Goal: Task Accomplishment & Management: Manage account settings

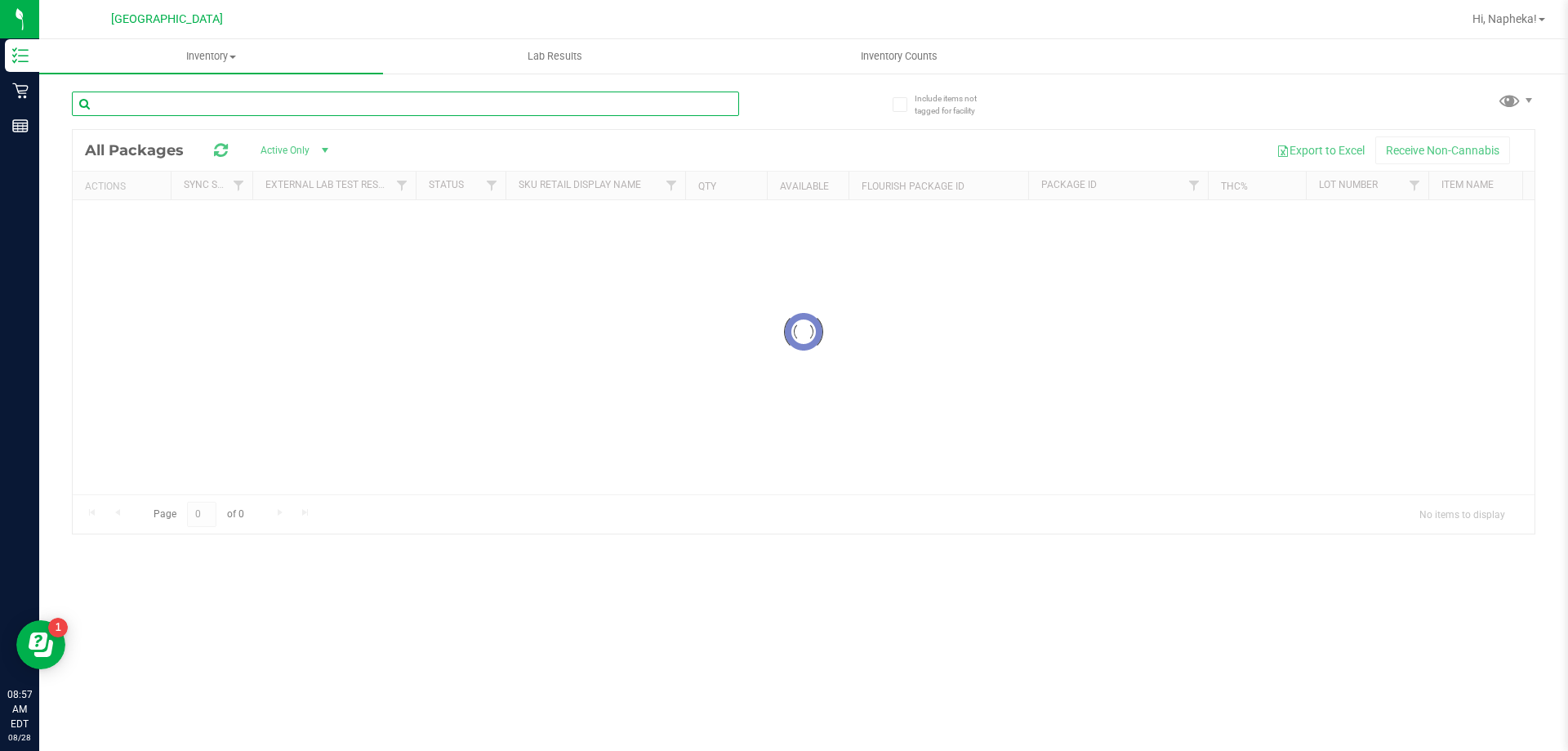
click at [423, 100] on input "text" at bounding box center [406, 104] width 667 height 24
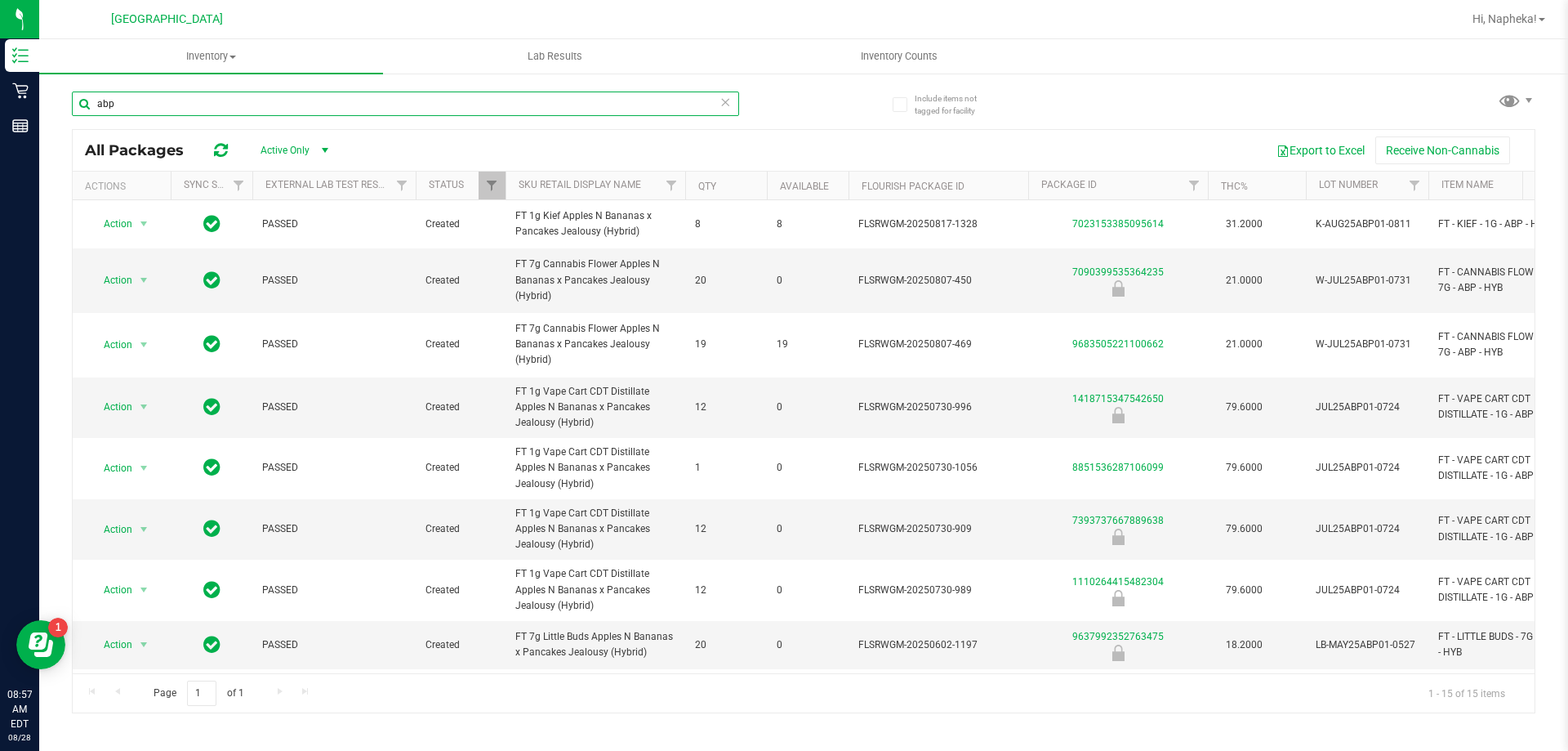
type input "abp"
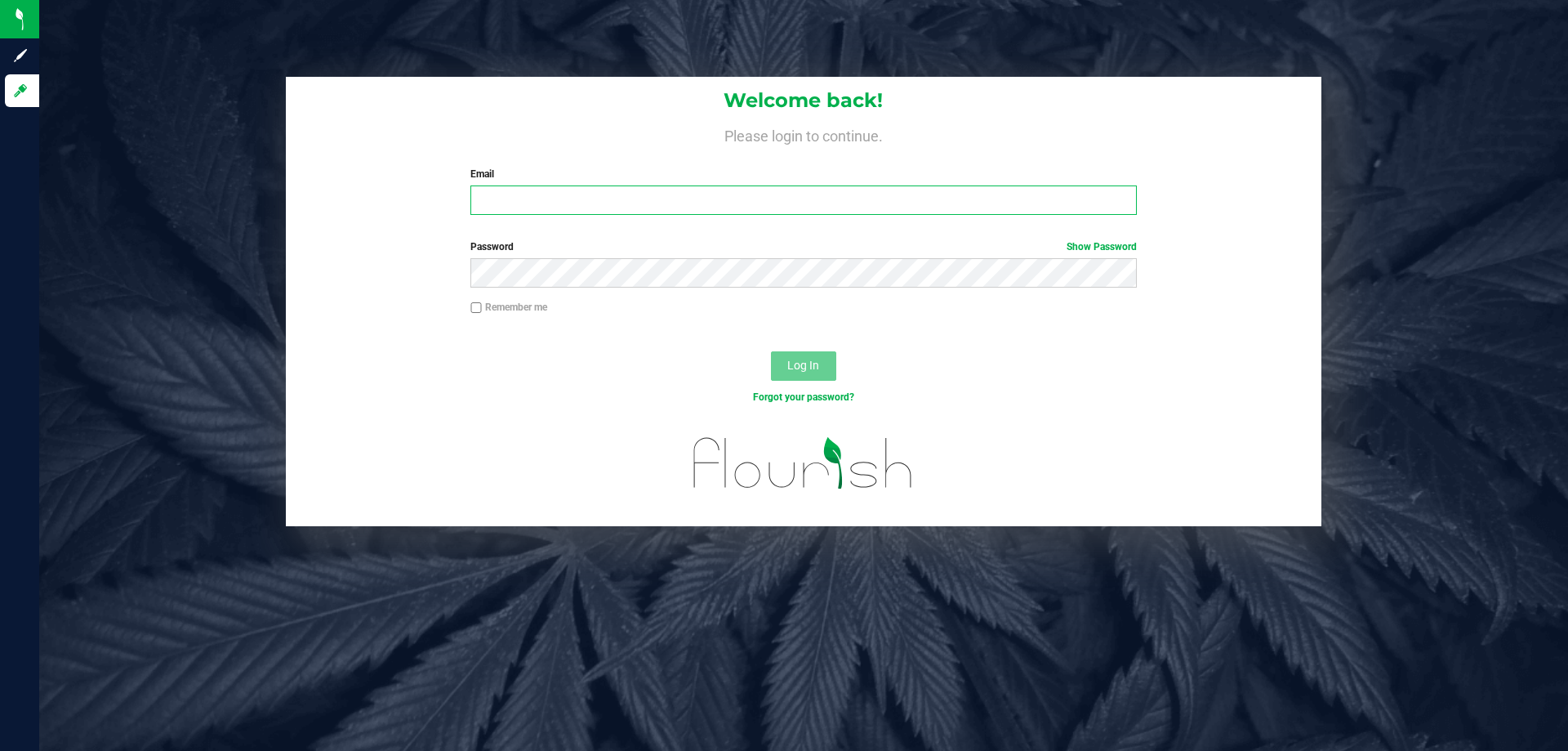
click at [632, 206] on input "Email" at bounding box center [803, 200] width 665 height 30
type input "[EMAIL_ADDRESS][DOMAIN_NAME]"
click at [771, 351] on button "Log In" at bounding box center [803, 366] width 65 height 30
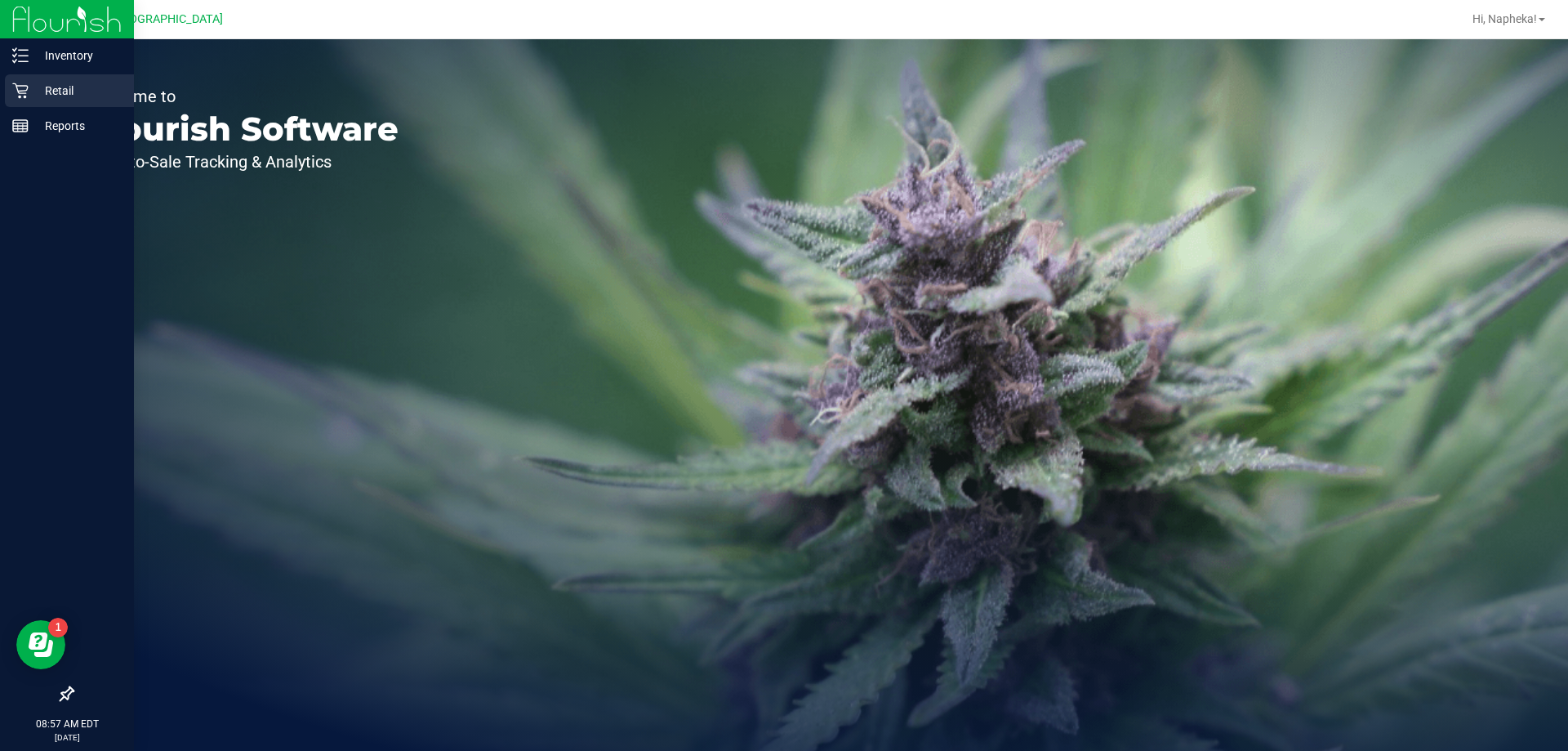
click at [39, 89] on p "Retail" at bounding box center [78, 90] width 98 height 19
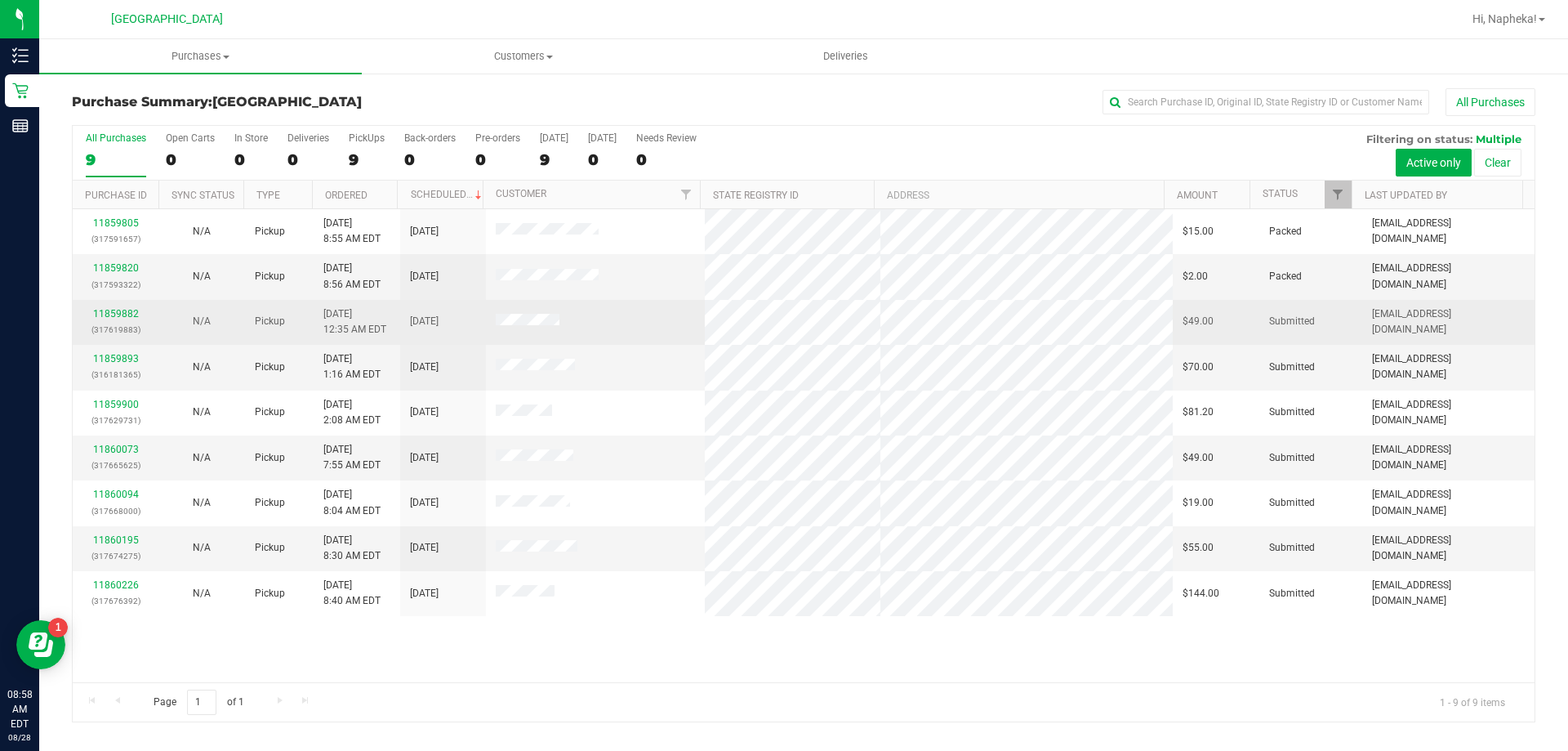
click at [111, 306] on div "11859882 (317619883)" at bounding box center [115, 321] width 66 height 31
click at [115, 315] on link "11859882" at bounding box center [115, 313] width 45 height 11
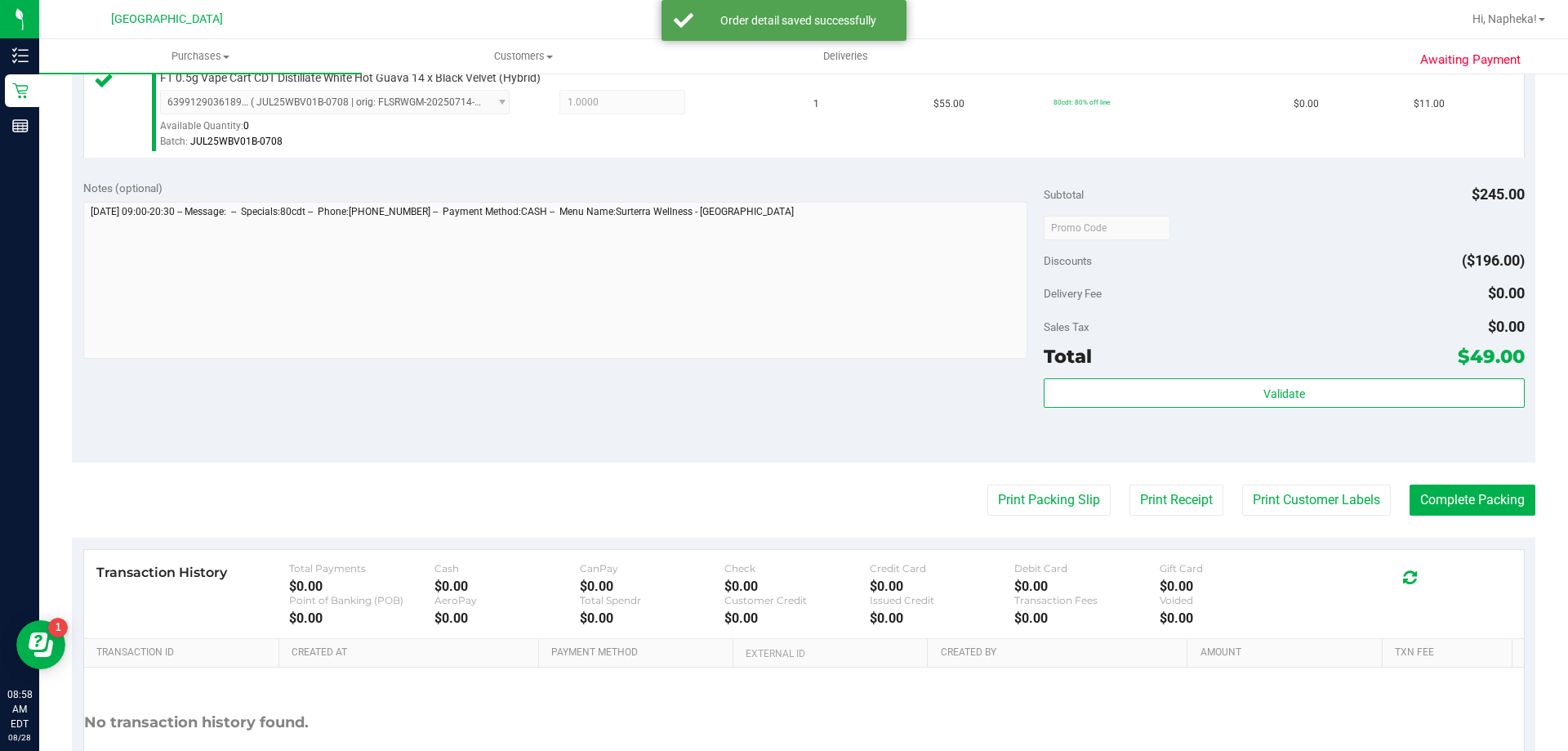
scroll to position [735, 0]
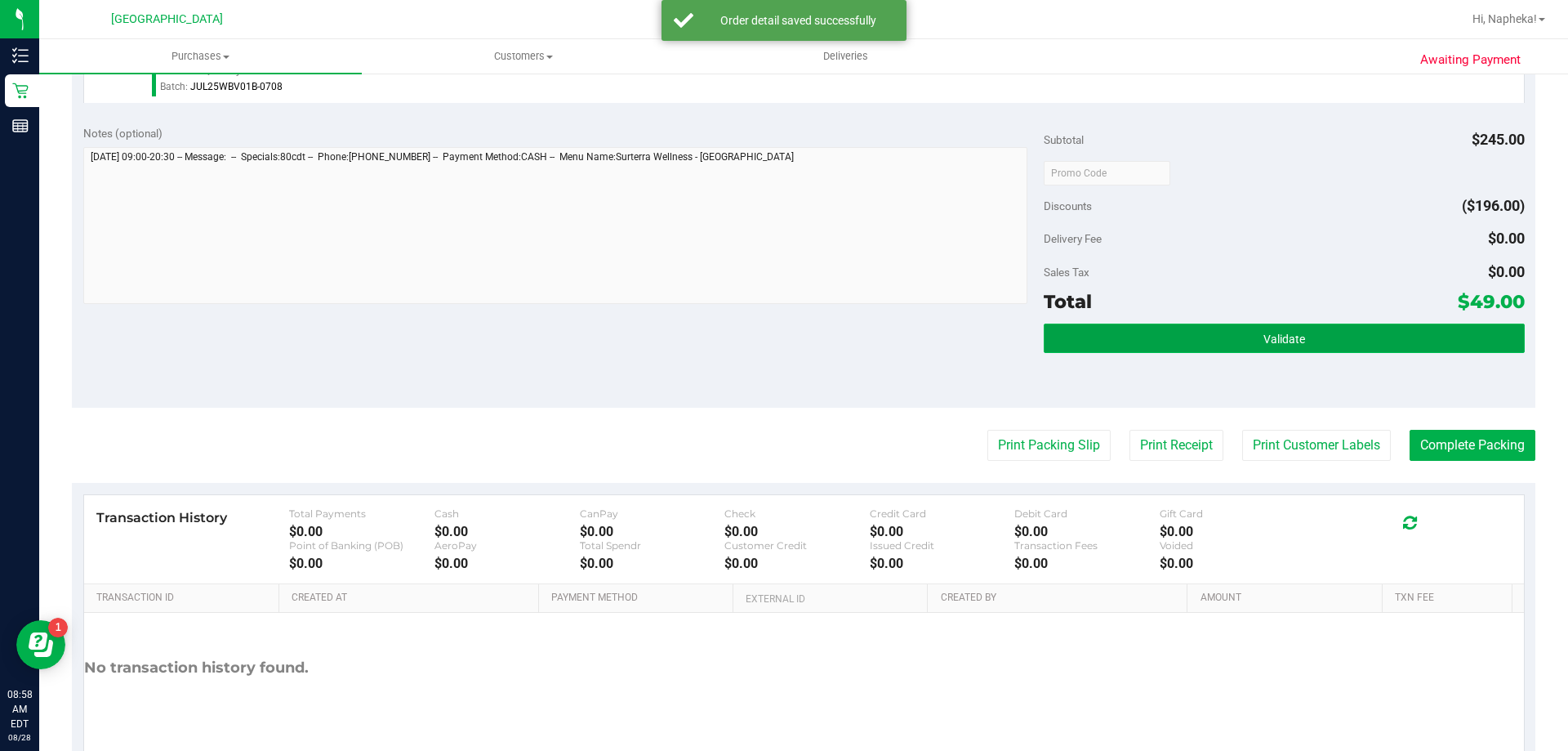
click at [1282, 344] on span "Validate" at bounding box center [1283, 339] width 42 height 13
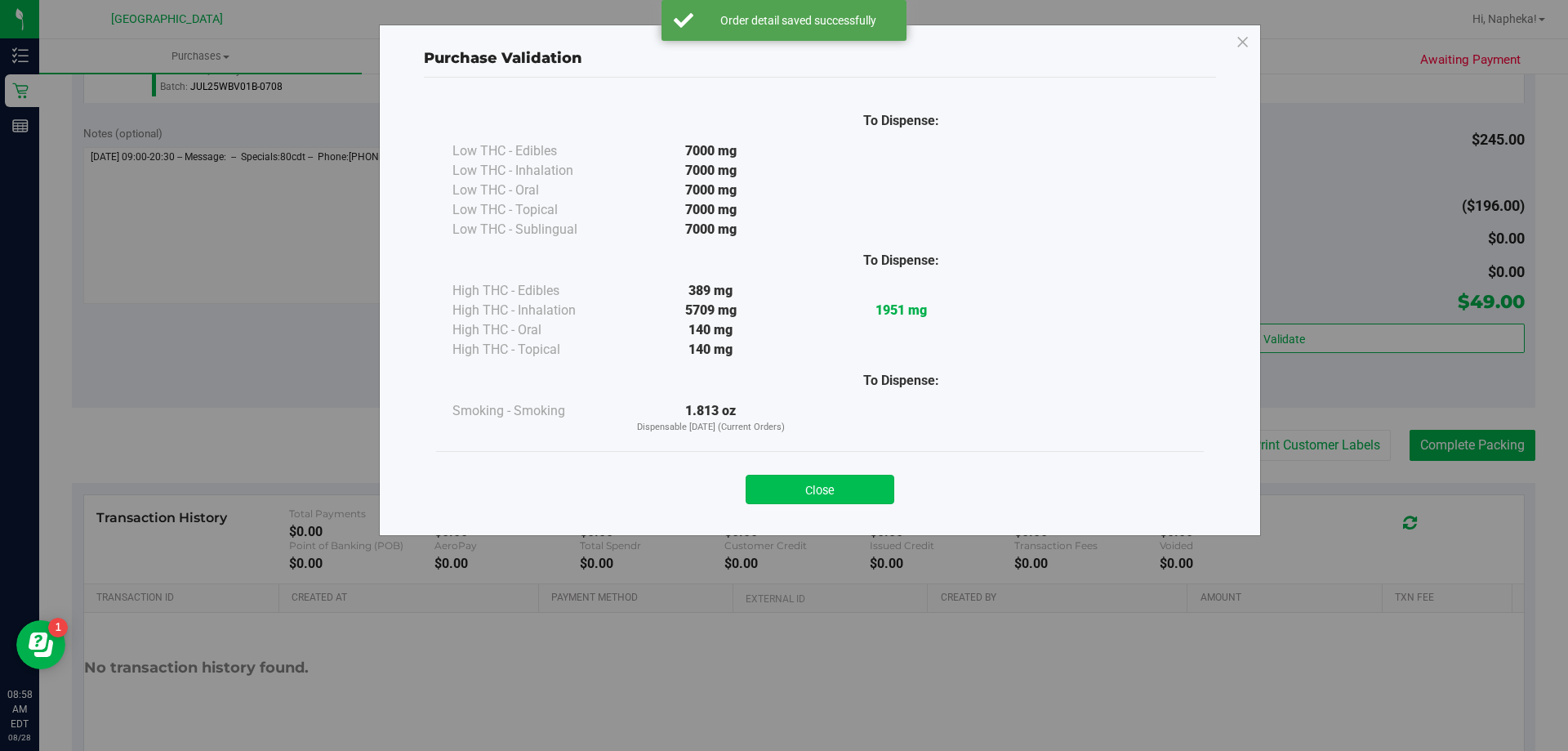
drag, startPoint x: 822, startPoint y: 473, endPoint x: 815, endPoint y: 487, distance: 15.7
click at [815, 487] on div "Close" at bounding box center [820, 485] width 743 height 41
click at [831, 487] on button "Close" at bounding box center [820, 490] width 148 height 30
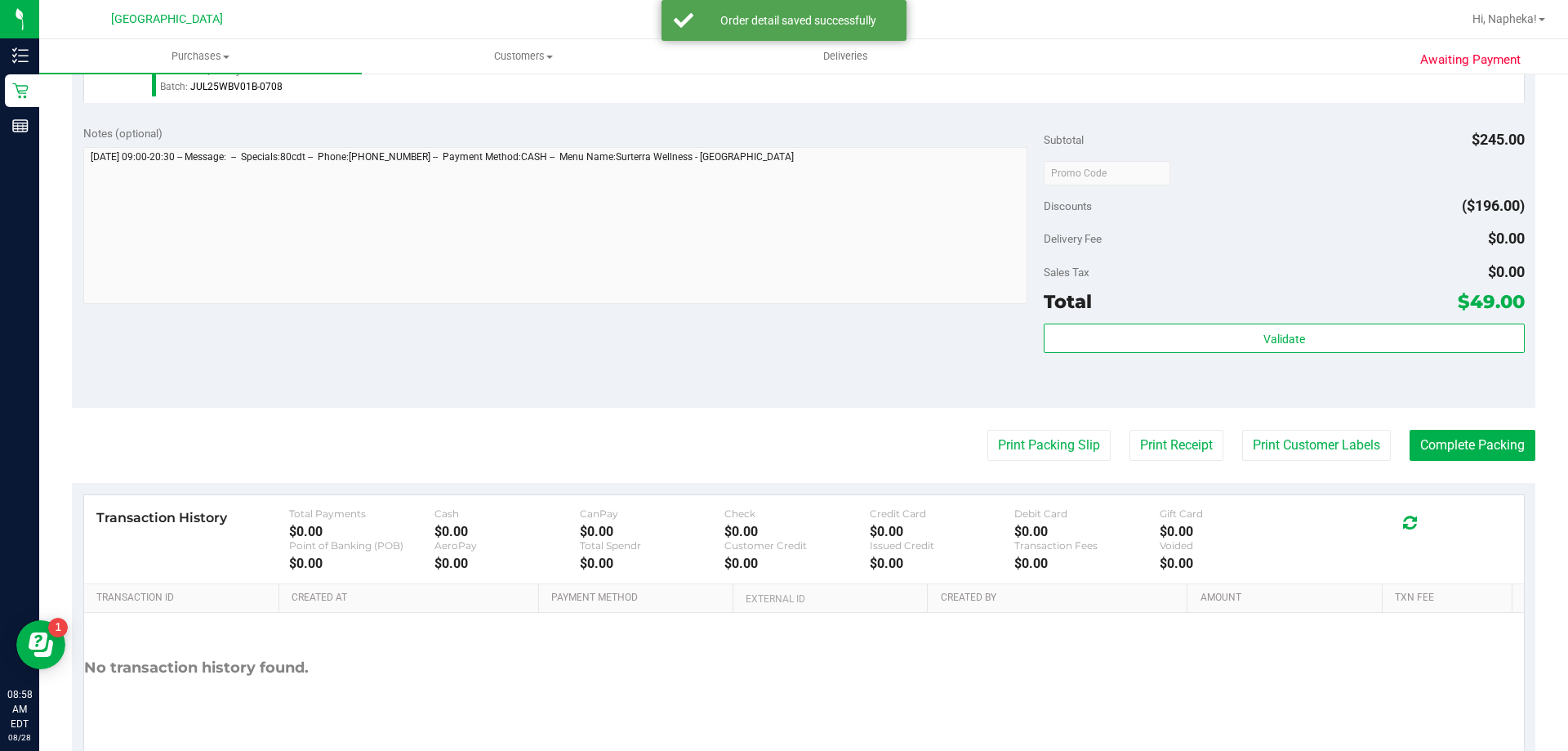
click at [1019, 475] on purchase-details "Back Edit Purchase Cancel Purchase View Profile # 11859882 BioTrack ID: - Submi…" at bounding box center [803, 70] width 1463 height 1435
click at [1036, 447] on button "Print Packing Slip" at bounding box center [1048, 445] width 123 height 31
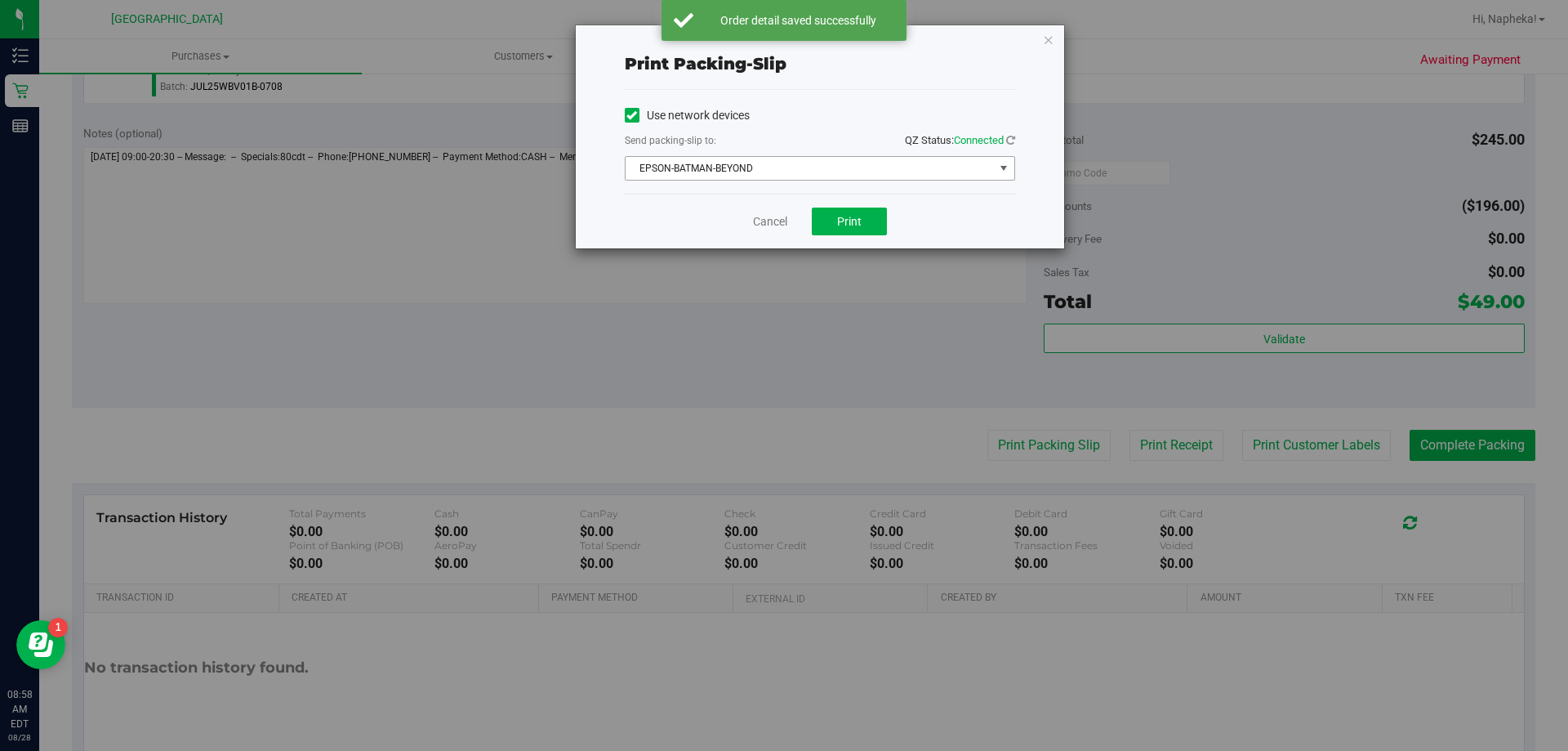
click at [817, 168] on span "EPSON-BATMAN-BEYOND" at bounding box center [809, 168] width 368 height 23
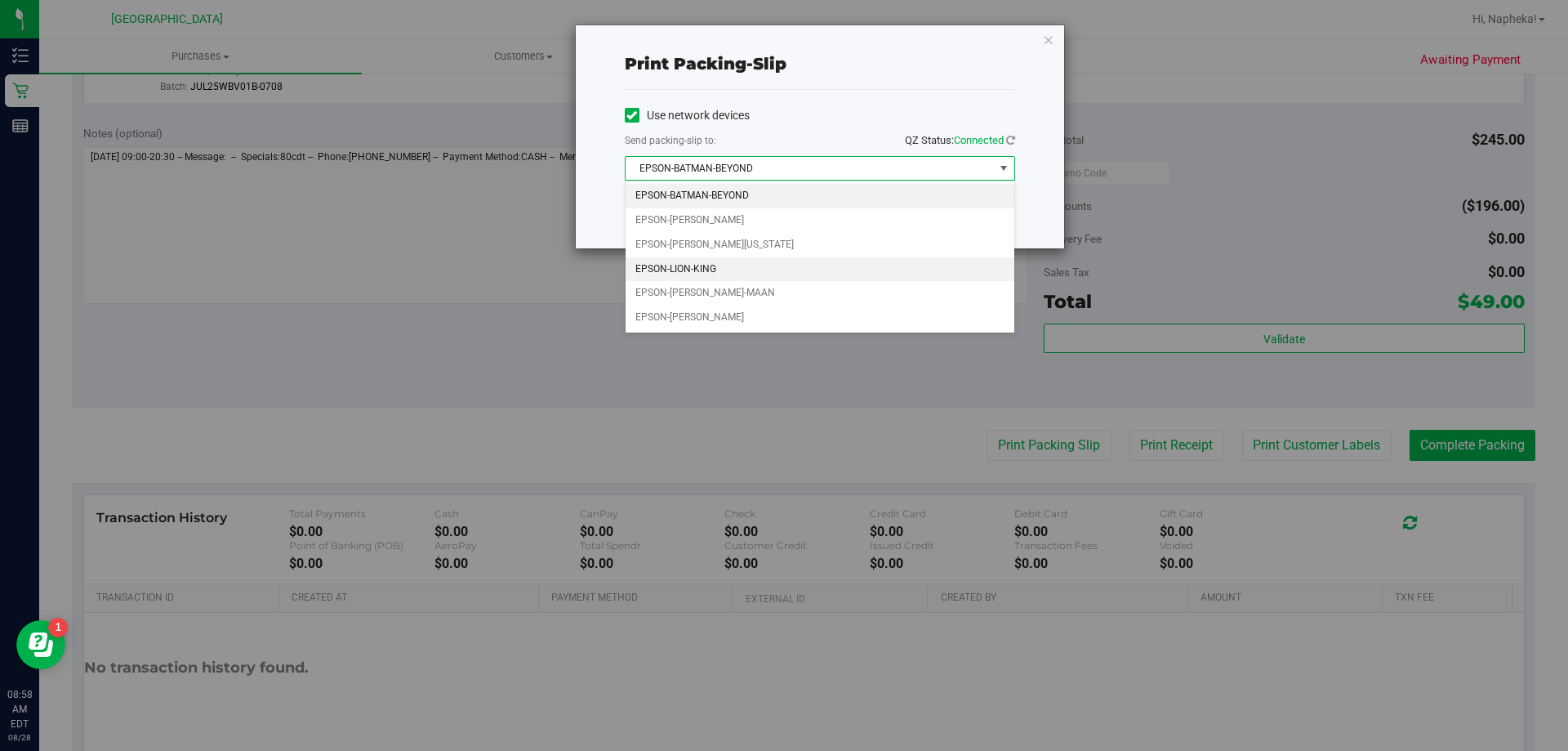
click at [749, 272] on li "EPSON-LION-KING" at bounding box center [819, 270] width 388 height 24
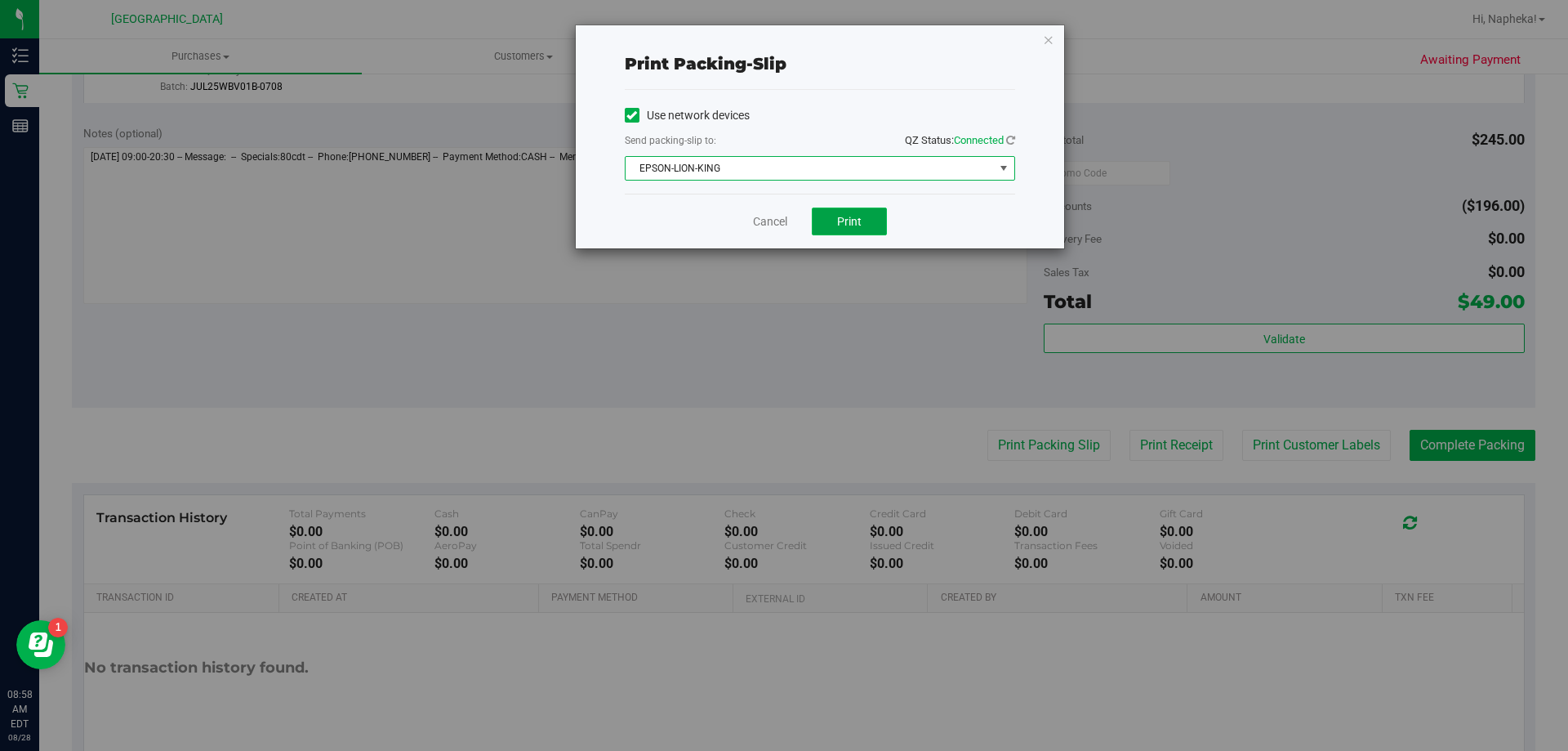
click at [837, 219] on span "Print" at bounding box center [849, 222] width 24 height 13
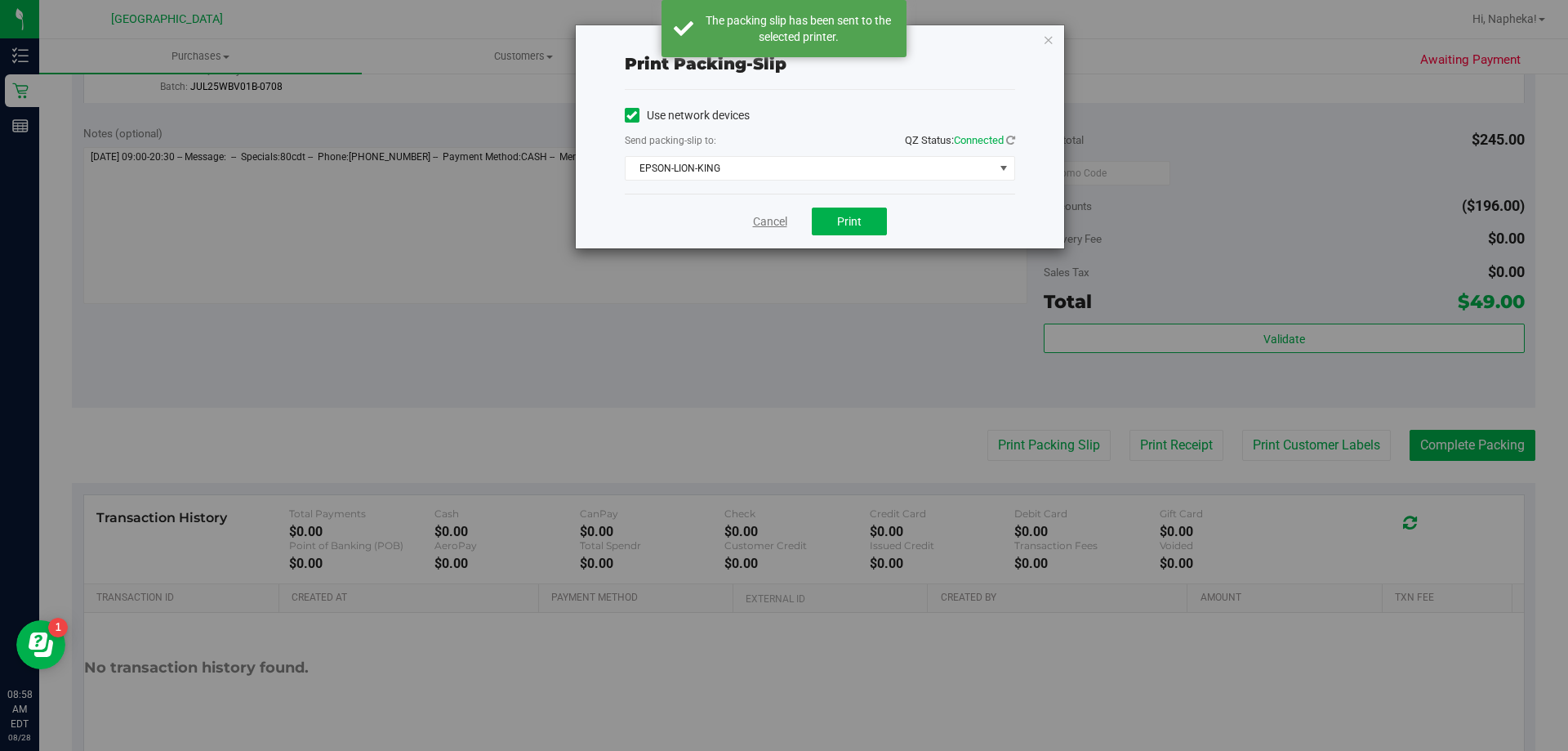
click at [762, 223] on link "Cancel" at bounding box center [769, 222] width 34 height 18
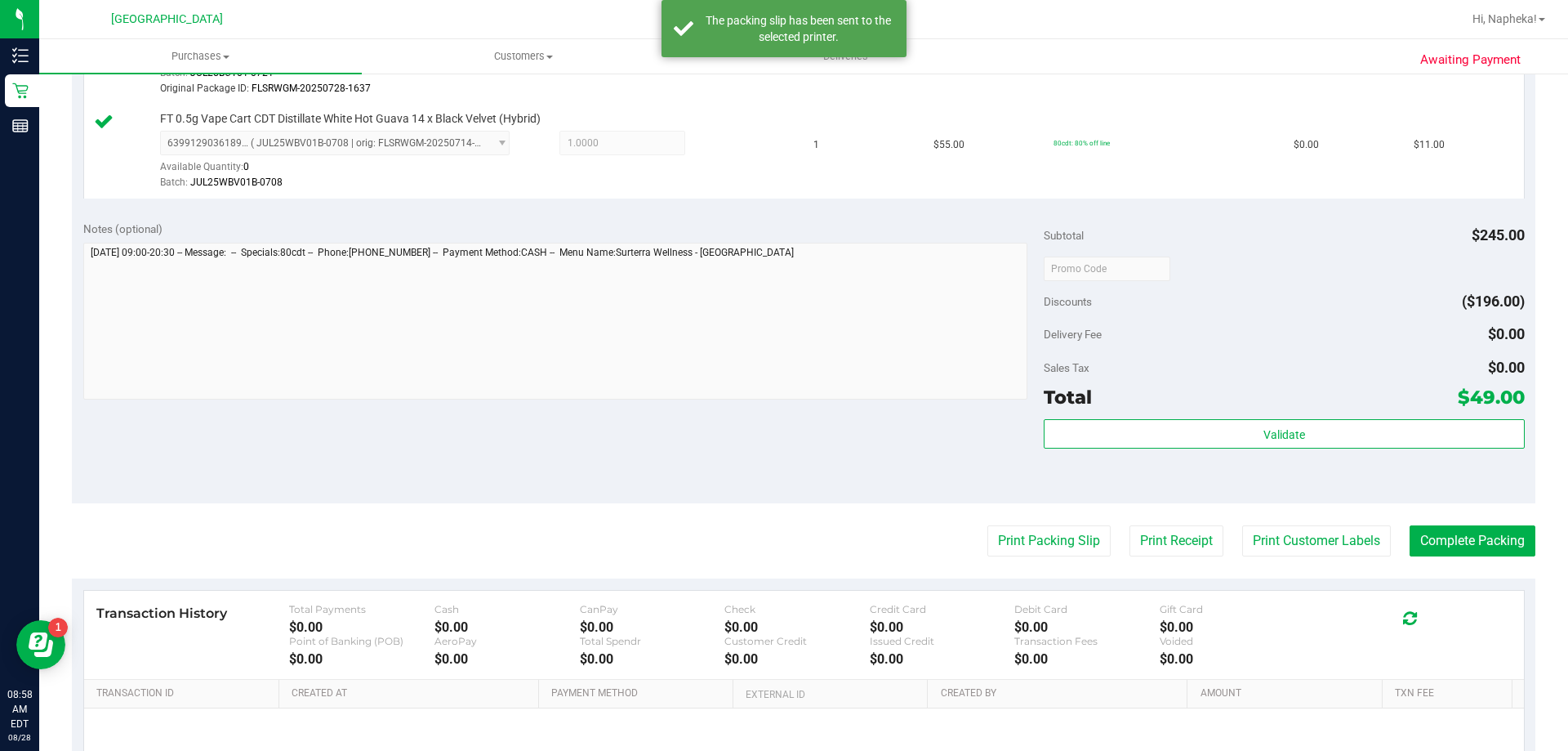
scroll to position [654, 0]
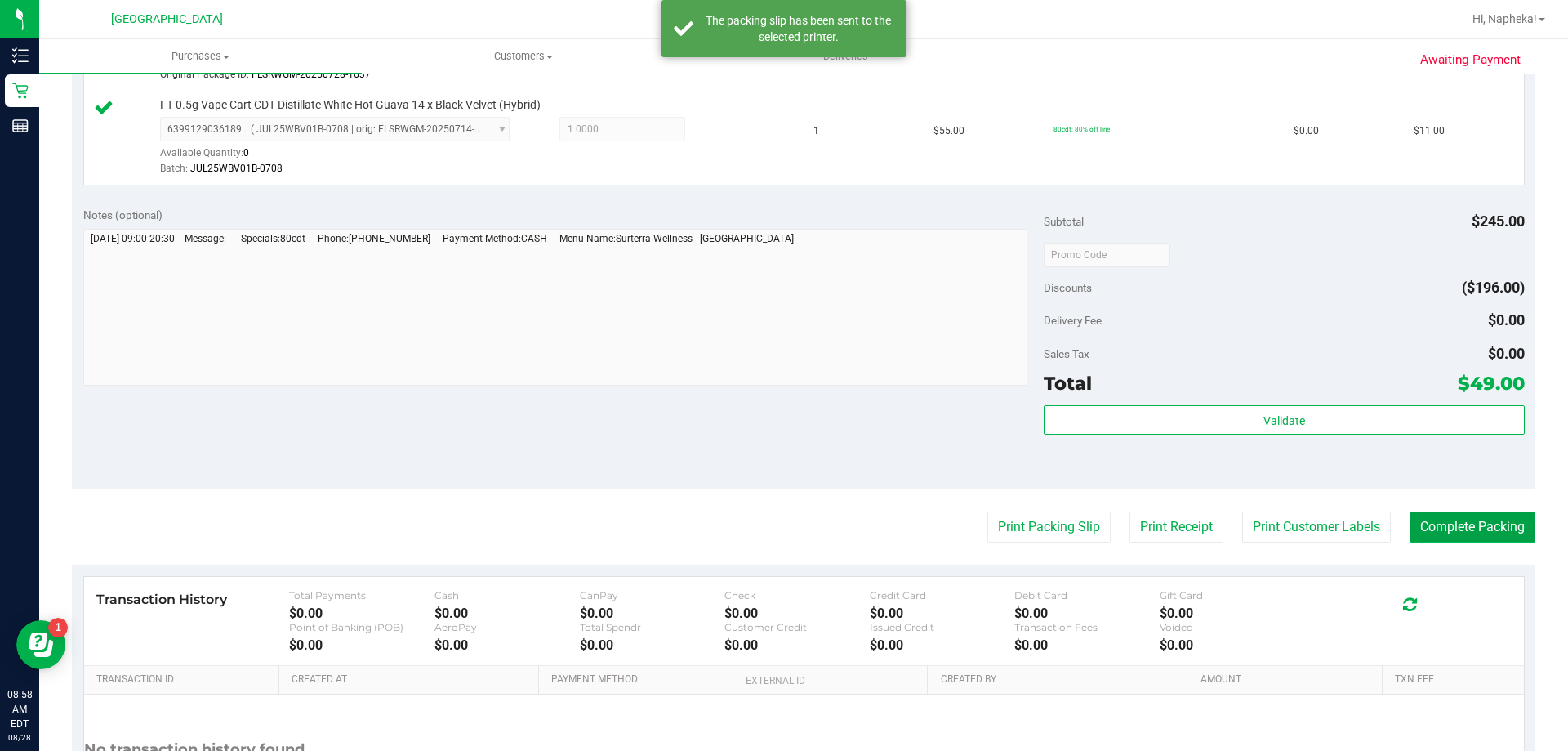
click at [1434, 535] on button "Complete Packing" at bounding box center [1473, 527] width 126 height 31
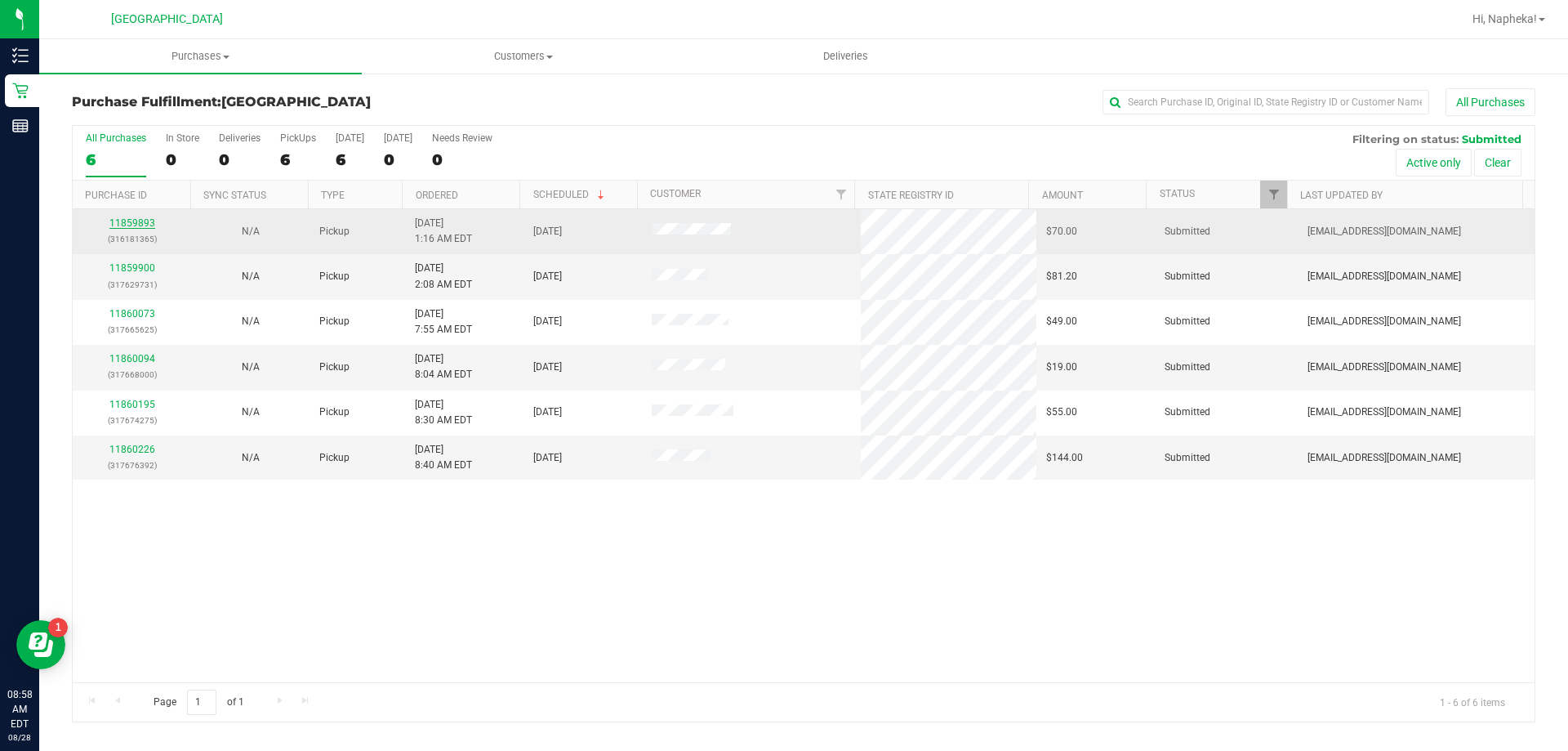
click at [134, 223] on link "11859893" at bounding box center [132, 223] width 45 height 11
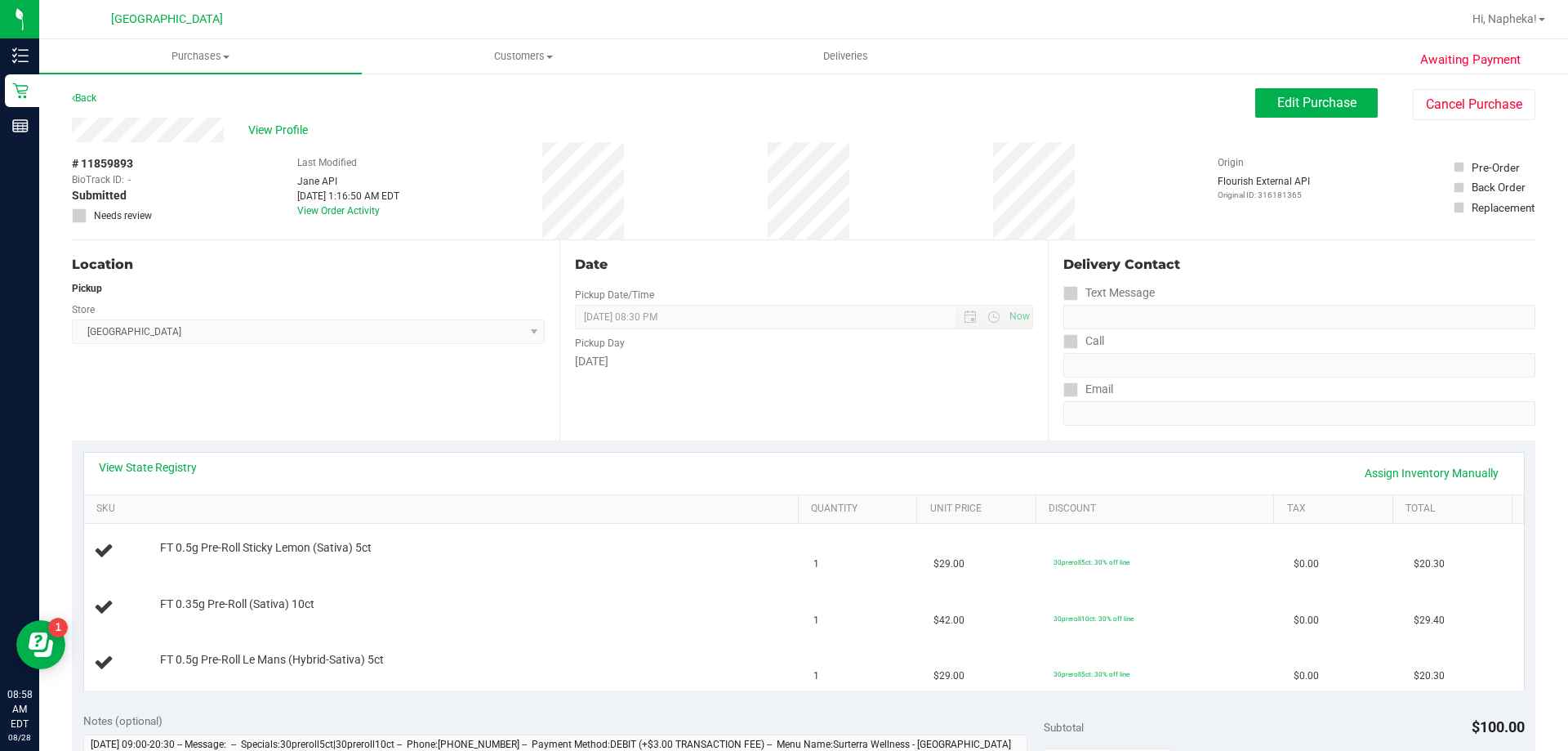
click at [173, 465] on link "View State Registry" at bounding box center [148, 467] width 98 height 17
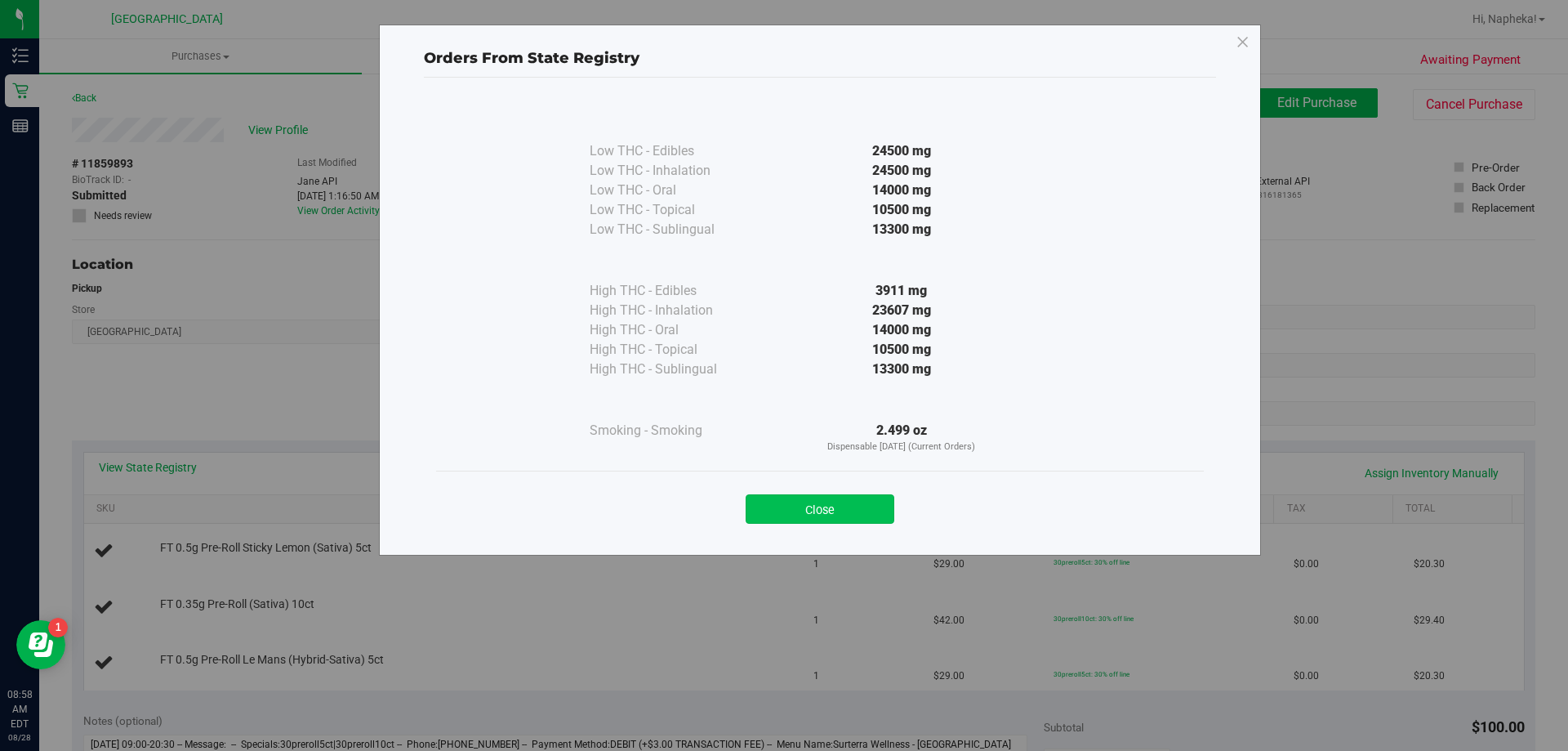
click at [873, 510] on button "Close" at bounding box center [820, 509] width 148 height 30
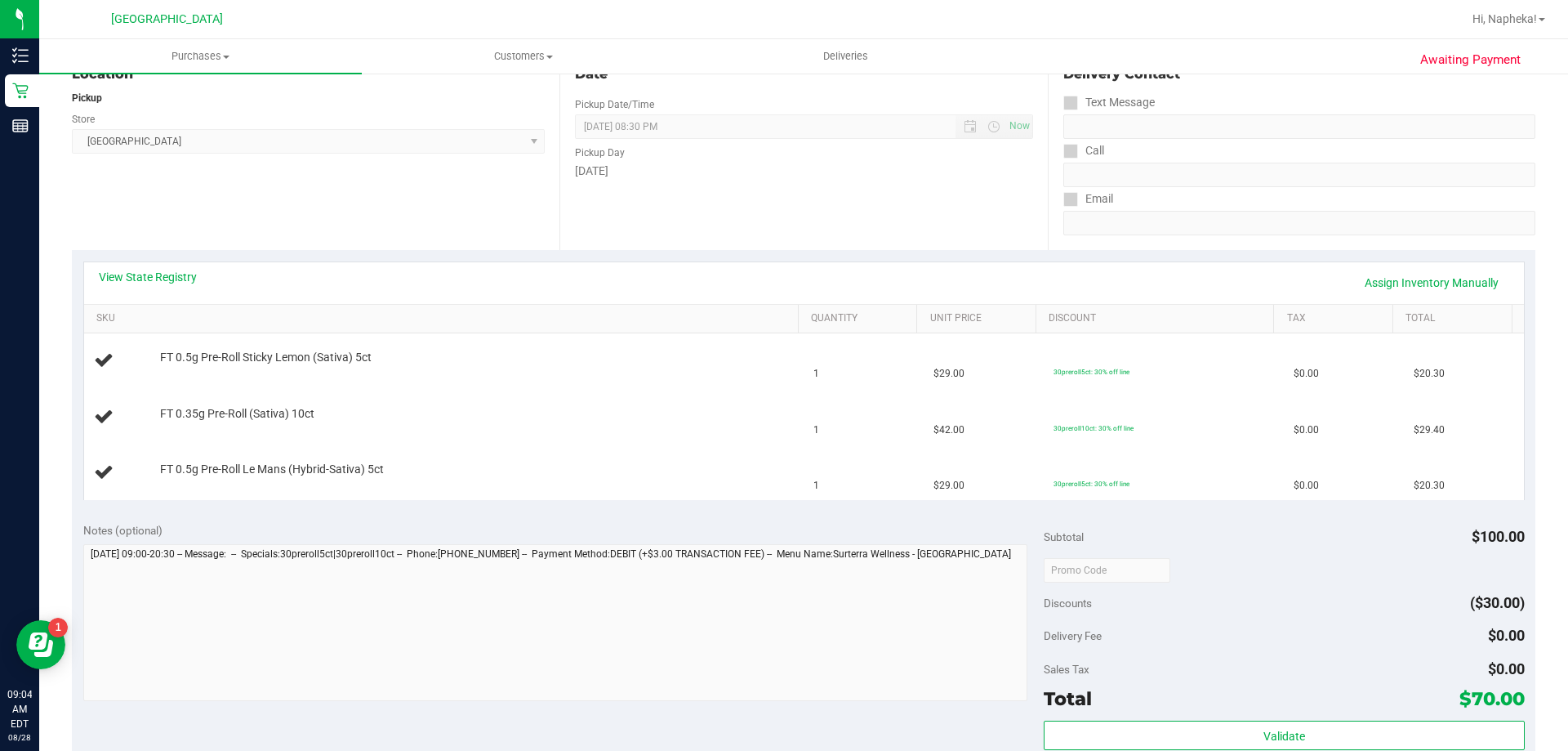
scroll to position [240, 0]
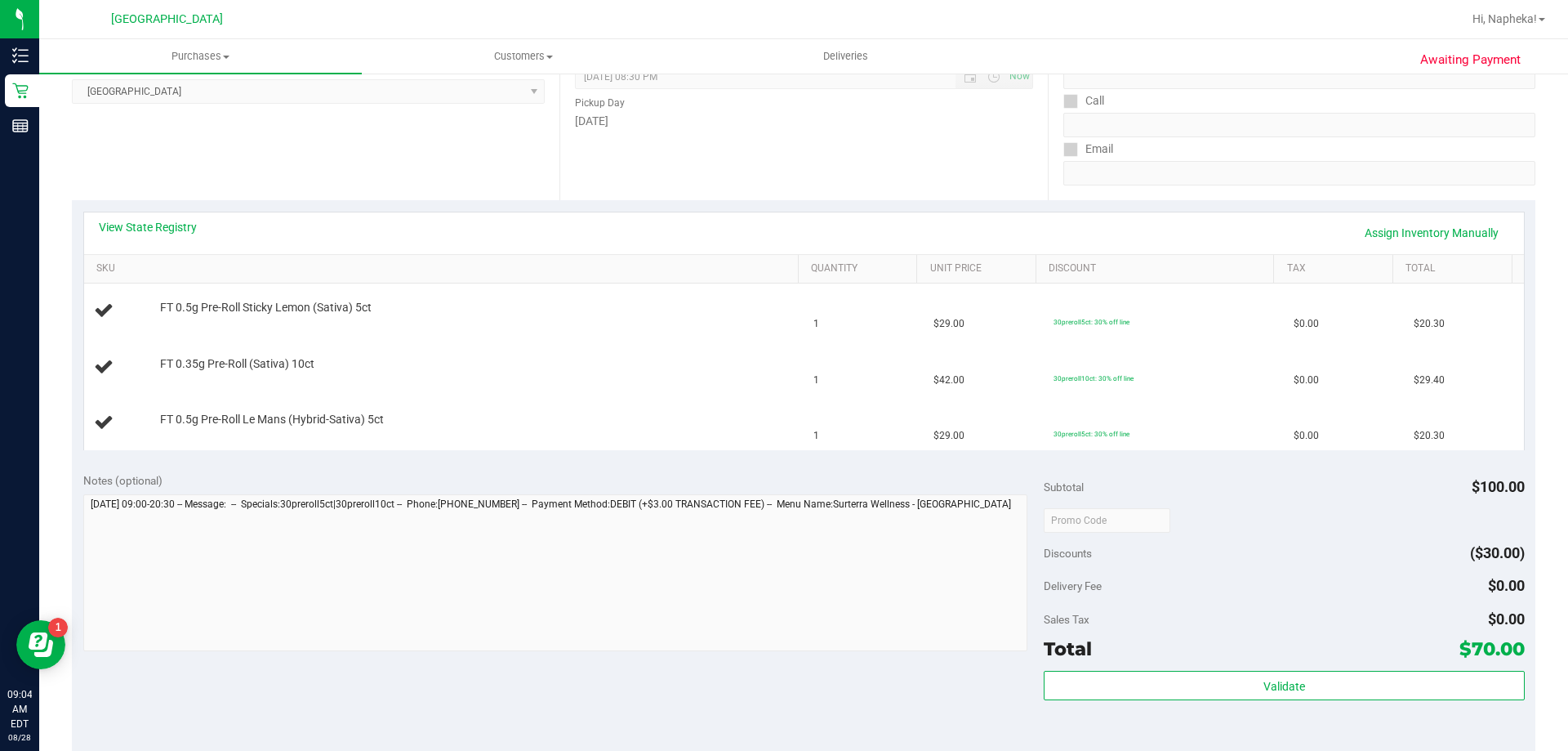
click at [183, 214] on div "View State Registry Assign Inventory Manually" at bounding box center [804, 233] width 1440 height 42
click at [182, 222] on link "View State Registry" at bounding box center [148, 227] width 98 height 17
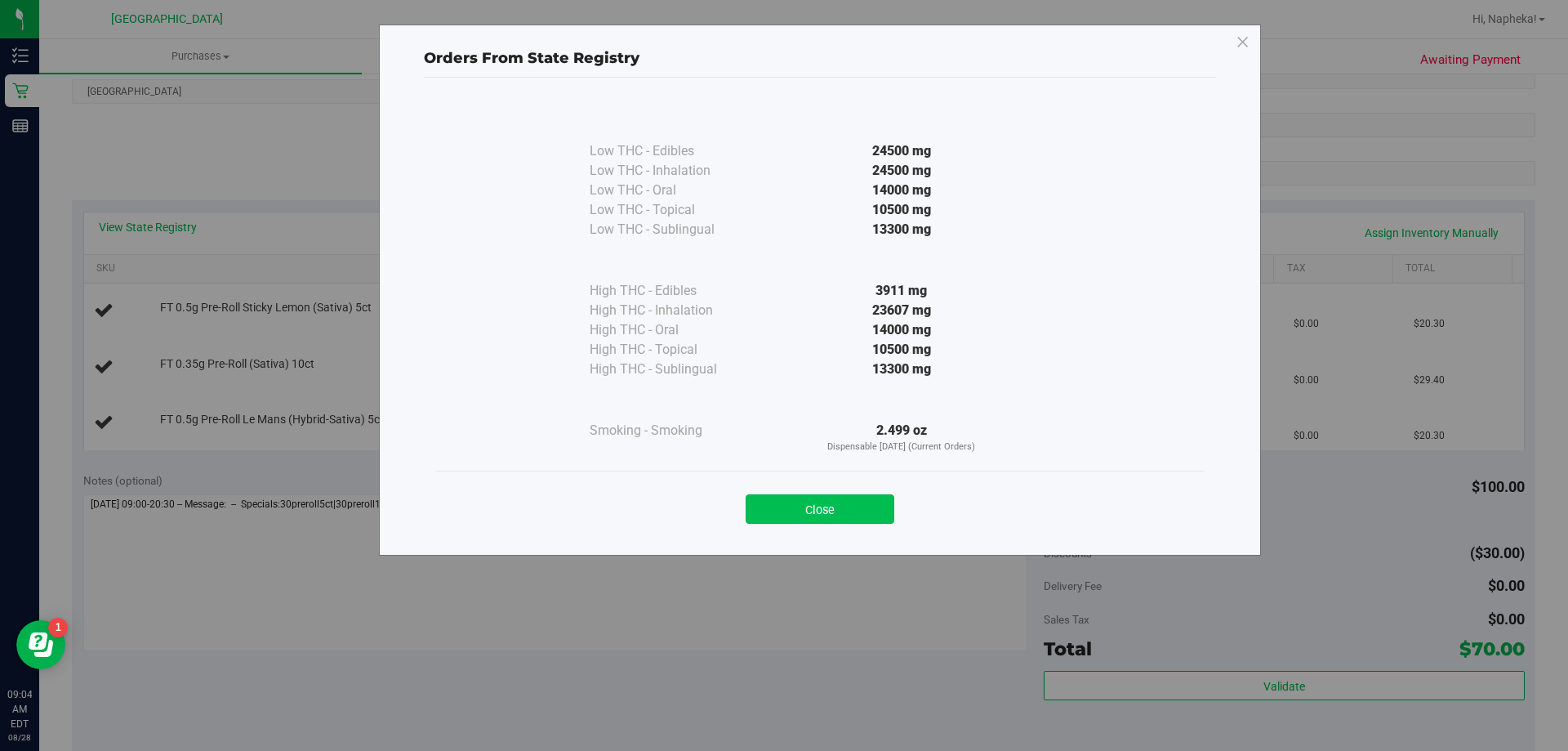
click at [845, 513] on button "Close" at bounding box center [820, 509] width 148 height 30
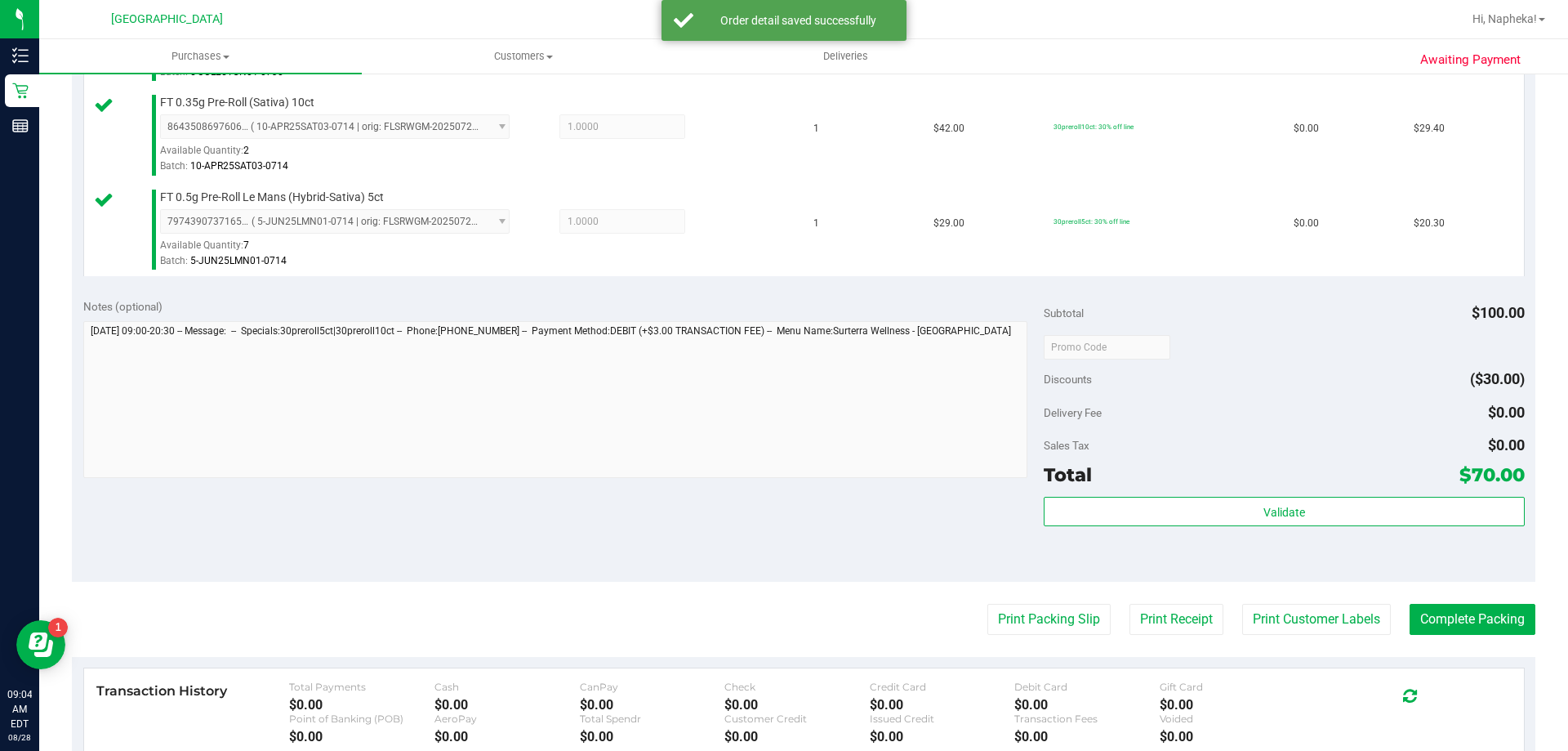
scroll to position [706, 0]
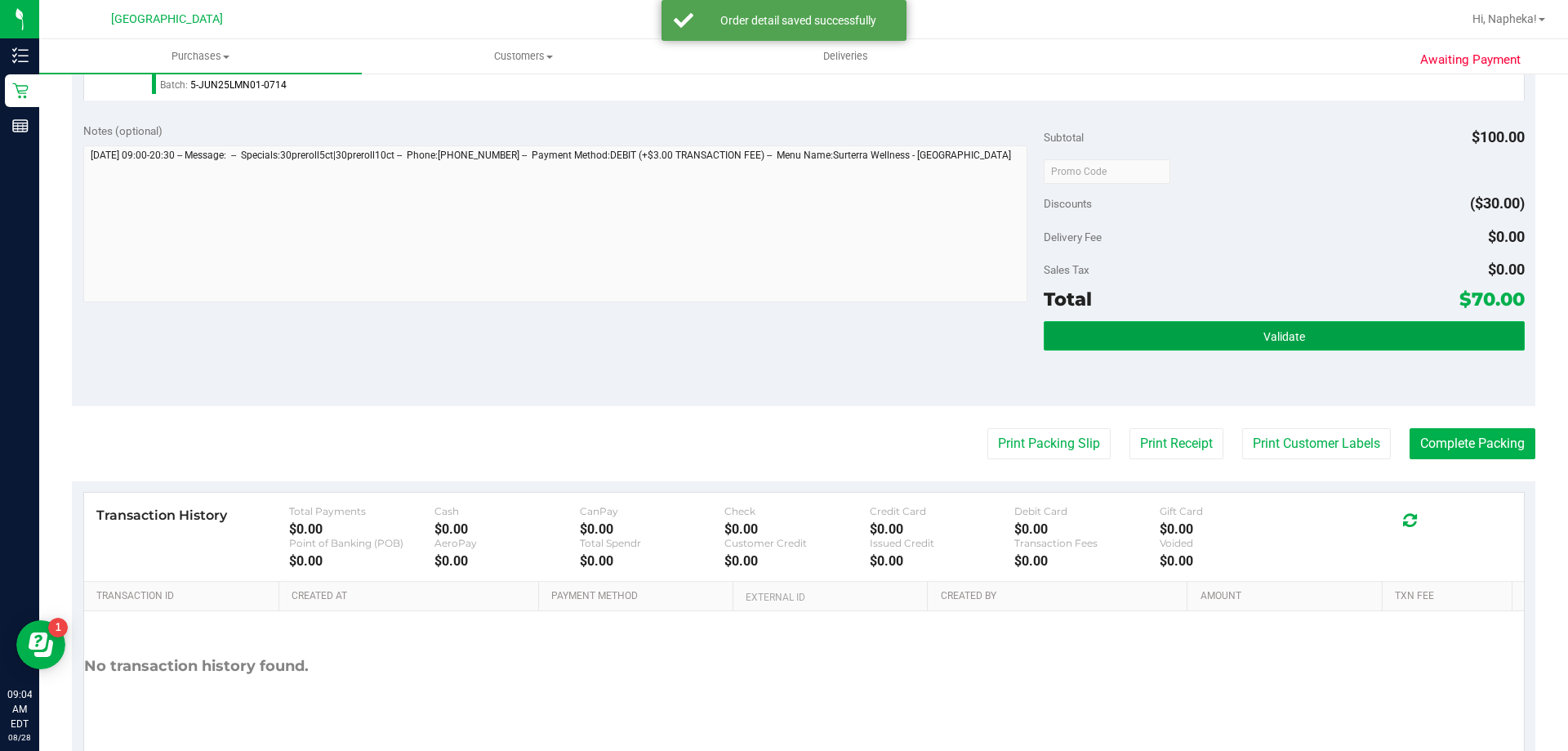
click at [1333, 340] on button "Validate" at bounding box center [1283, 336] width 480 height 30
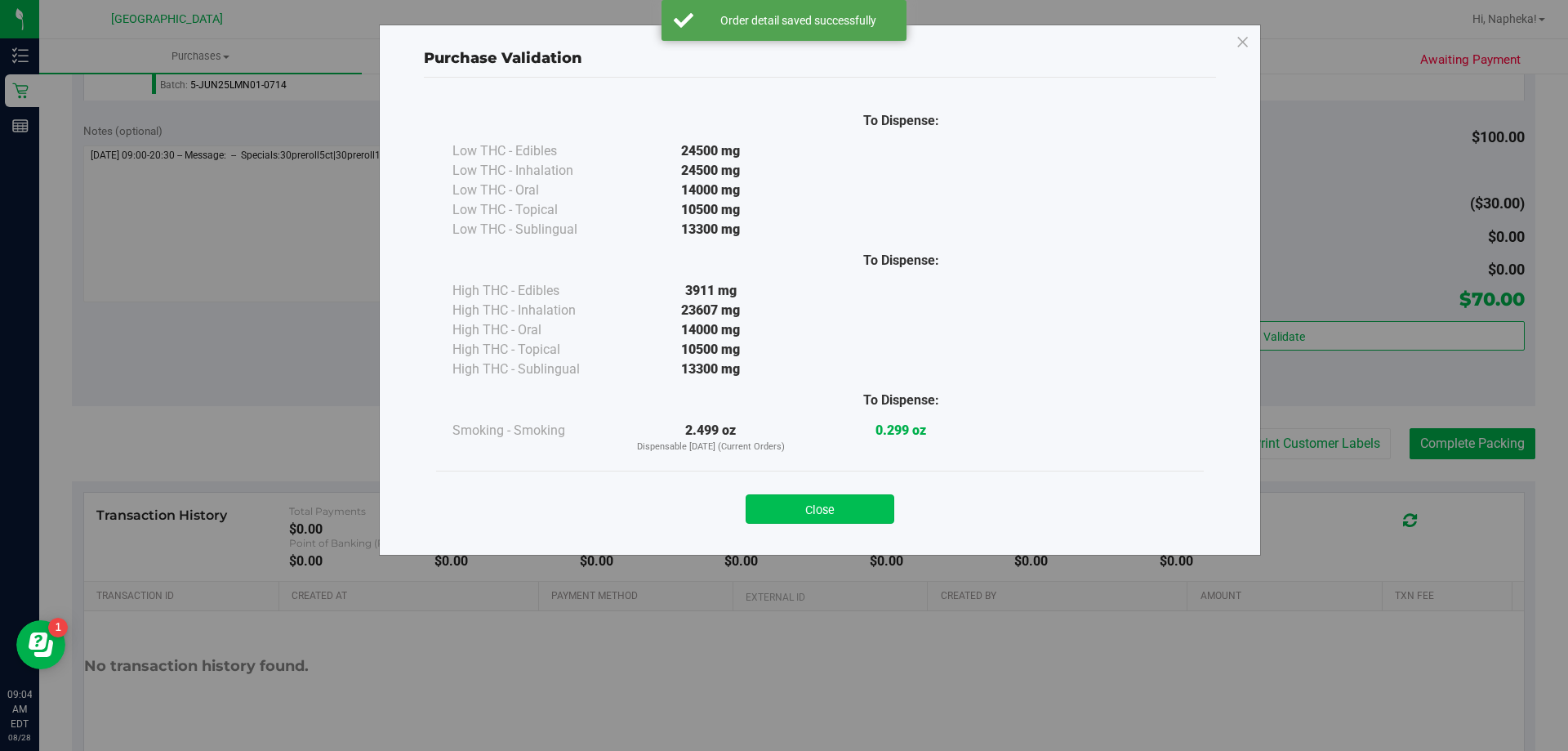
click at [822, 502] on button "Close" at bounding box center [820, 509] width 148 height 30
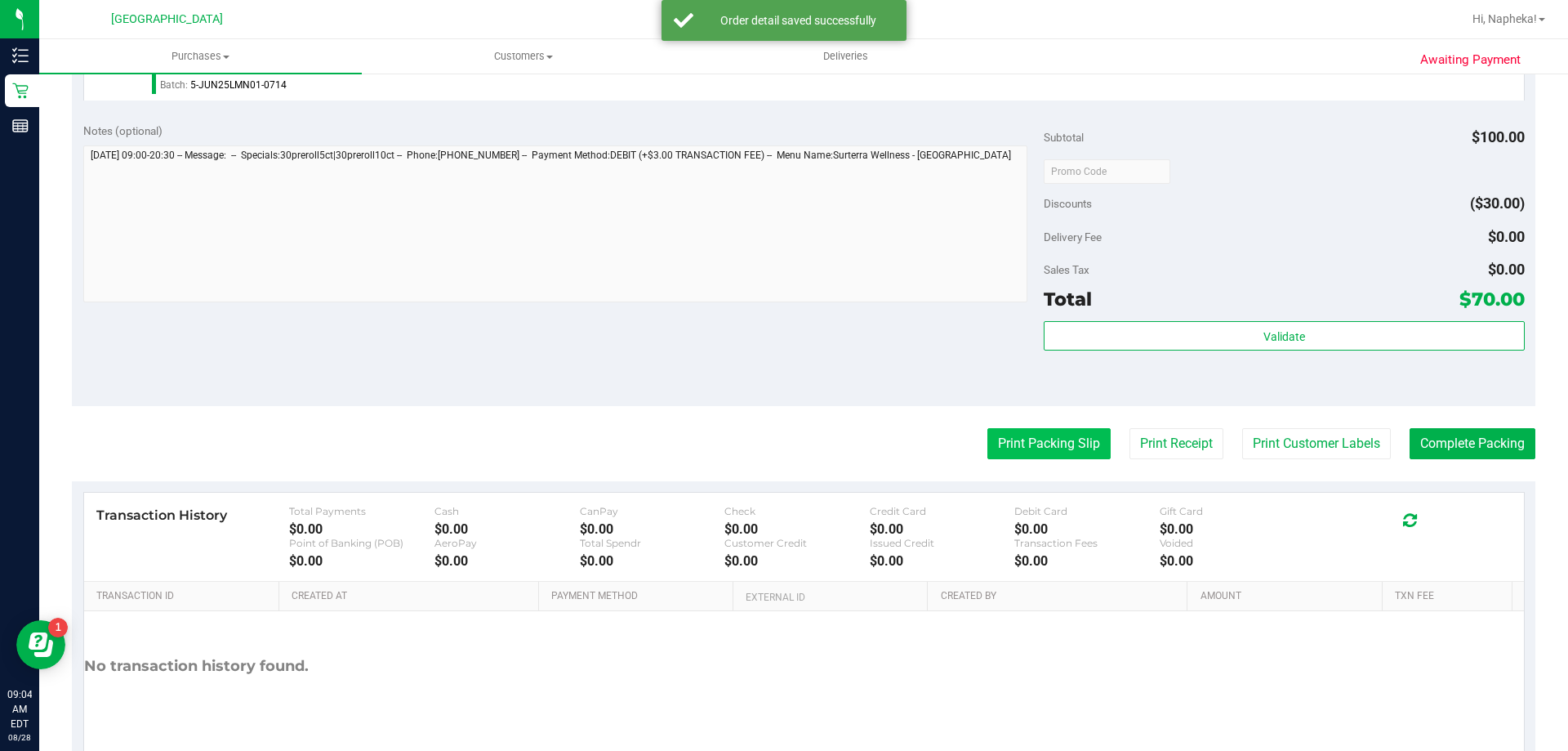
click at [1040, 454] on button "Print Packing Slip" at bounding box center [1048, 443] width 123 height 31
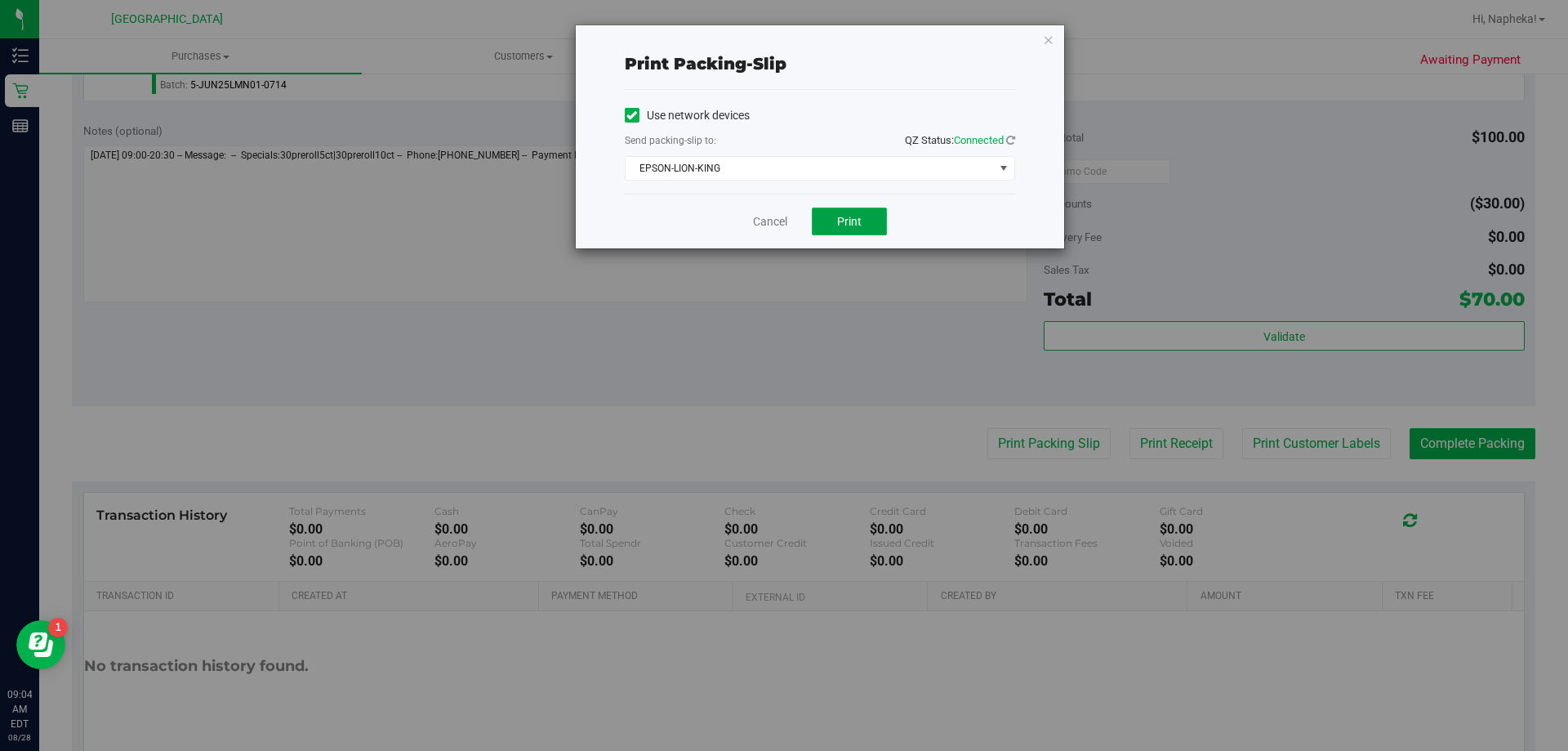
click at [839, 229] on button "Print" at bounding box center [849, 222] width 75 height 28
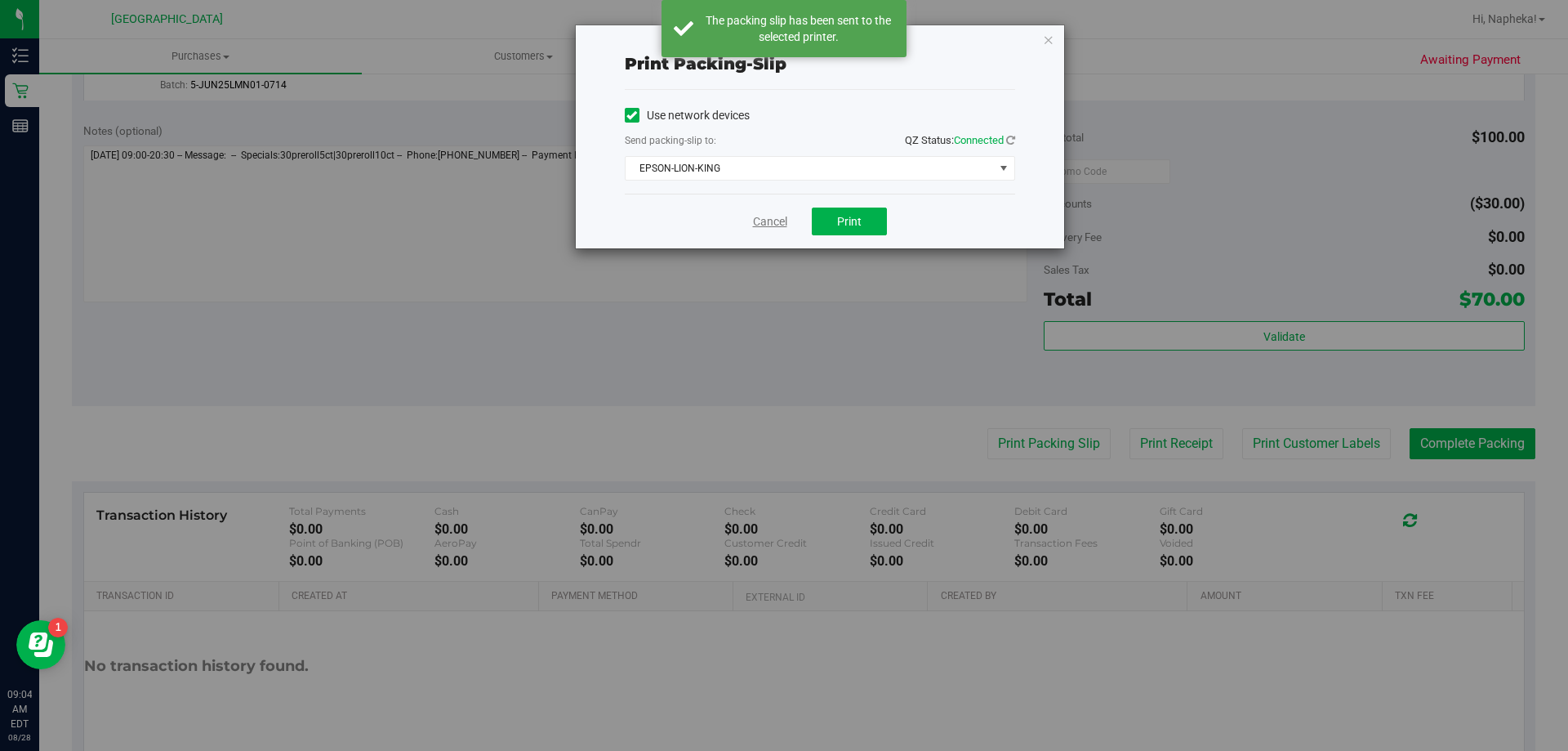
click at [757, 224] on link "Cancel" at bounding box center [769, 222] width 34 height 18
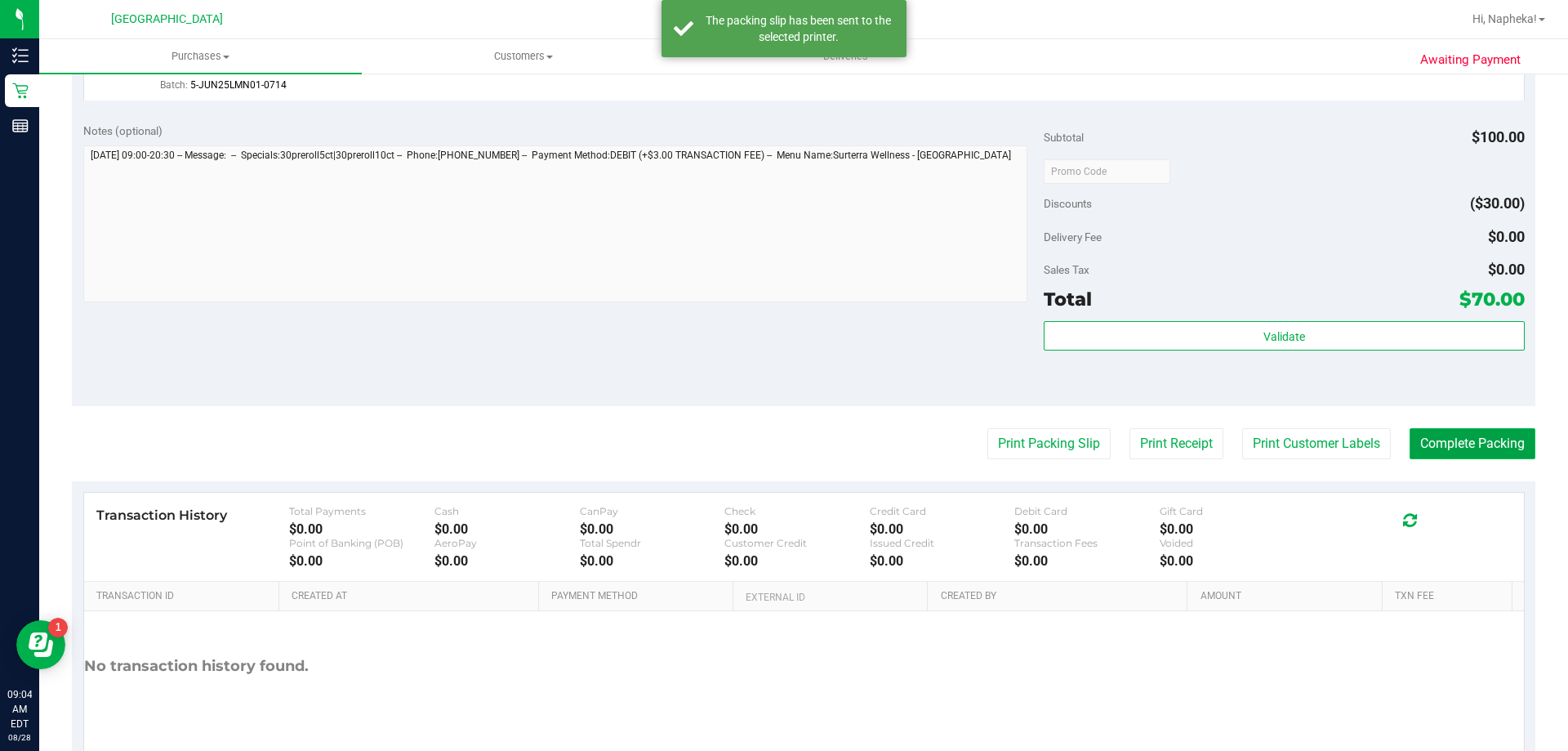
click at [1494, 455] on button "Complete Packing" at bounding box center [1473, 443] width 126 height 31
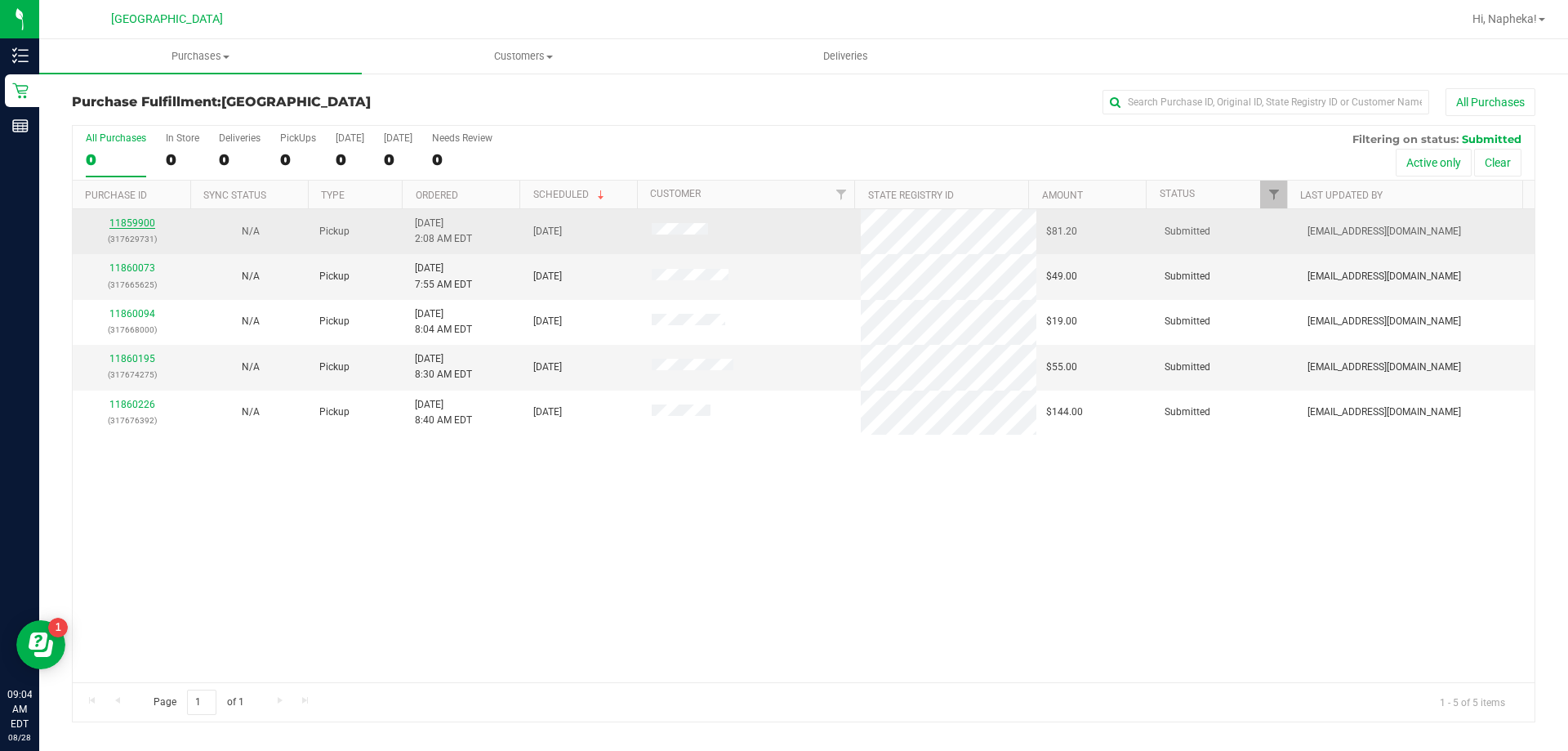
click at [142, 220] on link "11859900" at bounding box center [132, 223] width 45 height 11
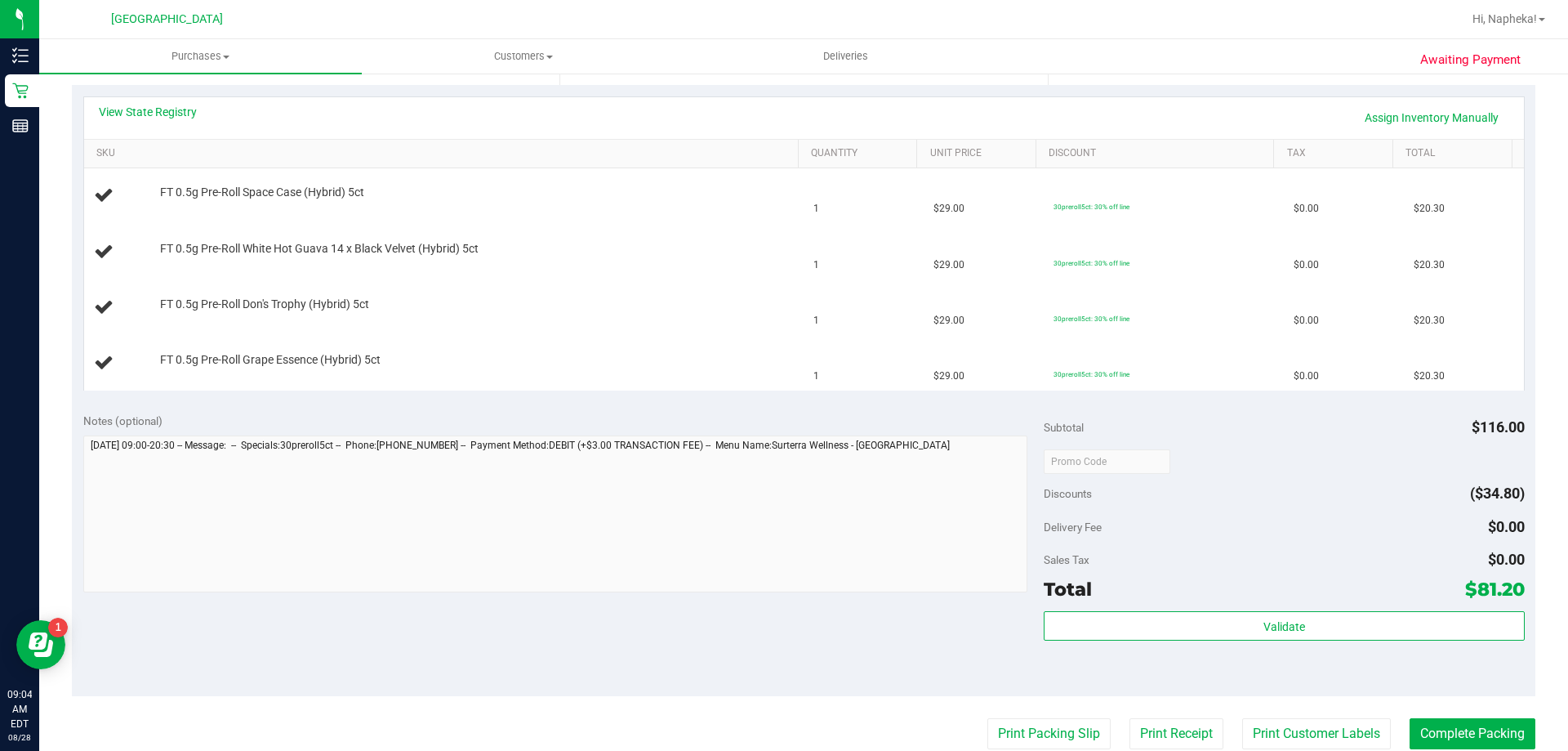
scroll to position [364, 0]
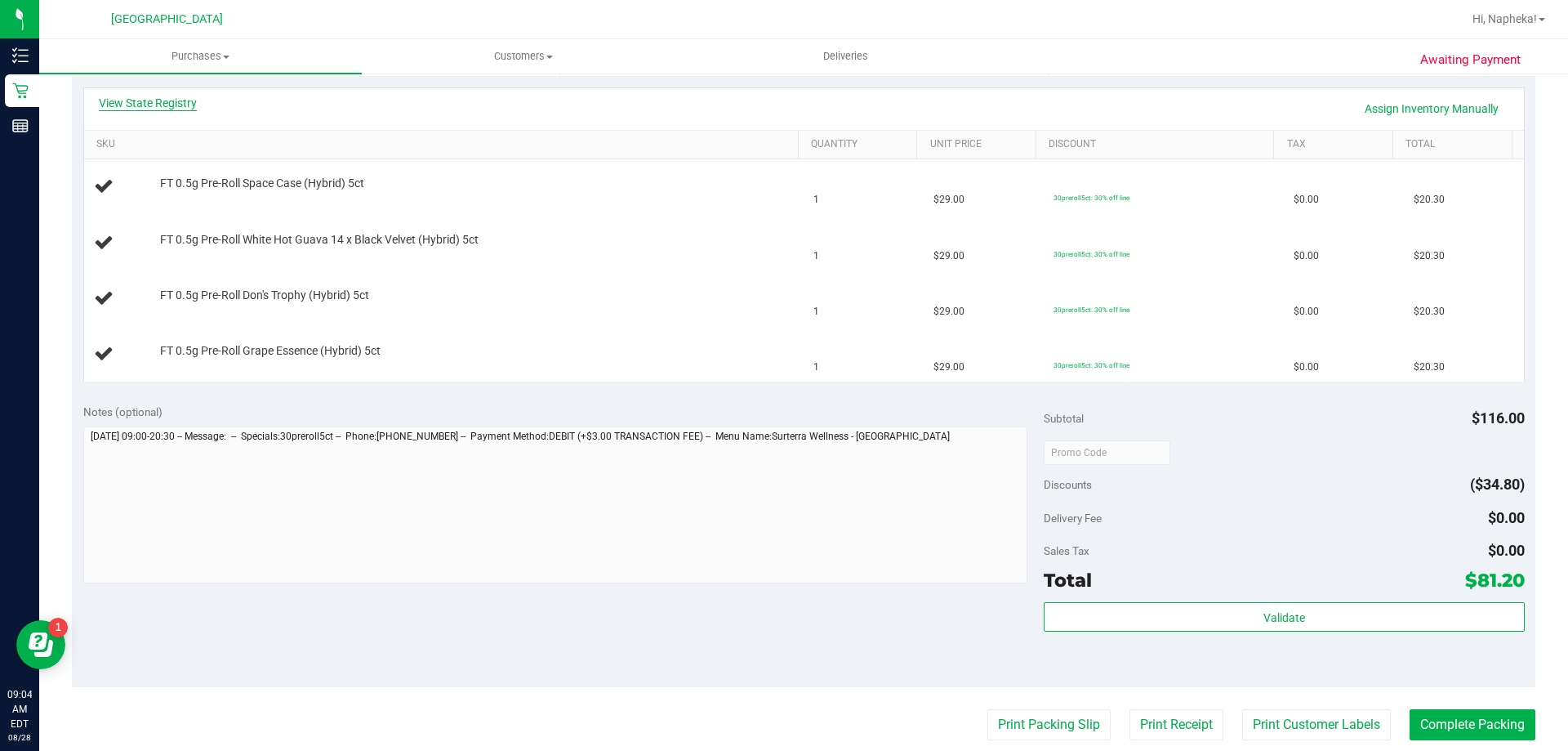
click at [189, 108] on link "View State Registry" at bounding box center [148, 103] width 98 height 17
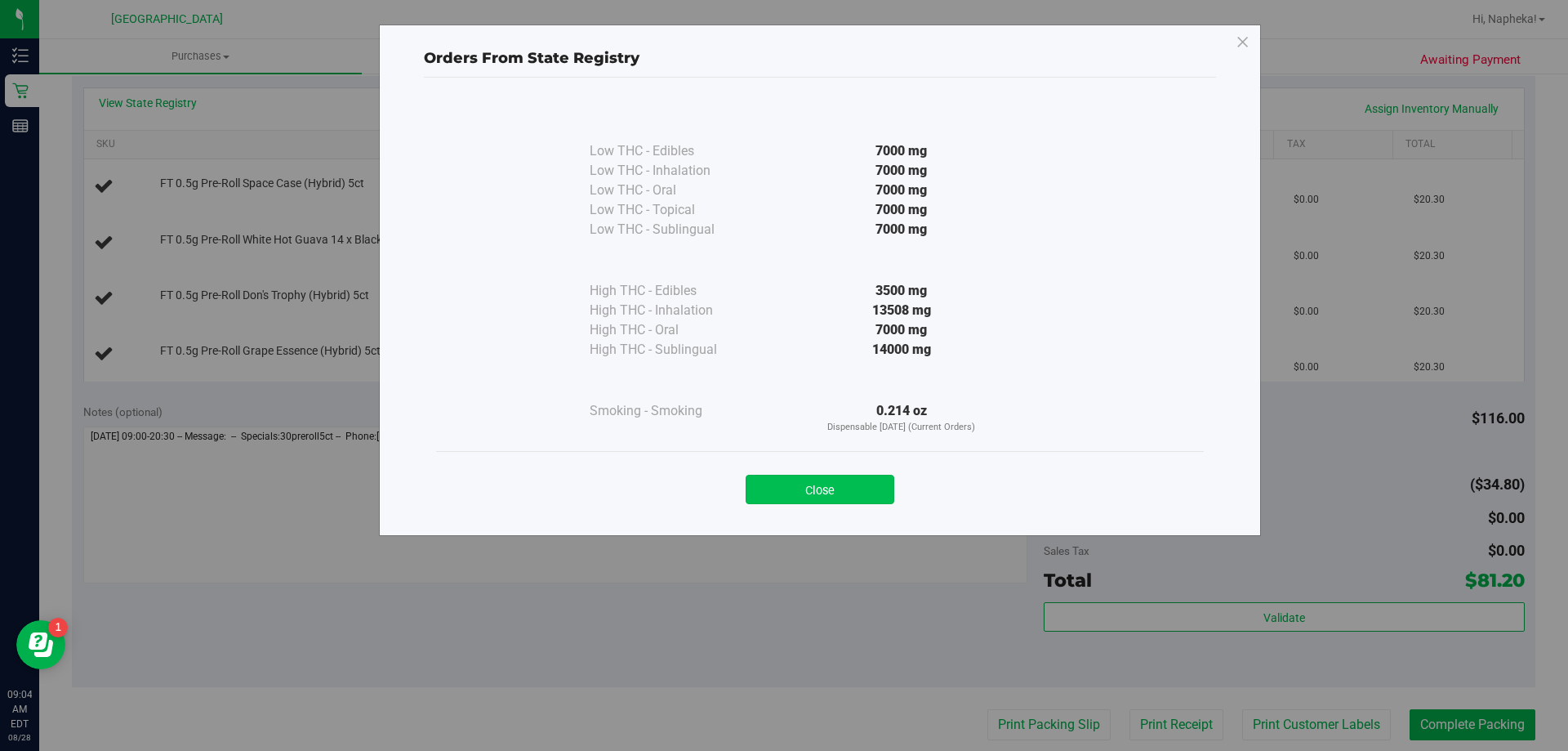
click at [865, 498] on button "Close" at bounding box center [820, 490] width 148 height 30
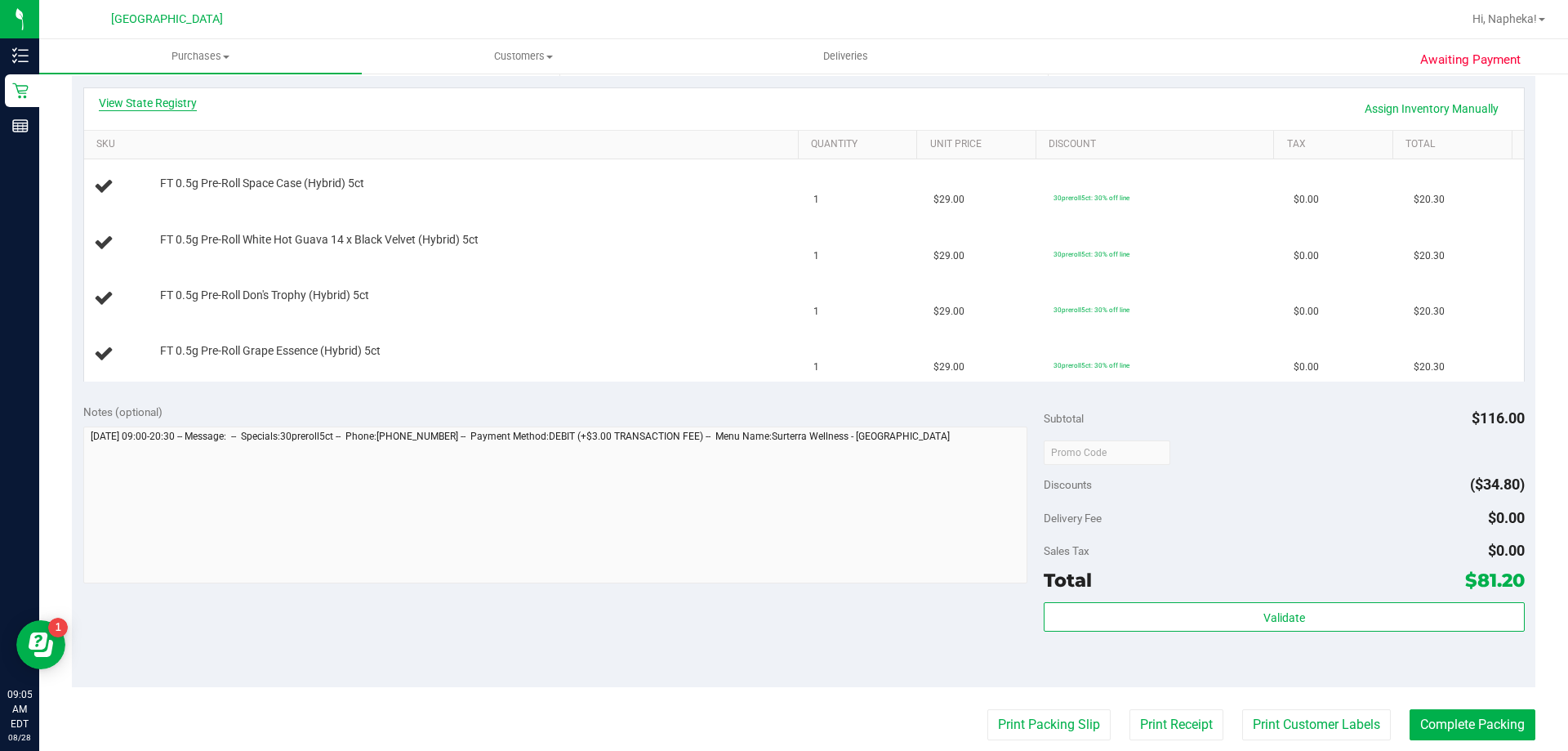
click at [175, 103] on link "View State Registry" at bounding box center [148, 103] width 98 height 17
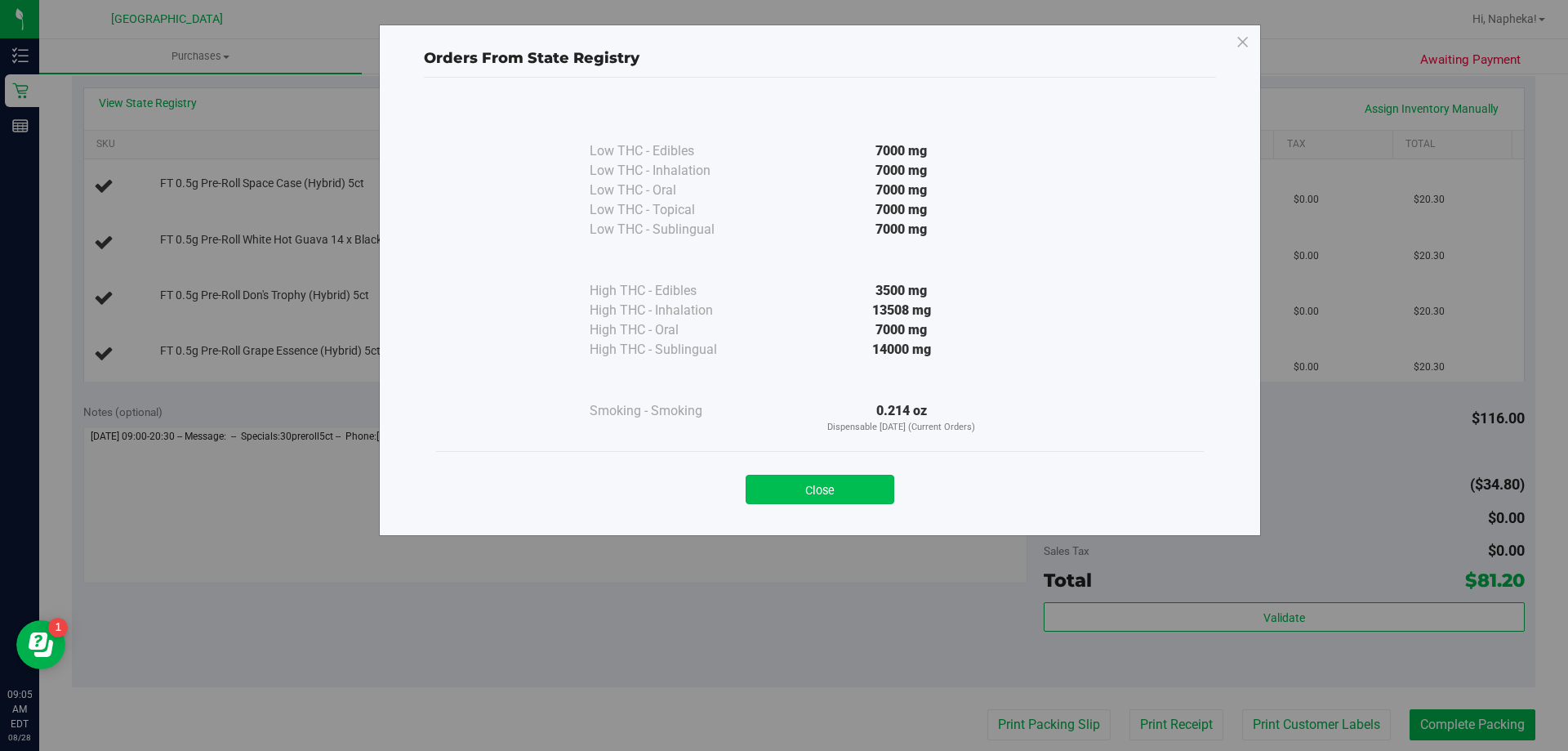
click at [854, 490] on button "Close" at bounding box center [820, 490] width 148 height 30
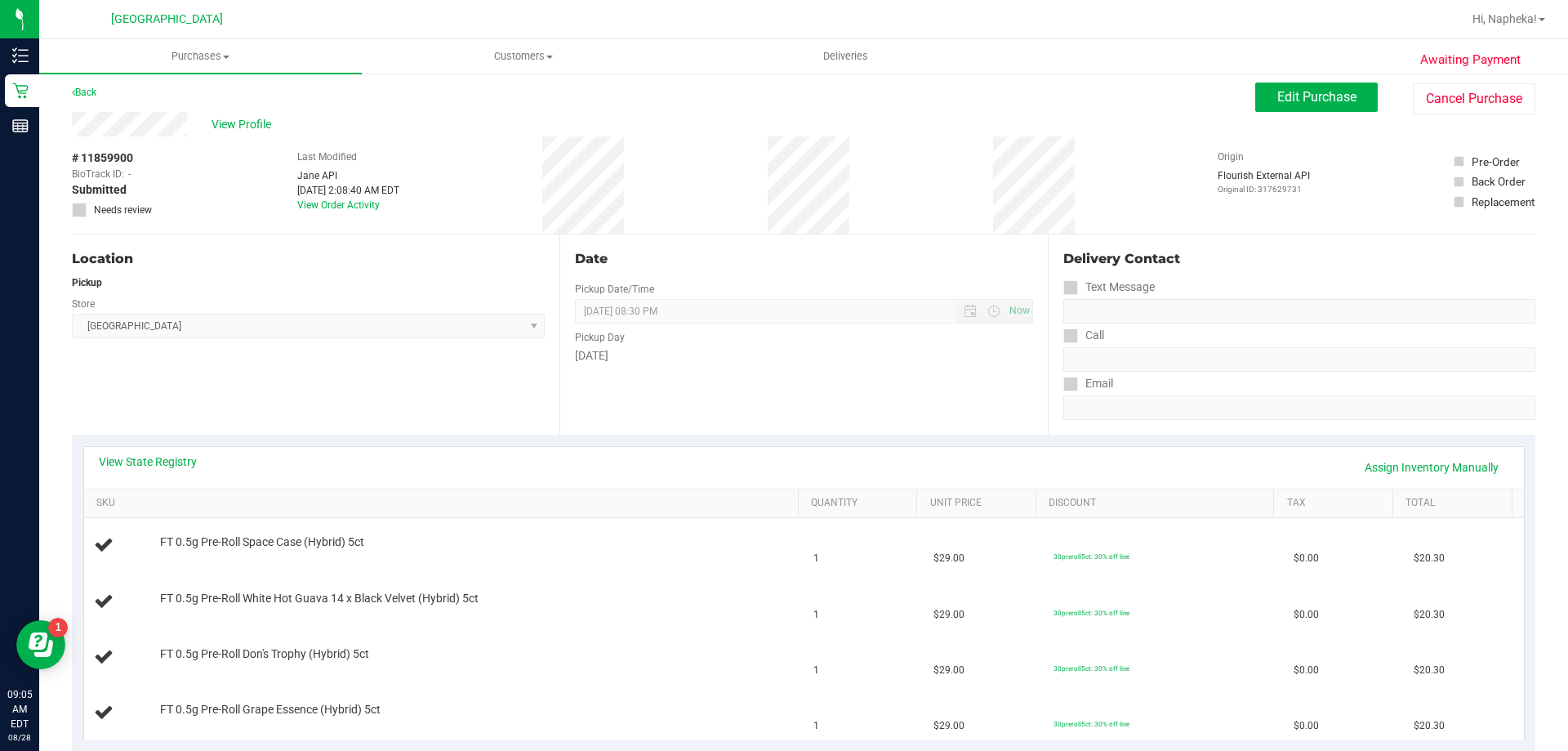
scroll to position [0, 0]
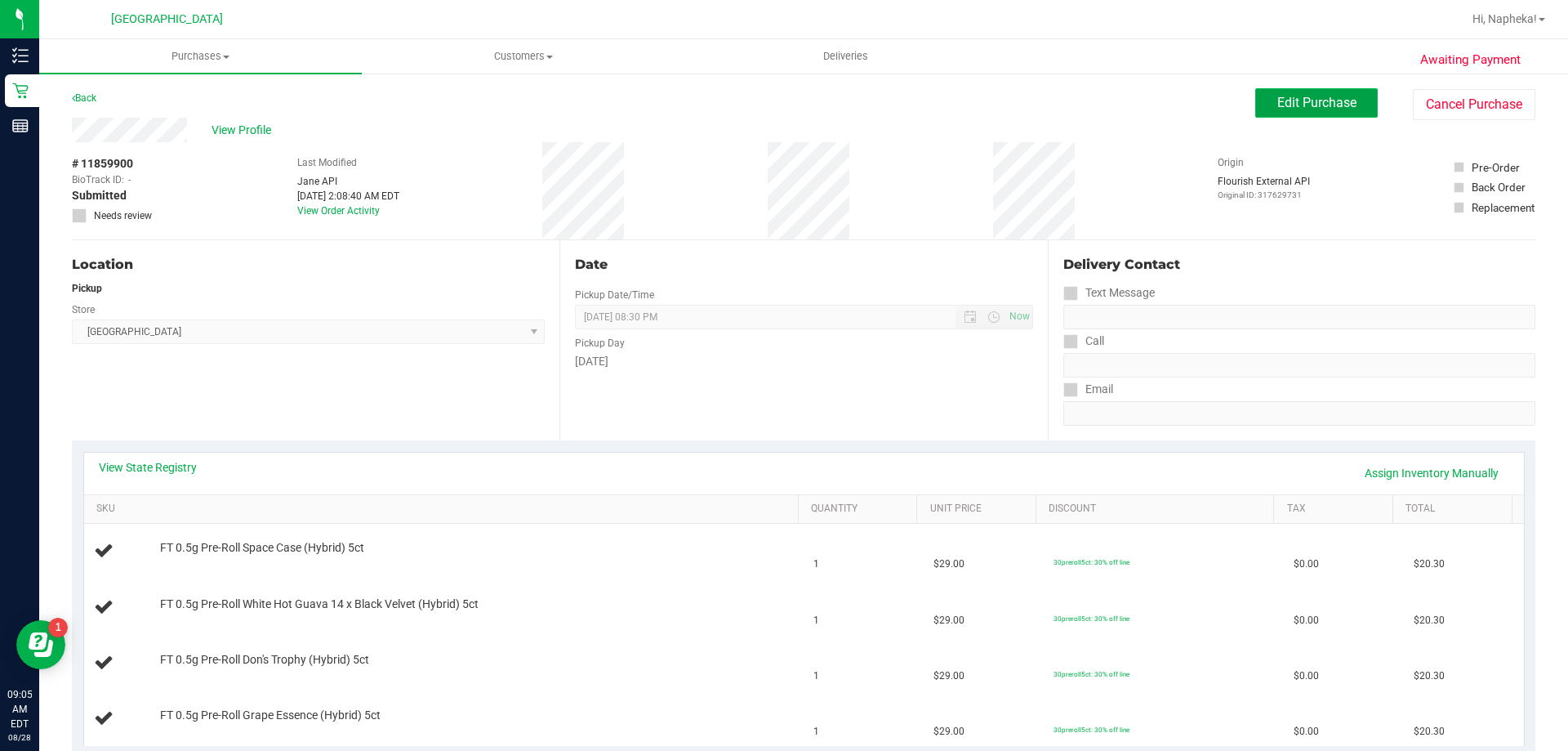
click at [1292, 107] on span "Edit Purchase" at bounding box center [1316, 102] width 79 height 16
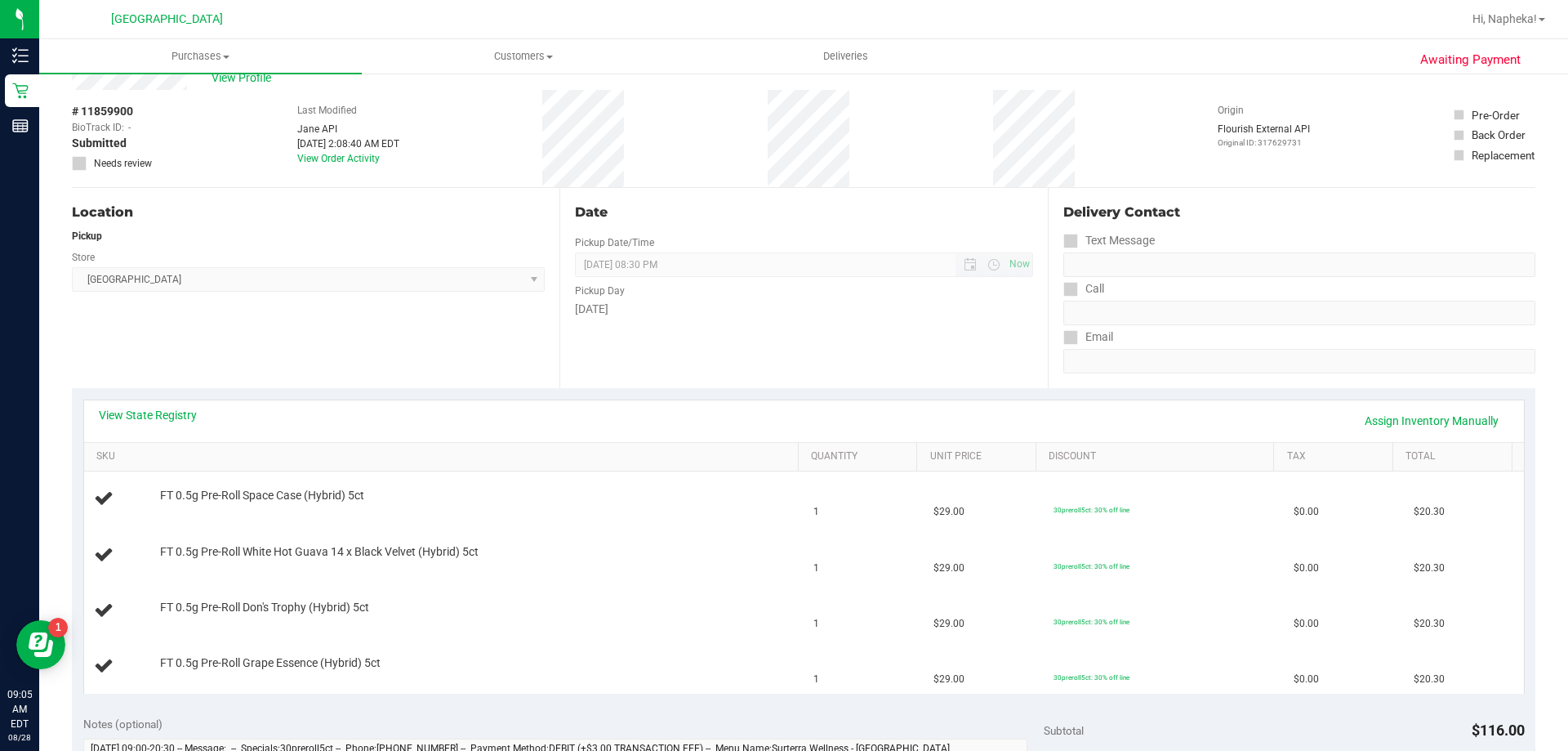
scroll to position [82, 0]
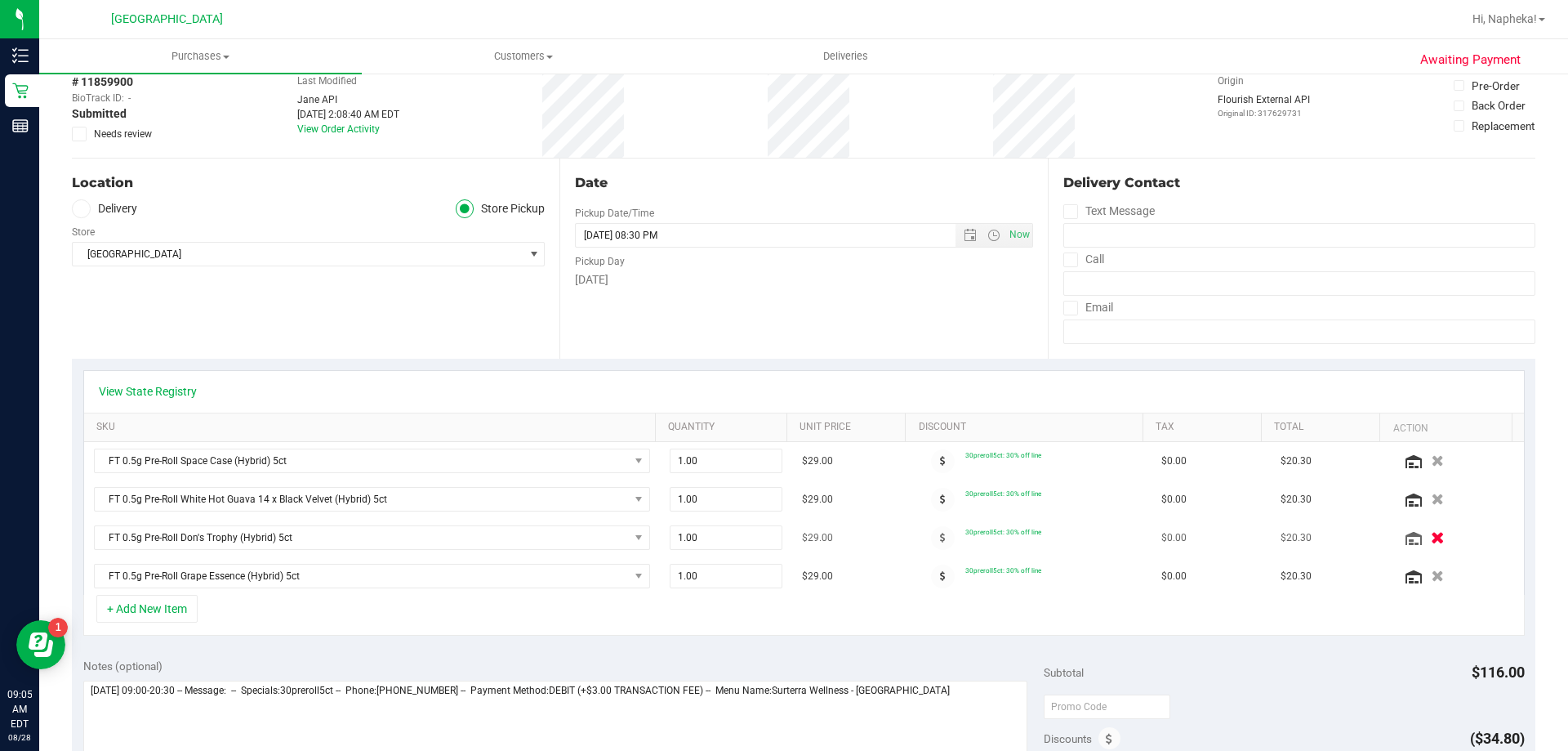
click at [1424, 541] on button "button" at bounding box center [1437, 537] width 28 height 18
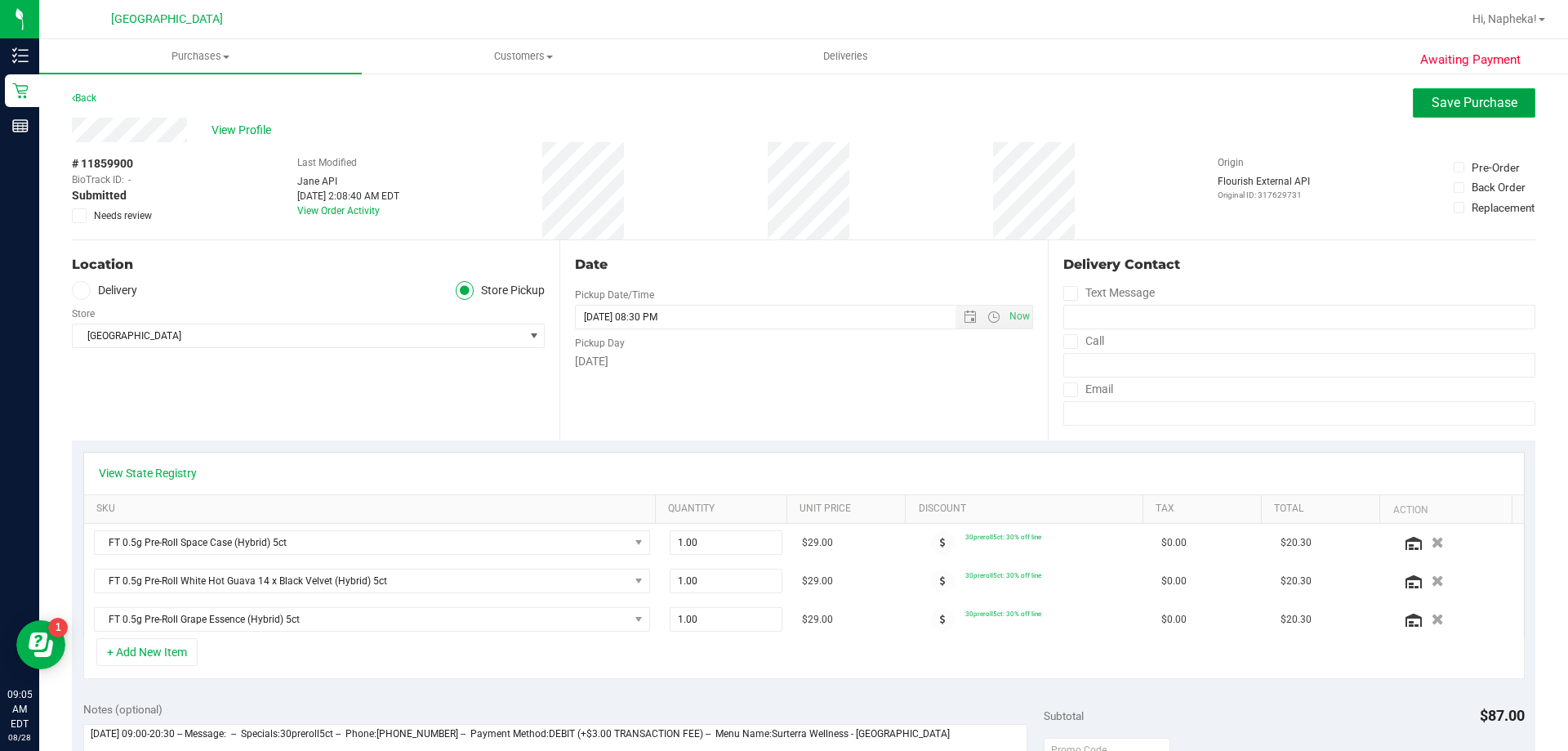
click at [1474, 100] on span "Save Purchase" at bounding box center [1474, 102] width 86 height 16
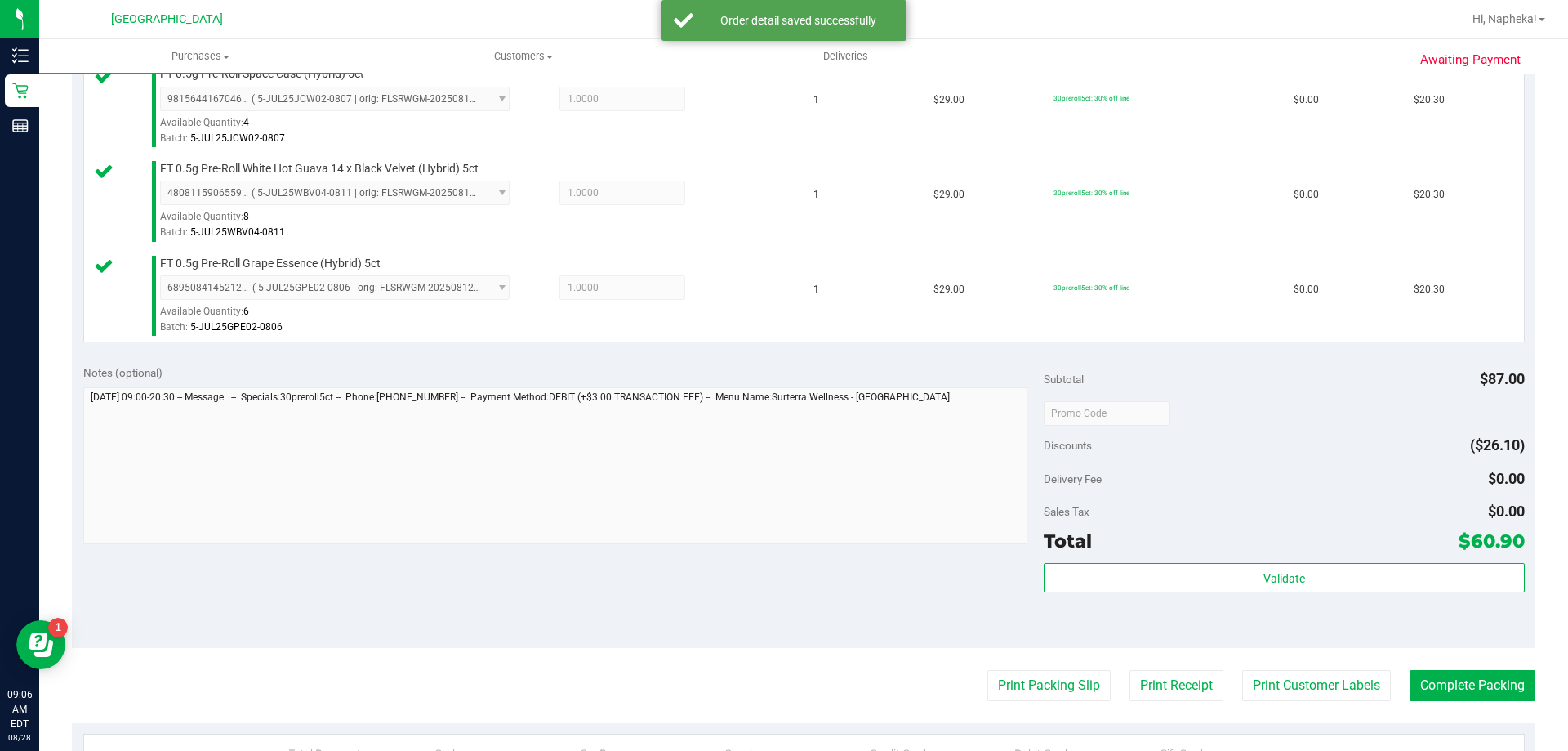
scroll to position [572, 0]
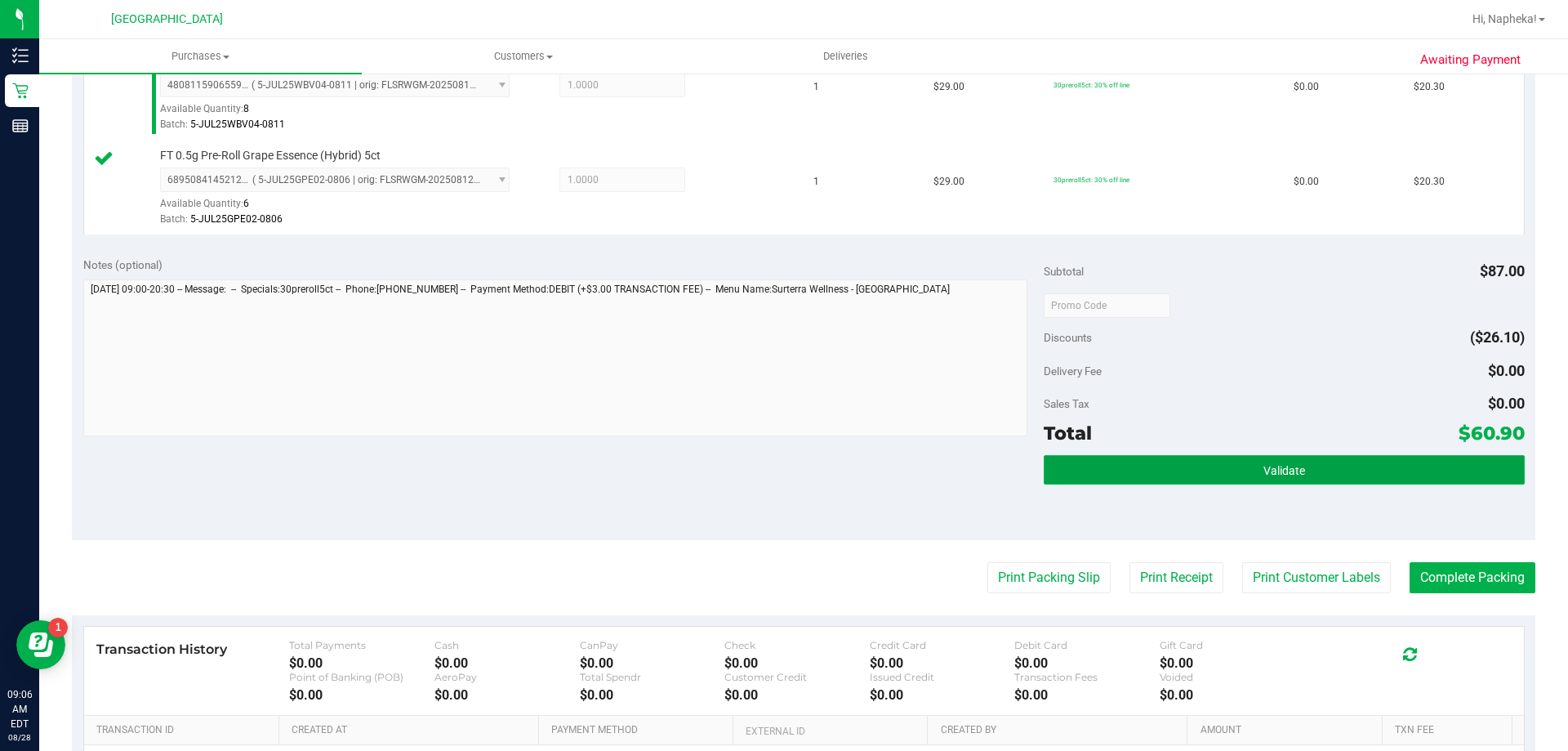
click at [1400, 465] on button "Validate" at bounding box center [1283, 470] width 480 height 30
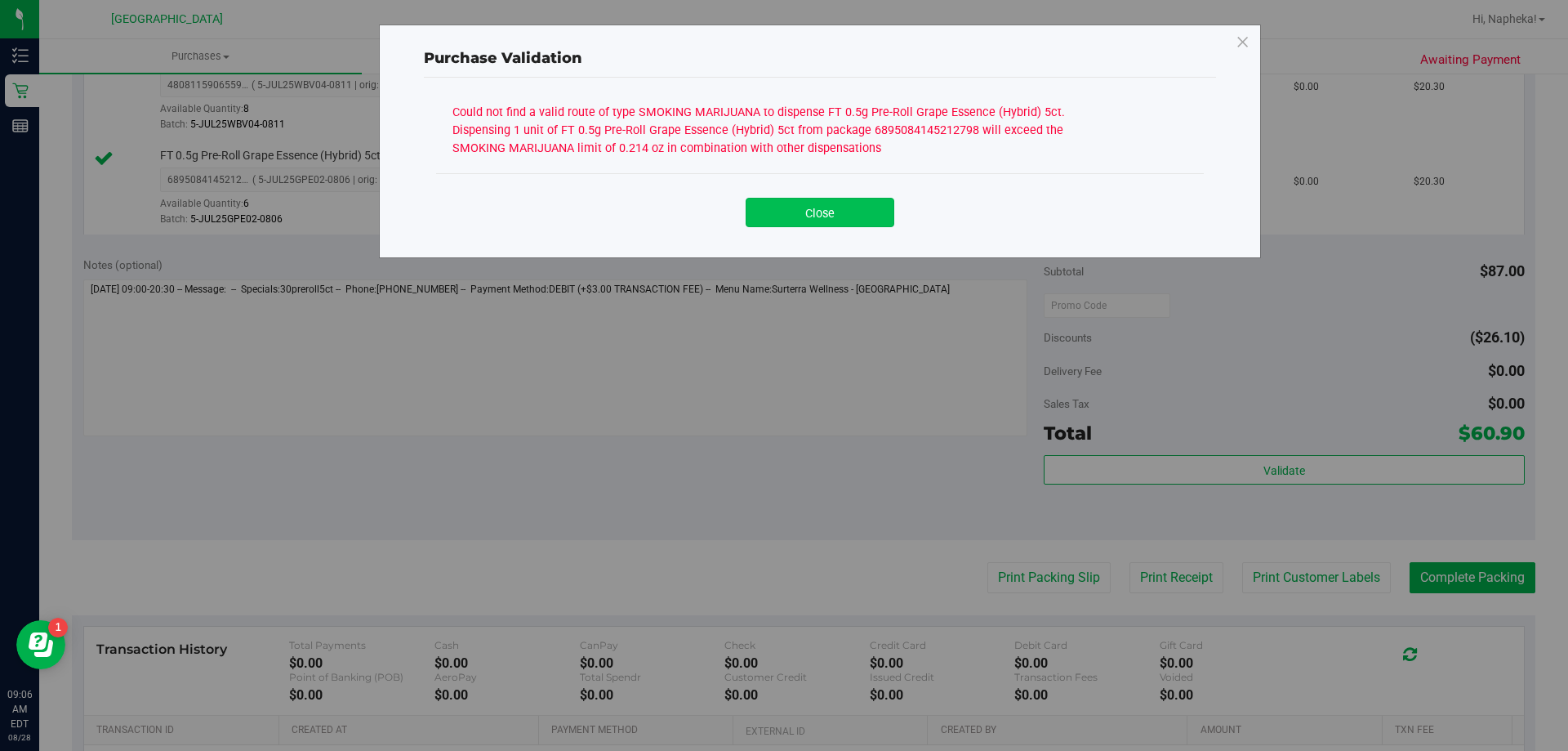
click at [825, 208] on button "Close" at bounding box center [820, 212] width 148 height 30
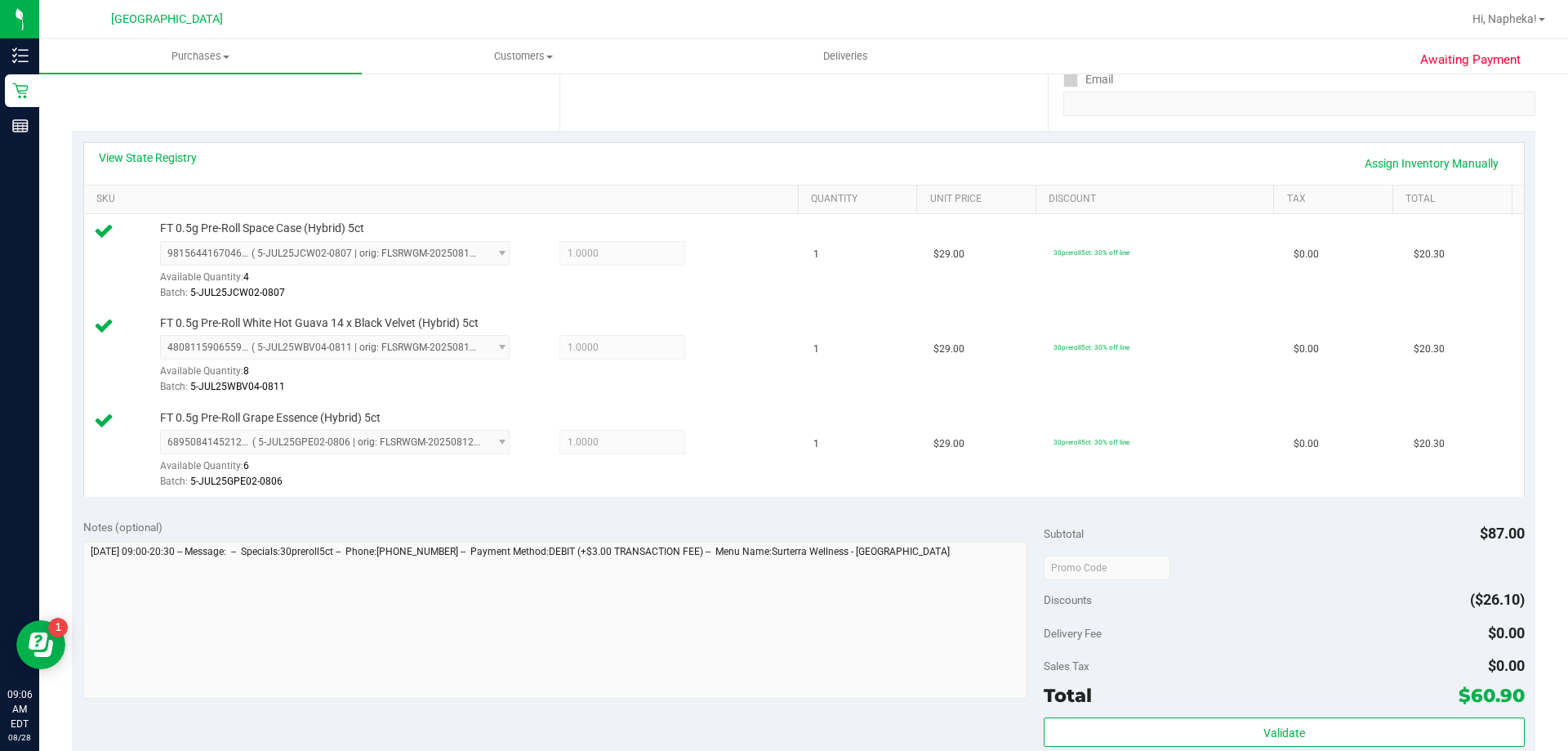
scroll to position [82, 0]
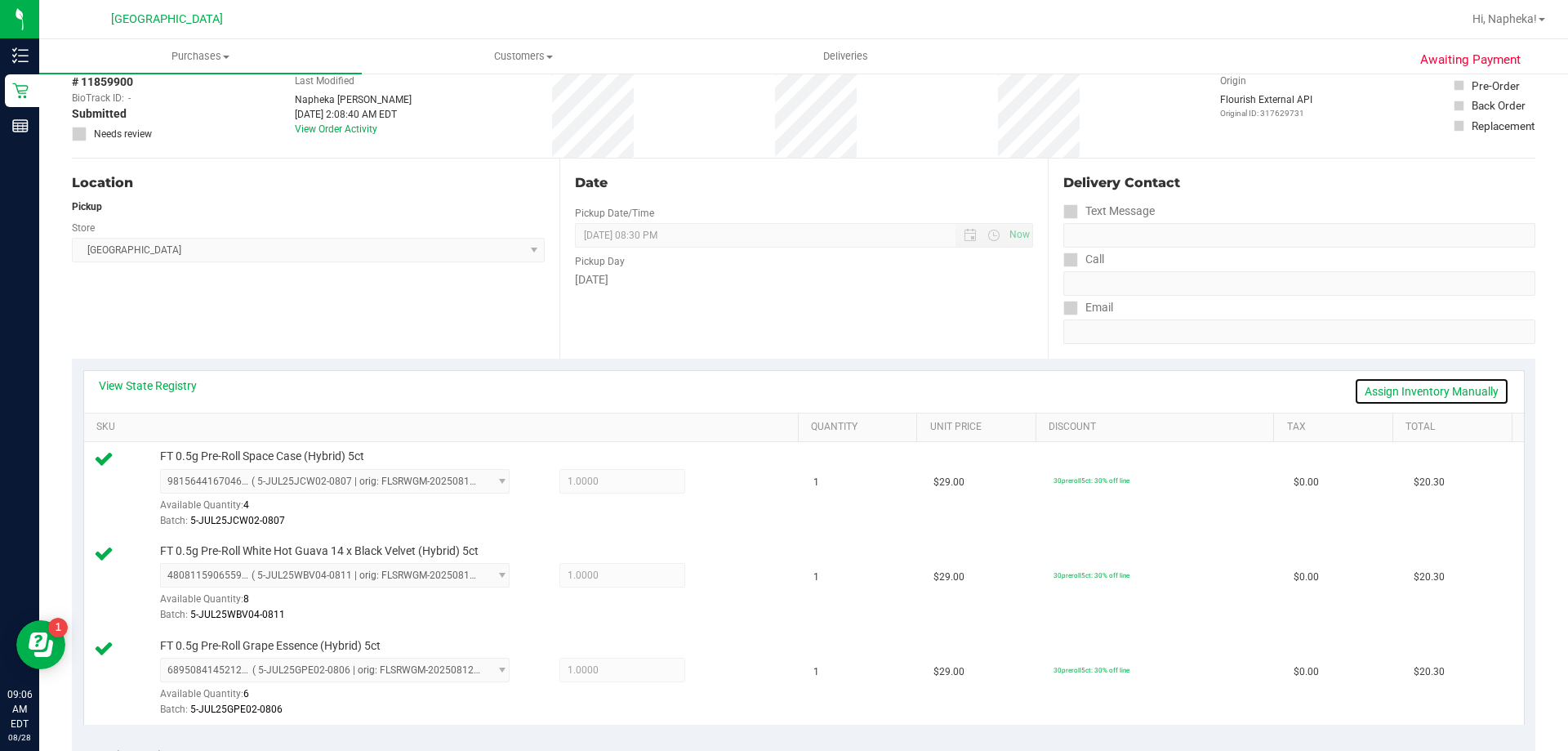
click at [1379, 391] on link "Assign Inventory Manually" at bounding box center [1431, 391] width 155 height 28
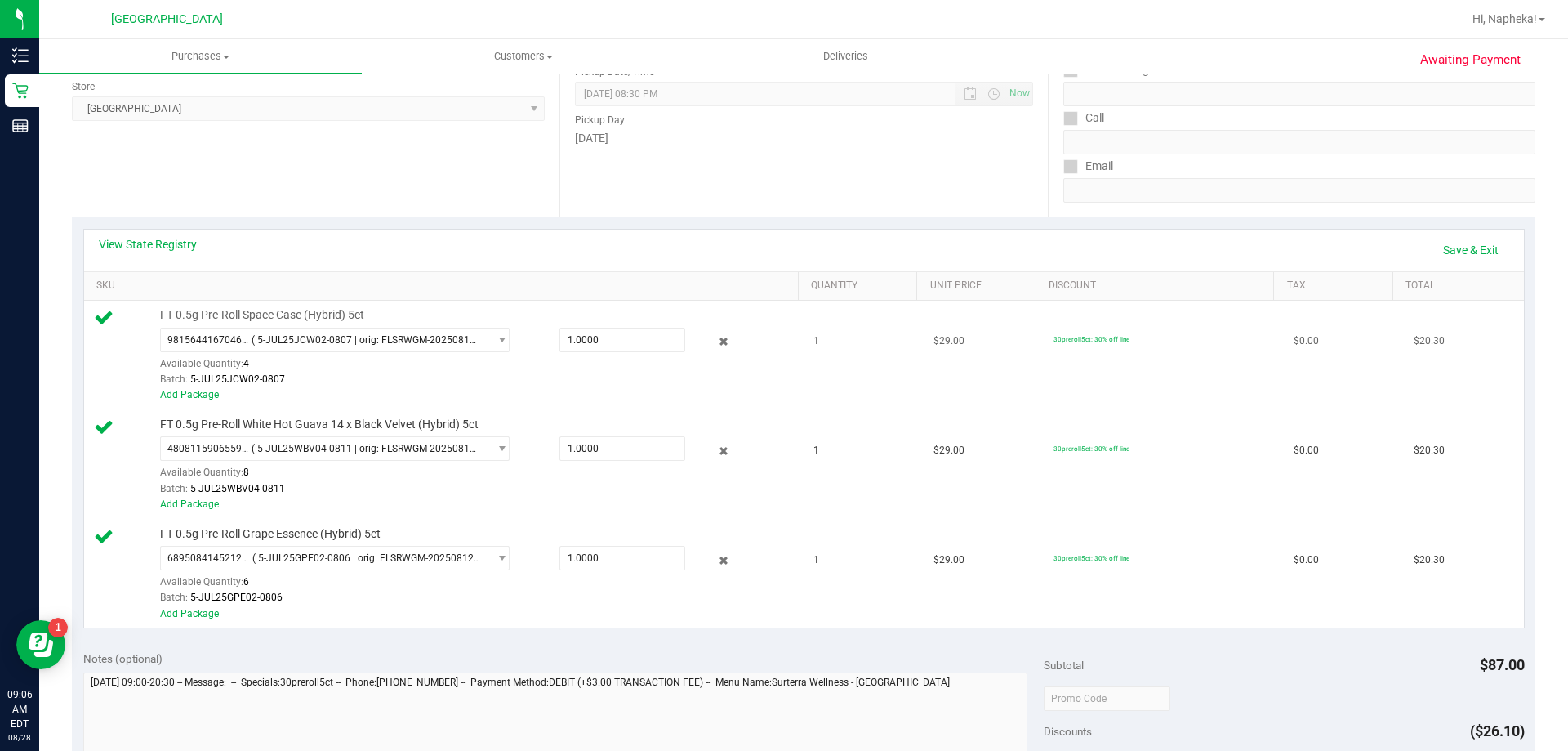
scroll to position [245, 0]
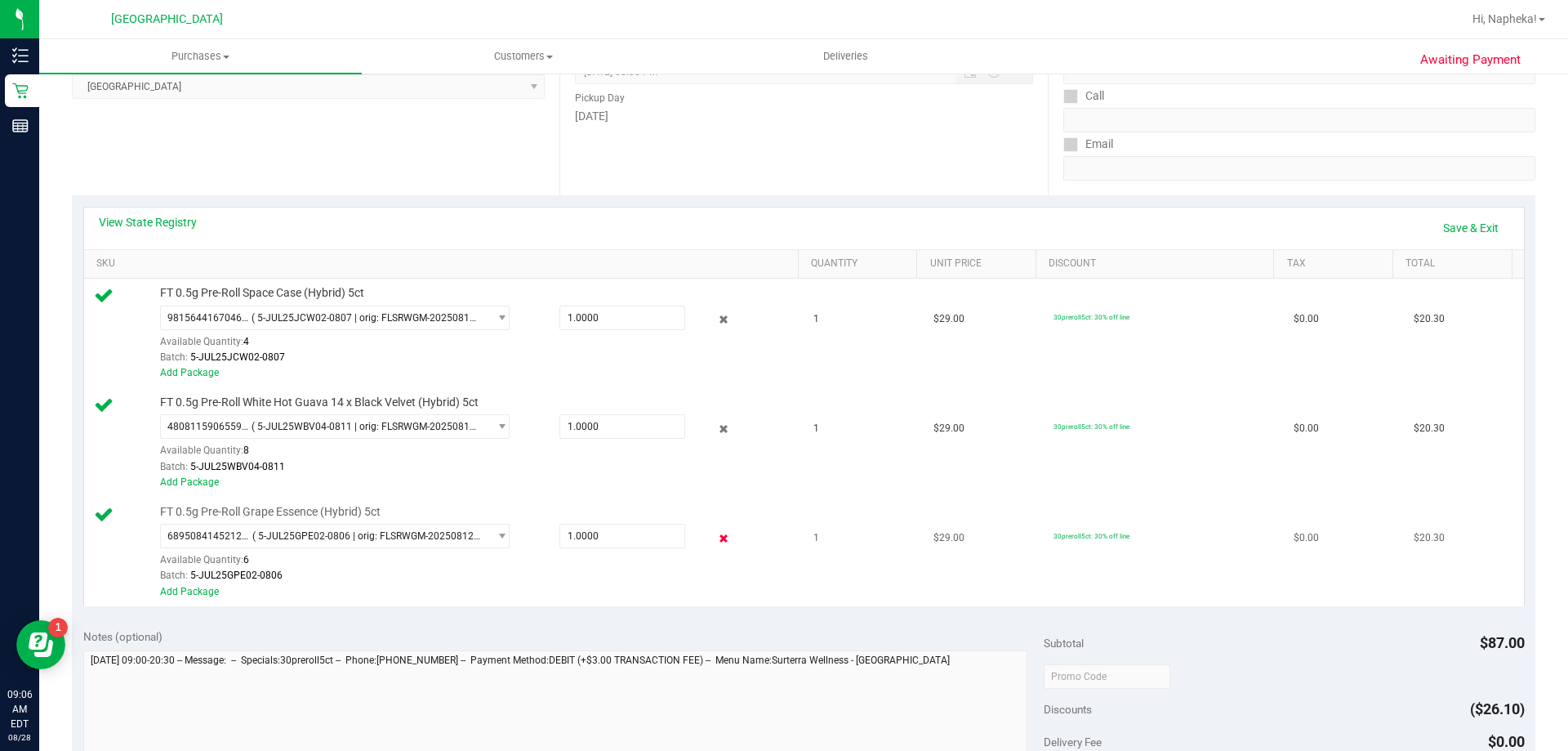
click at [715, 540] on icon at bounding box center [724, 538] width 18 height 19
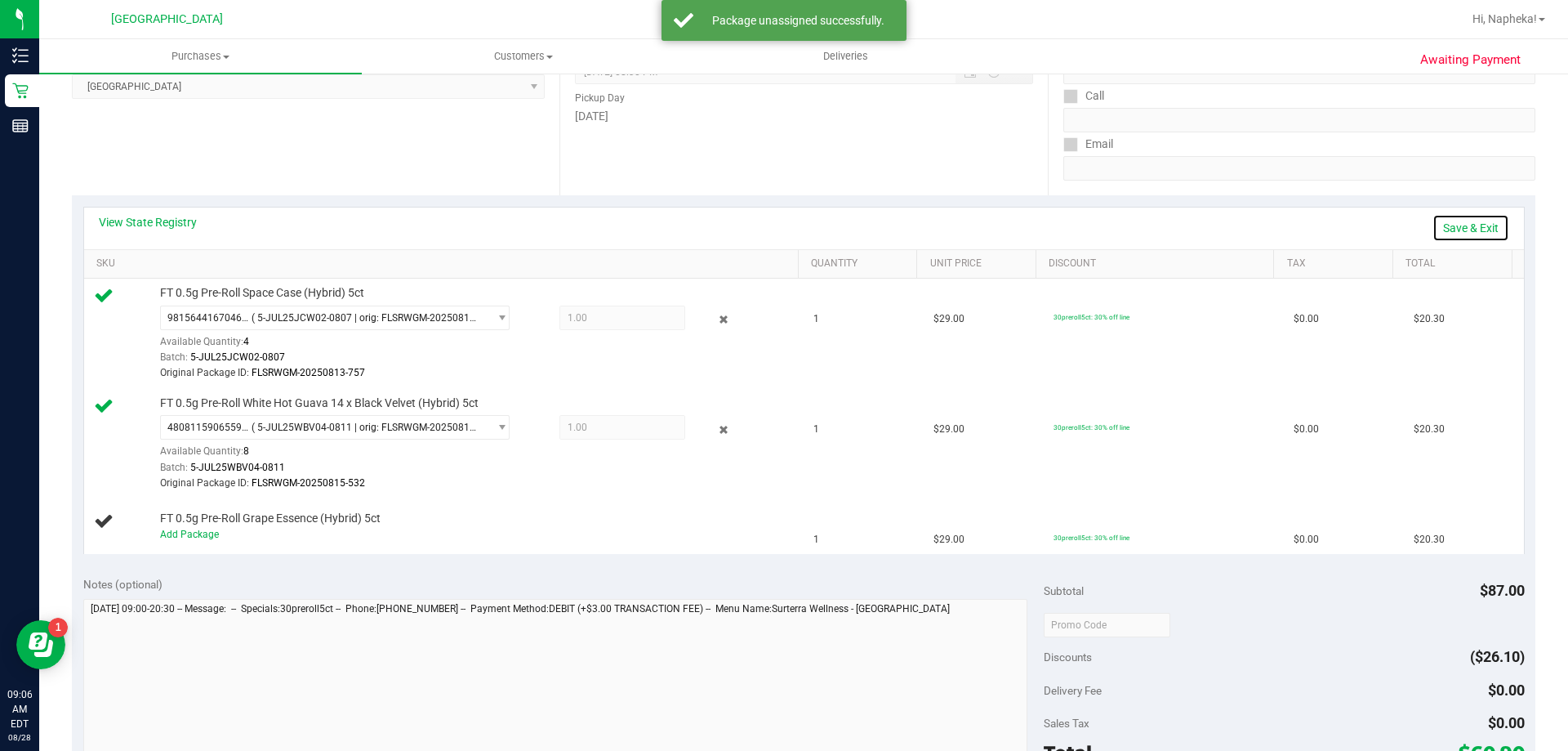
click at [1441, 233] on link "Save & Exit" at bounding box center [1471, 228] width 77 height 28
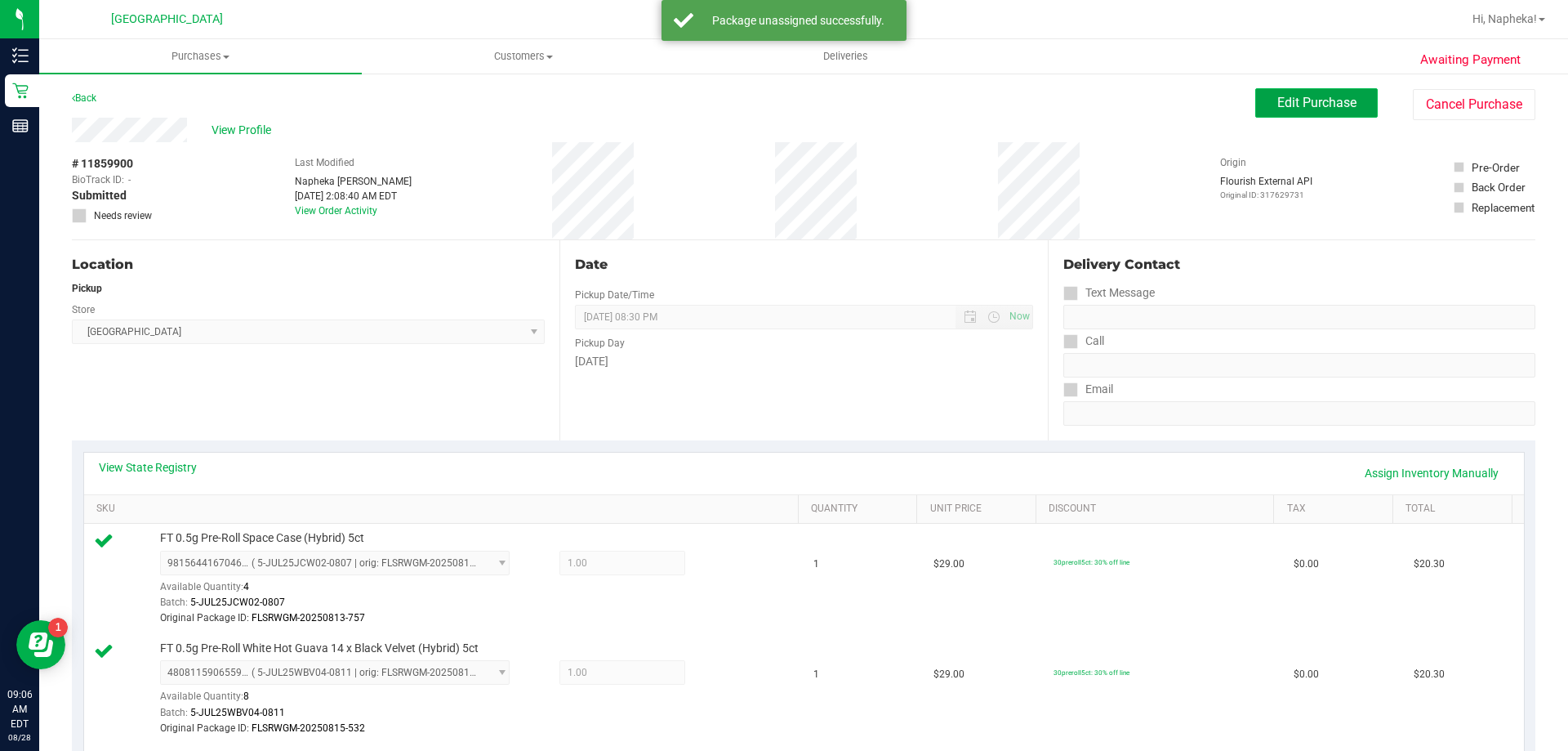
click at [1319, 106] on span "Edit Purchase" at bounding box center [1316, 102] width 79 height 16
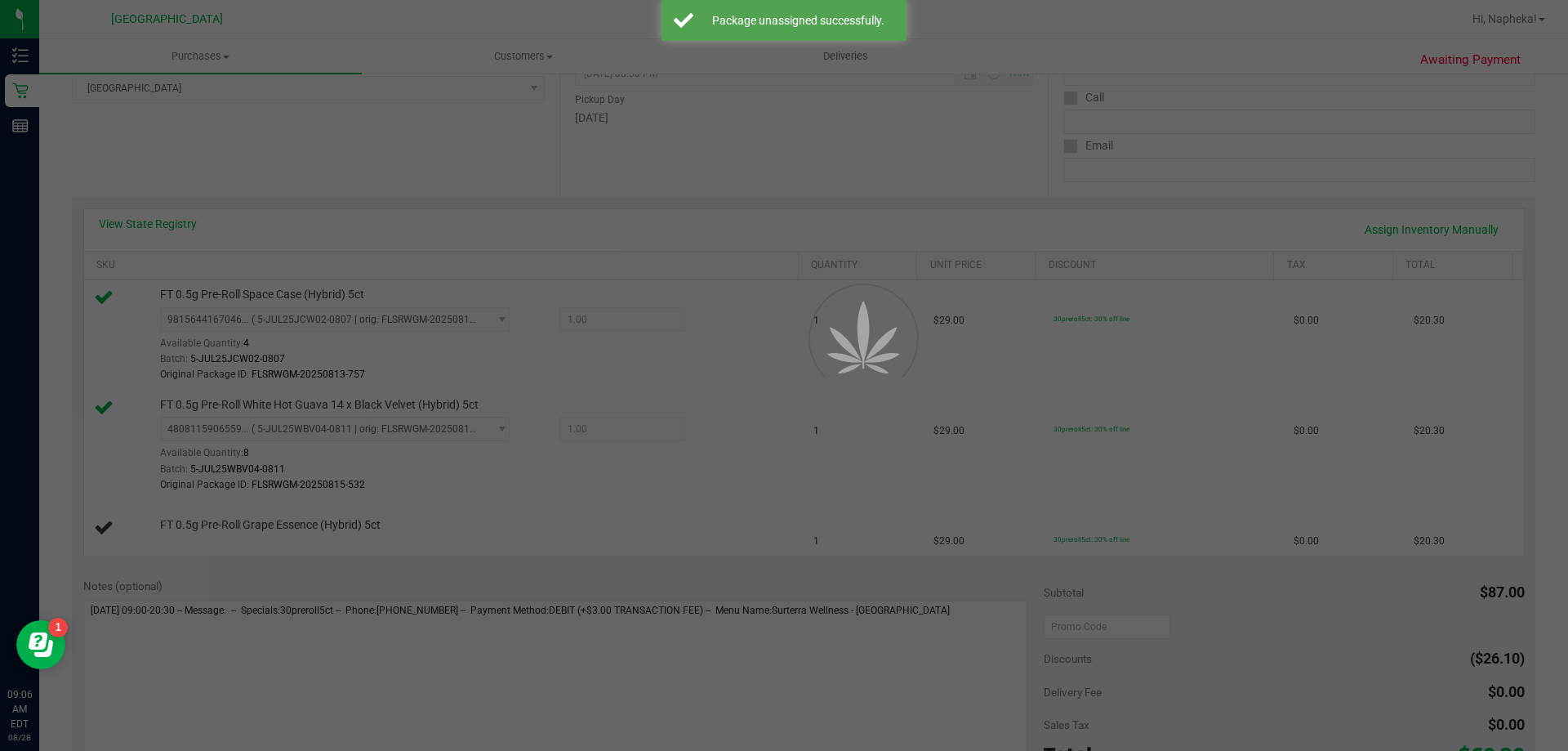
scroll to position [245, 0]
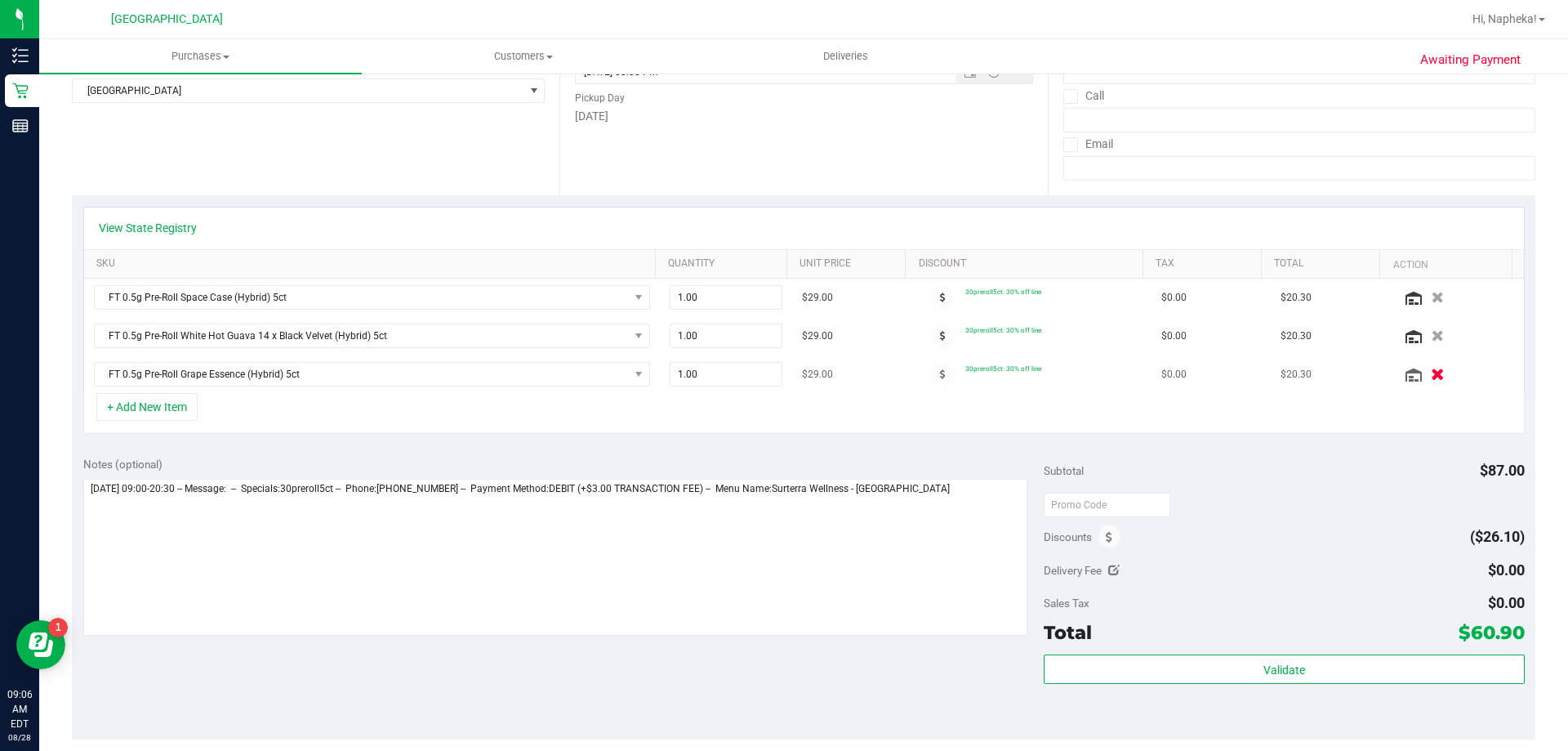
click at [1431, 373] on icon "button" at bounding box center [1437, 374] width 14 height 12
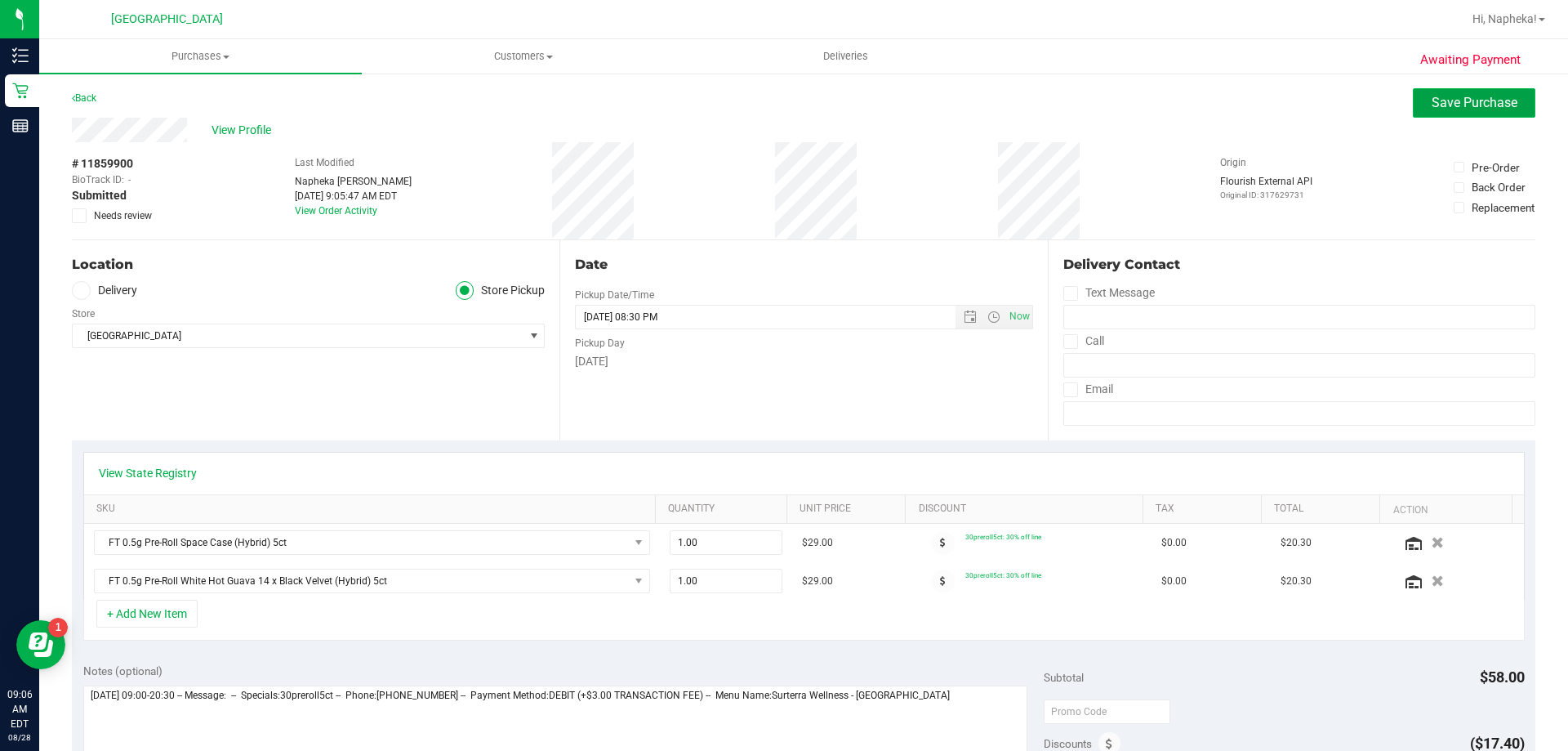
click at [1423, 113] on button "Save Purchase" at bounding box center [1473, 103] width 122 height 30
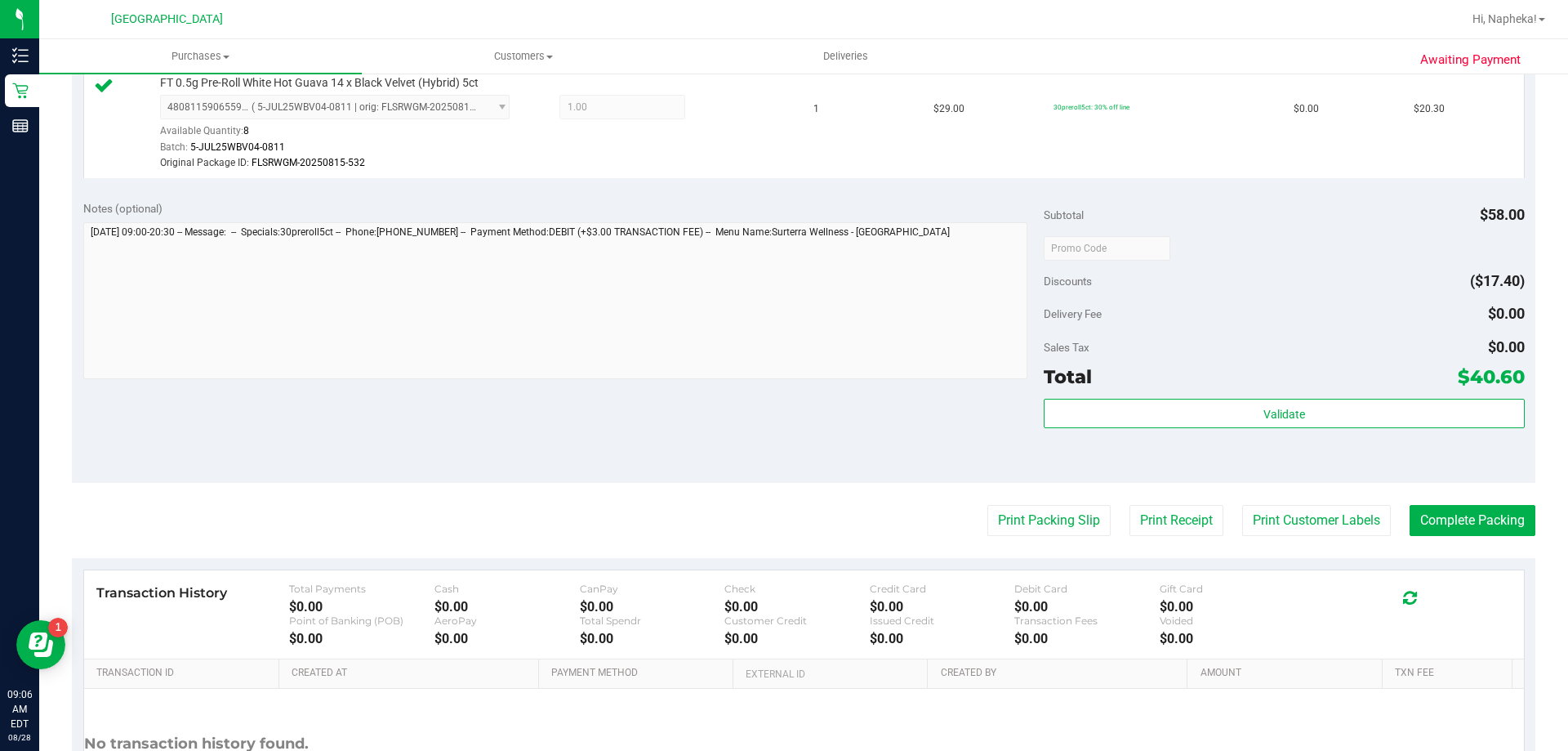
scroll to position [572, 0]
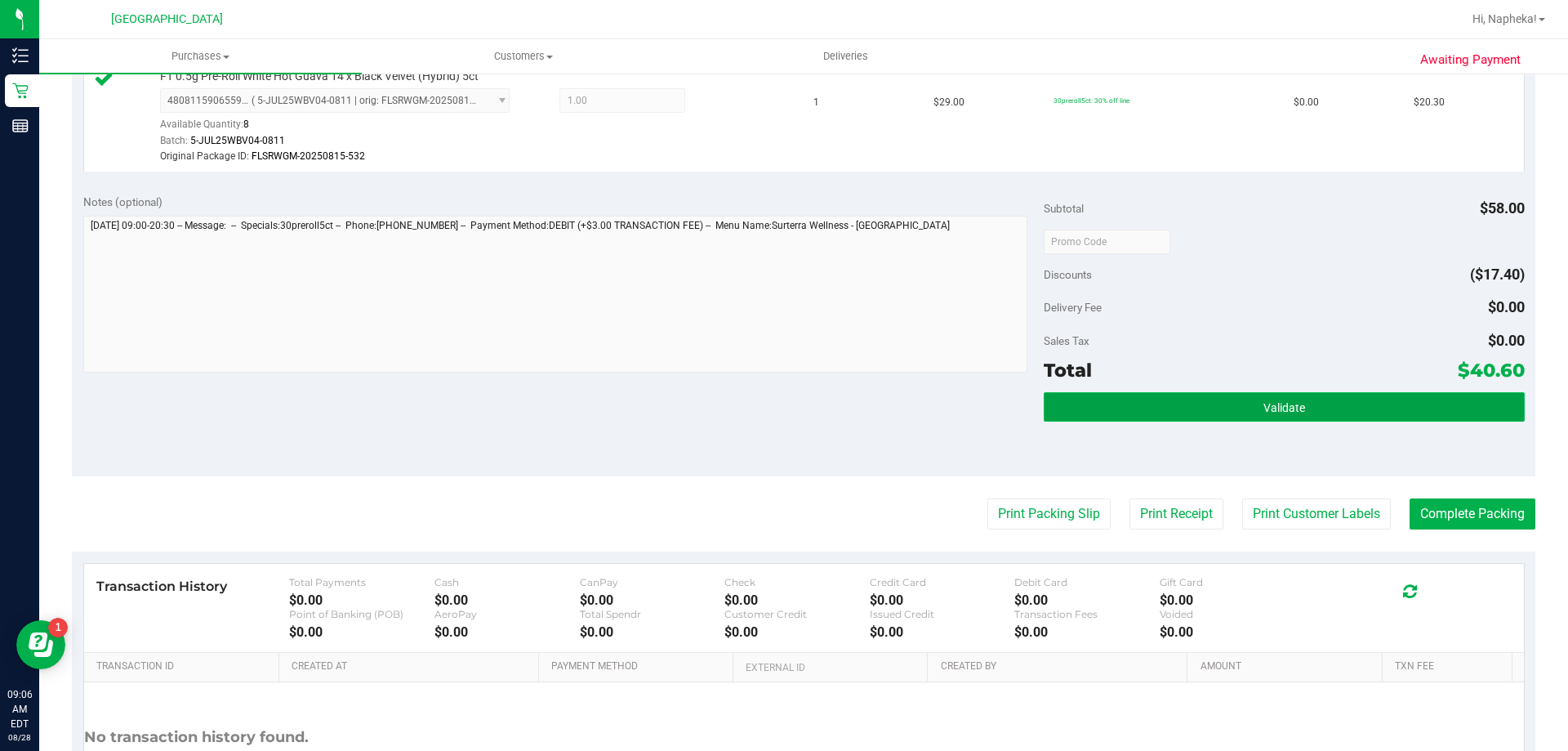
click at [1350, 404] on button "Validate" at bounding box center [1283, 407] width 480 height 30
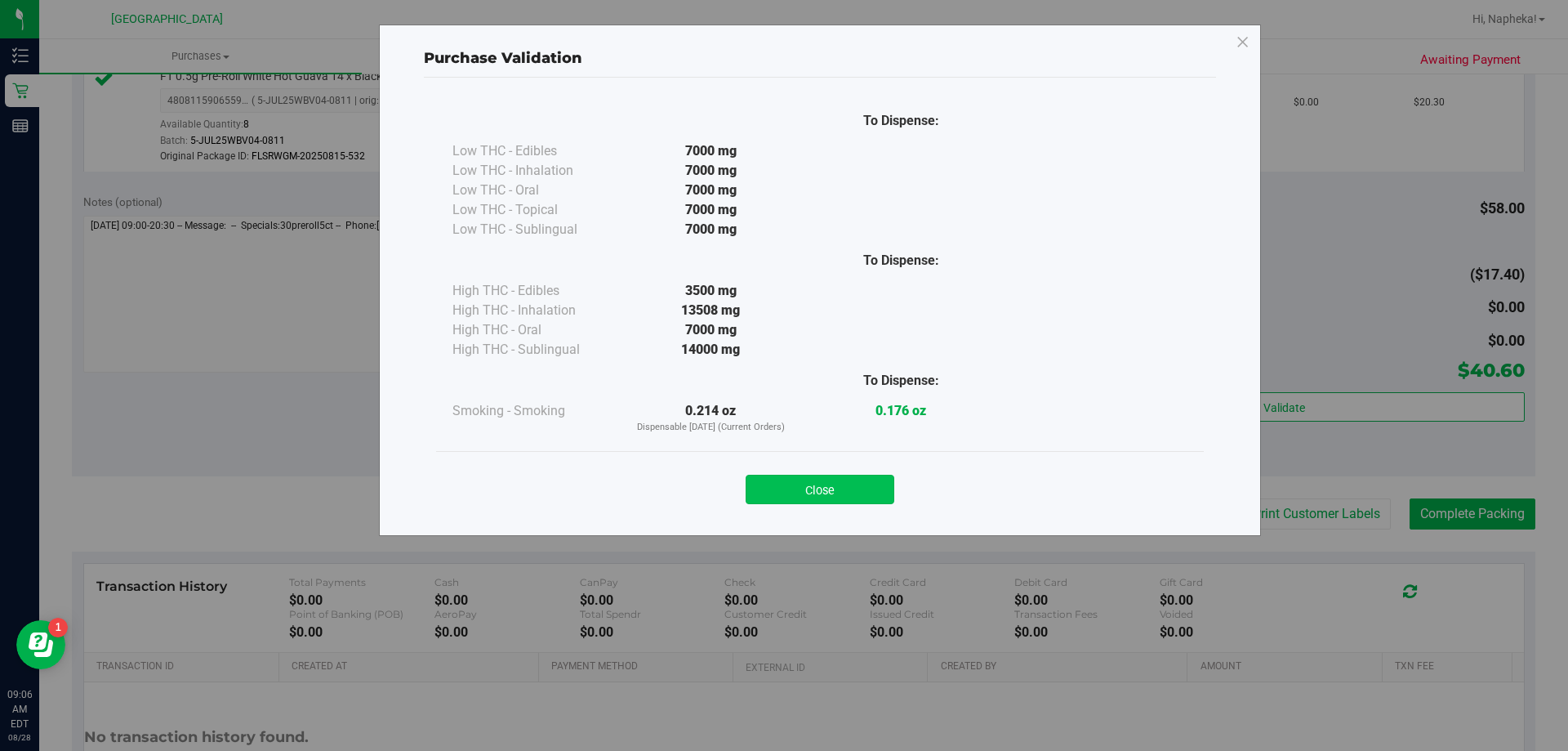
click at [801, 491] on button "Close" at bounding box center [820, 490] width 148 height 30
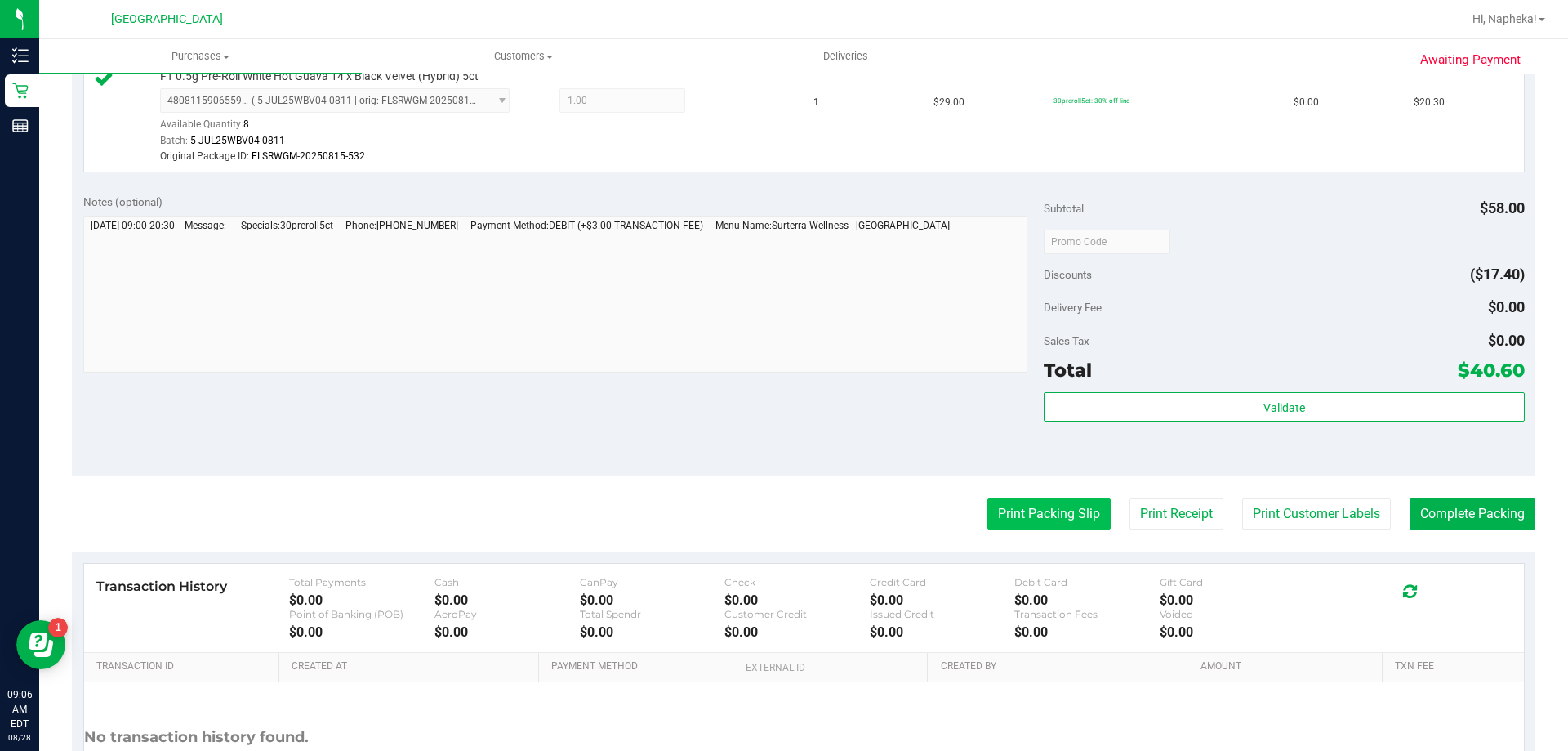
click at [1044, 510] on button "Print Packing Slip" at bounding box center [1048, 514] width 123 height 31
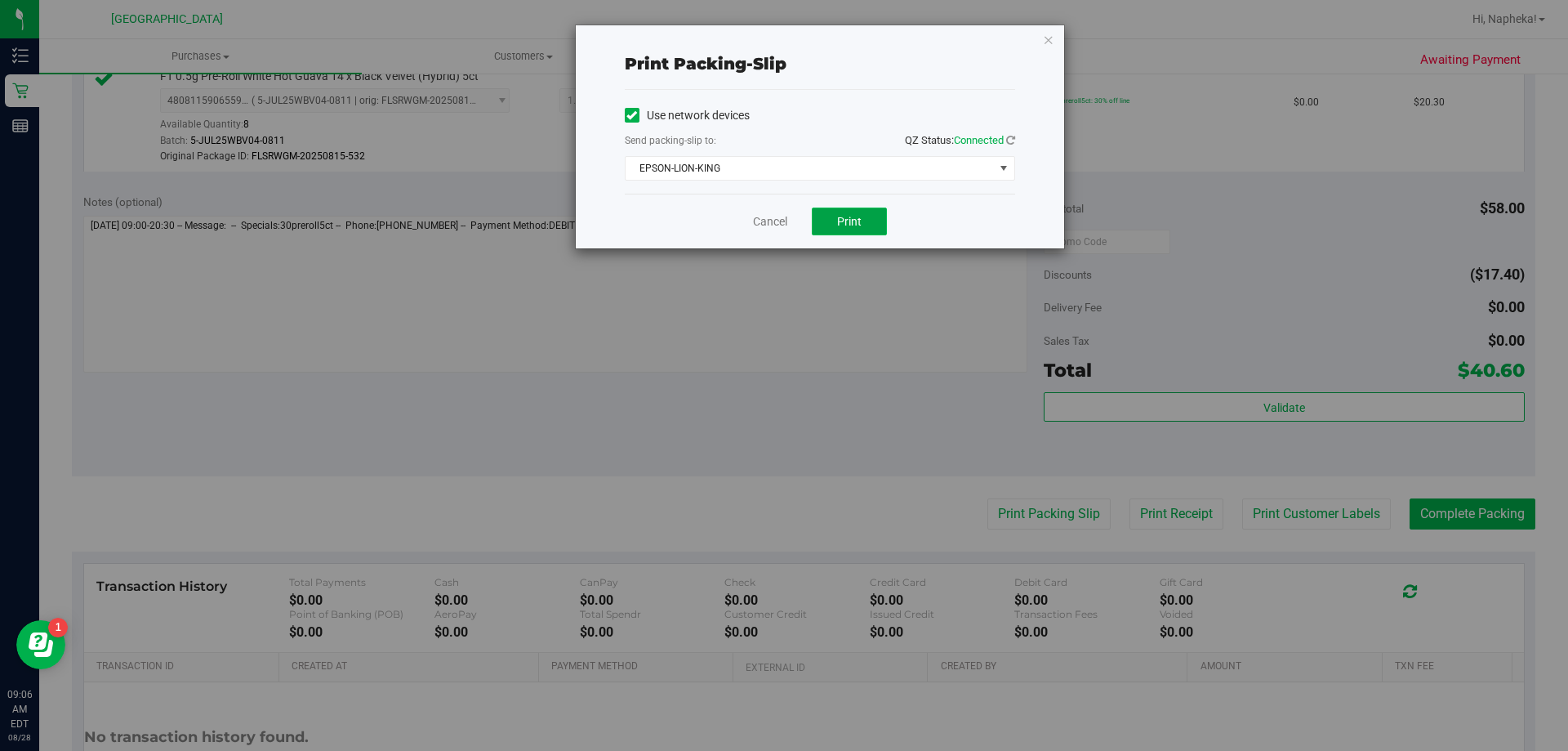
click at [863, 223] on button "Print" at bounding box center [849, 222] width 75 height 28
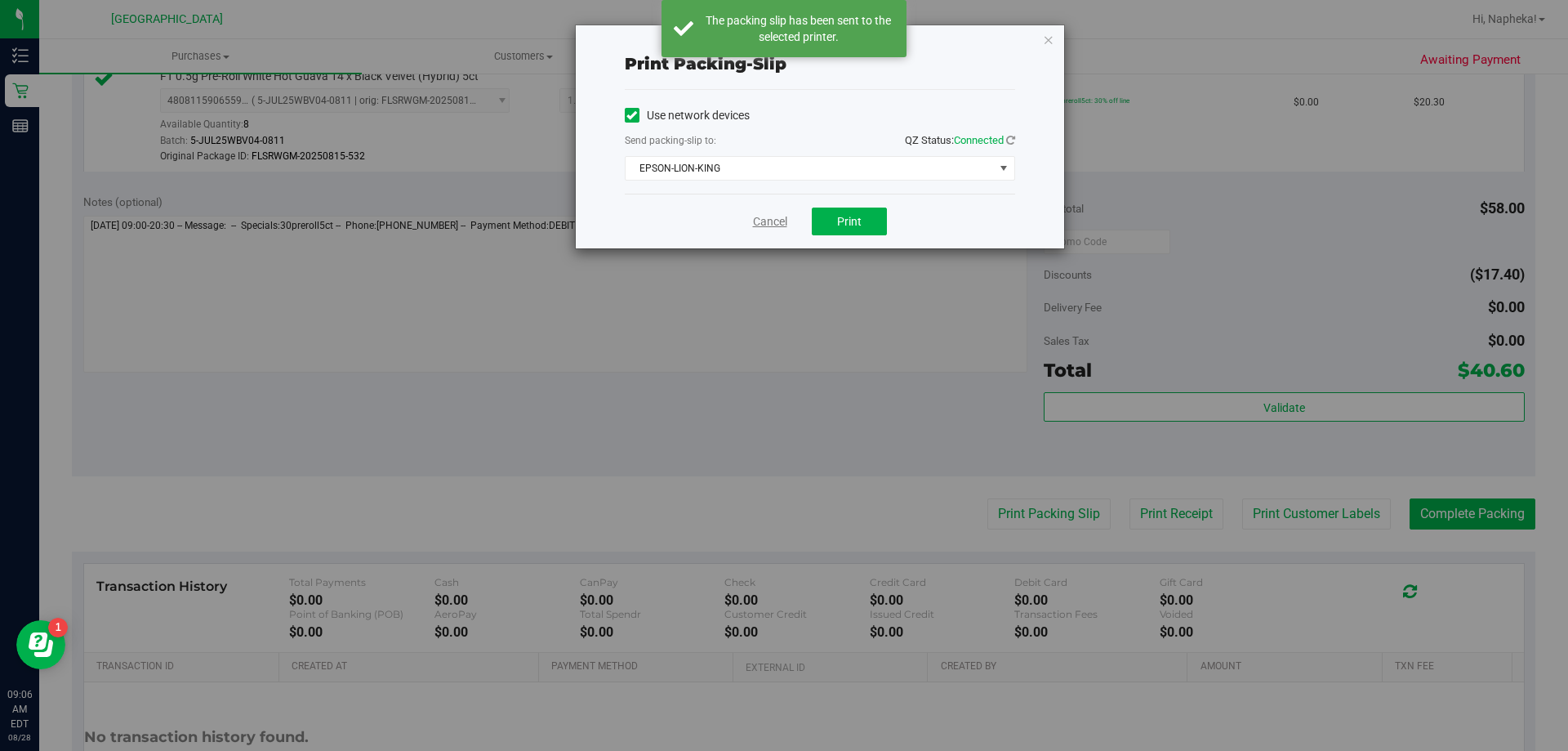
click at [772, 222] on link "Cancel" at bounding box center [769, 222] width 34 height 18
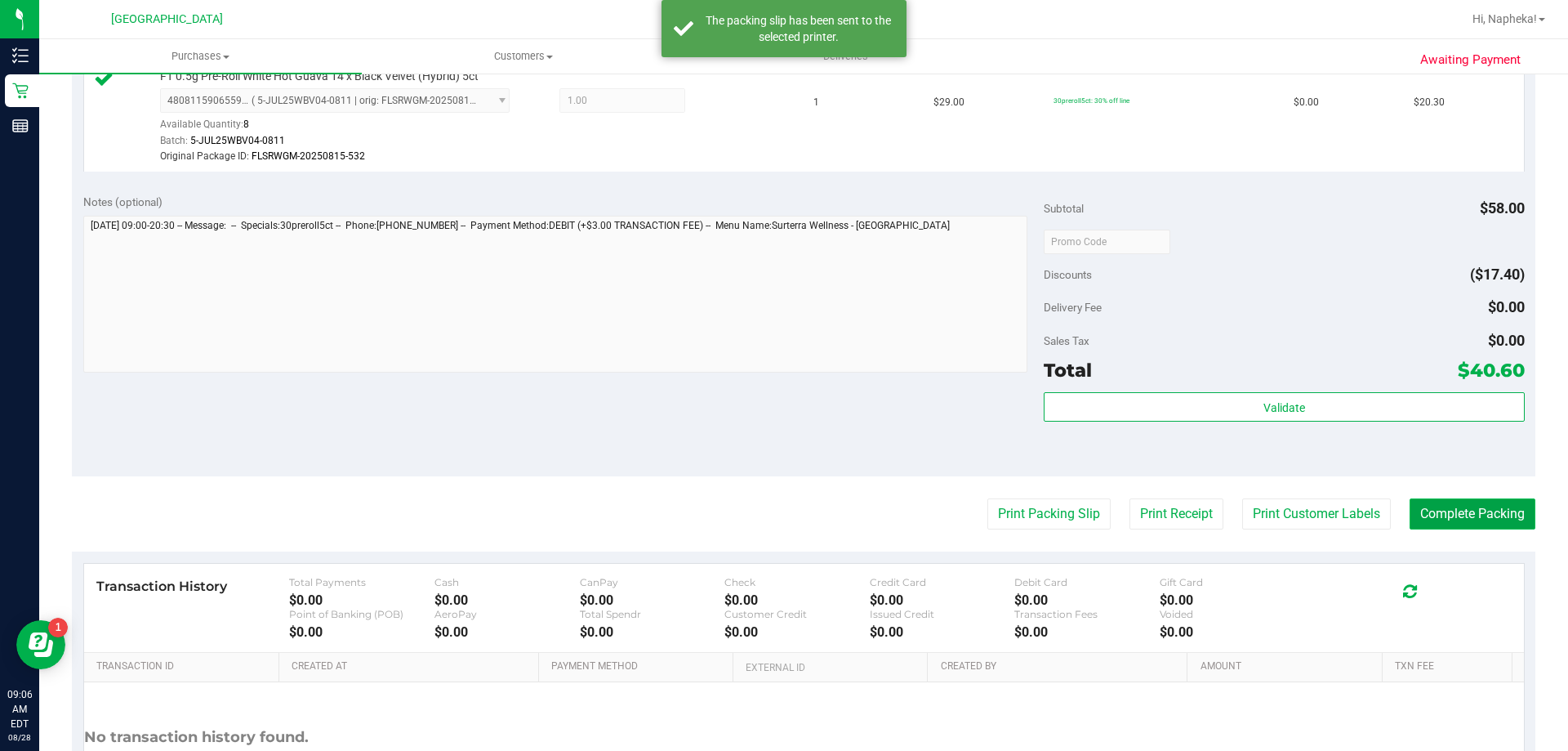
click at [1517, 509] on button "Complete Packing" at bounding box center [1473, 514] width 126 height 31
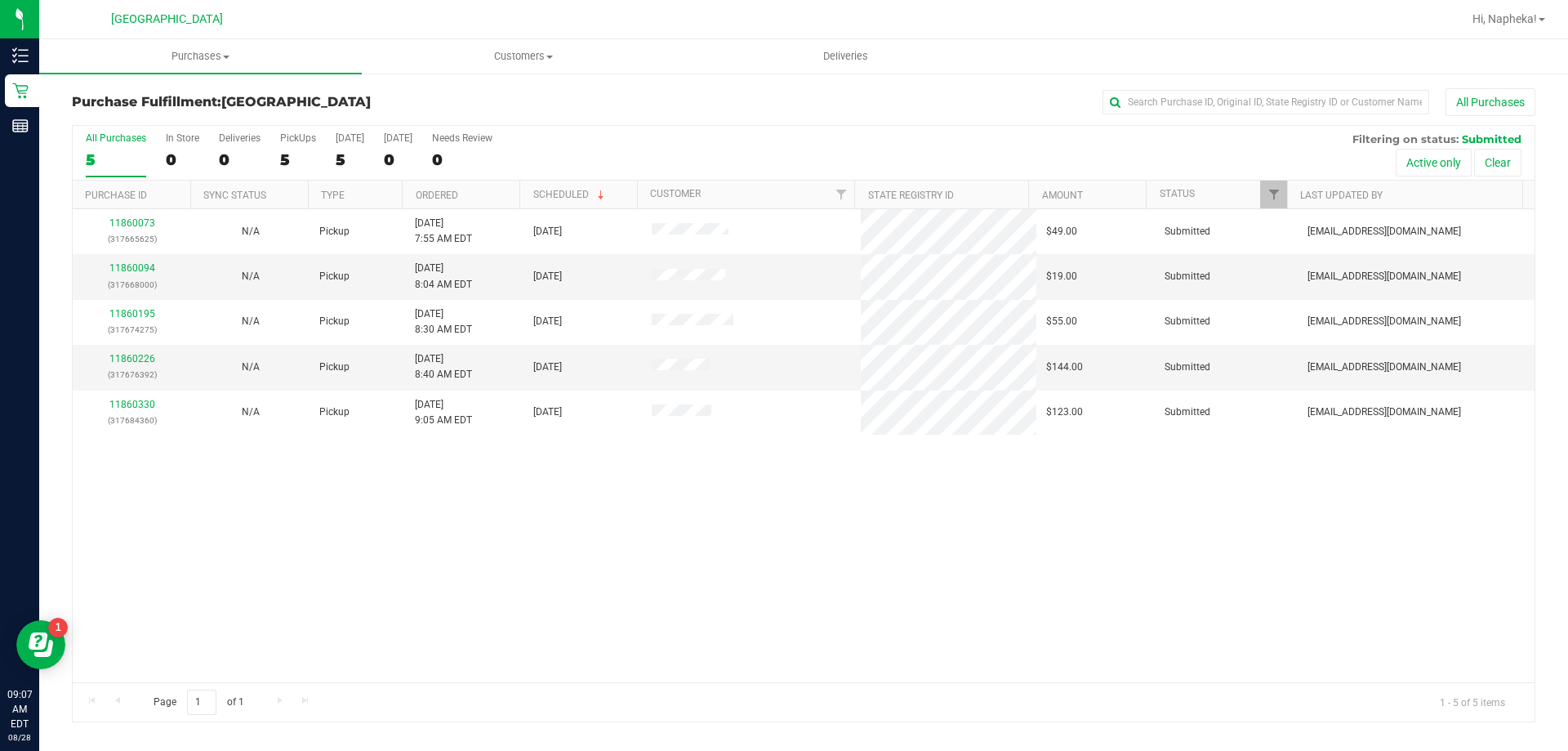
click at [162, 207] on th "Purchase ID" at bounding box center [131, 195] width 118 height 29
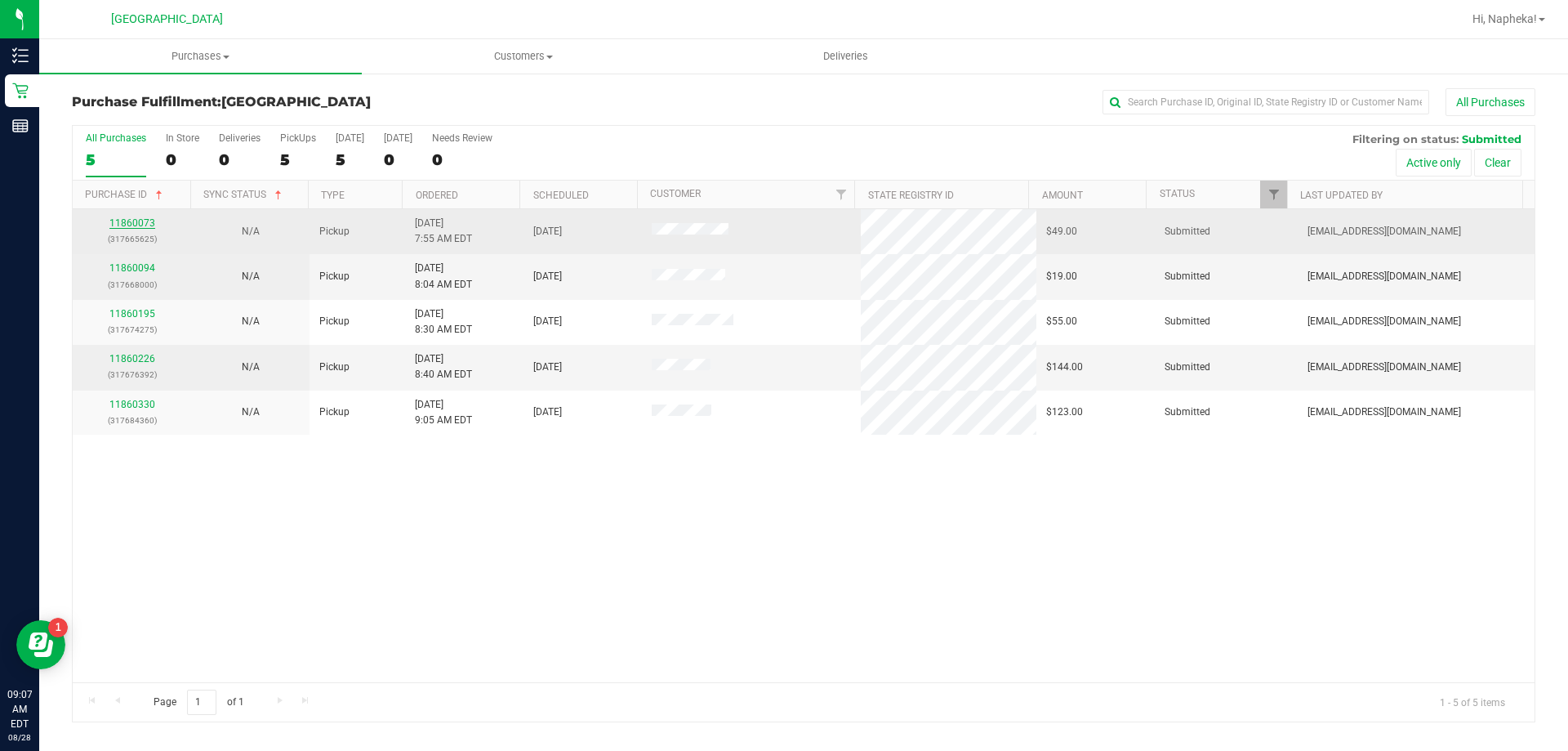
click at [131, 223] on link "11860073" at bounding box center [132, 223] width 45 height 11
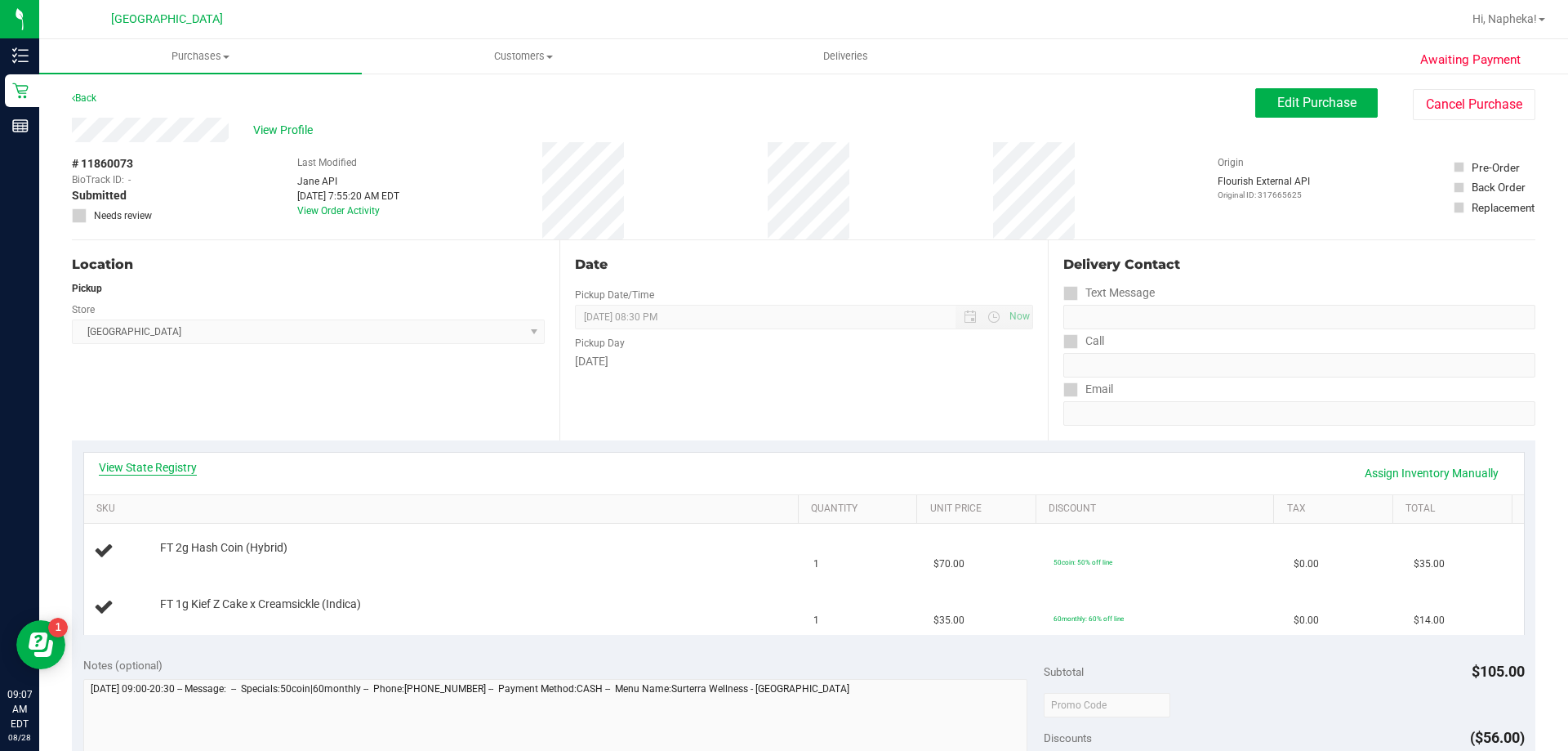
click at [153, 462] on link "View State Registry" at bounding box center [148, 467] width 98 height 17
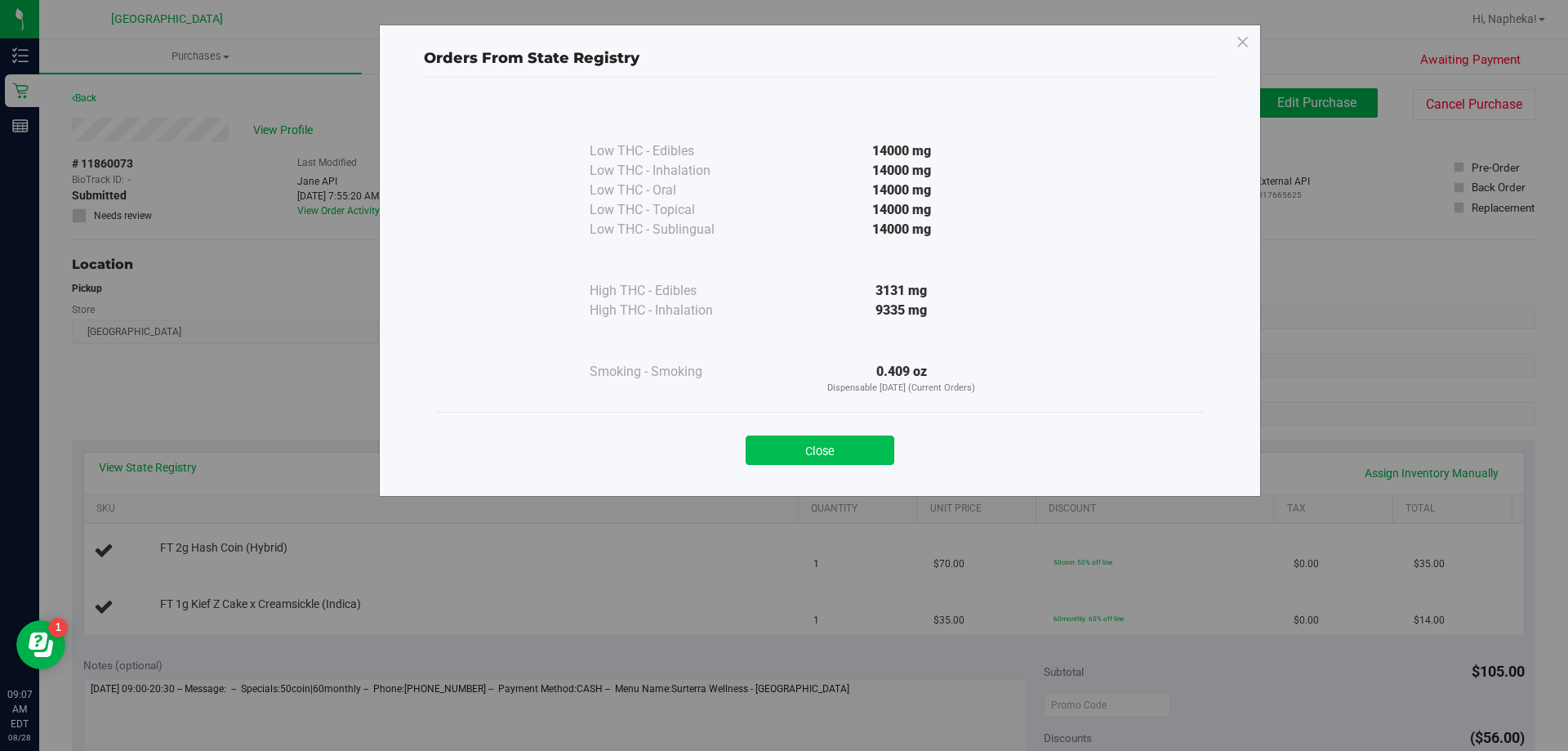
click at [806, 452] on button "Close" at bounding box center [820, 451] width 148 height 30
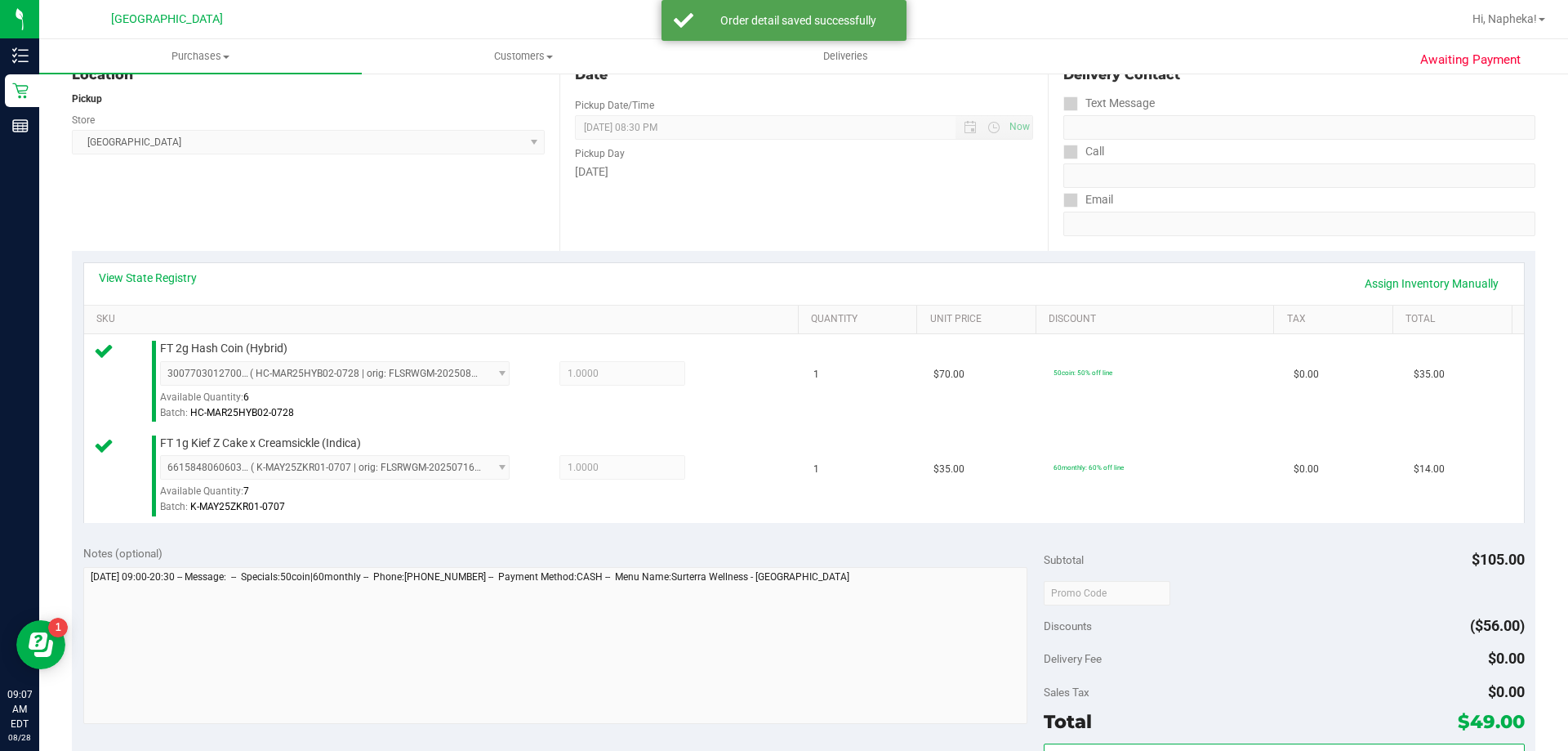
scroll to position [567, 0]
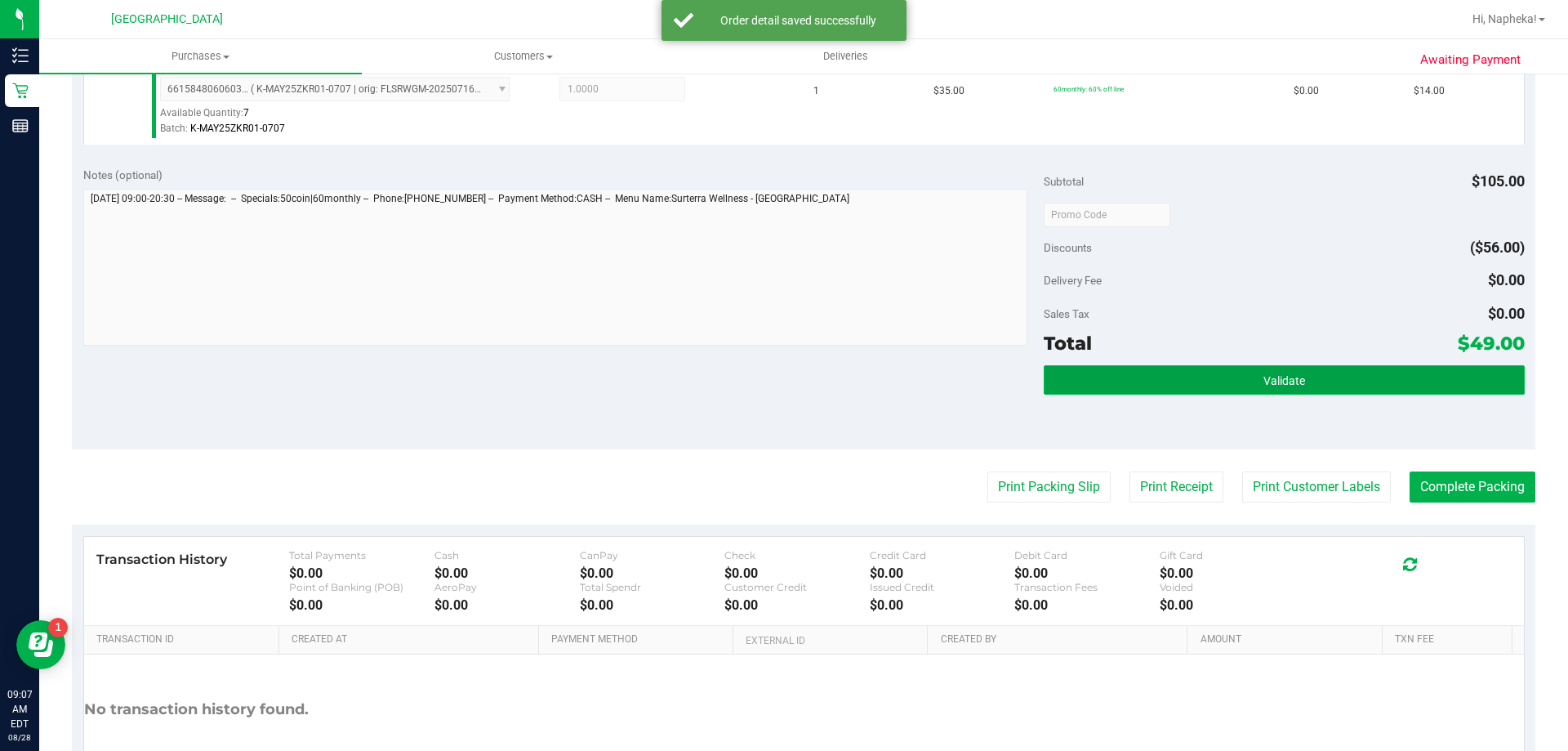
click at [1281, 378] on span "Validate" at bounding box center [1283, 381] width 42 height 13
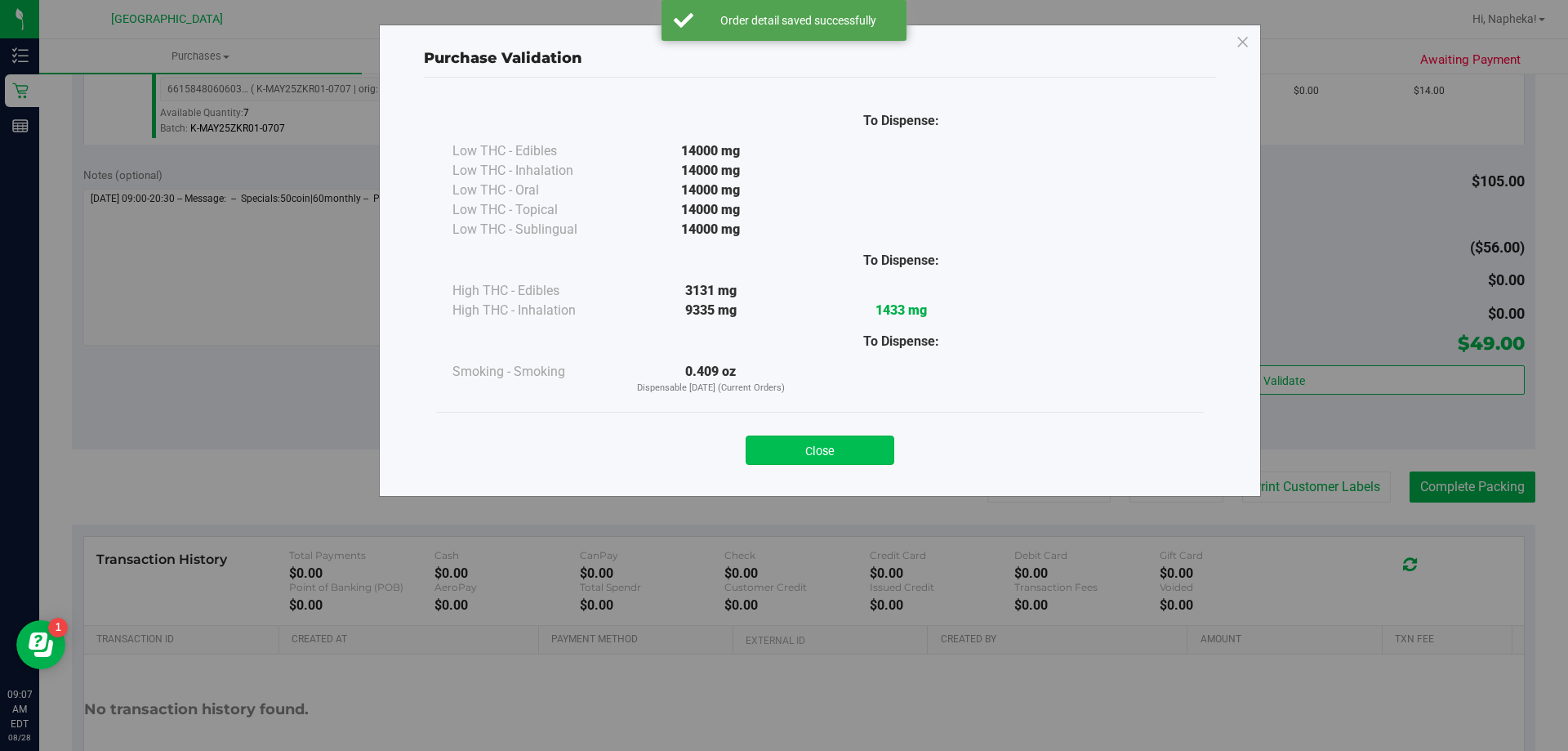
click at [864, 461] on button "Close" at bounding box center [820, 451] width 148 height 30
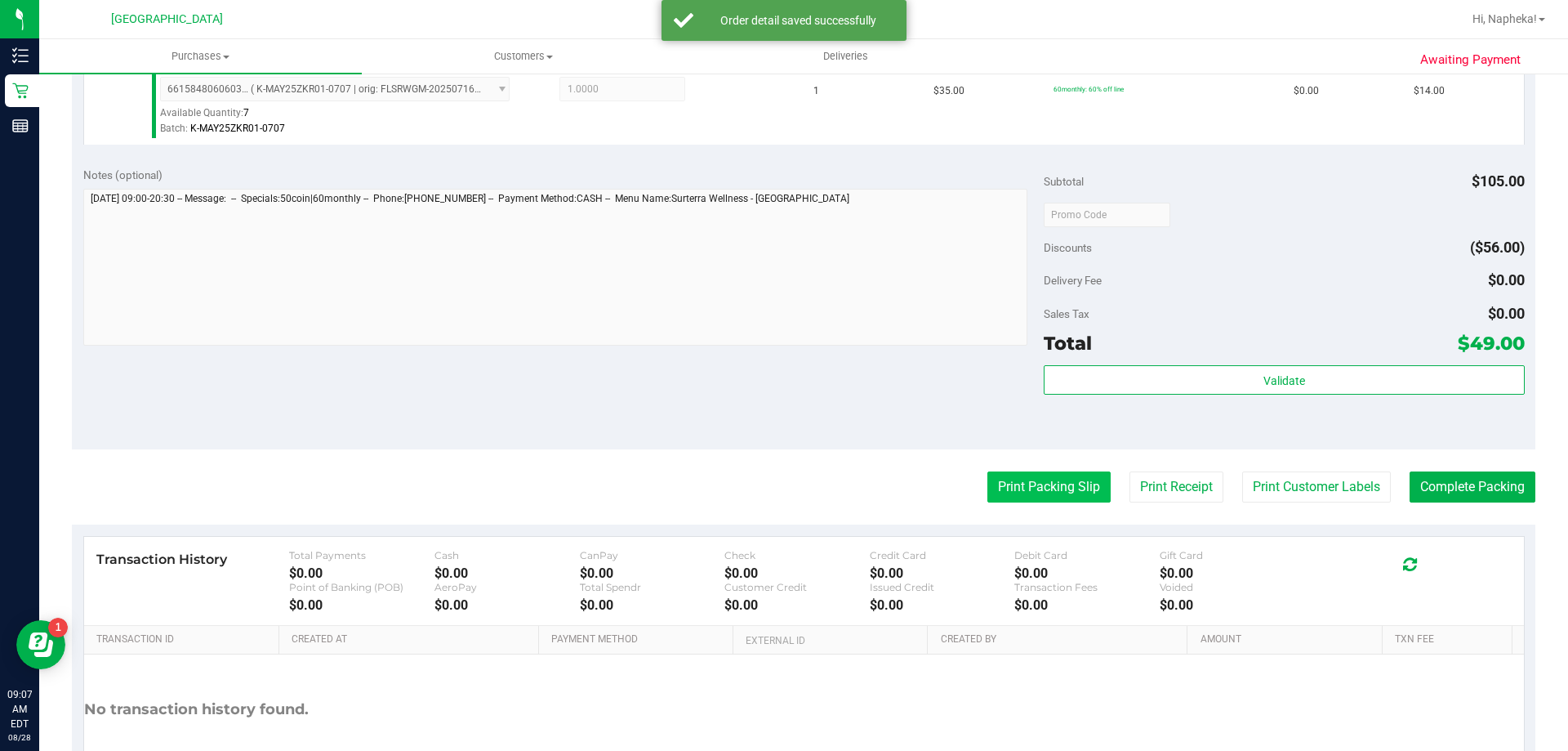
click at [1034, 497] on button "Print Packing Slip" at bounding box center [1048, 486] width 123 height 31
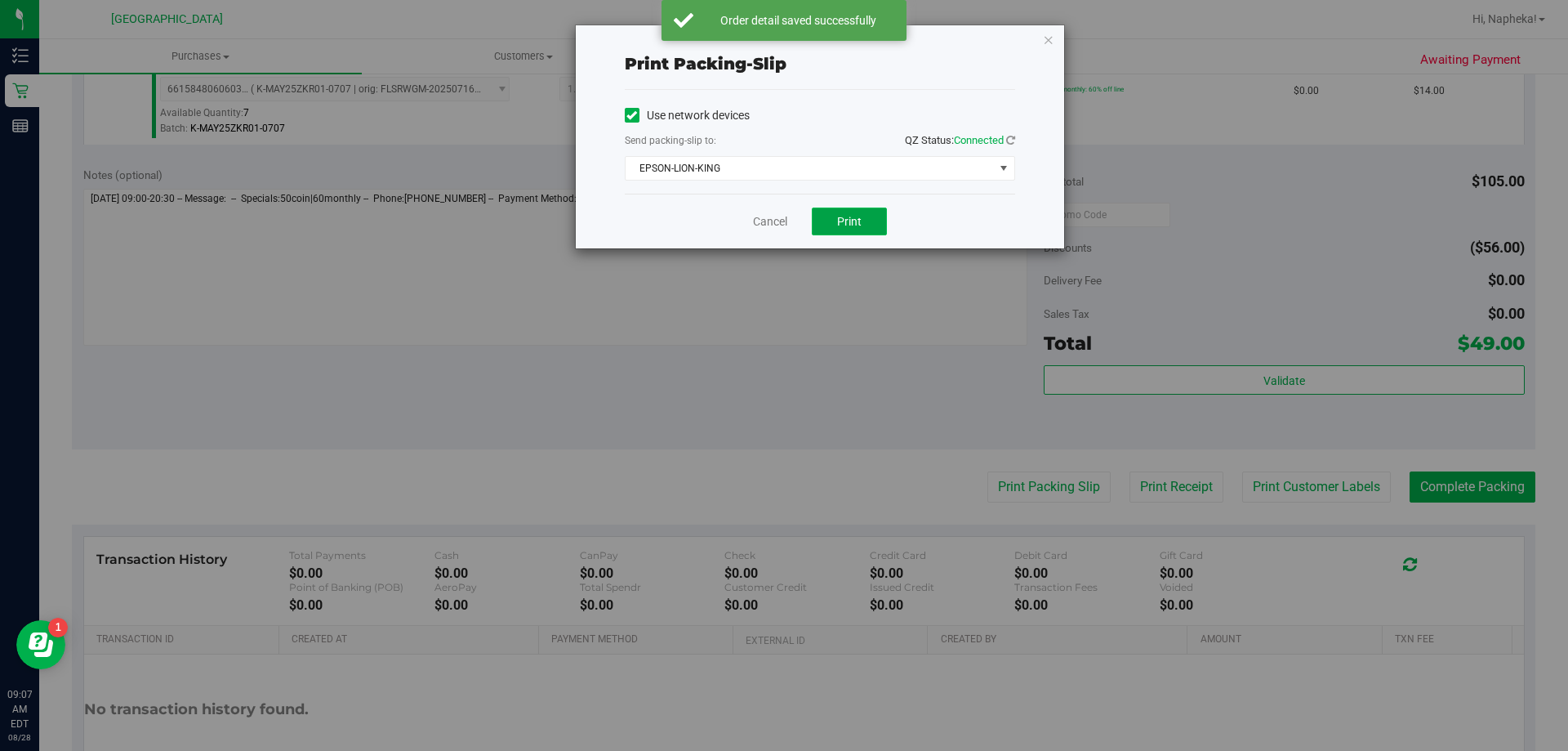
click at [869, 219] on button "Print" at bounding box center [849, 222] width 75 height 28
click at [775, 227] on link "Cancel" at bounding box center [769, 222] width 34 height 18
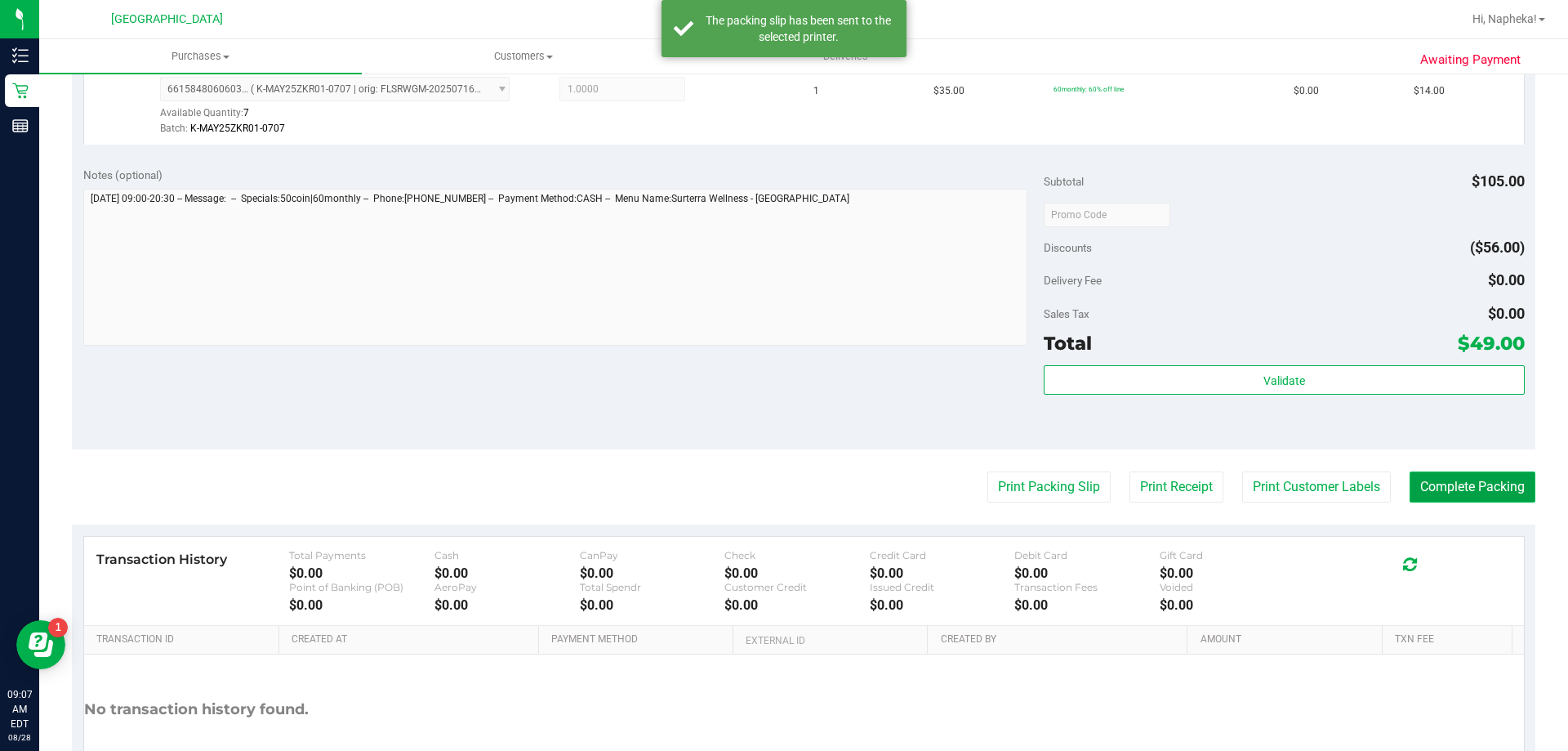
click at [1432, 490] on button "Complete Packing" at bounding box center [1473, 486] width 126 height 31
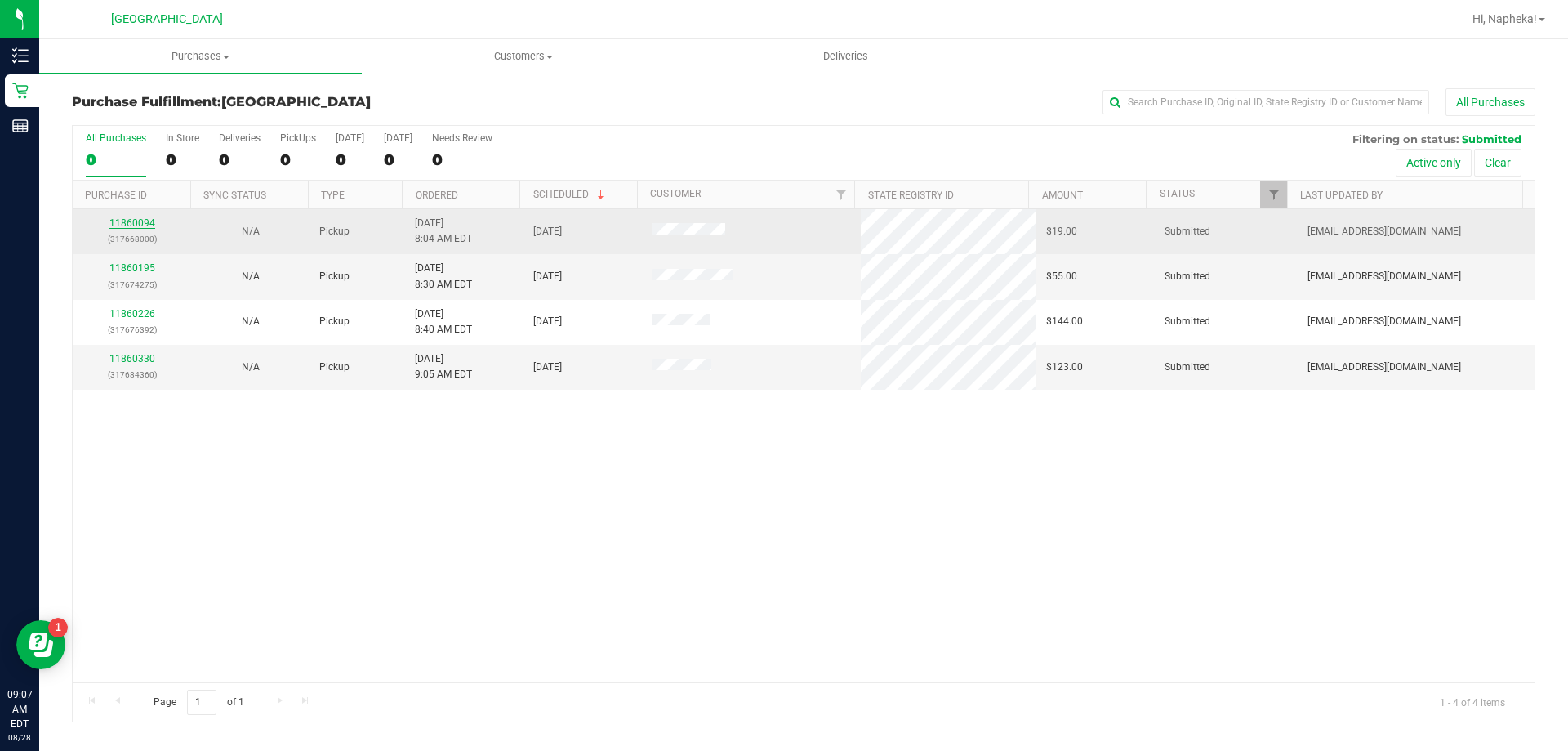
click at [130, 223] on link "11860094" at bounding box center [132, 223] width 45 height 11
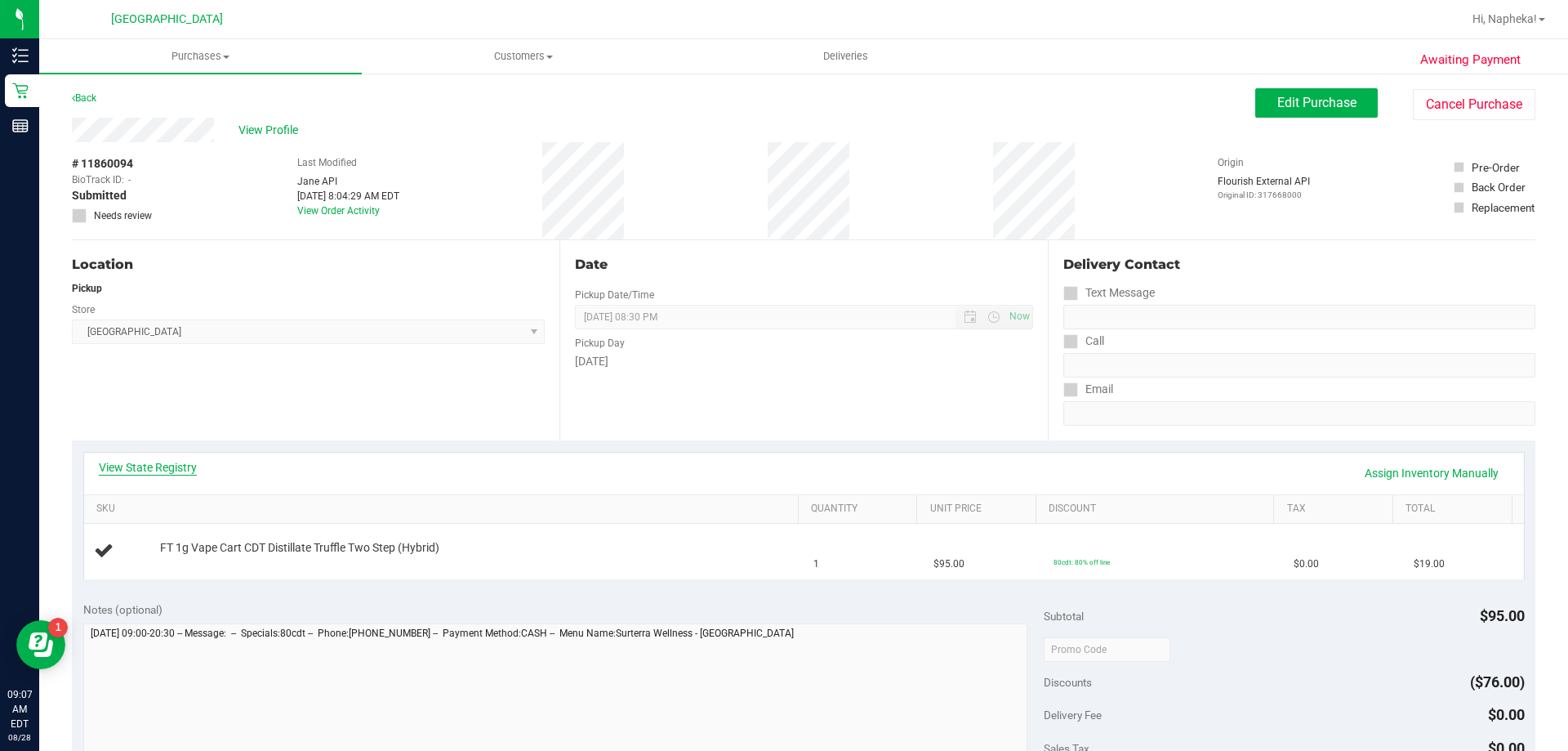
click at [156, 466] on link "View State Registry" at bounding box center [148, 467] width 98 height 17
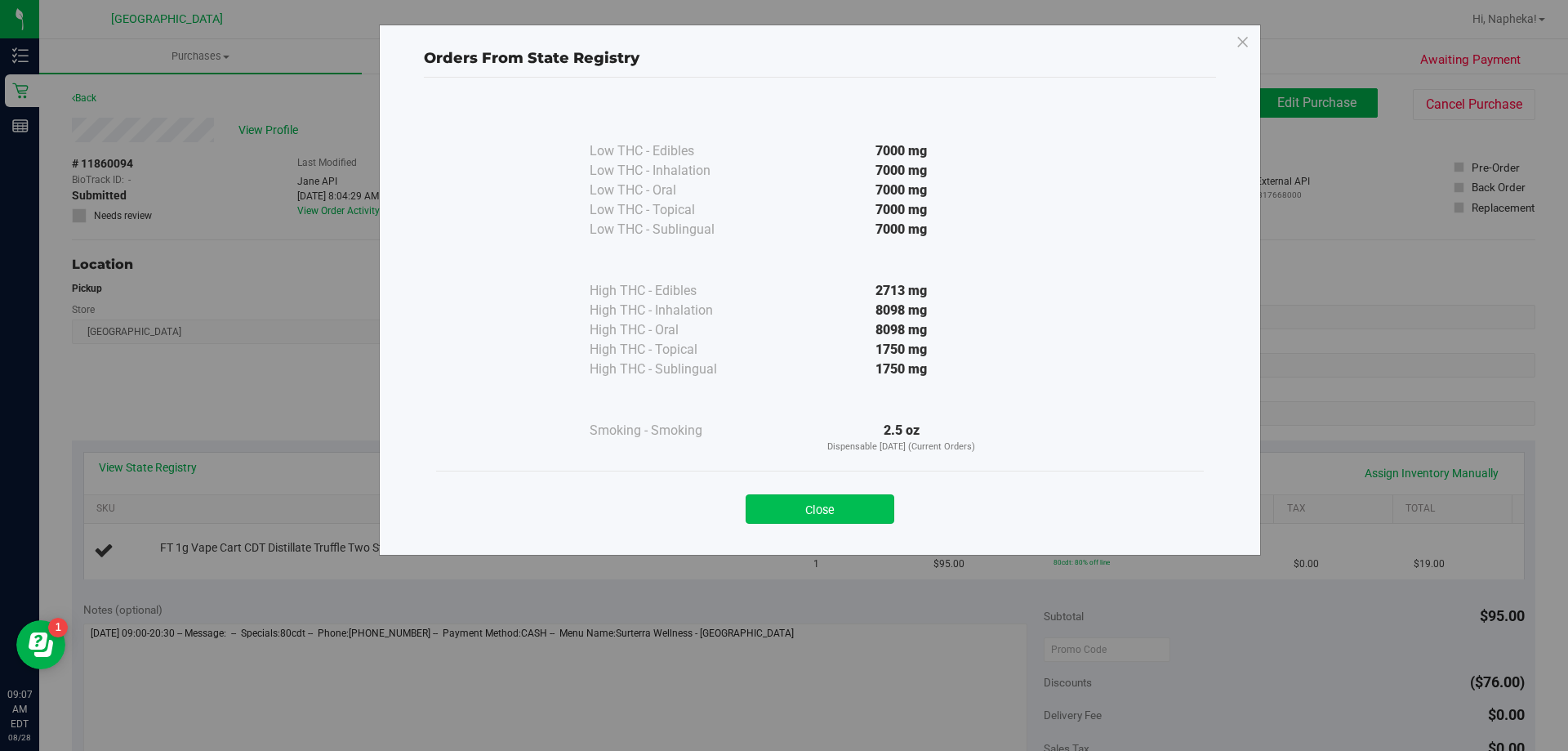
click at [857, 503] on button "Close" at bounding box center [820, 509] width 148 height 30
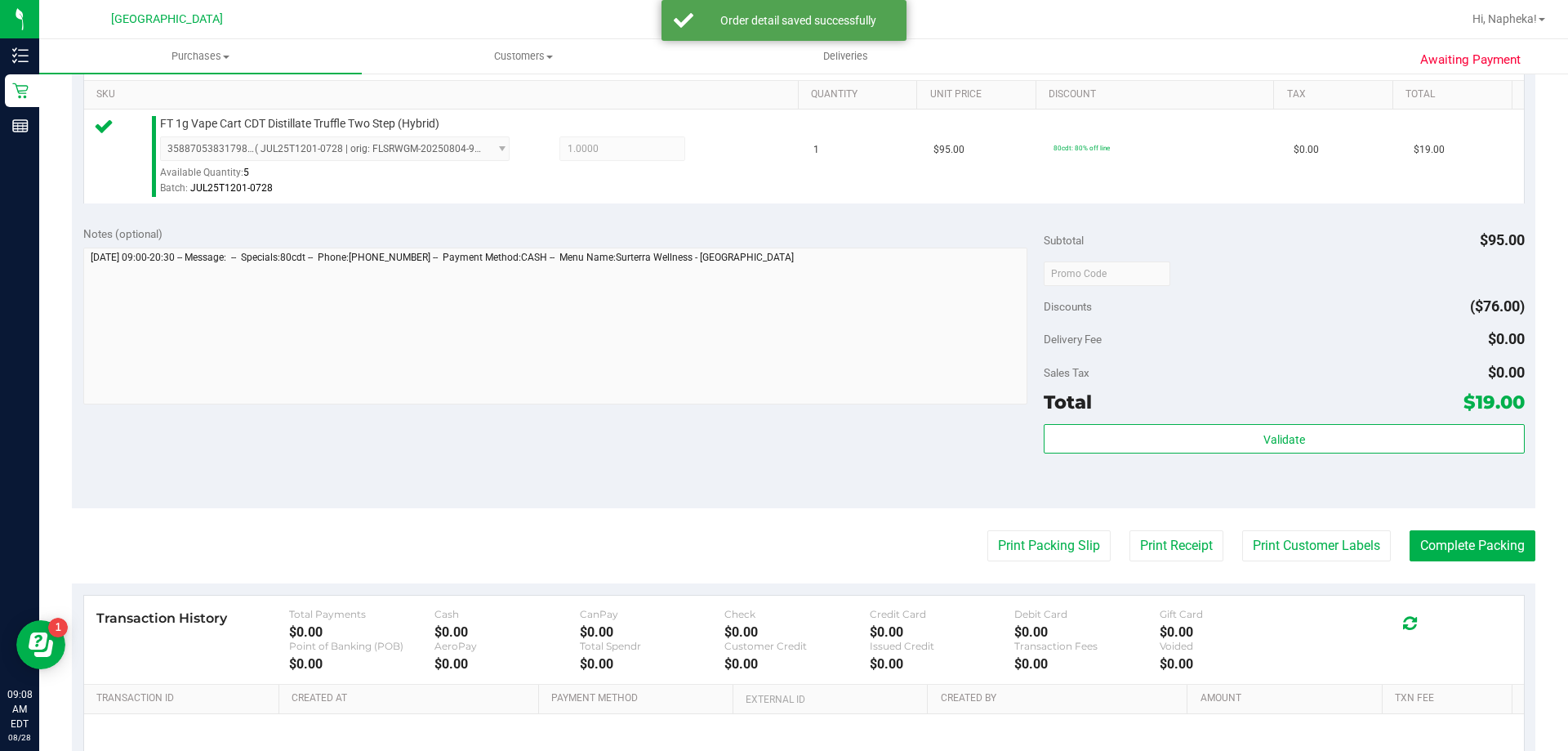
scroll to position [414, 0]
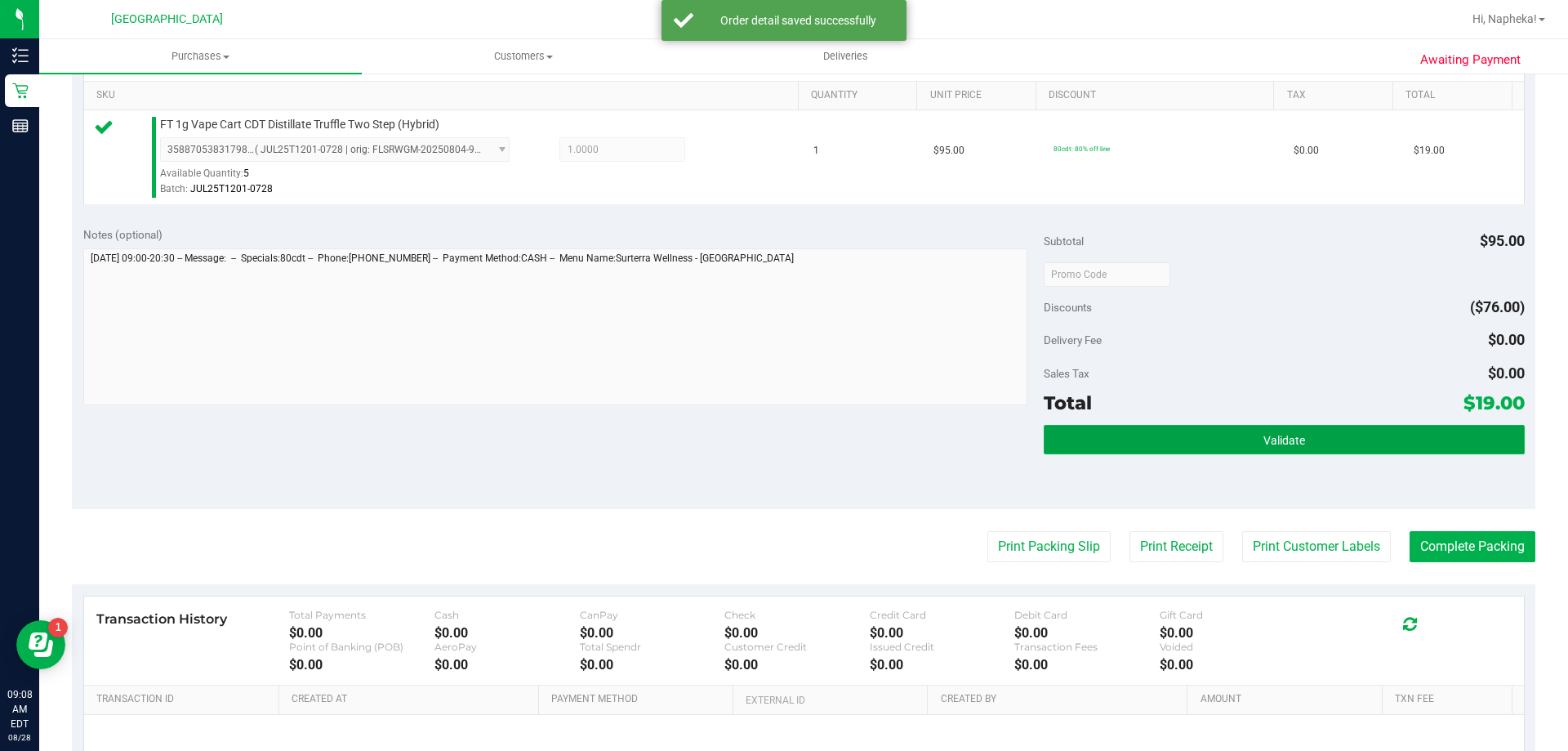
click at [1289, 446] on span "Validate" at bounding box center [1283, 440] width 42 height 13
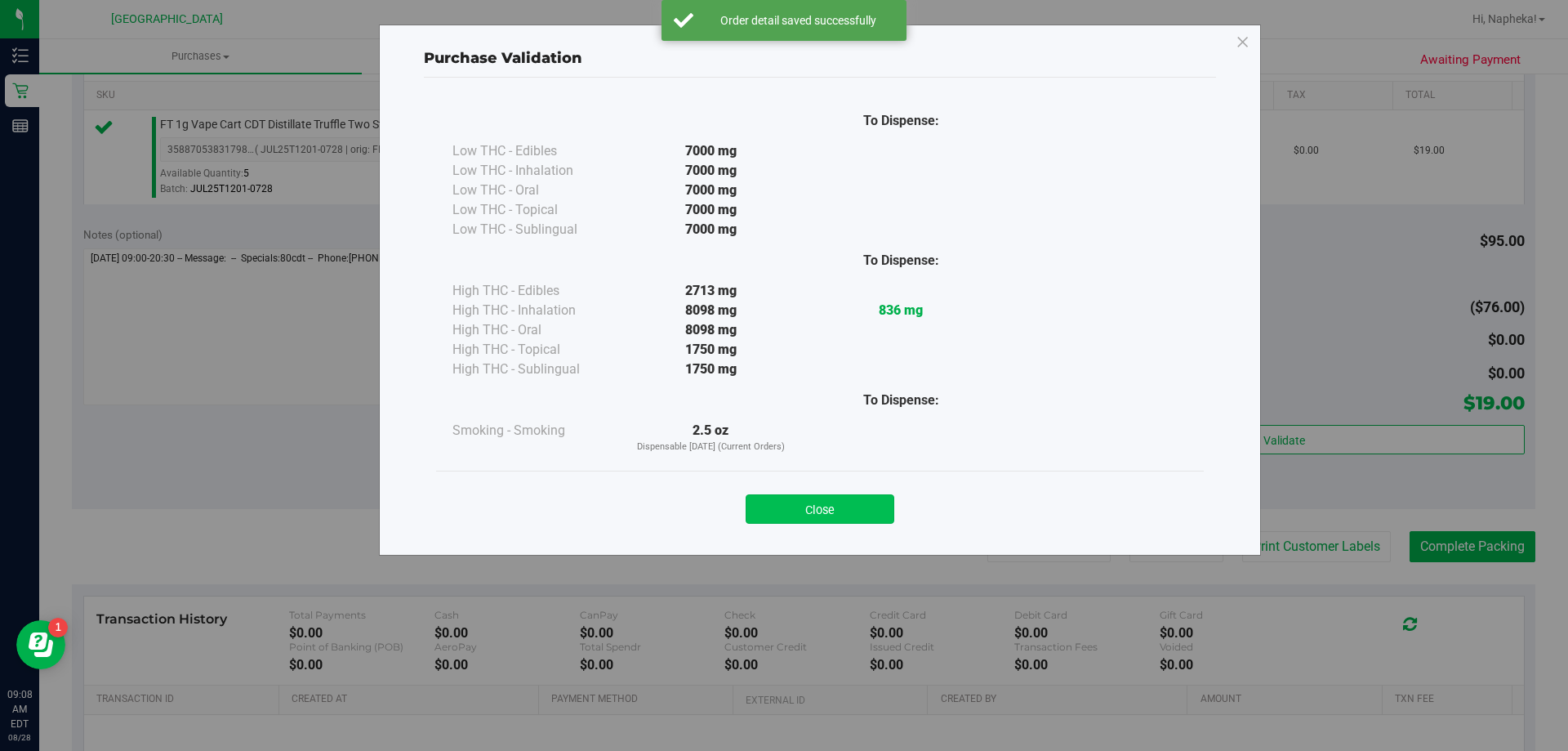
click at [834, 503] on button "Close" at bounding box center [820, 509] width 148 height 30
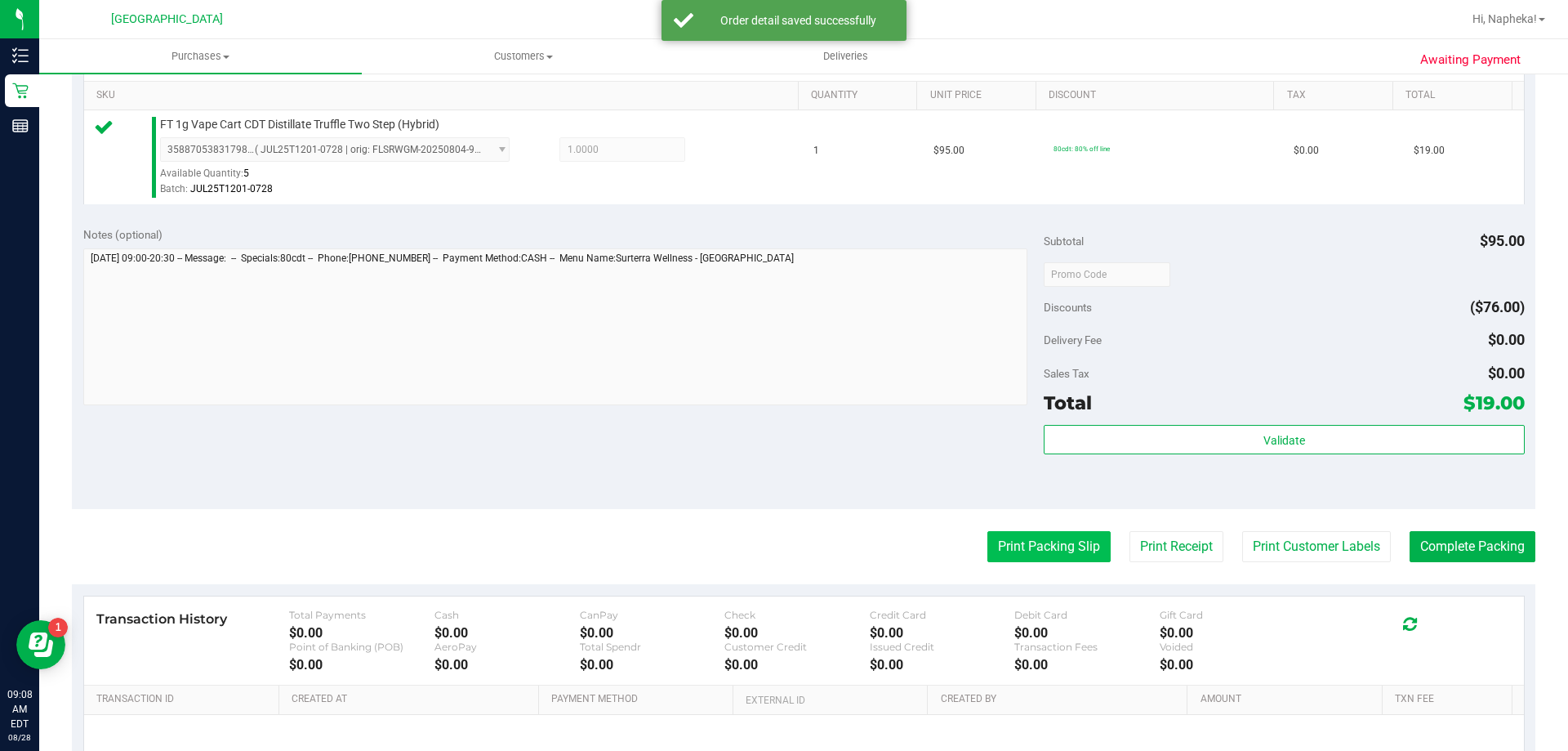
click at [1036, 540] on button "Print Packing Slip" at bounding box center [1048, 546] width 123 height 31
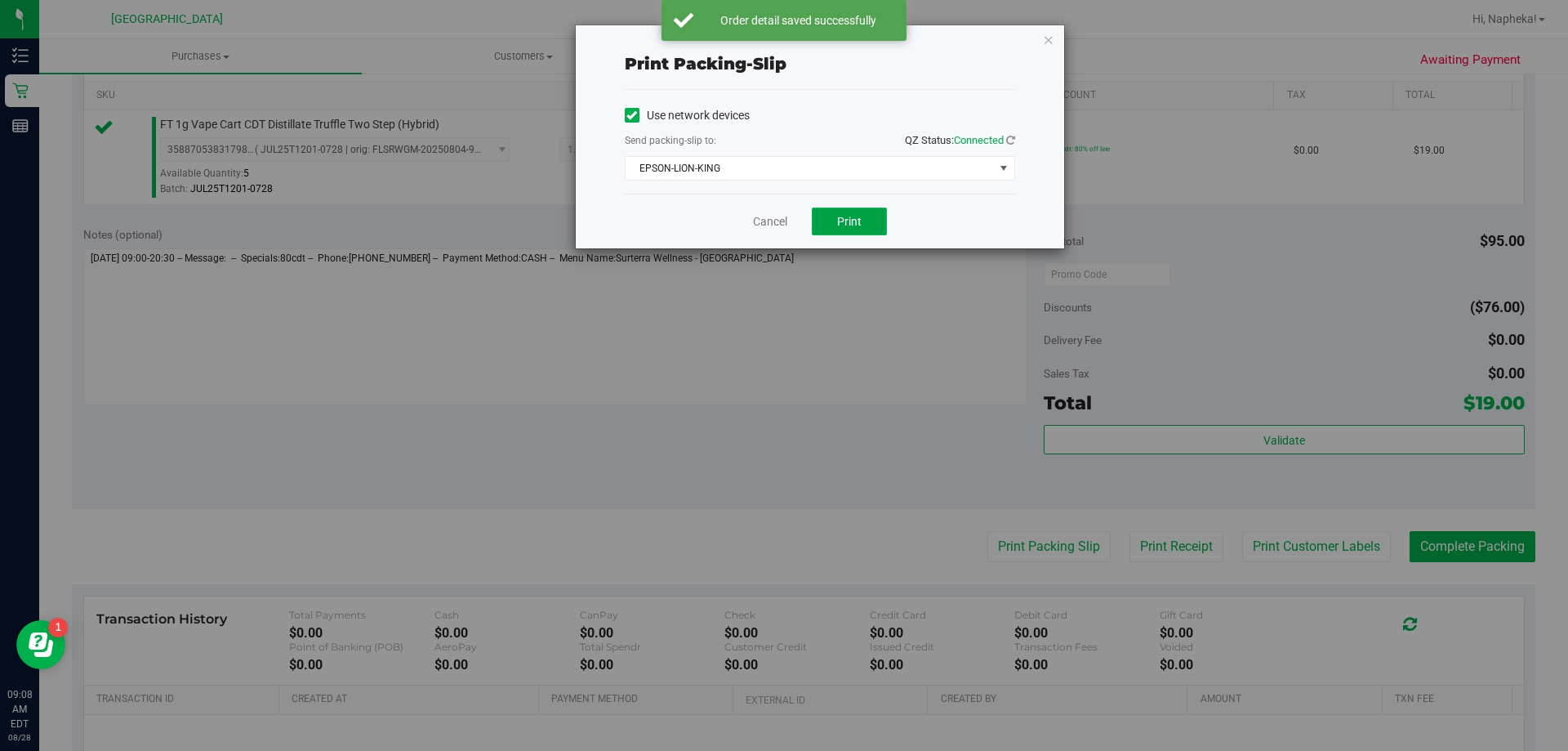
click at [872, 235] on button "Print" at bounding box center [849, 222] width 75 height 28
click at [760, 217] on link "Cancel" at bounding box center [769, 222] width 34 height 18
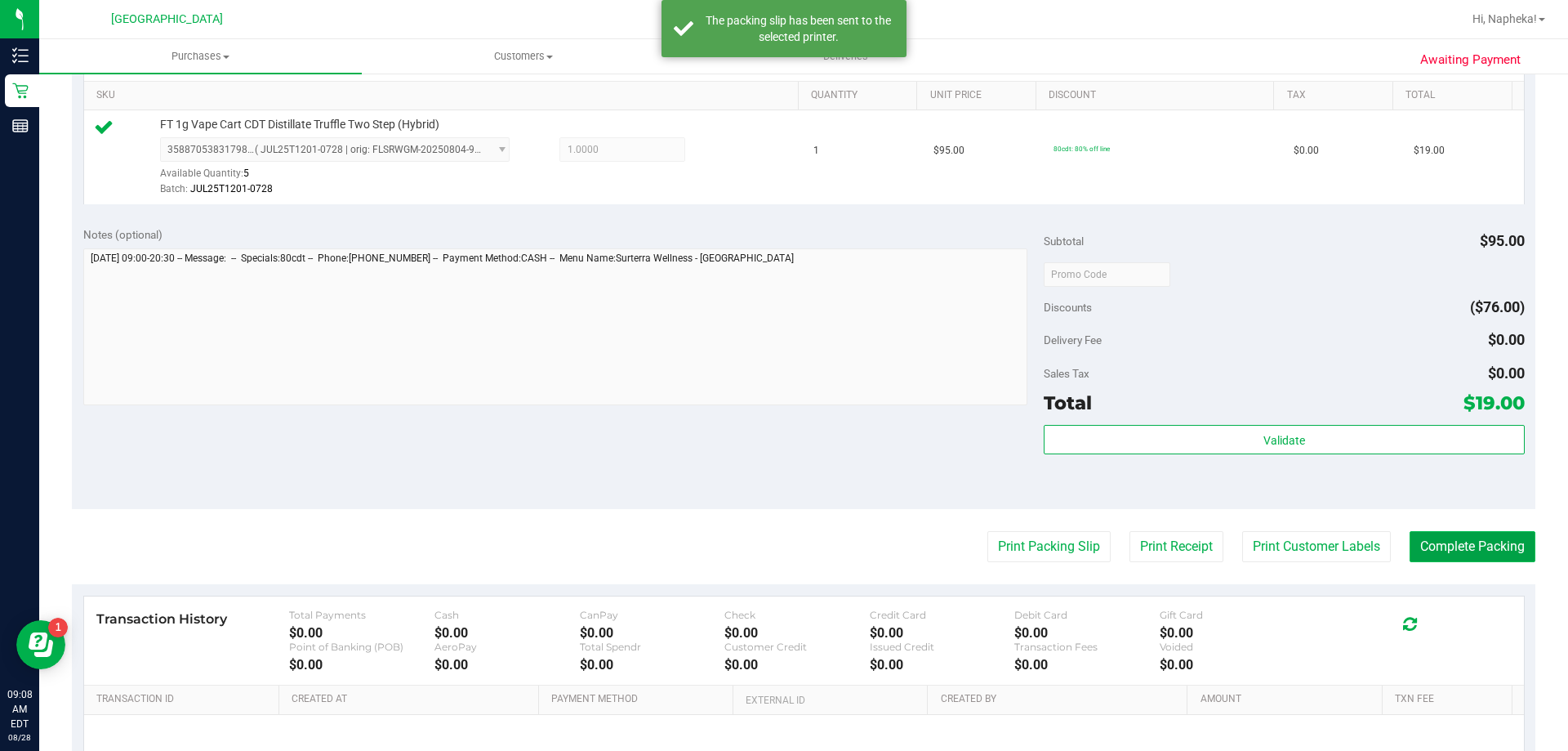
click at [1476, 558] on button "Complete Packing" at bounding box center [1473, 546] width 126 height 31
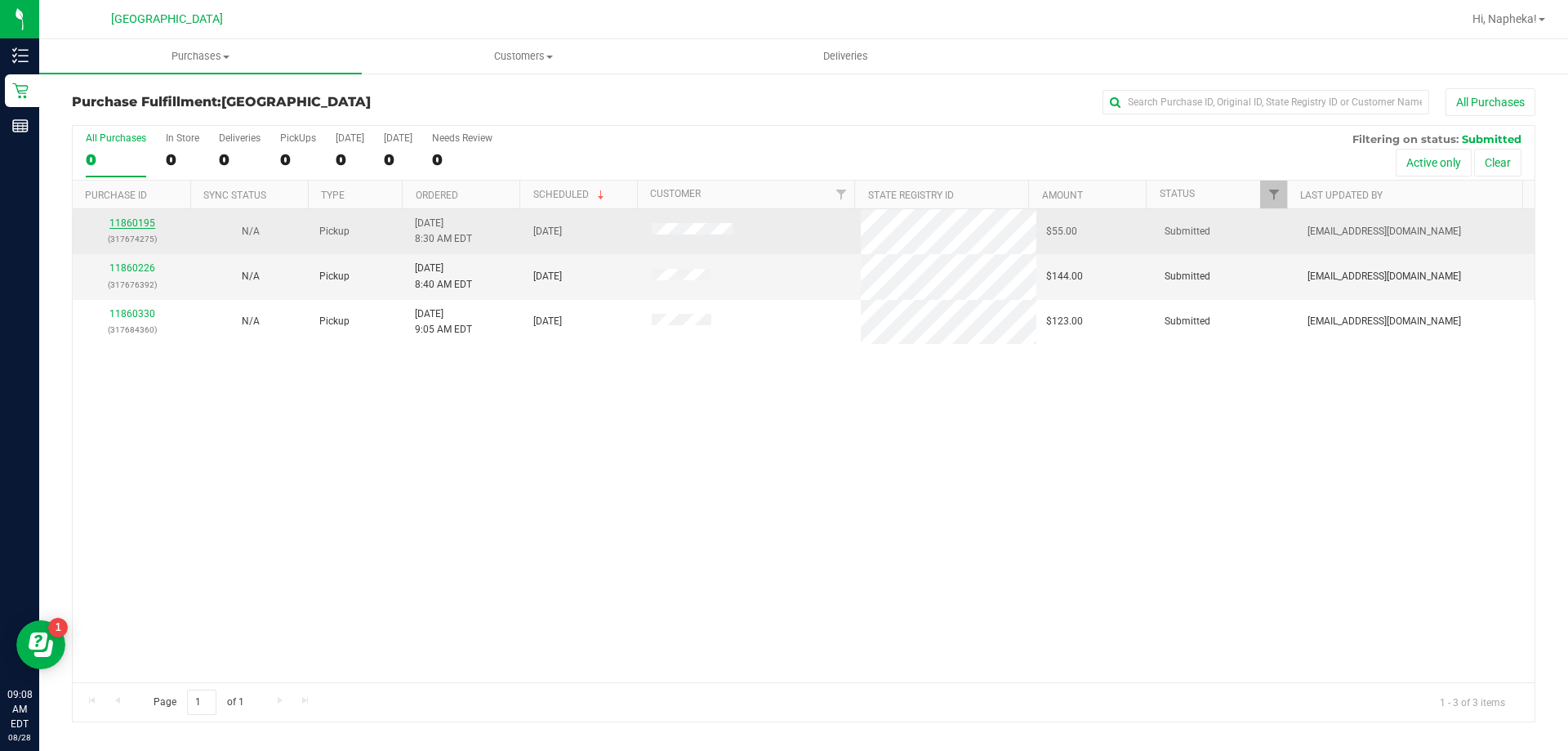
click at [148, 223] on link "11860195" at bounding box center [132, 223] width 45 height 11
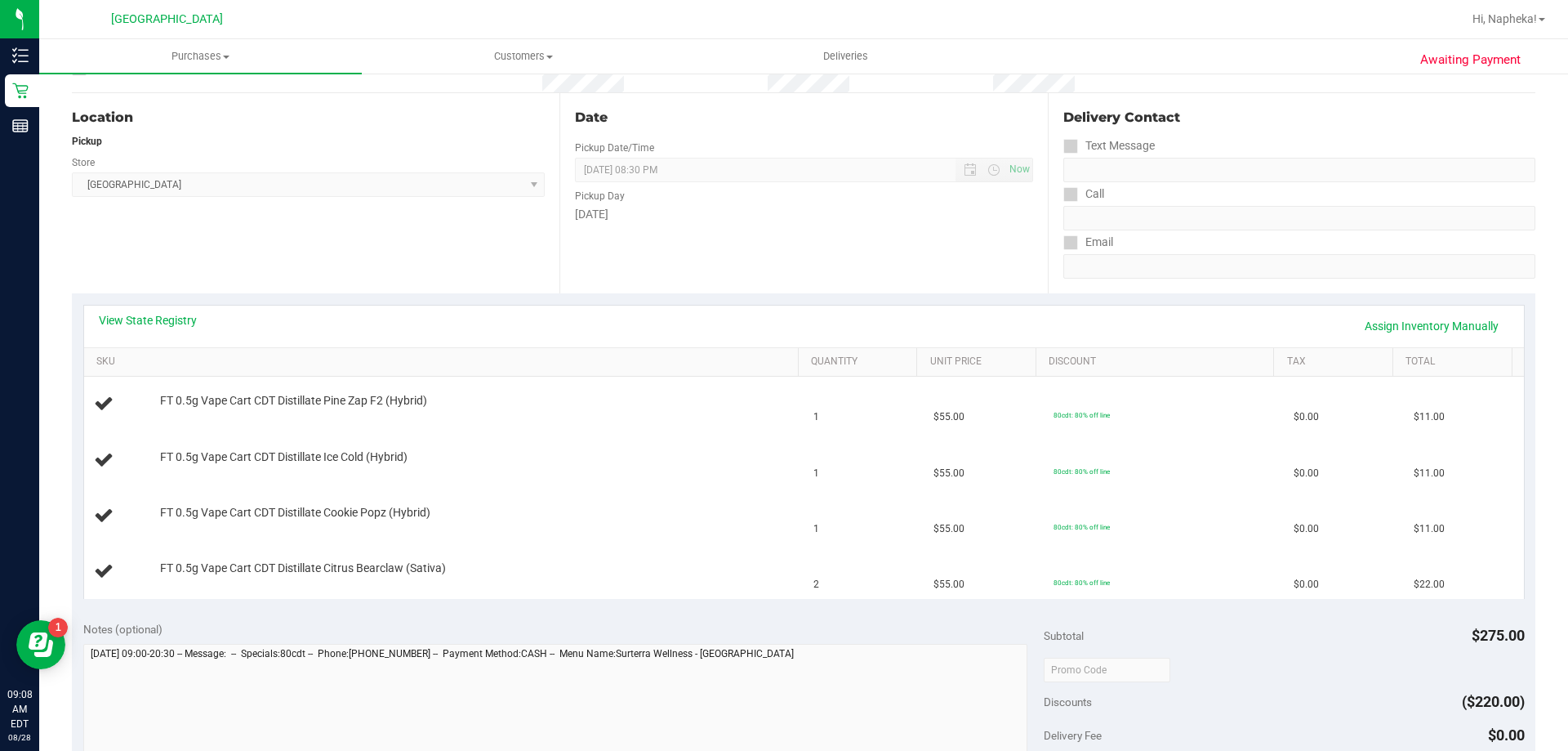
scroll to position [315, 0]
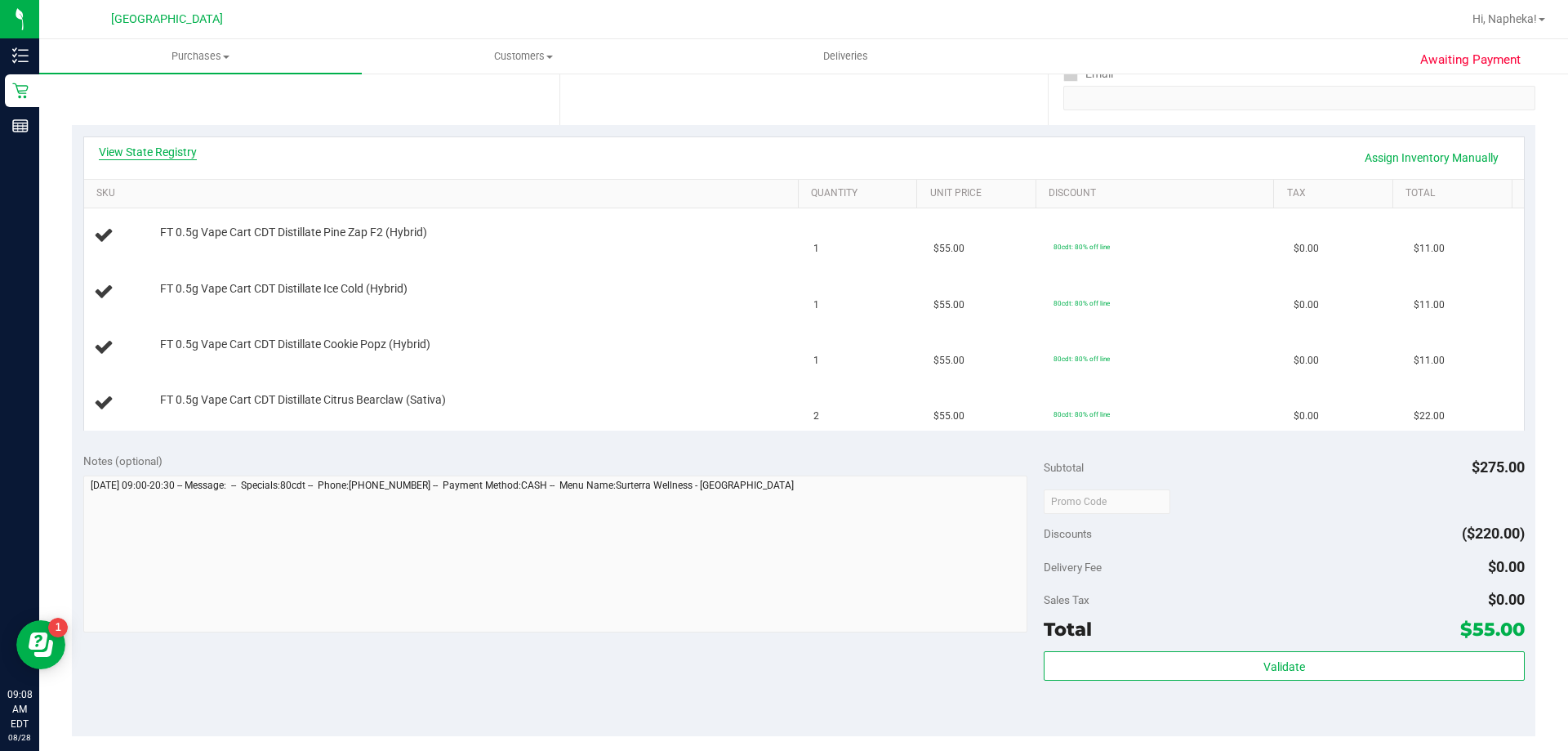
click at [158, 157] on link "View State Registry" at bounding box center [148, 152] width 98 height 17
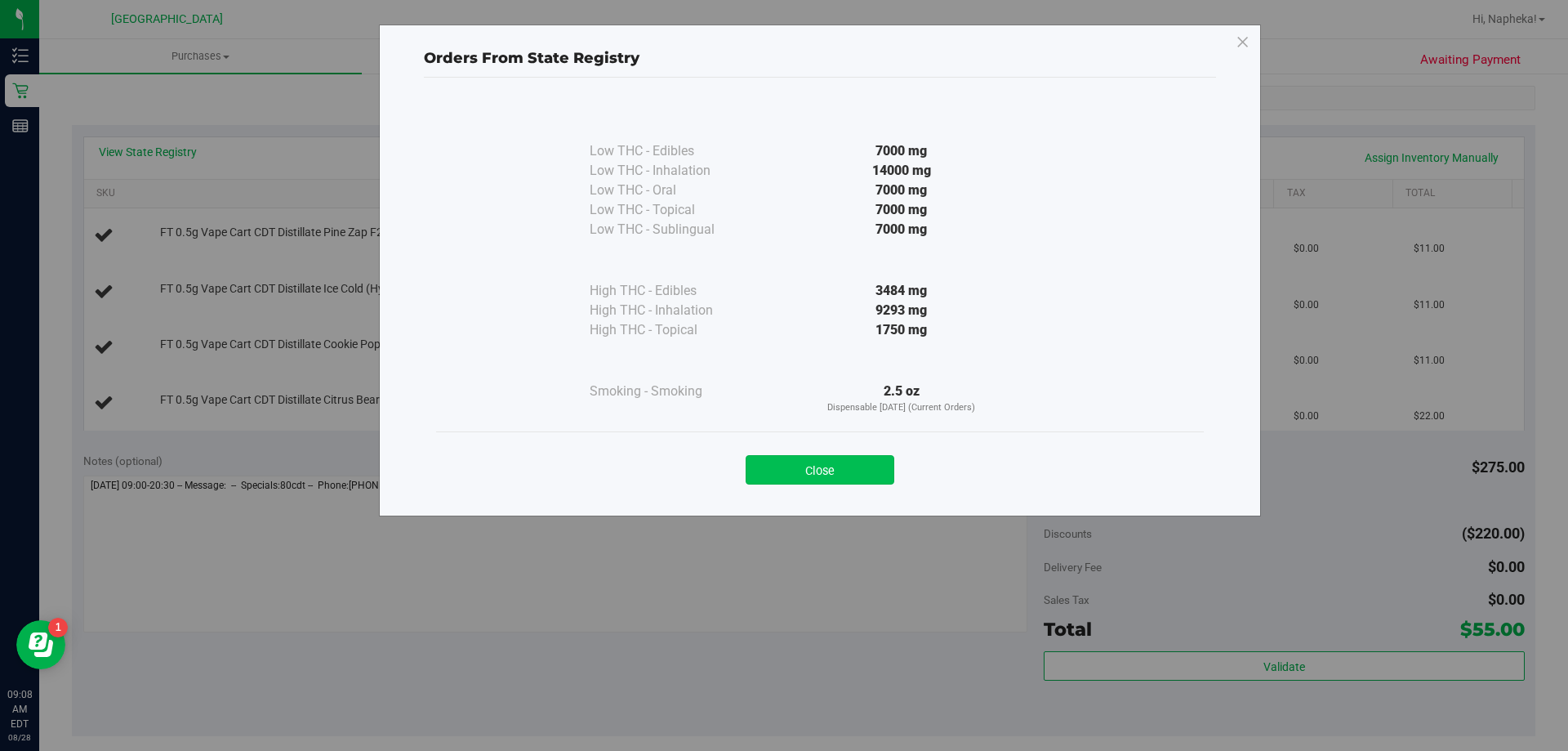
click at [833, 477] on button "Close" at bounding box center [820, 470] width 148 height 30
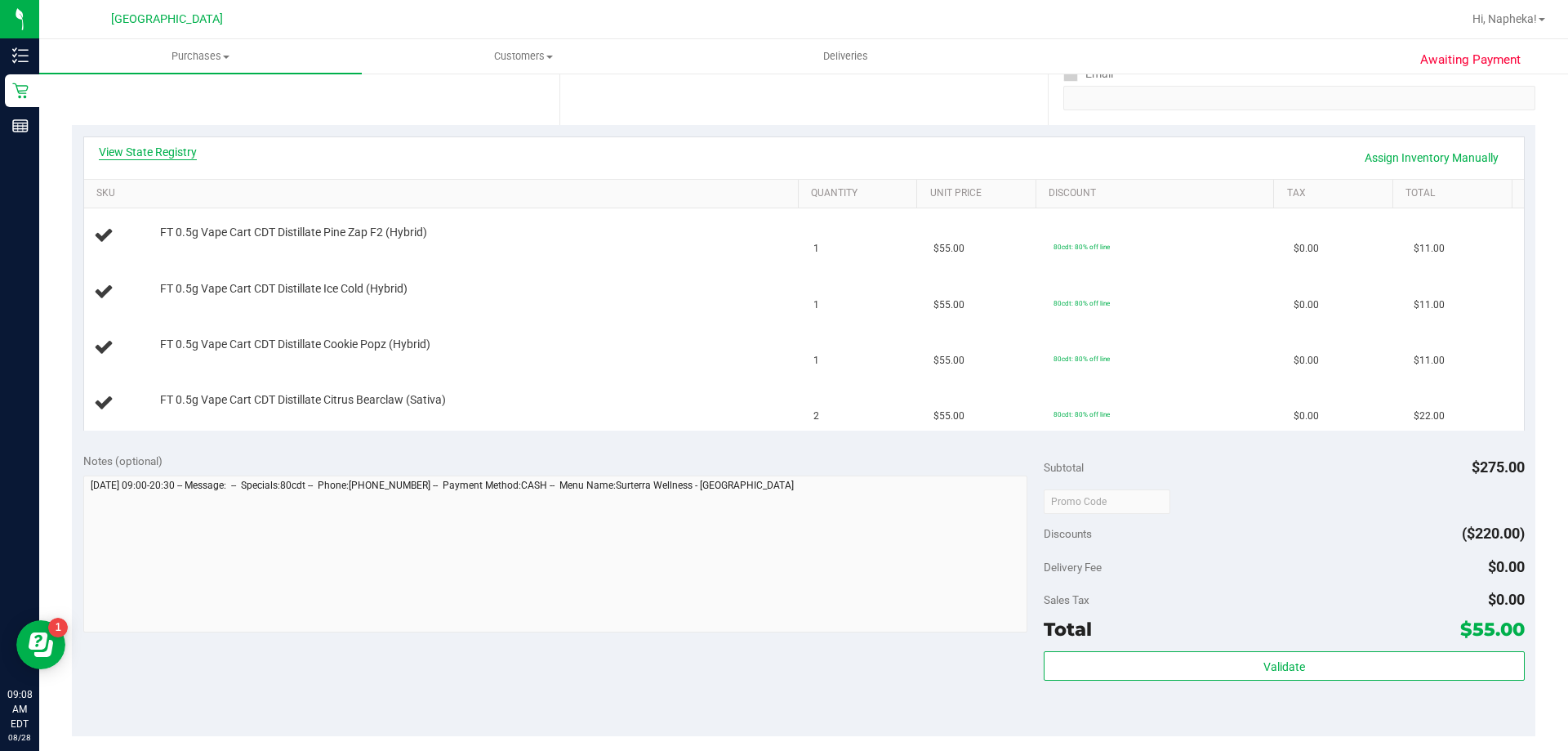
click at [156, 146] on link "View State Registry" at bounding box center [148, 152] width 98 height 17
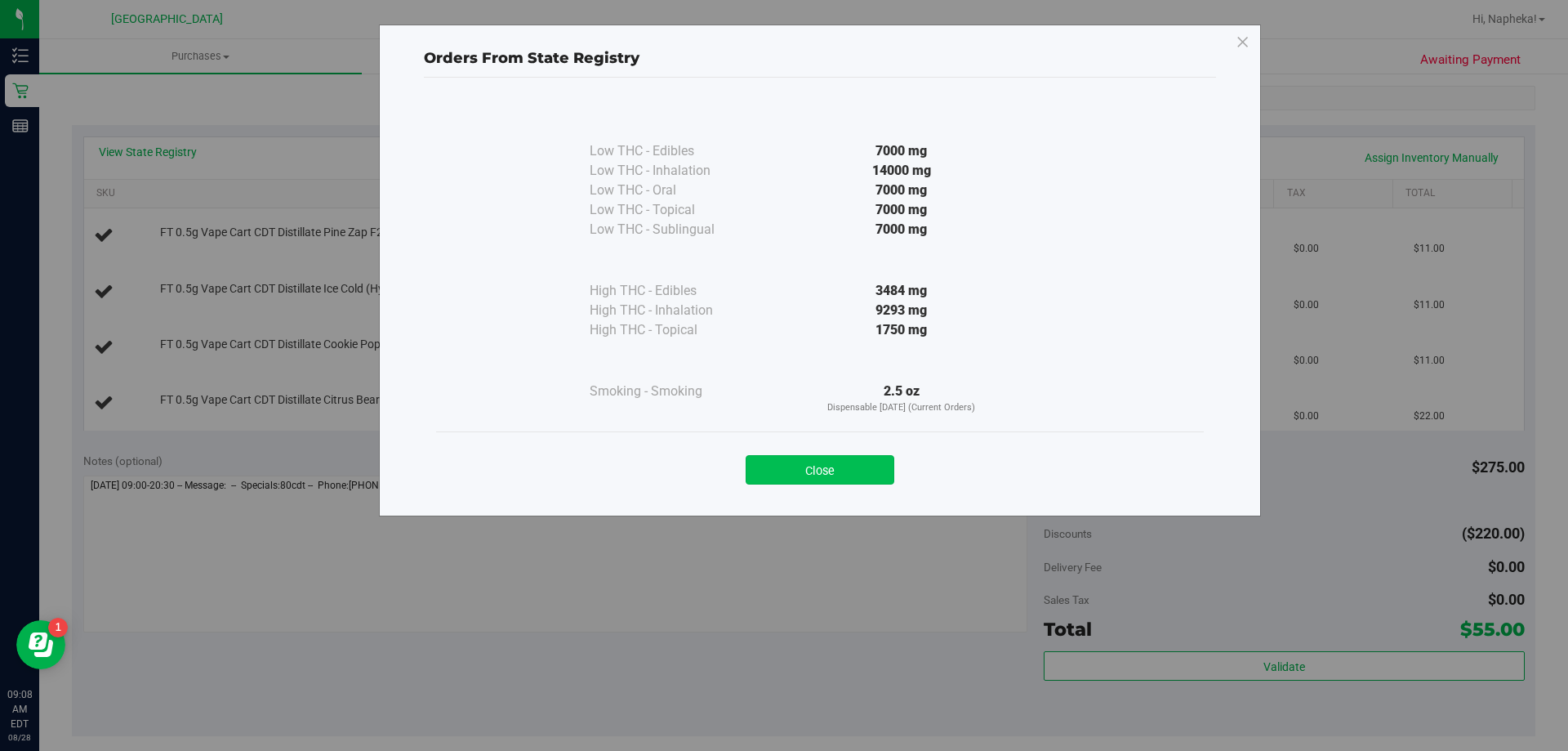
click at [840, 465] on button "Close" at bounding box center [820, 470] width 148 height 30
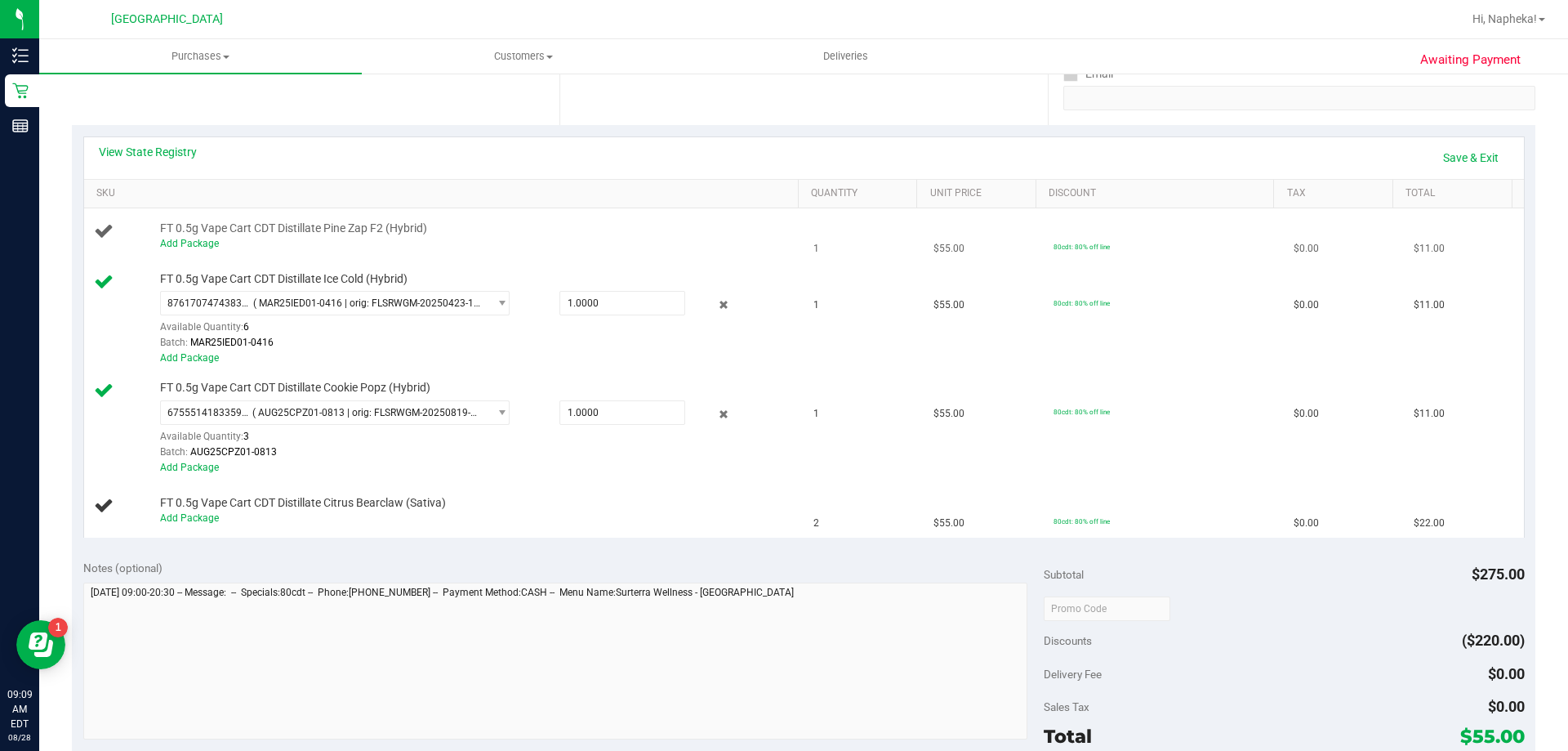
click at [183, 249] on div "Add Package" at bounding box center [475, 244] width 630 height 16
click at [194, 244] on link "Add Package" at bounding box center [189, 243] width 58 height 11
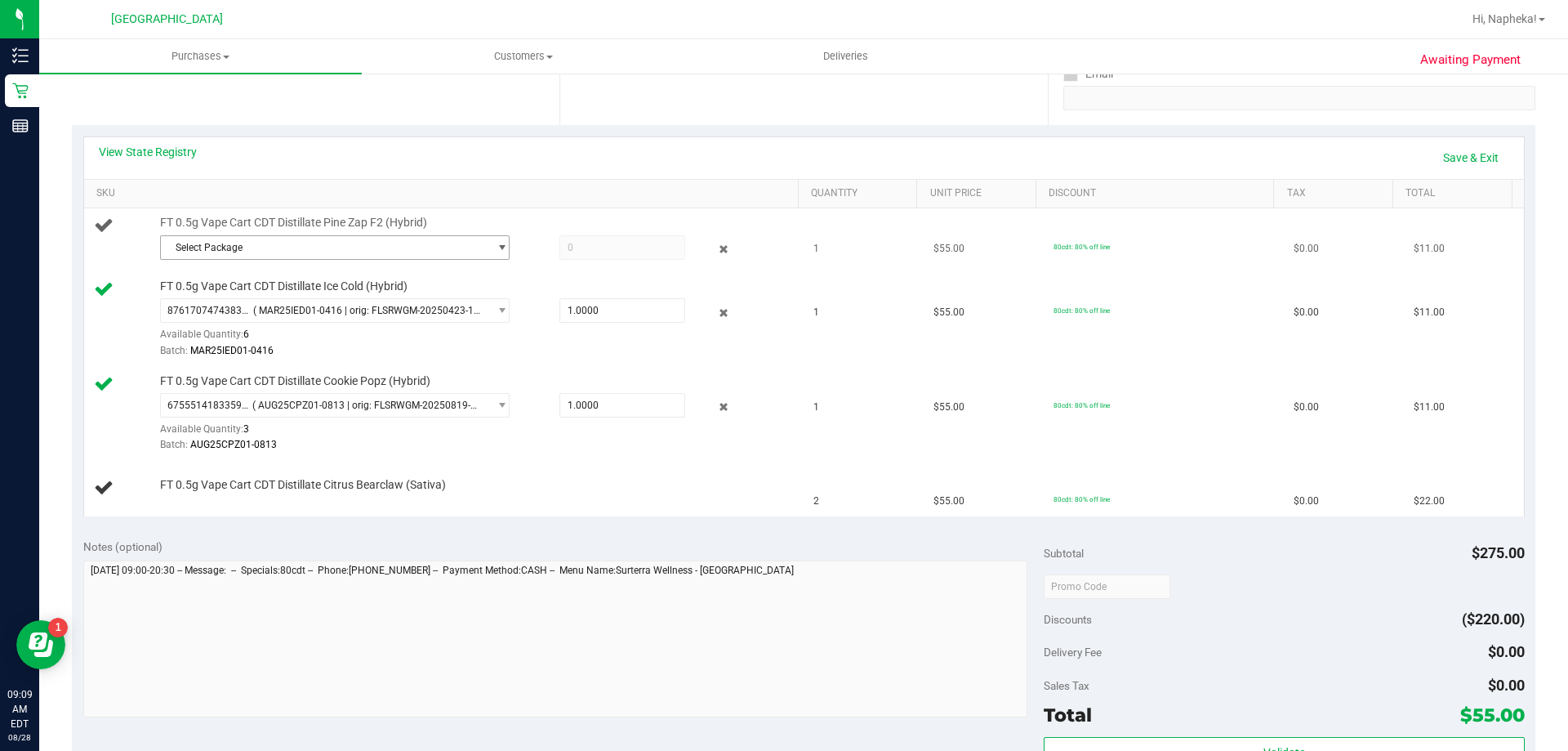
click at [464, 255] on span "Select Package" at bounding box center [324, 248] width 327 height 23
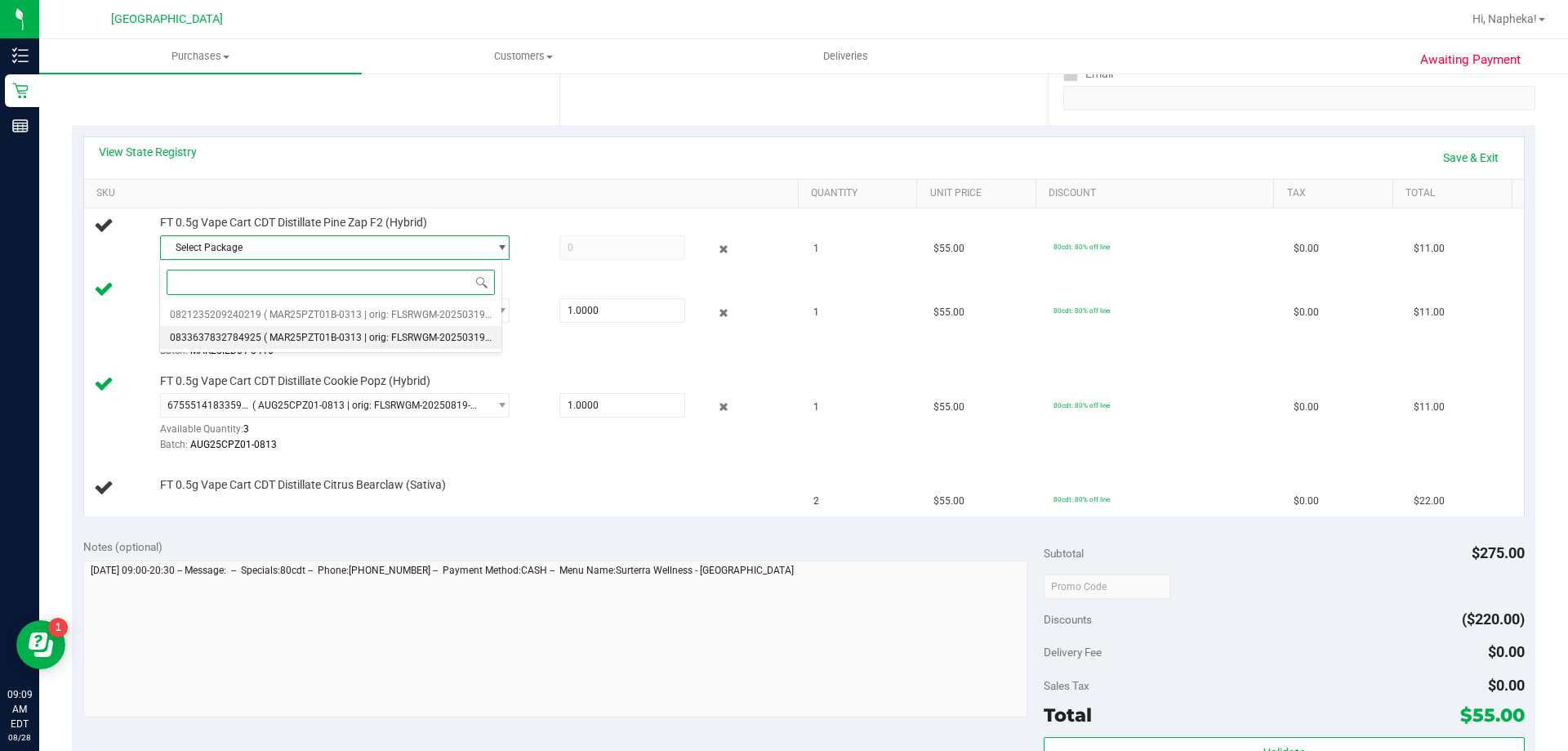
click at [392, 329] on li "0833637832784925 ( MAR25PZT01B-0313 | orig: FLSRWGM-20250319-688 )" at bounding box center [331, 337] width 341 height 23
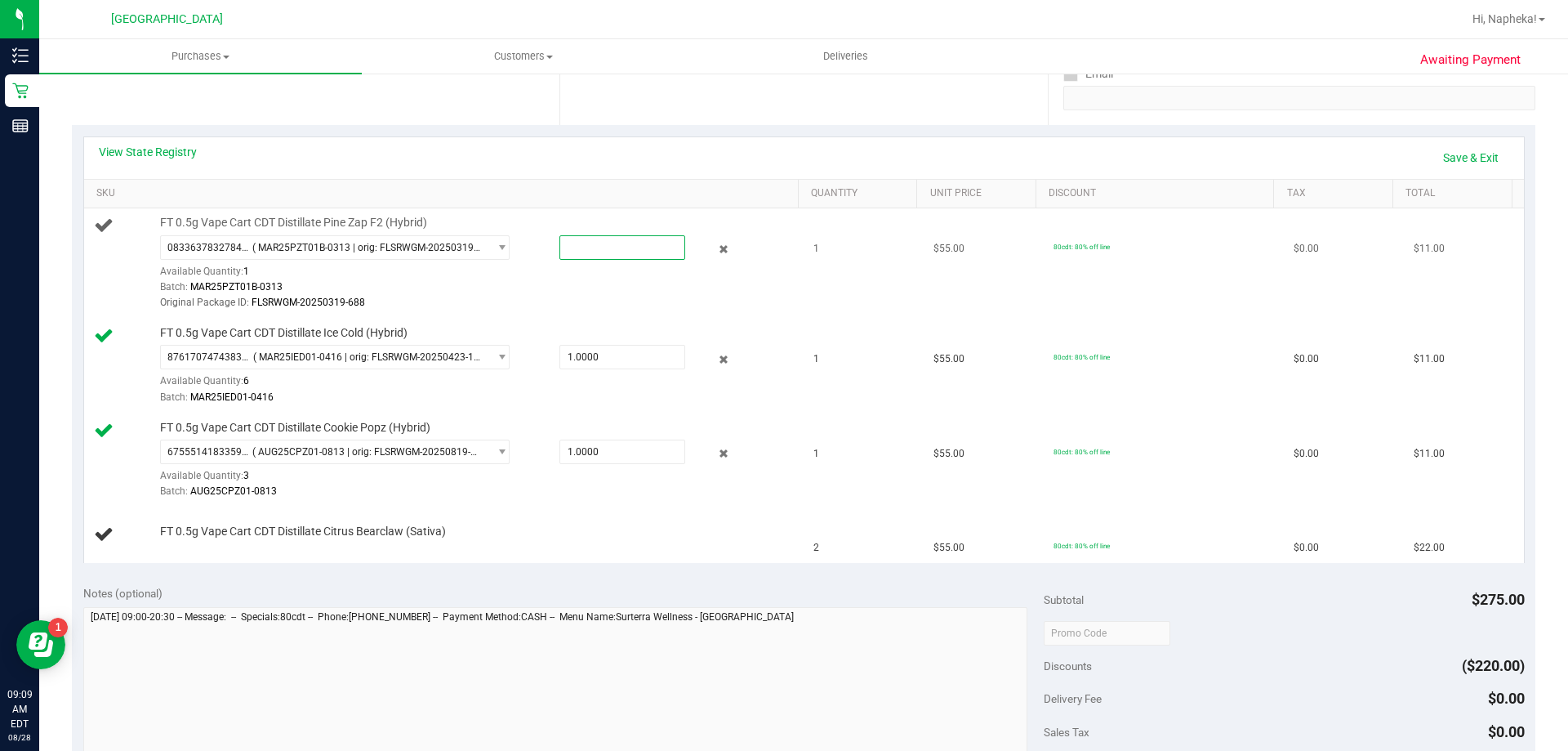
click at [609, 237] on span at bounding box center [623, 248] width 126 height 24
type input "1"
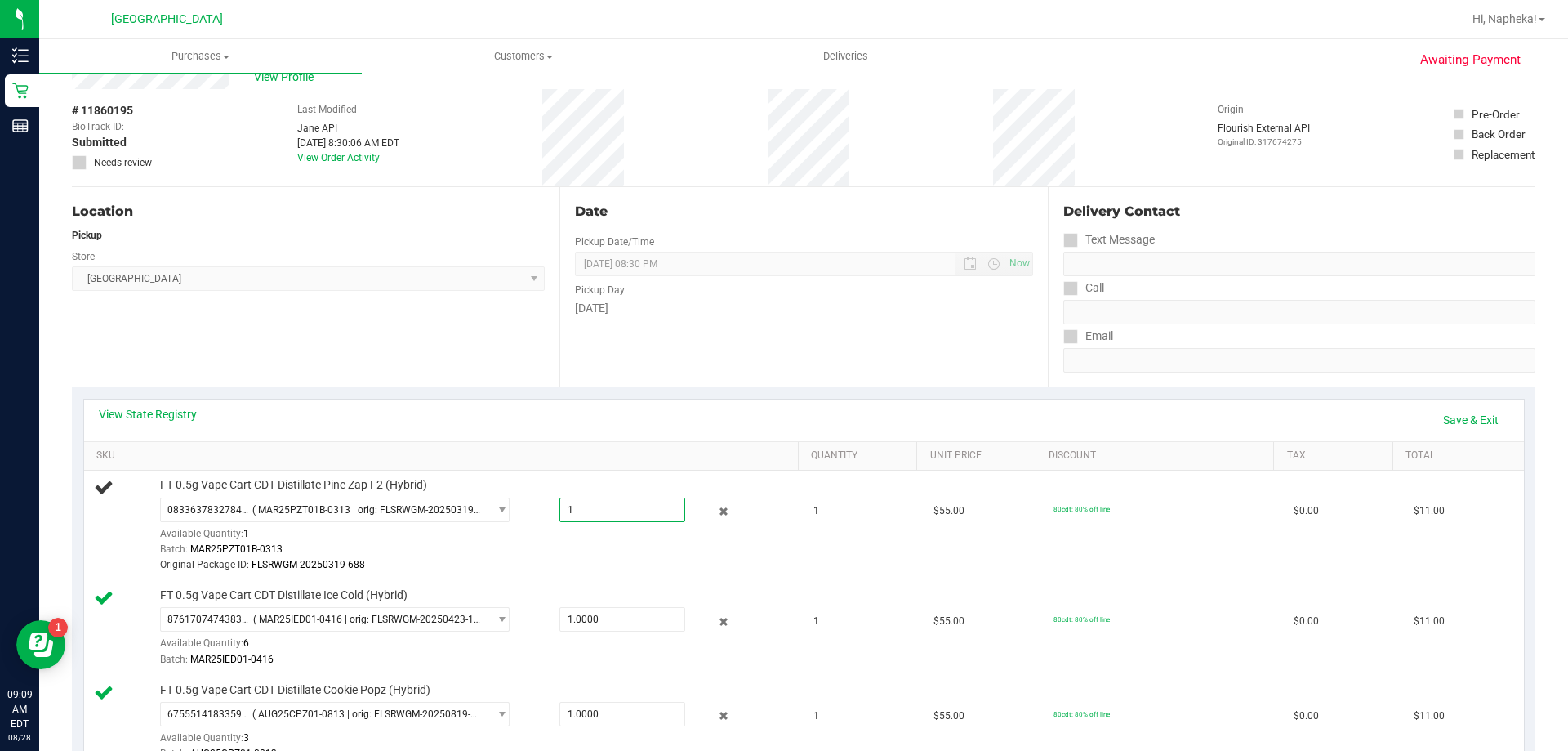
scroll to position [0, 0]
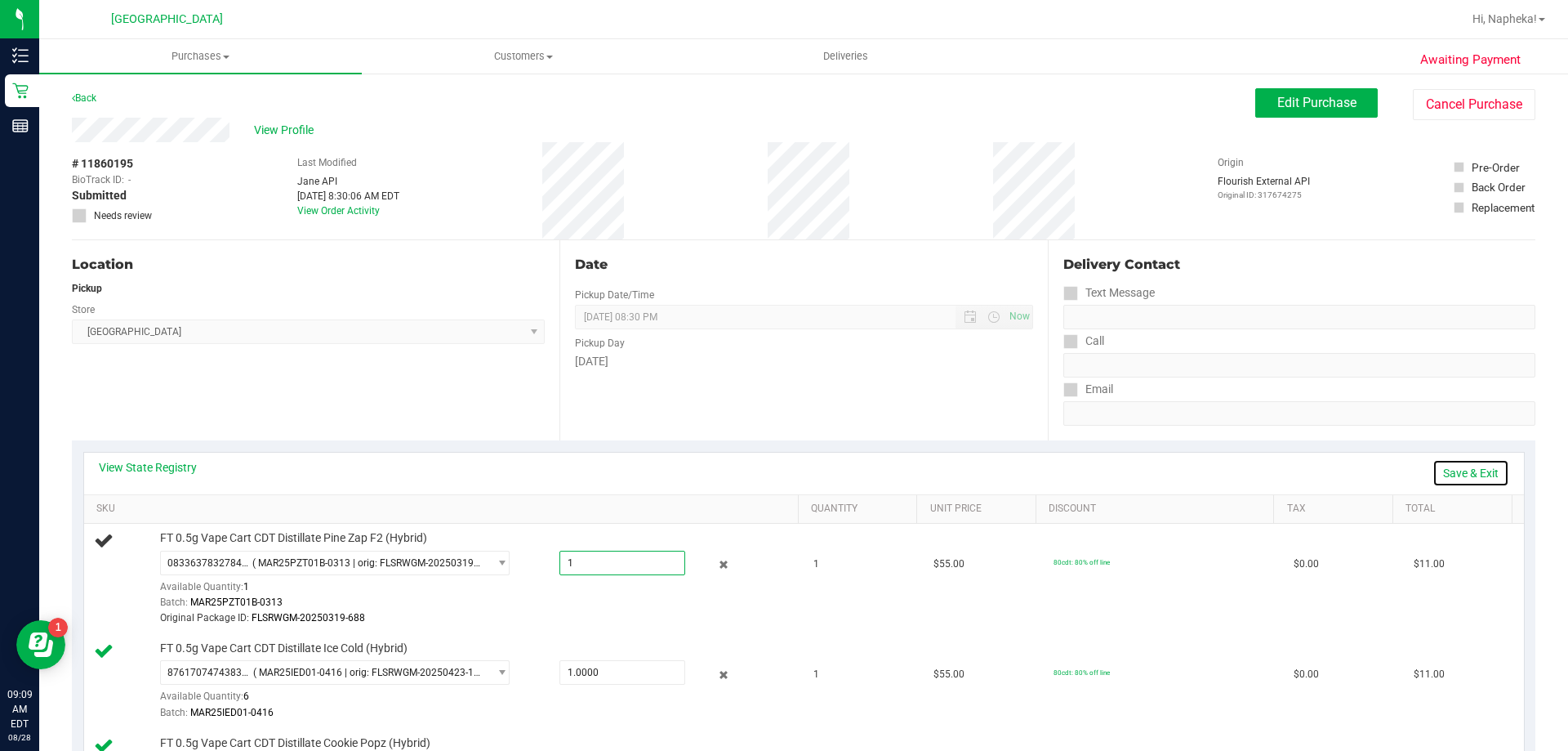
type input "1.0000"
click at [1461, 465] on link "Save & Exit" at bounding box center [1471, 473] width 77 height 28
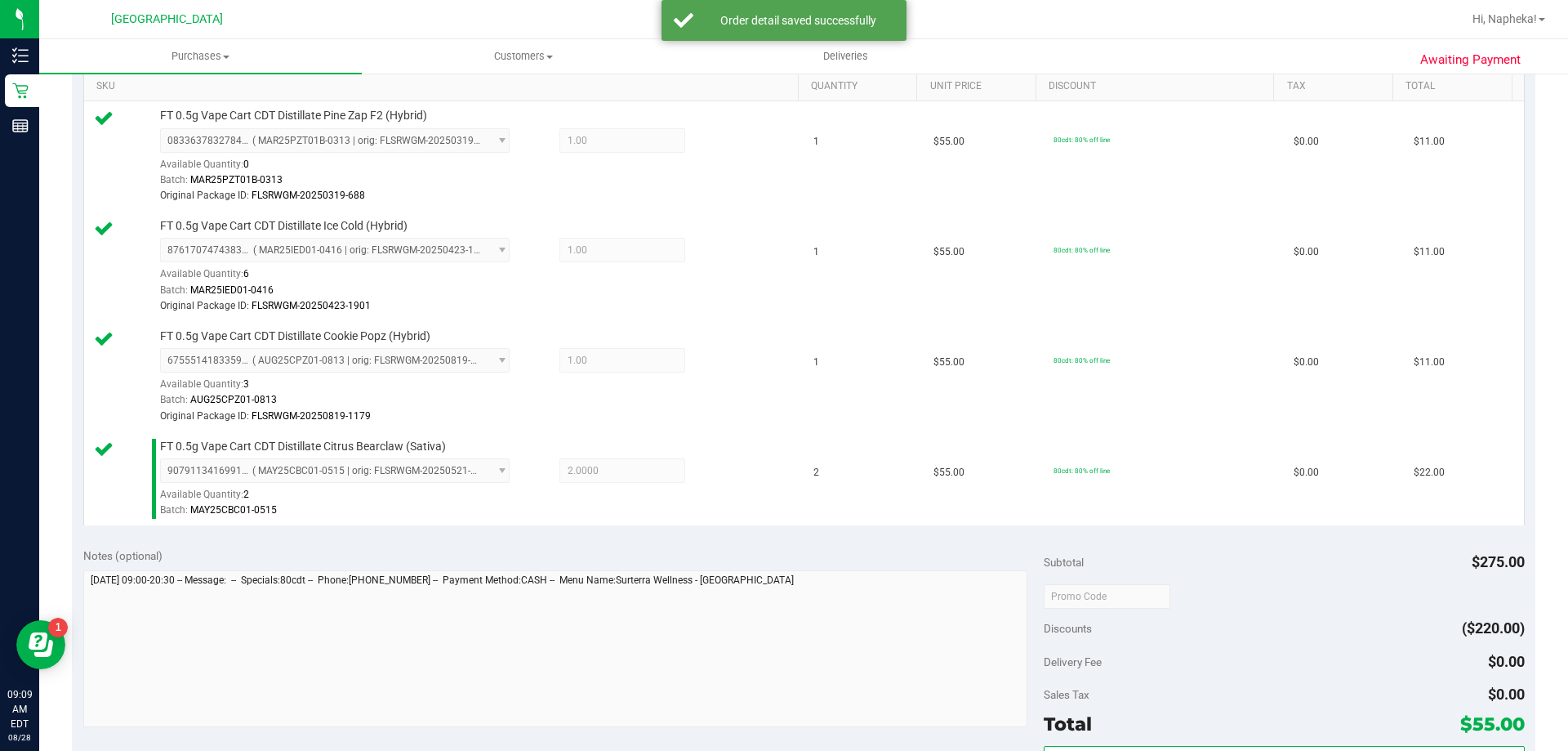
scroll to position [572, 0]
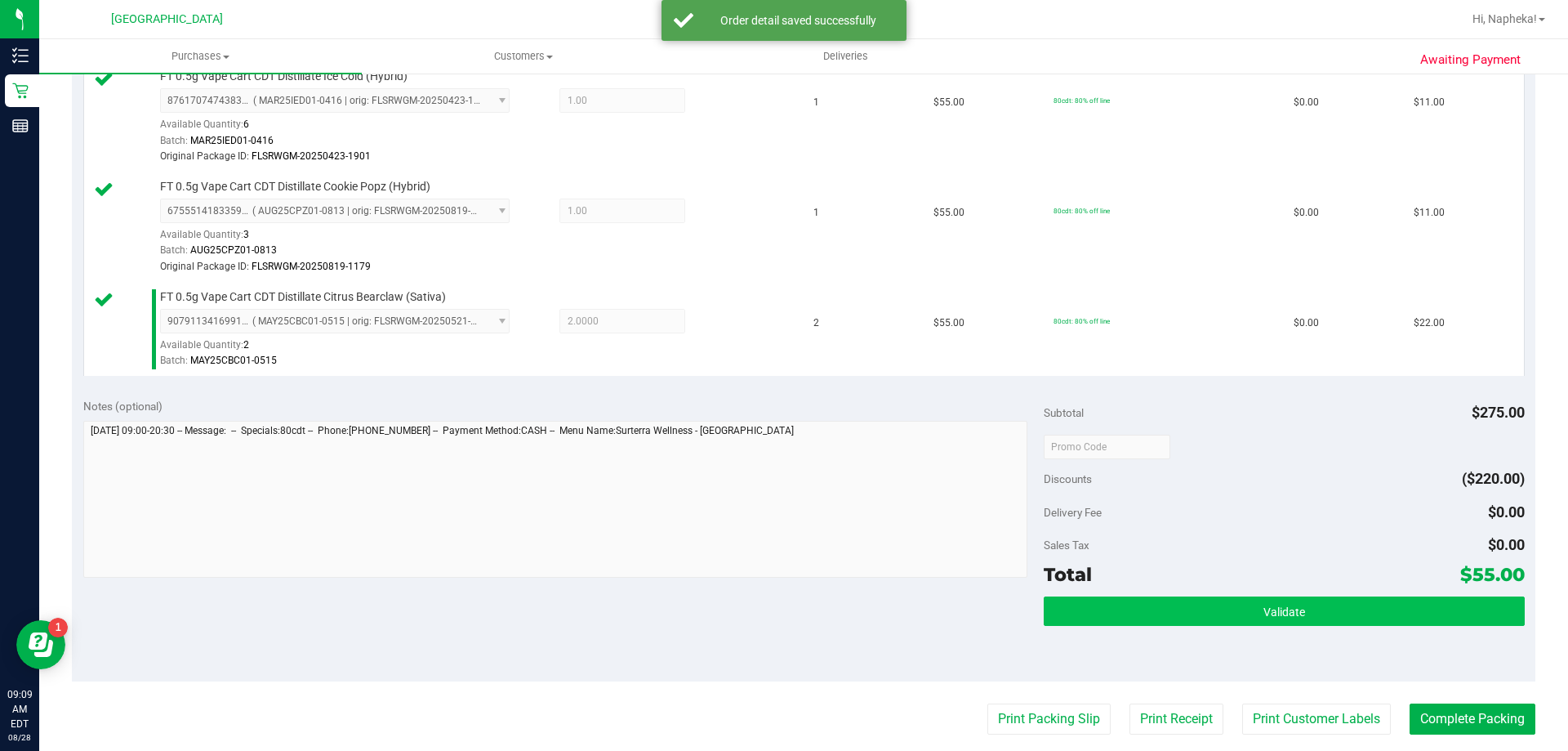
drag, startPoint x: 1359, startPoint y: 581, endPoint x: 1357, endPoint y: 596, distance: 15.1
click at [1359, 591] on div "Subtotal $275.00 Discounts ($220.00) Delivery Fee $0.00 Sales Tax $0.00 Total $…" at bounding box center [1283, 533] width 480 height 272
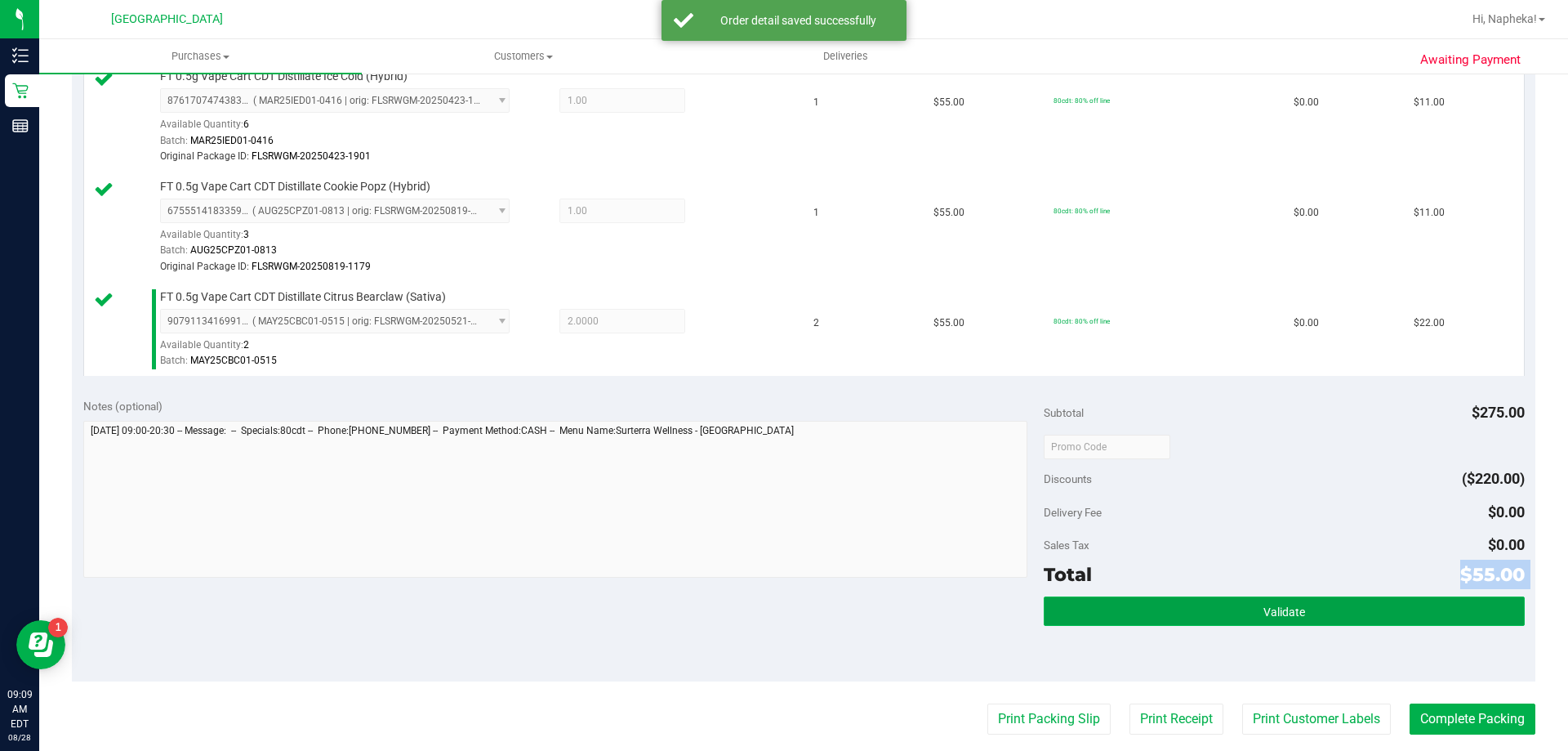
click at [1357, 596] on button "Validate" at bounding box center [1283, 611] width 480 height 30
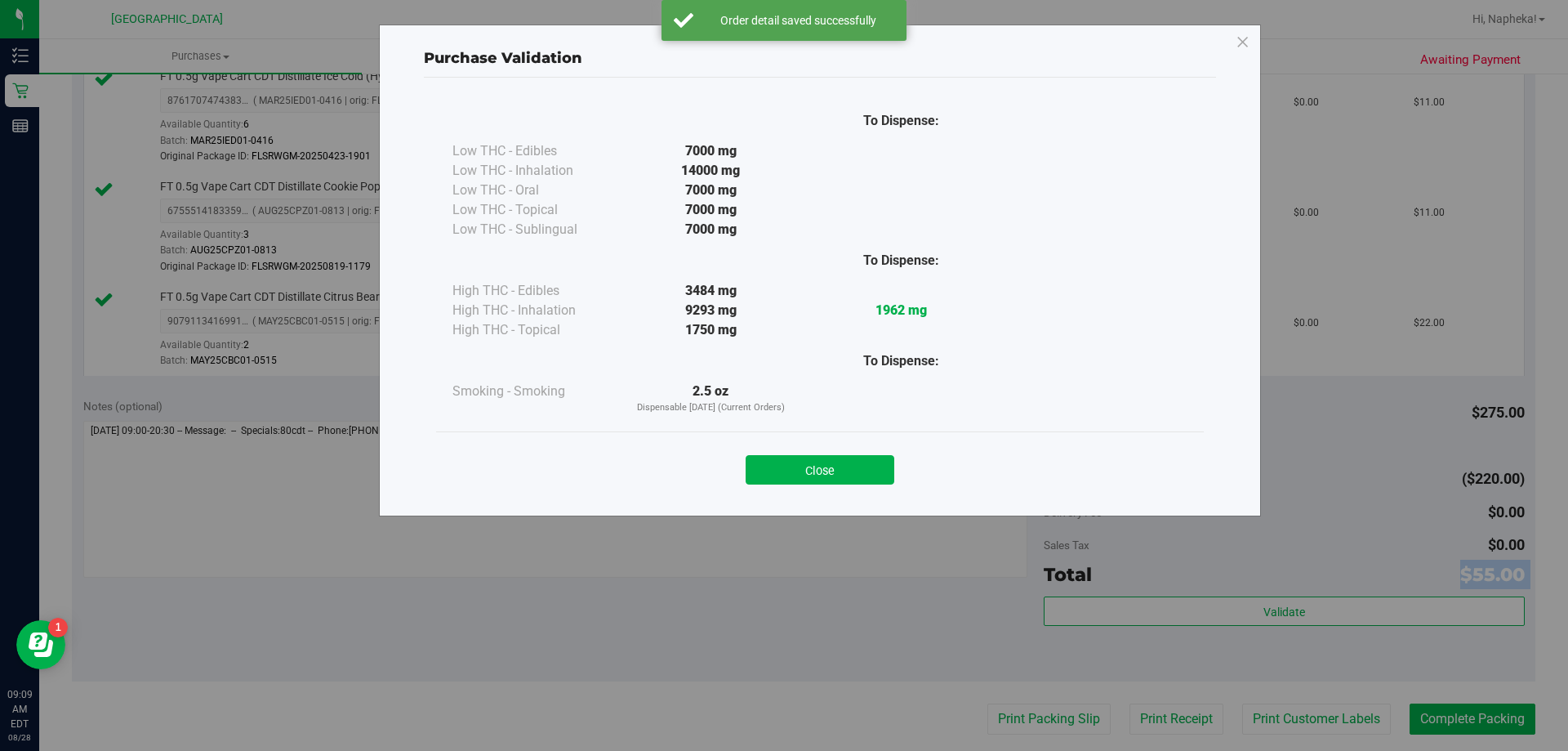
click at [839, 502] on div "Purchase Validation To Dispense: Low THC - Edibles 7000 mg" at bounding box center [820, 270] width 882 height 491
click at [815, 464] on button "Close" at bounding box center [820, 470] width 148 height 30
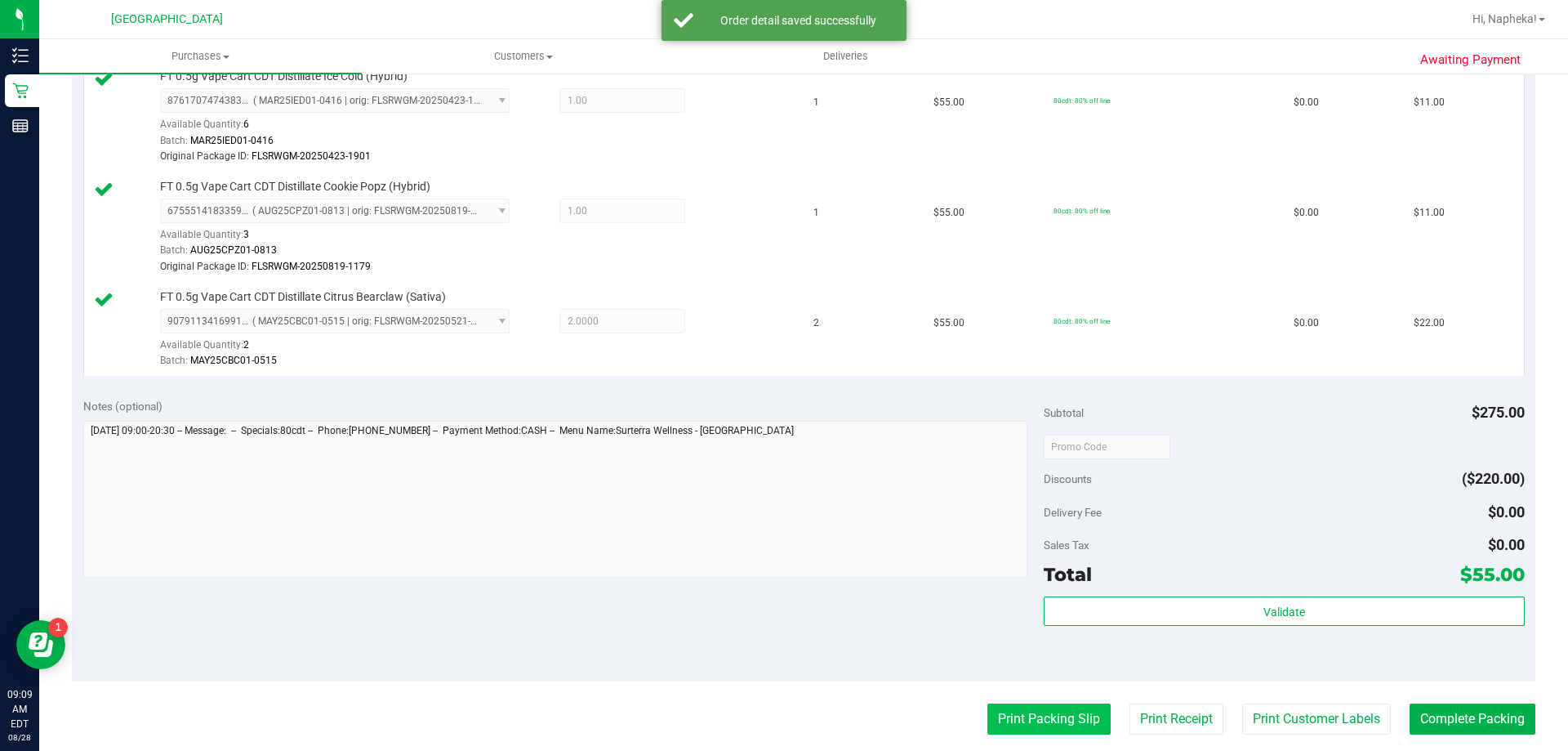
click at [1069, 726] on button "Print Packing Slip" at bounding box center [1048, 719] width 123 height 31
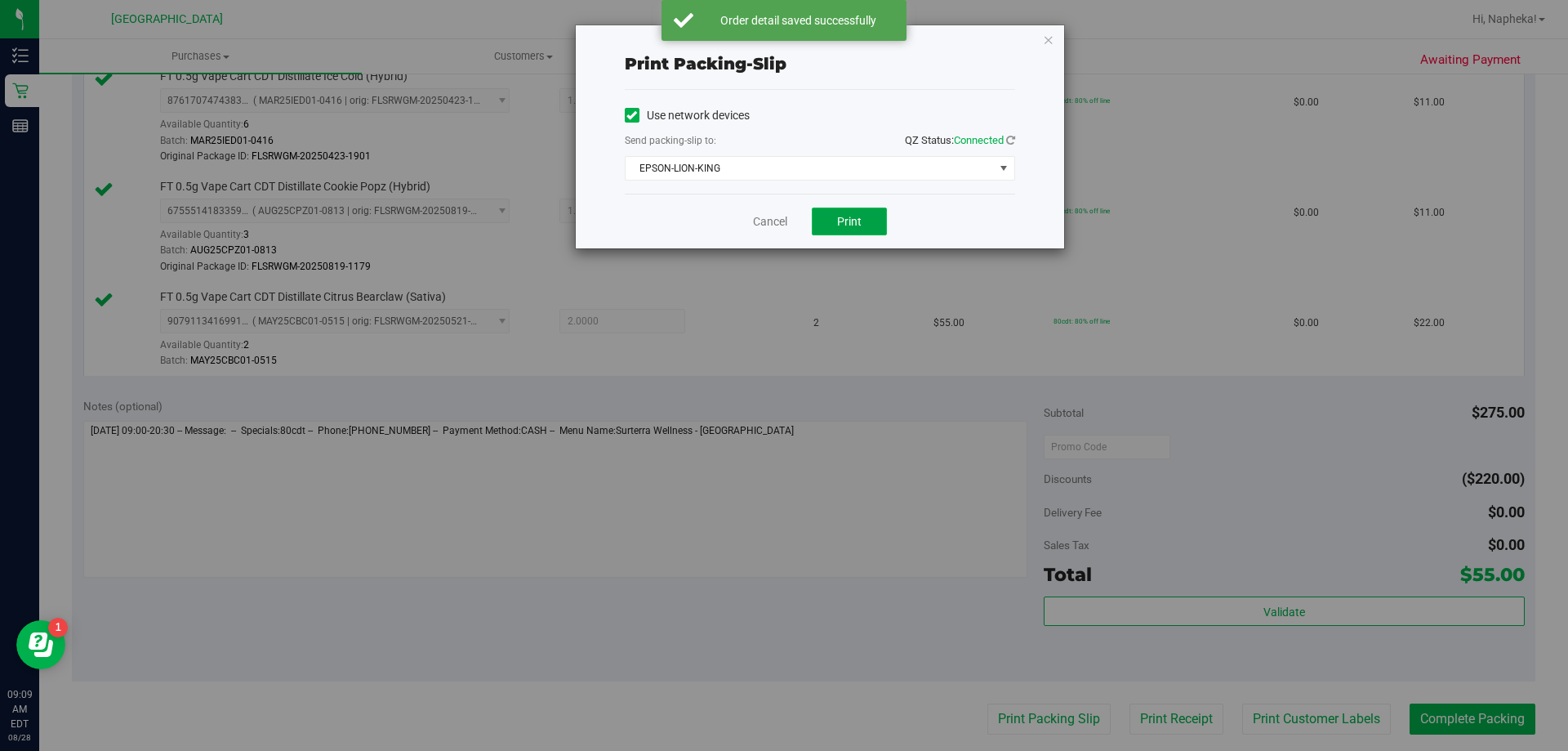
click at [850, 226] on span "Print" at bounding box center [849, 222] width 24 height 13
click at [767, 219] on link "Cancel" at bounding box center [769, 222] width 34 height 18
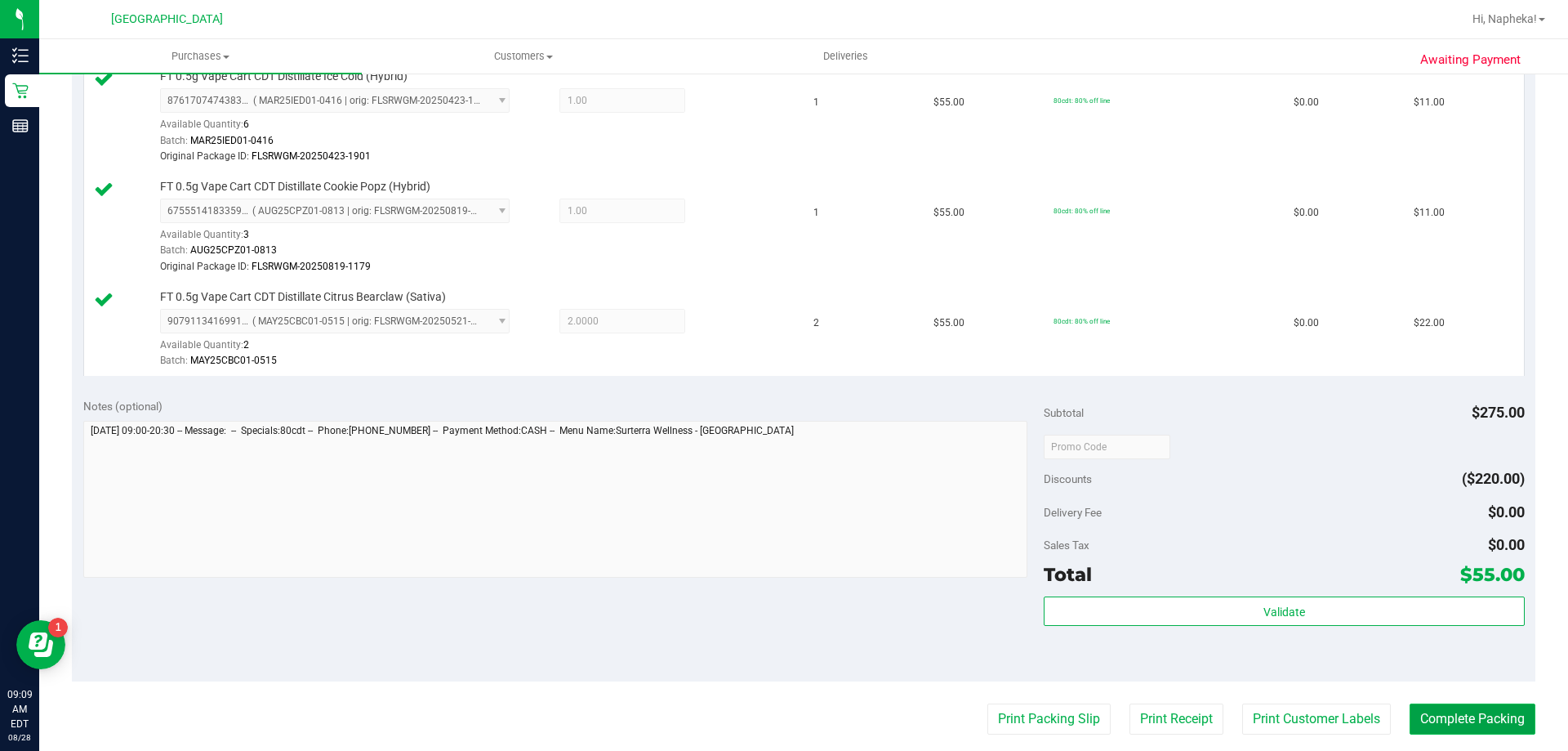
click at [1485, 706] on button "Complete Packing" at bounding box center [1473, 719] width 126 height 31
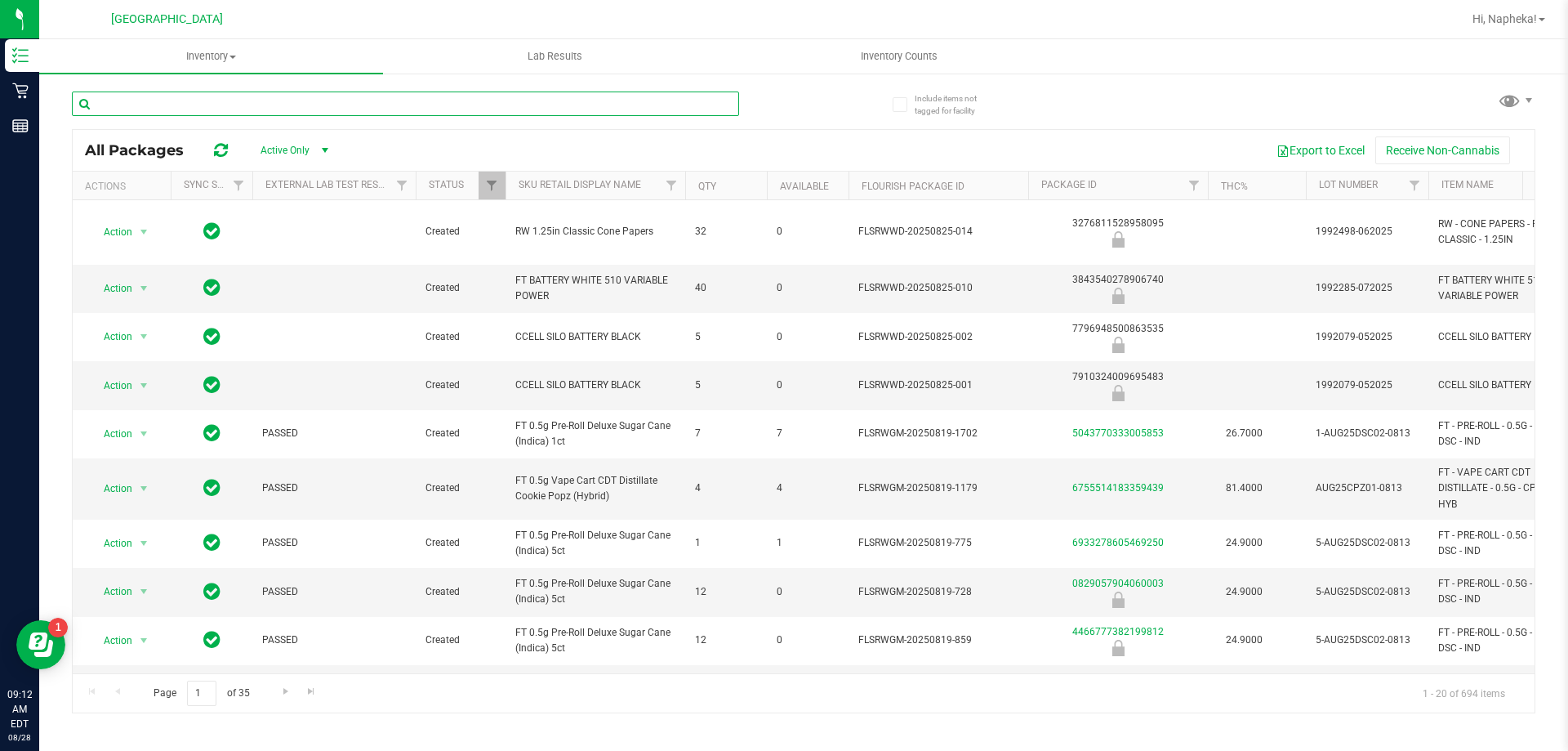
click at [373, 94] on input "text" at bounding box center [406, 104] width 667 height 24
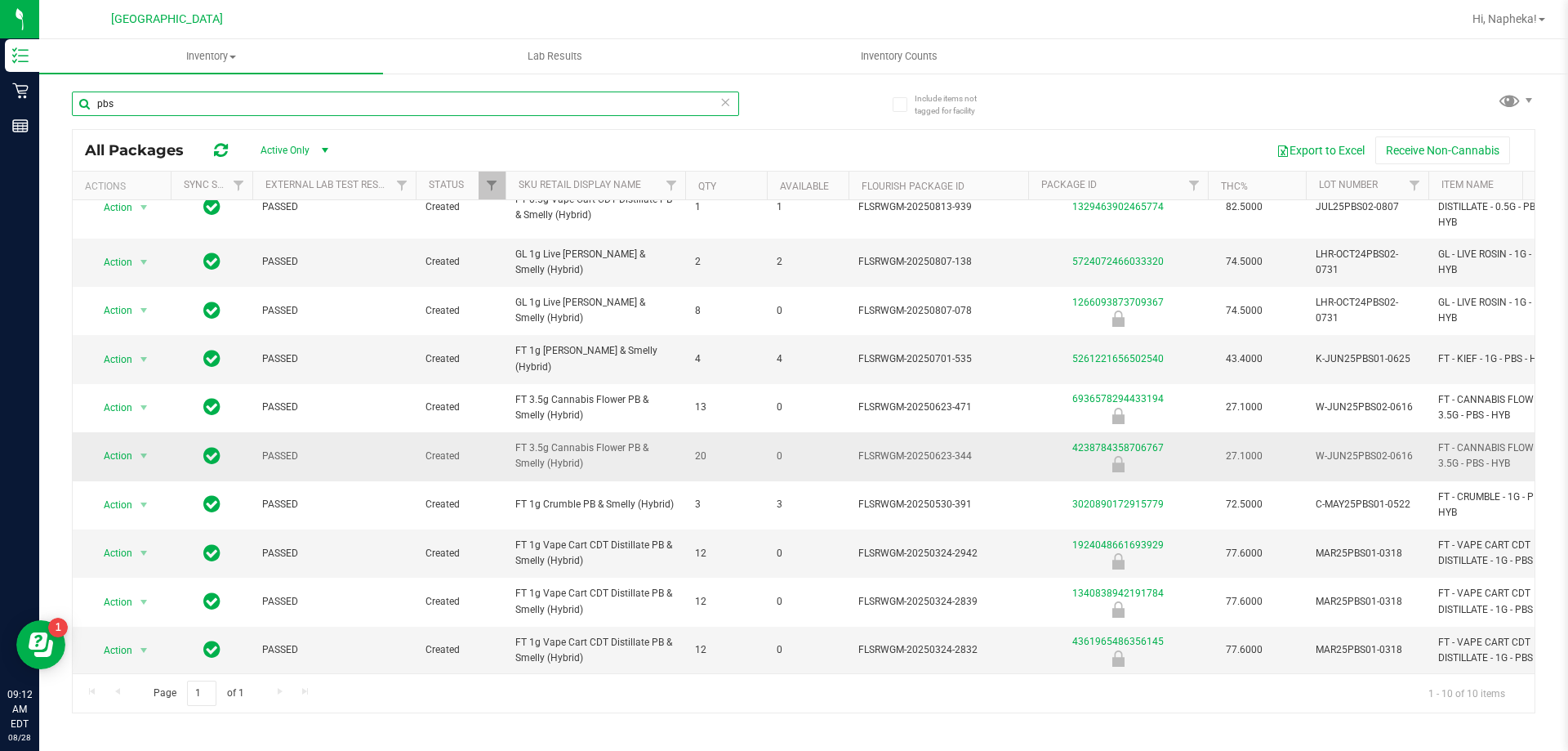
scroll to position [36, 0]
type input "p"
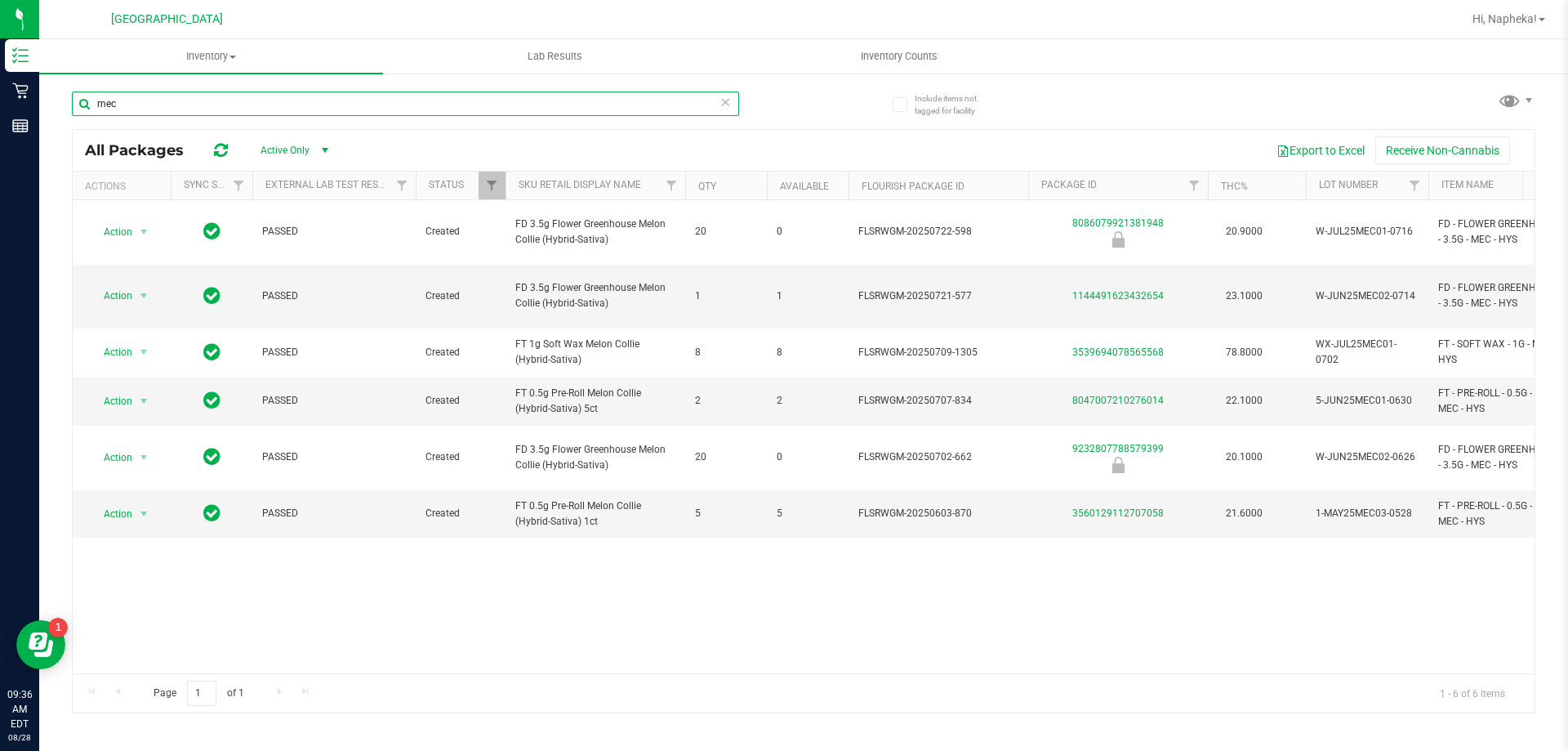
click at [259, 112] on input "mec" at bounding box center [406, 104] width 667 height 24
type input "m"
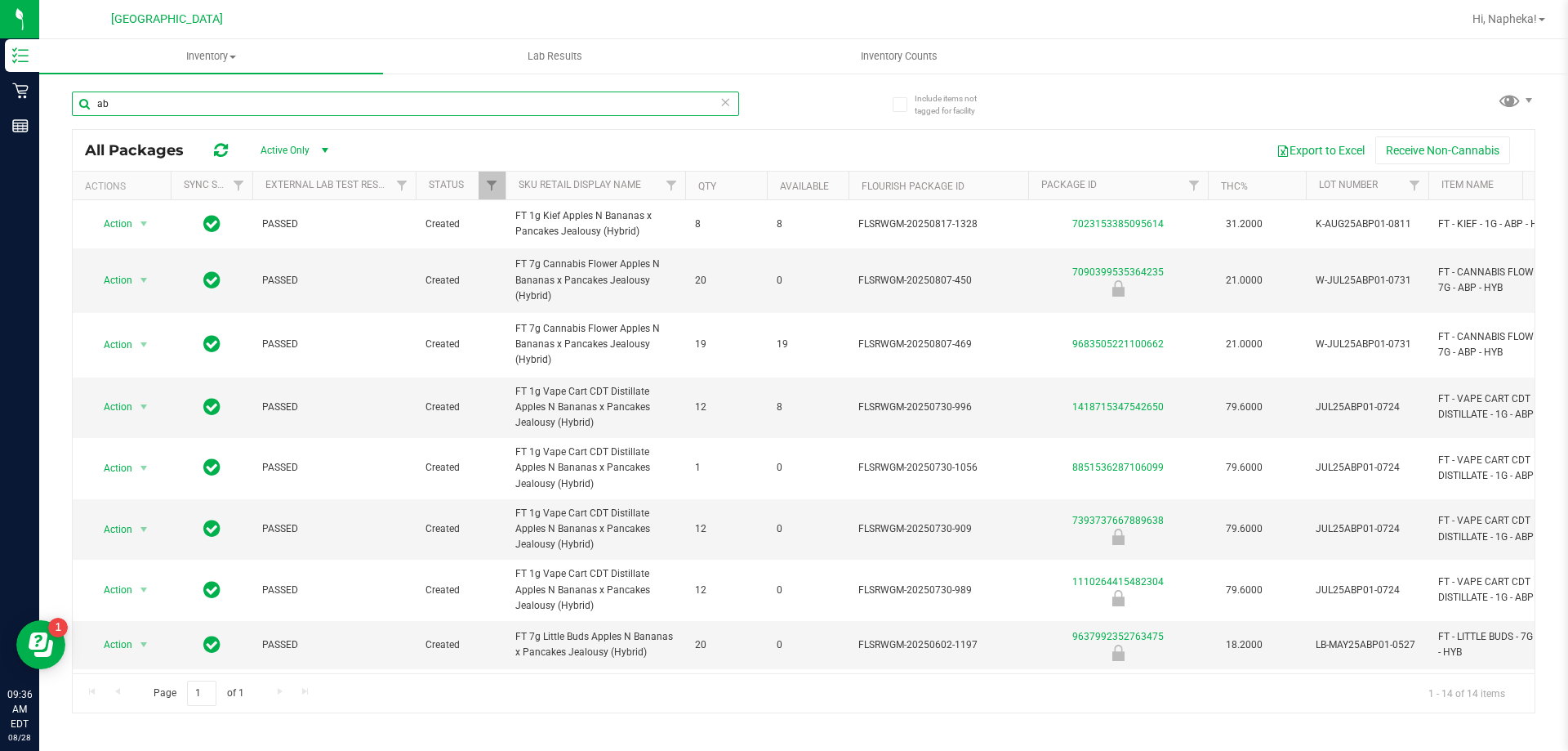
type input "a"
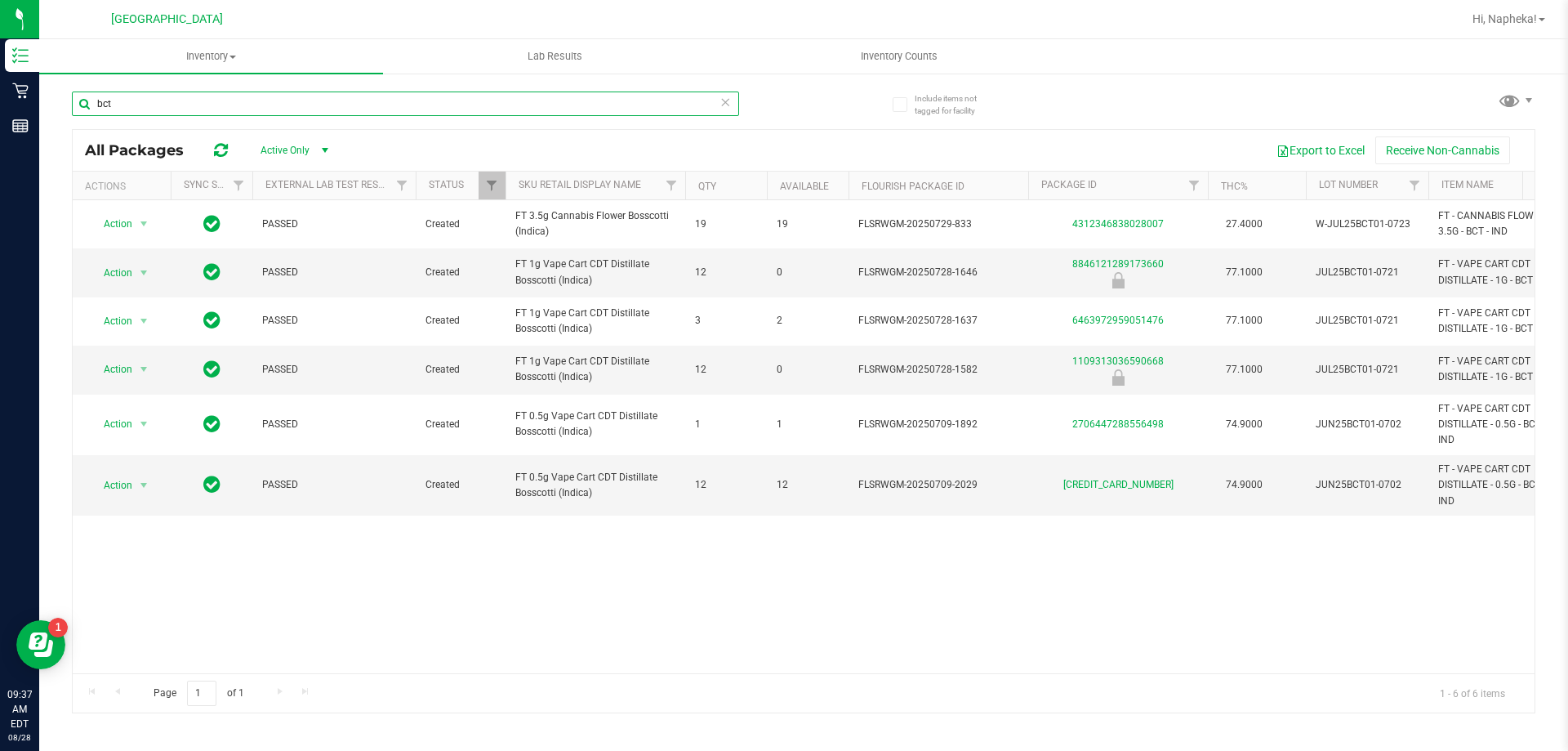
type input "bct"
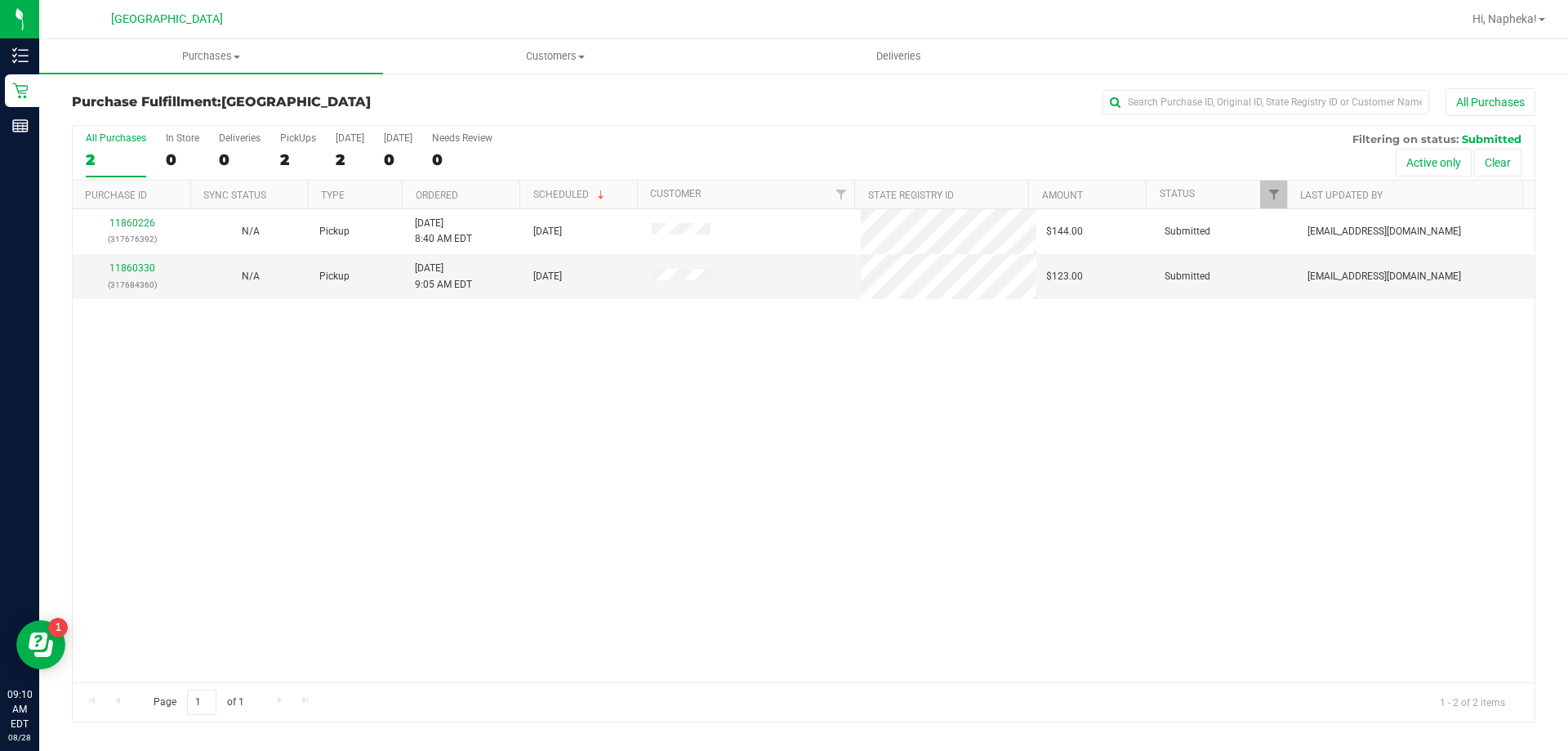
click at [239, 496] on div "11860226 (317676392) N/A Pickup [DATE] 8:40 AM EDT 8/28/2025 $144.00 Submitted …" at bounding box center [803, 446] width 1461 height 473
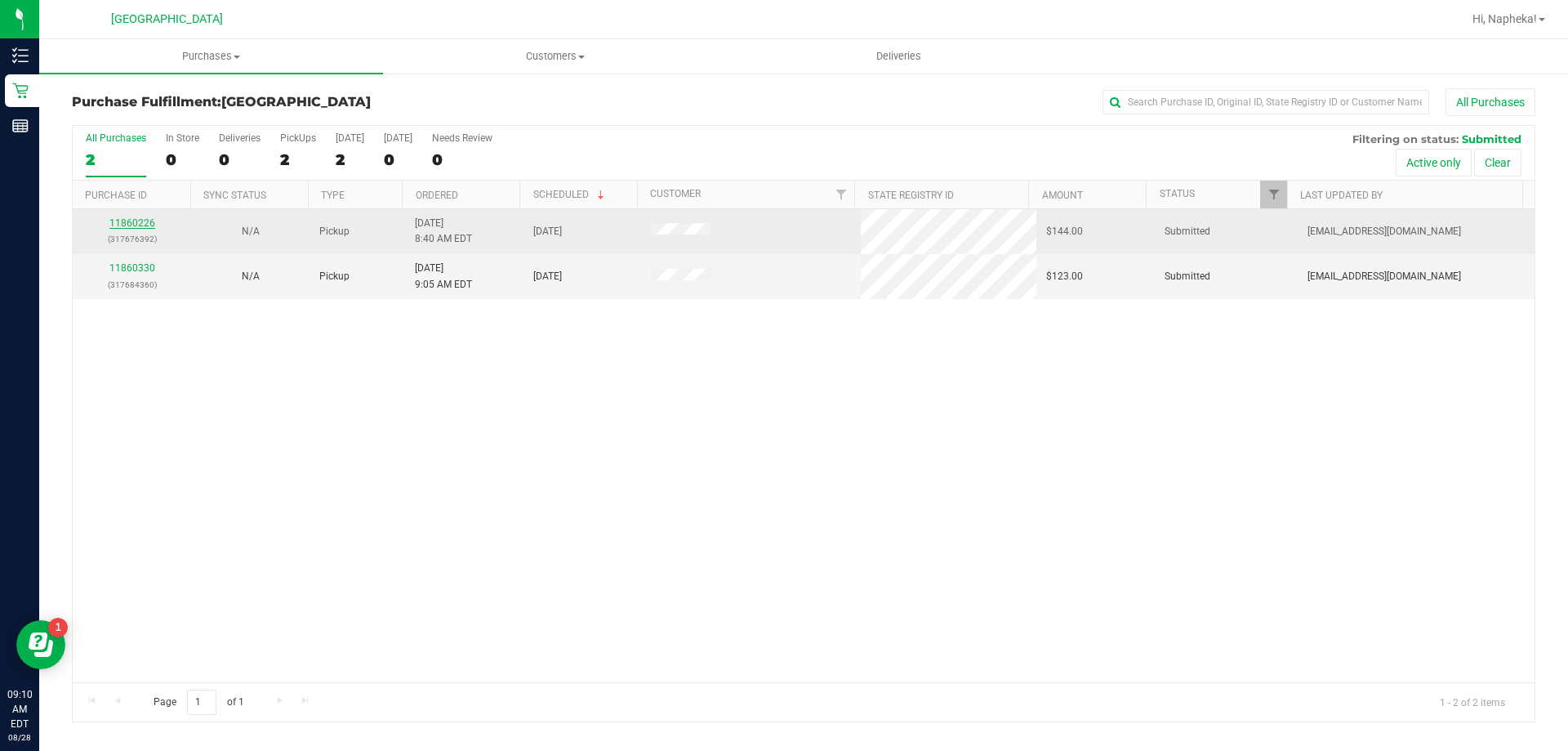
click at [144, 227] on link "11860226" at bounding box center [132, 223] width 45 height 11
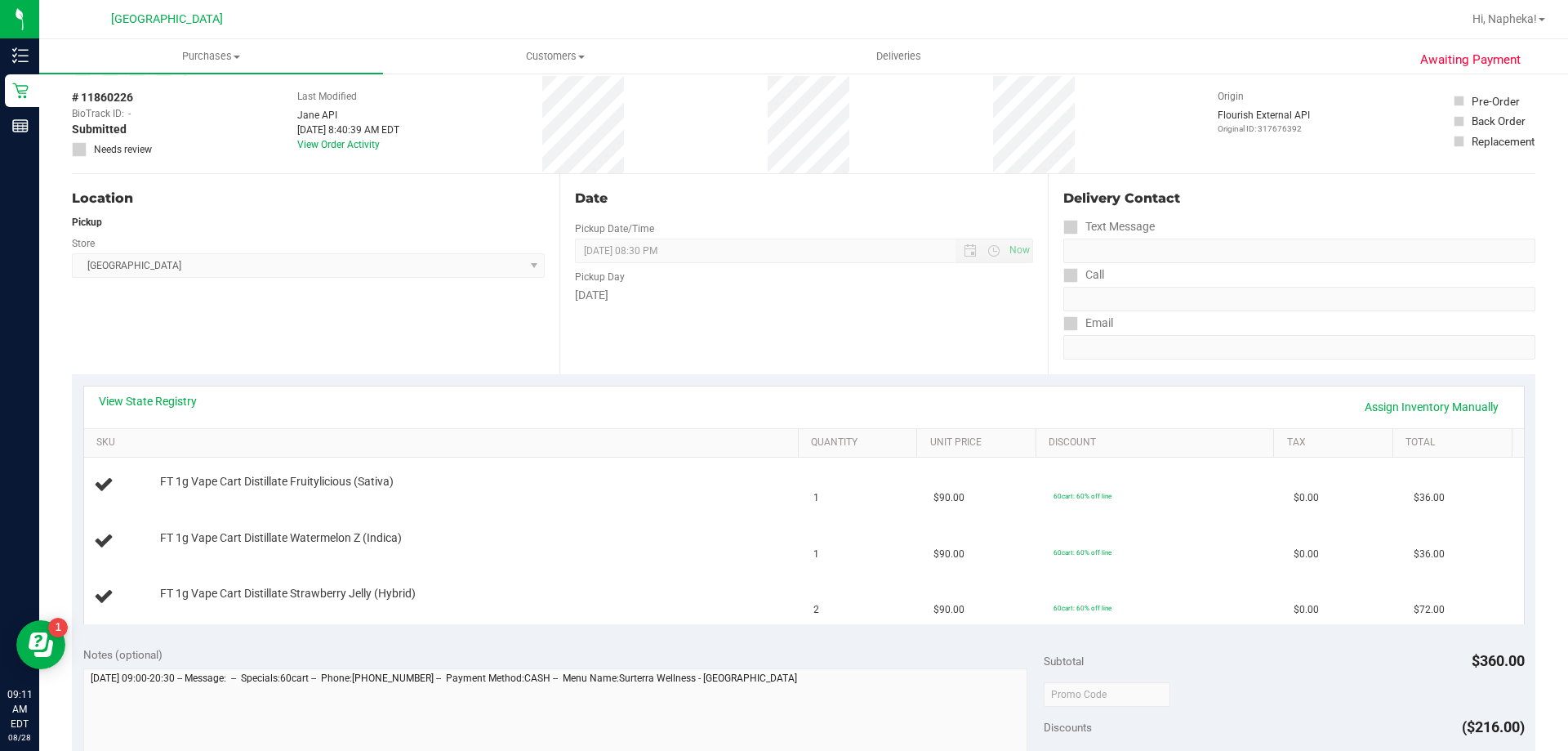
scroll to position [163, 0]
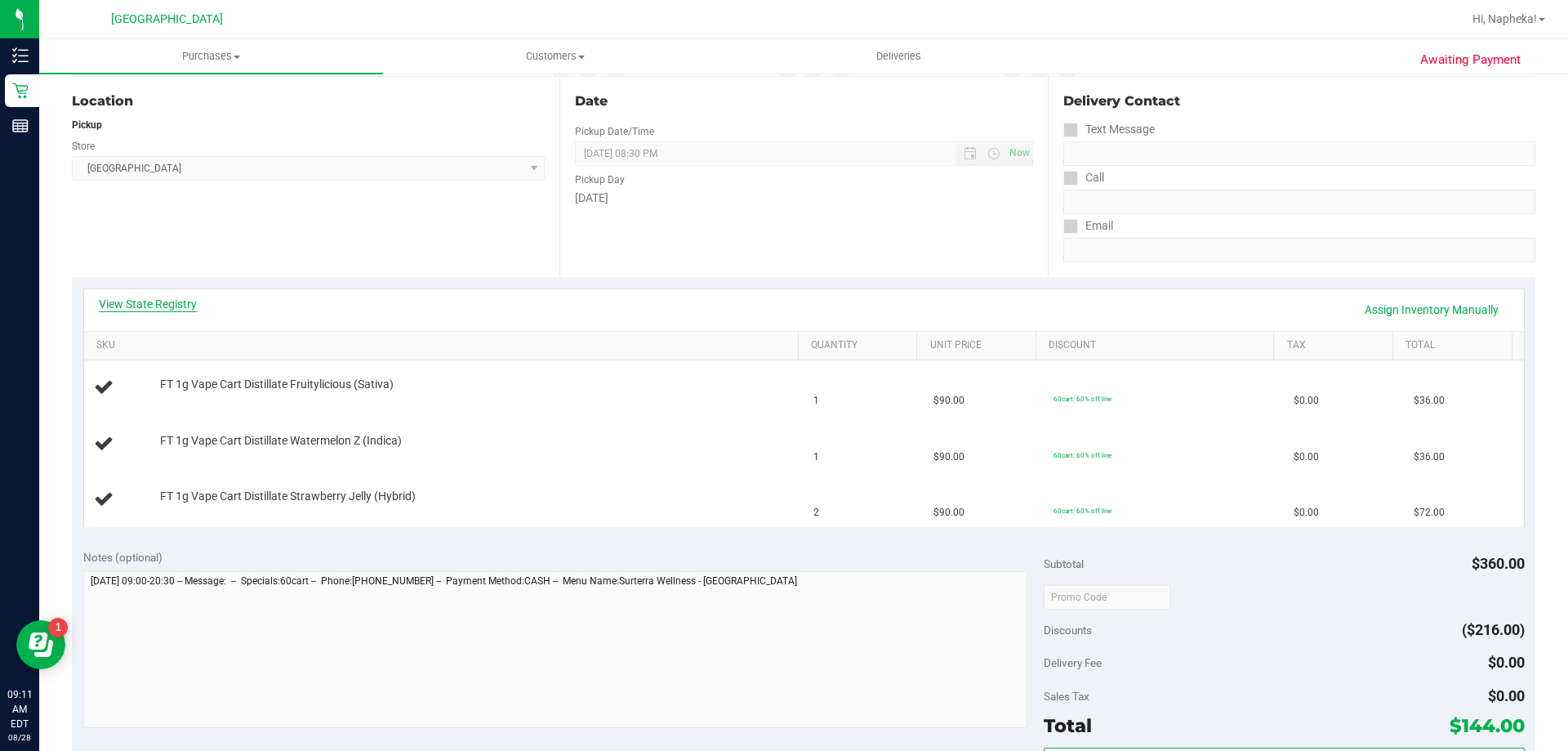
click at [171, 299] on link "View State Registry" at bounding box center [148, 304] width 98 height 17
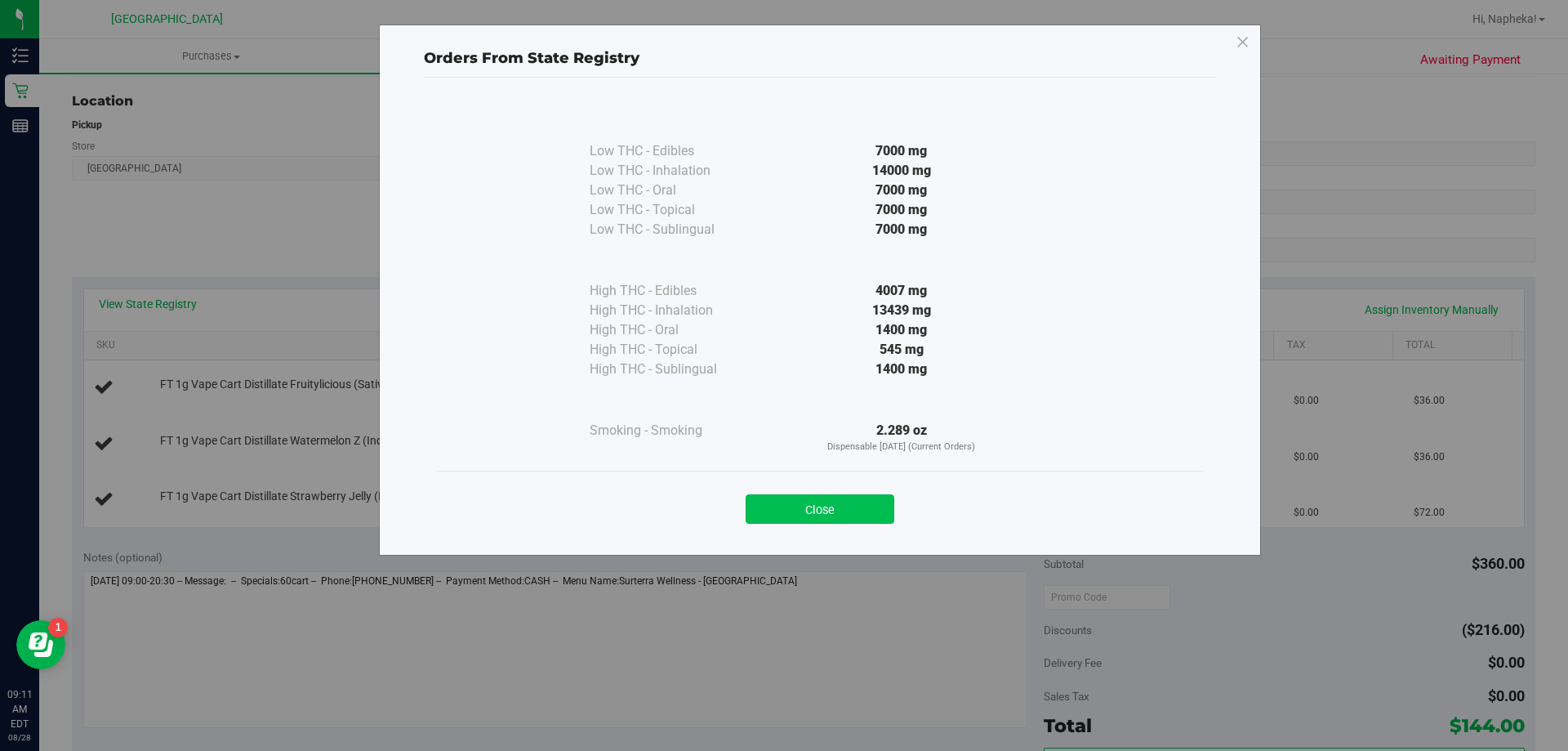
click at [835, 505] on button "Close" at bounding box center [820, 509] width 148 height 30
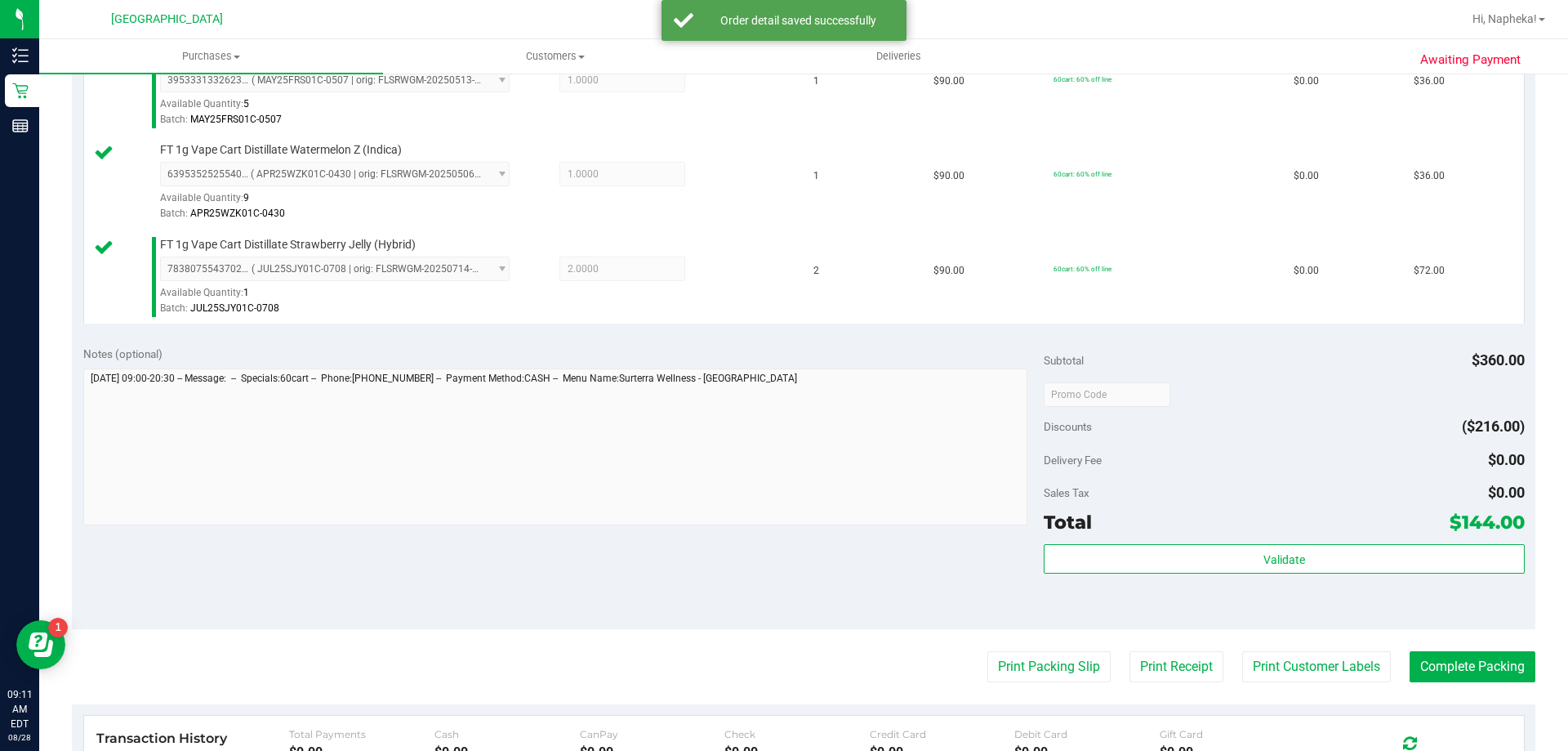
scroll to position [588, 0]
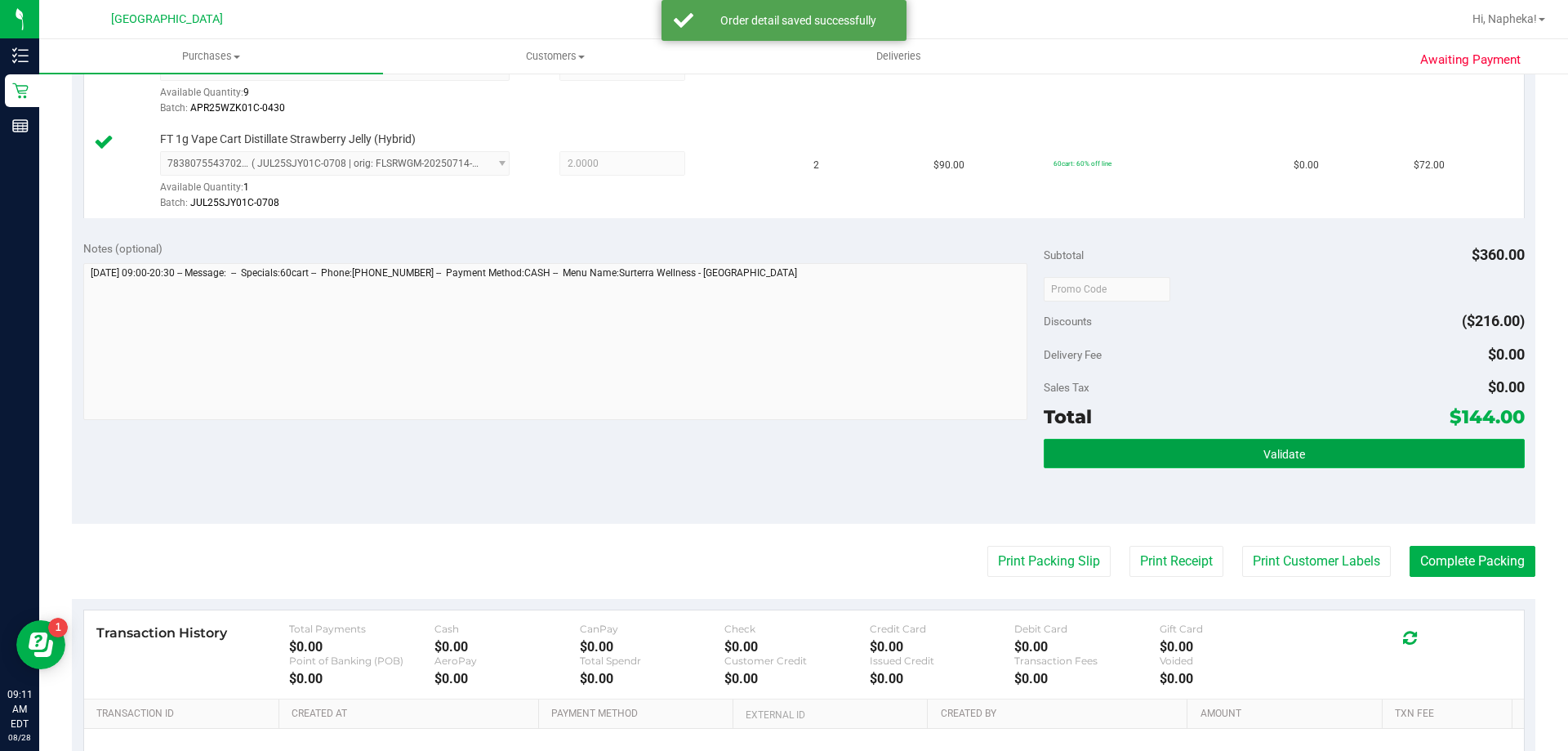
click at [1358, 448] on button "Validate" at bounding box center [1283, 453] width 480 height 30
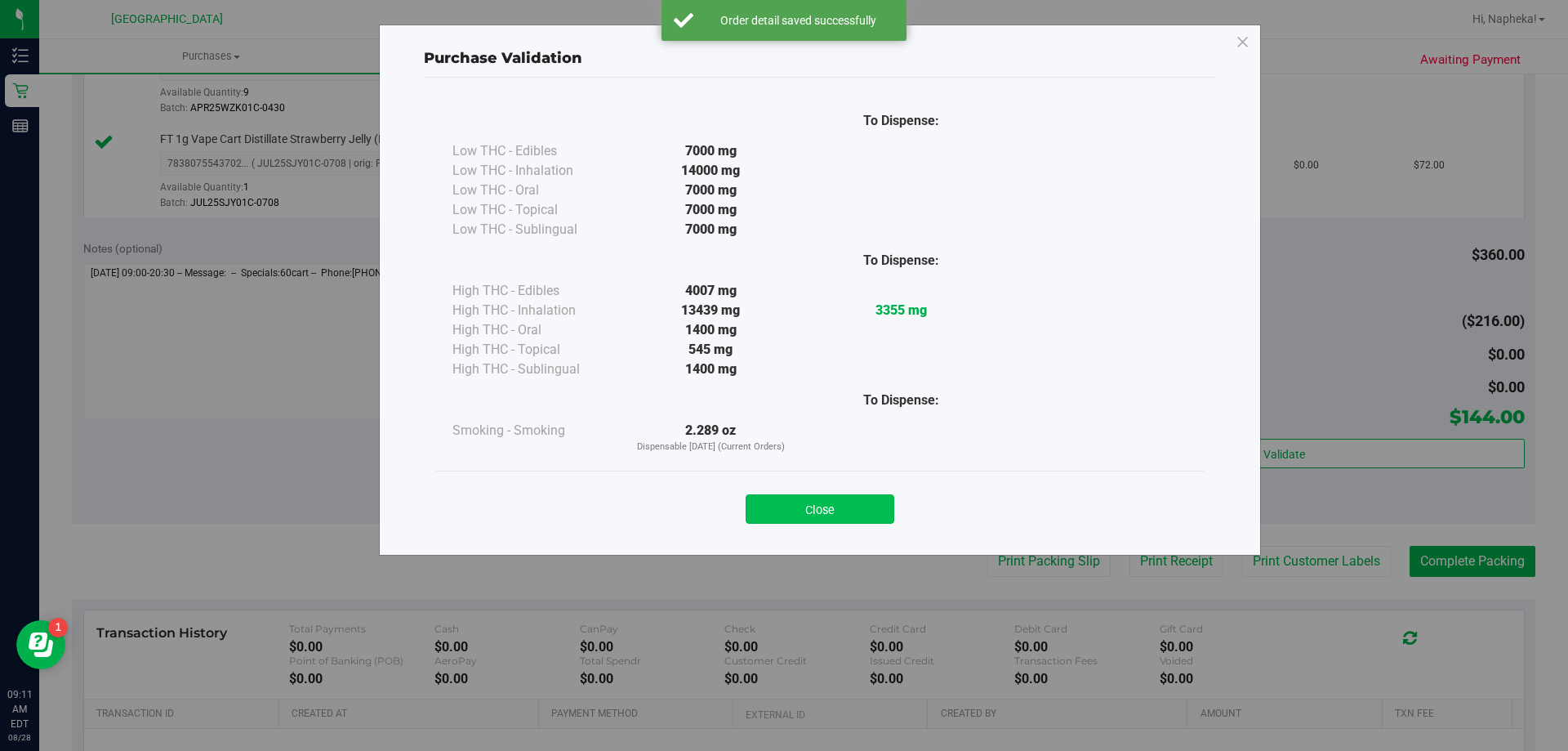
click at [863, 516] on button "Close" at bounding box center [820, 509] width 148 height 30
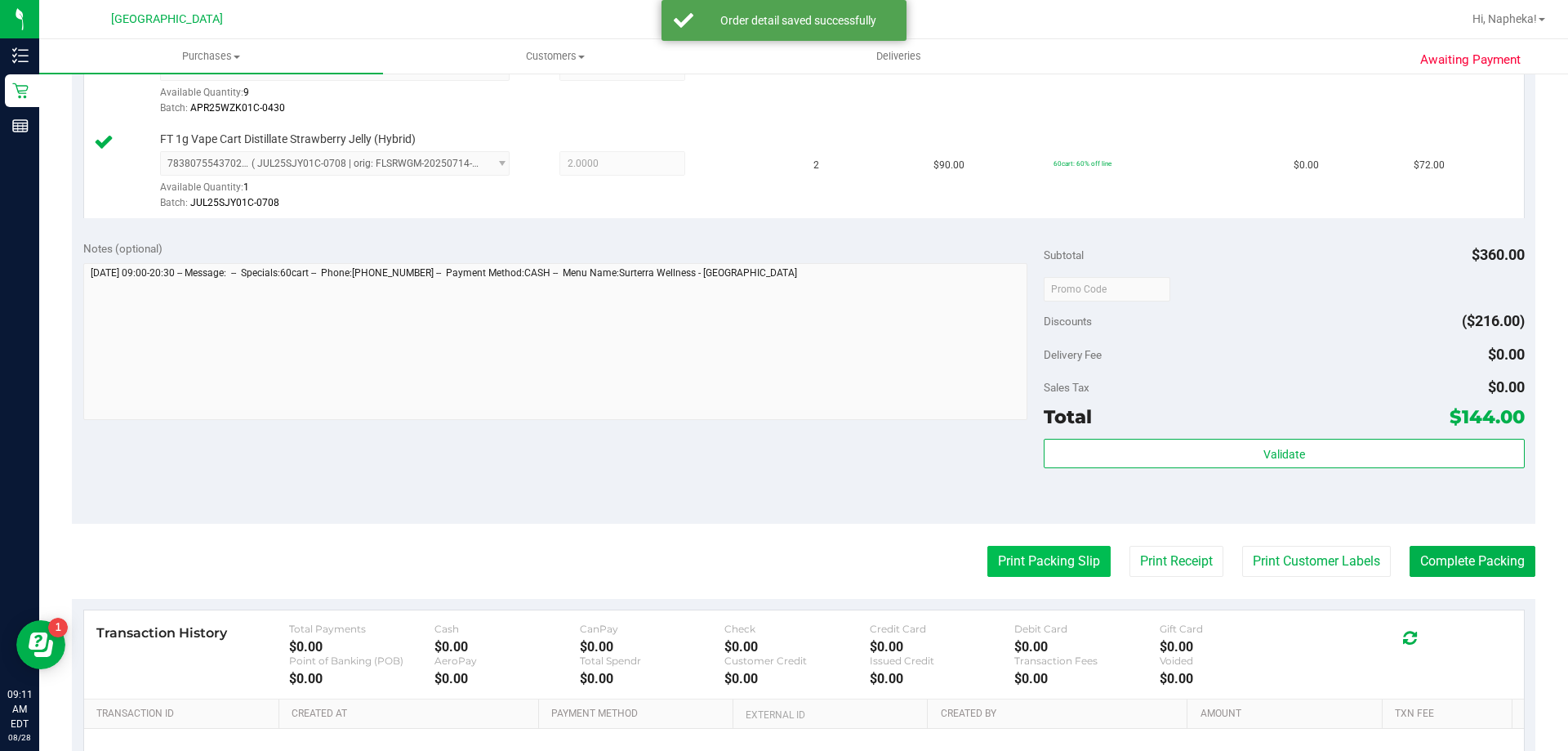
click at [1085, 554] on button "Print Packing Slip" at bounding box center [1048, 561] width 123 height 31
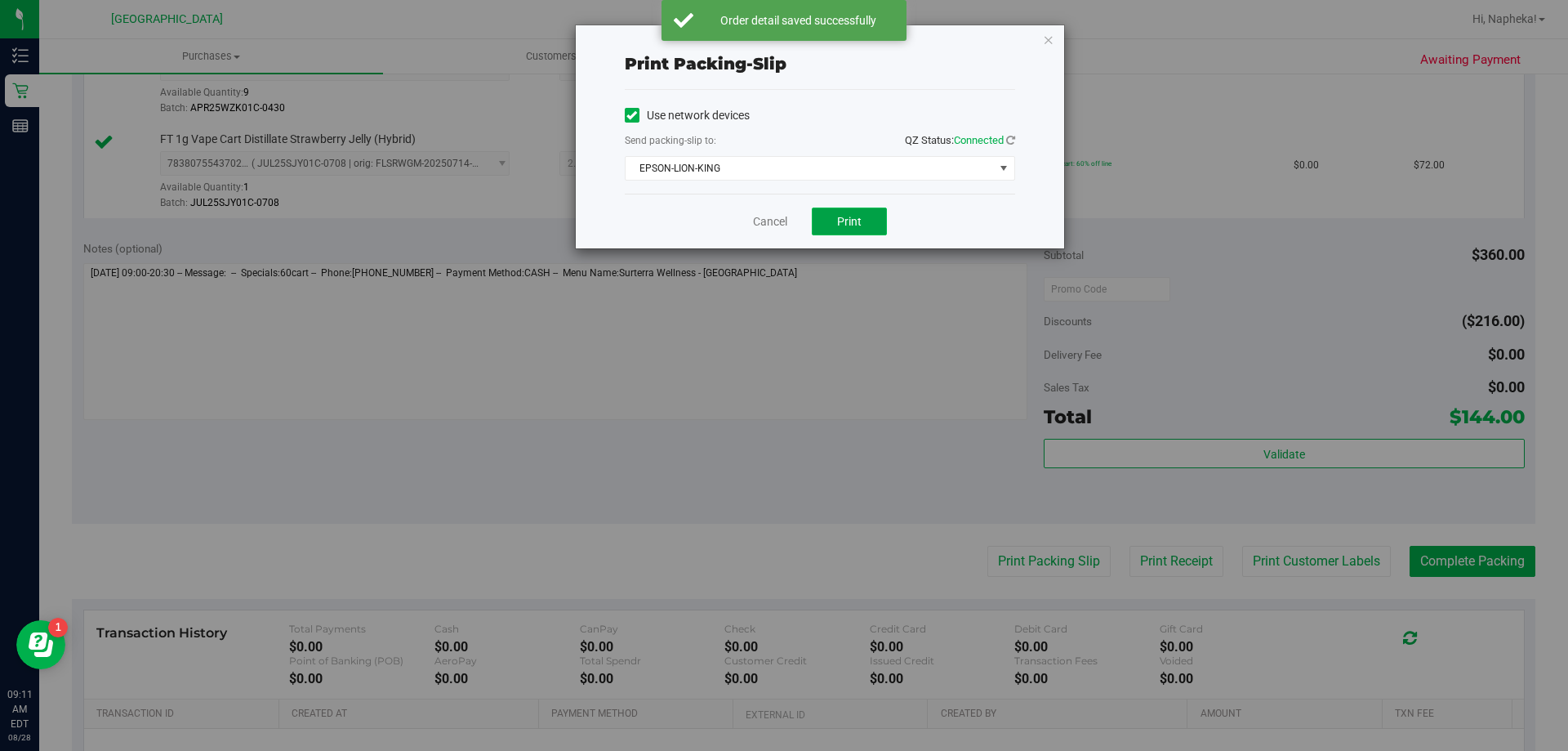
click at [843, 223] on span "Print" at bounding box center [849, 222] width 24 height 13
click at [778, 223] on link "Cancel" at bounding box center [769, 222] width 34 height 18
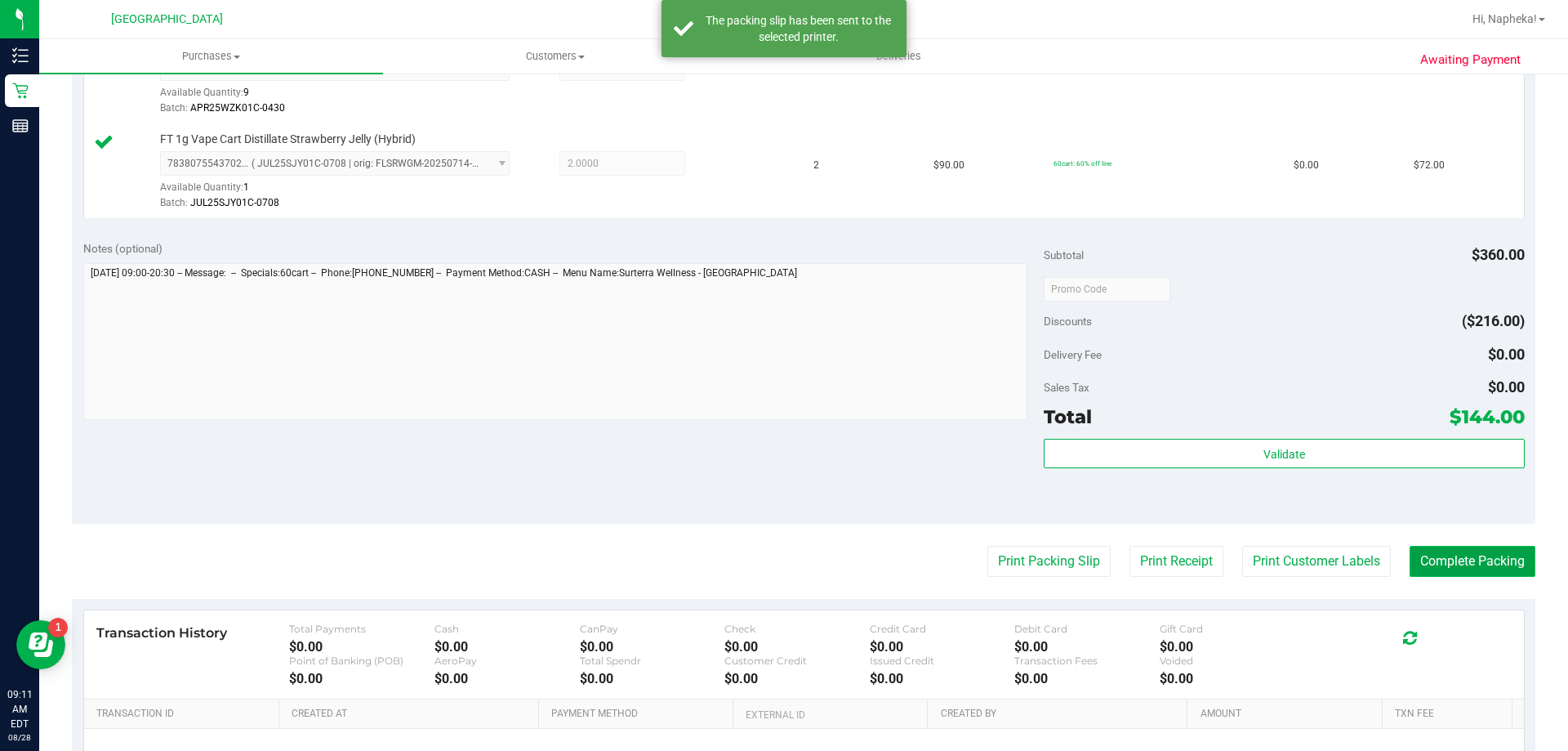
click at [1473, 560] on button "Complete Packing" at bounding box center [1473, 561] width 126 height 31
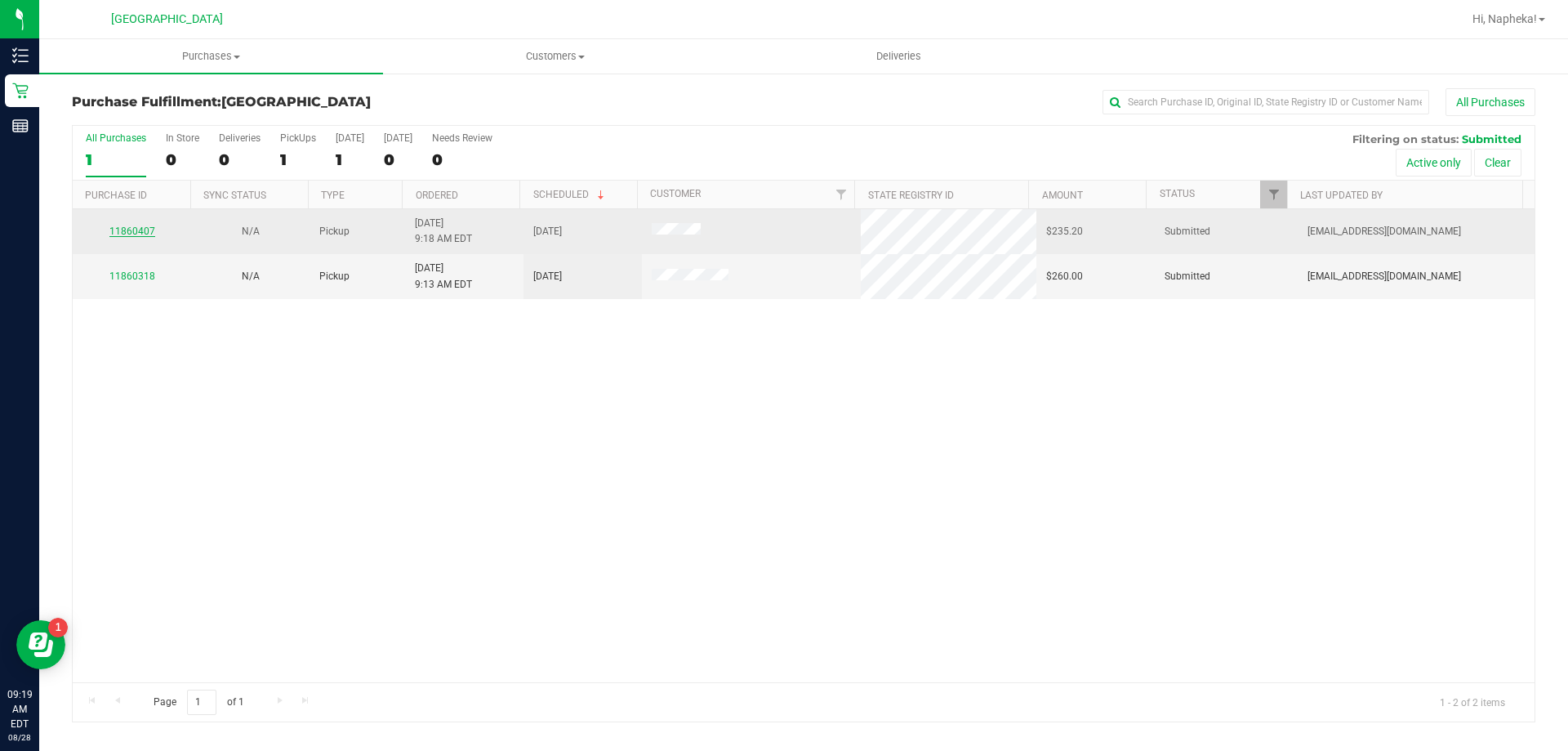
click at [130, 230] on link "11860407" at bounding box center [132, 231] width 45 height 11
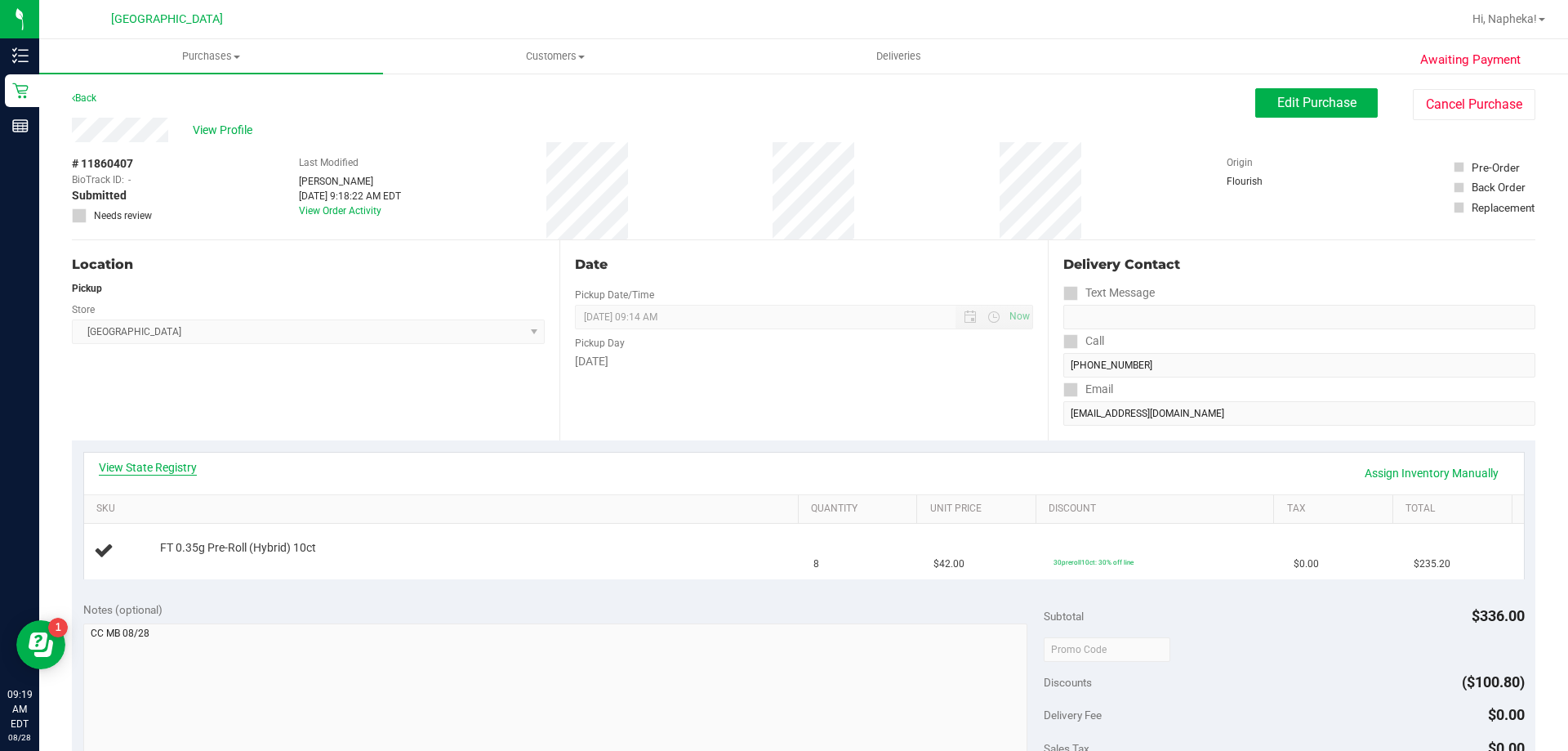
click at [161, 465] on link "View State Registry" at bounding box center [148, 467] width 98 height 17
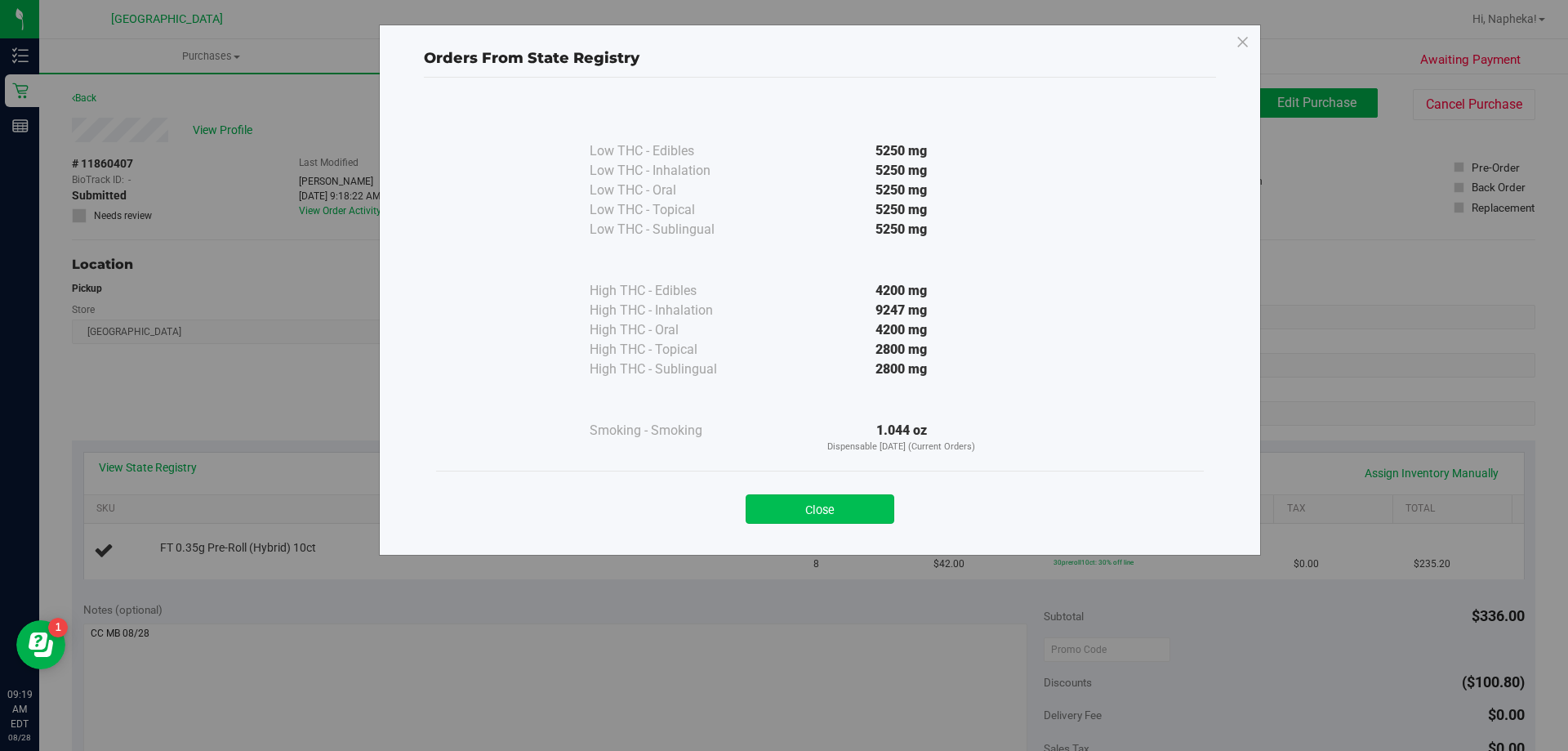
click at [806, 518] on button "Close" at bounding box center [820, 509] width 148 height 30
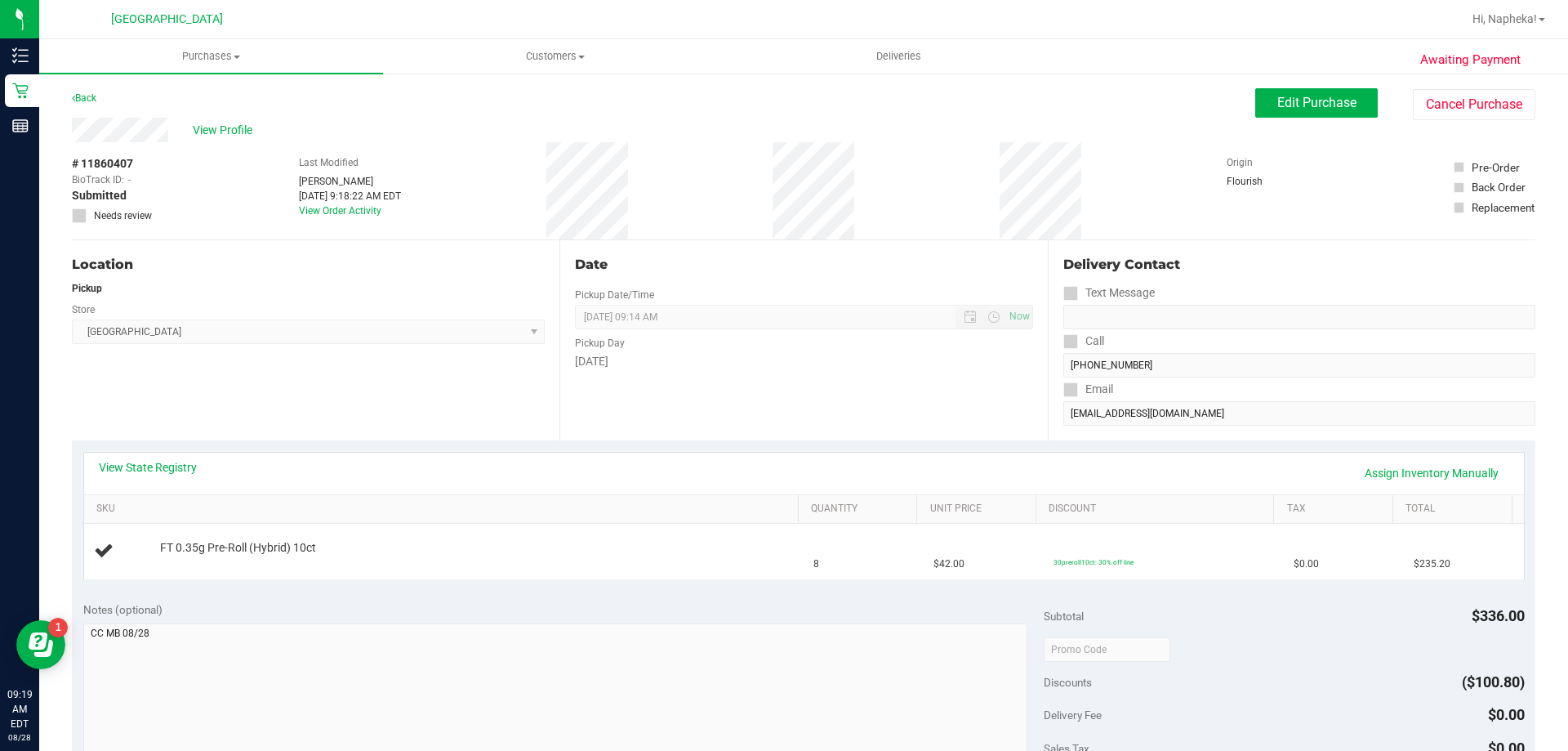
click at [199, 467] on div "View State Registry Assign Inventory Manually" at bounding box center [804, 473] width 1410 height 28
click at [189, 465] on link "View State Registry" at bounding box center [148, 467] width 98 height 17
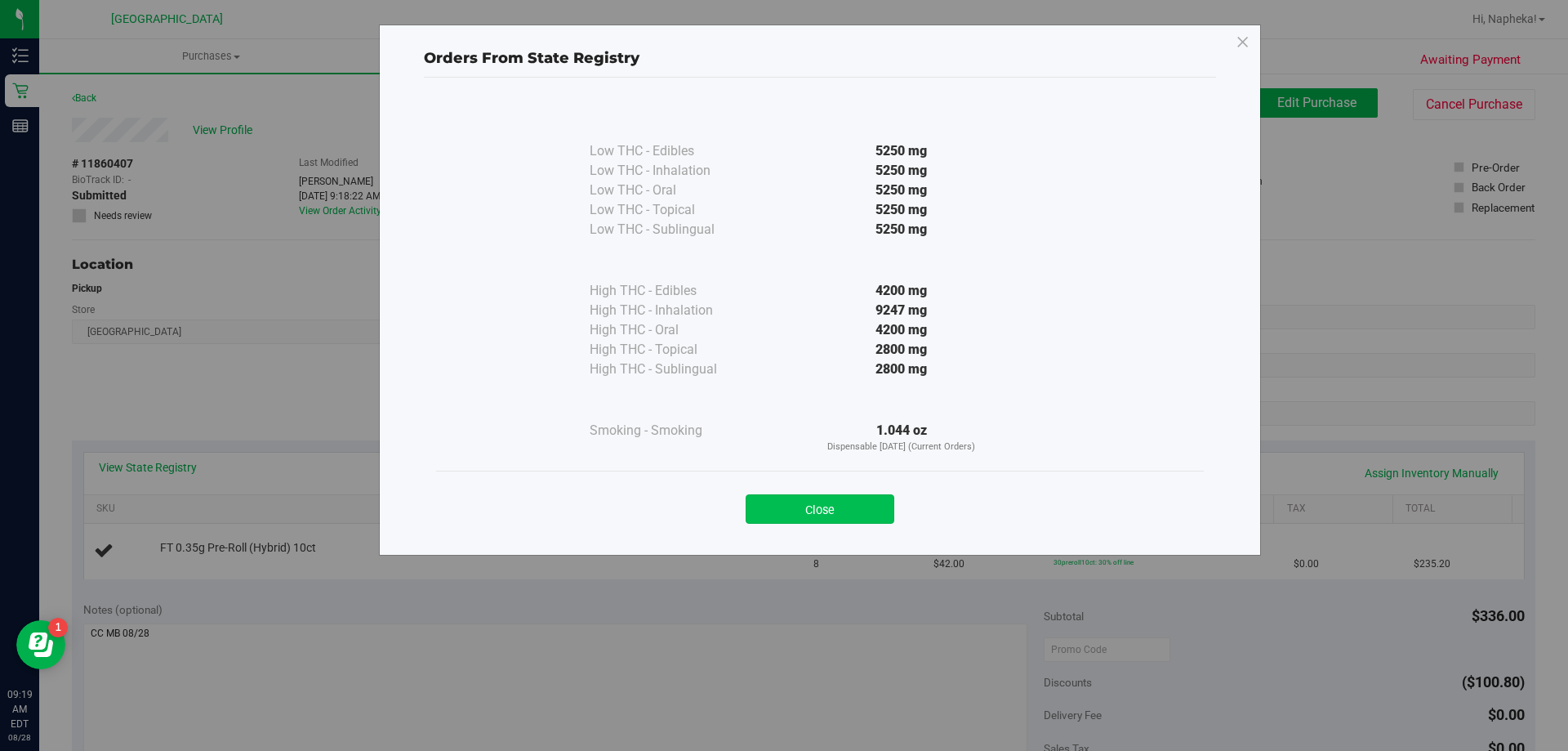
click at [835, 503] on button "Close" at bounding box center [820, 509] width 148 height 30
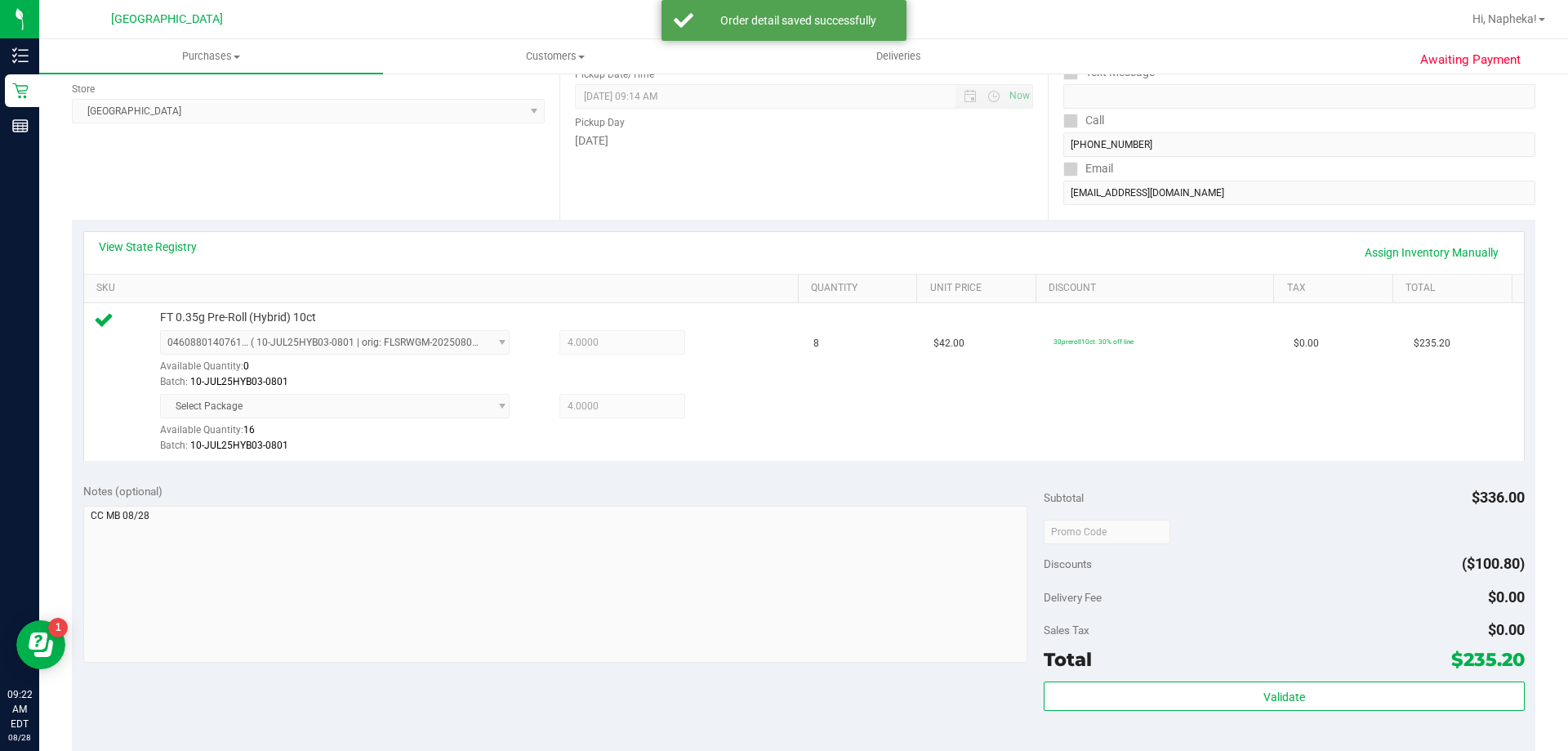
scroll to position [490, 0]
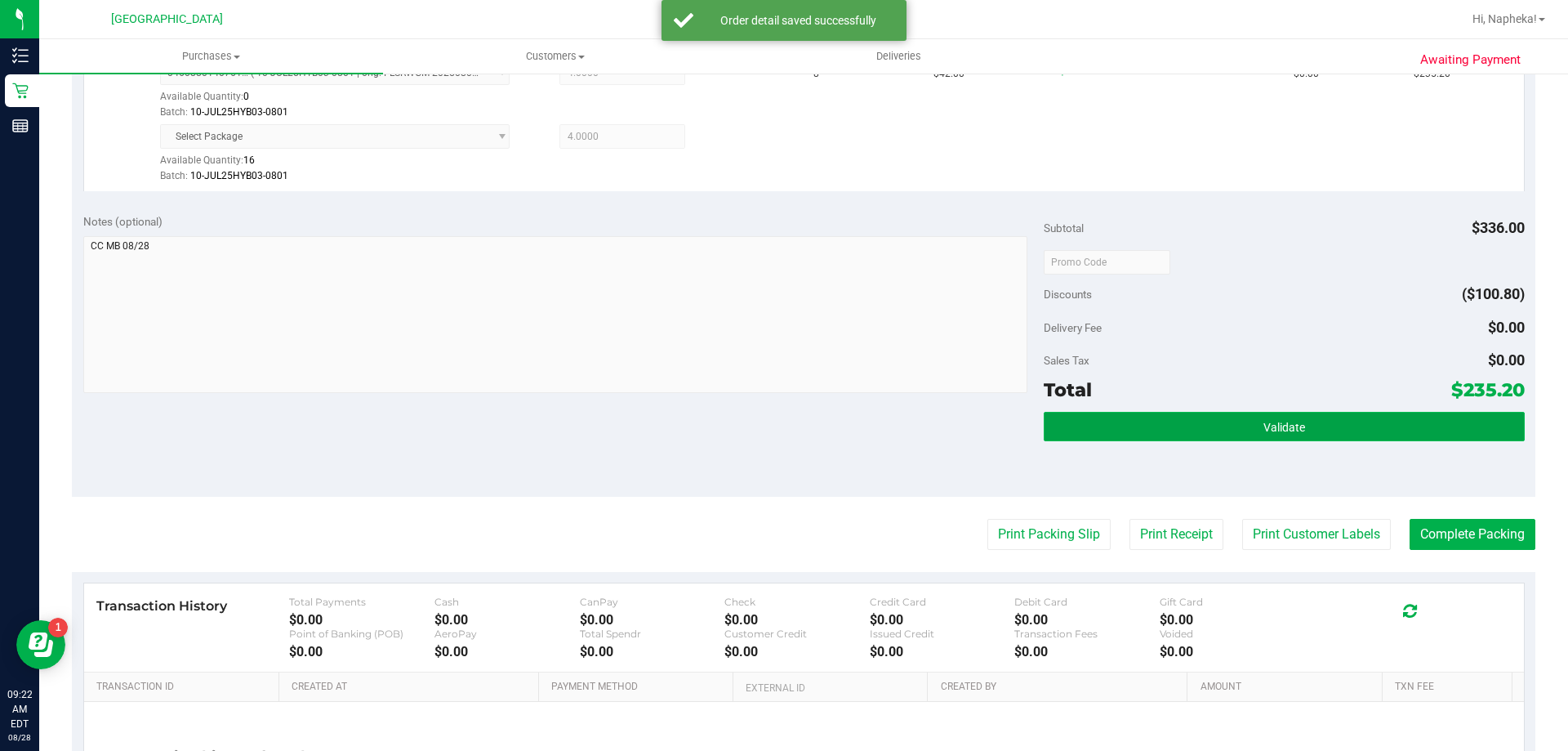
click at [1113, 437] on button "Validate" at bounding box center [1283, 426] width 480 height 30
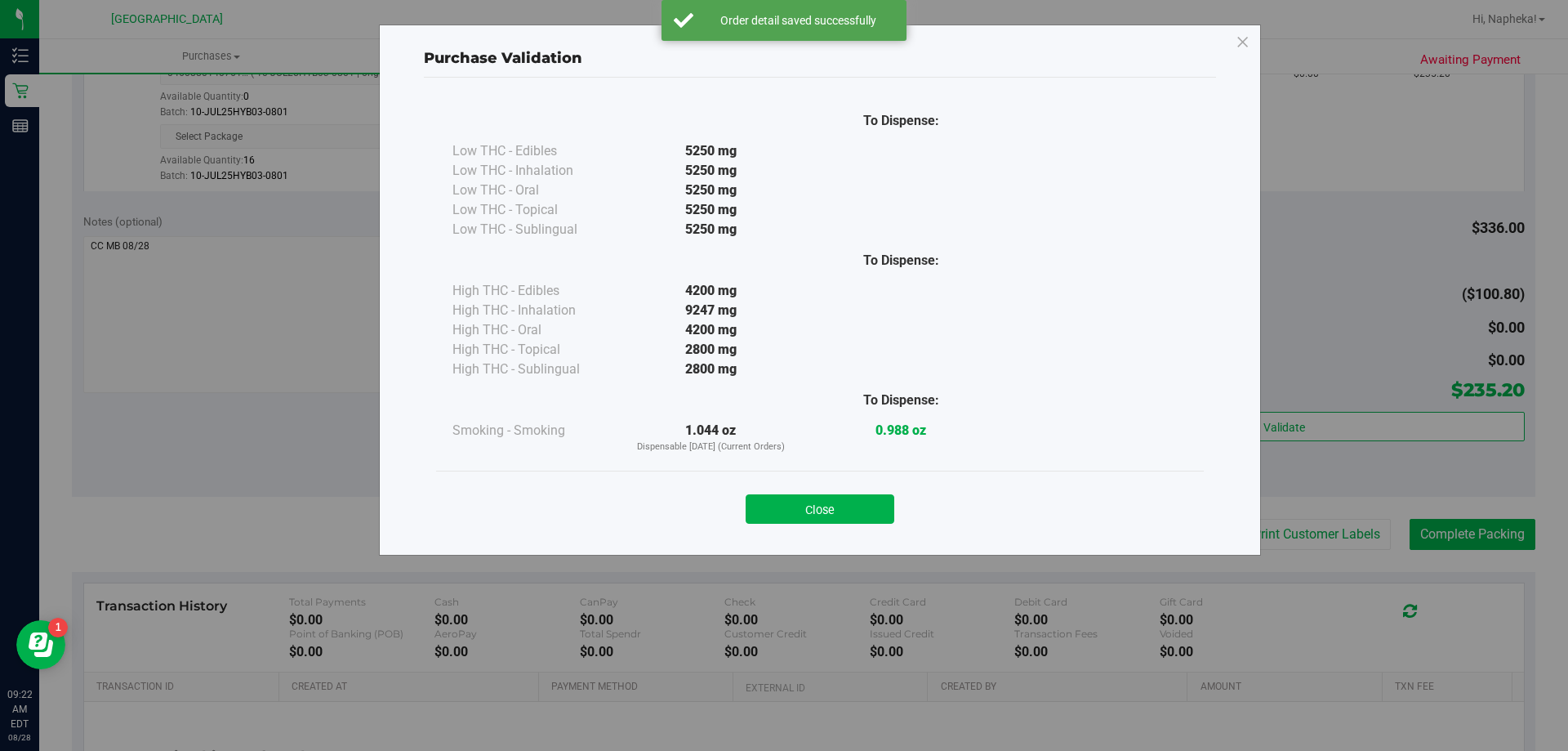
click at [807, 489] on div "Close" at bounding box center [820, 504] width 743 height 41
click at [808, 503] on button "Close" at bounding box center [820, 509] width 148 height 30
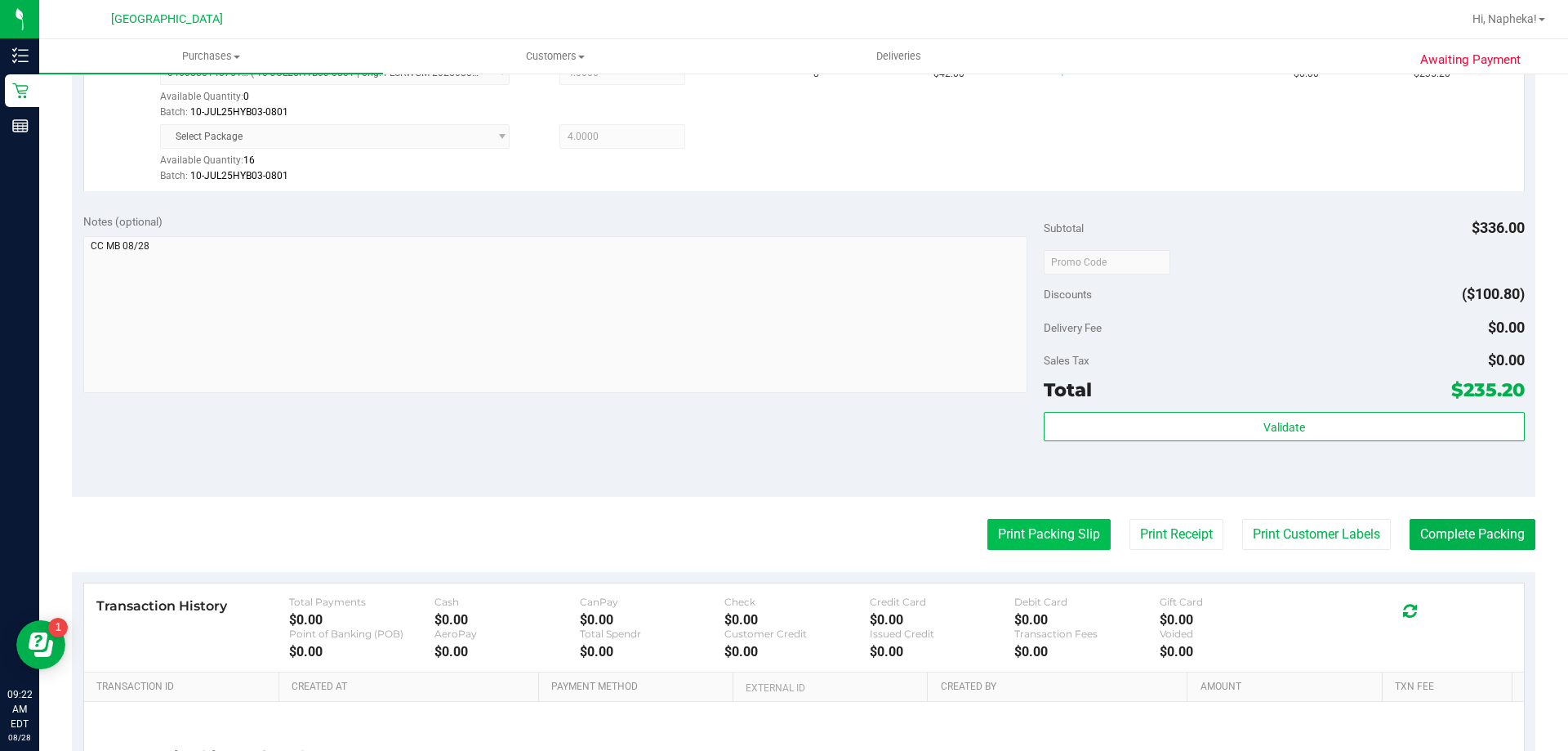
click at [1028, 530] on button "Print Packing Slip" at bounding box center [1048, 534] width 123 height 31
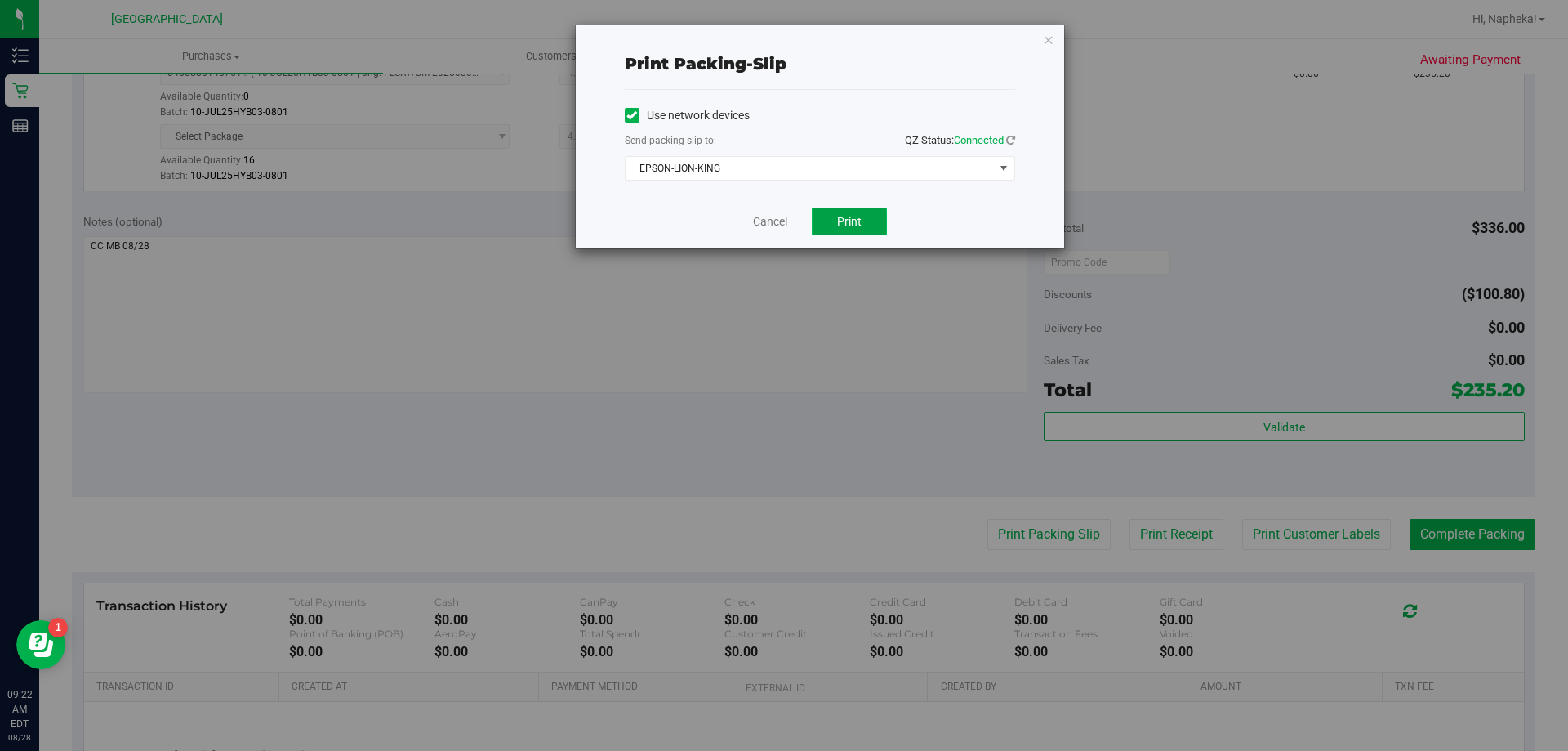
click at [838, 230] on button "Print" at bounding box center [849, 222] width 75 height 28
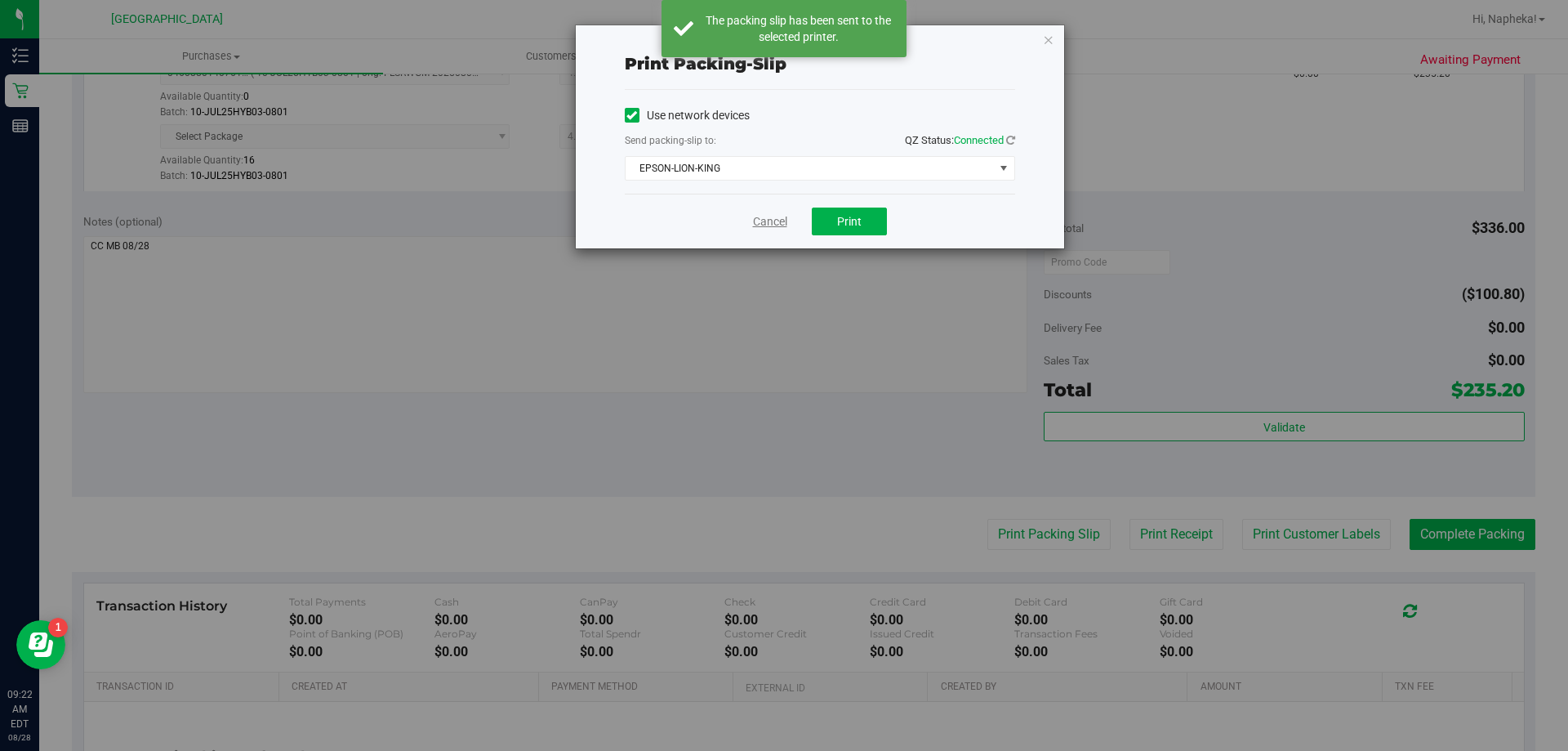
click at [782, 219] on link "Cancel" at bounding box center [769, 222] width 34 height 18
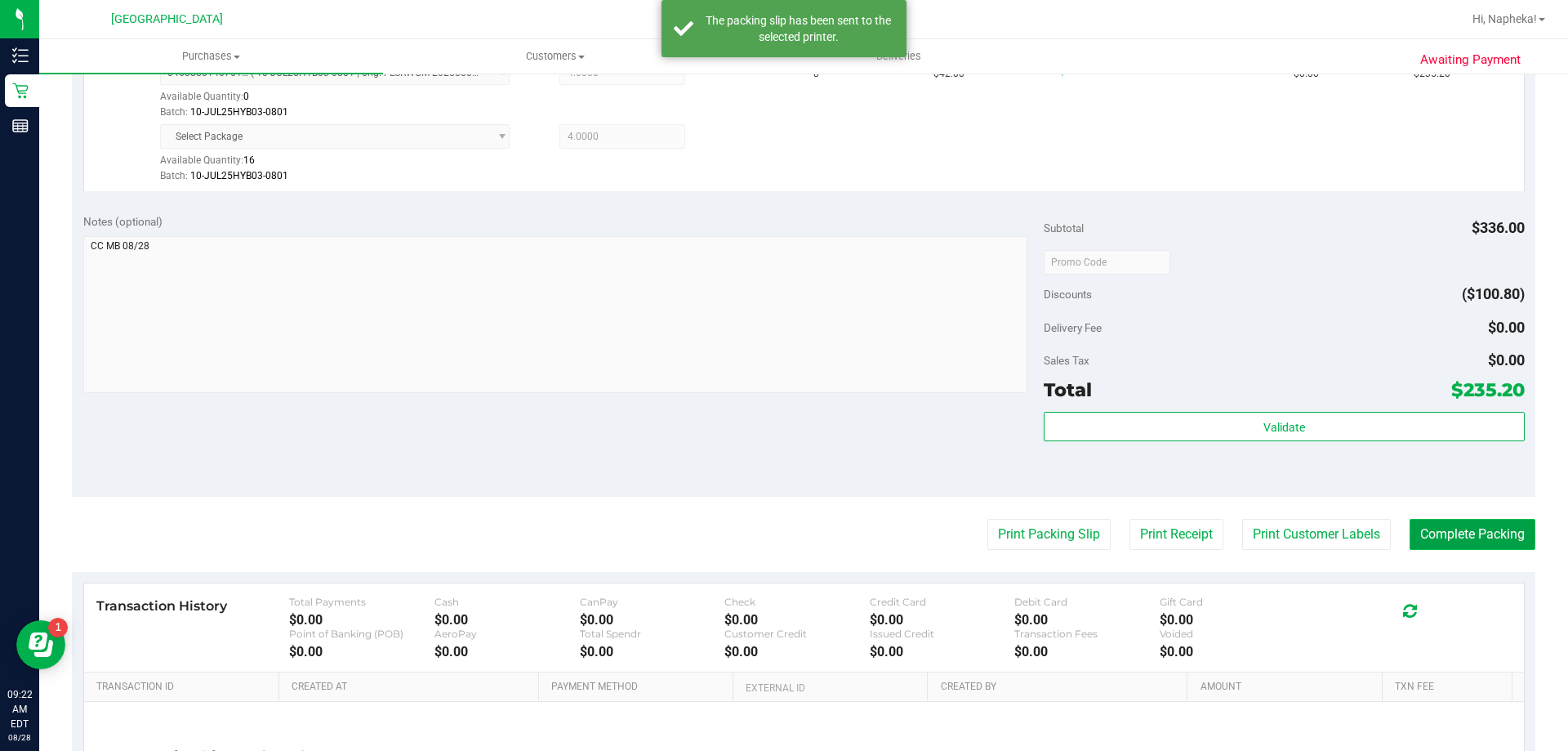
click at [1489, 538] on button "Complete Packing" at bounding box center [1473, 534] width 126 height 31
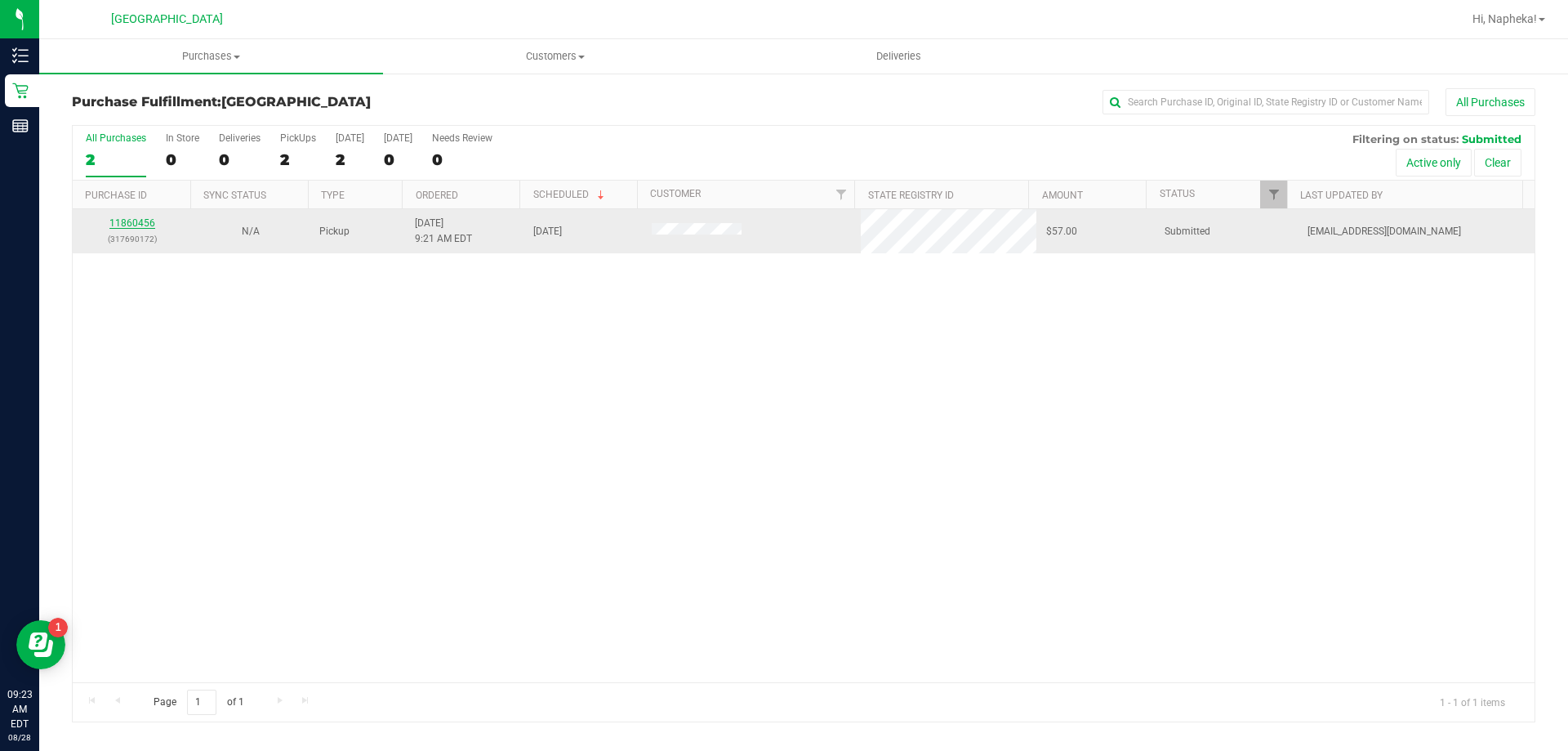
click at [147, 218] on link "11860456" at bounding box center [132, 223] width 45 height 11
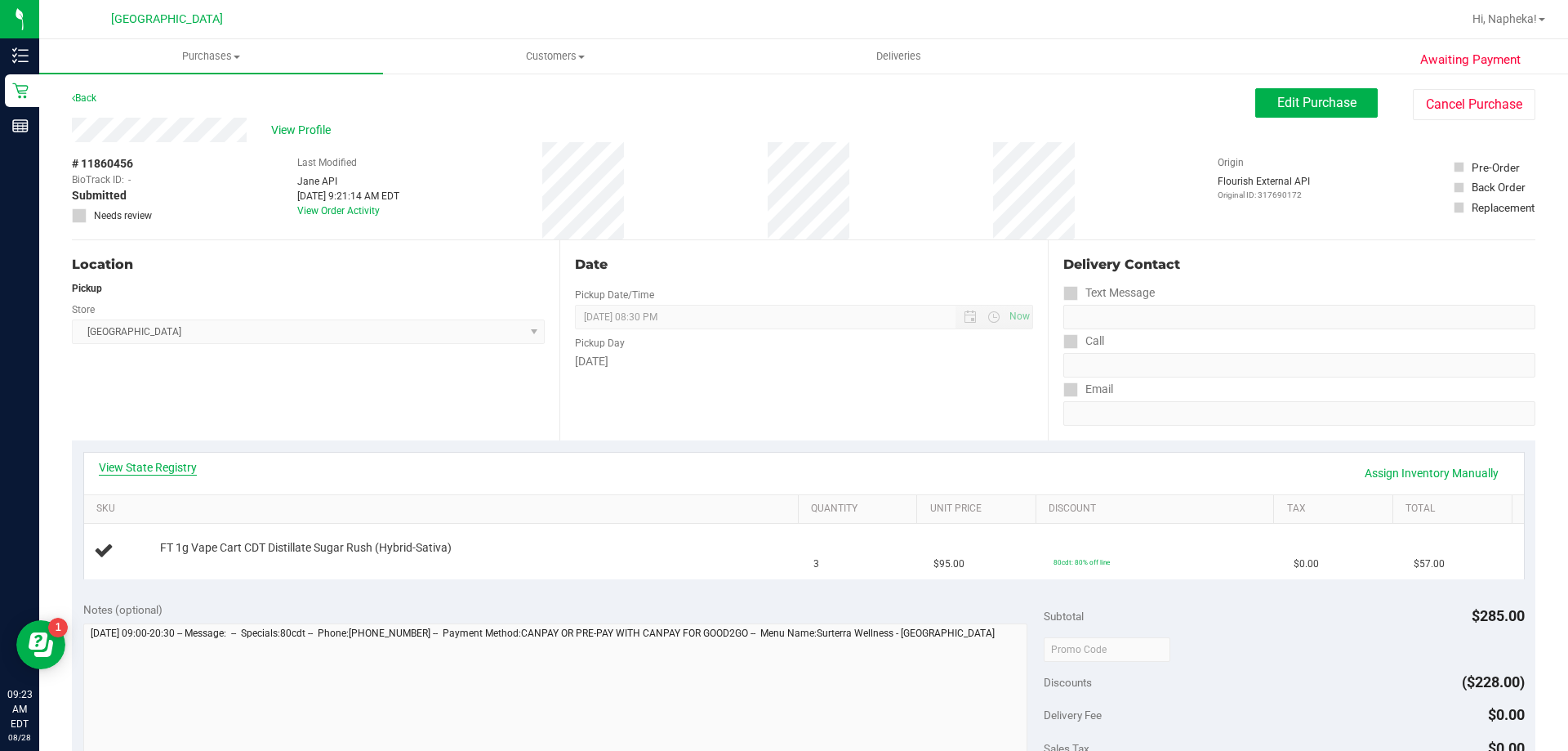
click at [165, 465] on link "View State Registry" at bounding box center [148, 467] width 98 height 17
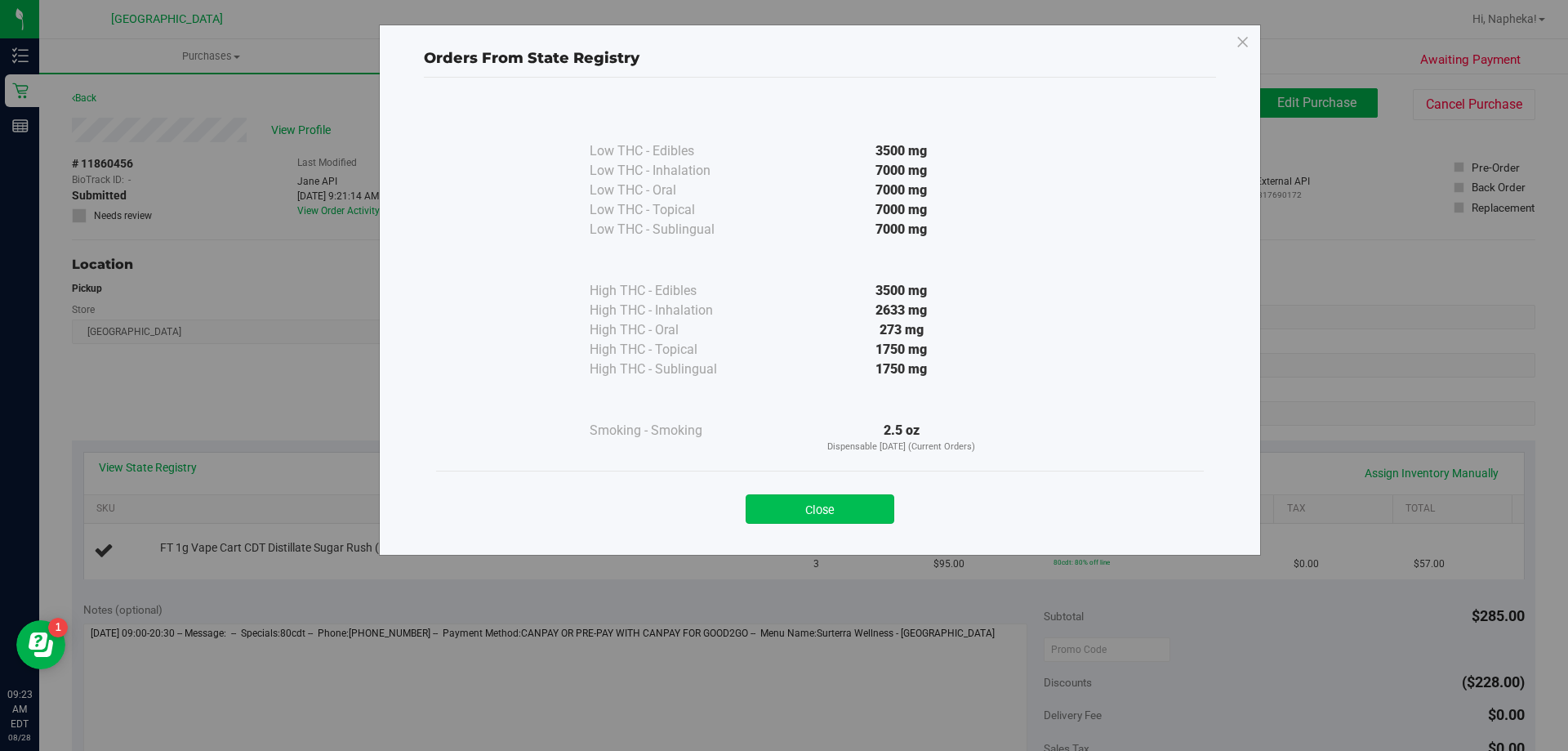
click at [805, 513] on button "Close" at bounding box center [820, 509] width 148 height 30
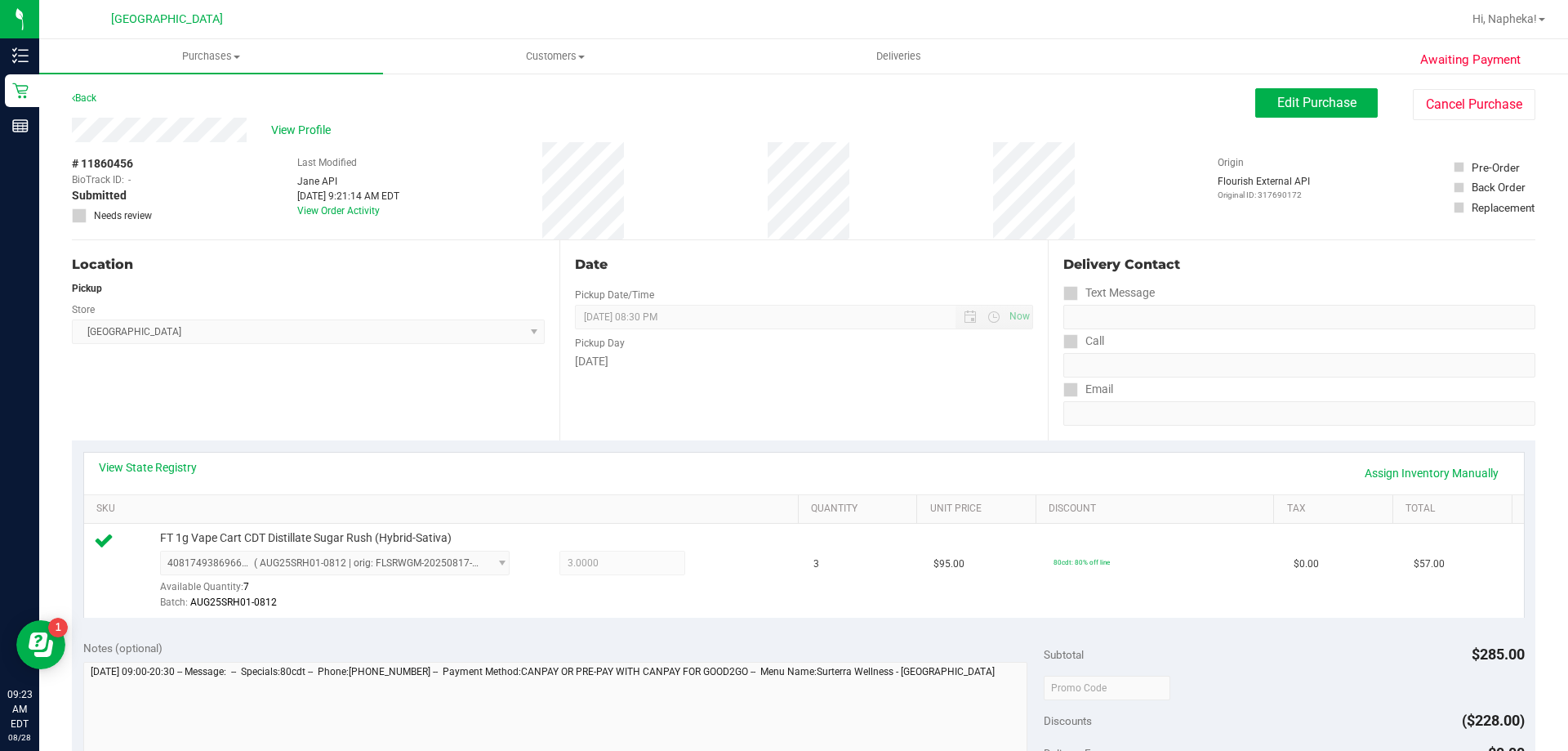
scroll to position [409, 0]
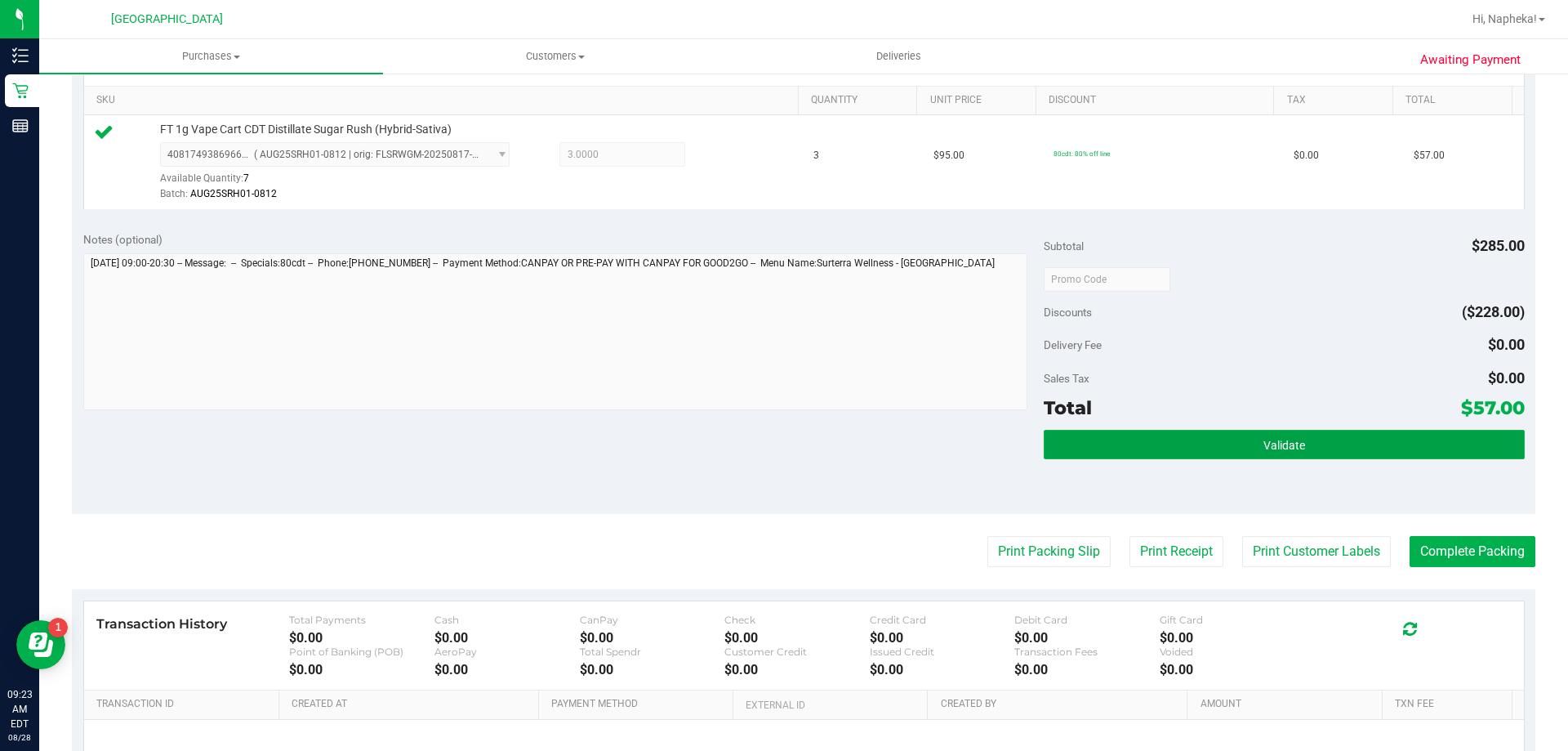
click at [1106, 458] on button "Validate" at bounding box center [1283, 445] width 480 height 30
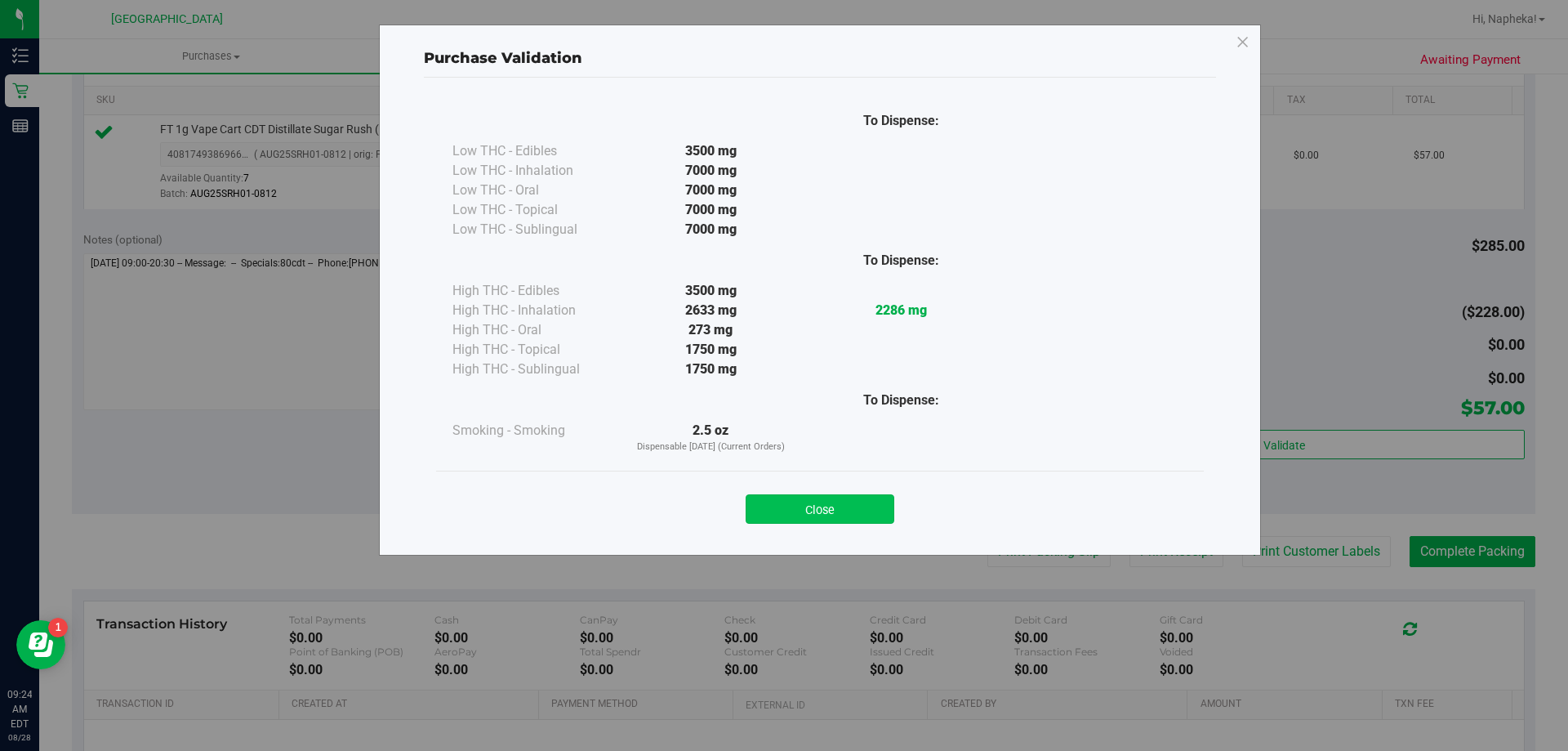
click at [851, 514] on button "Close" at bounding box center [820, 509] width 148 height 30
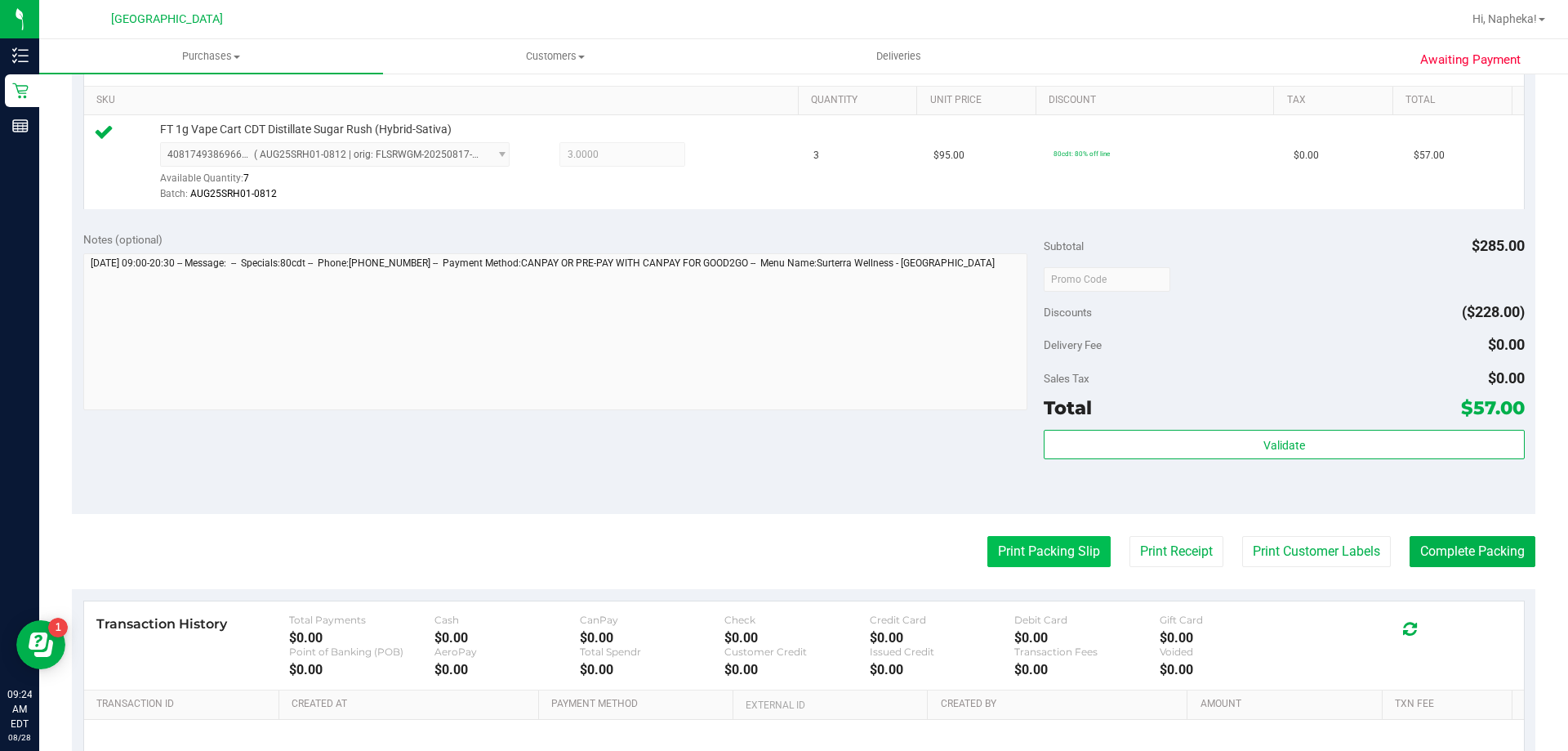
click at [1020, 547] on button "Print Packing Slip" at bounding box center [1048, 551] width 123 height 31
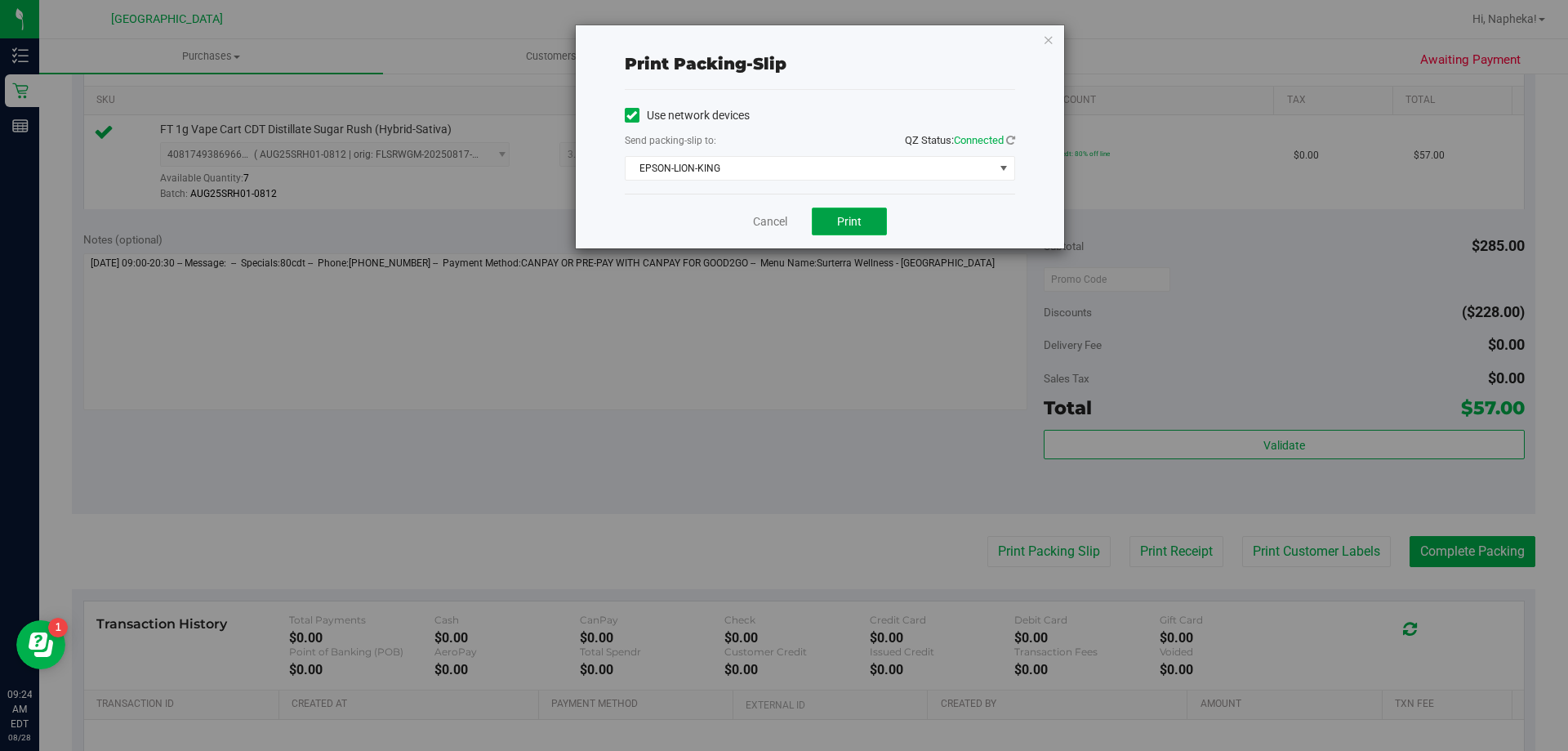
click at [853, 220] on span "Print" at bounding box center [849, 222] width 24 height 13
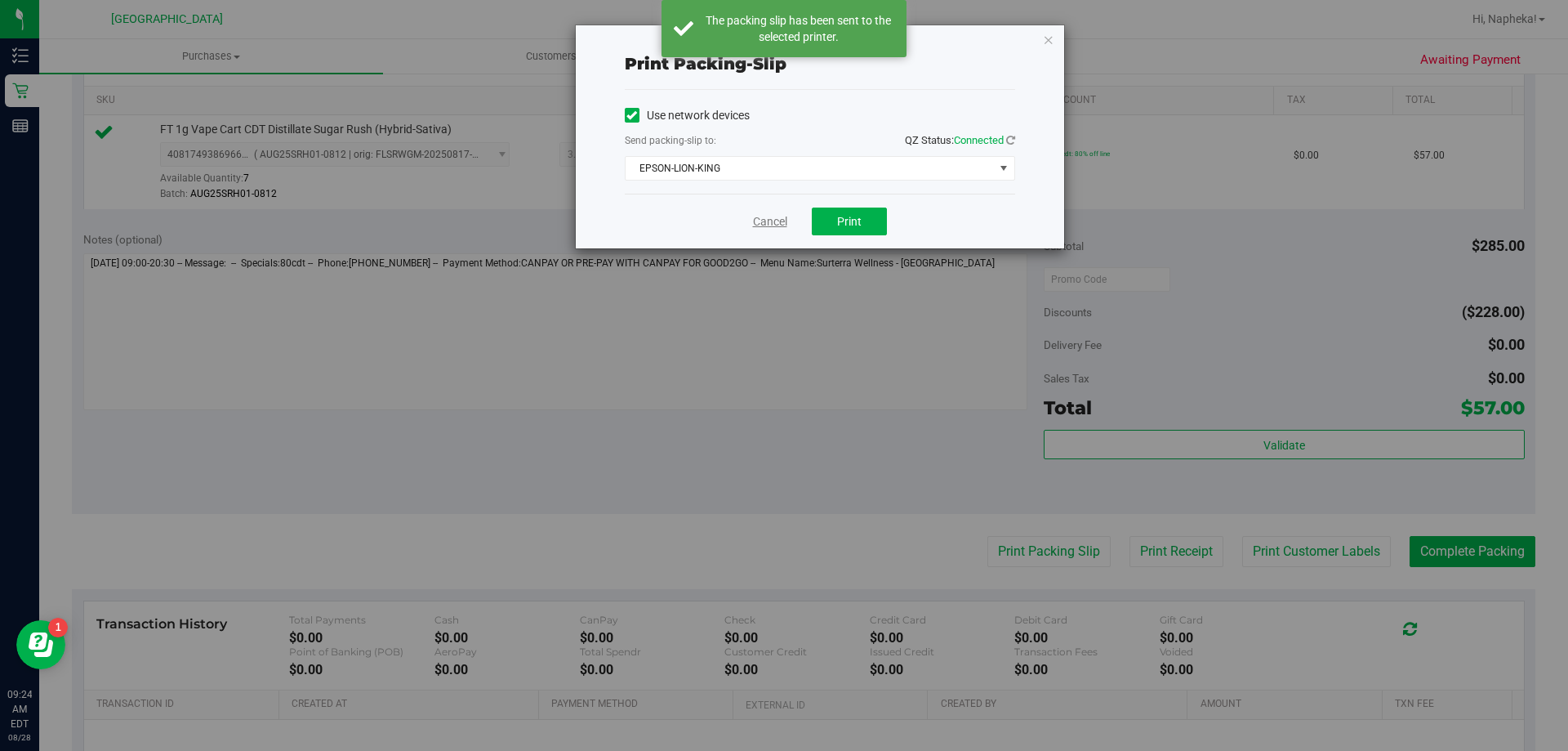
click at [776, 218] on link "Cancel" at bounding box center [769, 222] width 34 height 18
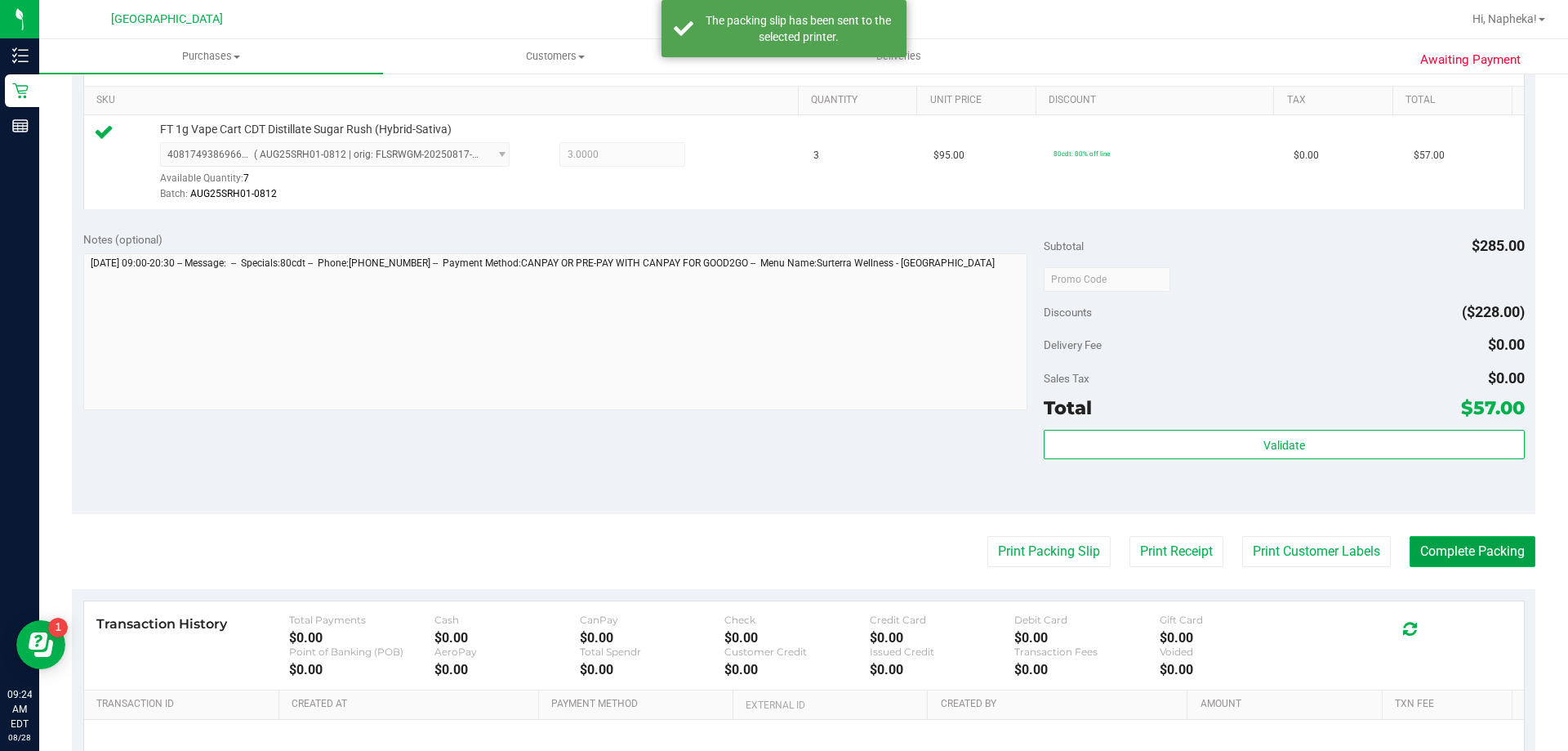
click at [1447, 546] on button "Complete Packing" at bounding box center [1473, 551] width 126 height 31
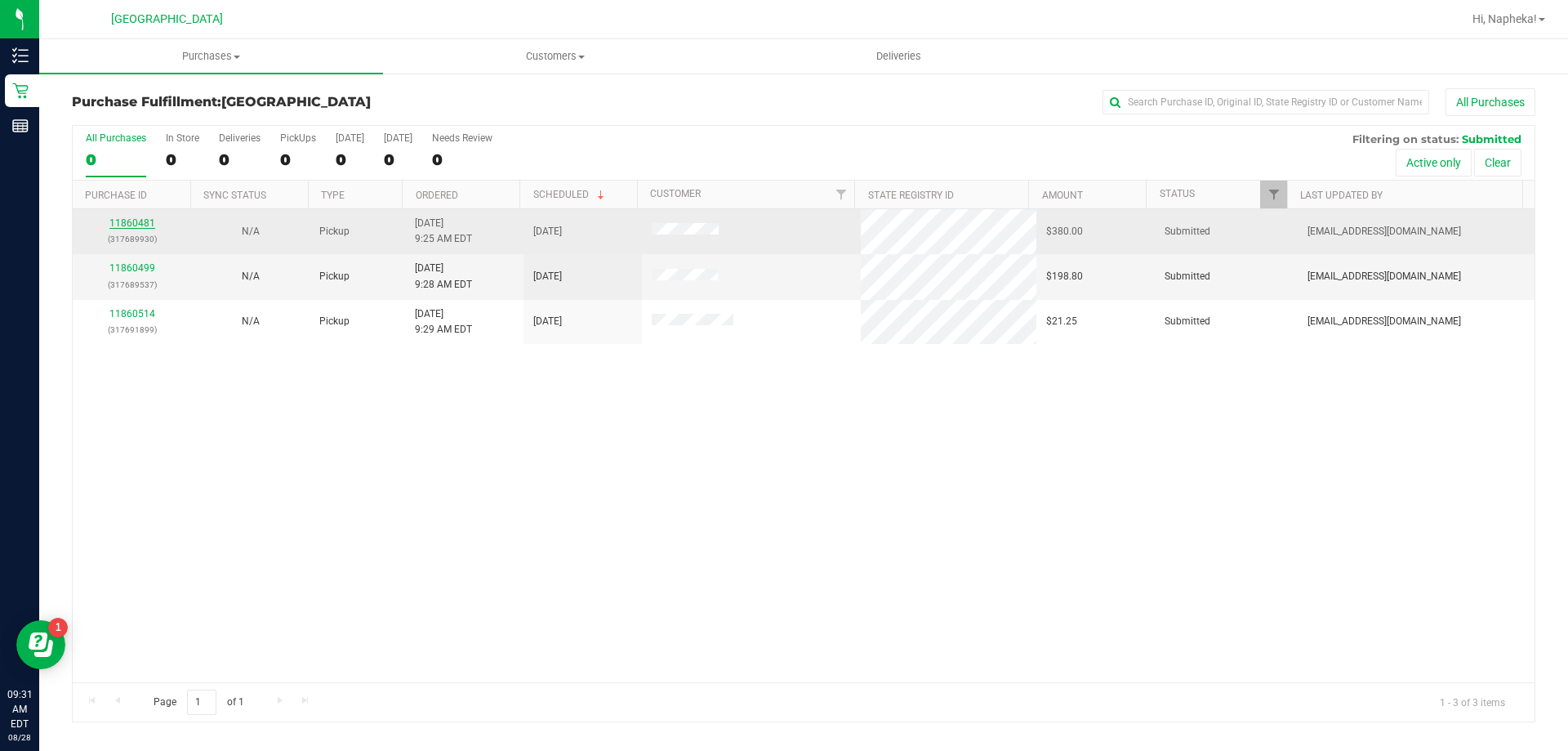
click at [135, 226] on link "11860481" at bounding box center [132, 223] width 45 height 11
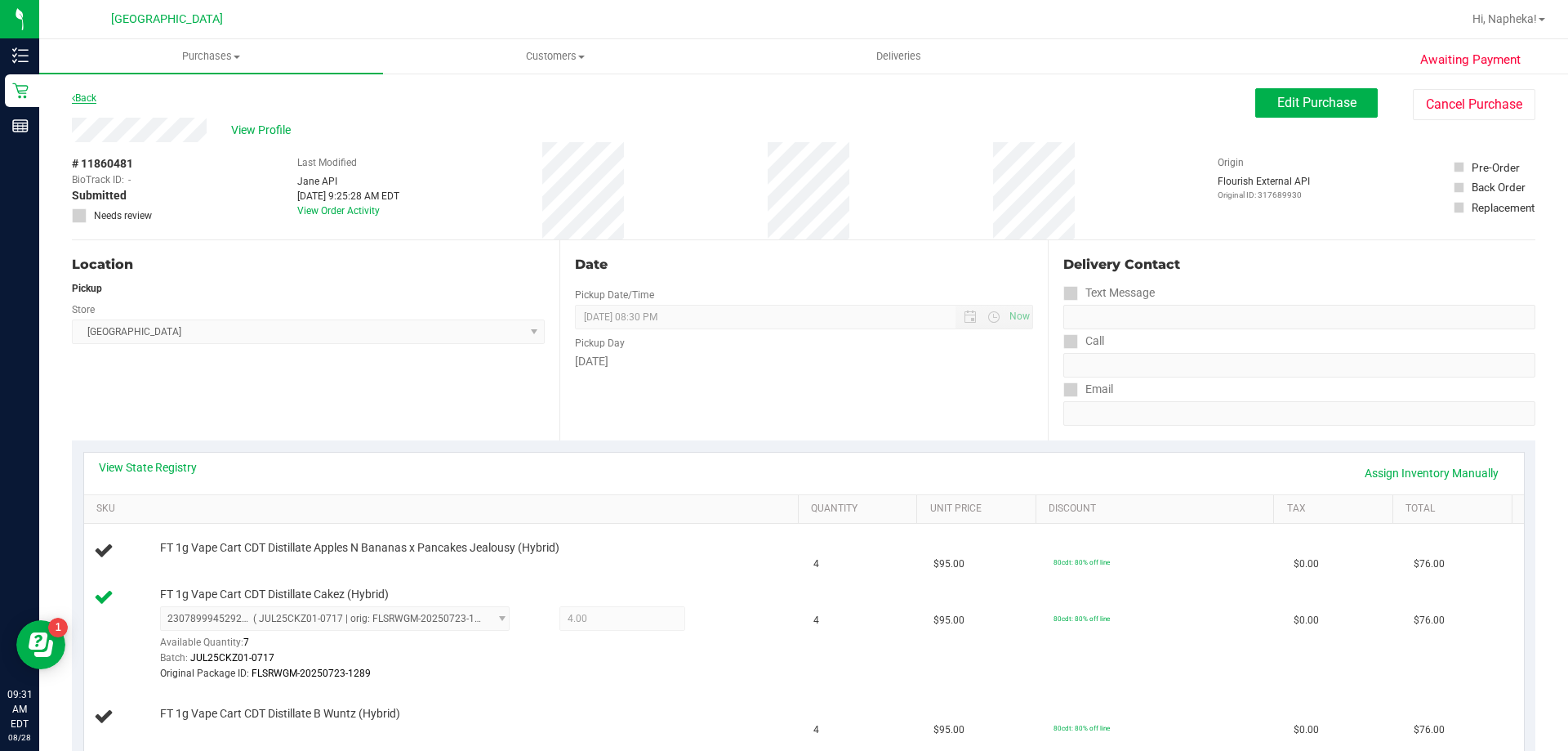
click at [82, 96] on link "Back" at bounding box center [84, 98] width 24 height 11
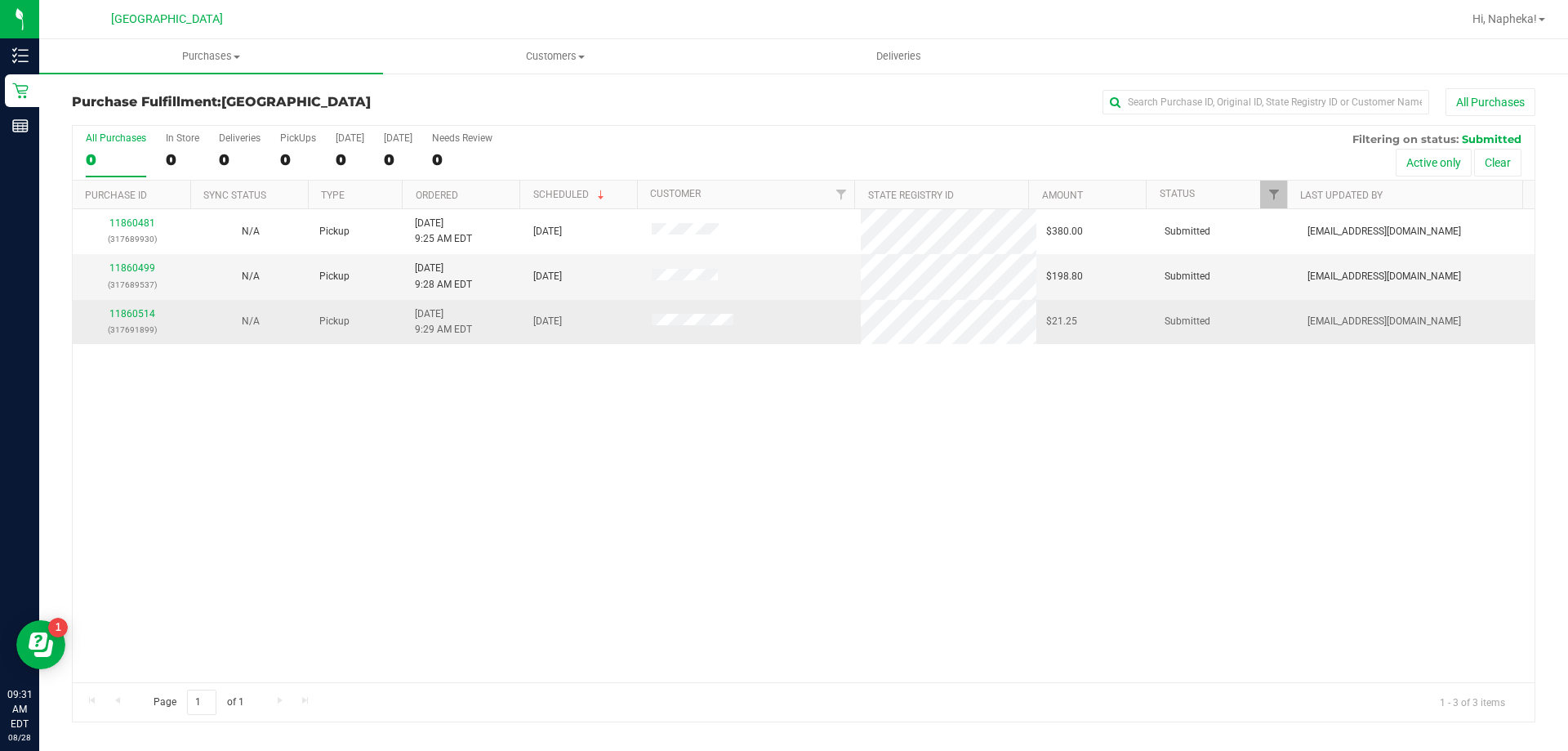
click at [134, 320] on div "11860514 (317691899)" at bounding box center [132, 321] width 99 height 31
click at [137, 310] on link "11860514" at bounding box center [132, 313] width 45 height 11
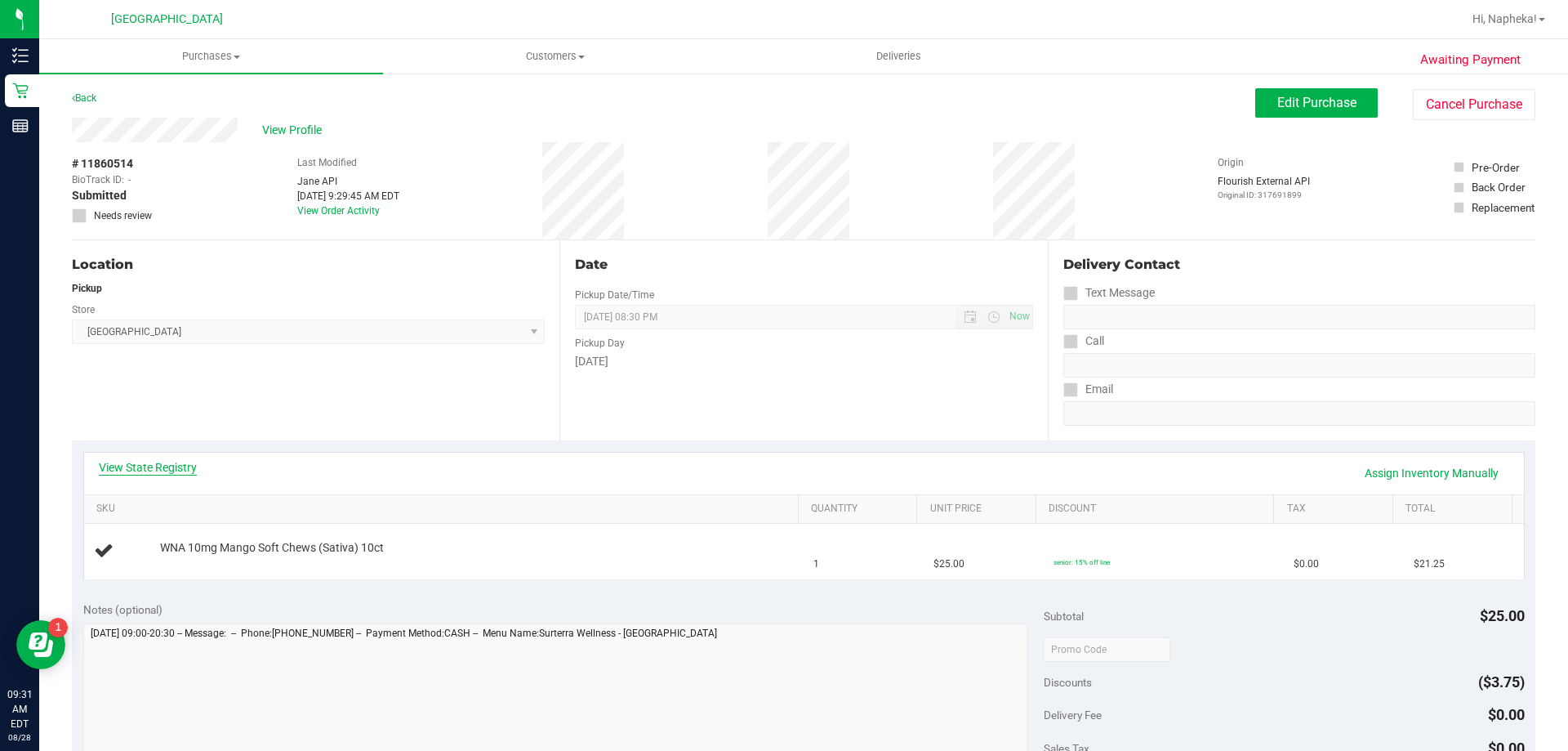
click at [146, 471] on link "View State Registry" at bounding box center [148, 467] width 98 height 17
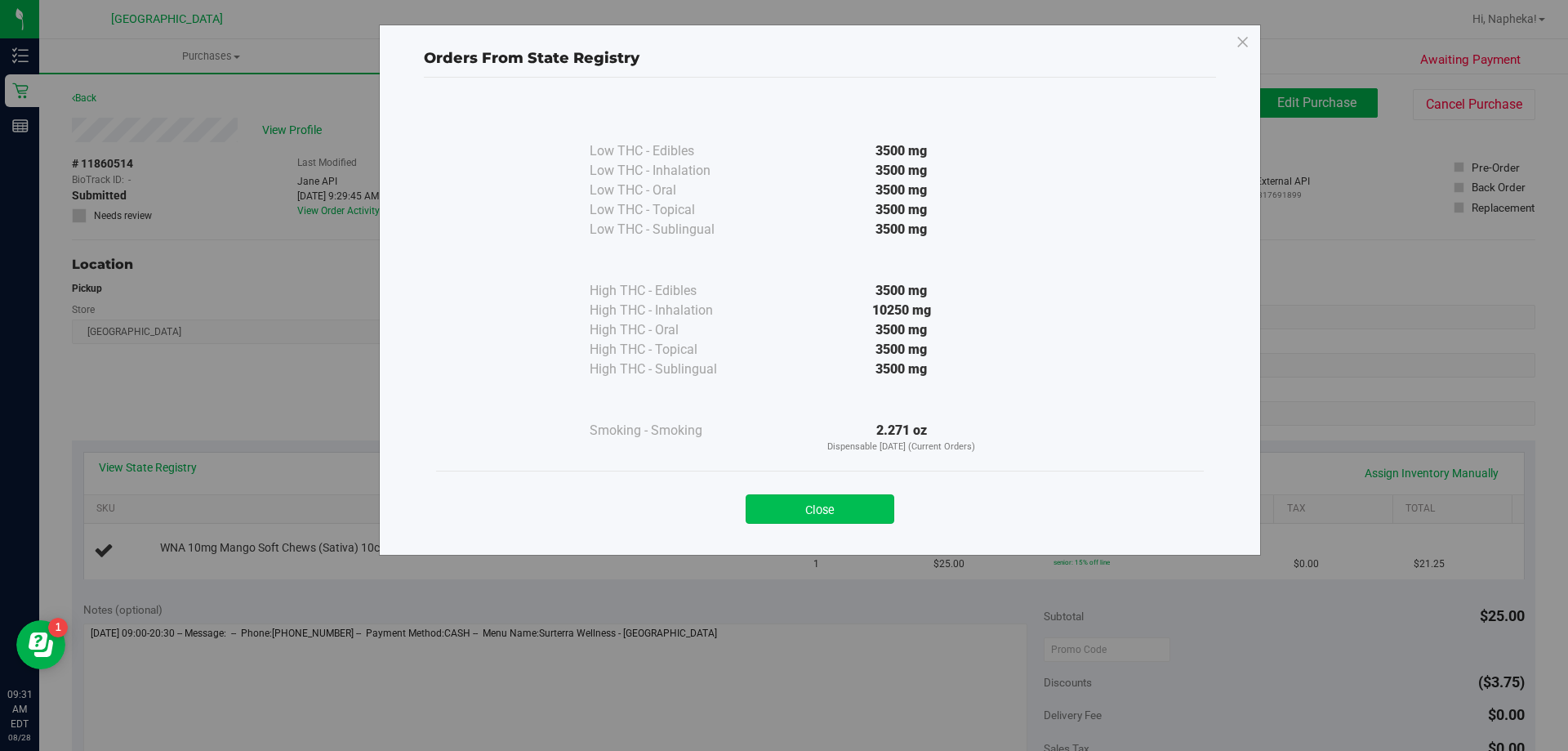
click at [854, 516] on button "Close" at bounding box center [820, 509] width 148 height 30
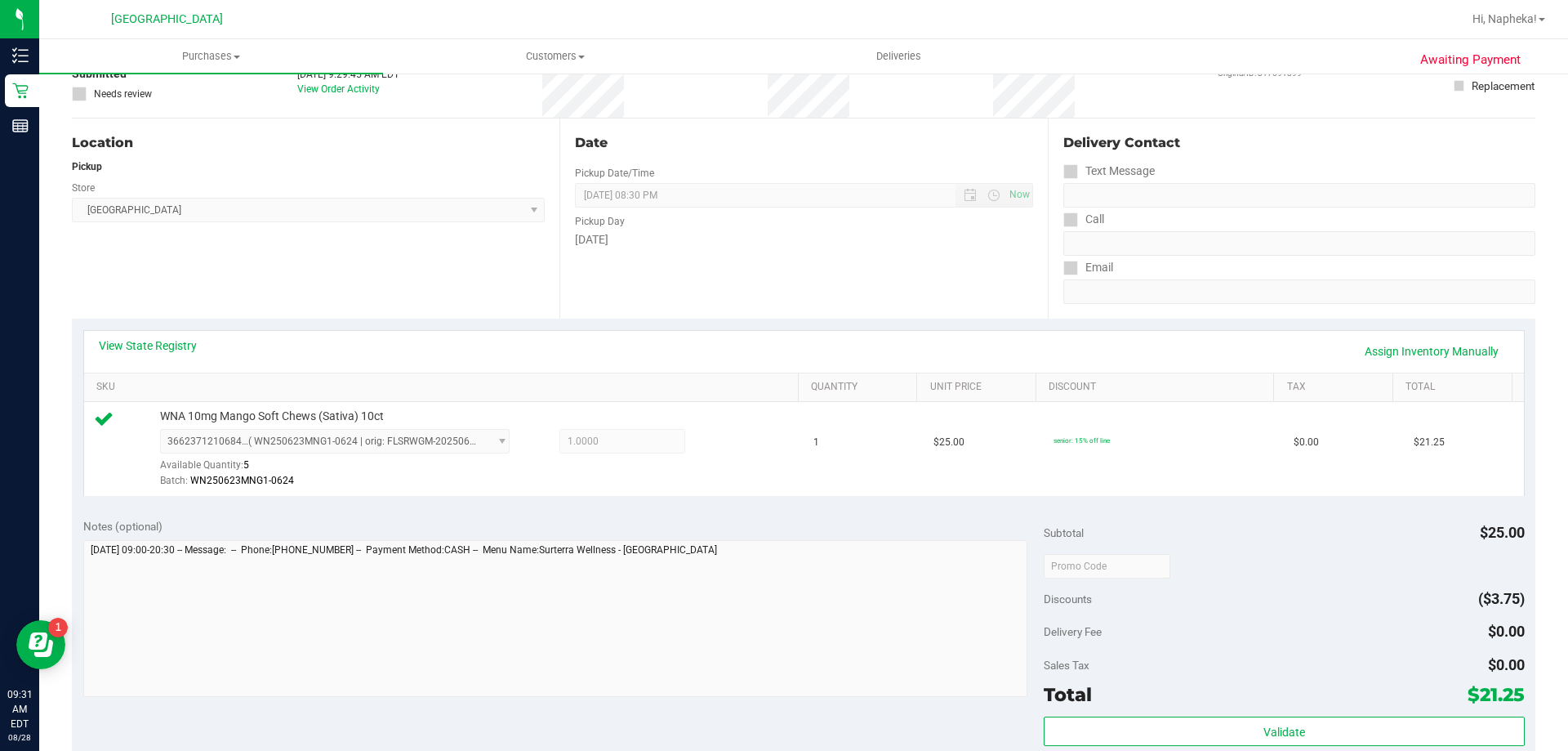
scroll to position [245, 0]
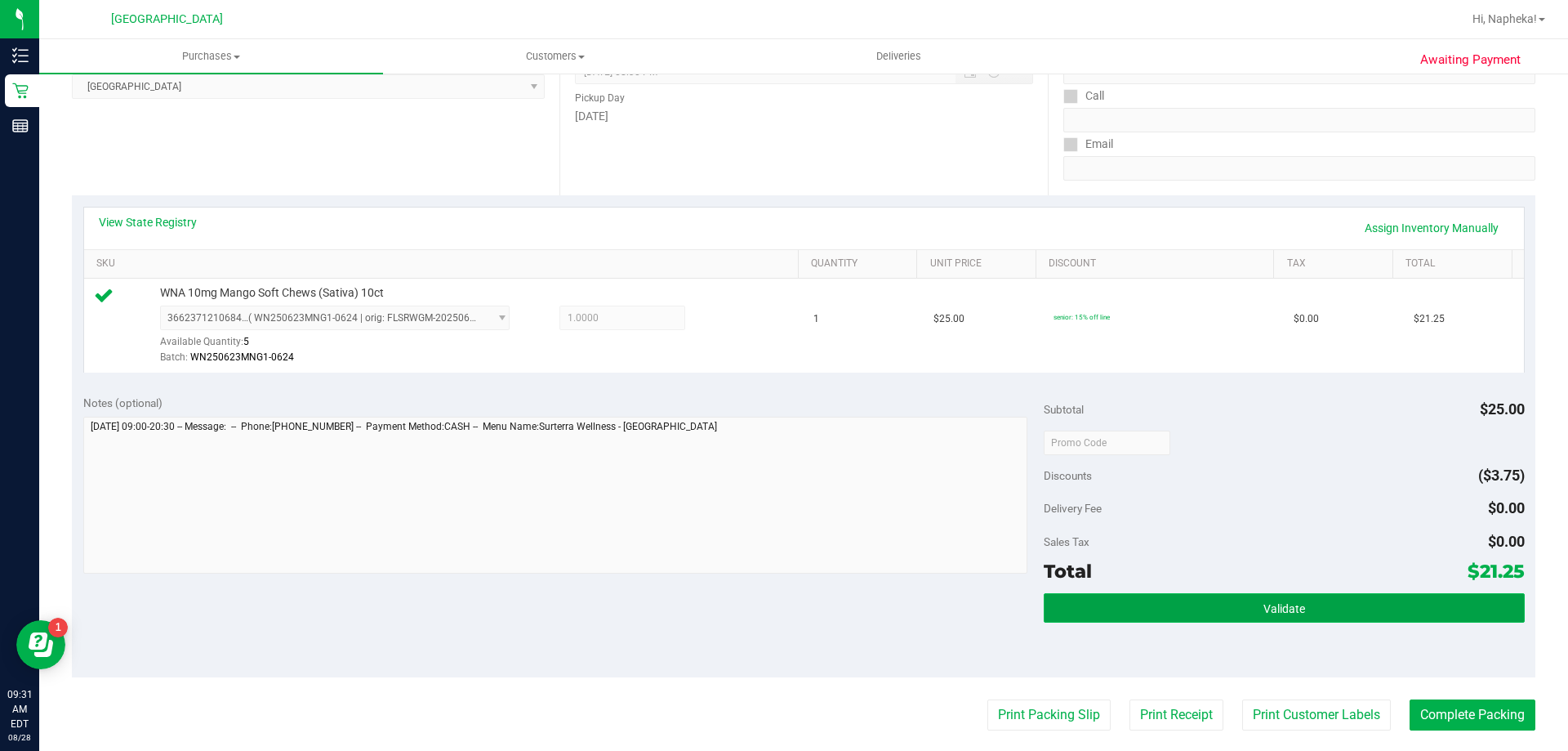
click at [1106, 606] on button "Validate" at bounding box center [1283, 608] width 480 height 30
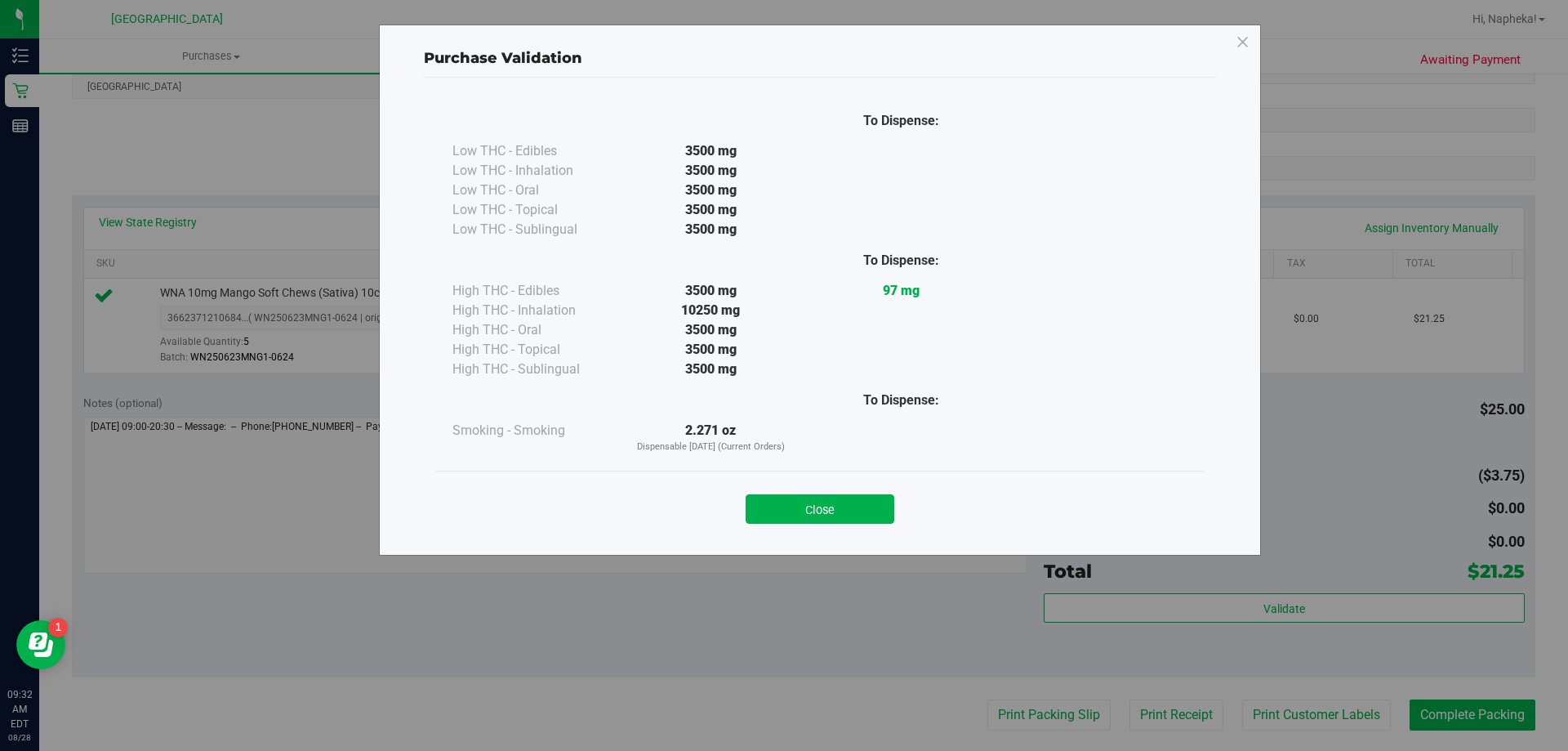
click at [898, 509] on div "Close" at bounding box center [820, 504] width 743 height 41
click at [849, 514] on button "Close" at bounding box center [820, 509] width 148 height 30
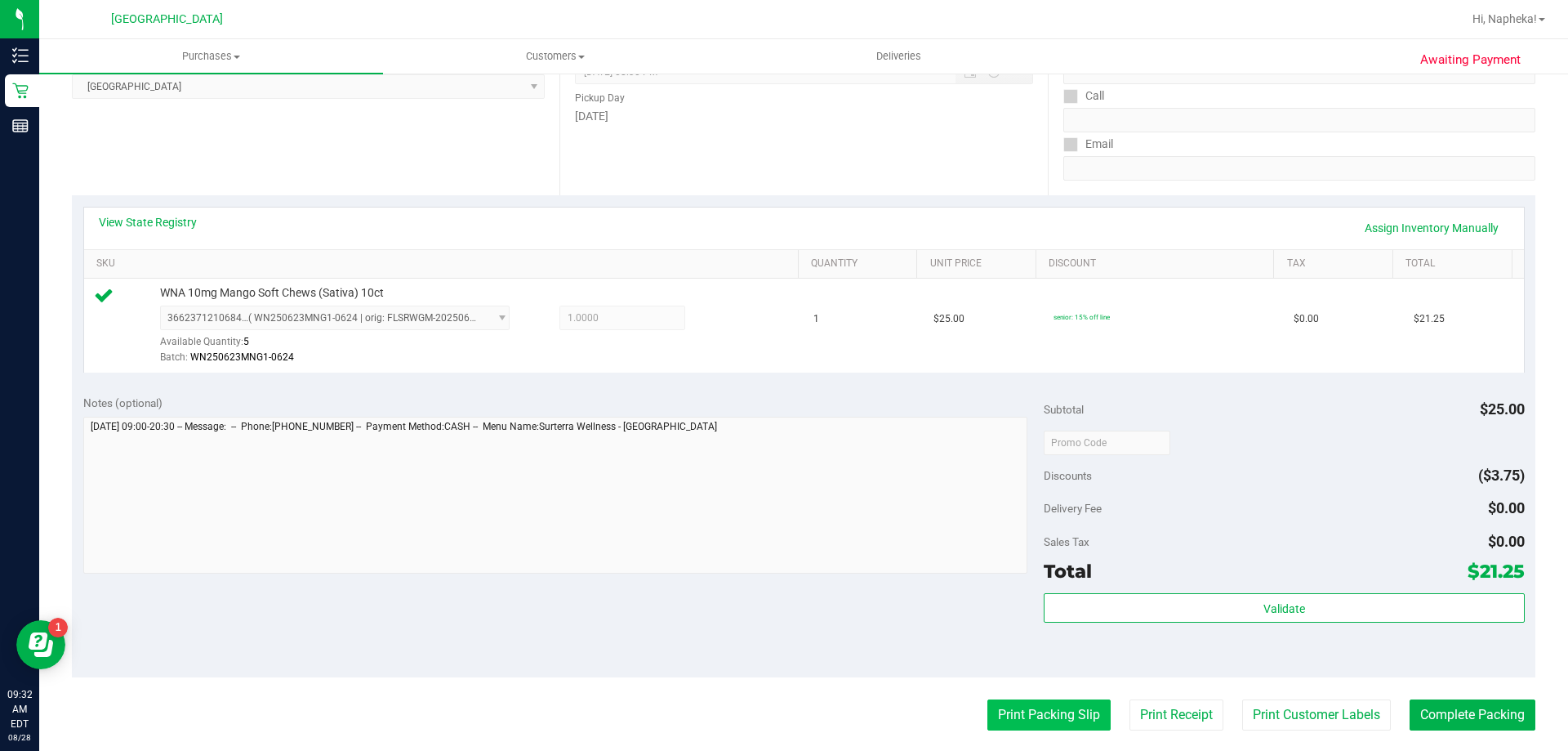
click at [1022, 720] on button "Print Packing Slip" at bounding box center [1048, 714] width 123 height 31
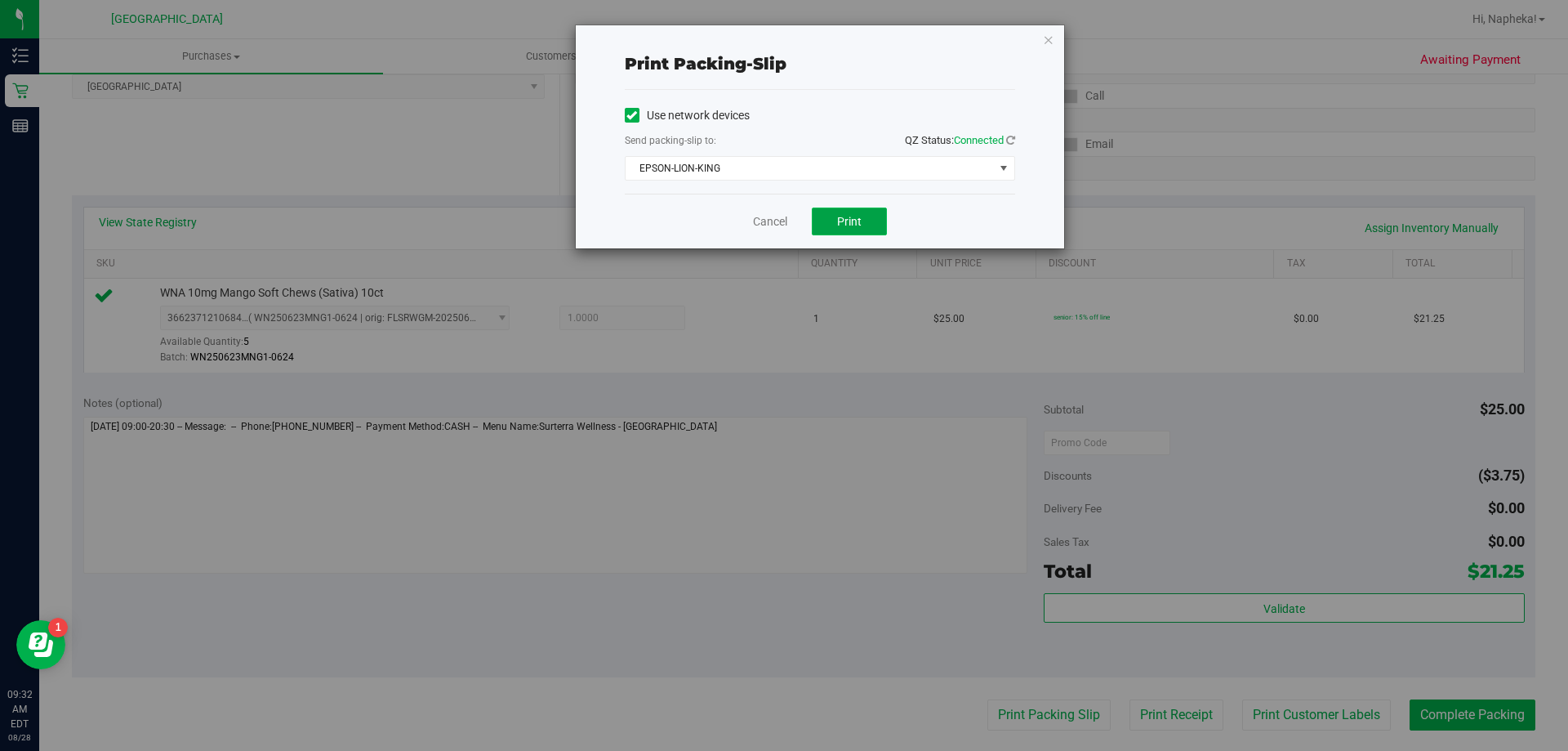
click at [846, 223] on span "Print" at bounding box center [849, 222] width 24 height 13
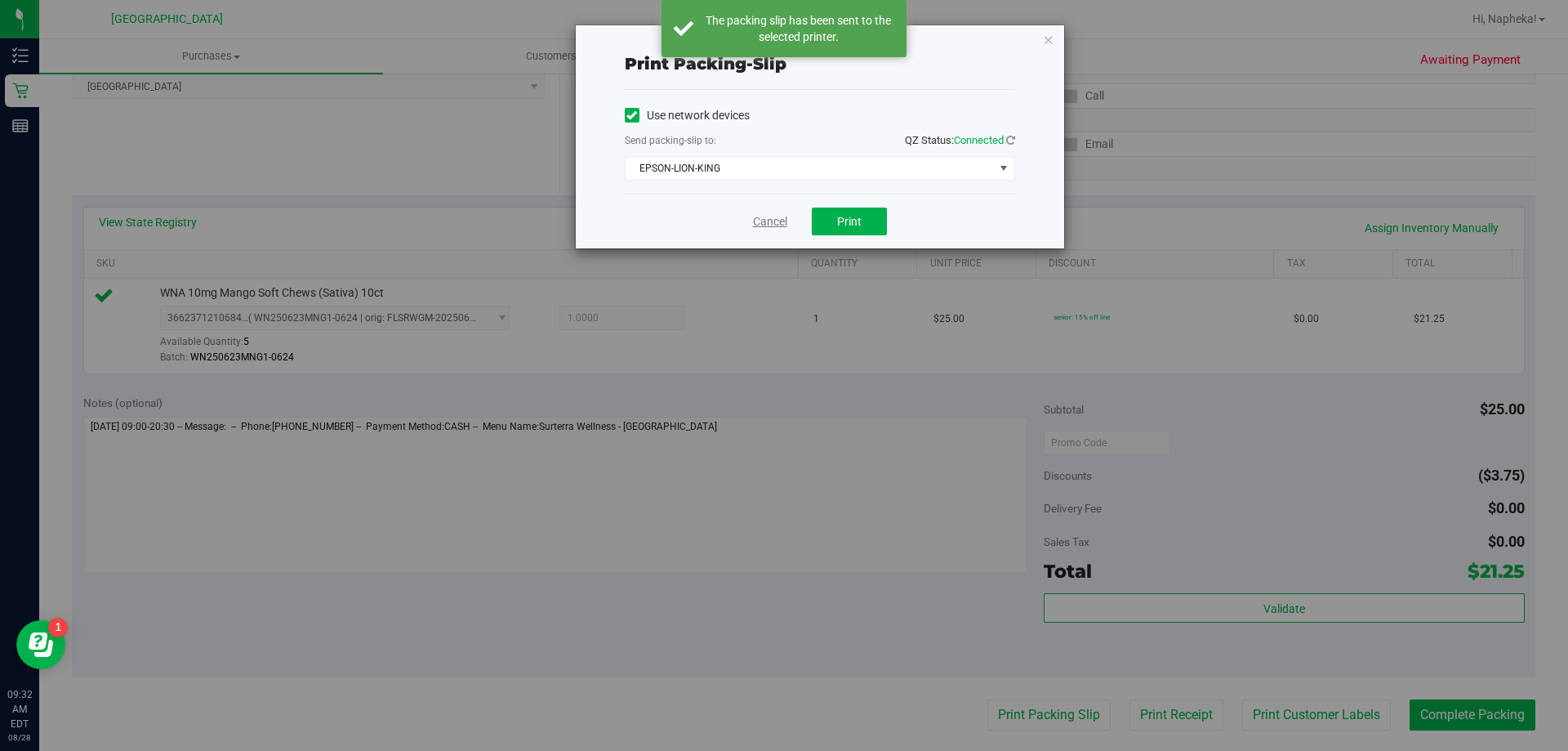
click at [763, 221] on link "Cancel" at bounding box center [769, 222] width 34 height 18
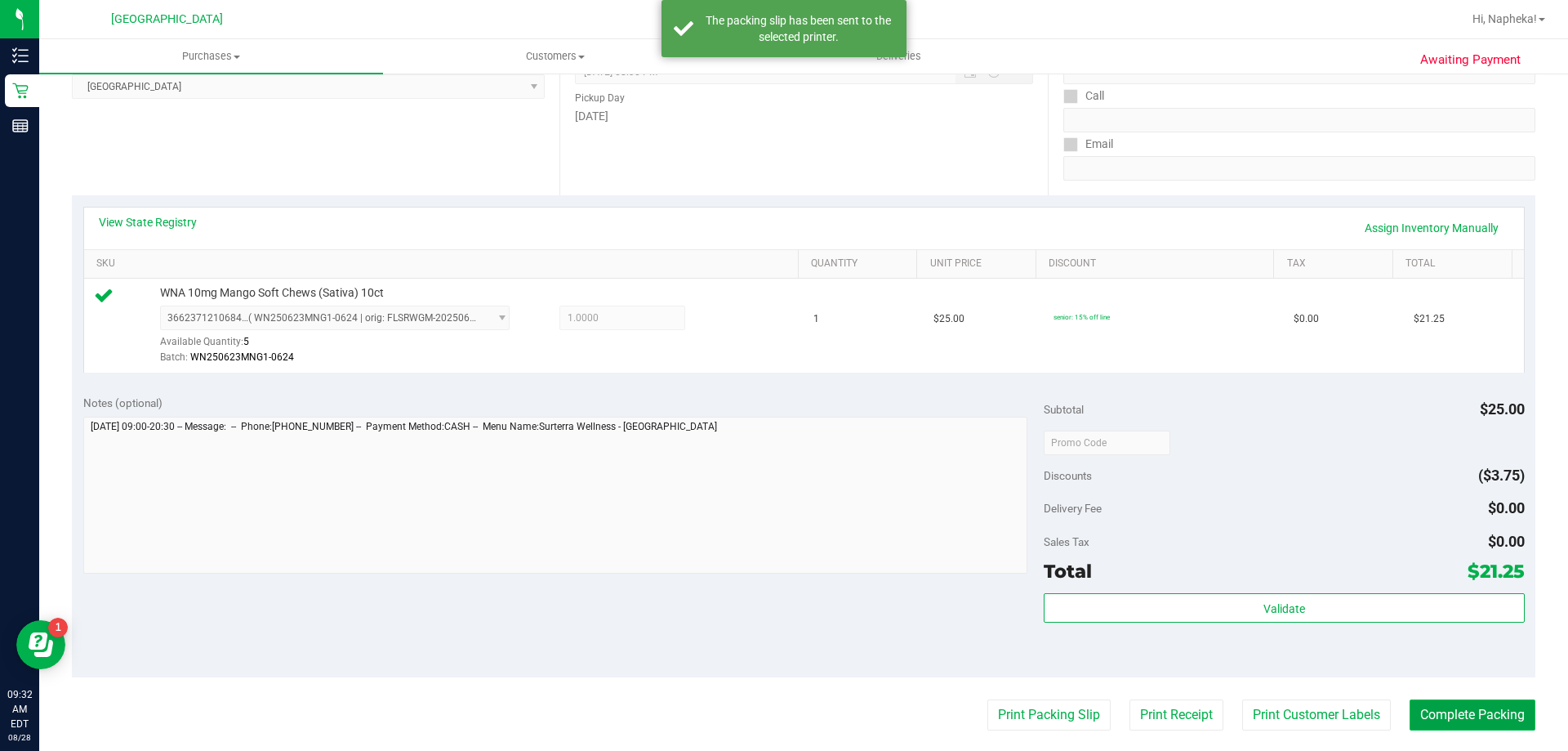
click at [1427, 705] on button "Complete Packing" at bounding box center [1473, 714] width 126 height 31
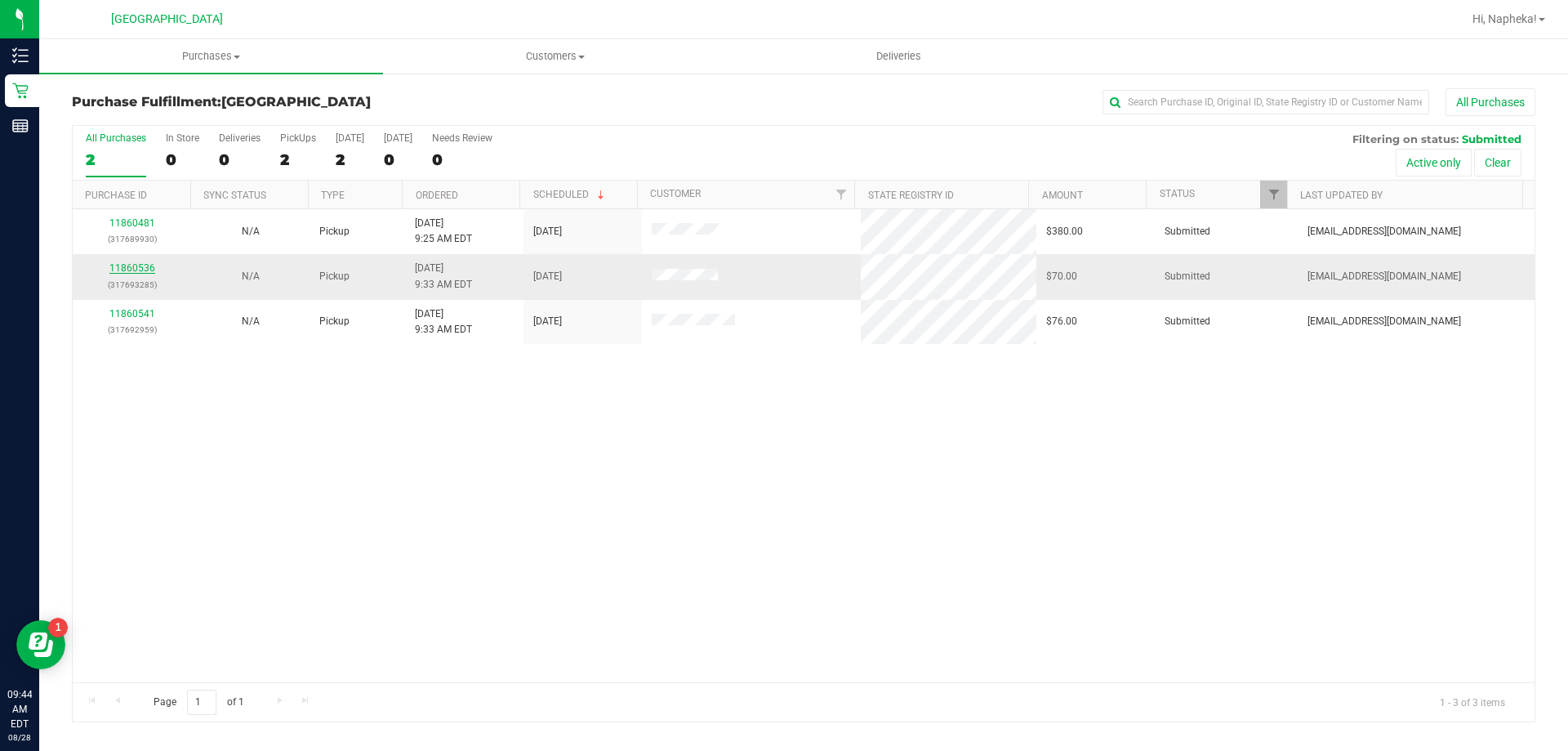
click at [140, 270] on link "11860536" at bounding box center [132, 268] width 45 height 11
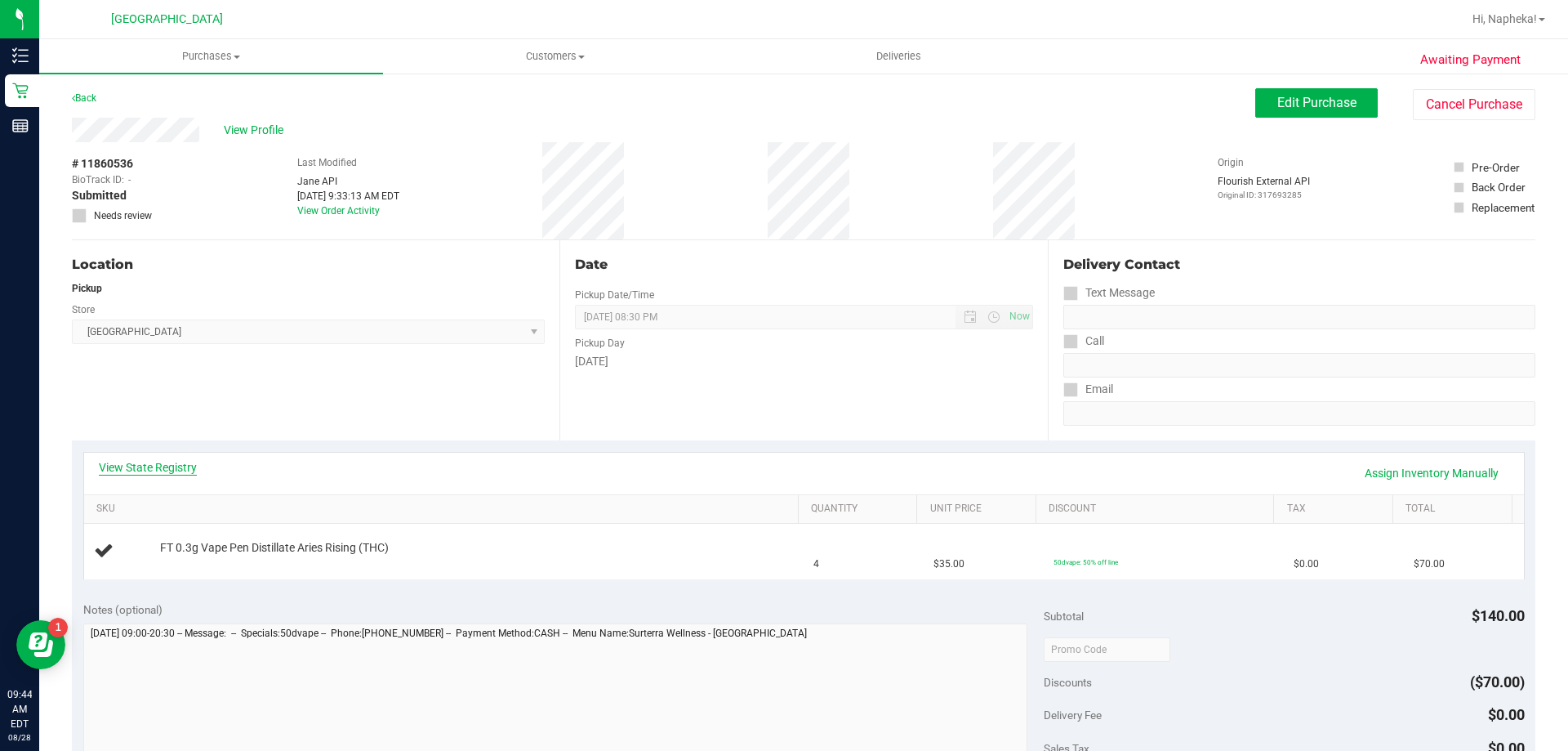
click at [186, 462] on link "View State Registry" at bounding box center [148, 467] width 98 height 17
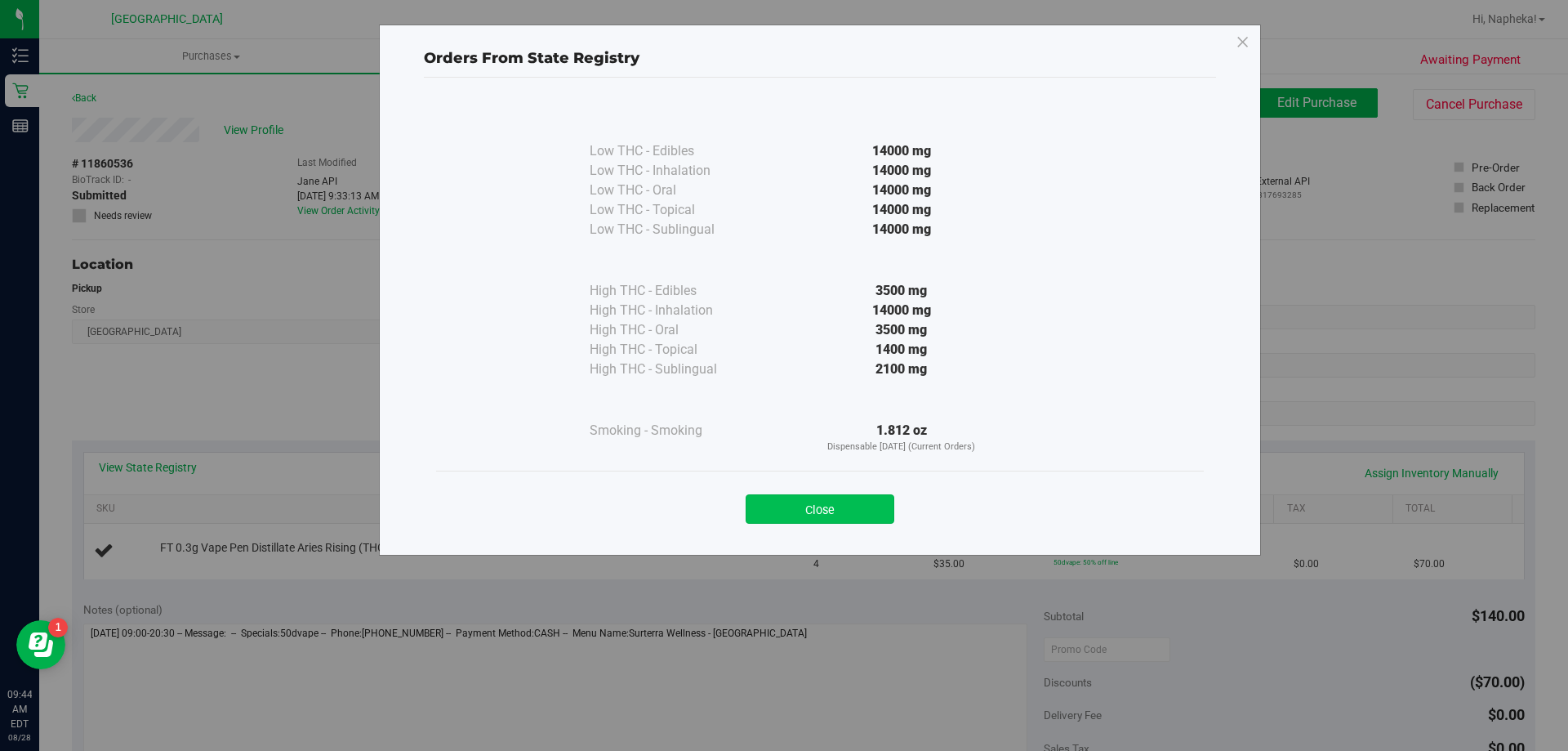
click at [799, 515] on button "Close" at bounding box center [820, 509] width 148 height 30
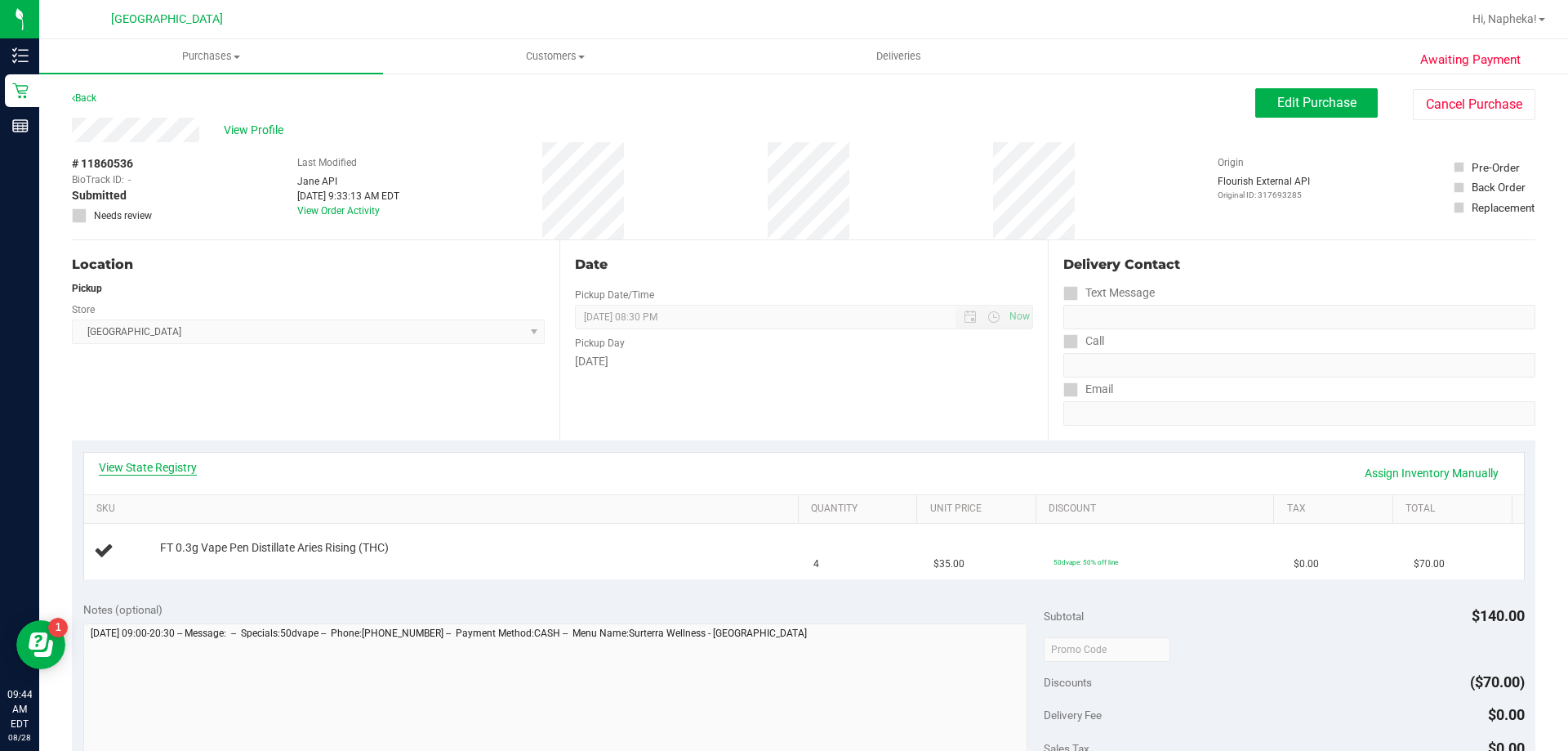
click at [167, 463] on link "View State Registry" at bounding box center [148, 467] width 98 height 17
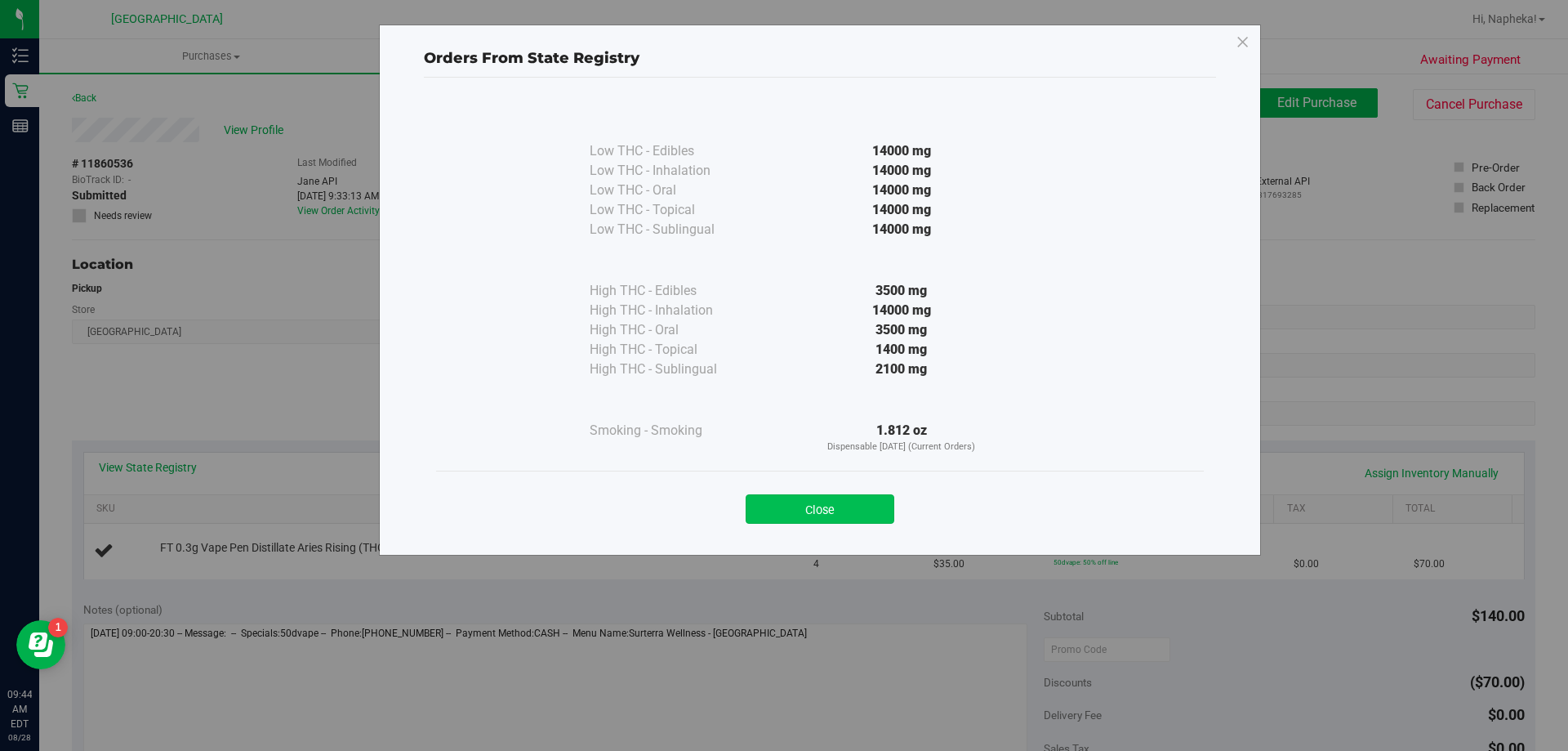
click at [810, 505] on button "Close" at bounding box center [820, 509] width 148 height 30
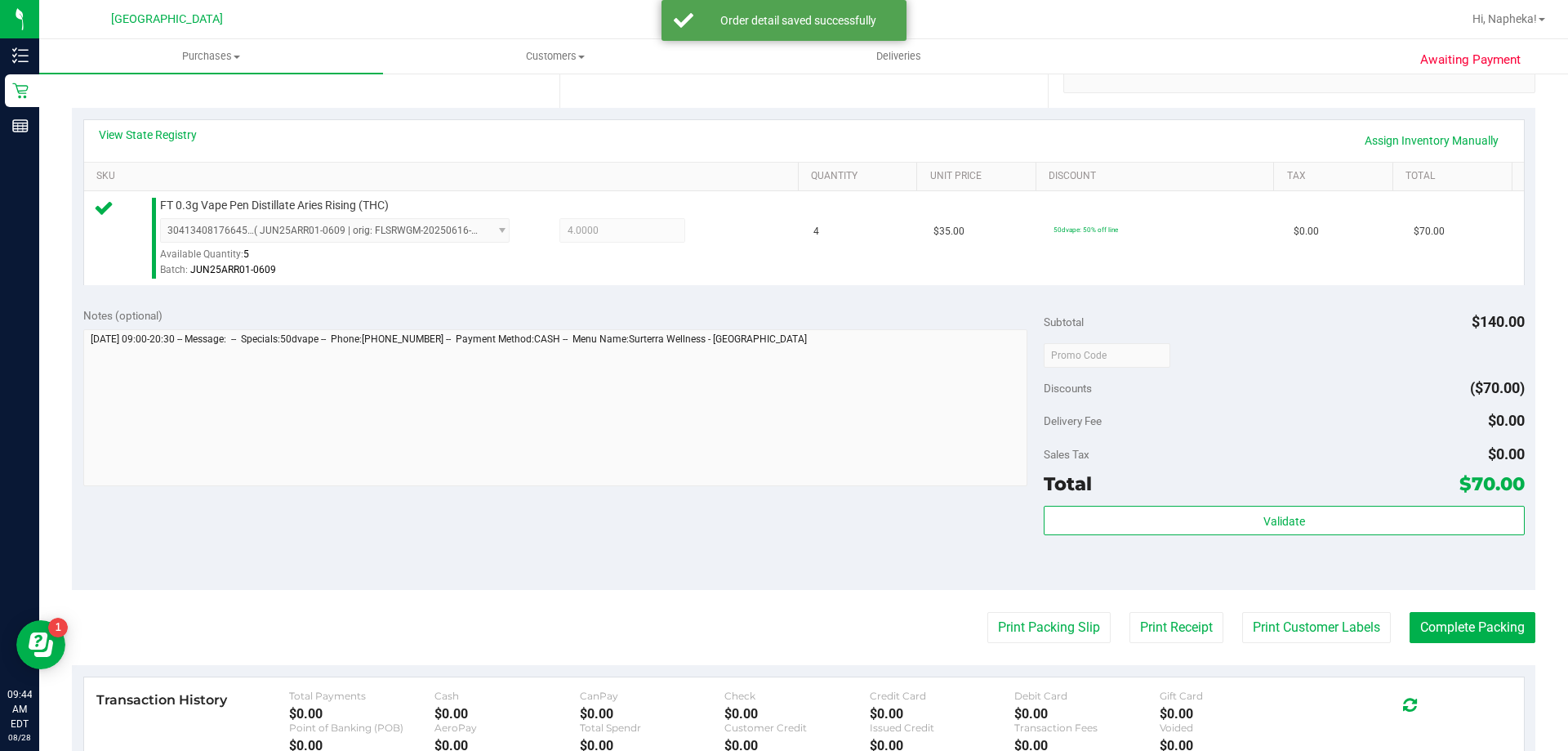
scroll to position [490, 0]
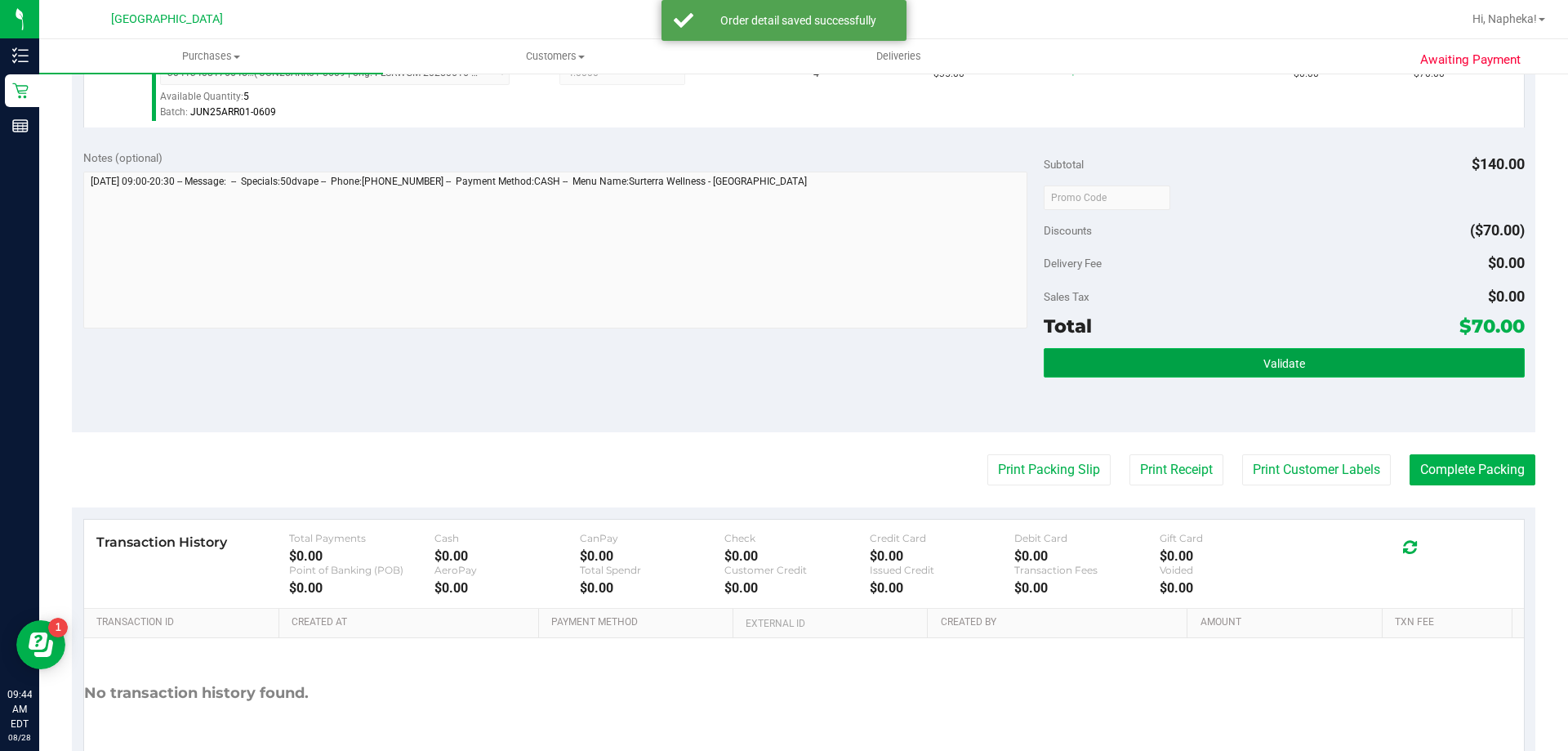
drag, startPoint x: 1238, startPoint y: 368, endPoint x: 1230, endPoint y: 371, distance: 8.5
click at [1239, 368] on button "Validate" at bounding box center [1283, 363] width 480 height 30
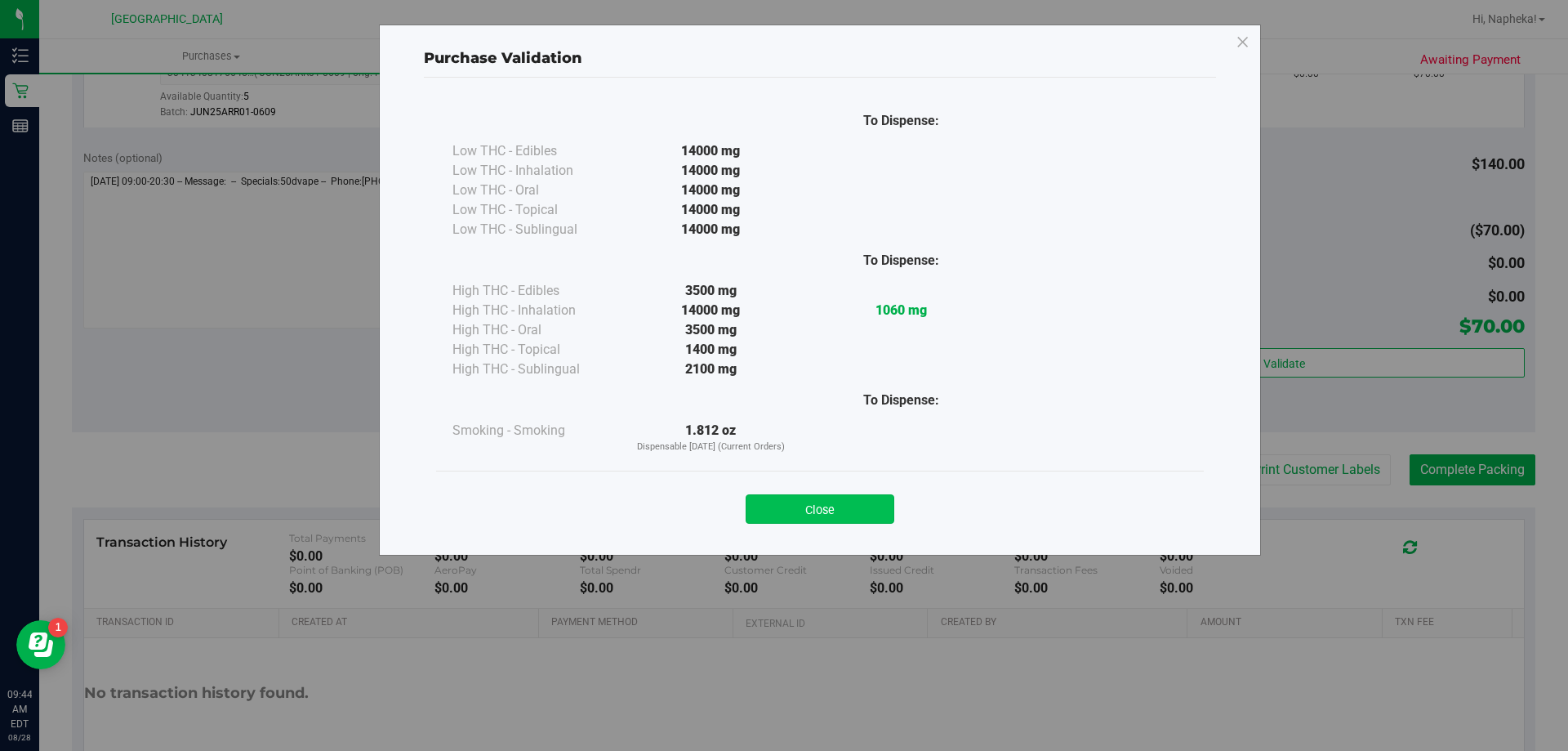
click at [859, 508] on button "Close" at bounding box center [820, 509] width 148 height 30
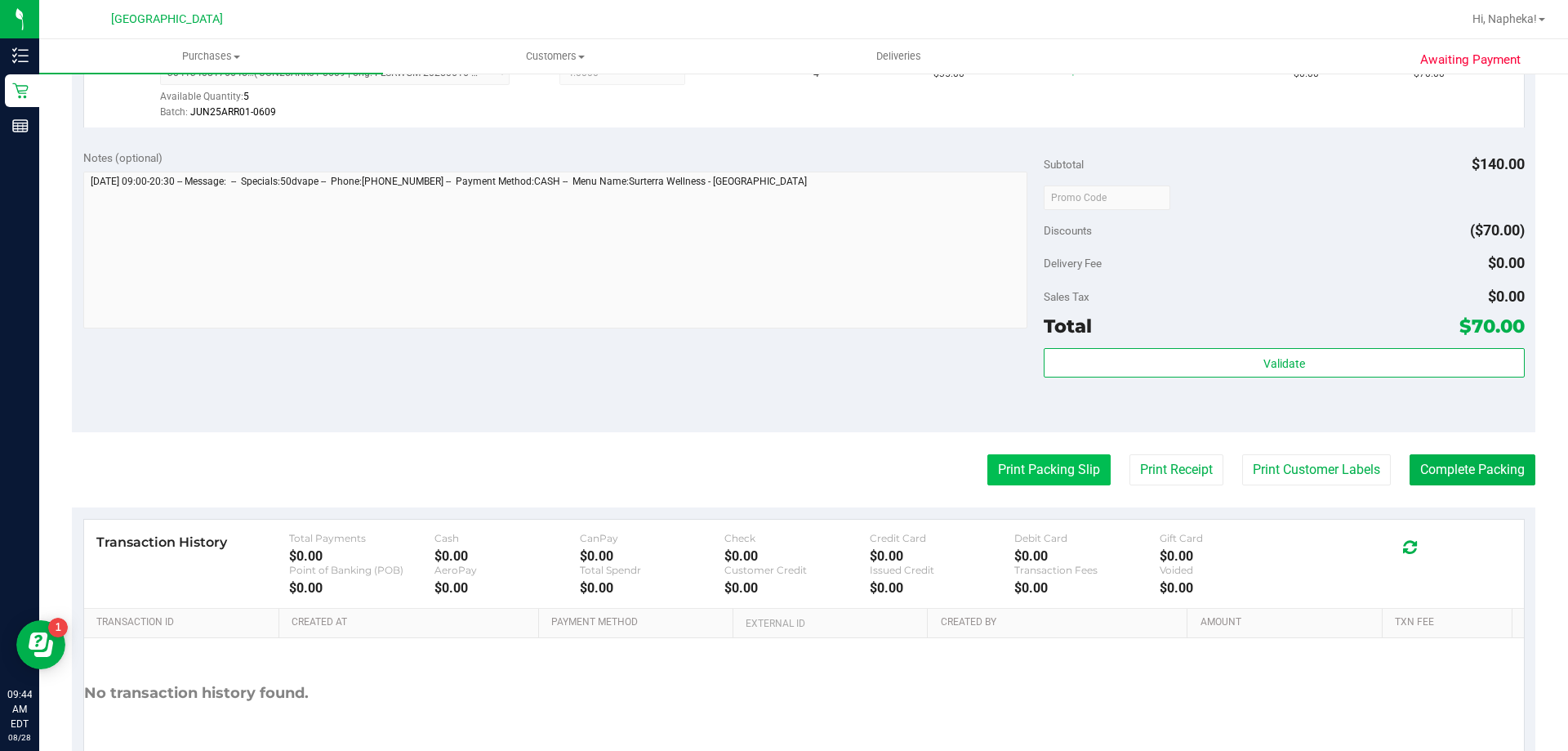
click at [1047, 478] on button "Print Packing Slip" at bounding box center [1048, 469] width 123 height 31
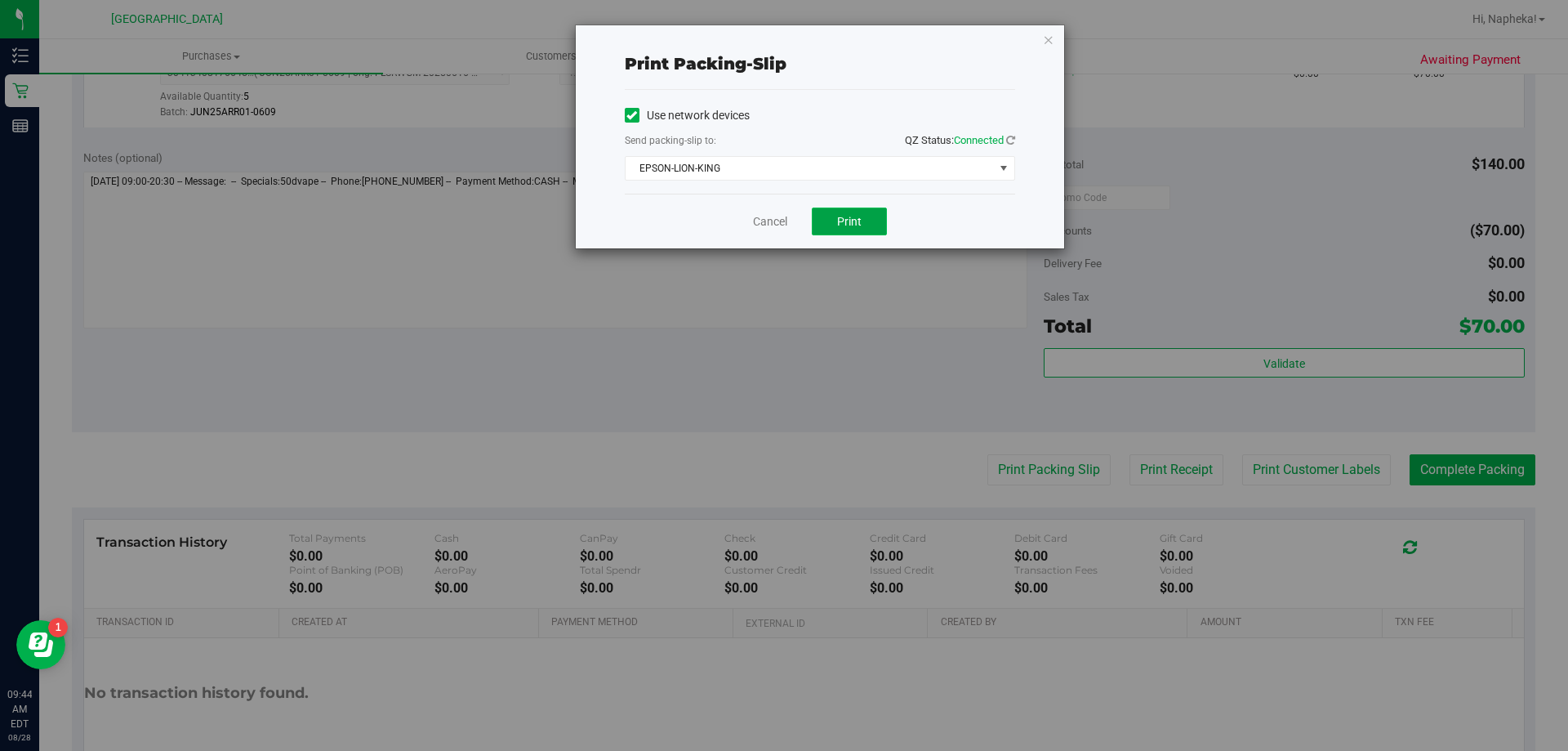
click at [850, 223] on span "Print" at bounding box center [849, 222] width 24 height 13
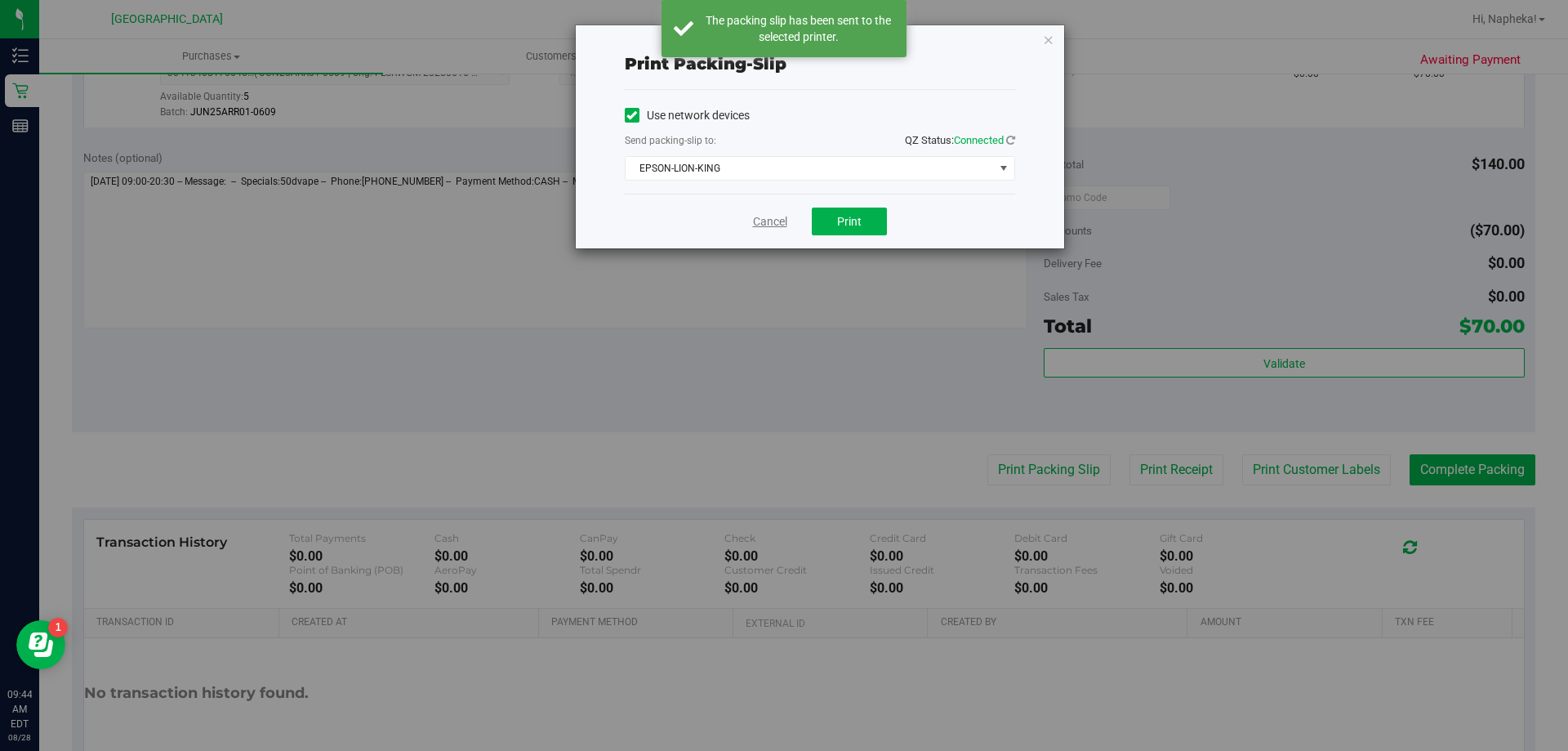
click at [770, 223] on link "Cancel" at bounding box center [769, 222] width 34 height 18
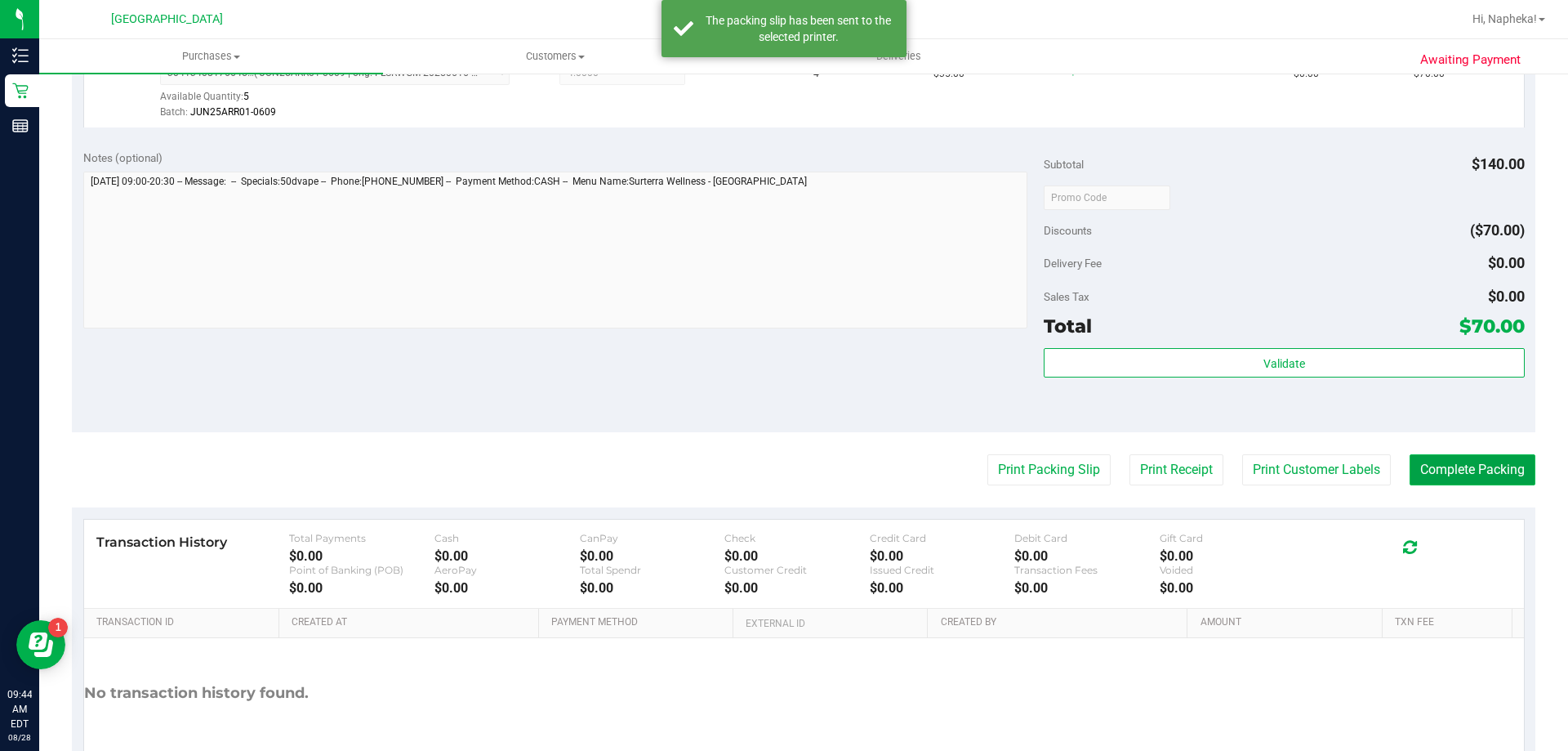
click at [1445, 472] on button "Complete Packing" at bounding box center [1473, 469] width 126 height 31
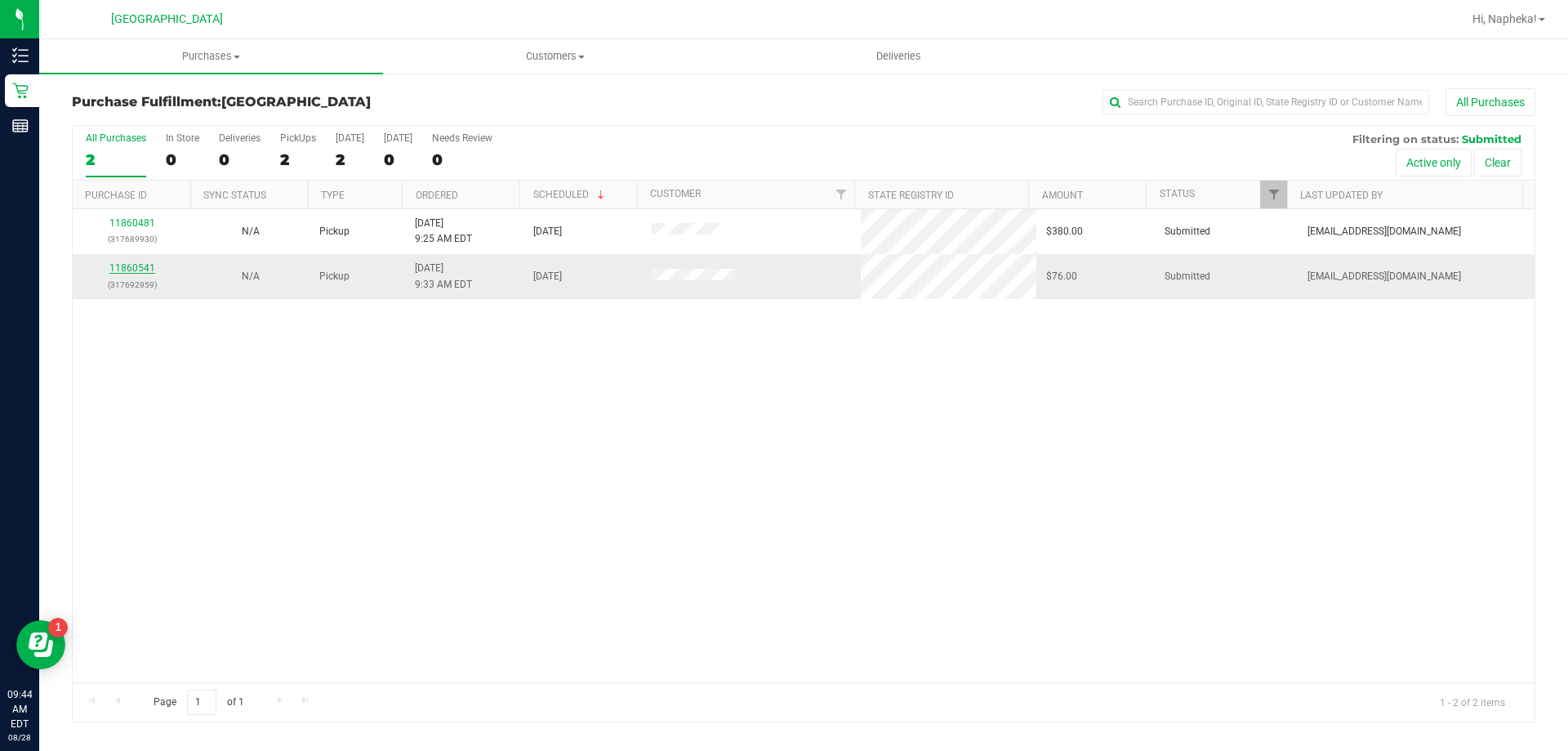
click at [134, 272] on link "11860541" at bounding box center [132, 268] width 45 height 11
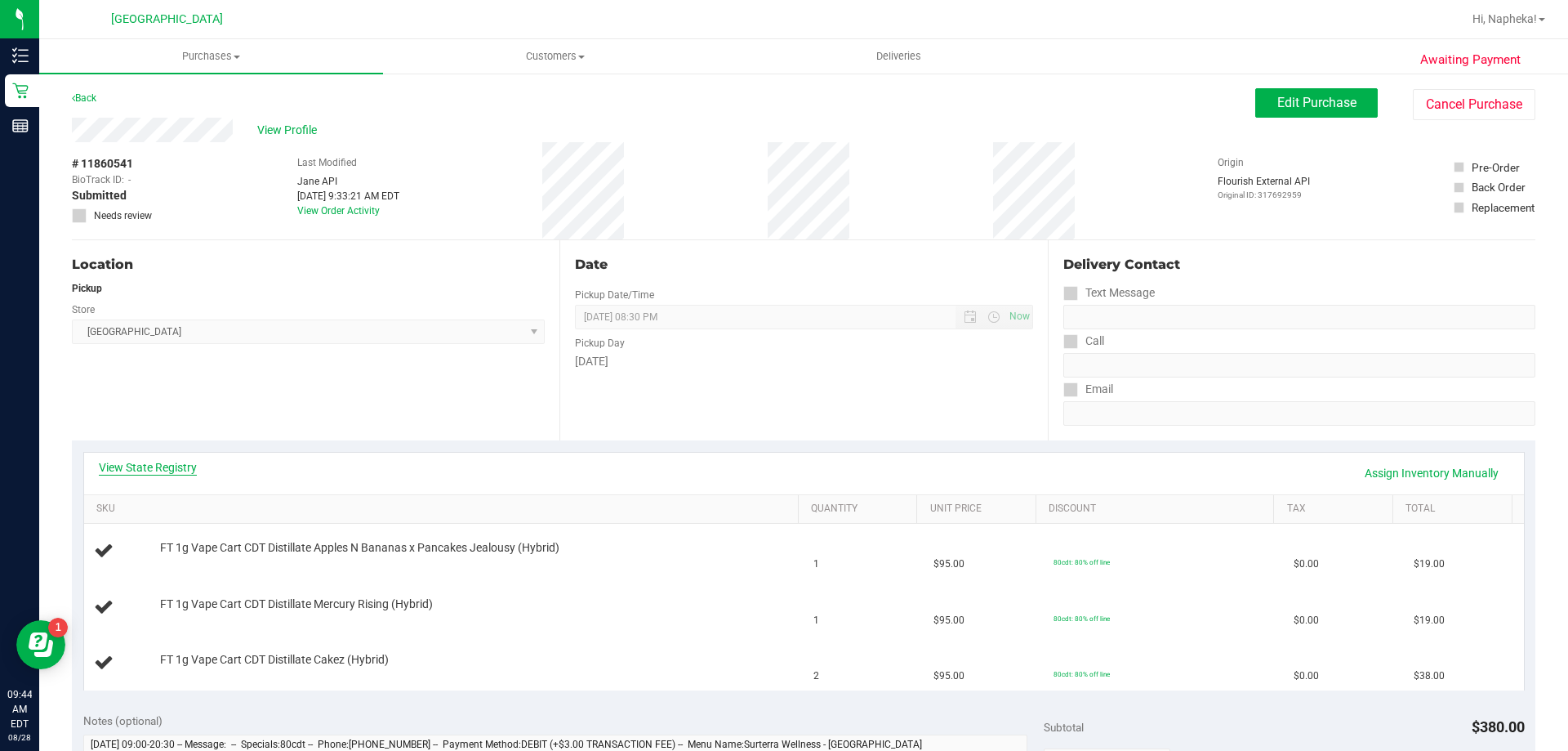
click at [183, 465] on link "View State Registry" at bounding box center [148, 467] width 98 height 17
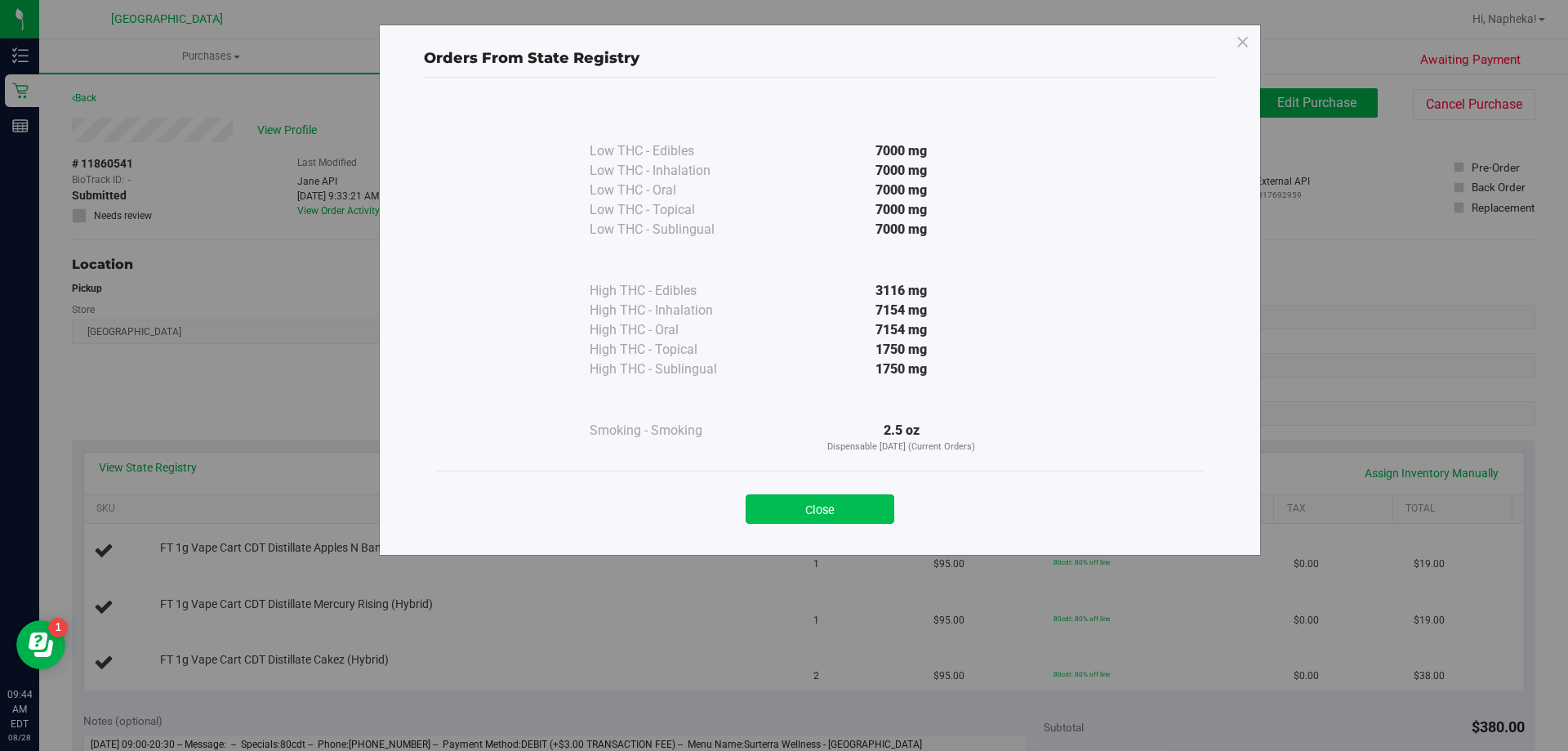
click at [806, 519] on button "Close" at bounding box center [820, 509] width 148 height 30
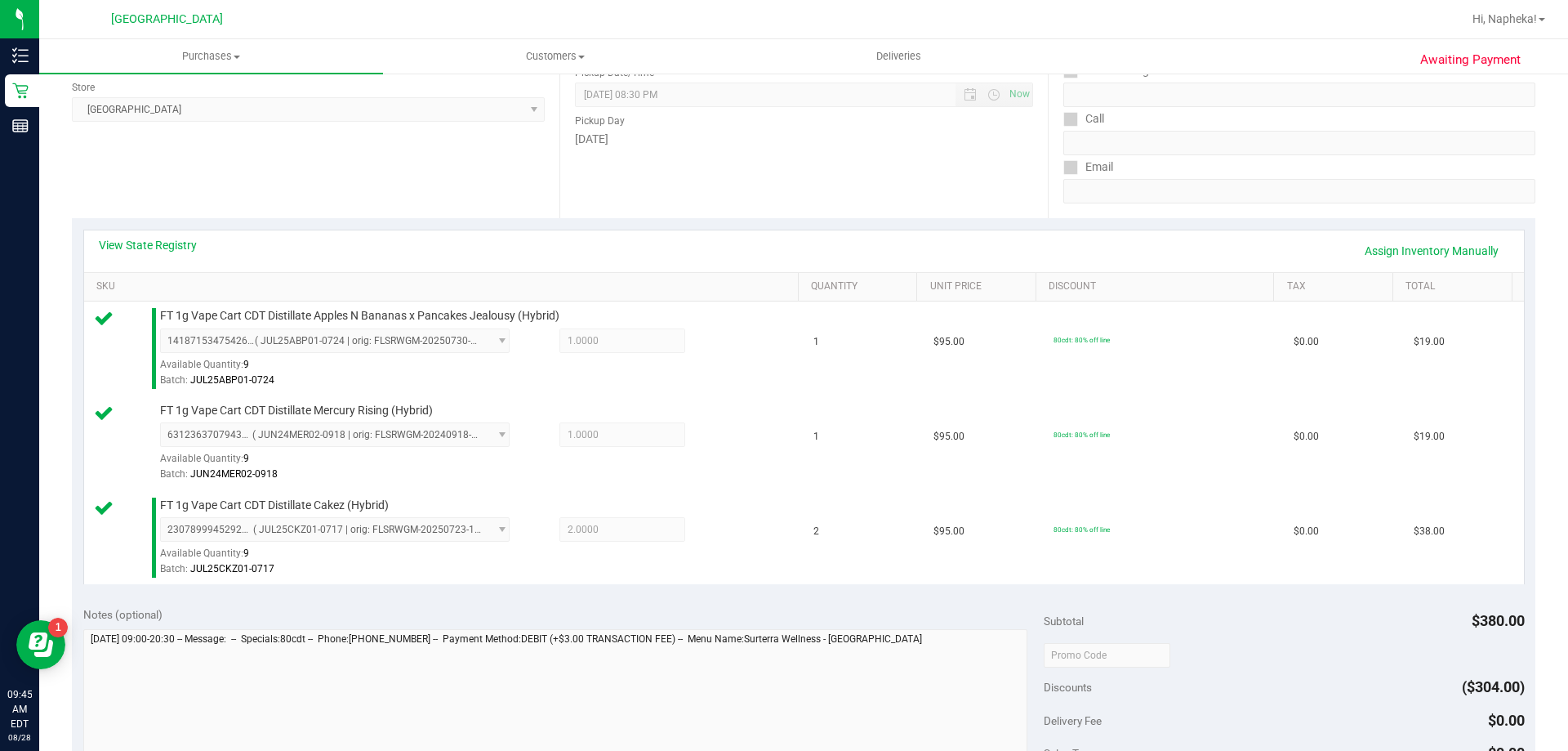
scroll to position [490, 0]
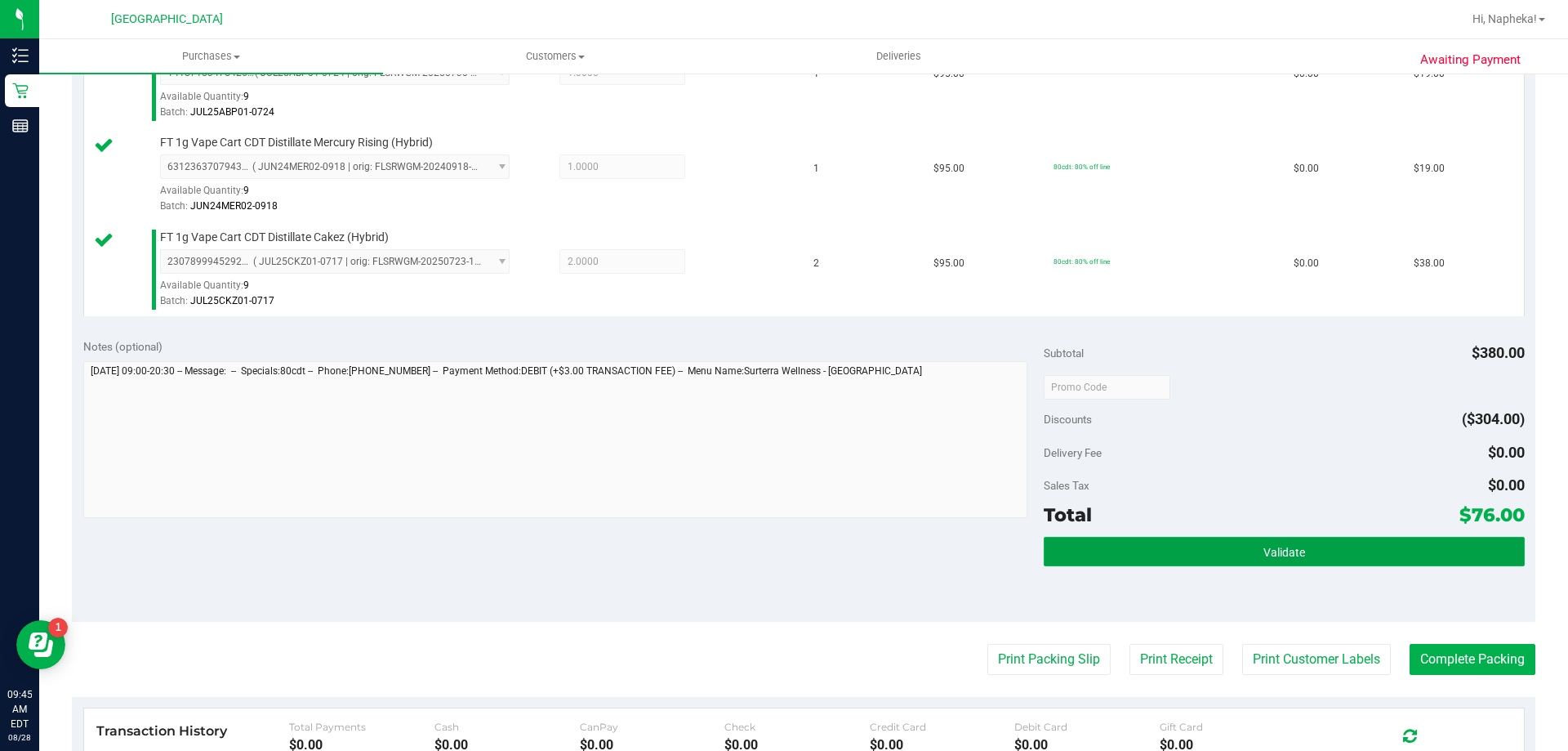
click at [1170, 542] on button "Validate" at bounding box center [1283, 552] width 480 height 30
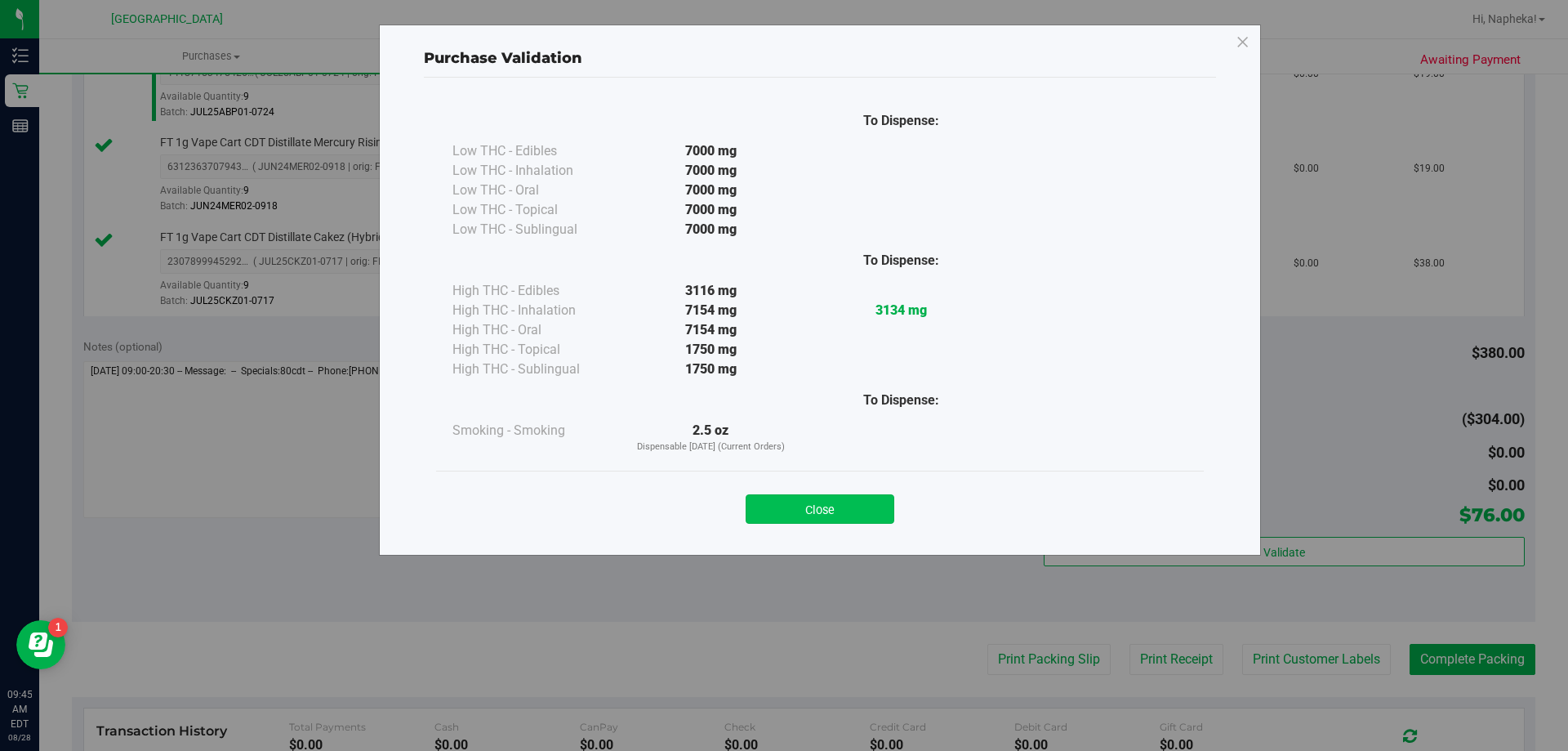
click at [857, 513] on button "Close" at bounding box center [820, 509] width 148 height 30
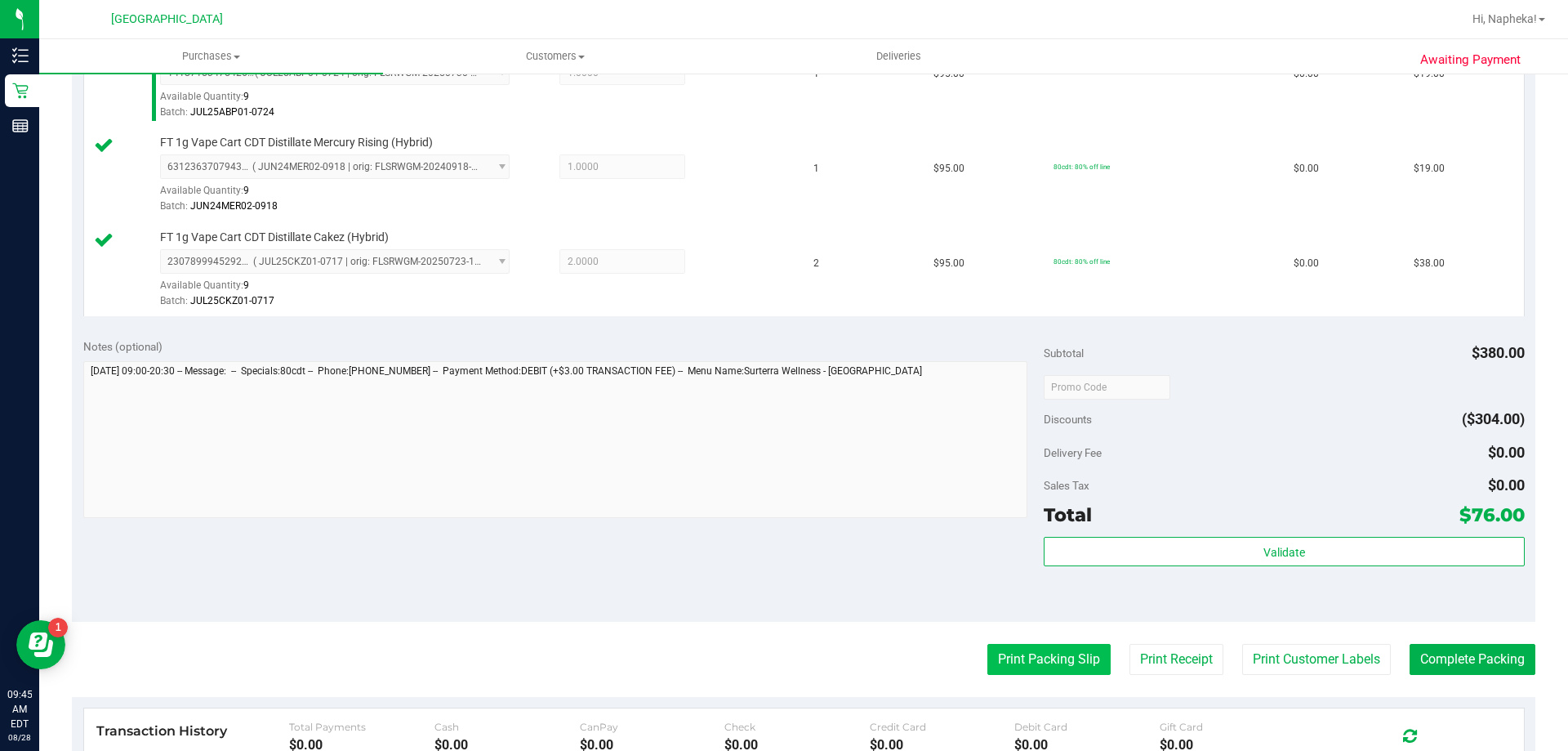
click at [1059, 656] on button "Print Packing Slip" at bounding box center [1048, 658] width 123 height 31
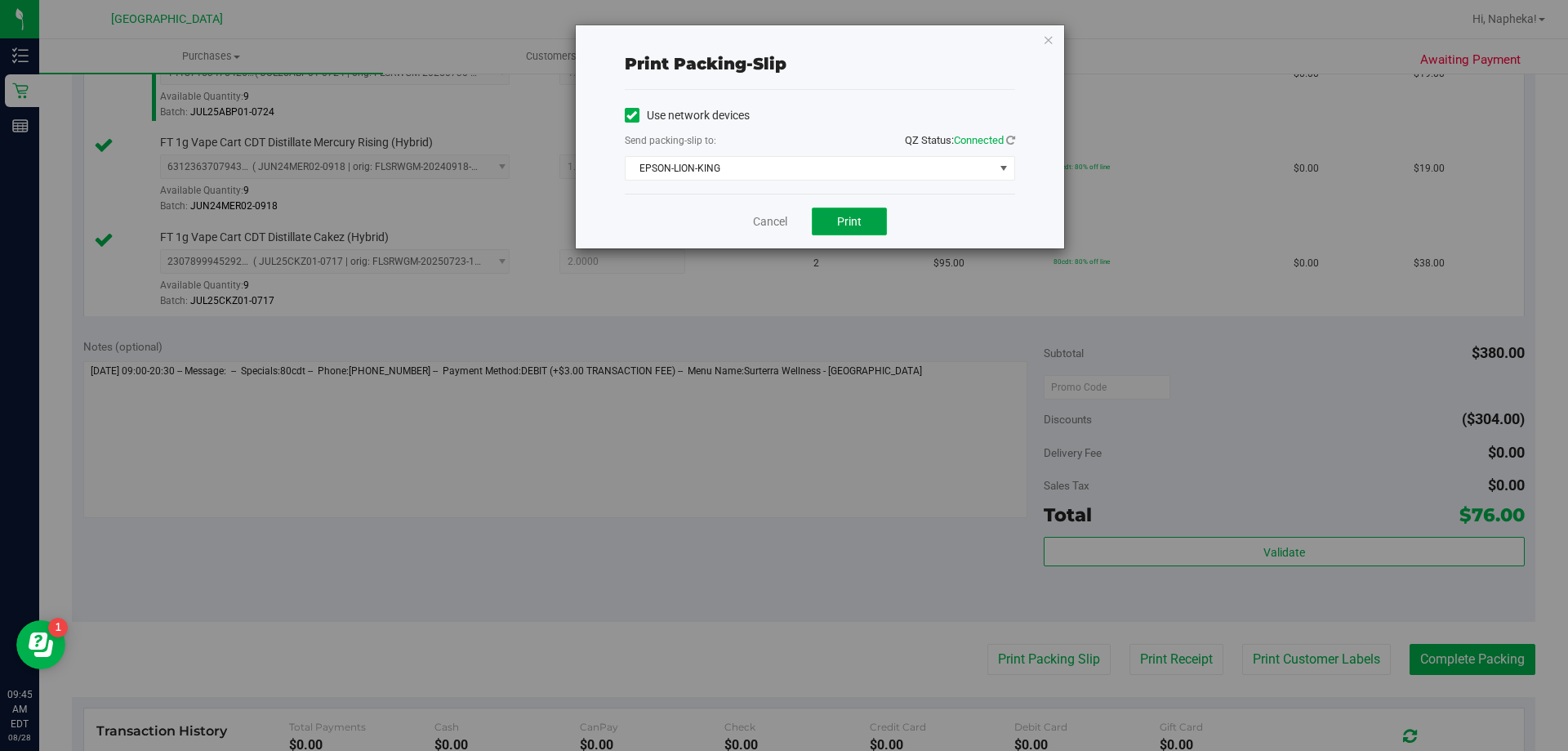
click at [830, 227] on button "Print" at bounding box center [849, 222] width 75 height 28
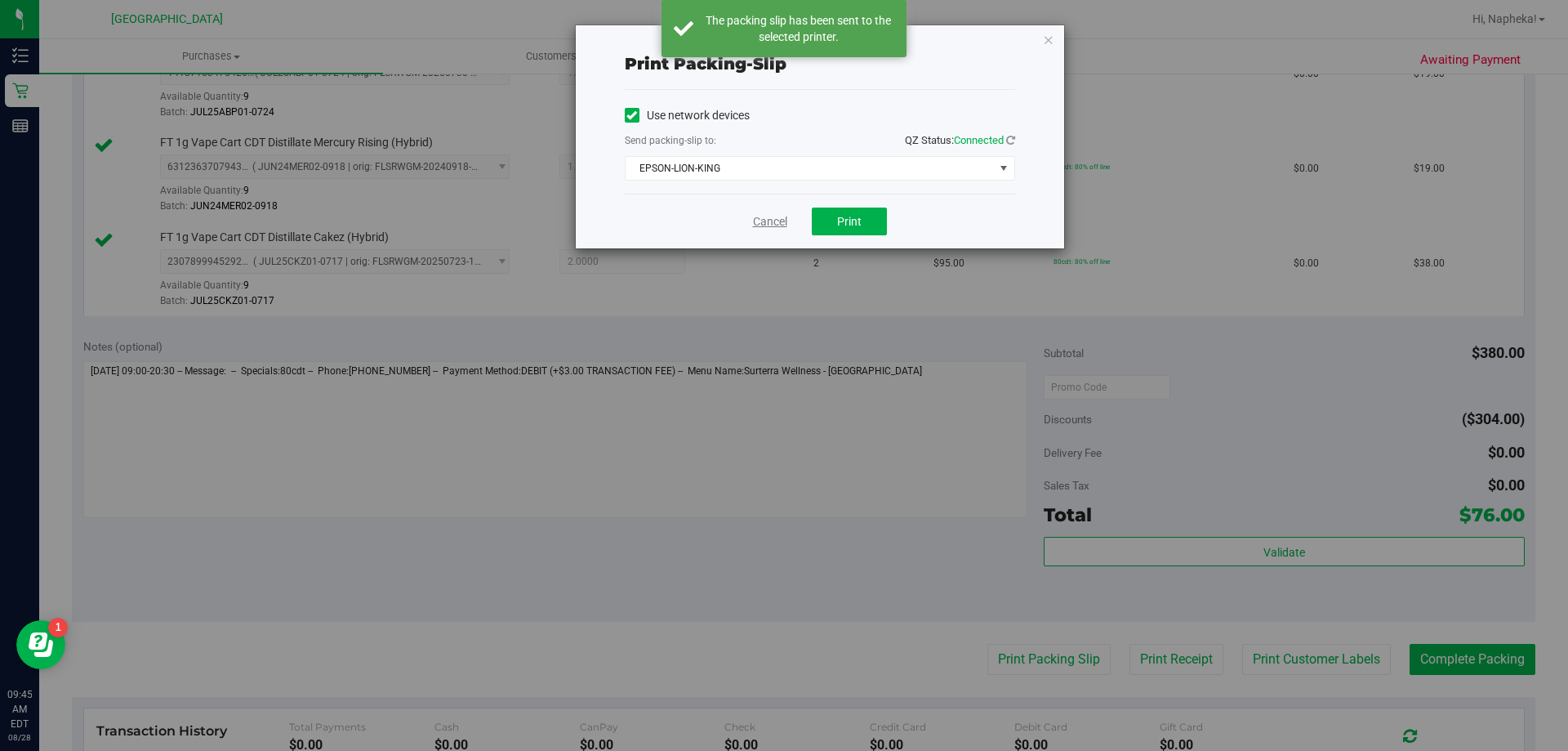
click at [772, 216] on link "Cancel" at bounding box center [769, 222] width 34 height 18
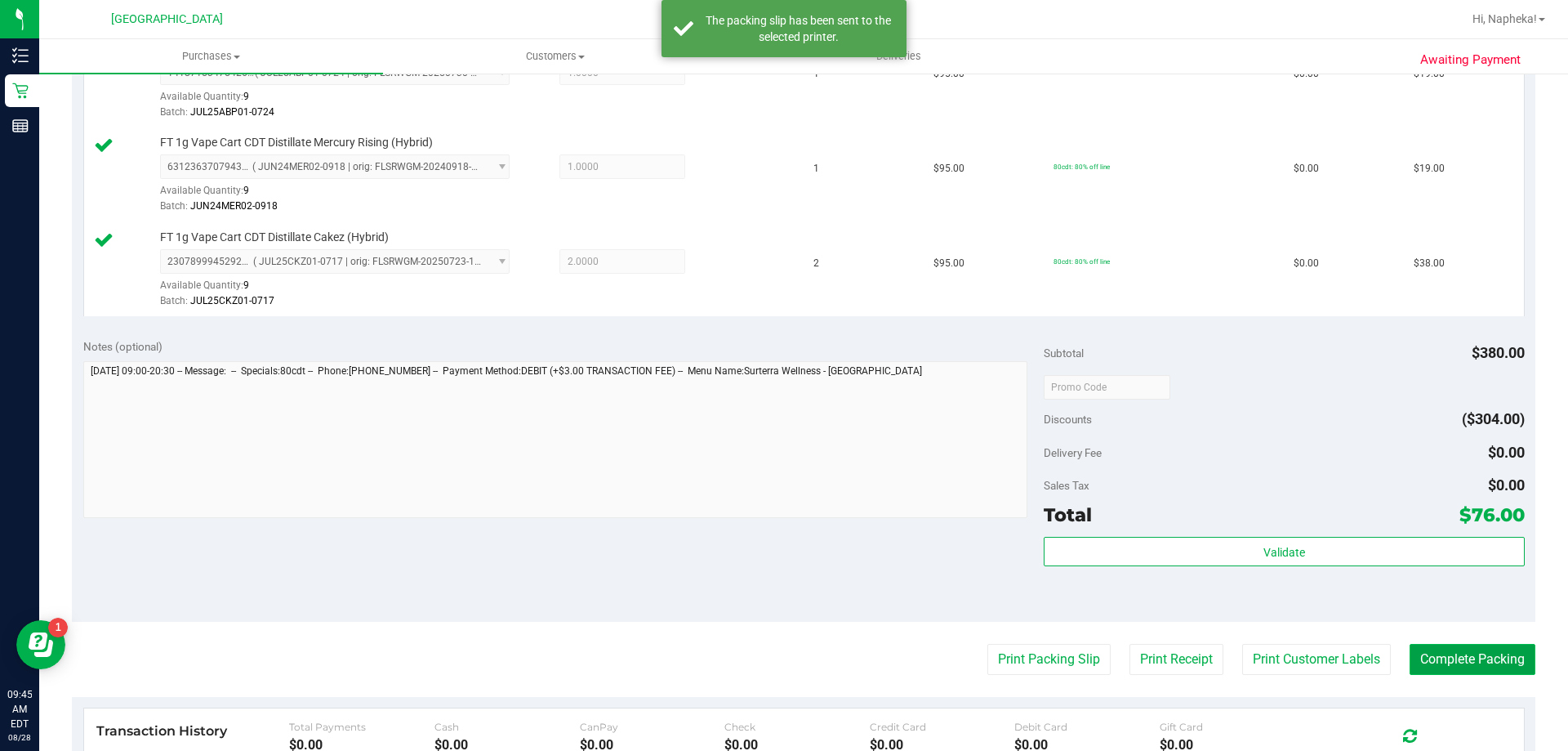
click at [1497, 655] on button "Complete Packing" at bounding box center [1473, 658] width 126 height 31
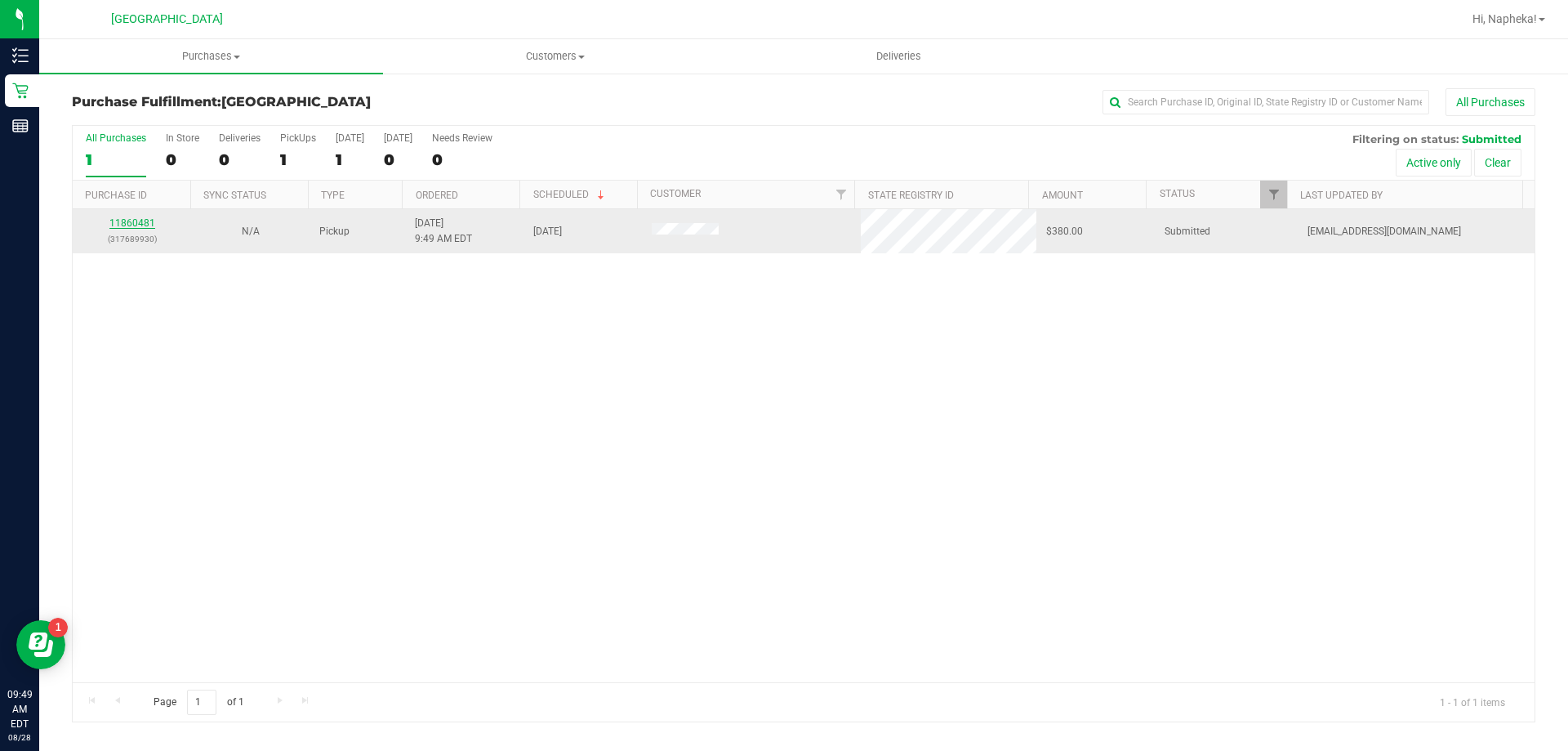
click at [147, 226] on link "11860481" at bounding box center [132, 223] width 45 height 11
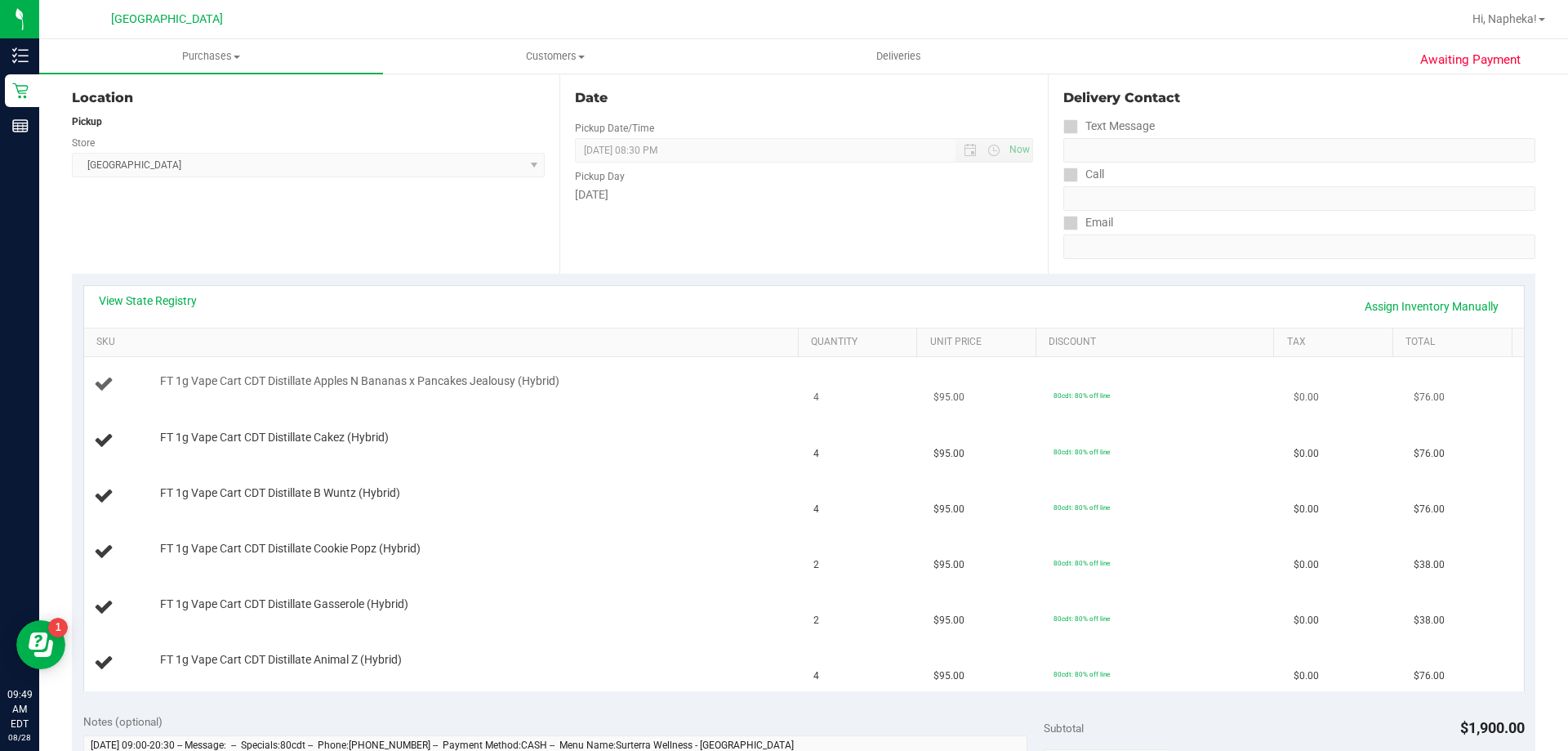
scroll to position [245, 0]
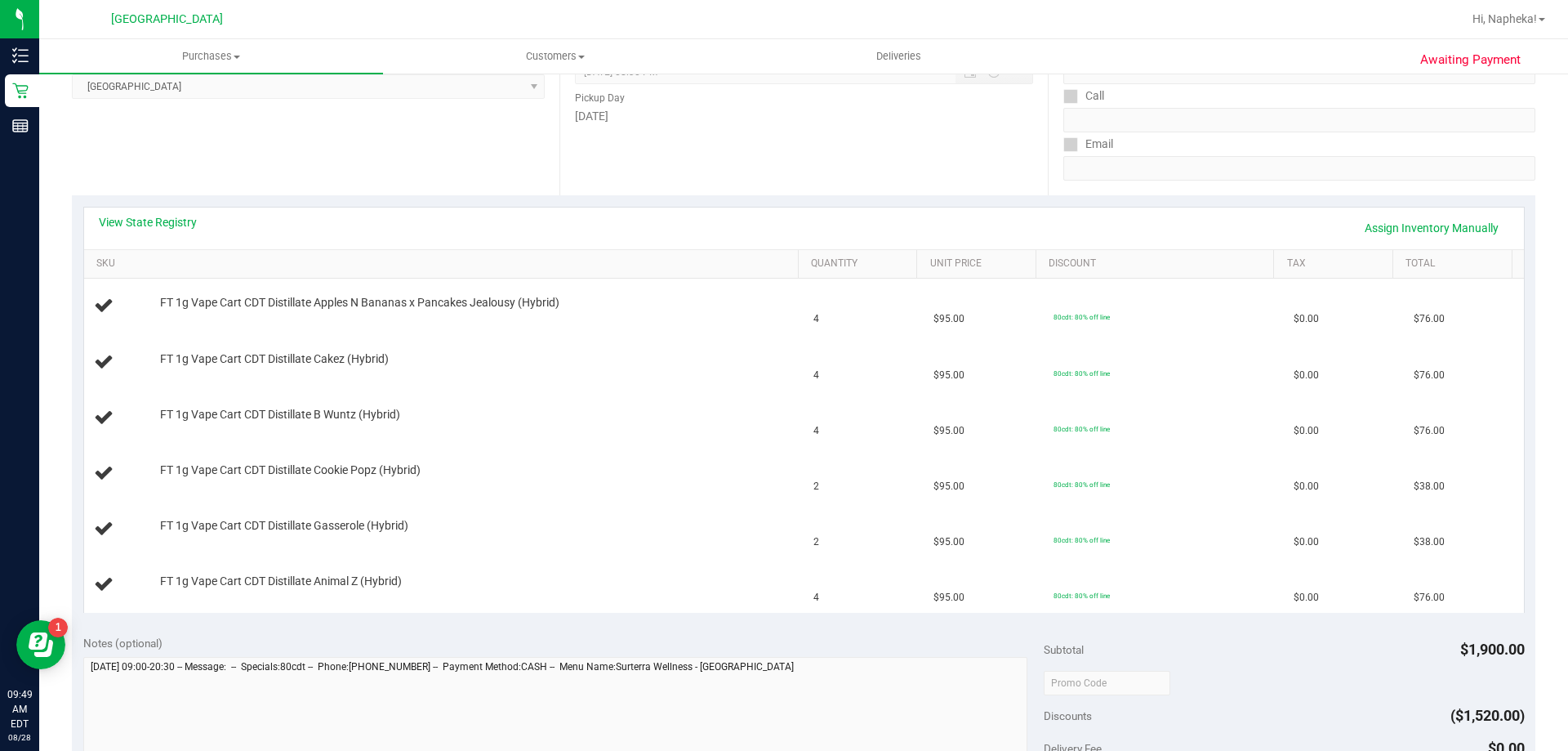
click at [174, 233] on div "View State Registry Assign Inventory Manually" at bounding box center [804, 228] width 1410 height 28
click at [174, 223] on link "View State Registry" at bounding box center [148, 223] width 98 height 17
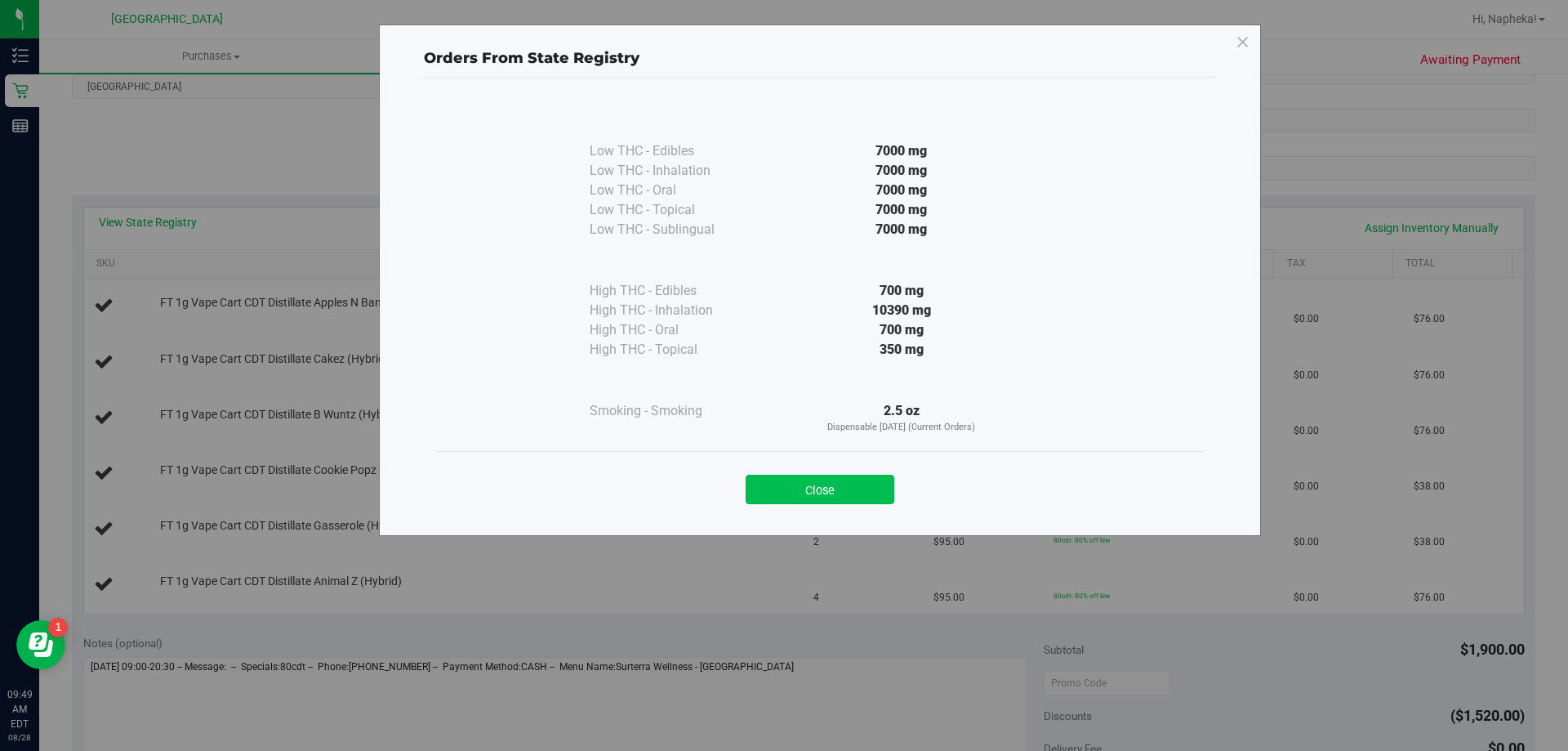
click at [864, 479] on button "Close" at bounding box center [820, 490] width 148 height 30
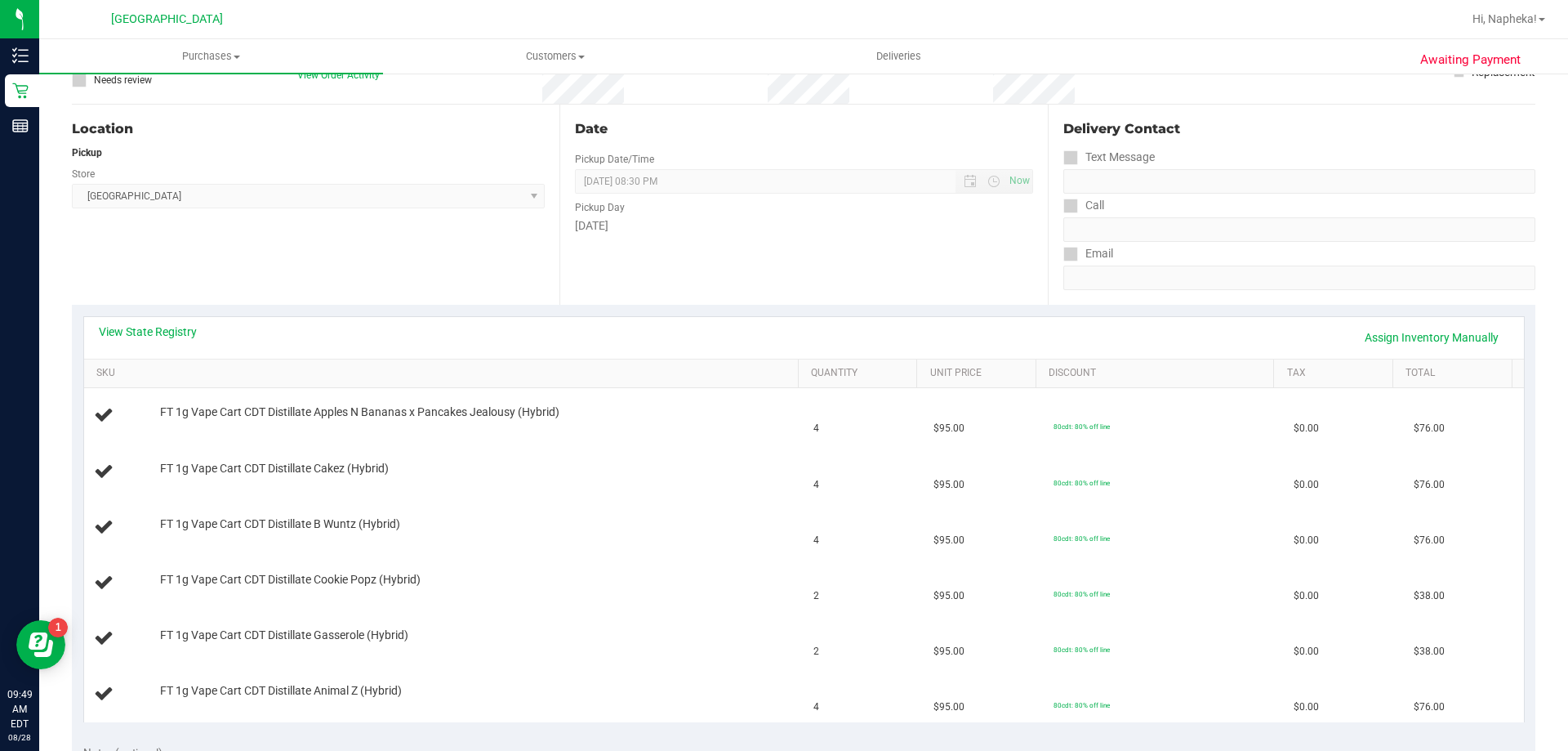
scroll to position [0, 0]
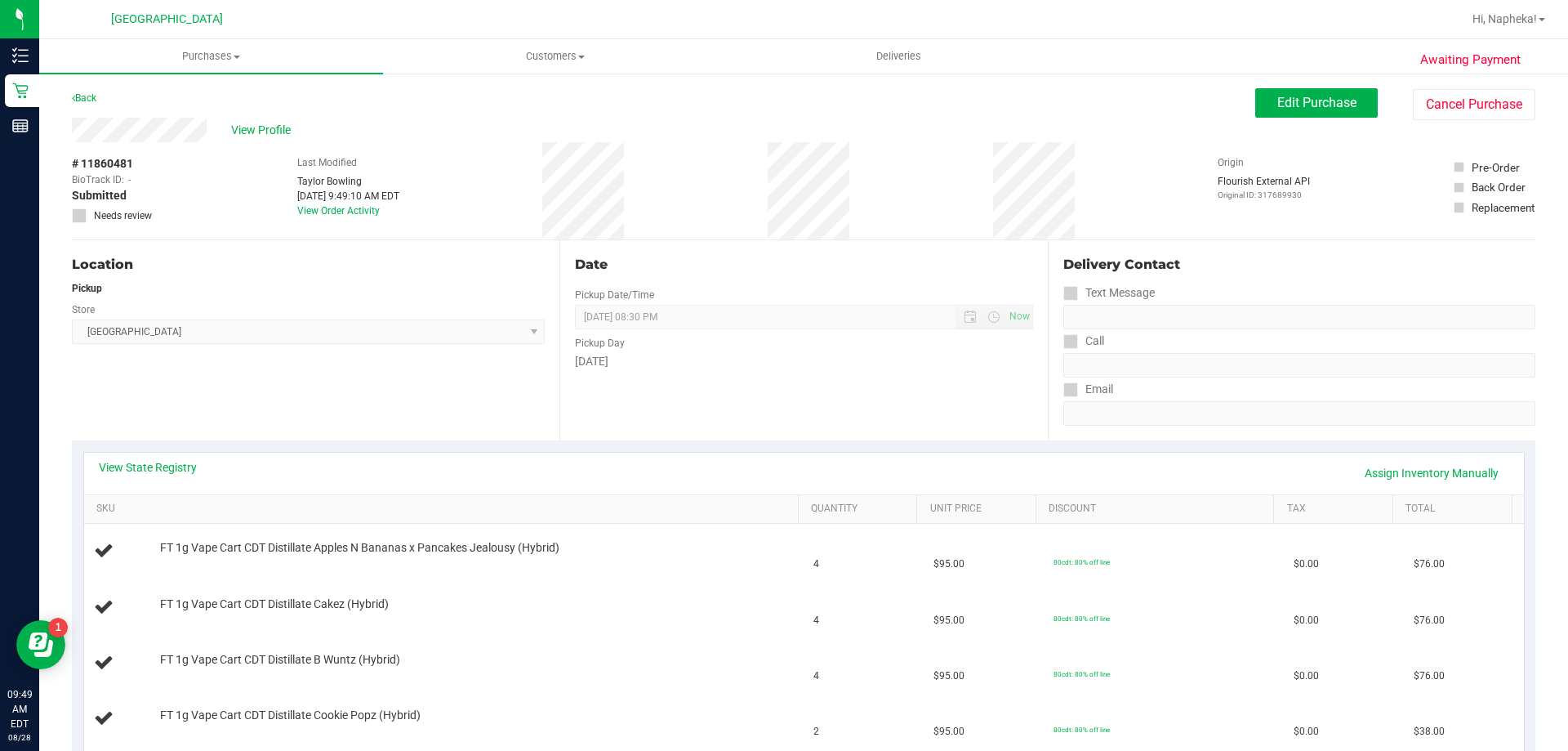
click at [85, 107] on div "Back" at bounding box center [84, 97] width 24 height 19
click at [84, 101] on link "Back" at bounding box center [84, 98] width 24 height 11
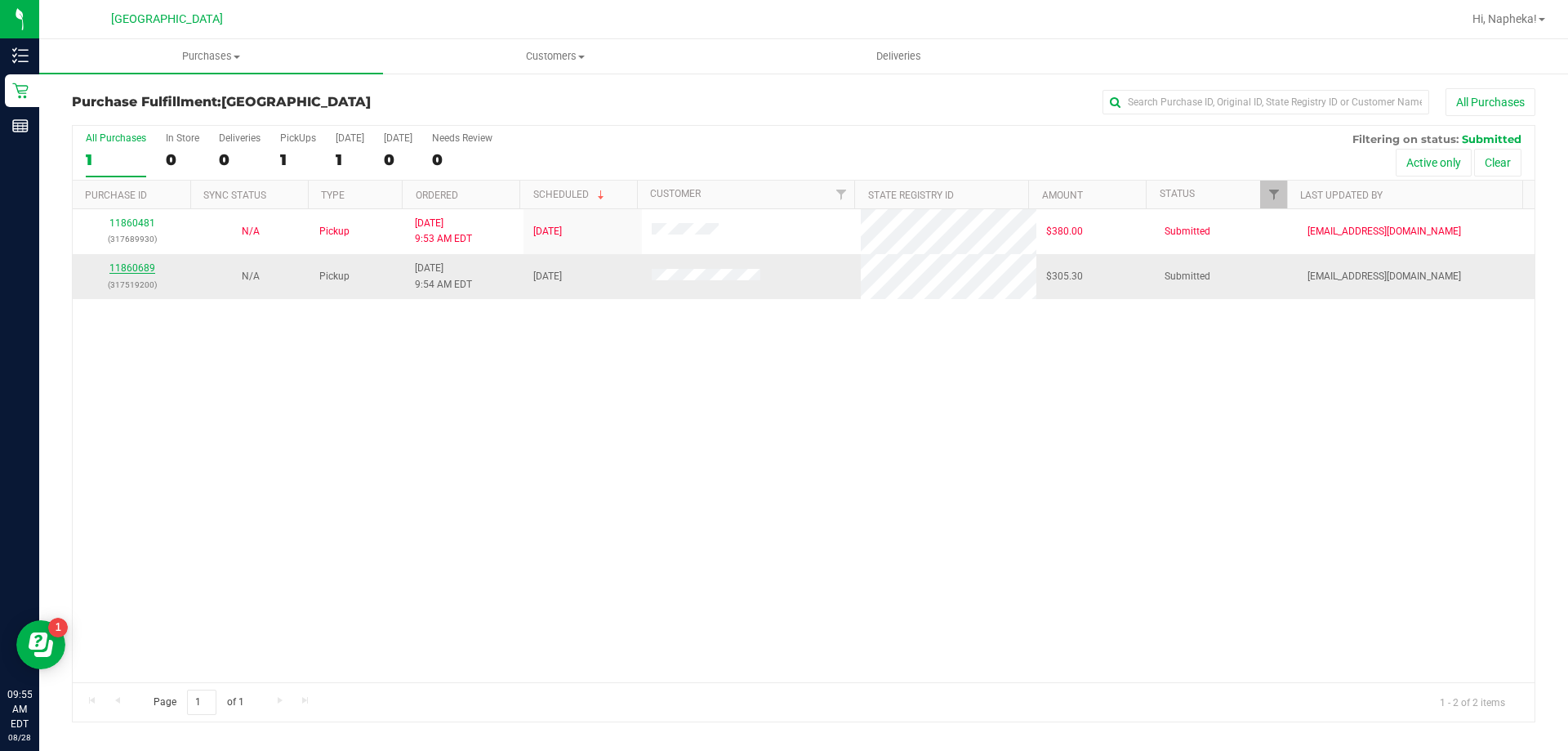
click at [142, 268] on link "11860689" at bounding box center [132, 268] width 45 height 11
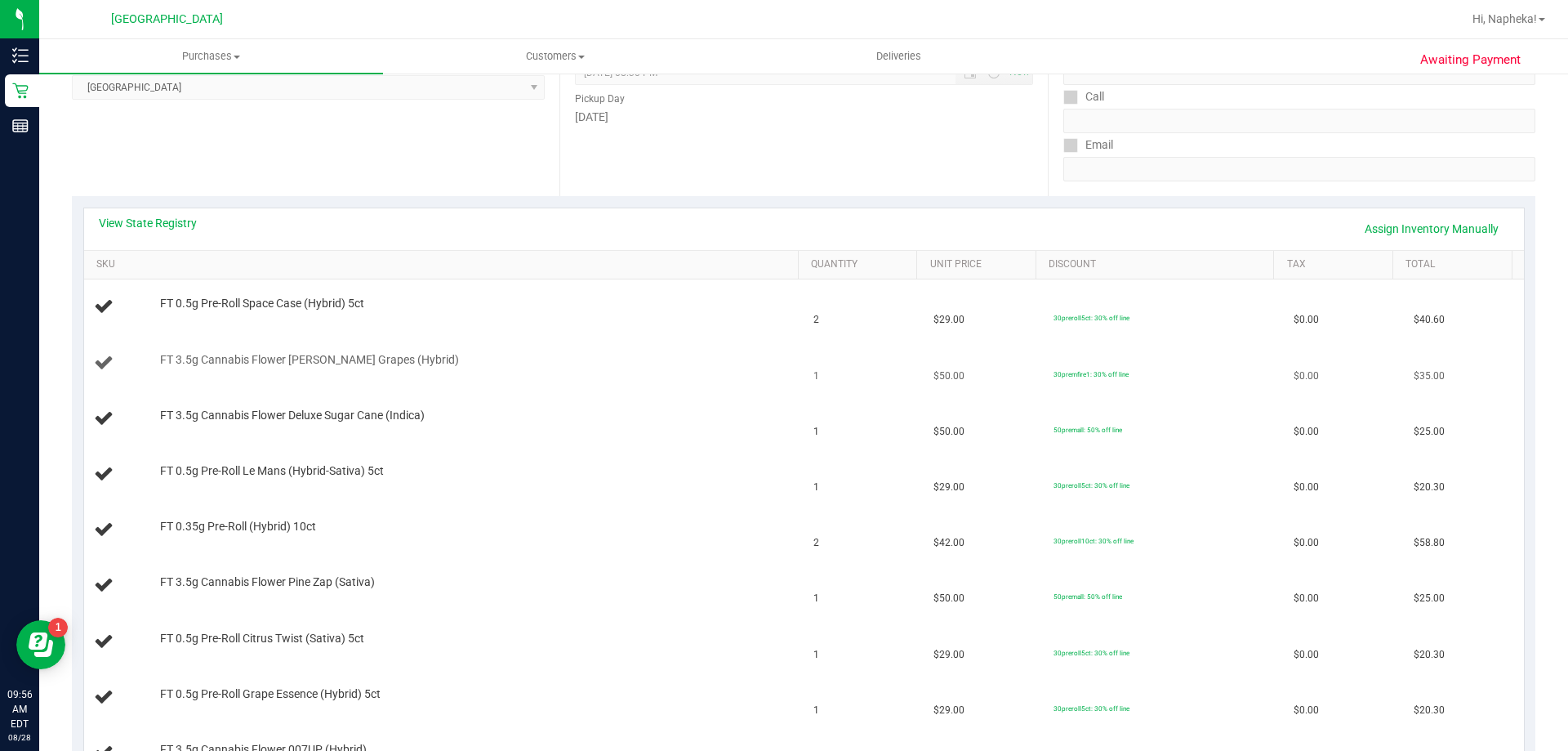
scroll to position [245, 0]
click at [169, 230] on div "View State Registry Assign Inventory Manually" at bounding box center [804, 228] width 1410 height 28
click at [165, 220] on link "View State Registry" at bounding box center [148, 223] width 98 height 17
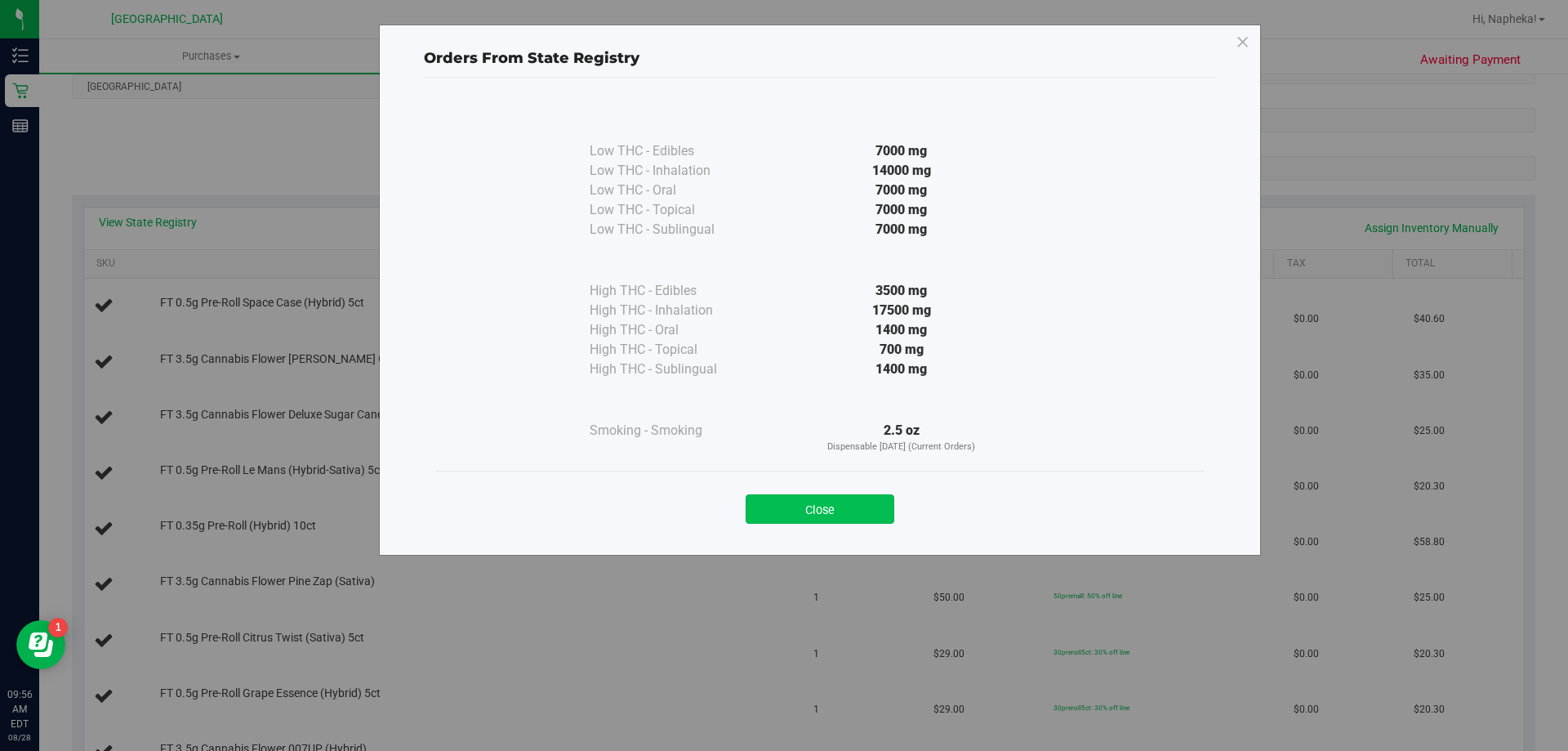
click at [786, 497] on button "Close" at bounding box center [820, 509] width 148 height 30
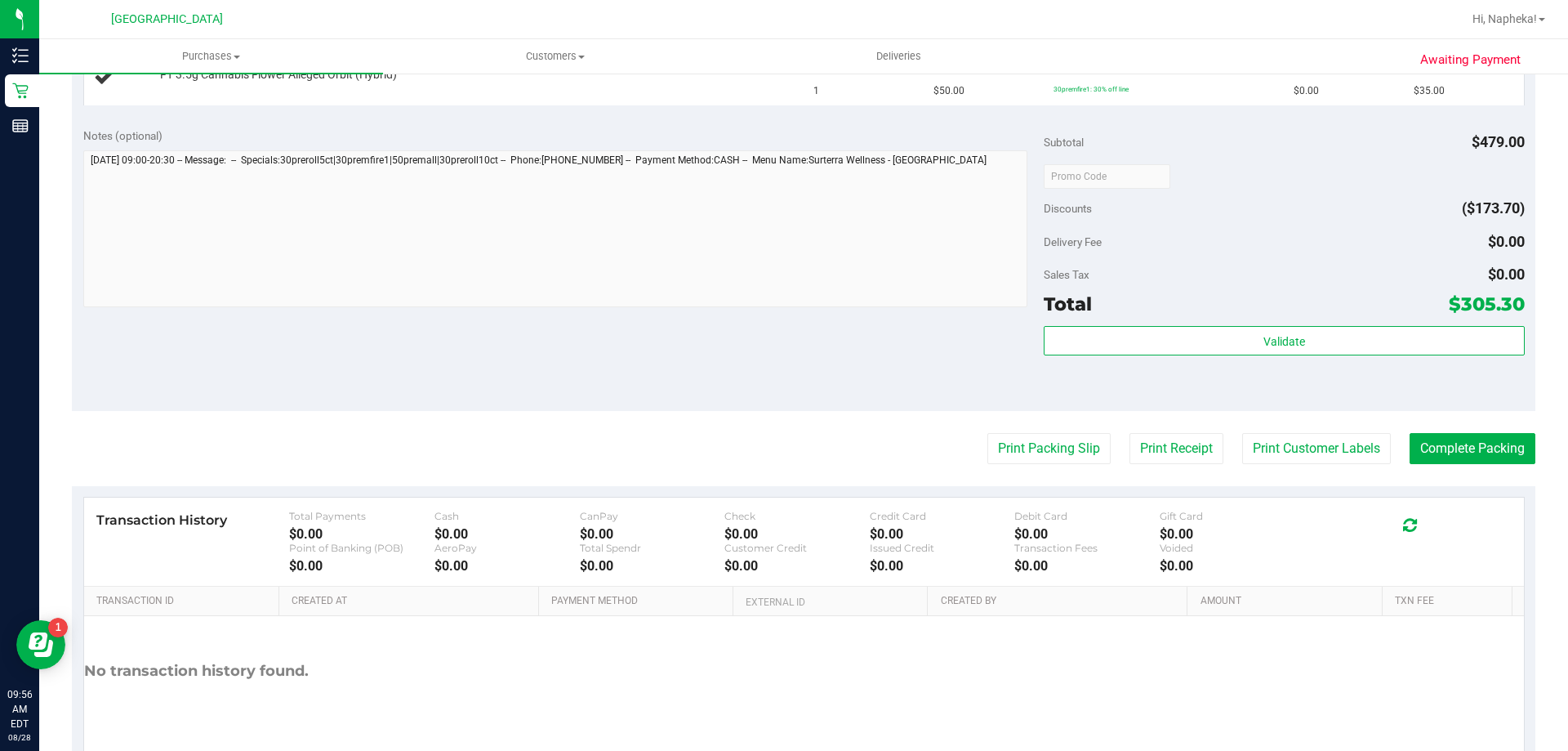
scroll to position [1049, 0]
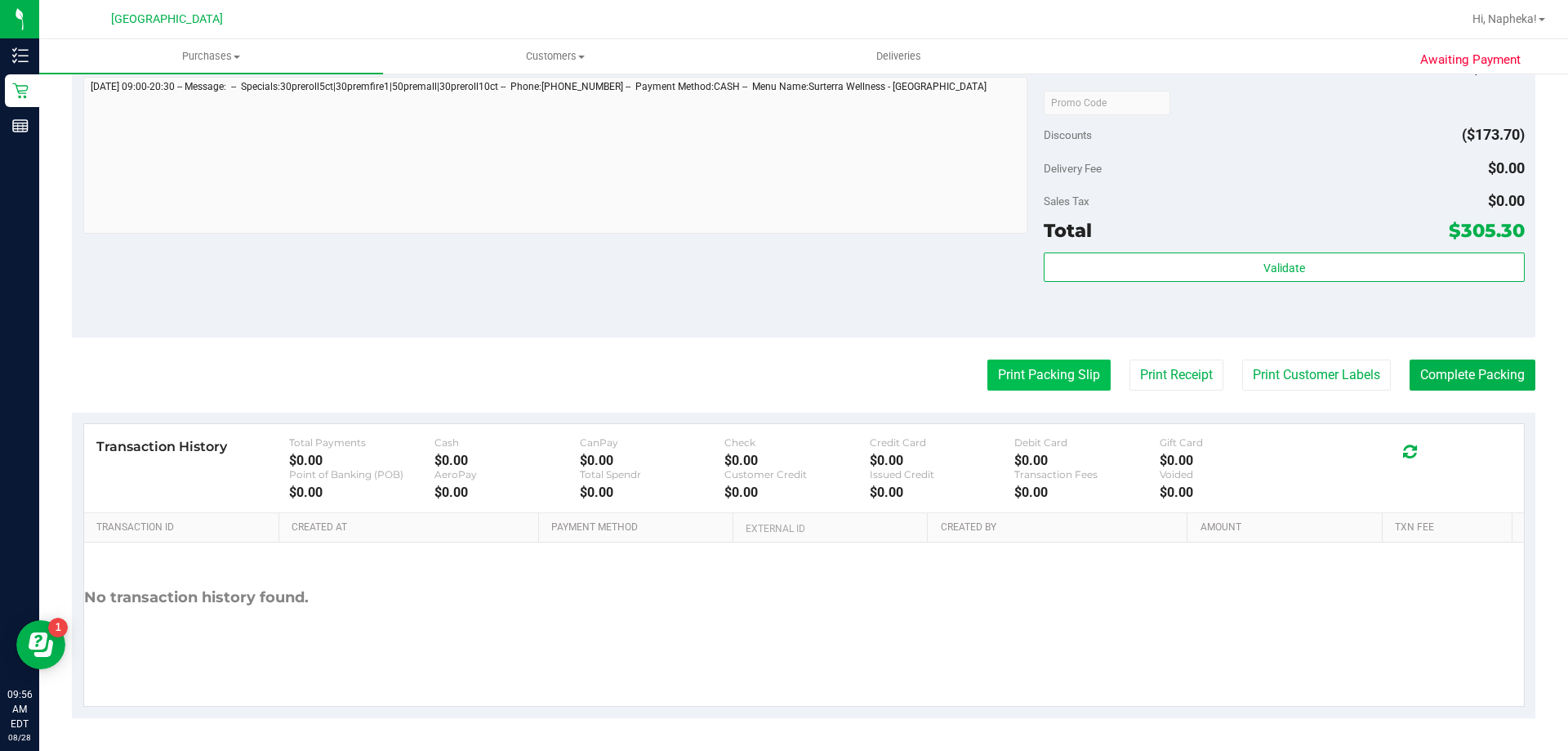
click at [1091, 369] on button "Print Packing Slip" at bounding box center [1048, 375] width 123 height 31
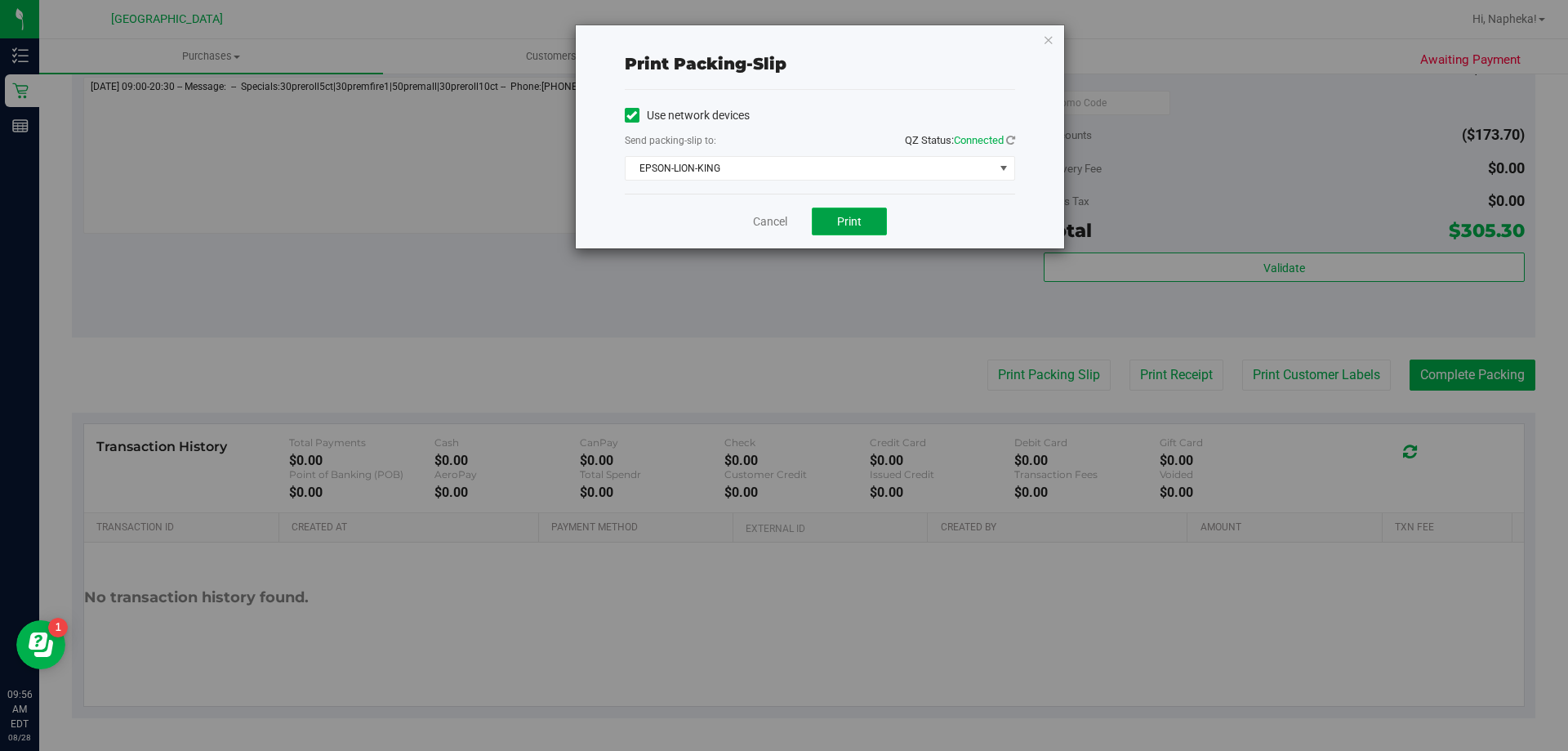
click at [842, 230] on button "Print" at bounding box center [849, 222] width 75 height 28
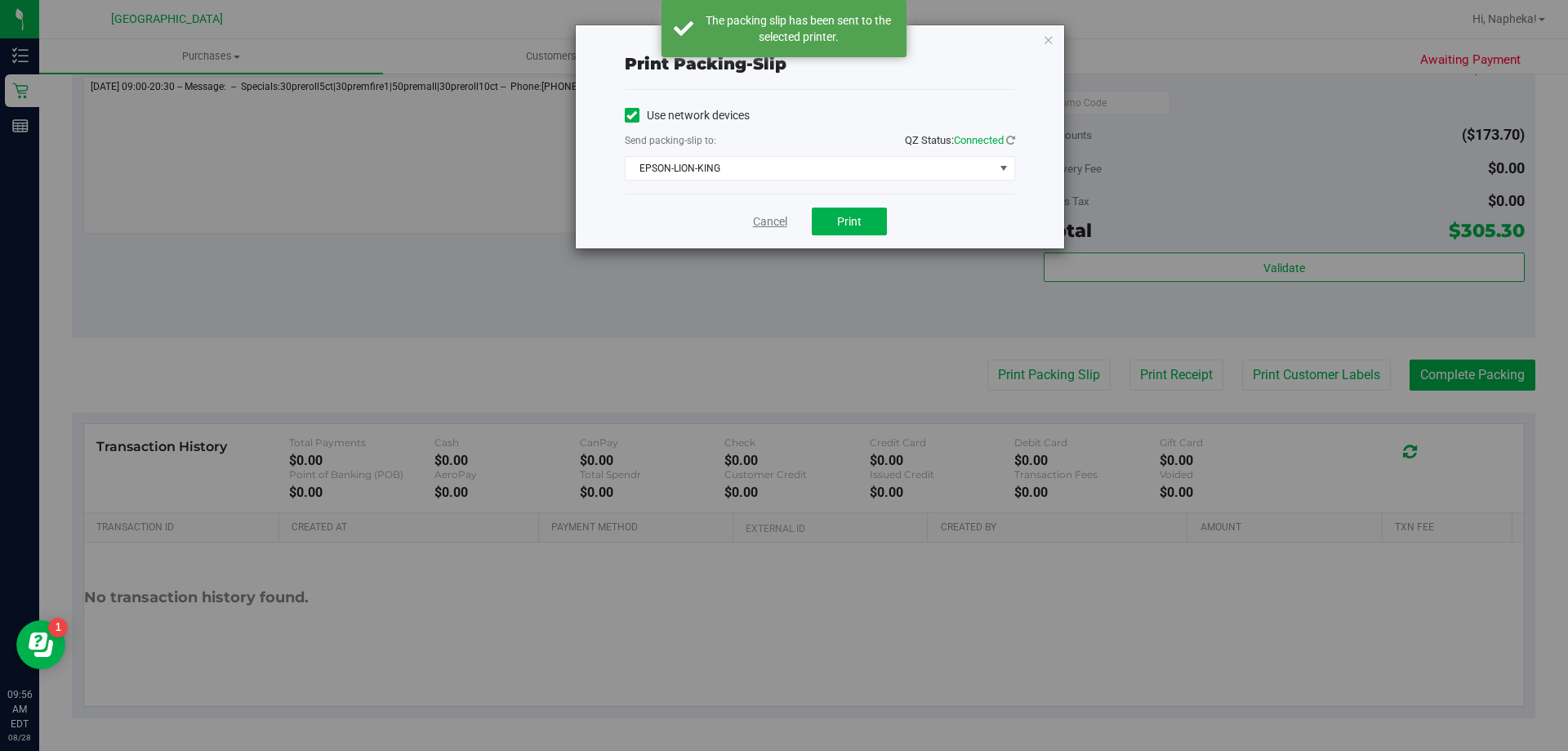
click at [762, 223] on link "Cancel" at bounding box center [769, 222] width 34 height 18
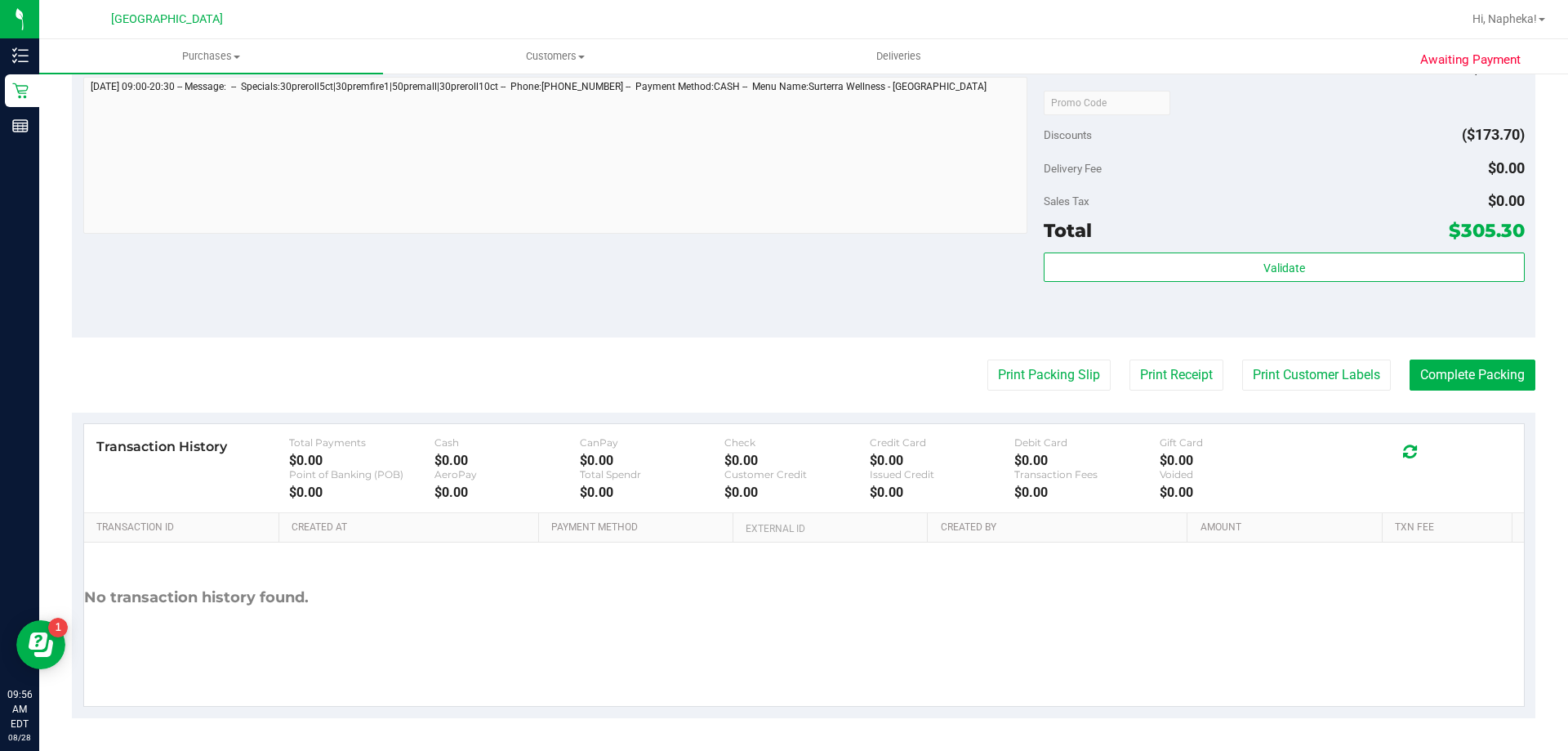
click at [987, 360] on button "Print Packing Slip" at bounding box center [1048, 375] width 123 height 31
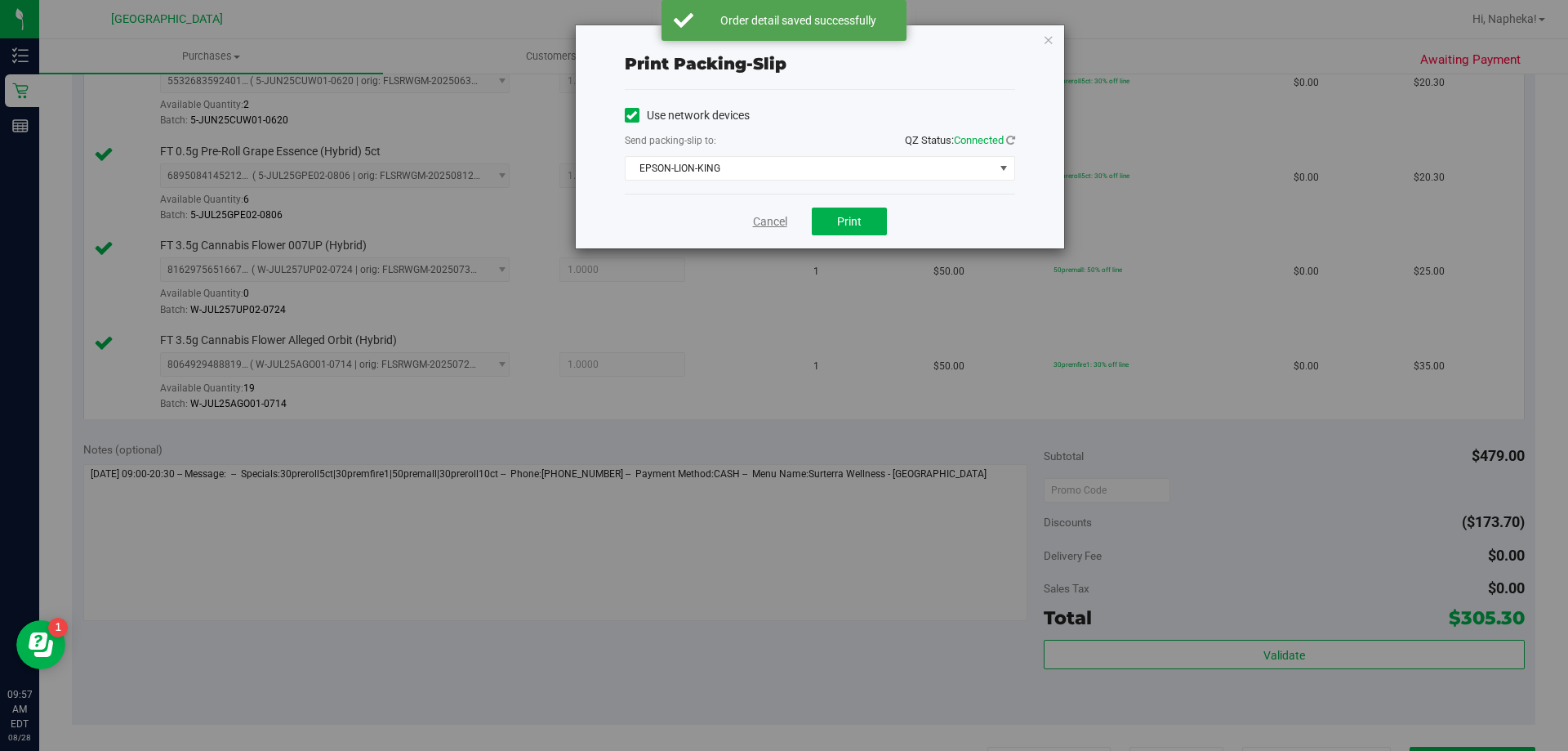
click at [783, 214] on link "Cancel" at bounding box center [769, 222] width 34 height 18
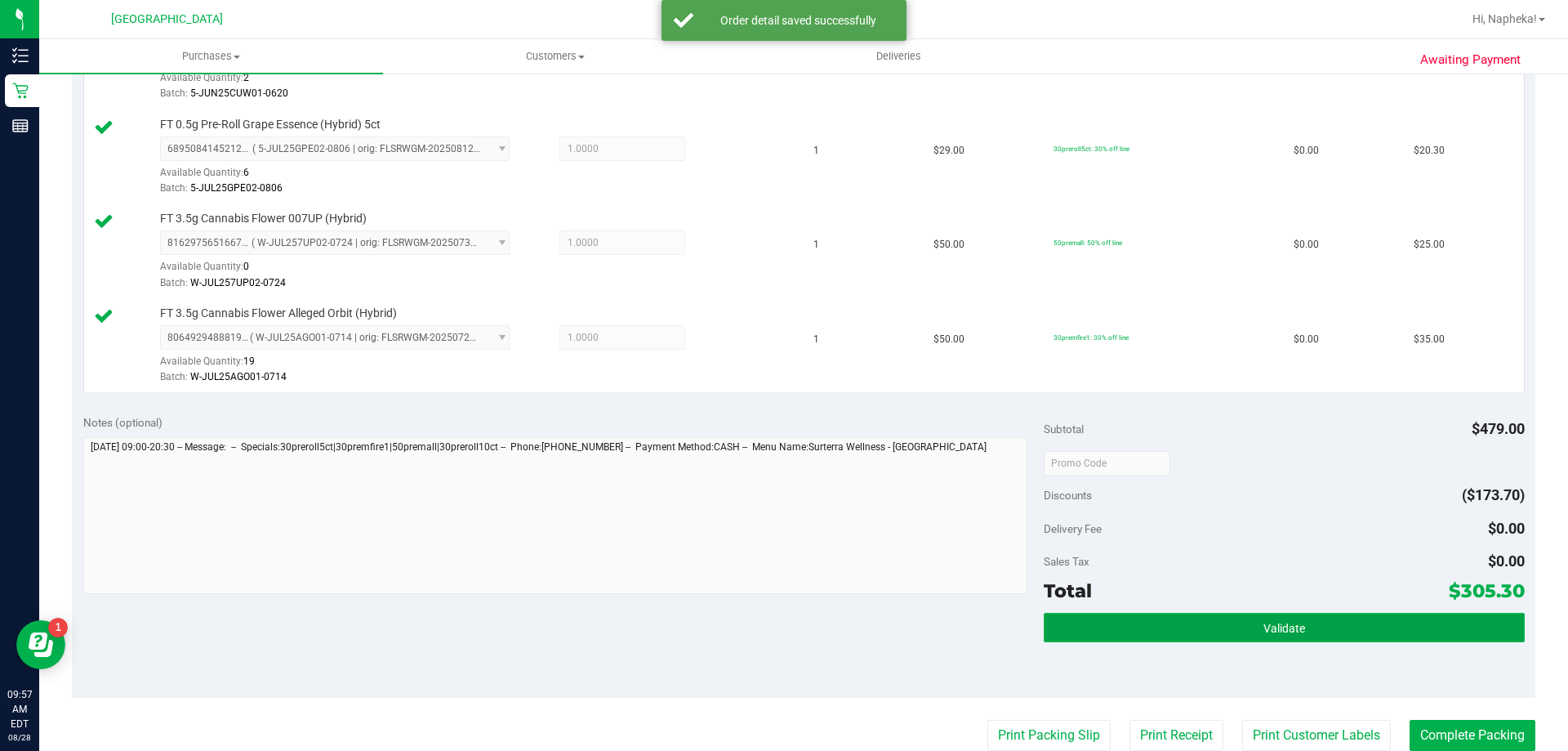
click at [1293, 625] on span "Validate" at bounding box center [1283, 629] width 42 height 13
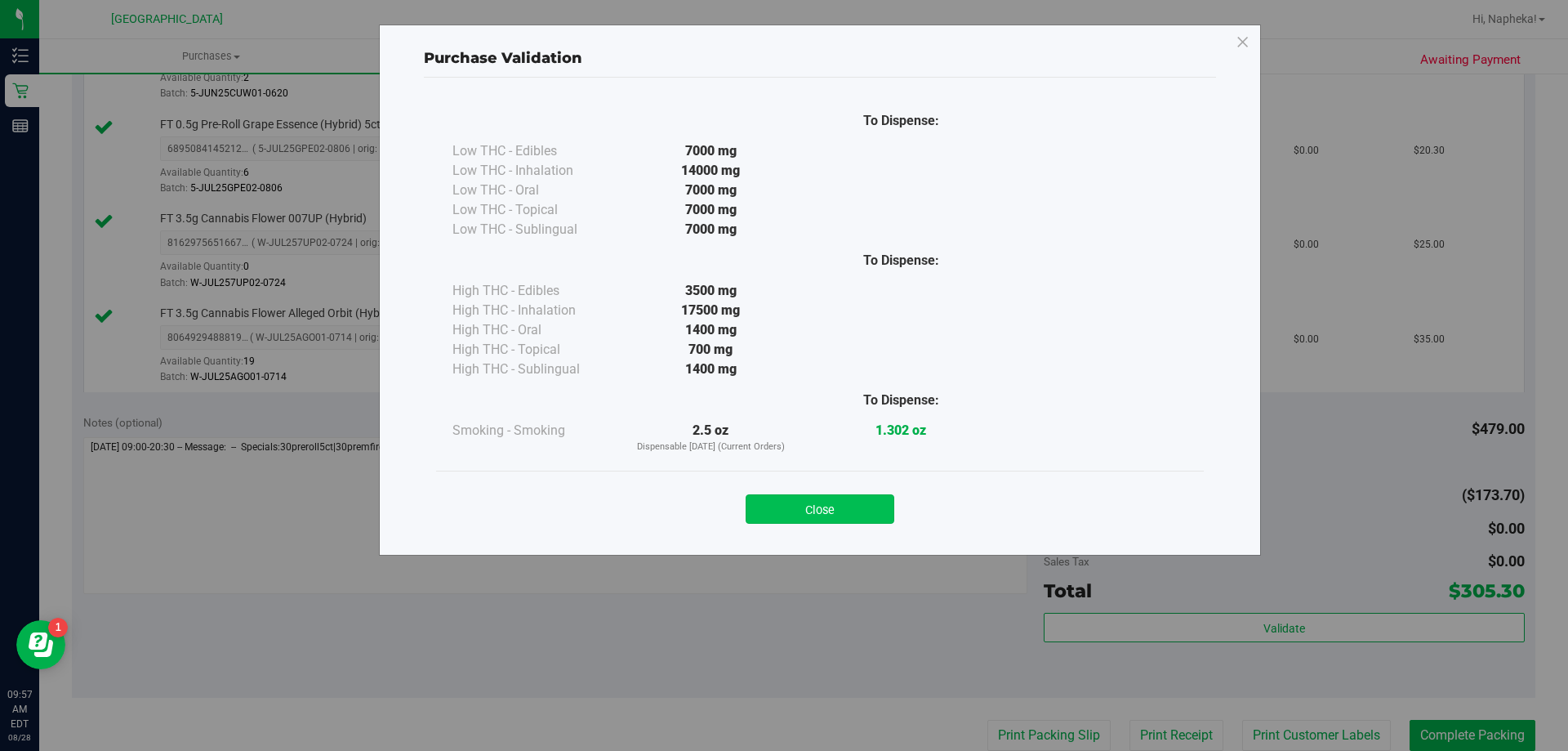
click at [876, 510] on button "Close" at bounding box center [820, 509] width 148 height 30
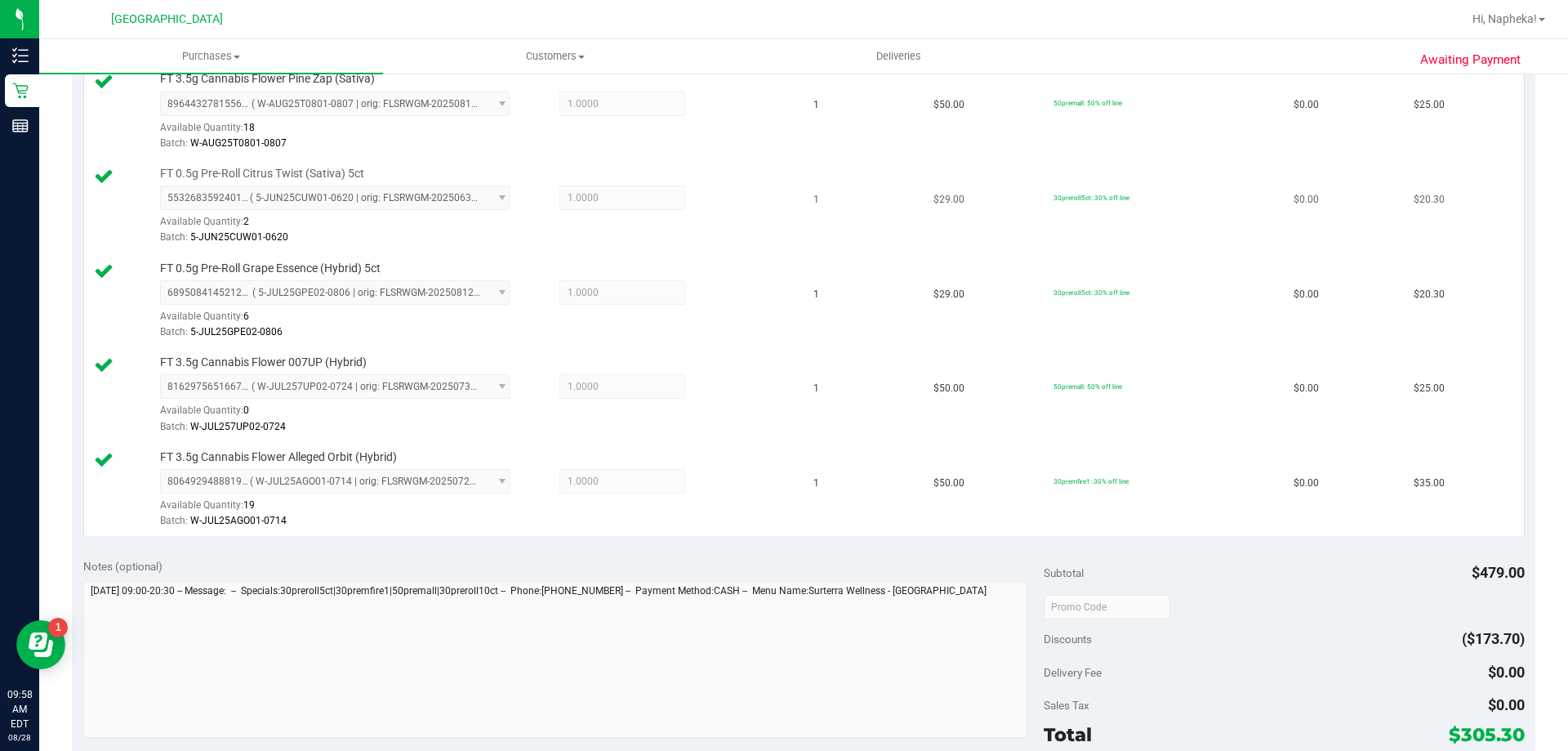
scroll to position [1320, 0]
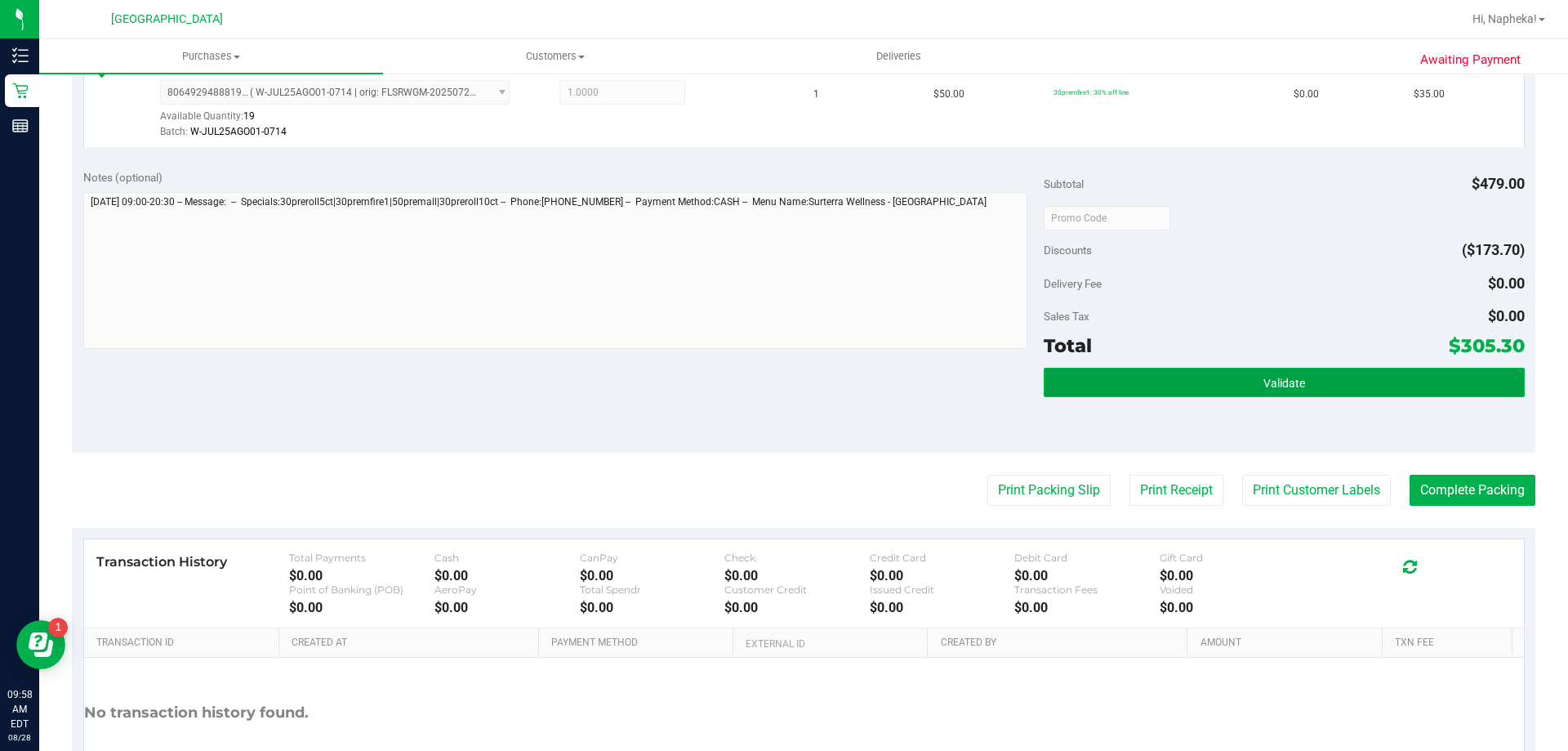
click at [1275, 395] on button "Validate" at bounding box center [1283, 383] width 480 height 30
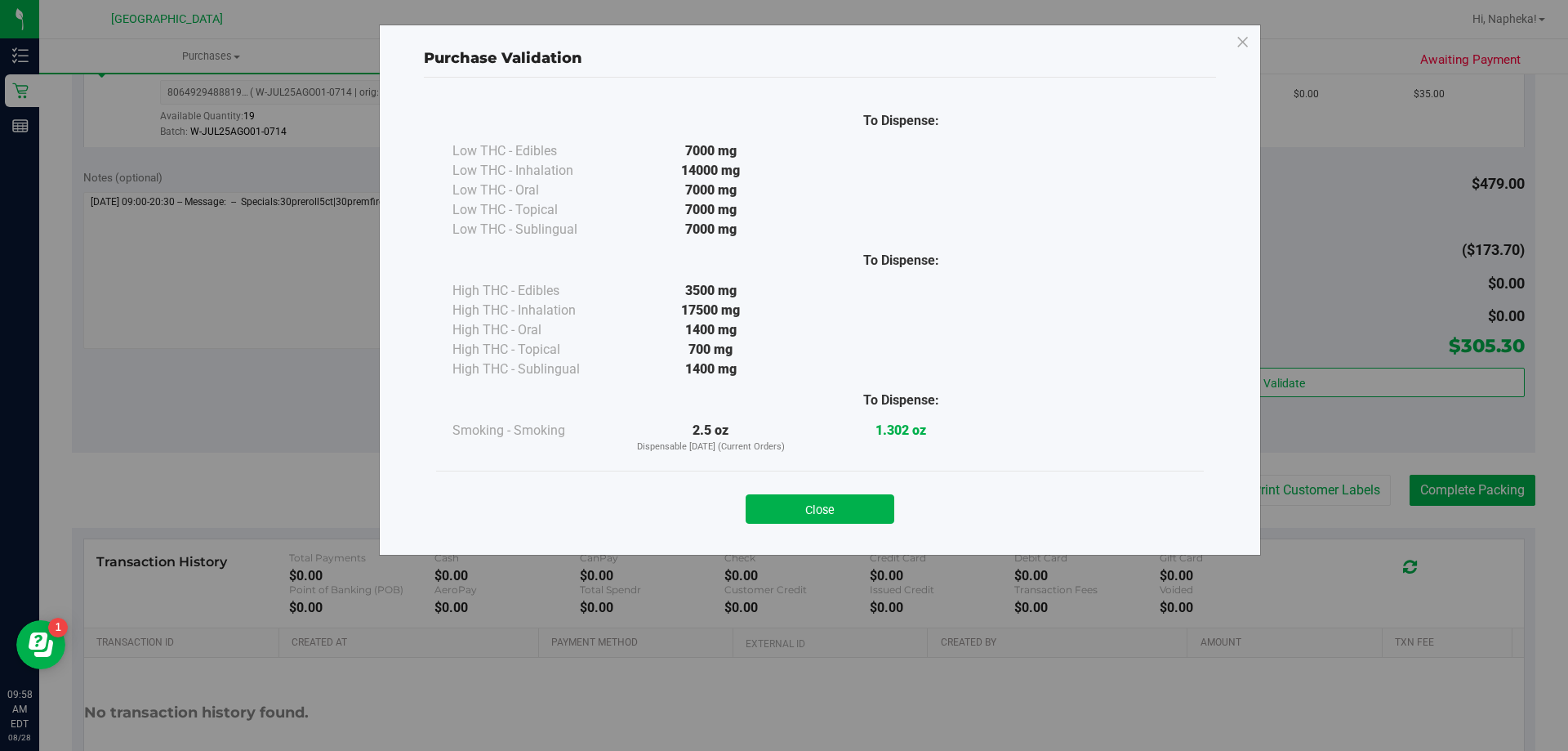
click at [847, 488] on div "Close" at bounding box center [820, 504] width 743 height 41
click at [849, 503] on button "Close" at bounding box center [820, 509] width 148 height 30
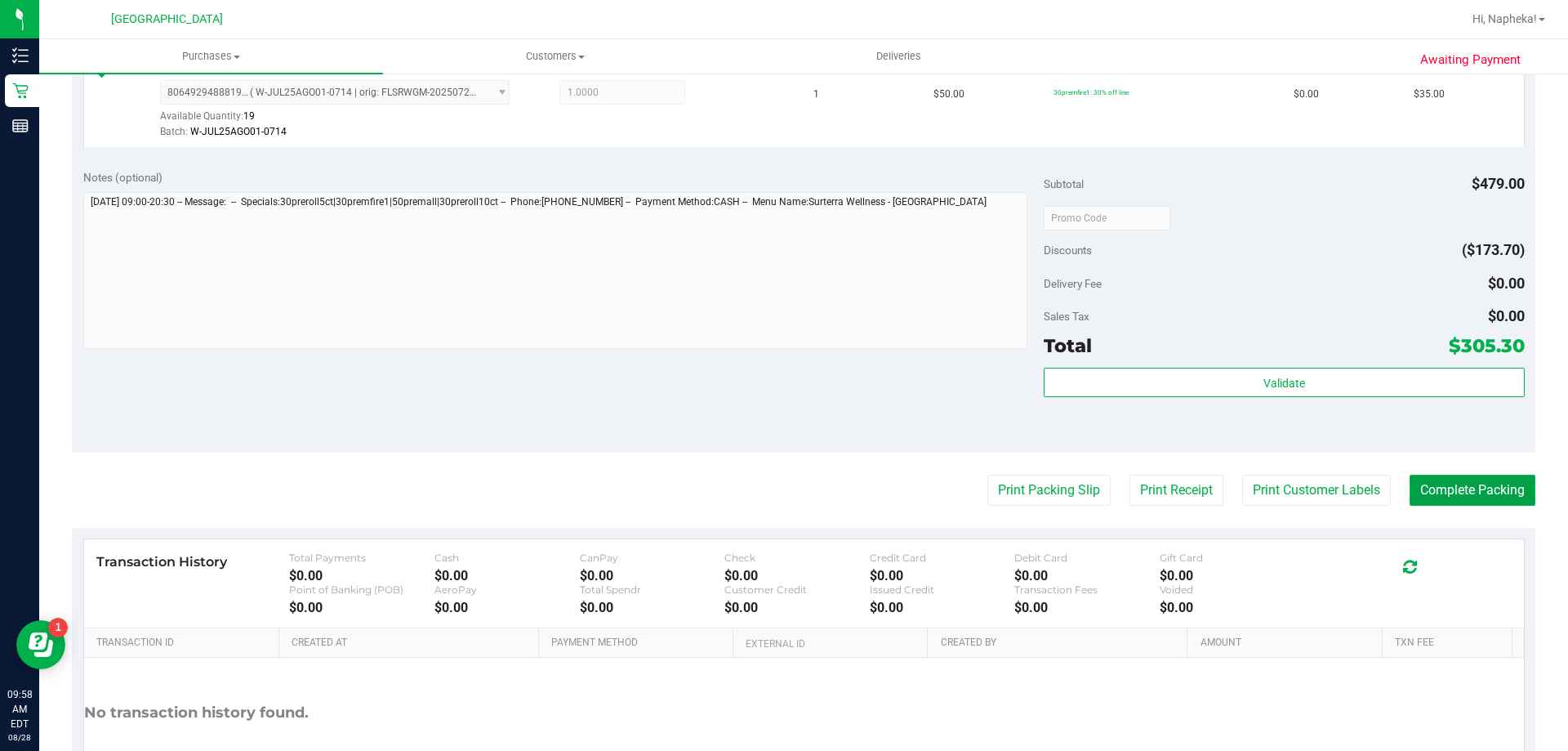
click at [1459, 483] on button "Complete Packing" at bounding box center [1473, 490] width 126 height 31
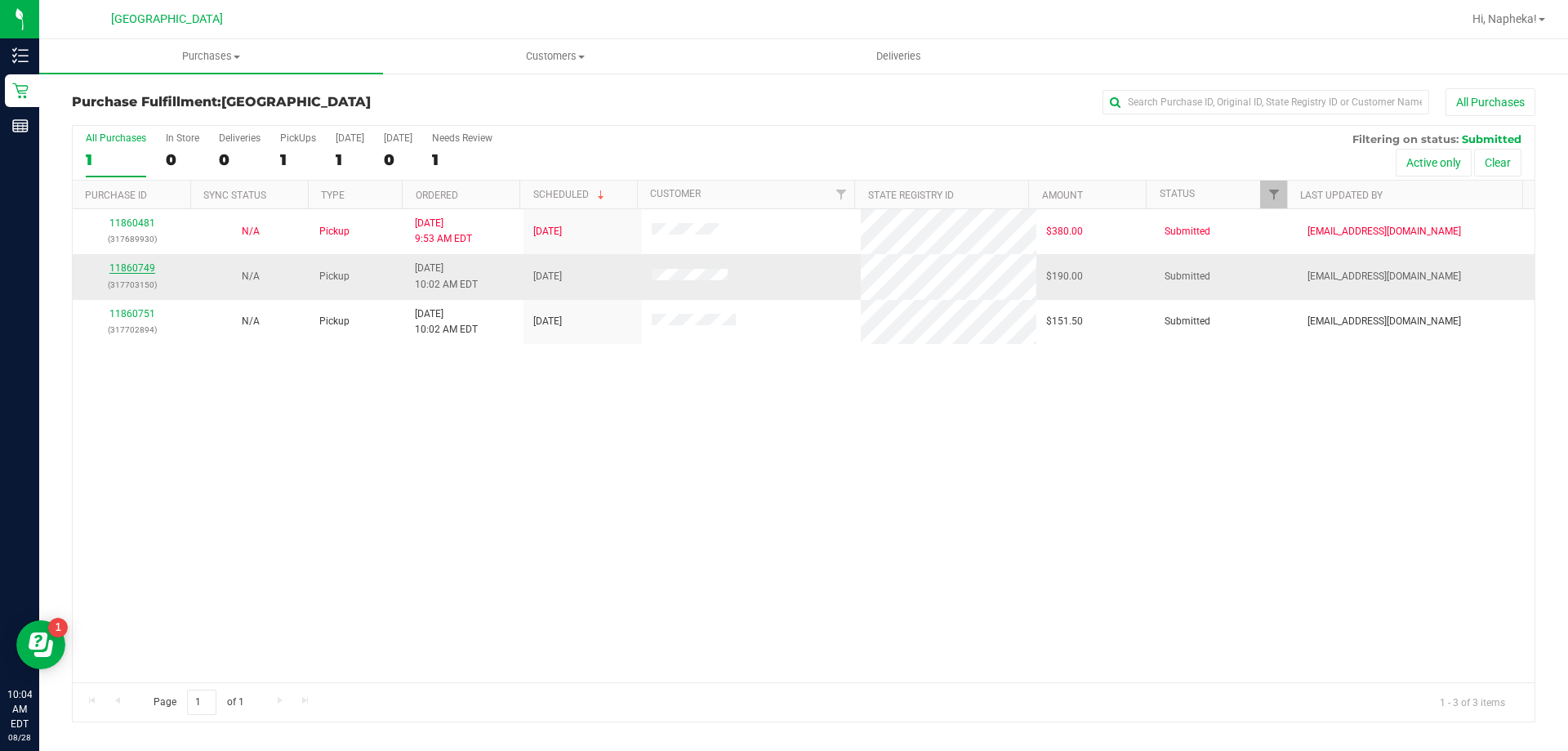
click at [145, 266] on link "11860749" at bounding box center [132, 268] width 45 height 11
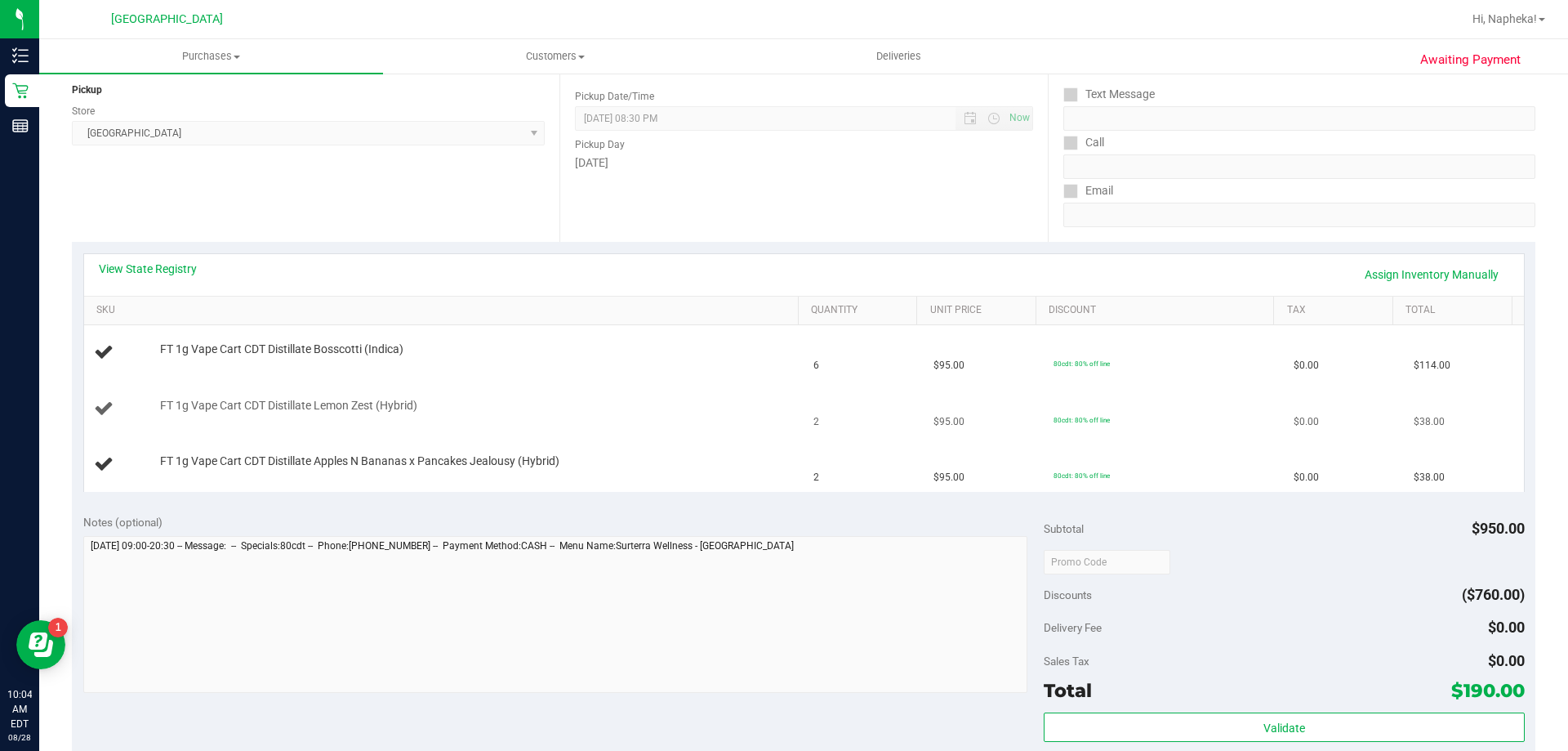
scroll to position [245, 0]
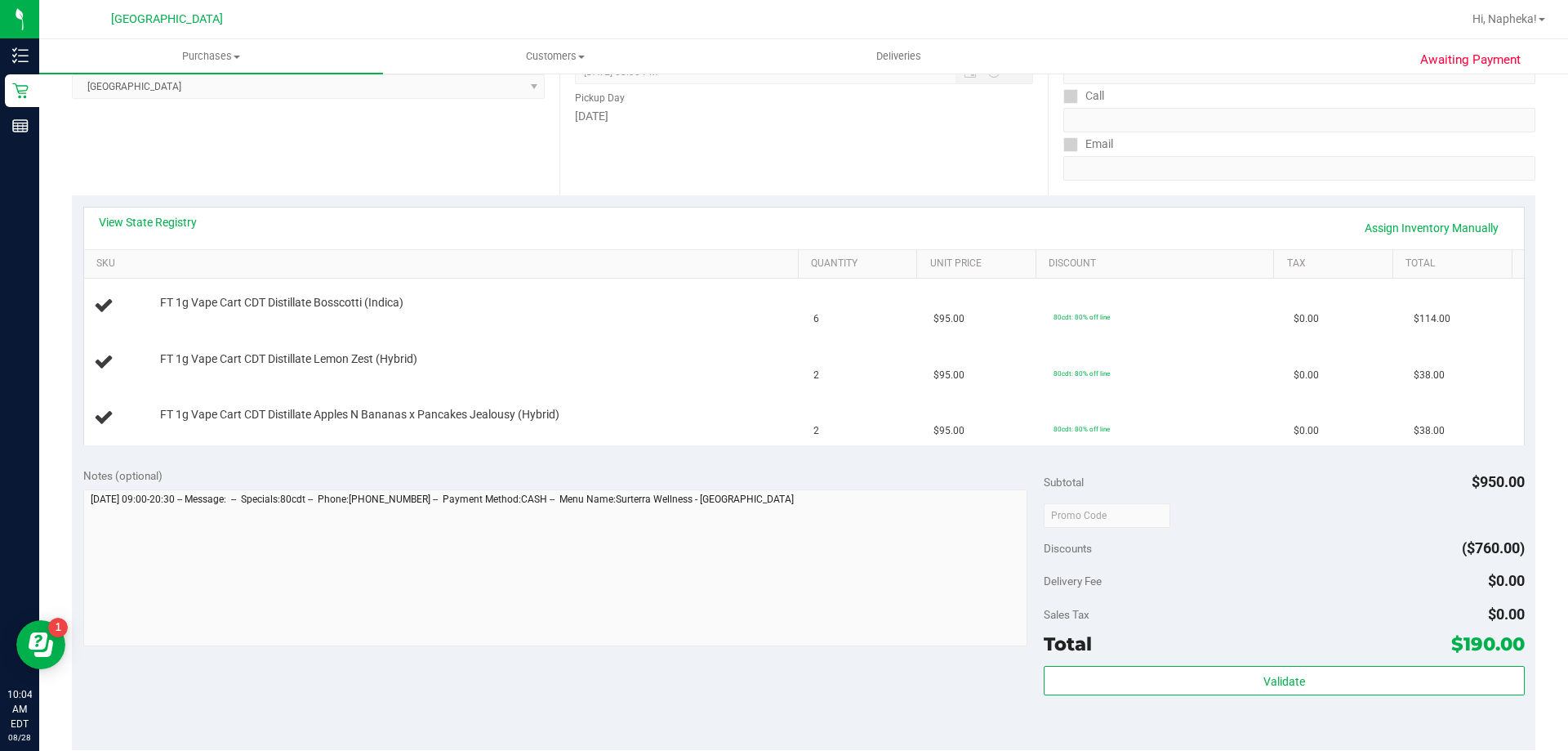
click at [180, 240] on div "View State Registry Assign Inventory Manually" at bounding box center [804, 228] width 1410 height 28
click at [175, 222] on link "View State Registry" at bounding box center [148, 223] width 98 height 17
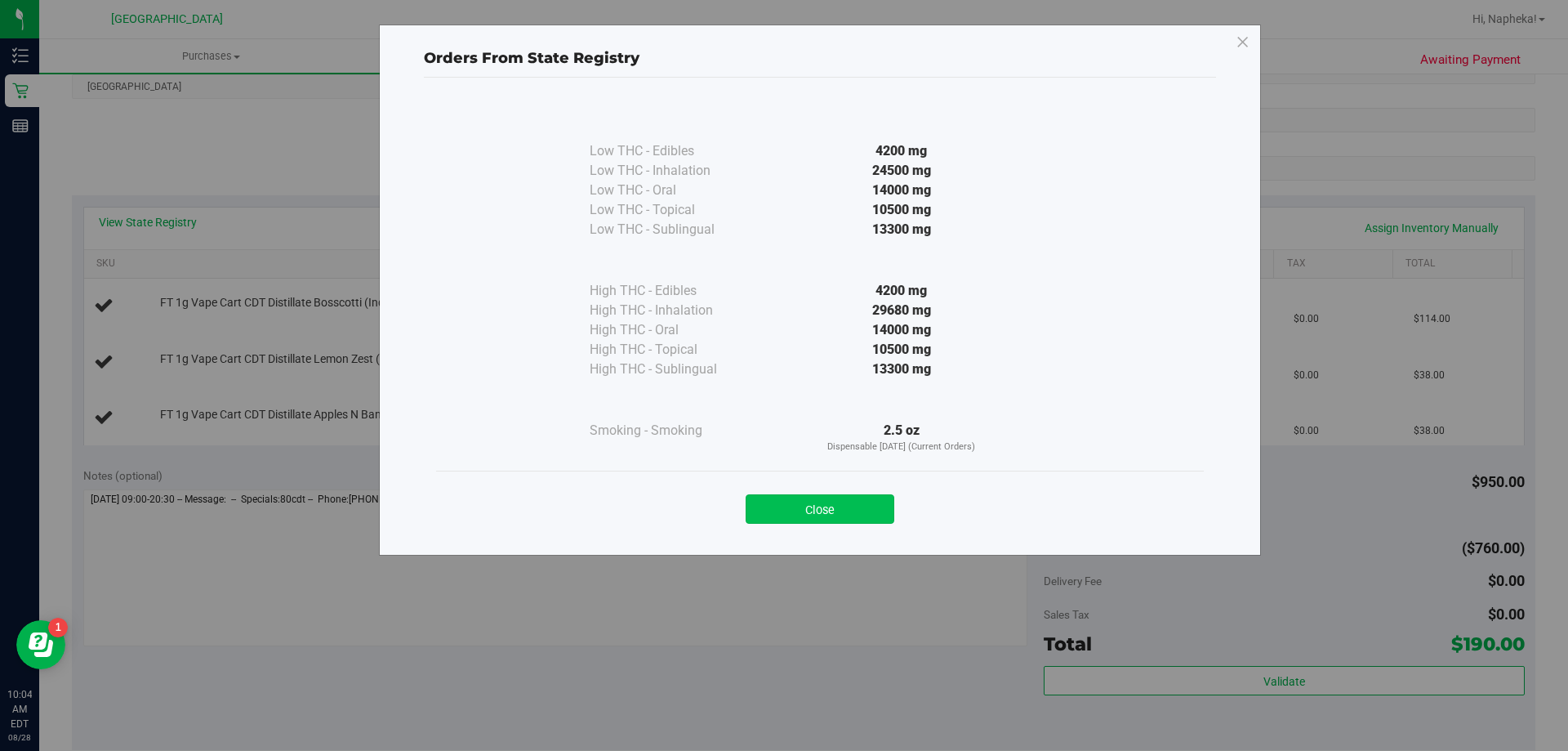
click at [866, 505] on button "Close" at bounding box center [820, 509] width 148 height 30
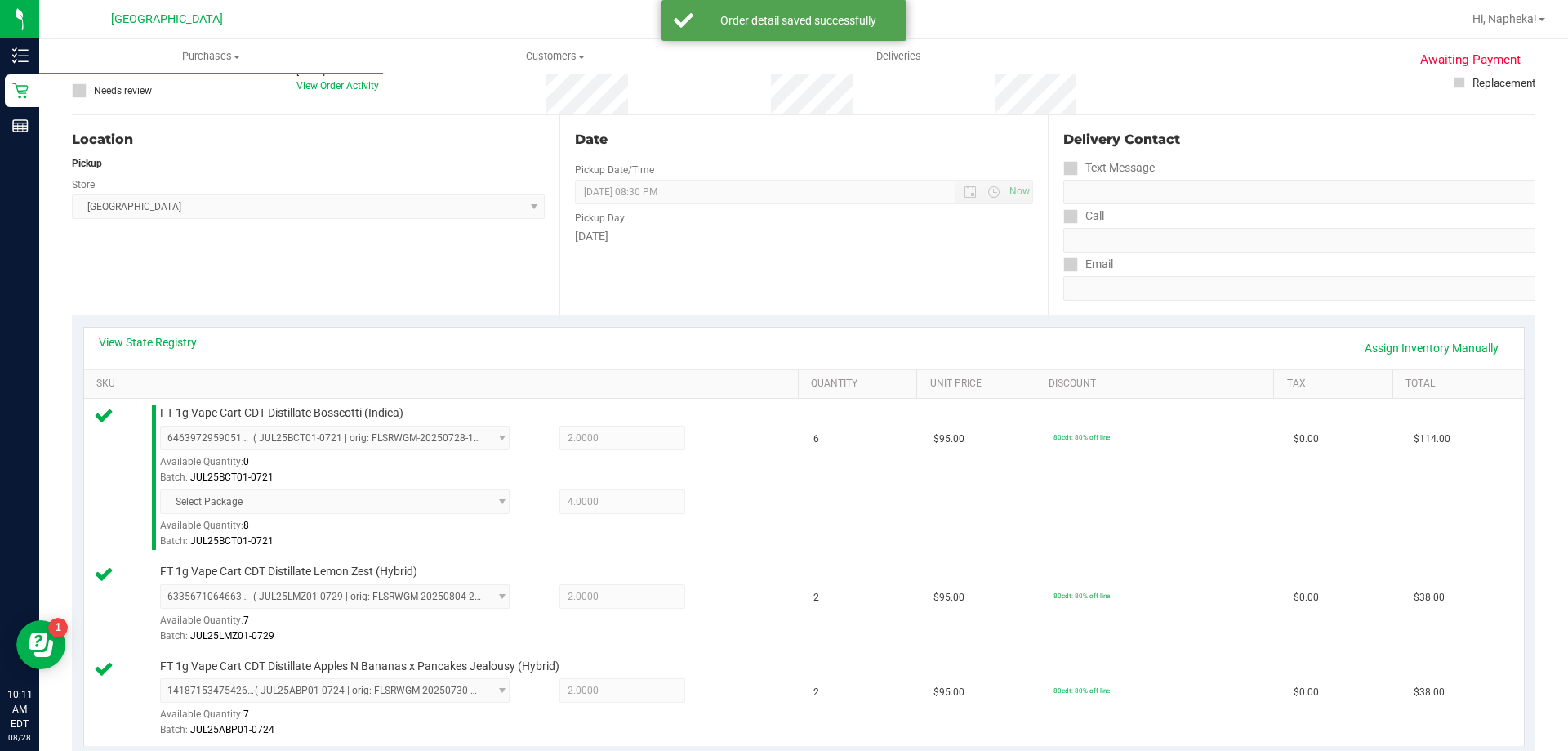
scroll to position [490, 0]
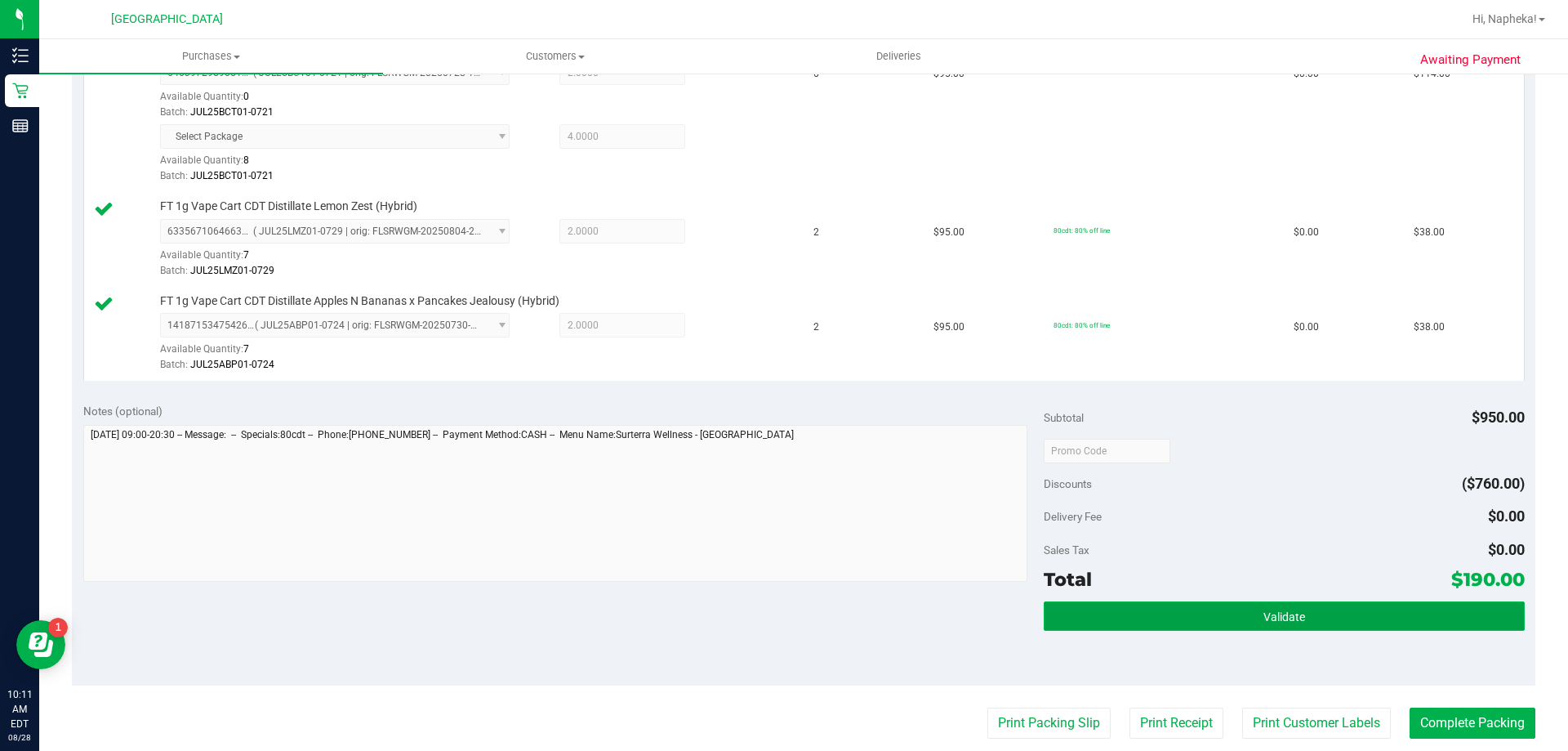
click at [1232, 618] on button "Validate" at bounding box center [1283, 617] width 480 height 30
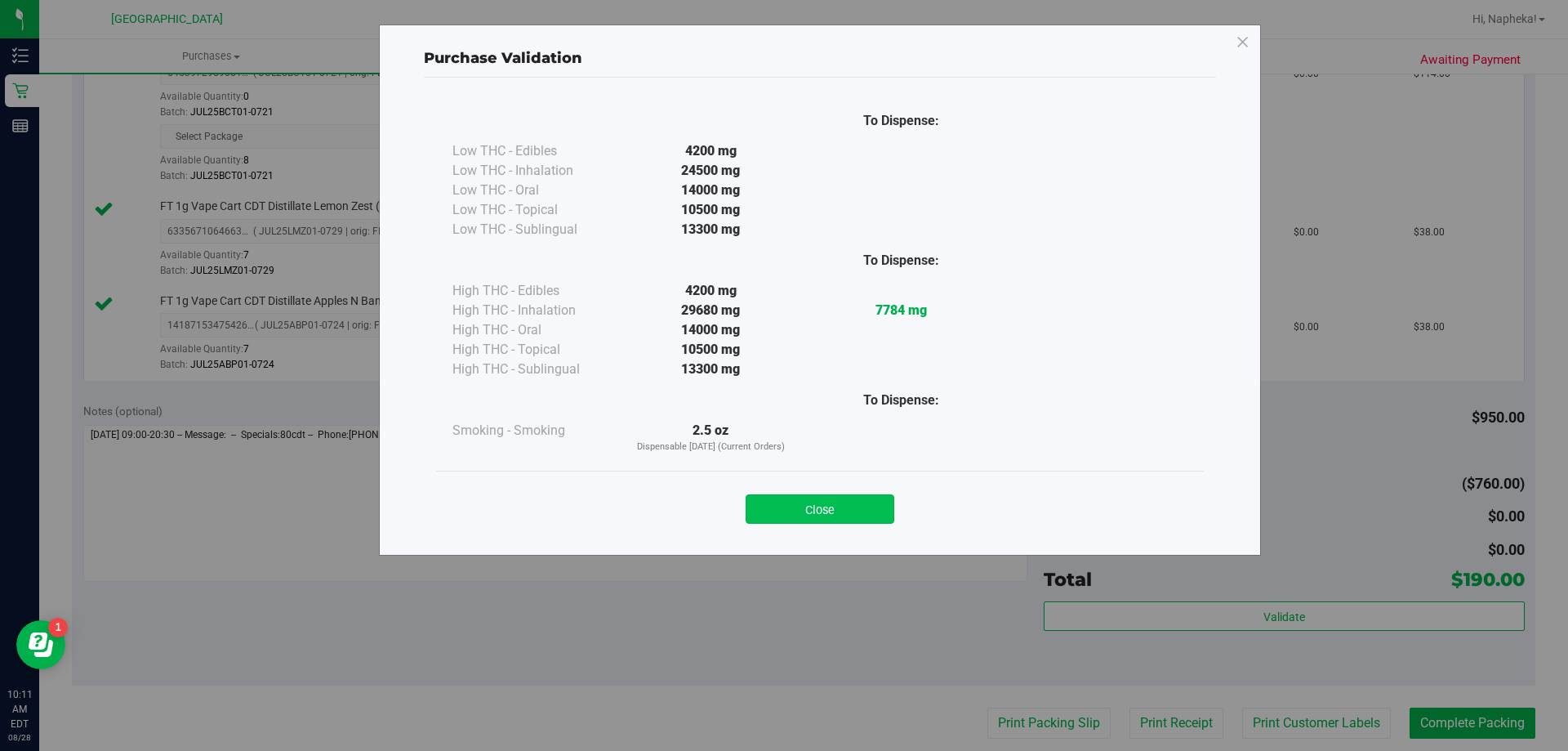
click at [850, 511] on button "Close" at bounding box center [820, 509] width 148 height 30
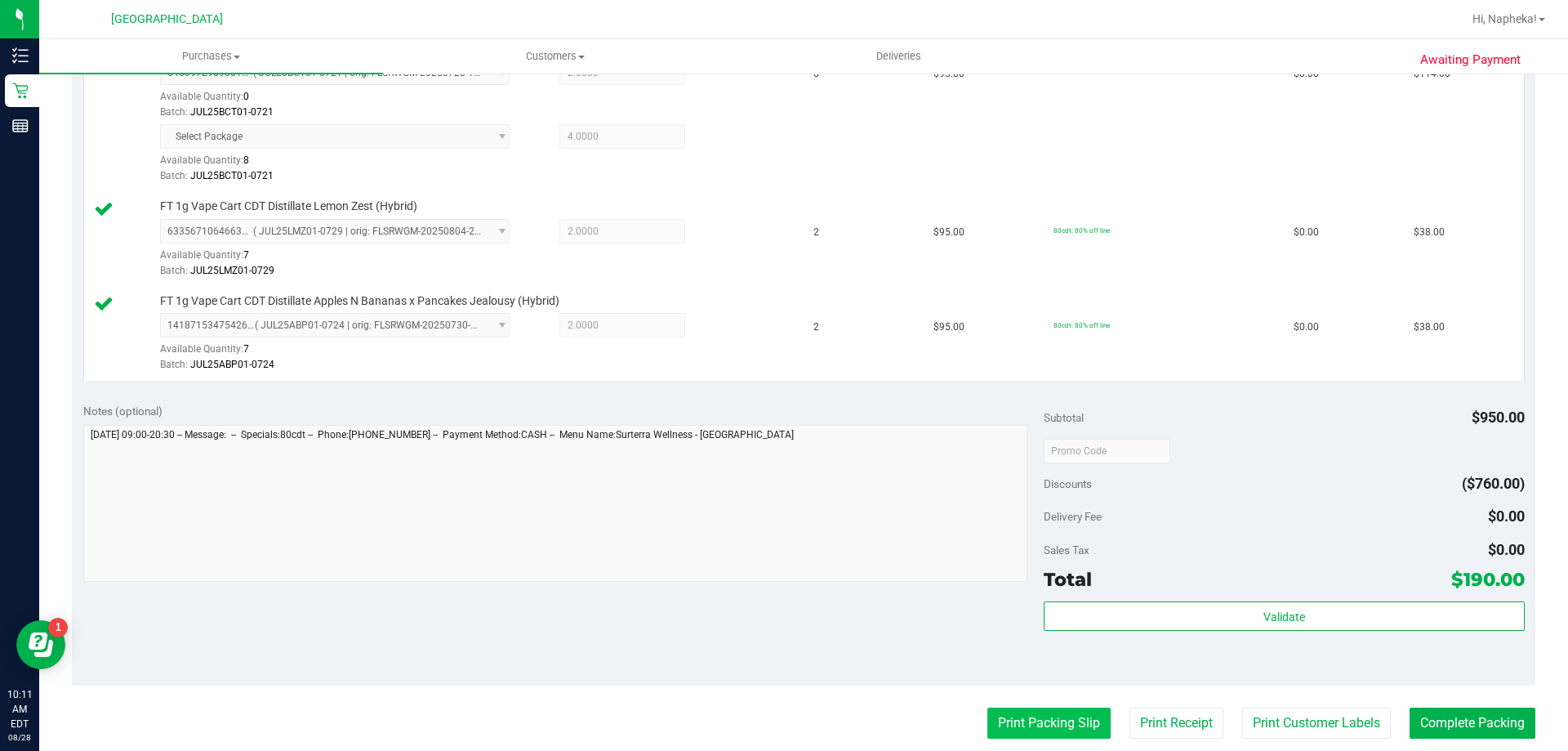
click at [1036, 713] on button "Print Packing Slip" at bounding box center [1048, 722] width 123 height 31
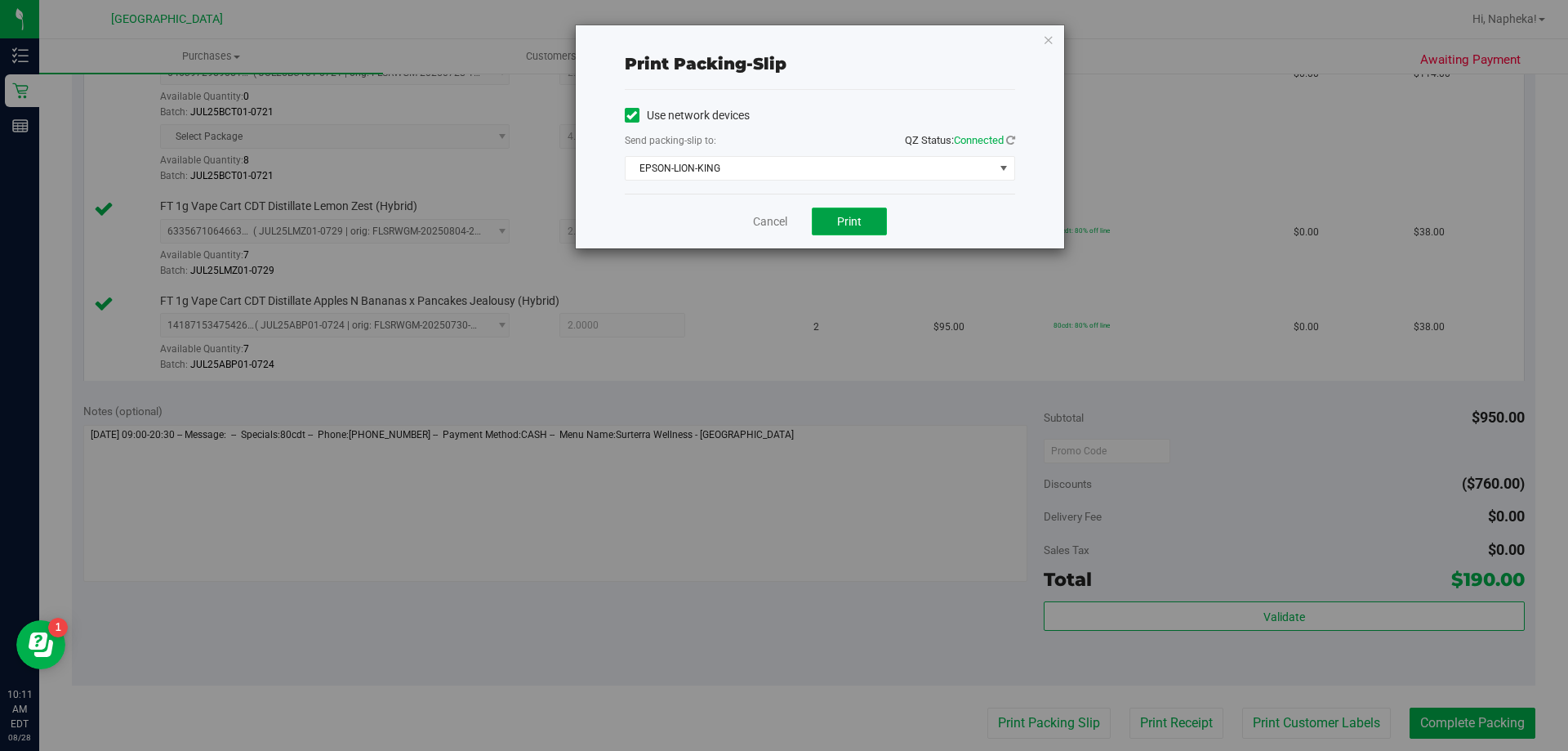
click at [855, 210] on button "Print" at bounding box center [849, 222] width 75 height 28
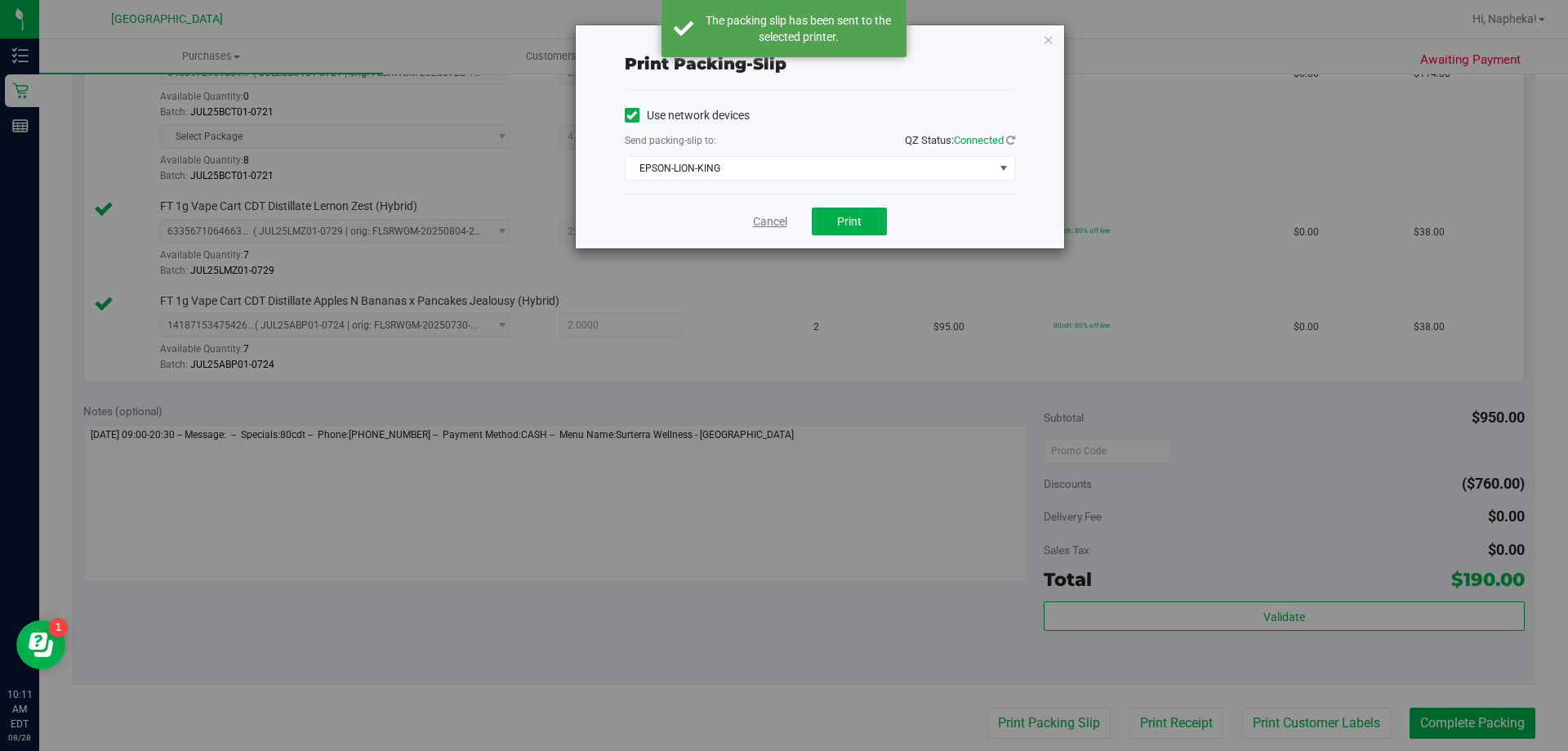
click at [756, 220] on link "Cancel" at bounding box center [769, 222] width 34 height 18
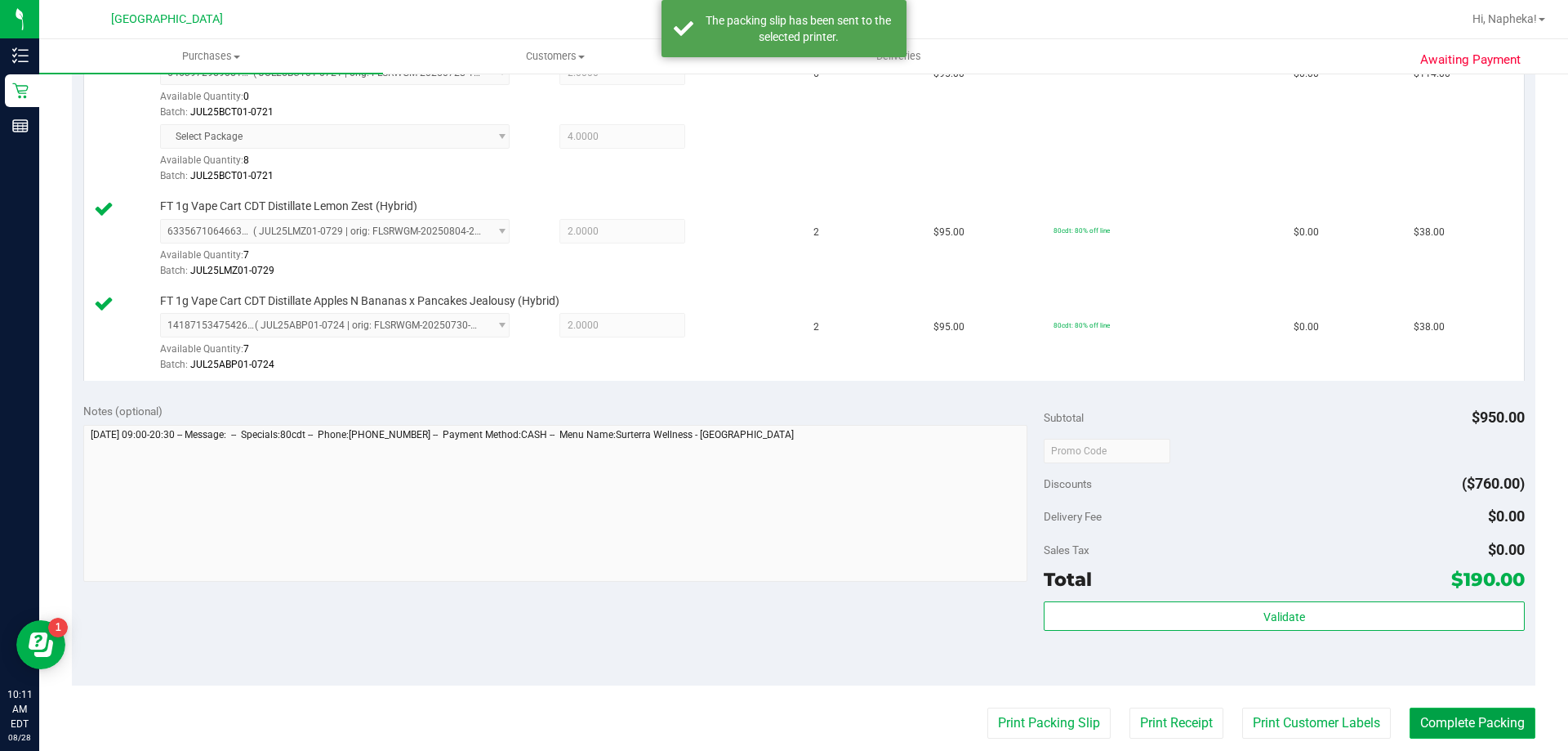
click at [1502, 708] on button "Complete Packing" at bounding box center [1473, 722] width 126 height 31
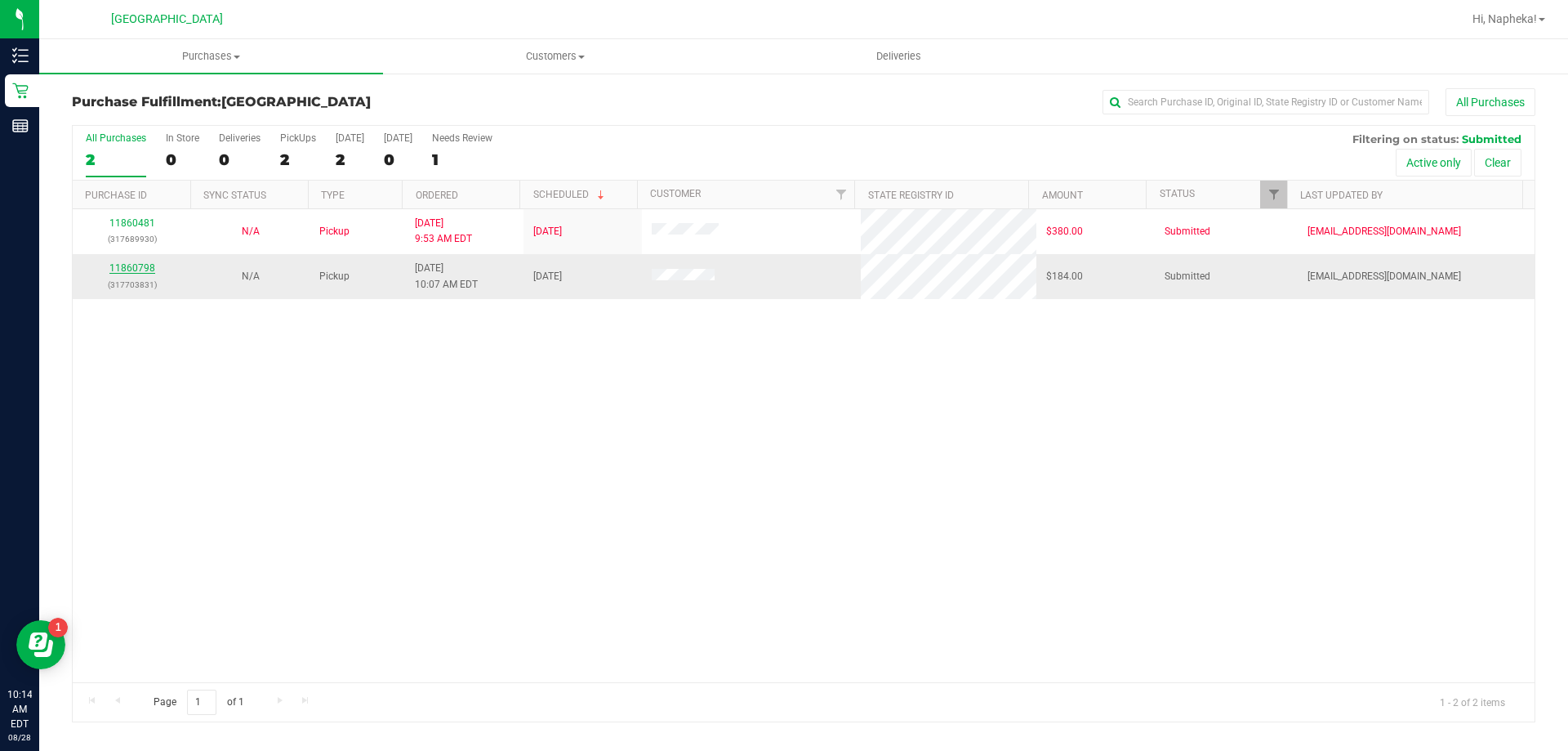
click at [141, 266] on link "11860798" at bounding box center [132, 268] width 45 height 11
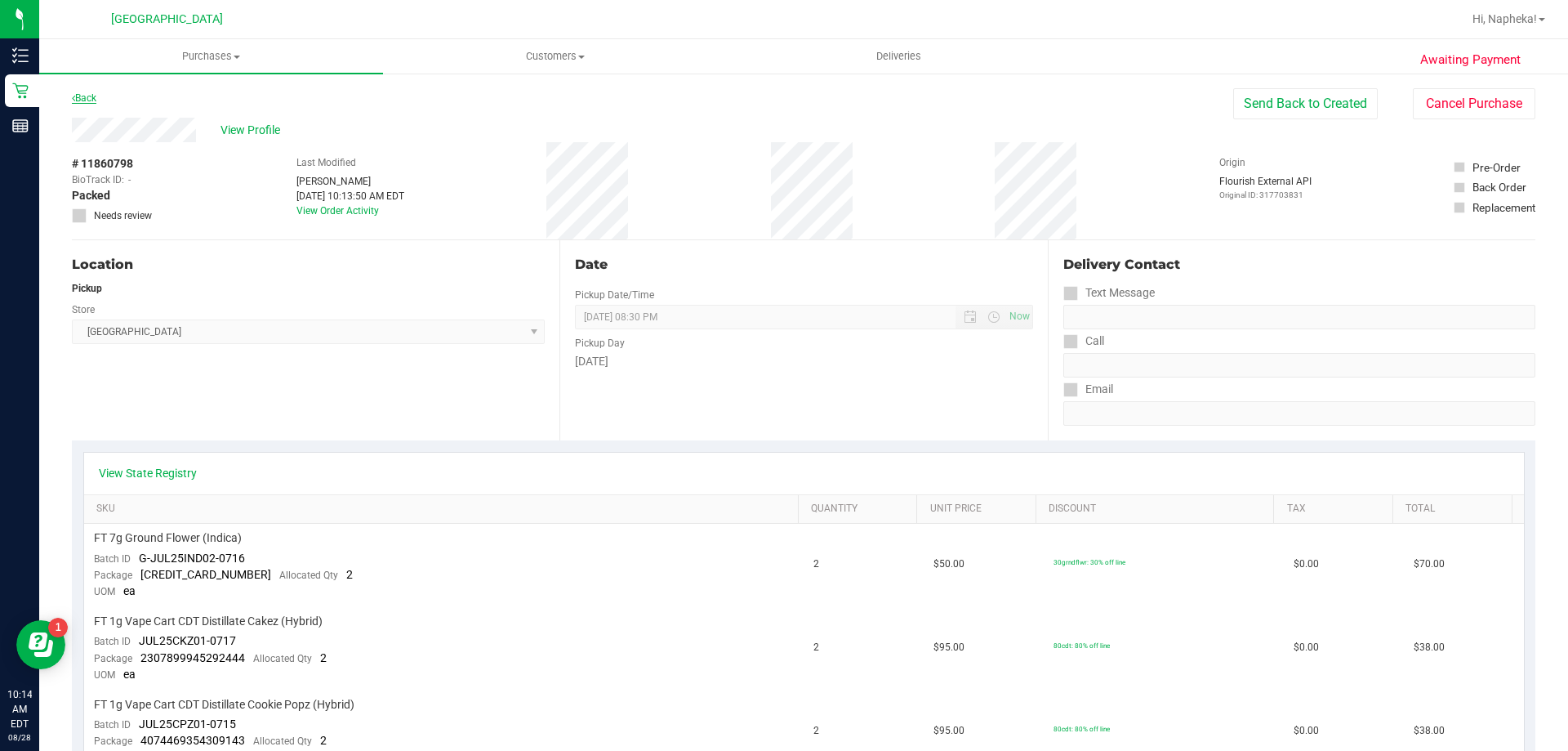
click at [92, 101] on link "Back" at bounding box center [84, 98] width 24 height 11
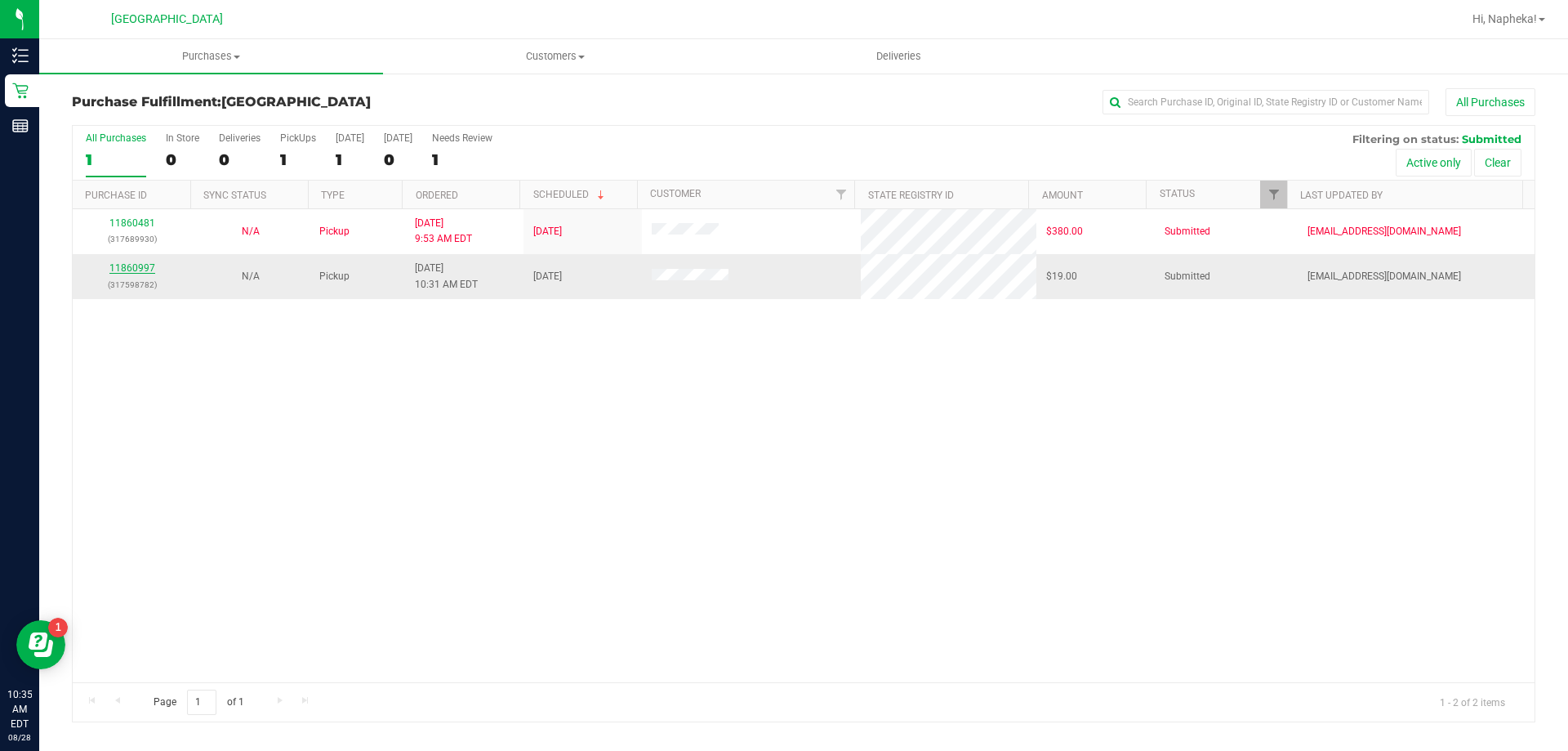
click at [124, 265] on link "11860997" at bounding box center [132, 268] width 45 height 11
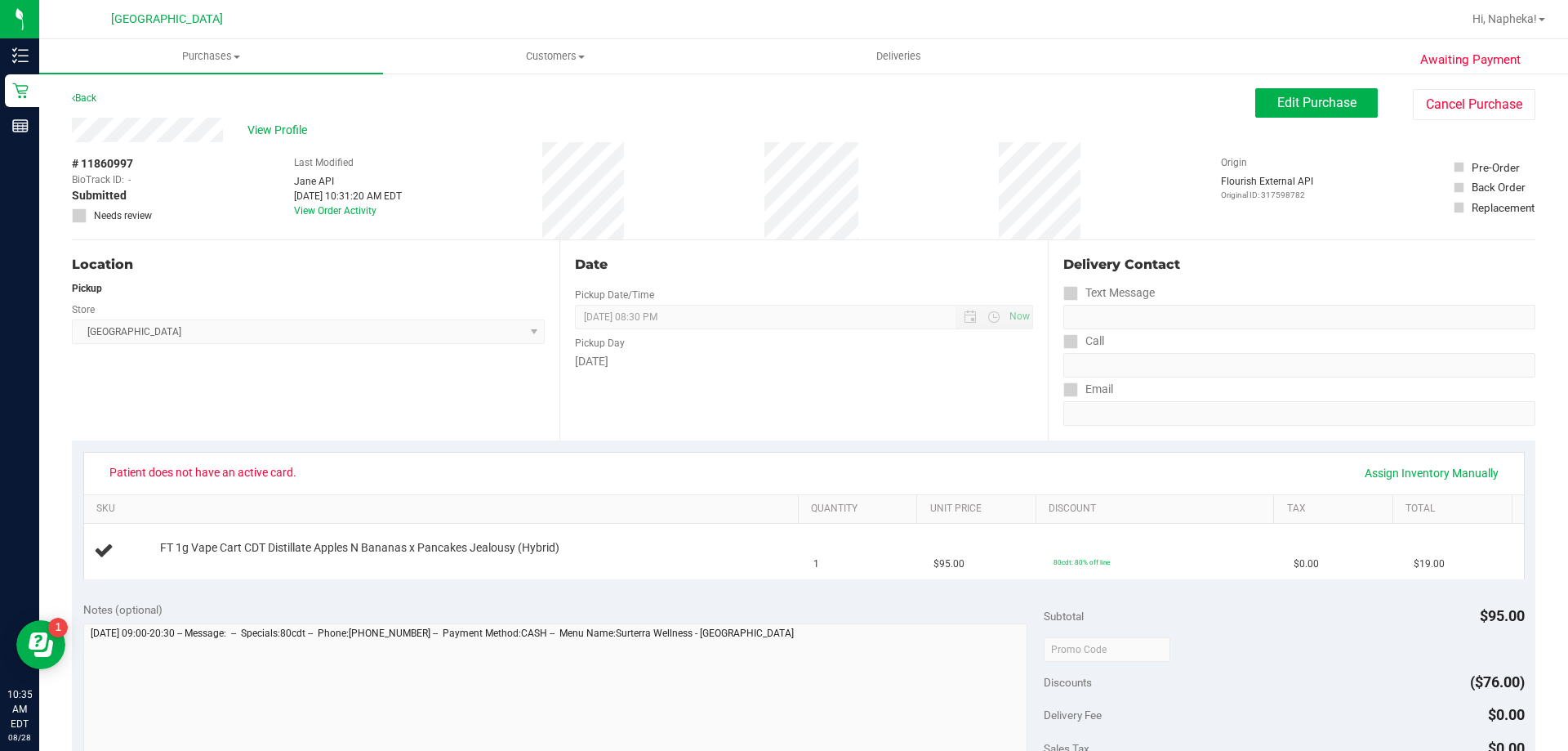
click at [89, 104] on div "Back" at bounding box center [84, 97] width 24 height 19
click at [82, 100] on link "Back" at bounding box center [84, 98] width 24 height 11
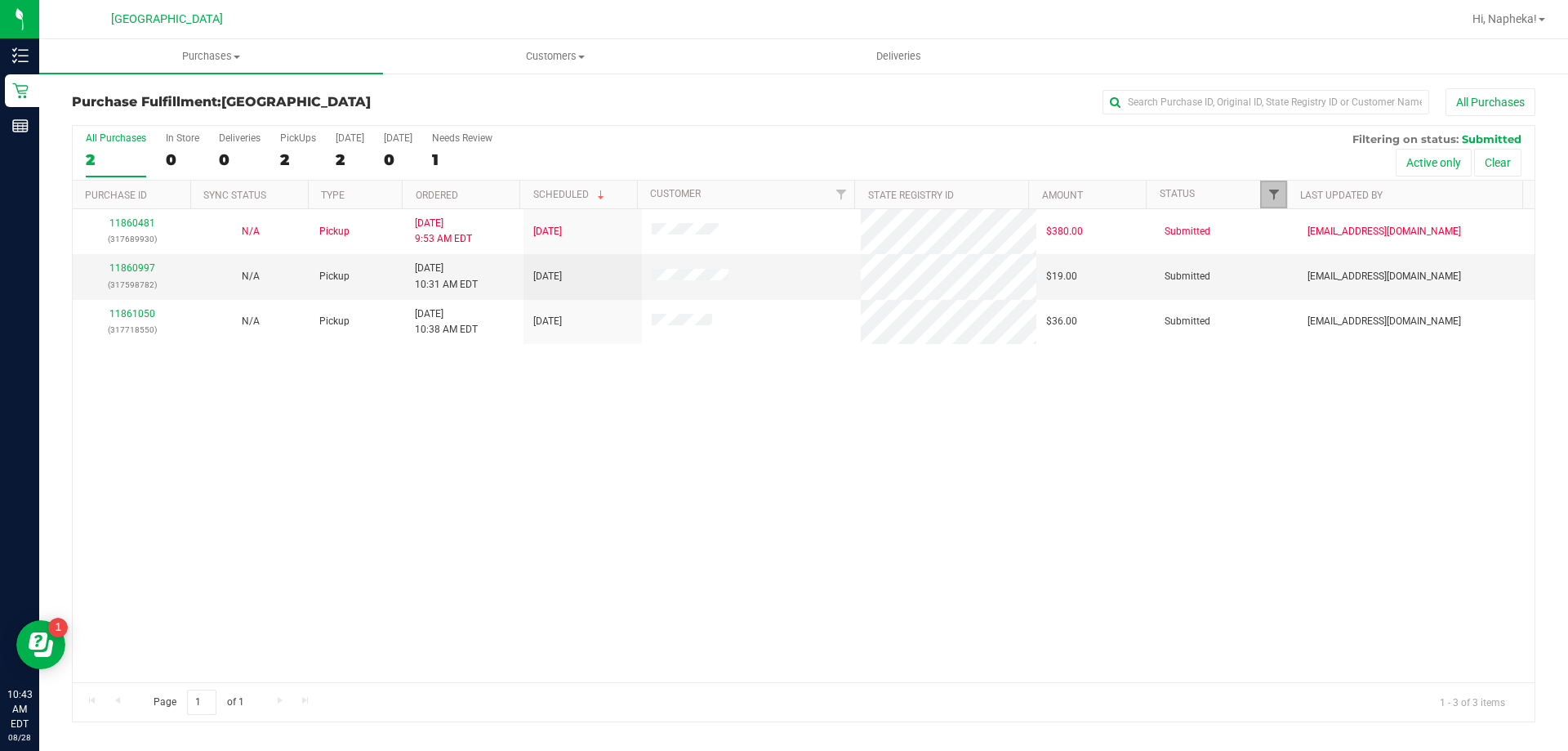
click at [1270, 196] on span "Filter" at bounding box center [1274, 195] width 13 height 13
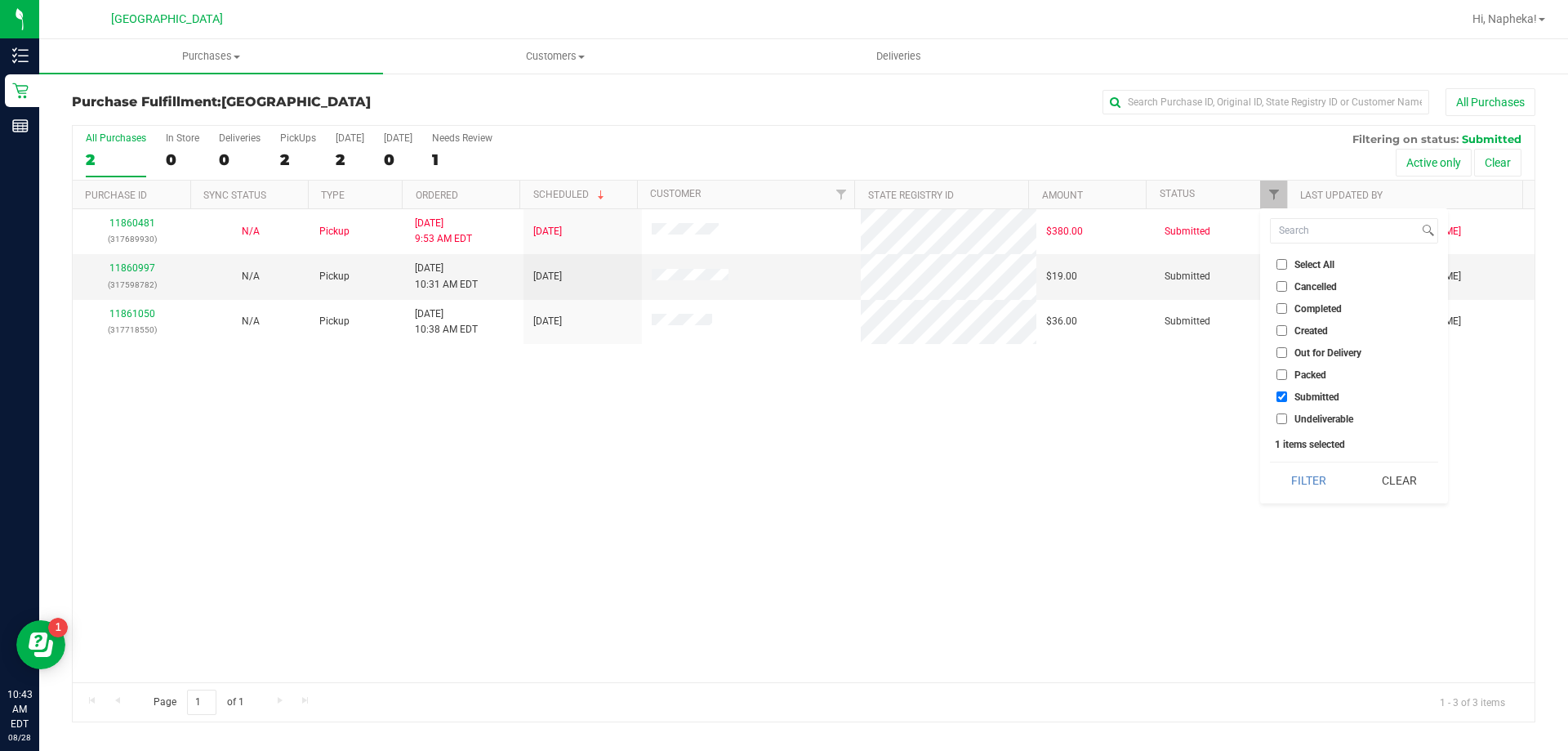
click at [1323, 367] on li "Packed" at bounding box center [1354, 375] width 169 height 18
click at [1321, 368] on li "Packed" at bounding box center [1354, 375] width 169 height 18
click at [1288, 375] on label "Packed" at bounding box center [1301, 374] width 50 height 10
click at [1287, 375] on input "Packed" at bounding box center [1281, 374] width 10 height 10
checkbox input "true"
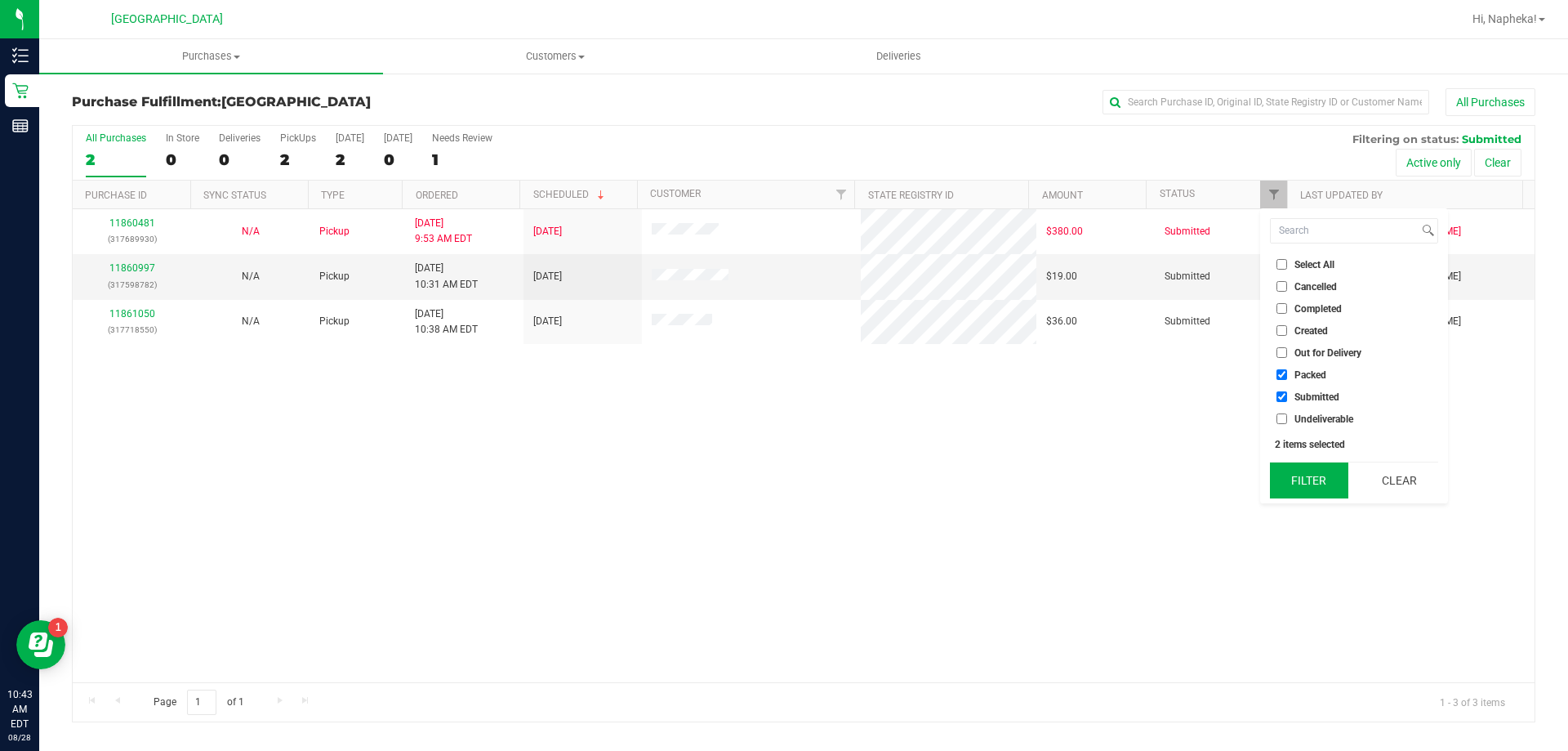
click at [1302, 474] on button "Filter" at bounding box center [1309, 480] width 79 height 36
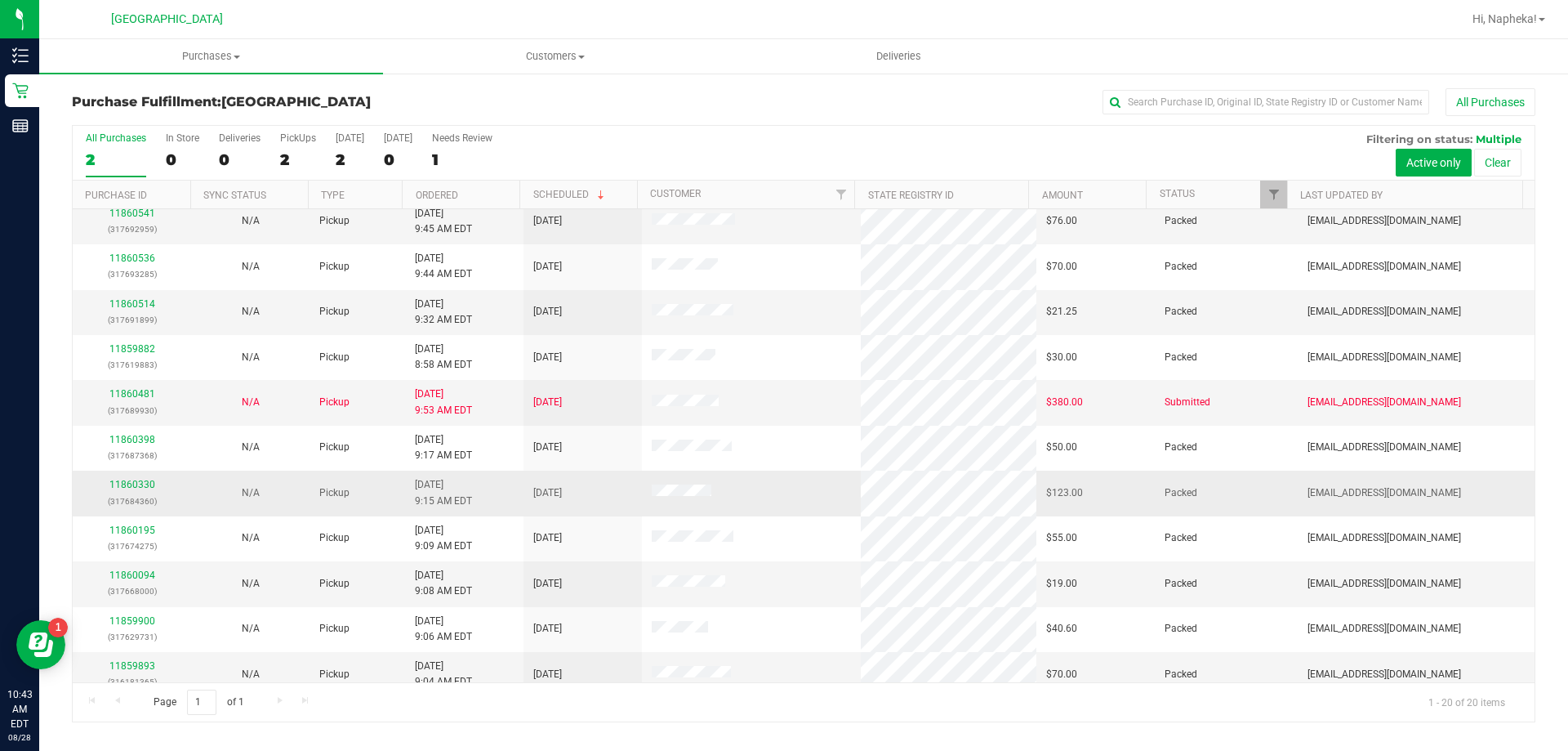
scroll to position [409, 0]
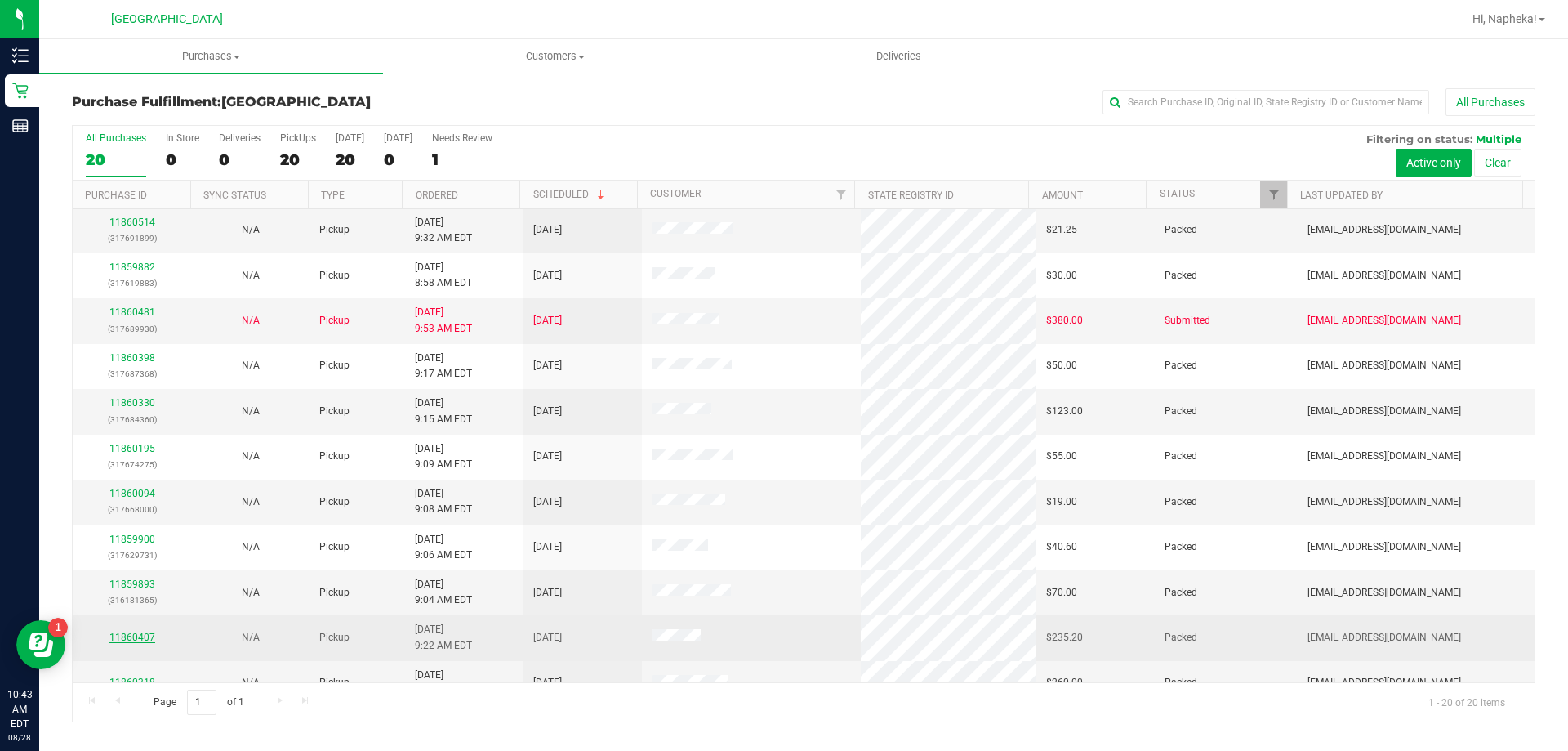
click at [139, 632] on link "11860407" at bounding box center [132, 637] width 45 height 11
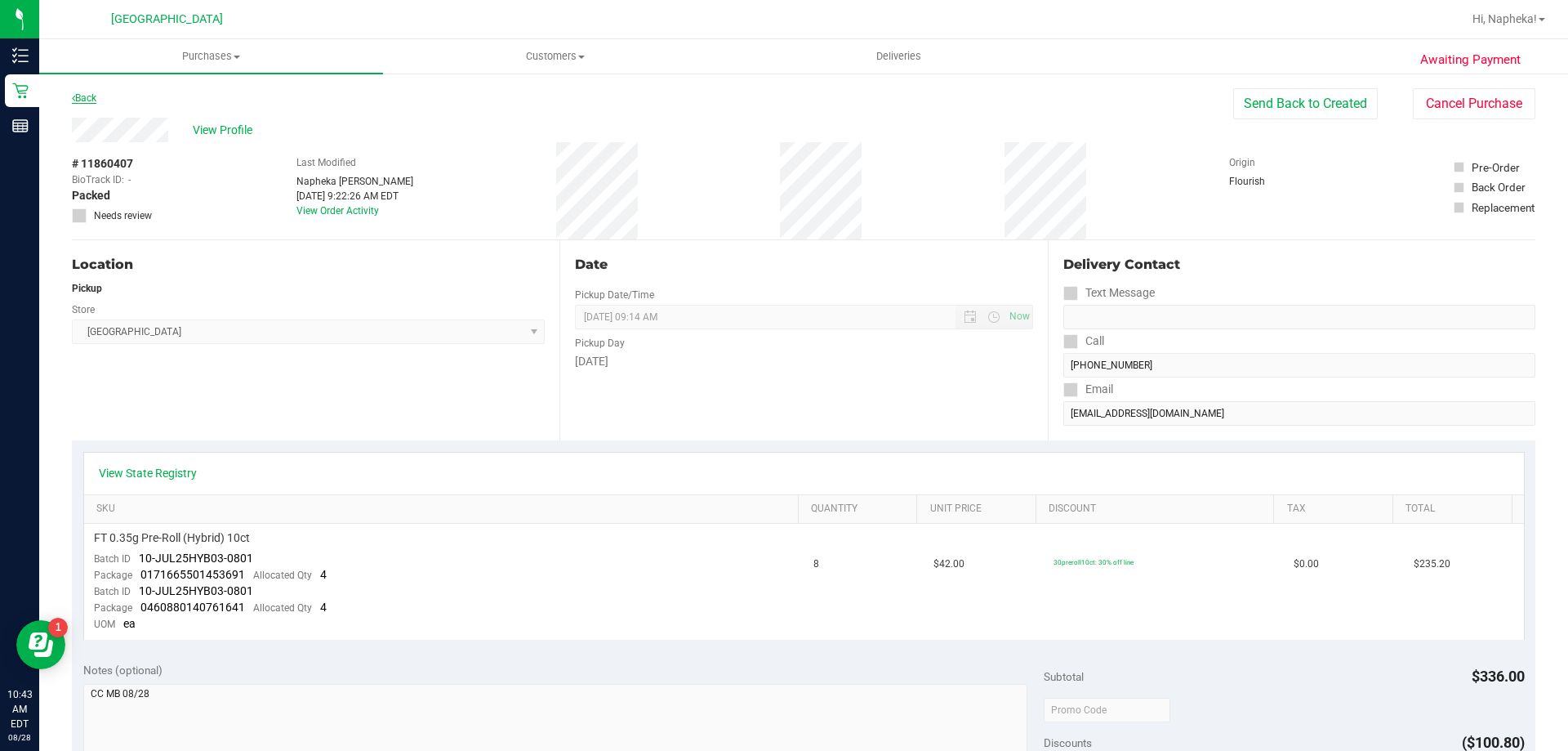
click at [80, 100] on link "Back" at bounding box center [84, 98] width 24 height 11
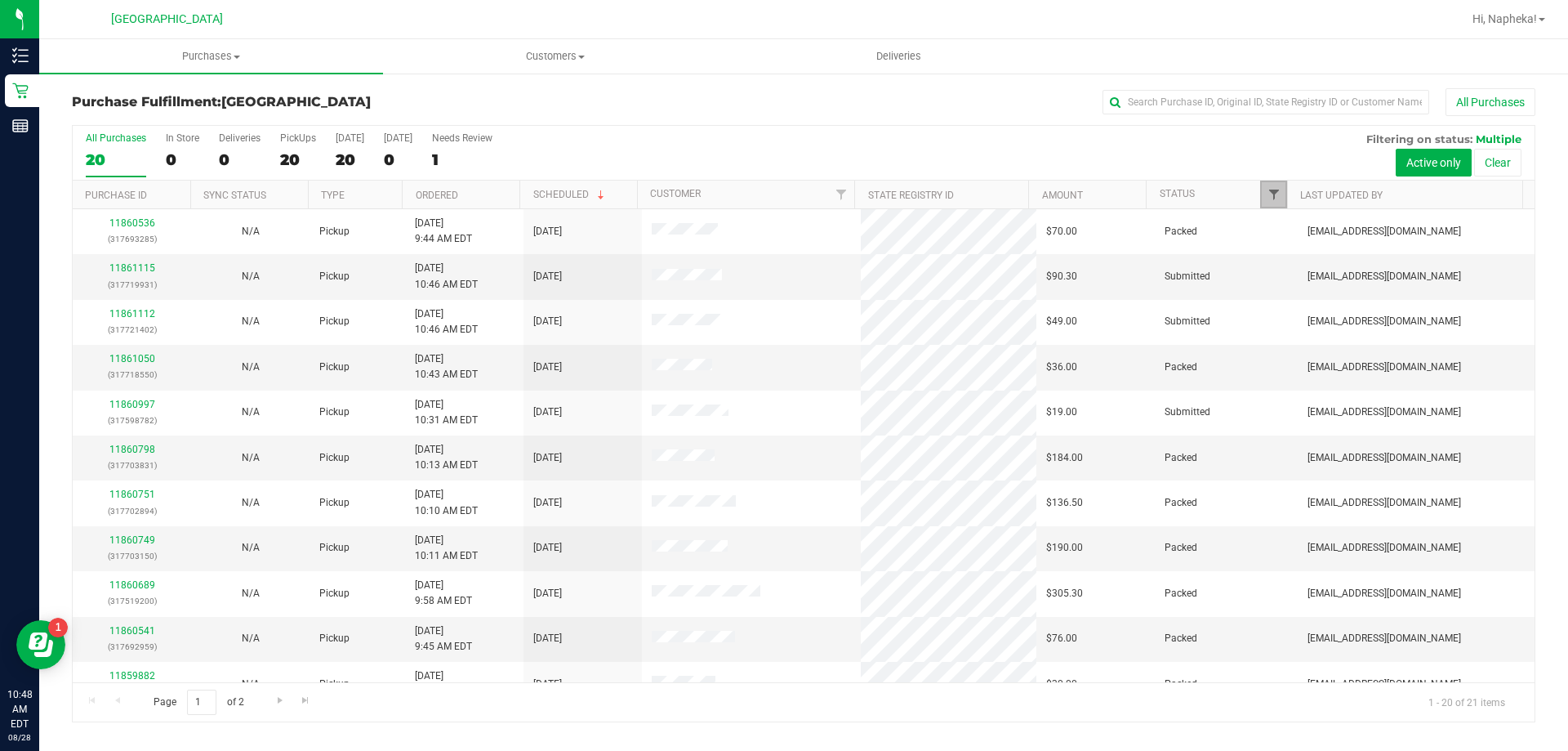
click at [1281, 189] on link "Filter" at bounding box center [1273, 195] width 27 height 28
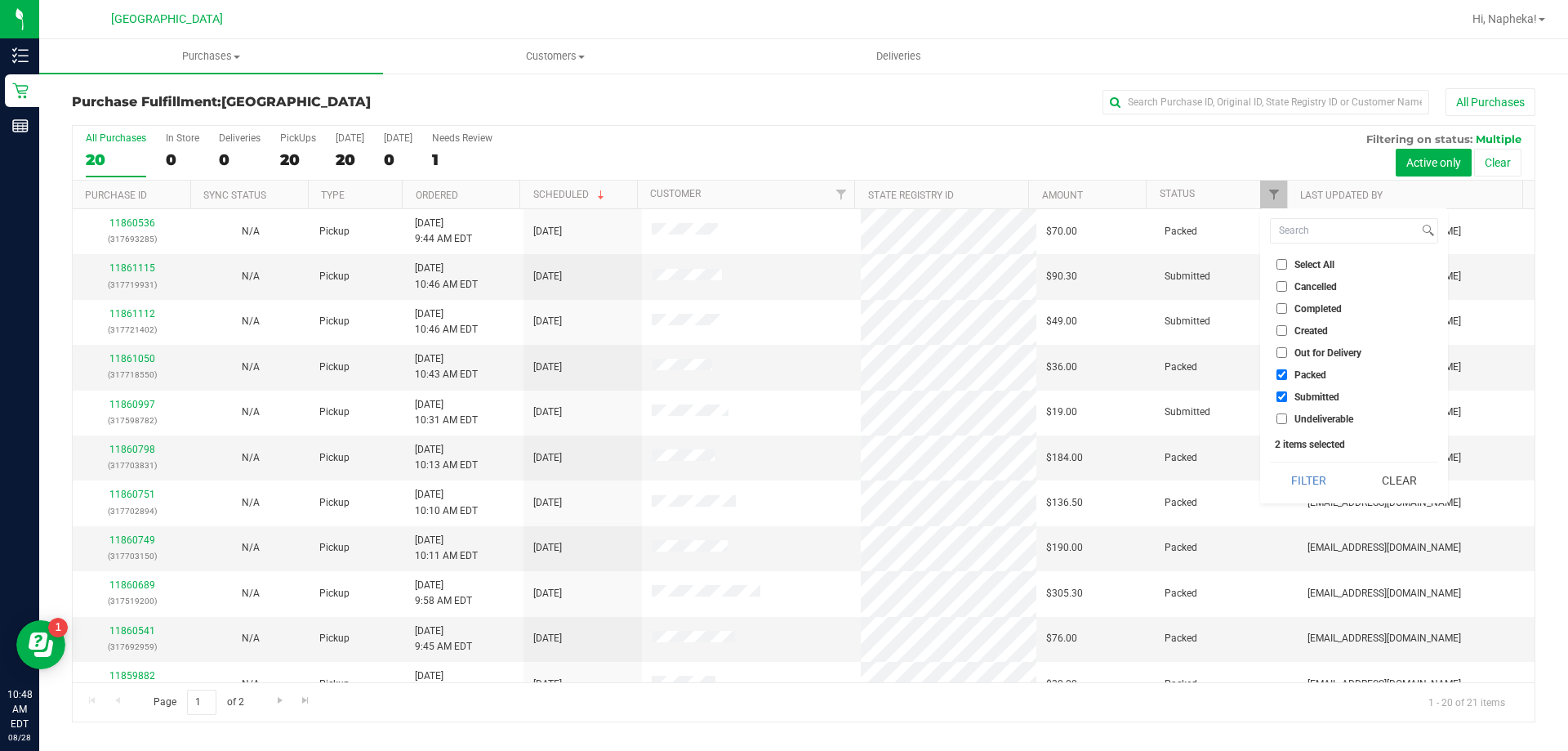
click at [1289, 370] on label "Packed" at bounding box center [1301, 374] width 50 height 10
click at [1287, 370] on input "Packed" at bounding box center [1281, 374] width 10 height 10
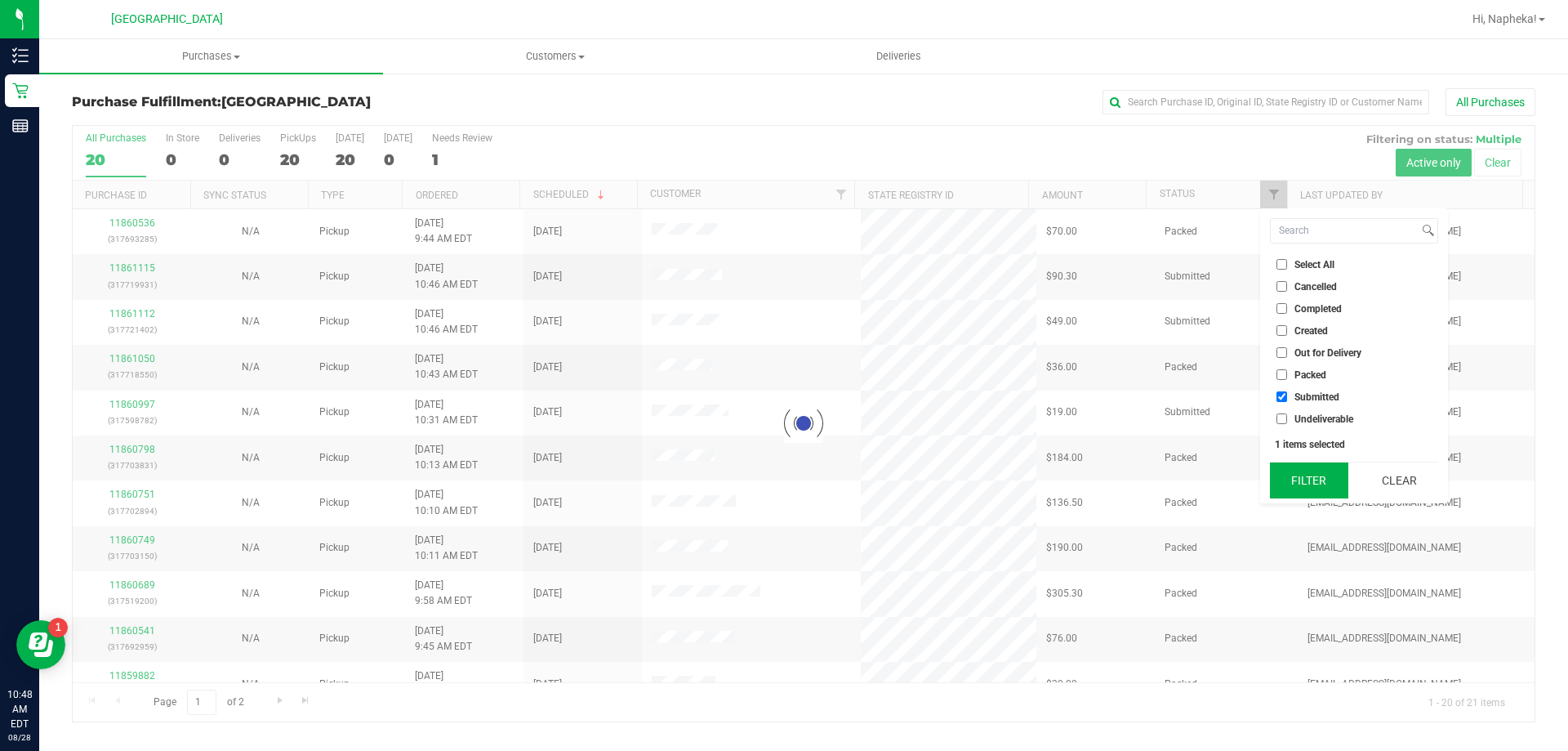
checkbox input "true"
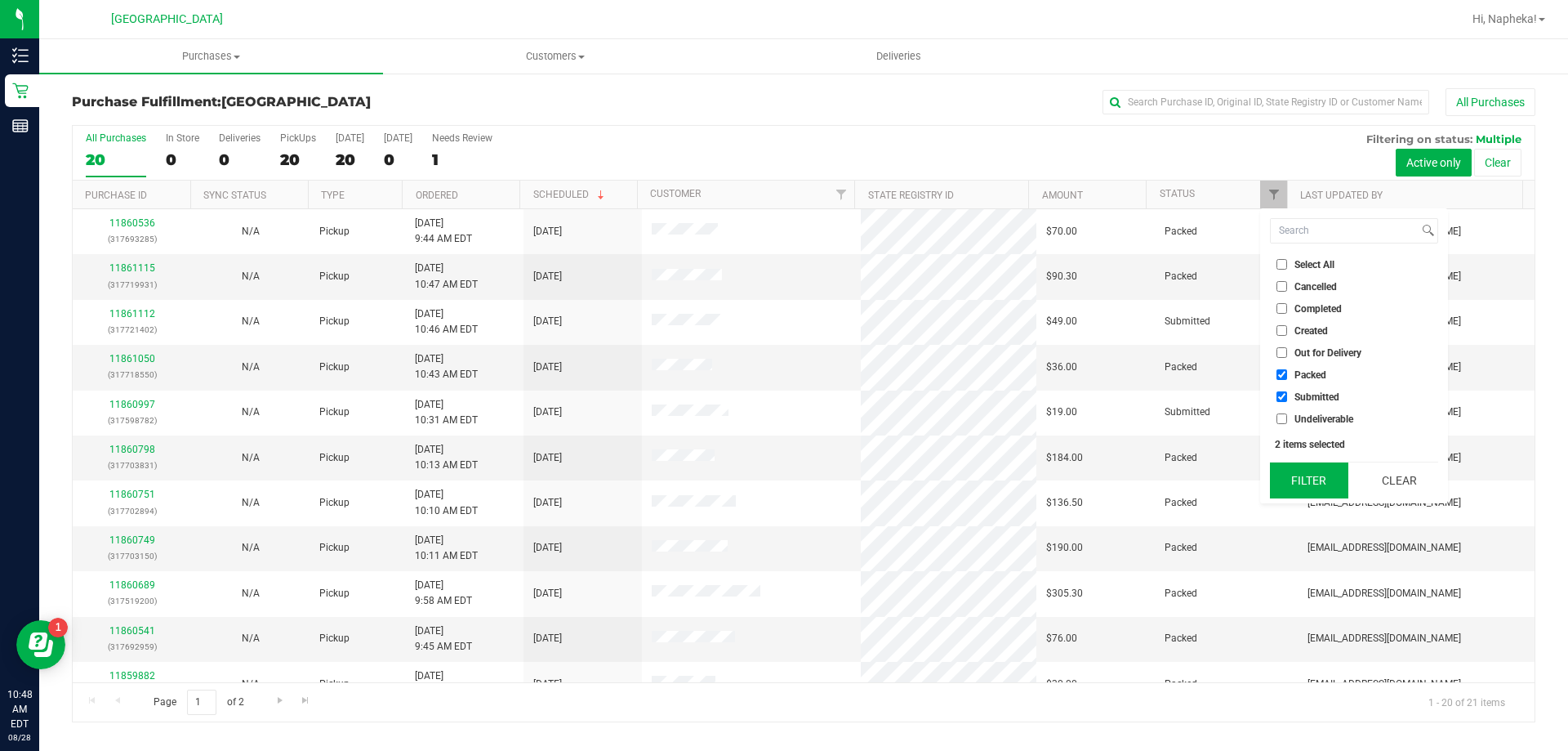
click at [1298, 472] on button "Filter" at bounding box center [1309, 480] width 79 height 36
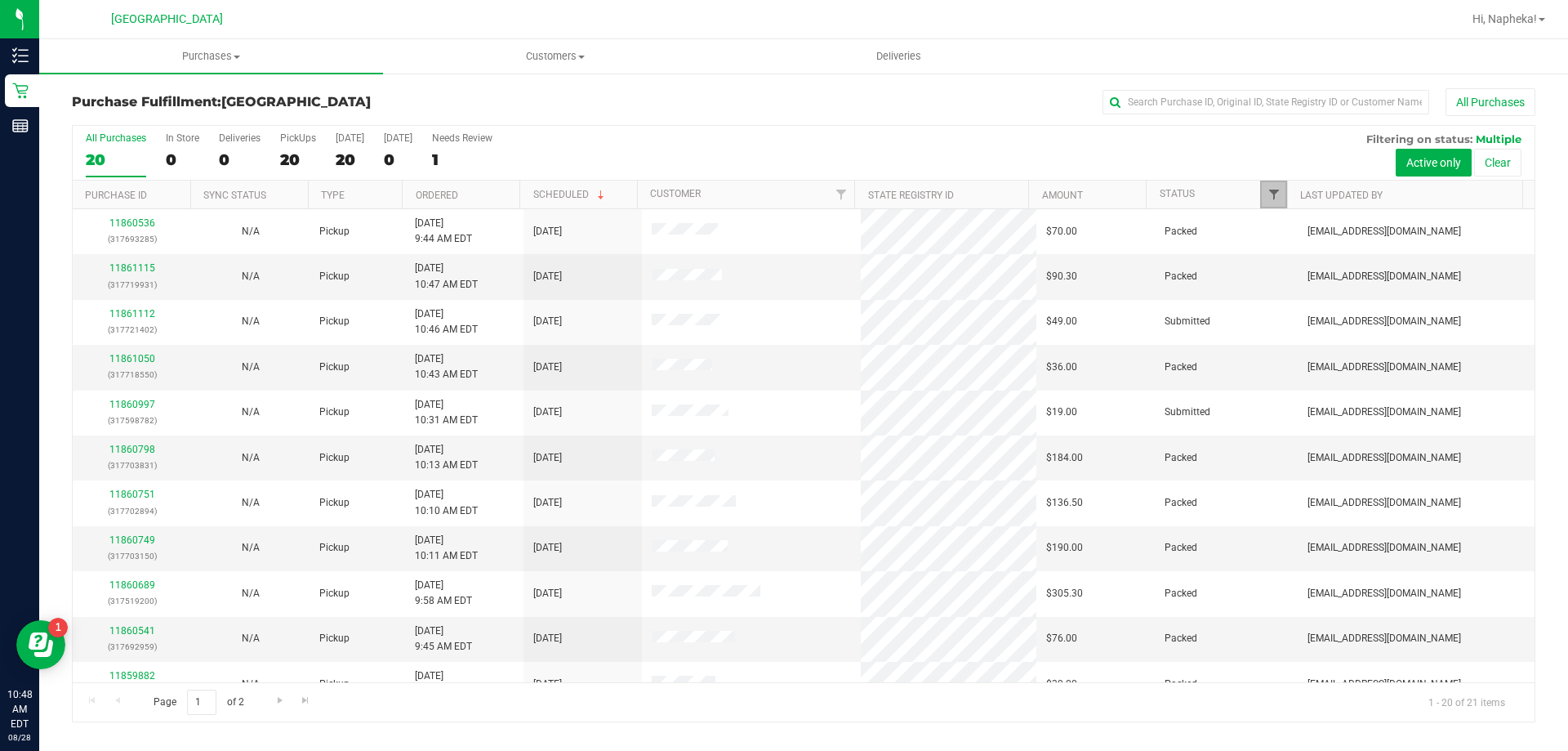
click at [1268, 198] on span "Filter" at bounding box center [1274, 195] width 13 height 13
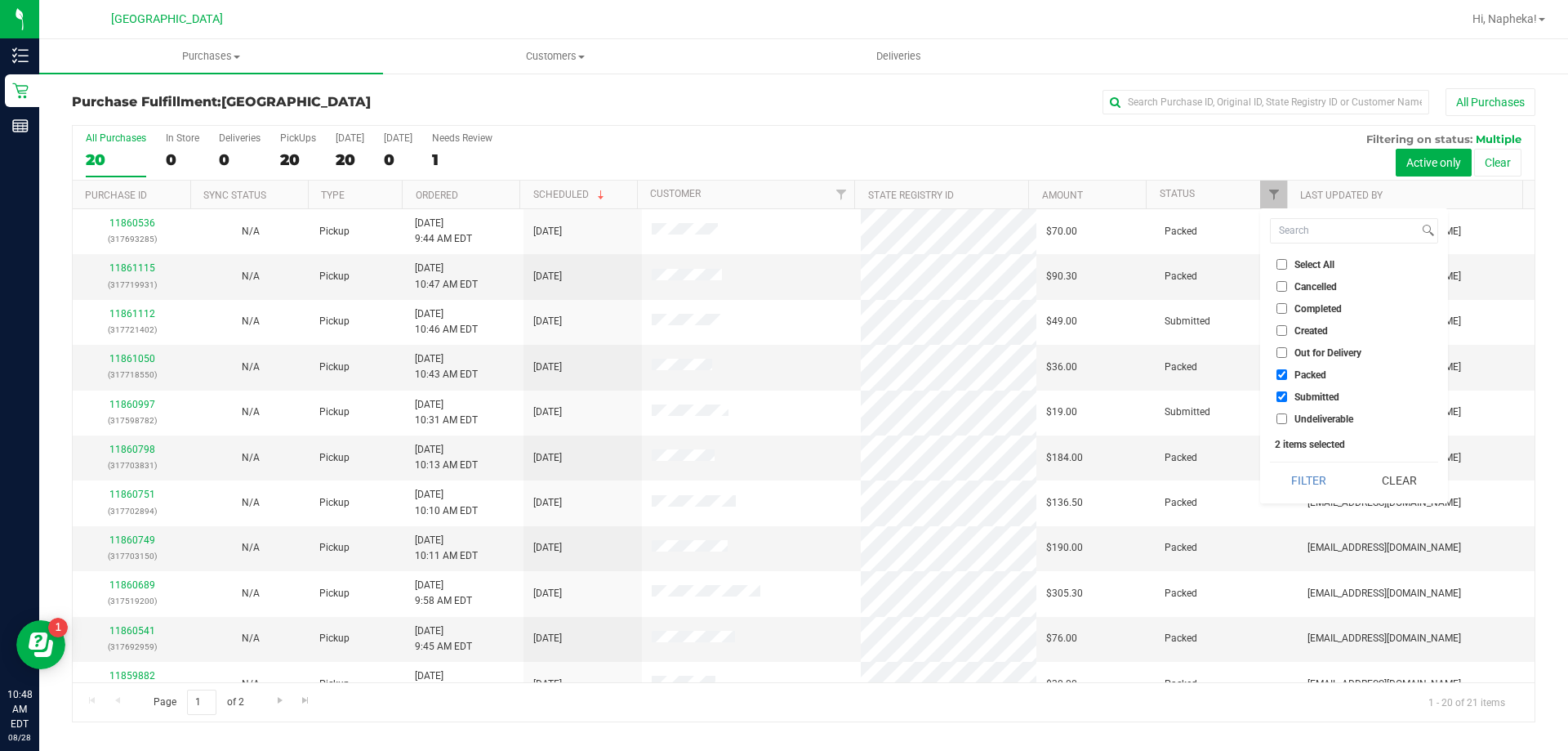
click at [1289, 374] on label "Packed" at bounding box center [1301, 374] width 50 height 10
click at [1287, 374] on input "Packed" at bounding box center [1281, 374] width 10 height 10
checkbox input "false"
click at [1291, 479] on button "Filter" at bounding box center [1309, 480] width 79 height 36
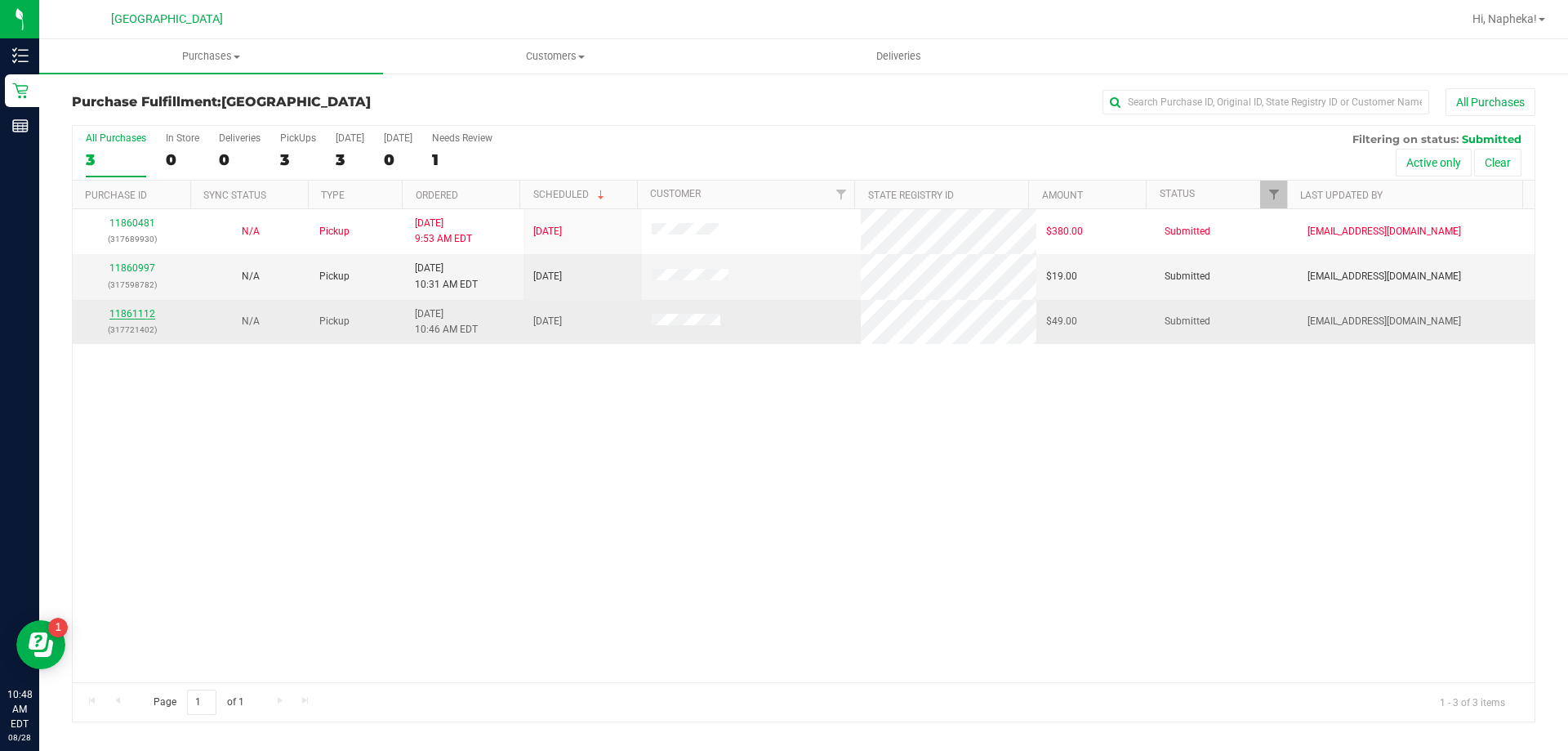
click at [139, 310] on link "11861112" at bounding box center [132, 313] width 45 height 11
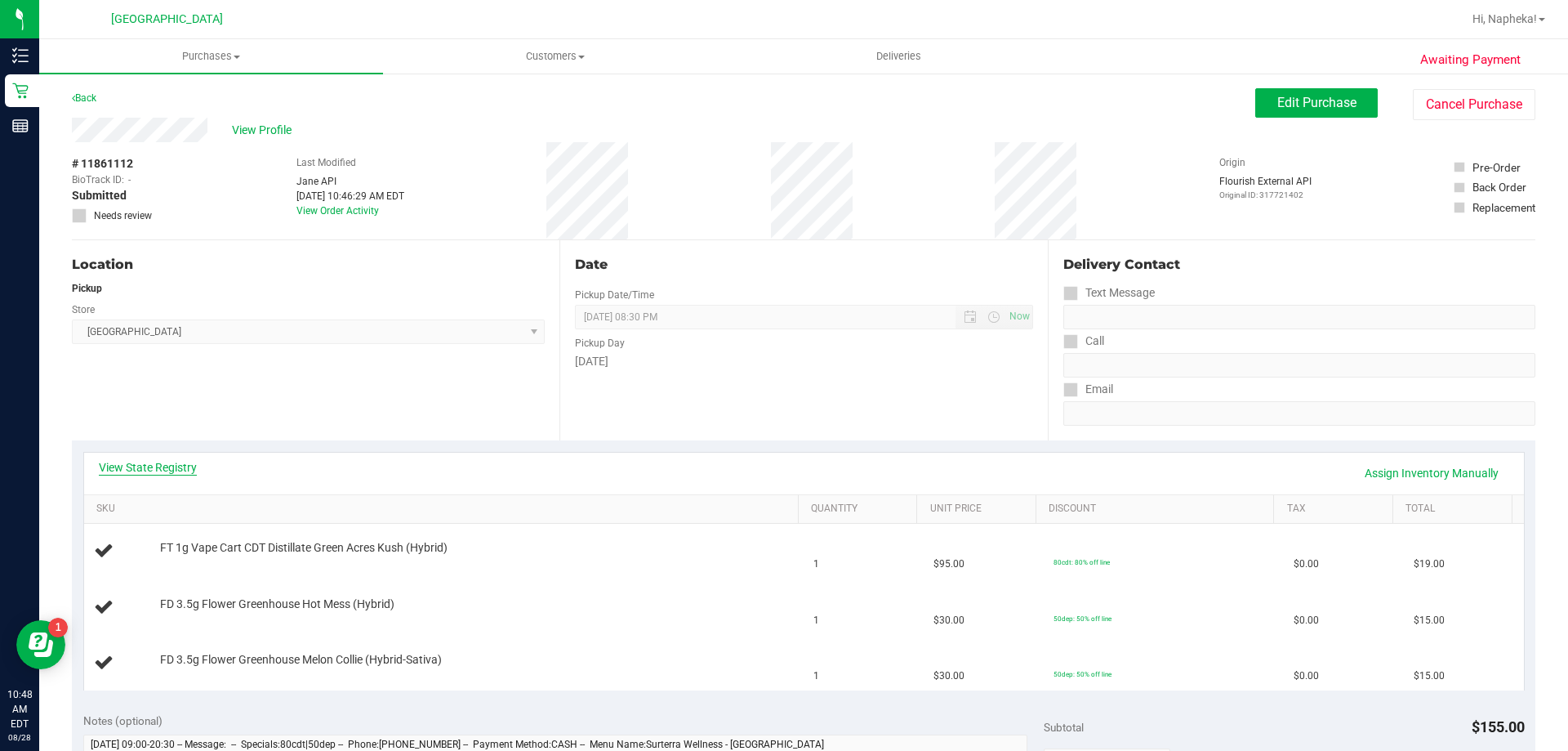
click at [145, 471] on link "View State Registry" at bounding box center [148, 467] width 98 height 17
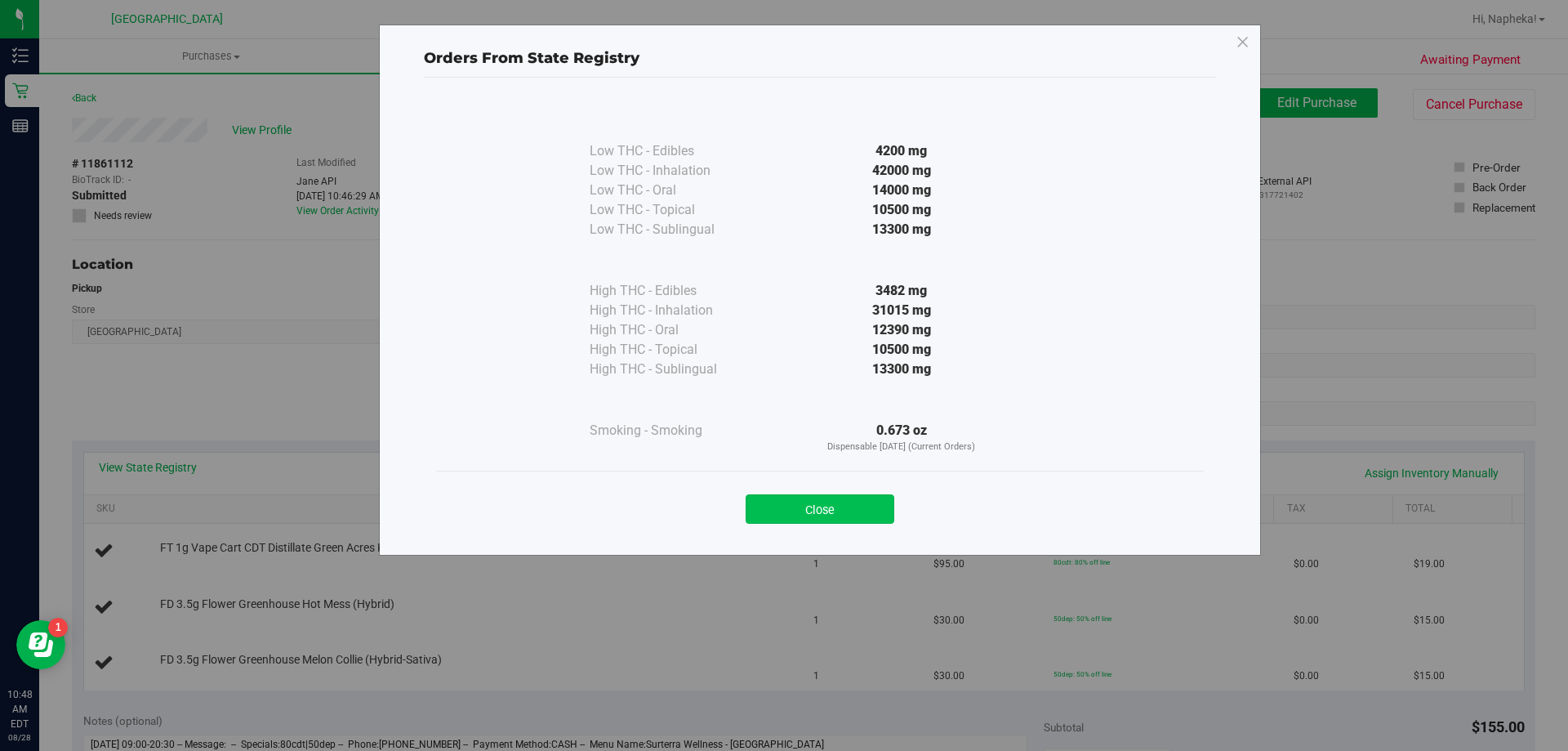
click at [890, 523] on button "Close" at bounding box center [820, 509] width 148 height 30
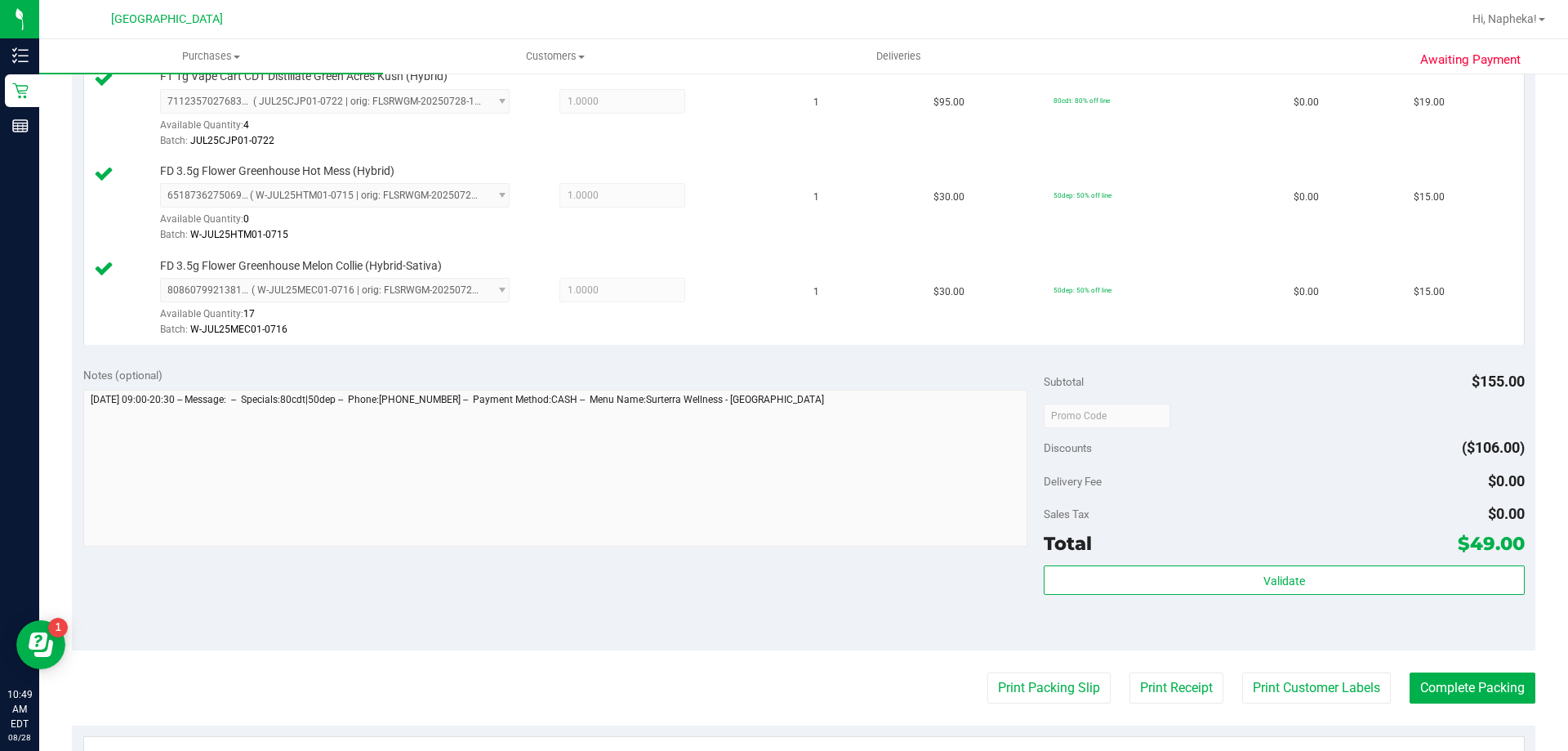
scroll to position [490, 0]
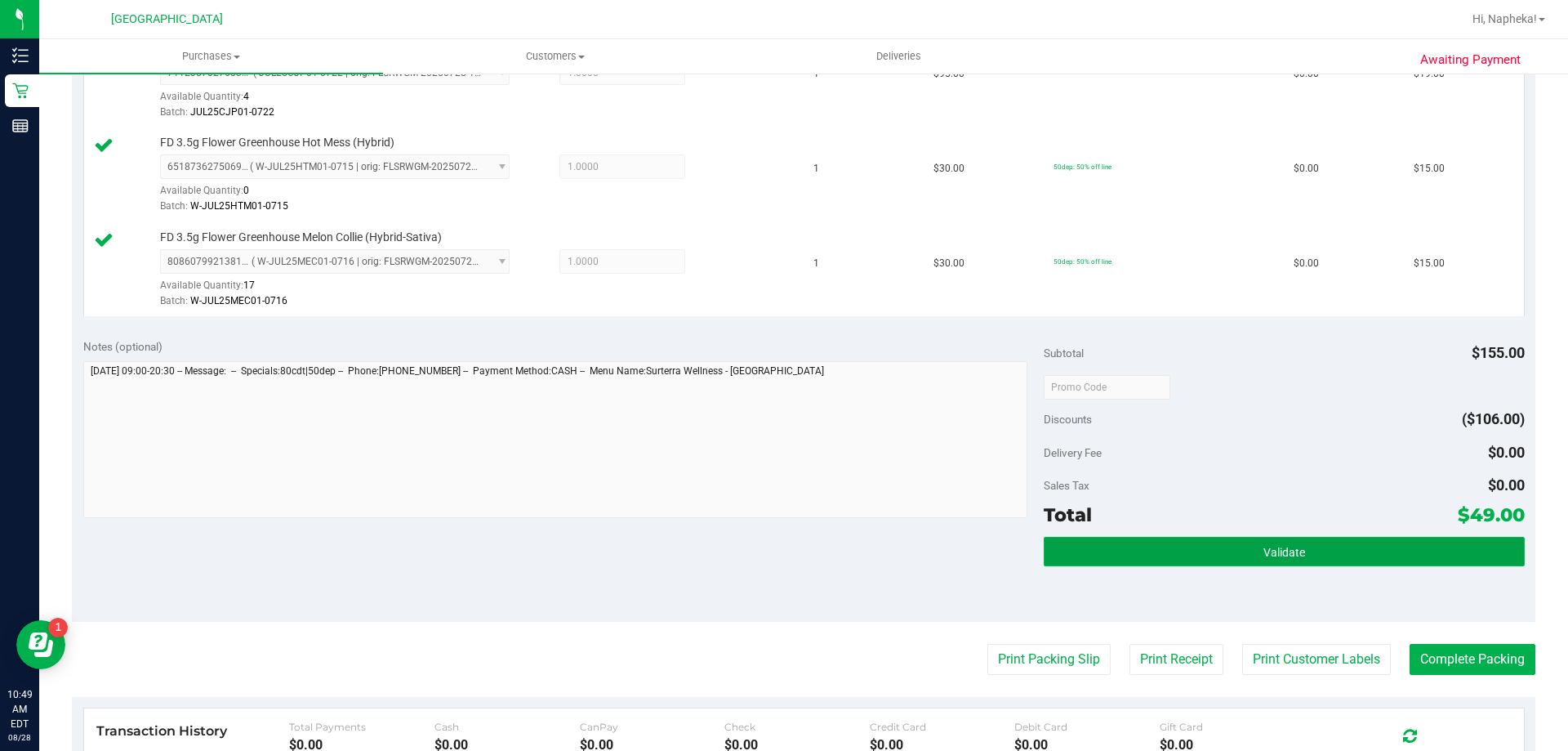
click at [1166, 554] on button "Validate" at bounding box center [1283, 552] width 480 height 30
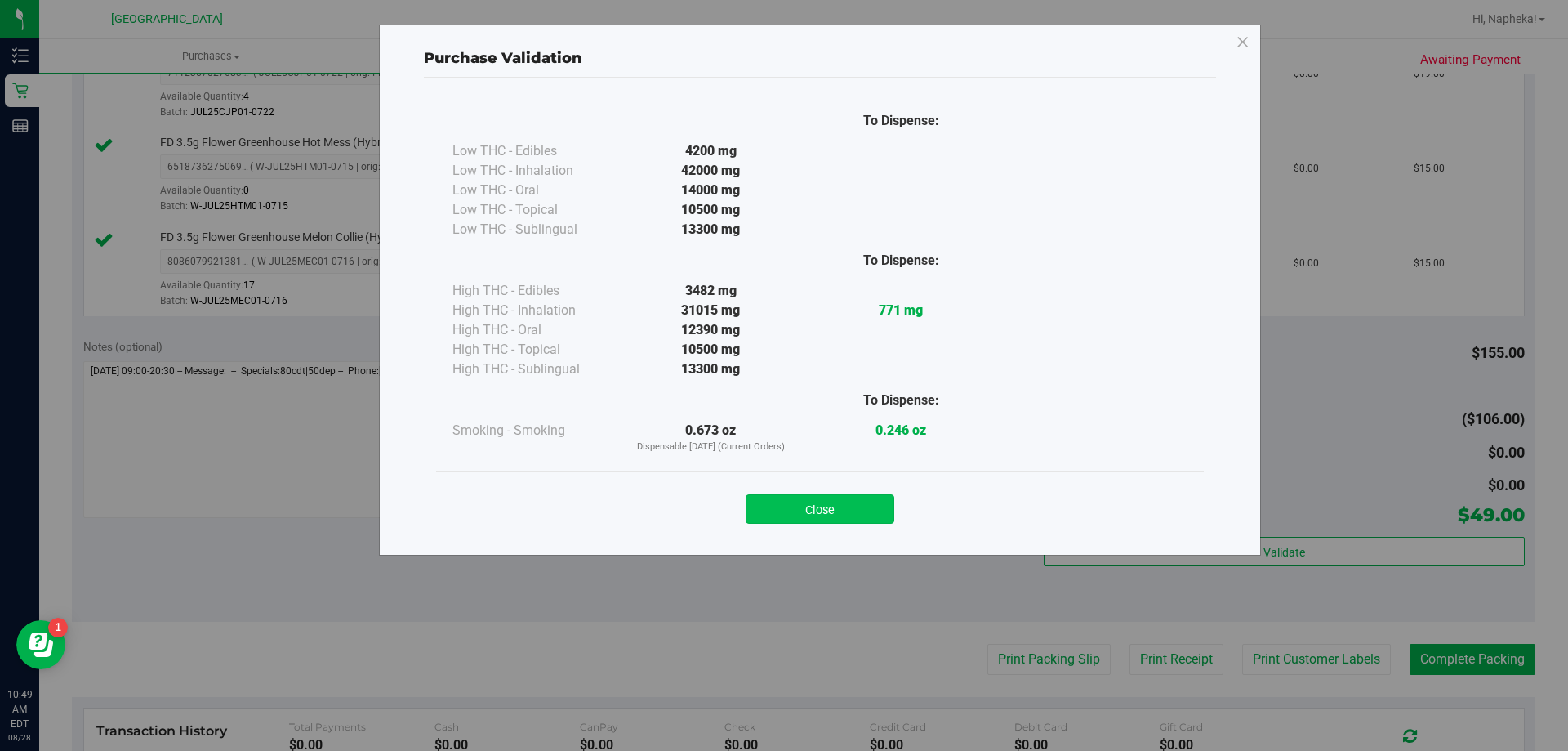
click at [823, 512] on button "Close" at bounding box center [820, 509] width 148 height 30
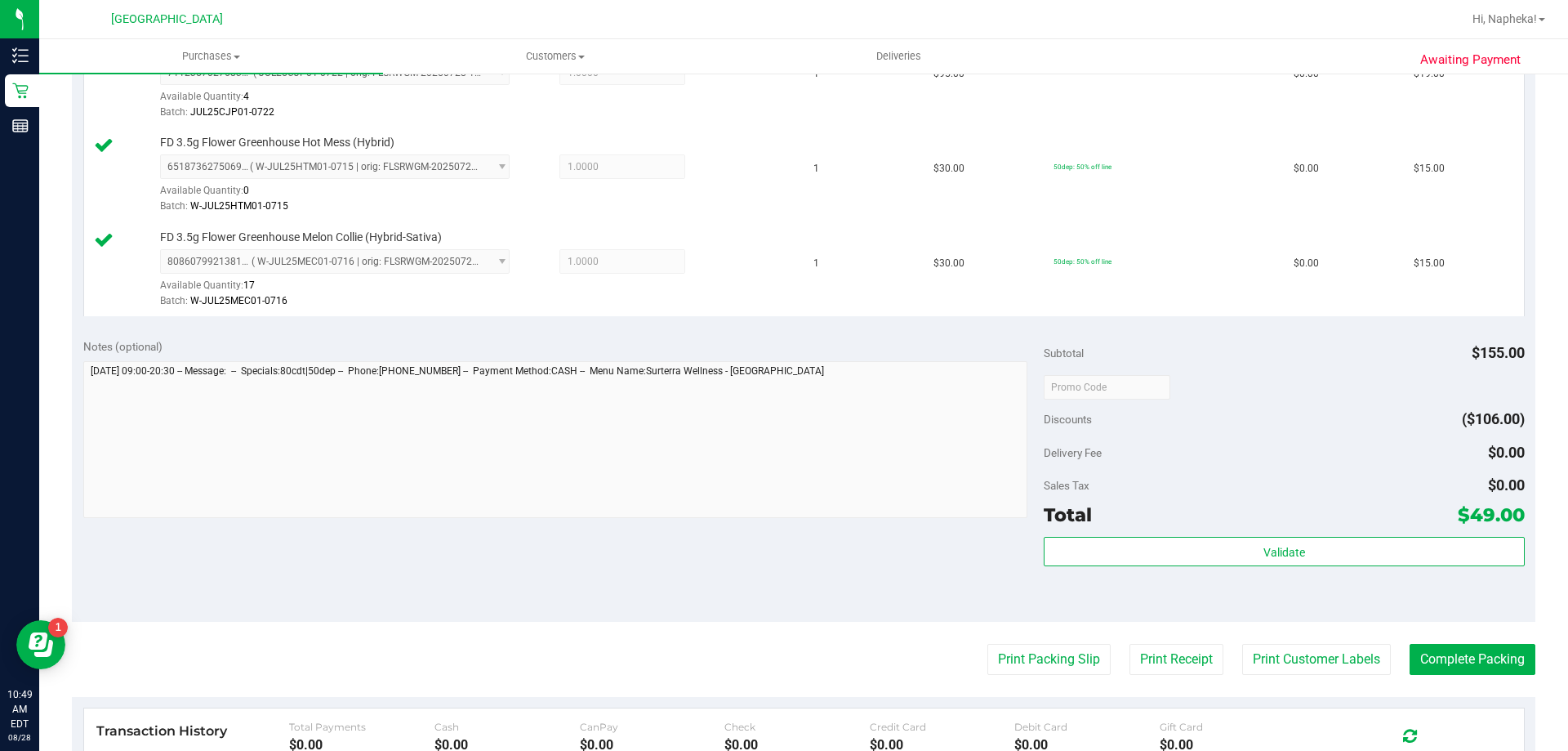
click at [1046, 641] on purchase-details "Back Edit Purchase Cancel Purchase View Profile # 11861112 BioTrack ID: - Submi…" at bounding box center [803, 299] width 1463 height 1405
click at [1043, 656] on button "Print Packing Slip" at bounding box center [1048, 658] width 123 height 31
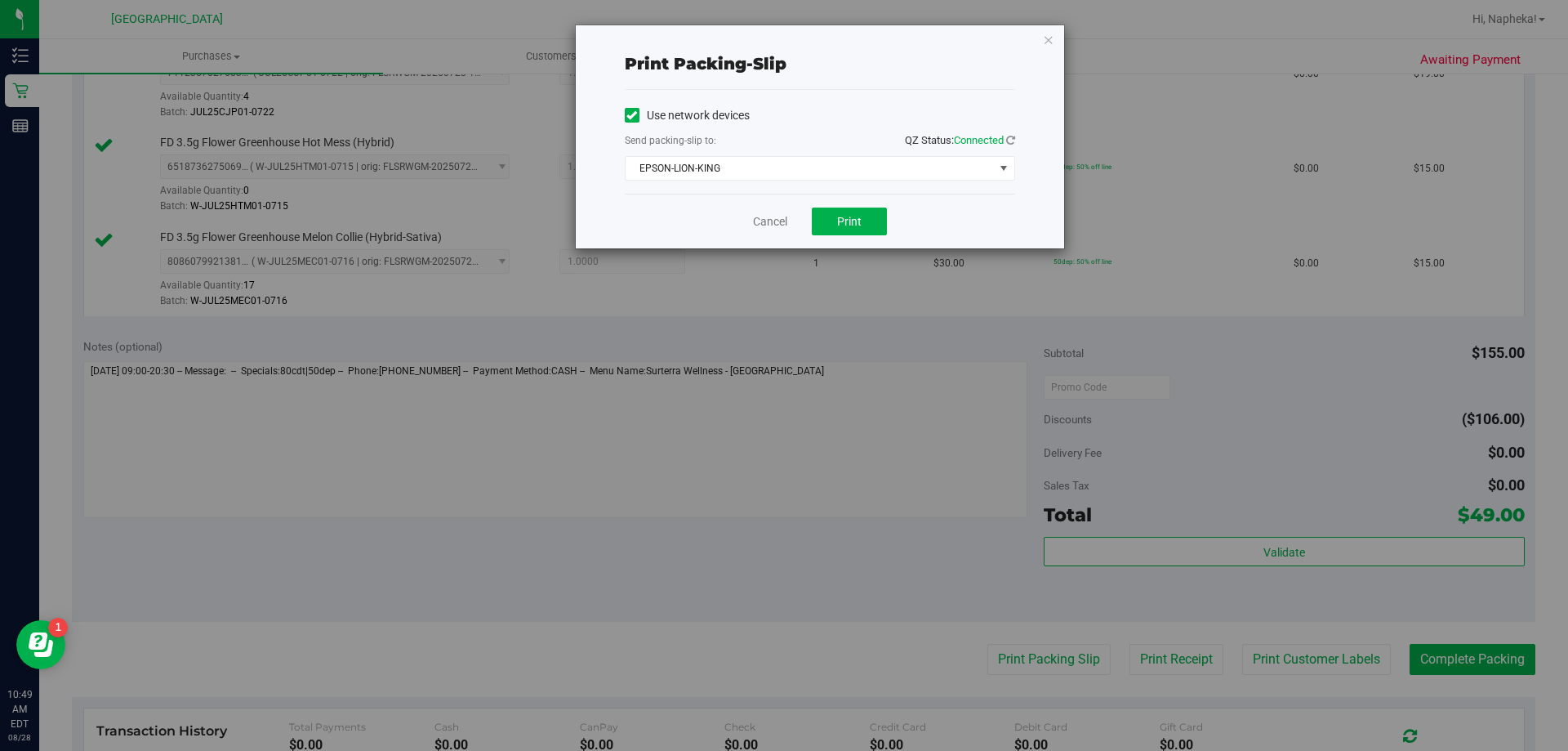
click at [828, 188] on div "Use network devices Send packing-slip to: QZ Status: Connected EPSON-LION-KING …" at bounding box center [819, 142] width 390 height 104
click at [830, 222] on button "Print" at bounding box center [849, 222] width 75 height 28
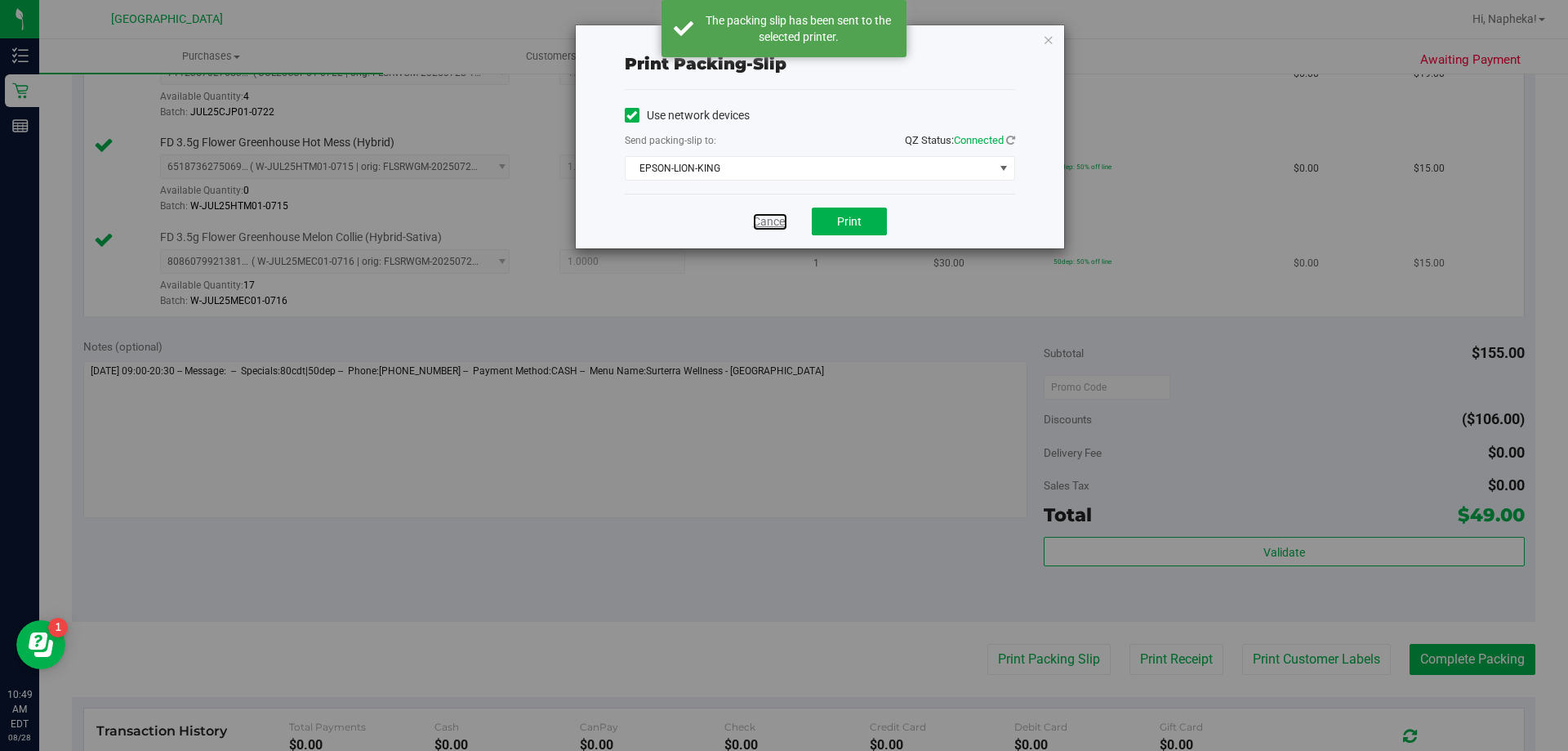
drag, startPoint x: 756, startPoint y: 220, endPoint x: 766, endPoint y: 224, distance: 10.8
click at [759, 220] on link "Cancel" at bounding box center [769, 222] width 34 height 18
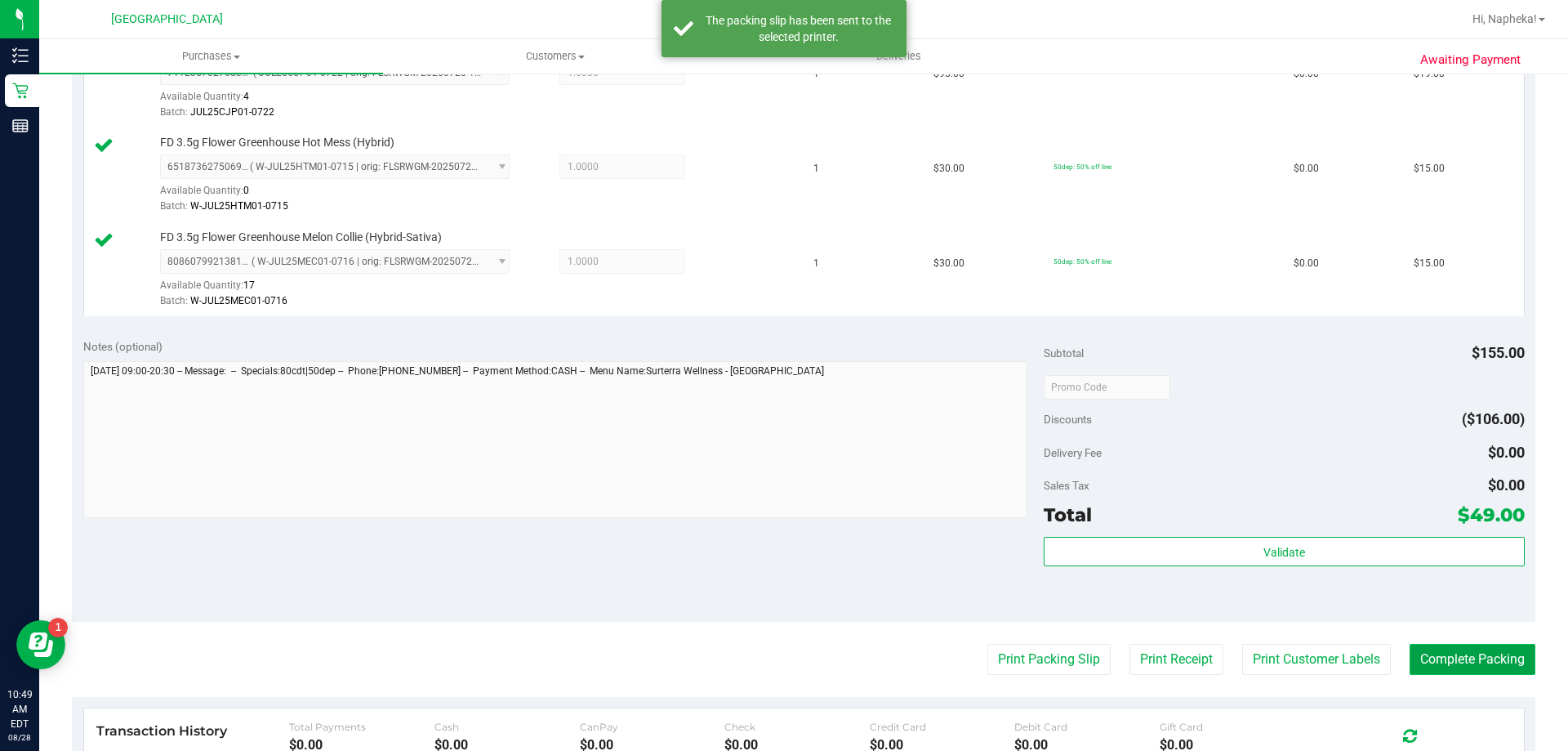
click at [1505, 666] on button "Complete Packing" at bounding box center [1473, 658] width 126 height 31
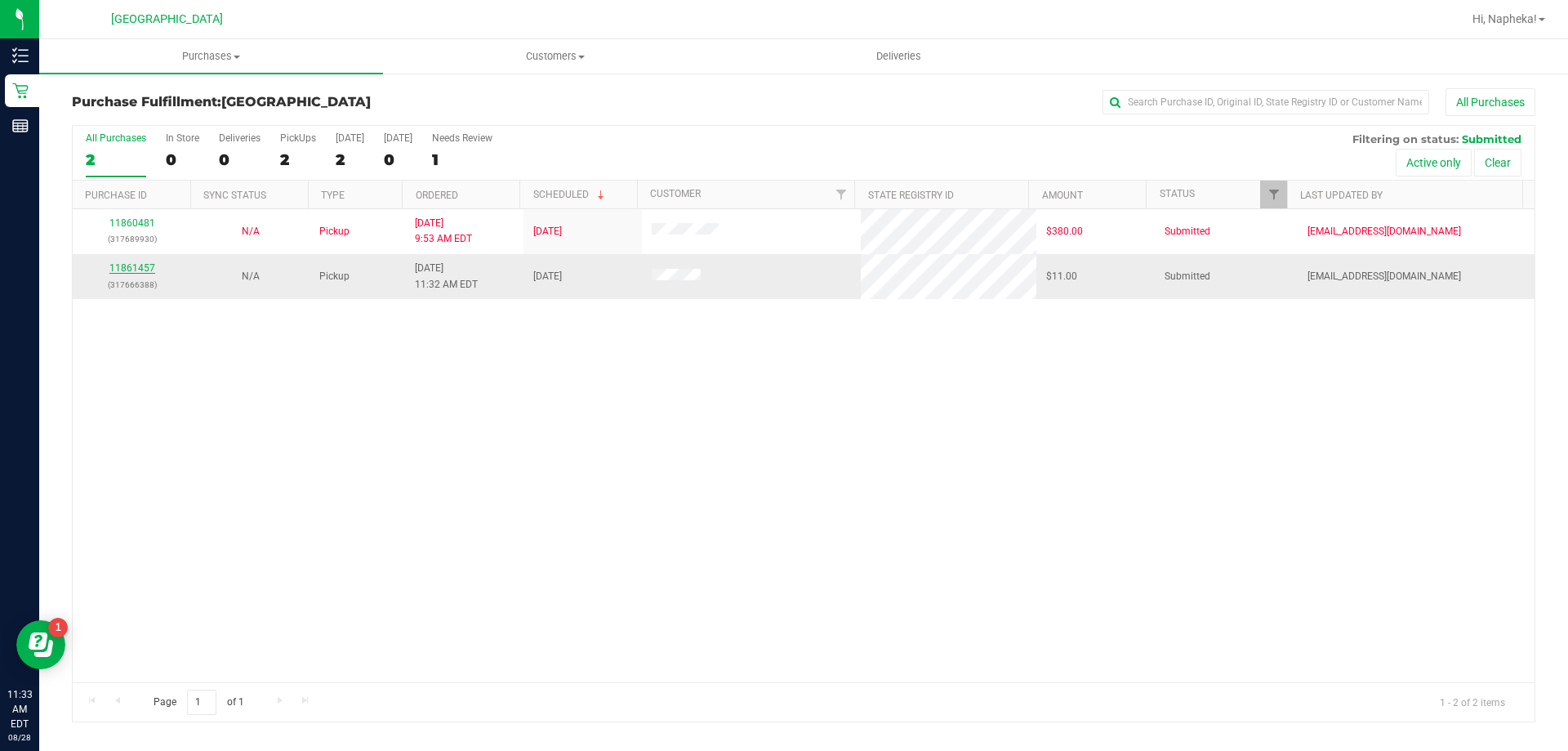
click at [146, 271] on link "11861457" at bounding box center [132, 268] width 45 height 11
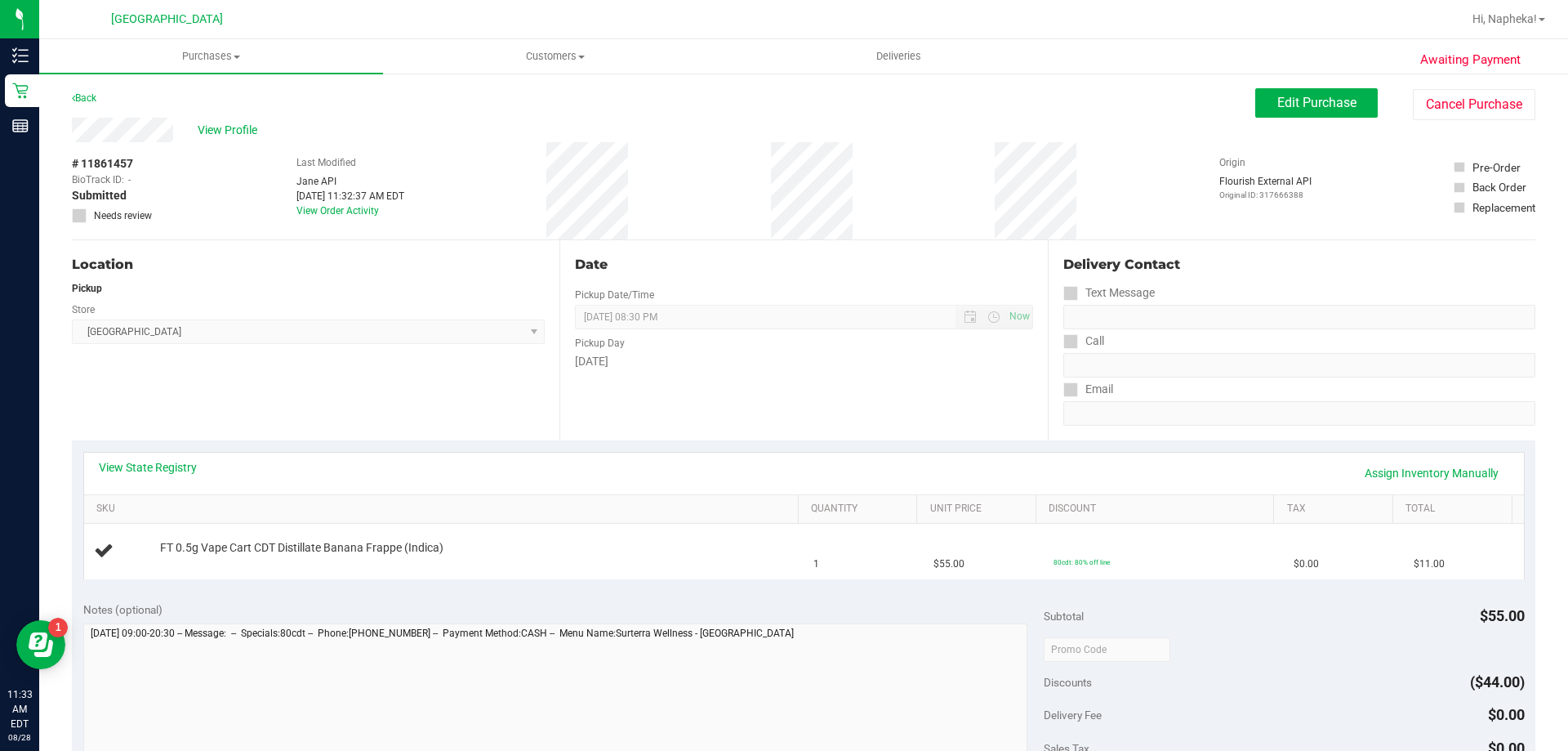
click at [158, 477] on div "View State Registry Assign Inventory Manually" at bounding box center [804, 473] width 1410 height 28
click at [158, 470] on link "View State Registry" at bounding box center [148, 467] width 98 height 17
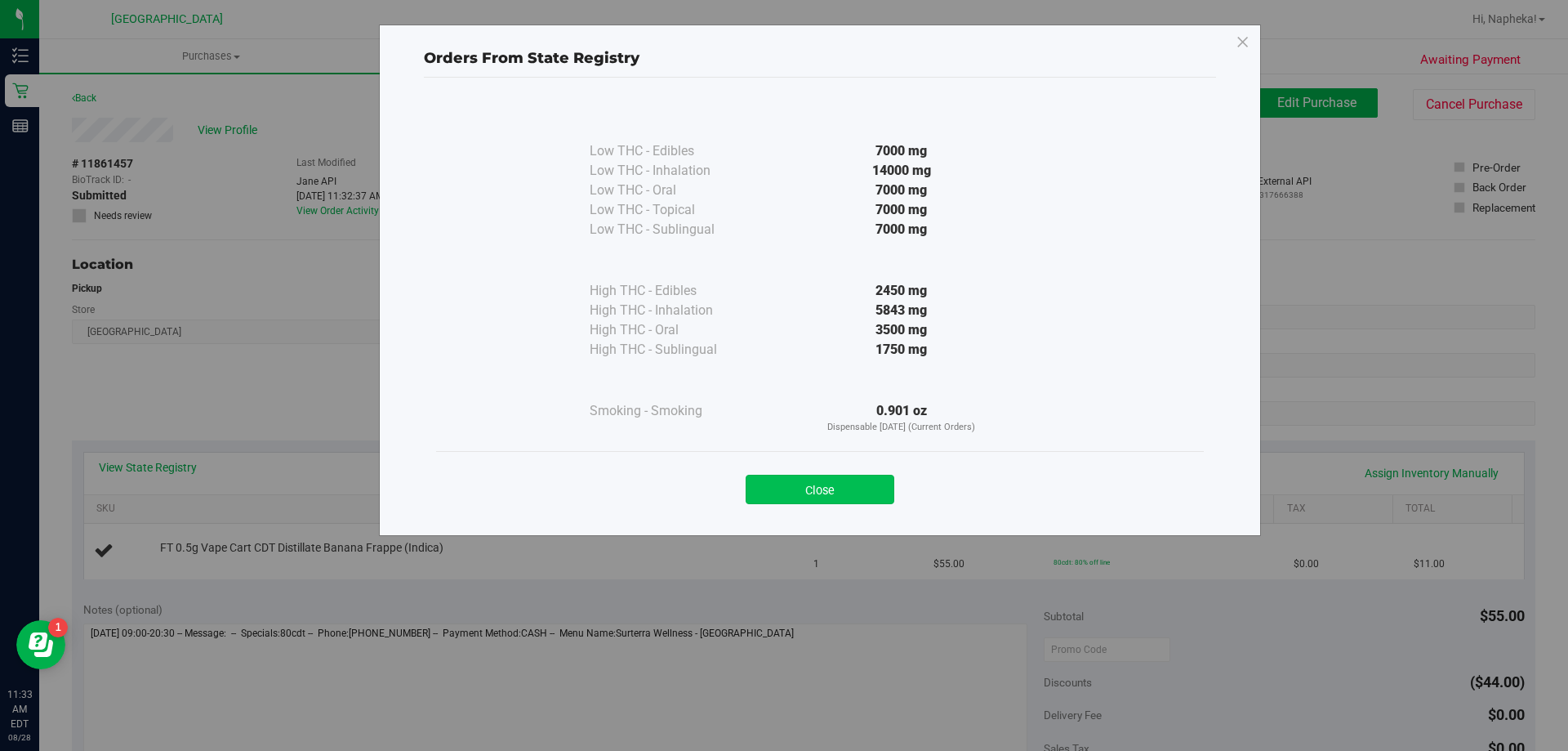
click at [814, 485] on button "Close" at bounding box center [820, 490] width 148 height 30
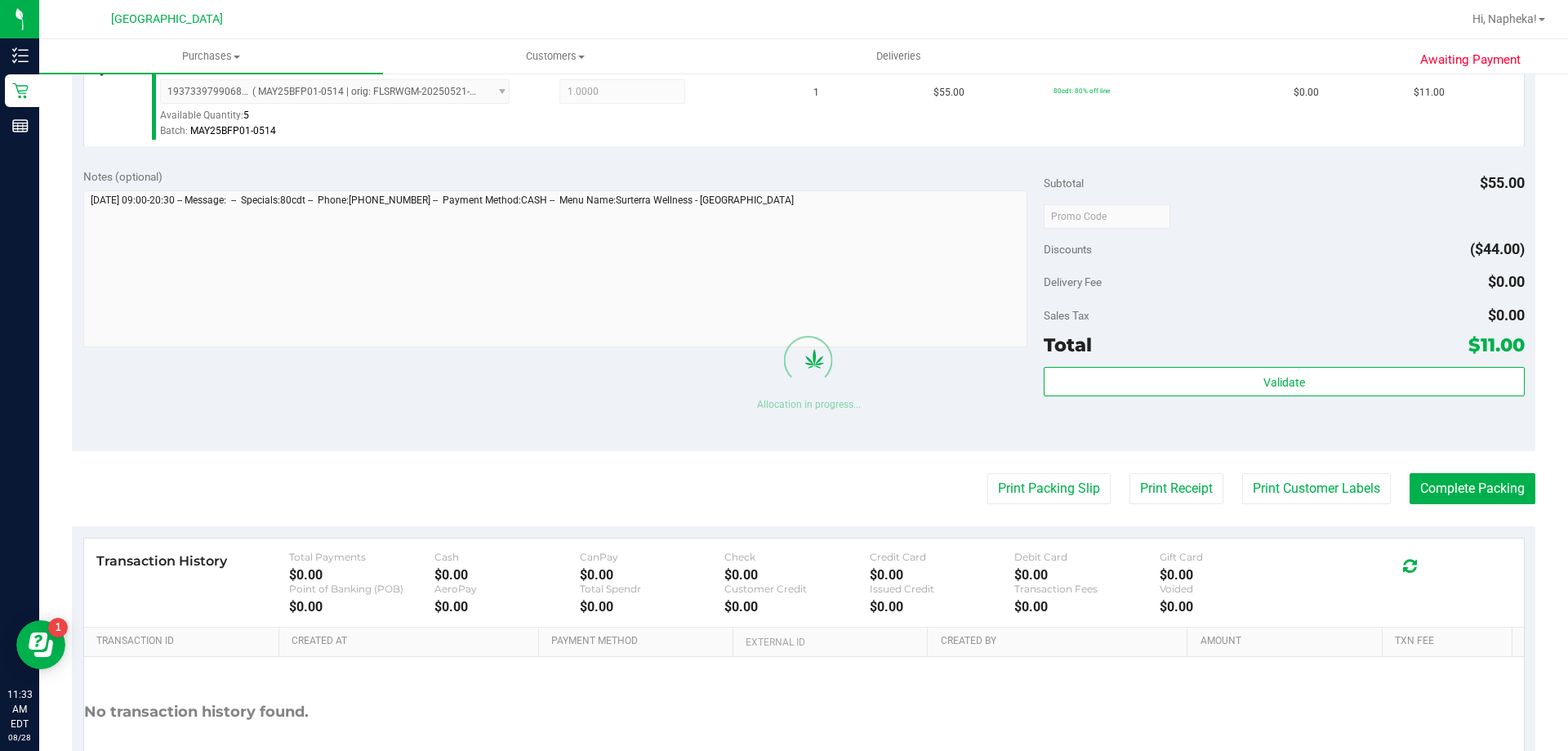
scroll to position [554, 0]
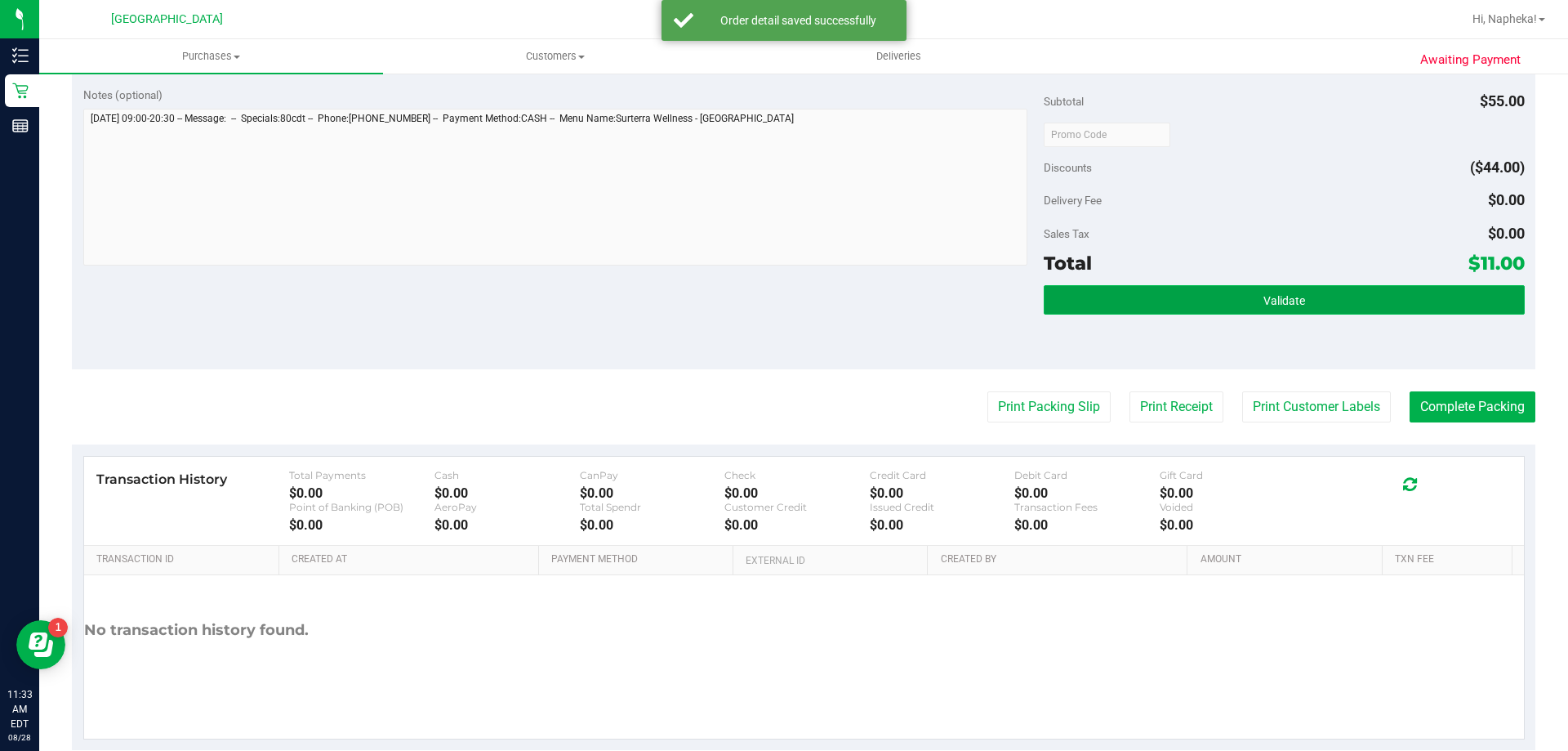
click at [1316, 306] on button "Validate" at bounding box center [1283, 300] width 480 height 30
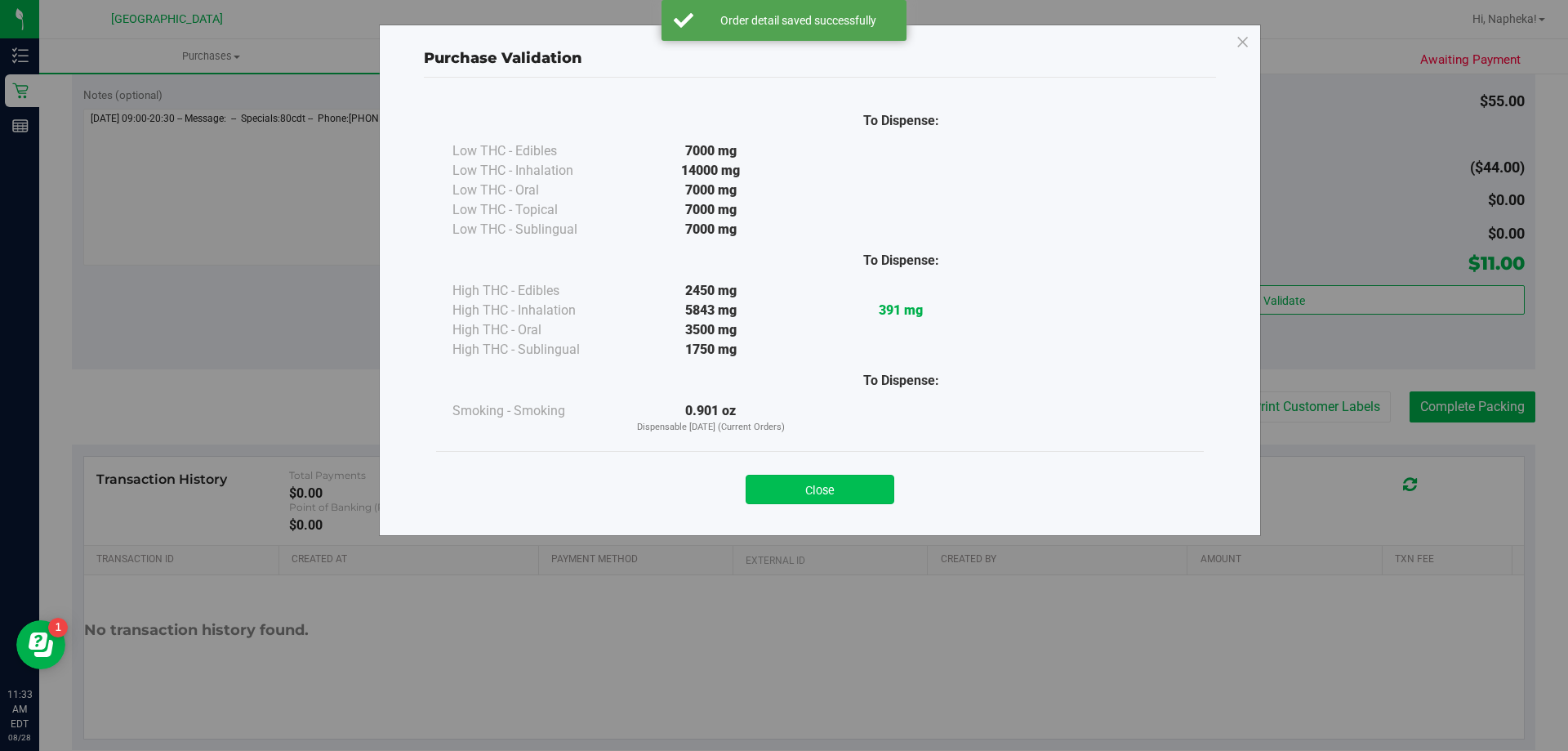
click at [844, 500] on button "Close" at bounding box center [820, 490] width 148 height 30
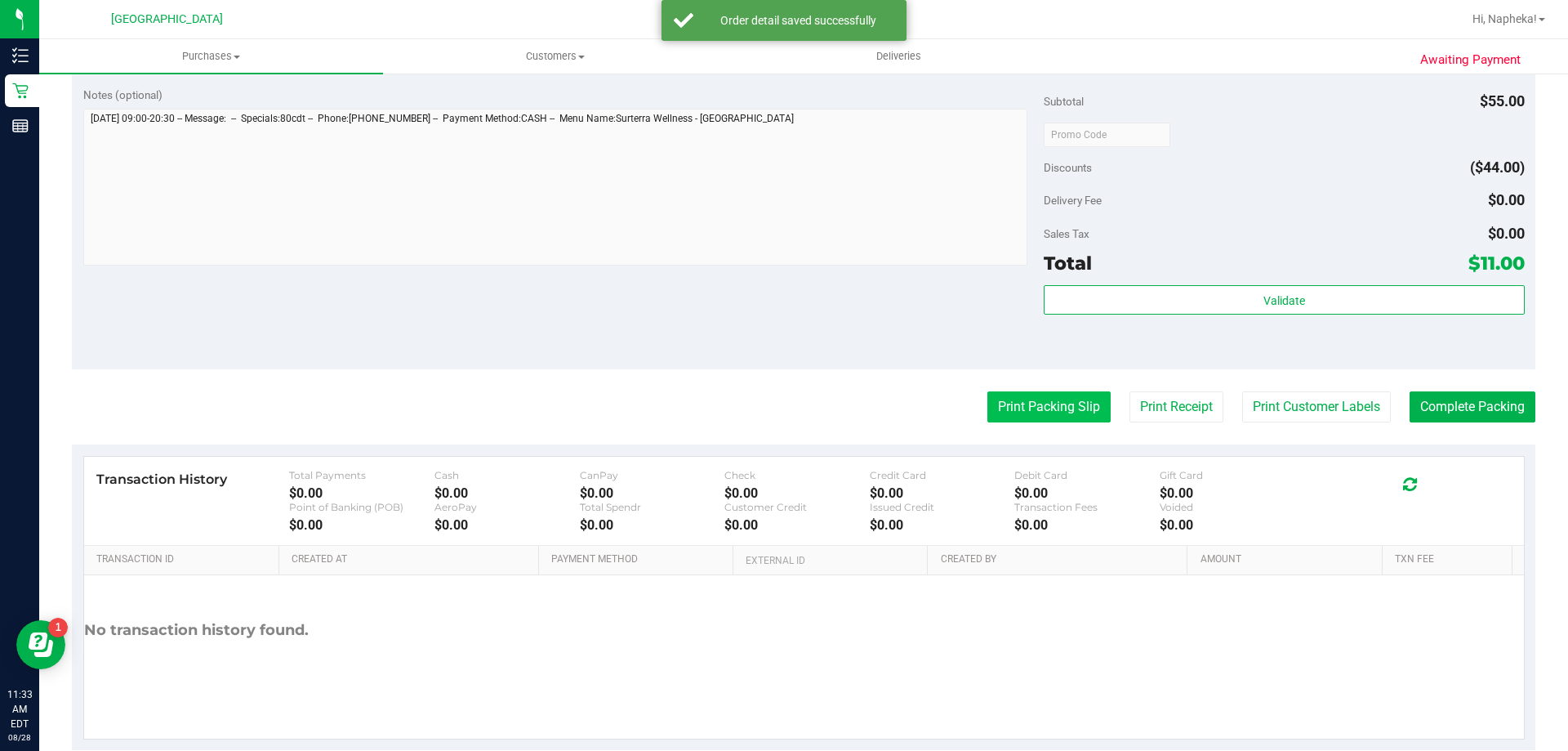
click at [999, 421] on button "Print Packing Slip" at bounding box center [1048, 406] width 123 height 31
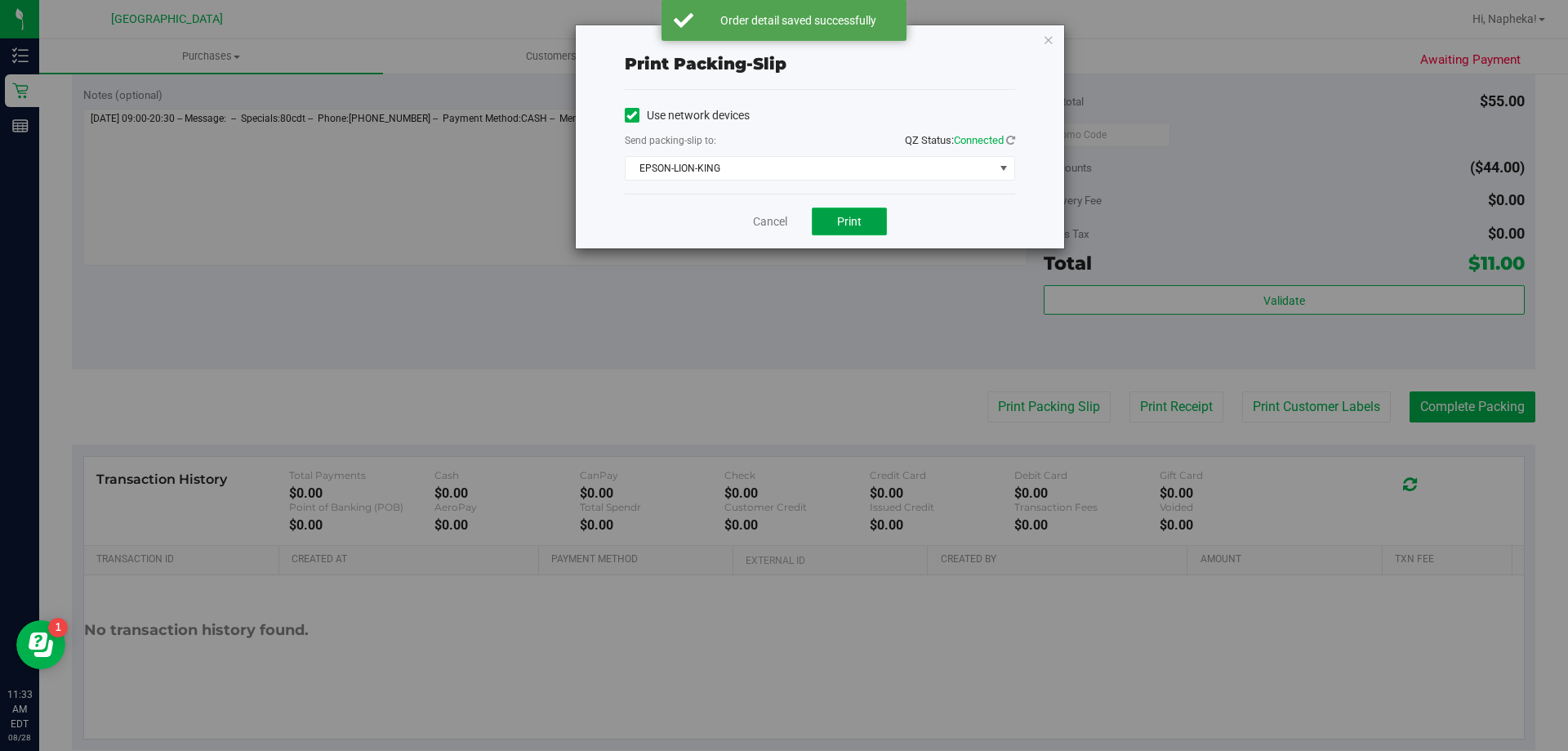
click at [865, 216] on button "Print" at bounding box center [849, 222] width 75 height 28
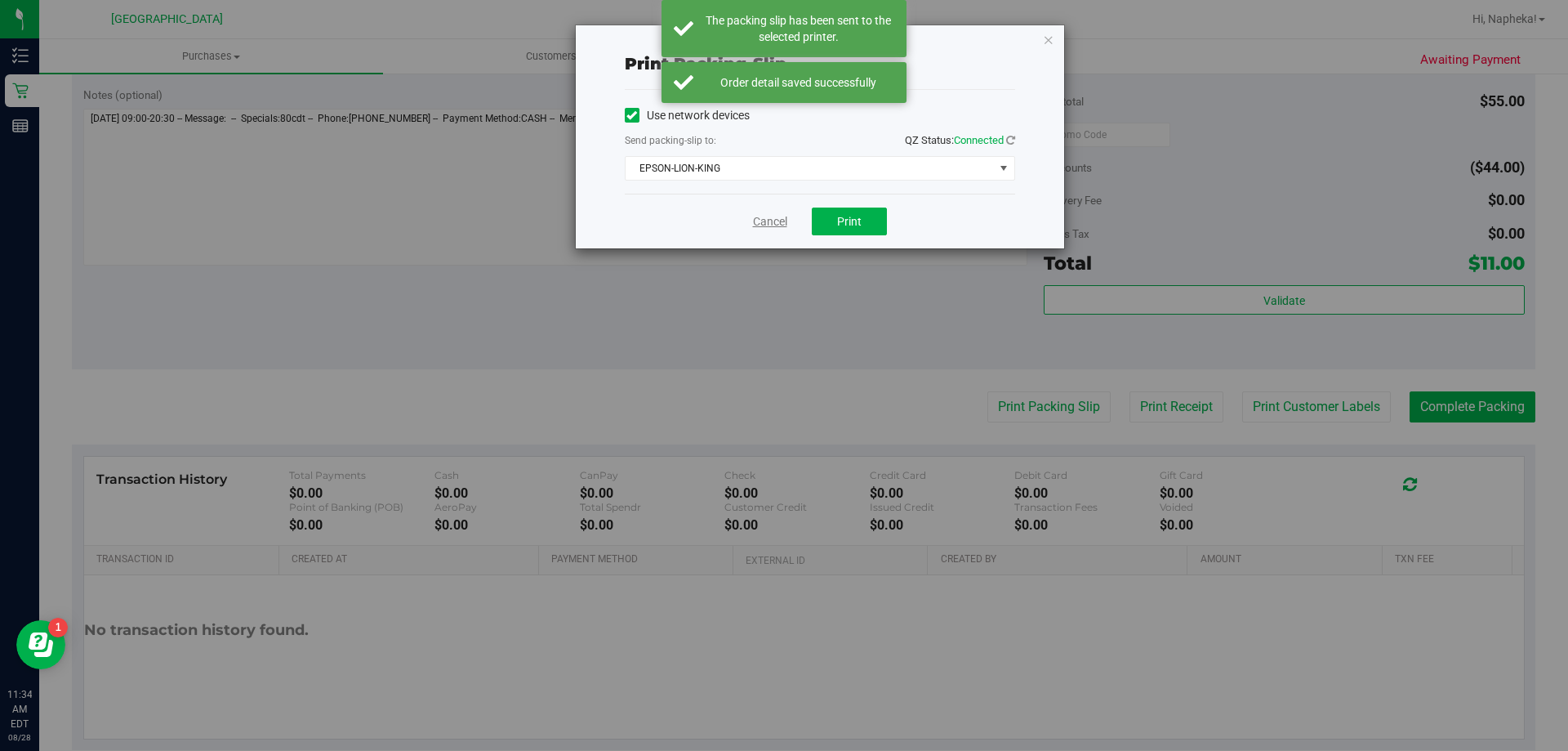
click at [756, 220] on link "Cancel" at bounding box center [769, 222] width 34 height 18
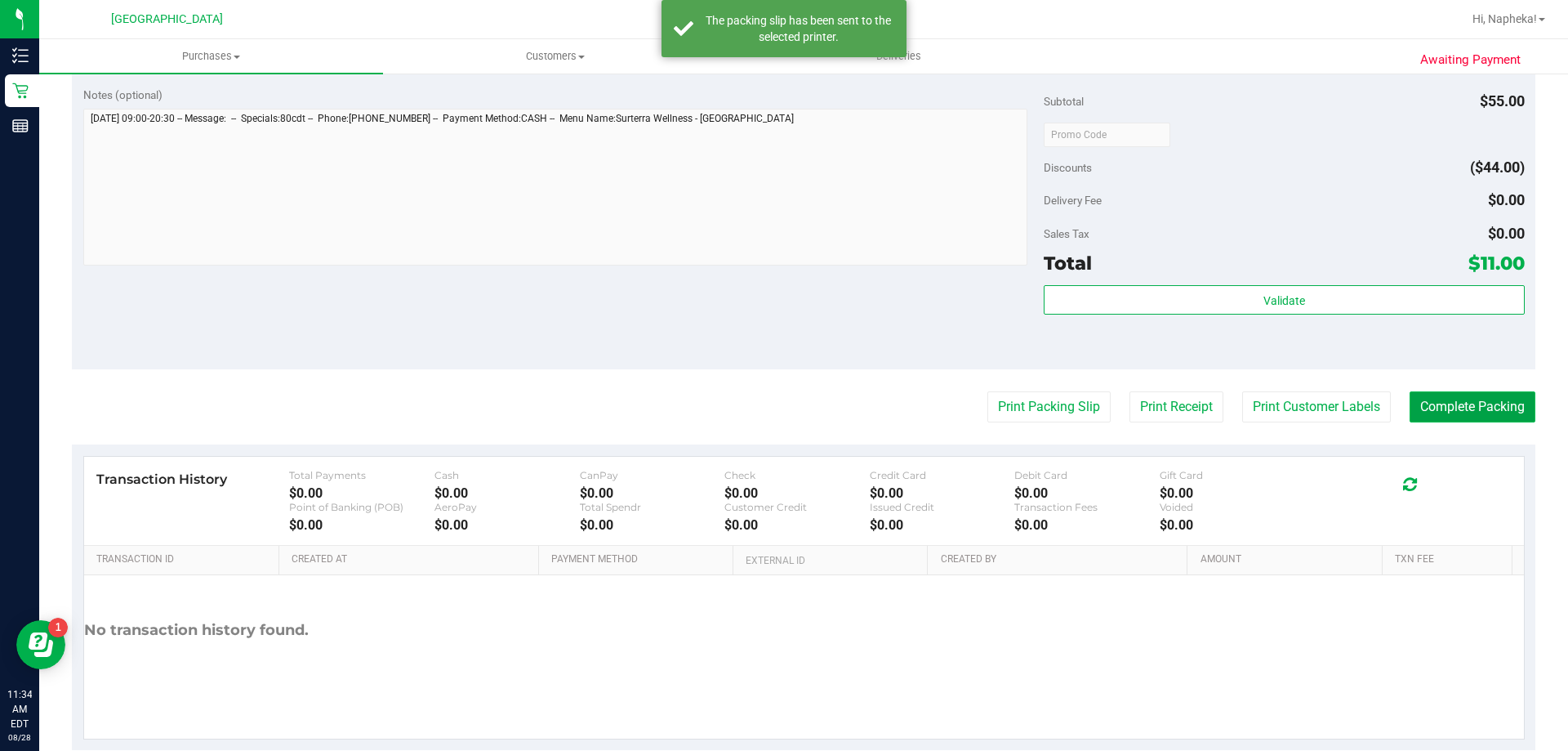
click at [1447, 414] on button "Complete Packing" at bounding box center [1473, 406] width 126 height 31
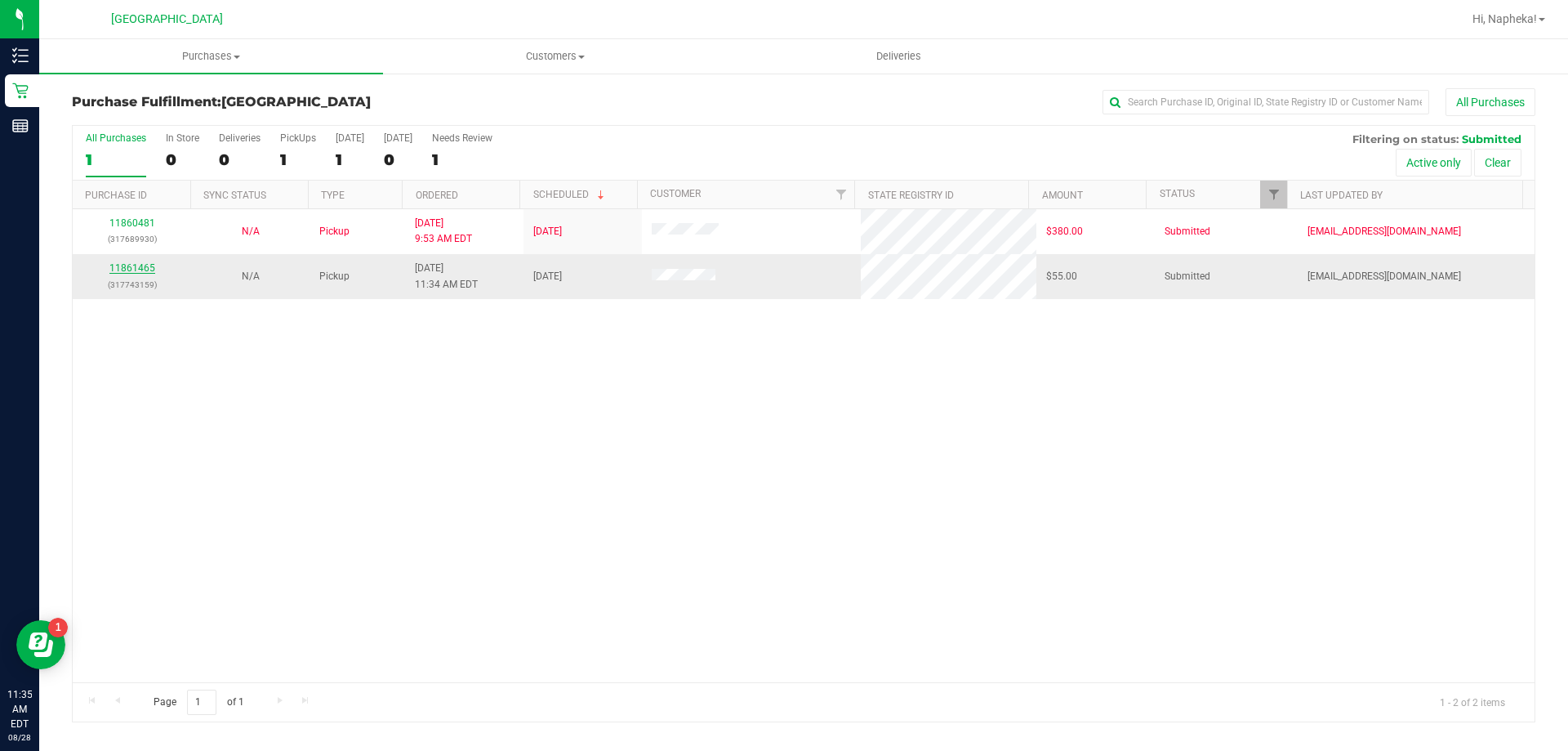
click at [141, 263] on link "11861465" at bounding box center [132, 268] width 45 height 11
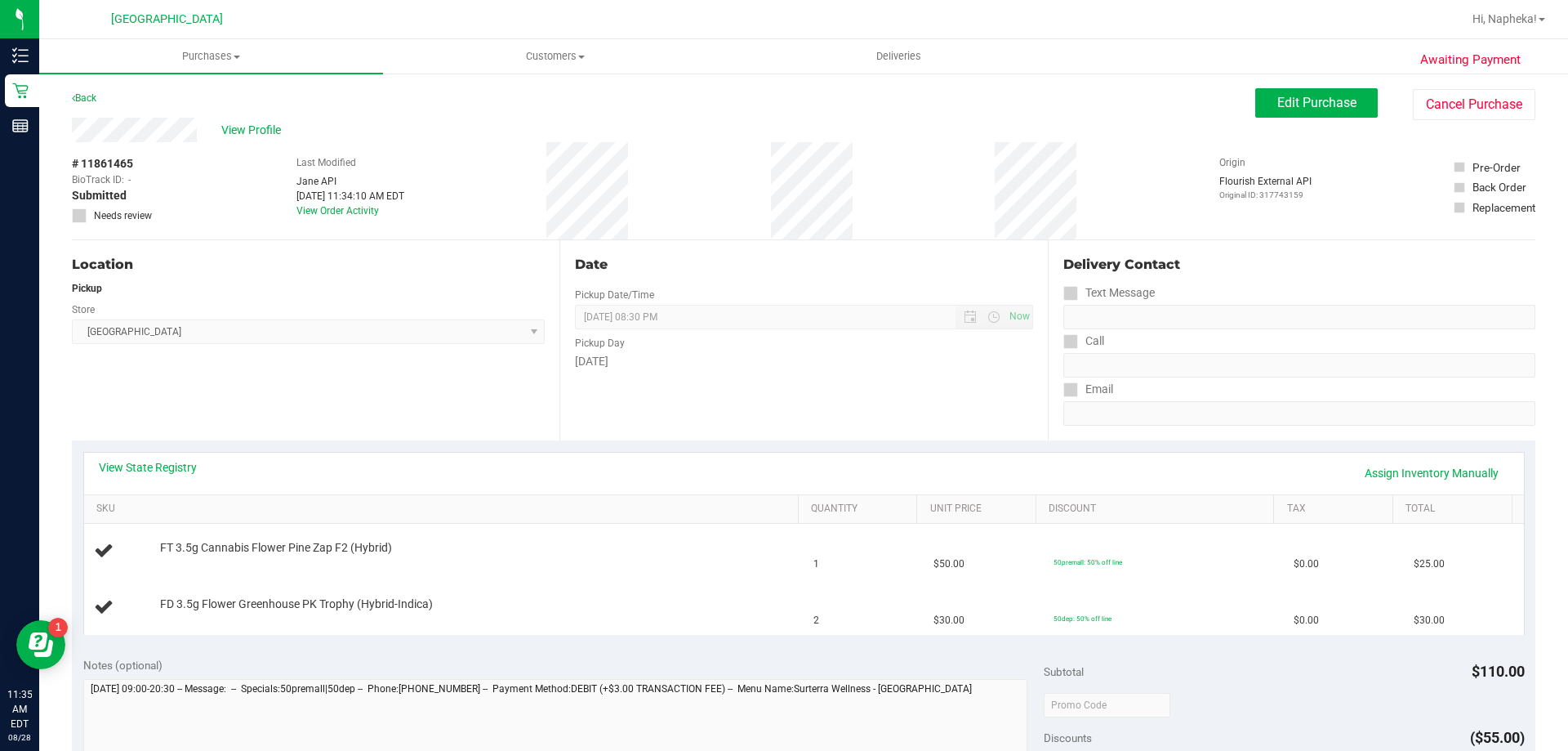
click at [173, 453] on div "View State Registry Assign Inventory Manually" at bounding box center [804, 473] width 1440 height 42
click at [155, 457] on div "View State Registry Assign Inventory Manually" at bounding box center [804, 473] width 1440 height 42
click at [162, 472] on link "View State Registry" at bounding box center [148, 467] width 98 height 17
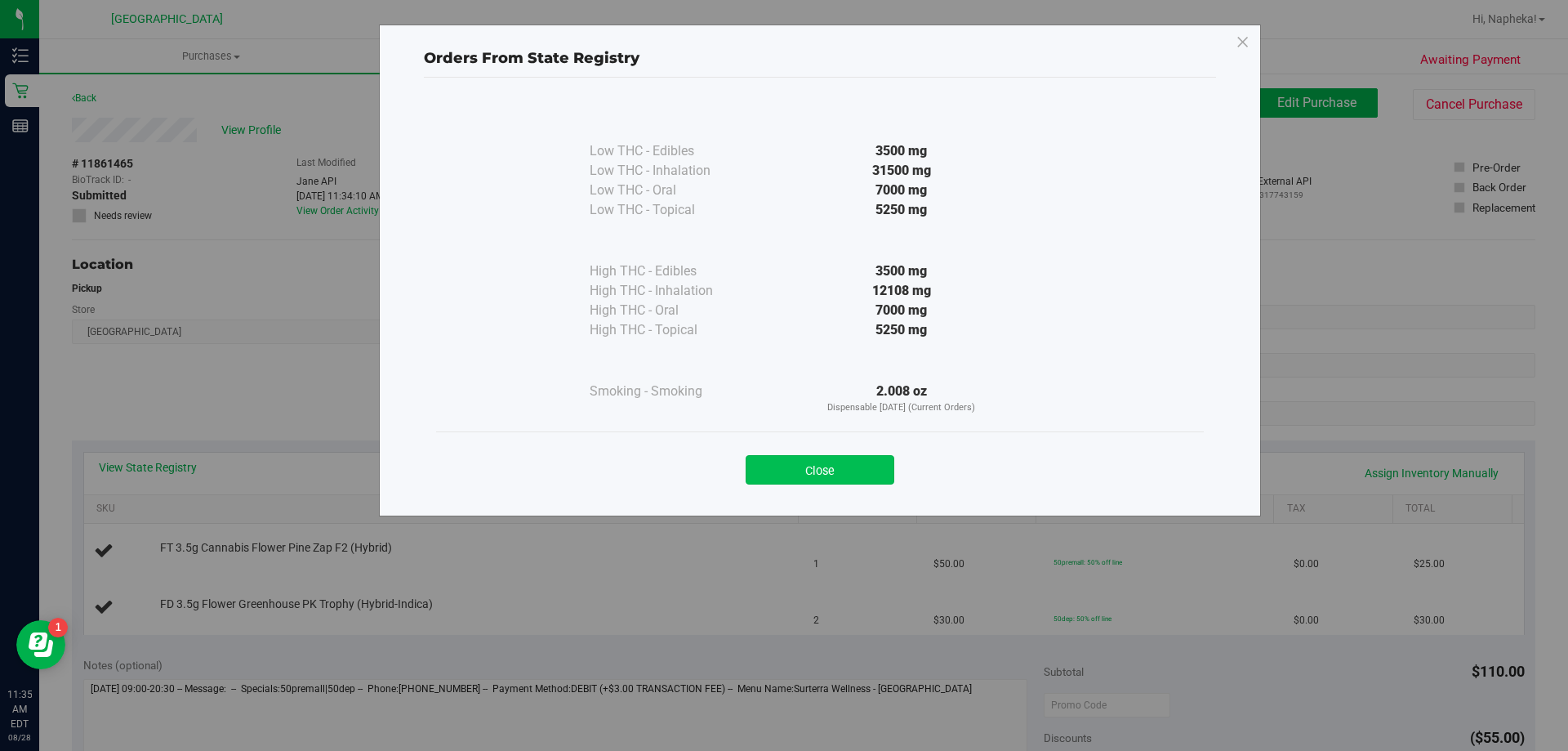
click at [833, 470] on button "Close" at bounding box center [820, 470] width 148 height 30
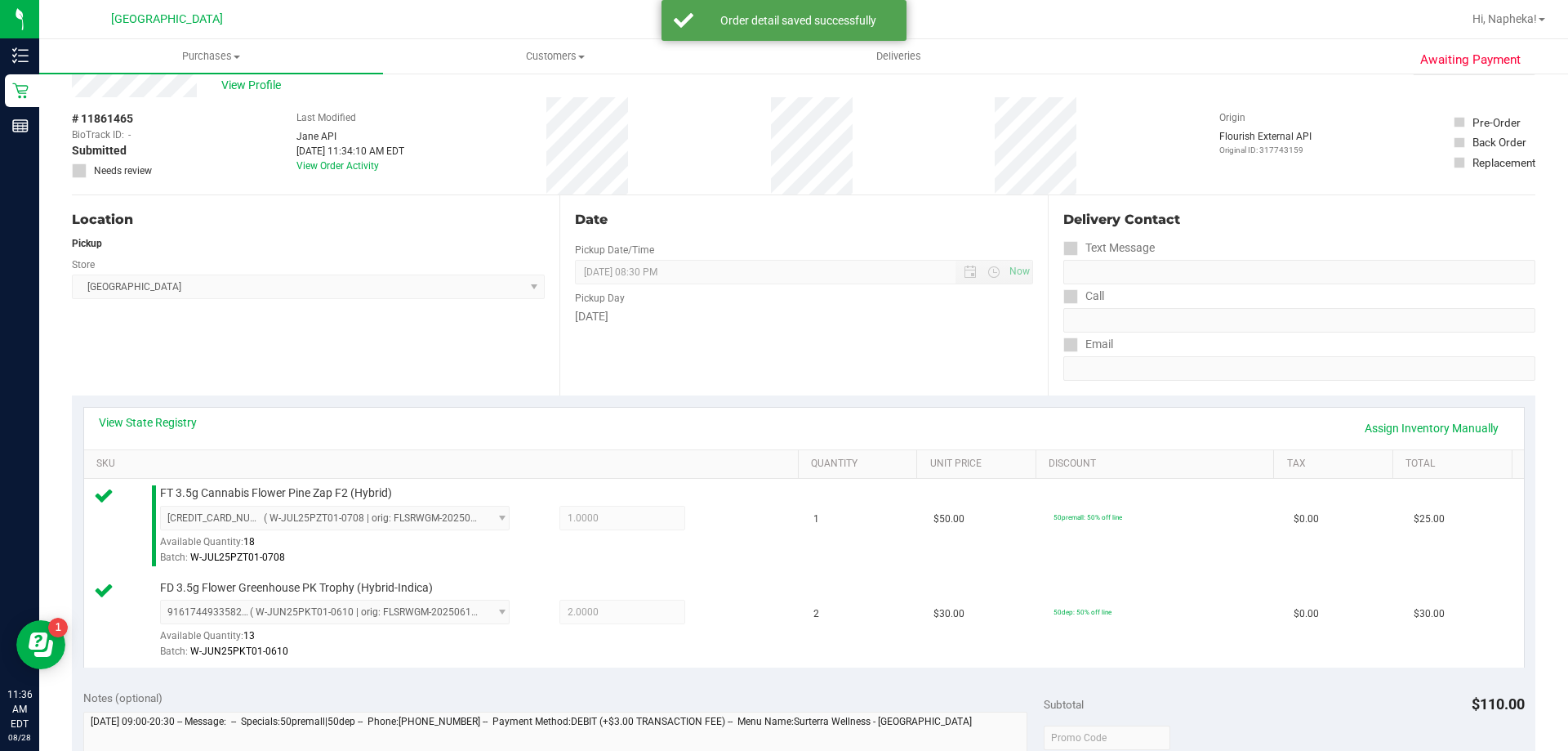
scroll to position [490, 0]
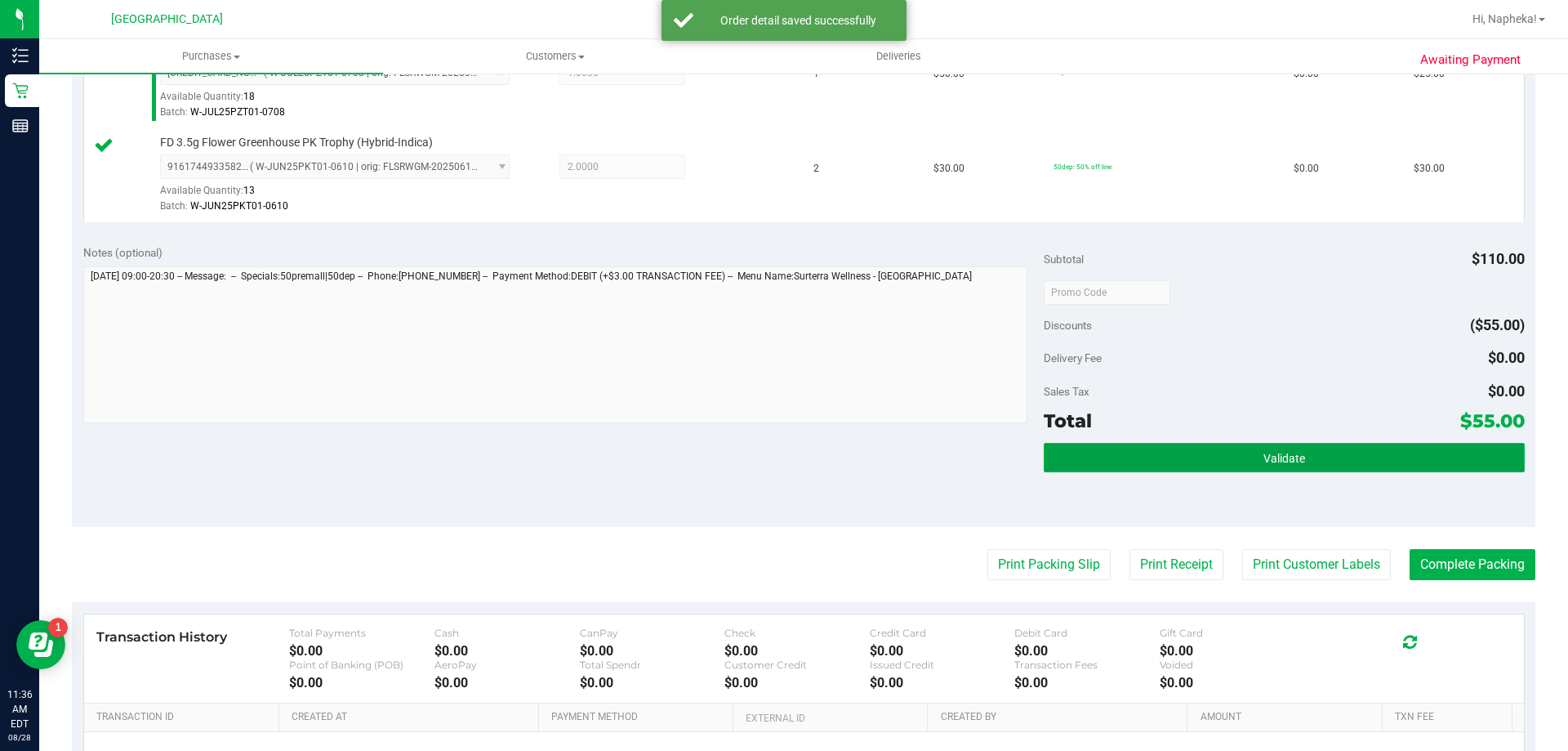
click at [1310, 465] on button "Validate" at bounding box center [1283, 458] width 480 height 30
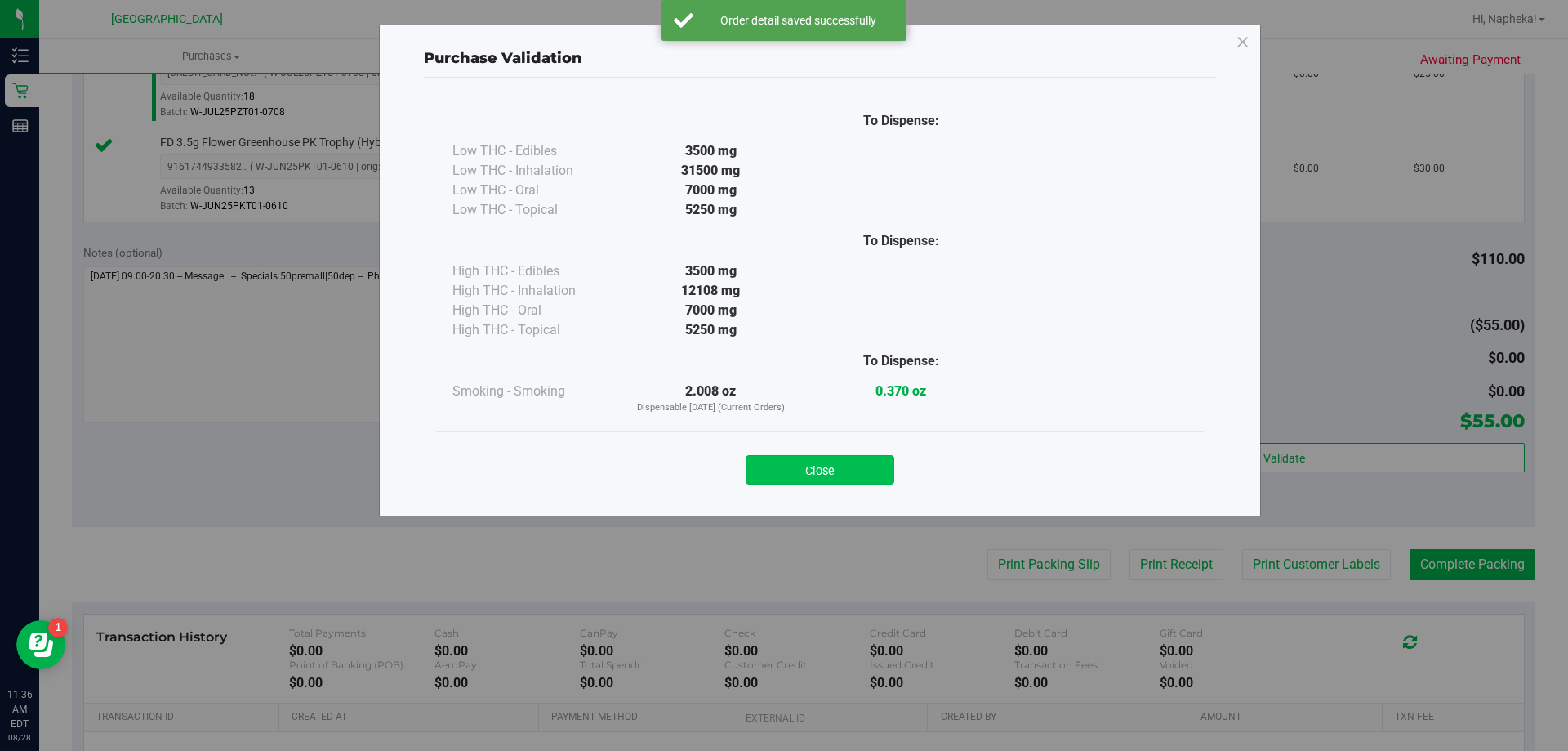
click at [812, 476] on button "Close" at bounding box center [820, 470] width 148 height 30
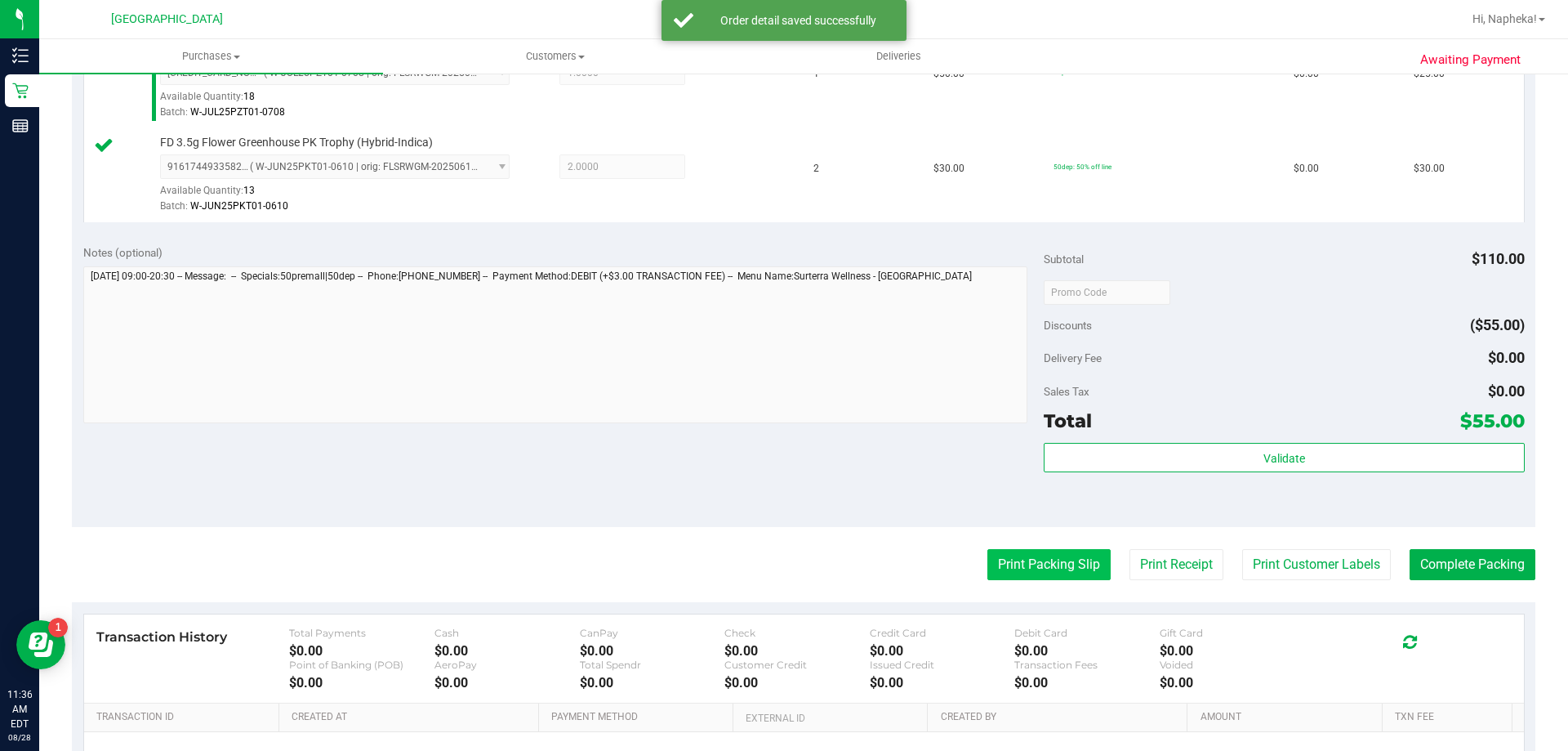
click at [1040, 555] on button "Print Packing Slip" at bounding box center [1048, 564] width 123 height 31
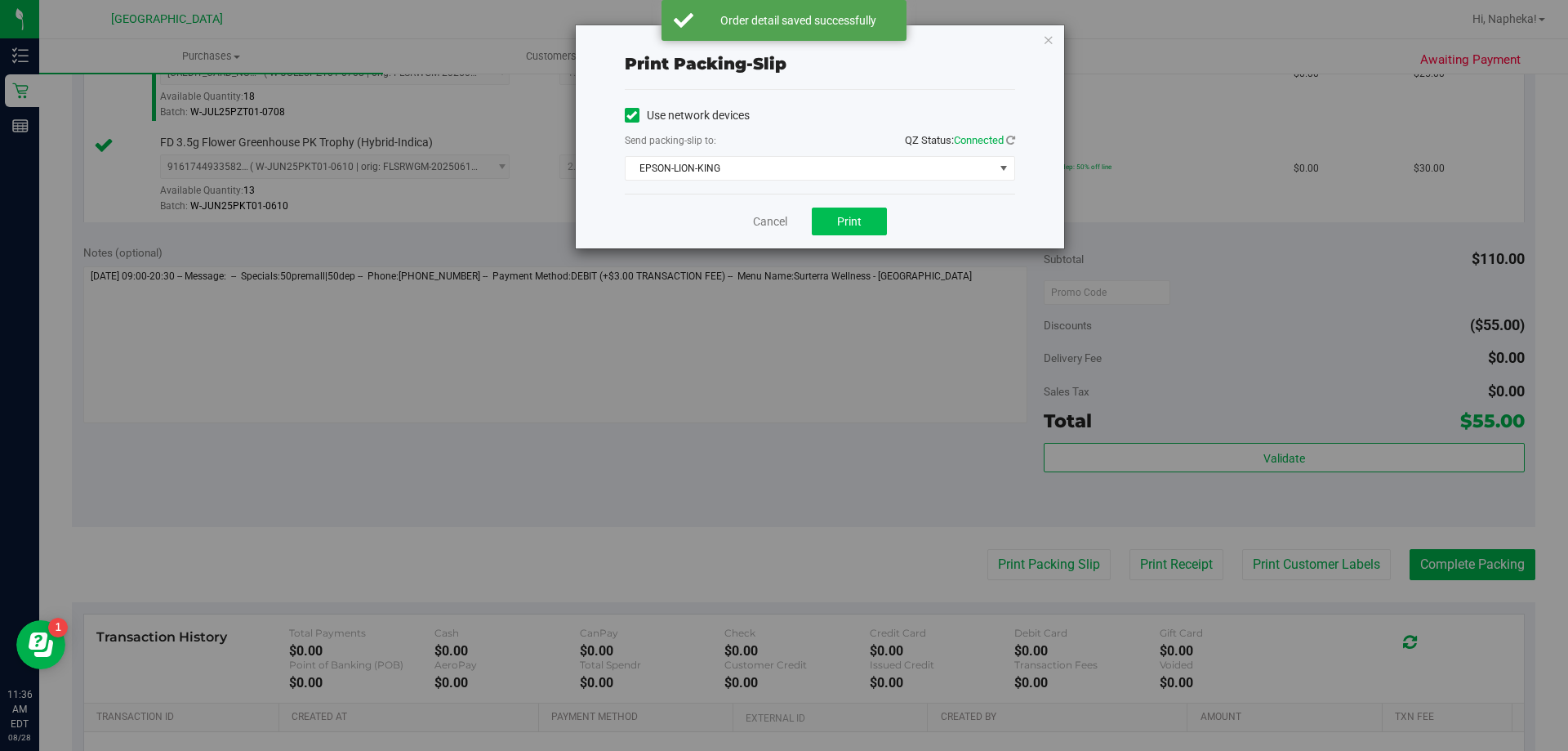
click at [862, 219] on button "Print" at bounding box center [849, 222] width 75 height 28
click at [759, 225] on link "Cancel" at bounding box center [769, 222] width 34 height 18
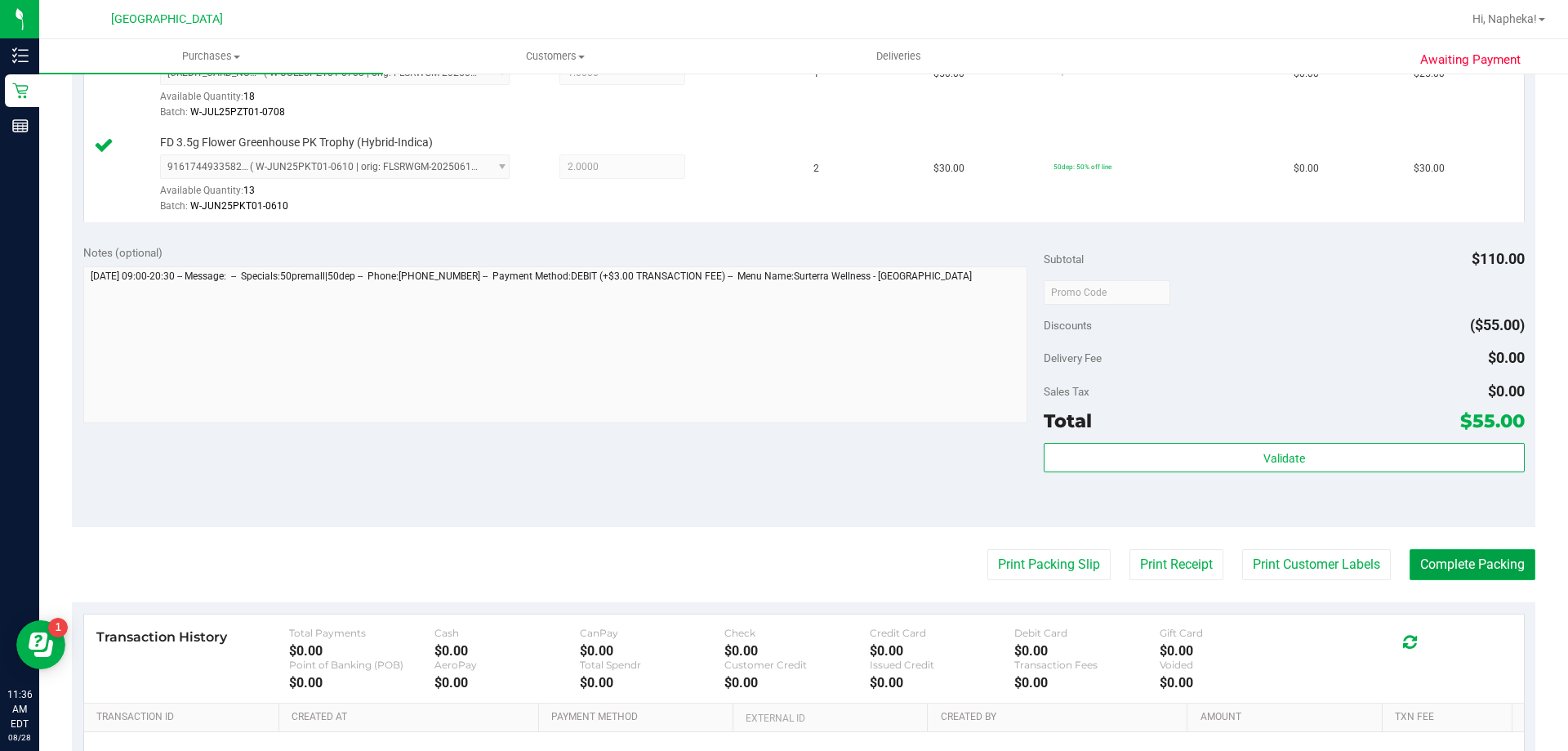
click at [1452, 560] on button "Complete Packing" at bounding box center [1473, 564] width 126 height 31
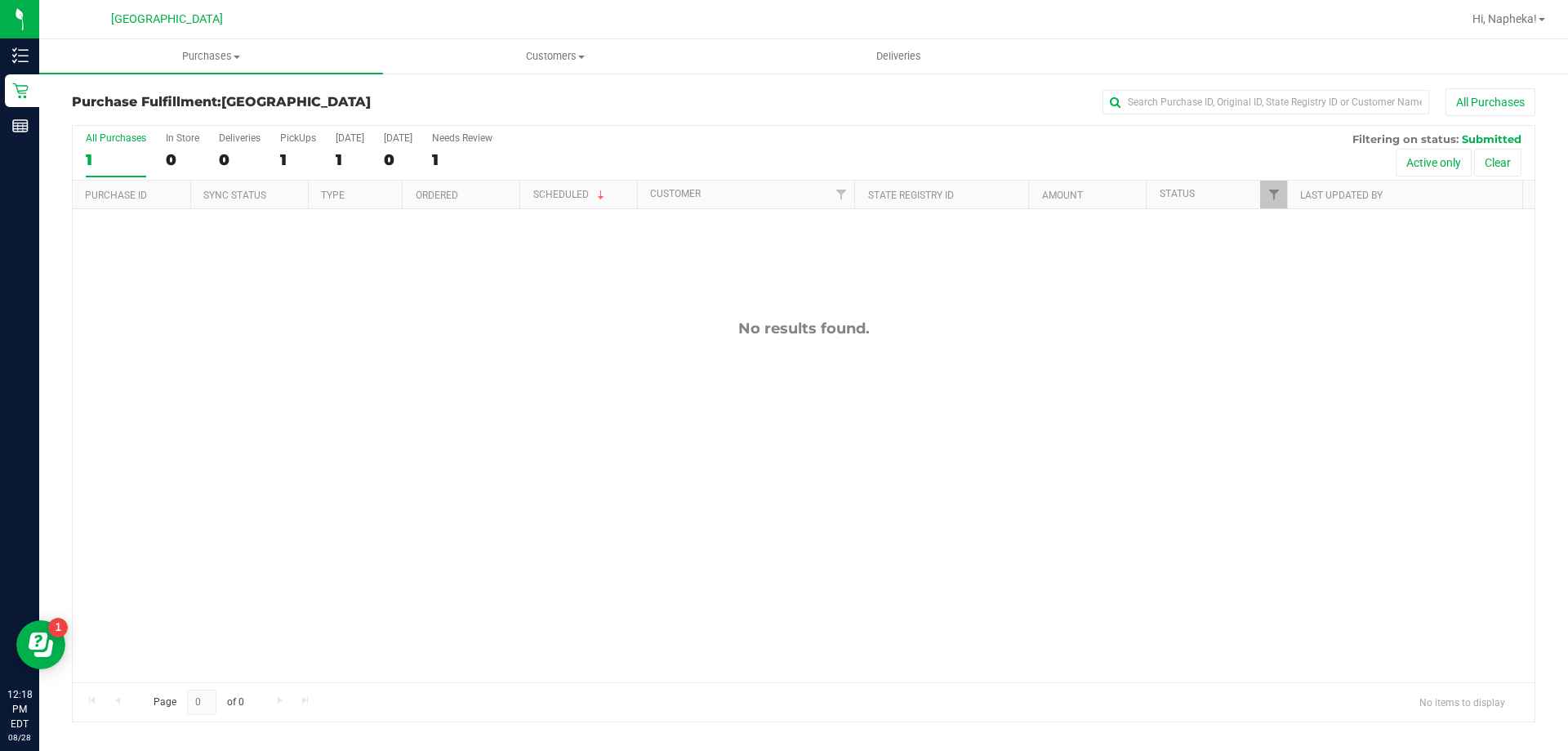
click at [116, 528] on div "No results found." at bounding box center [803, 501] width 1461 height 583
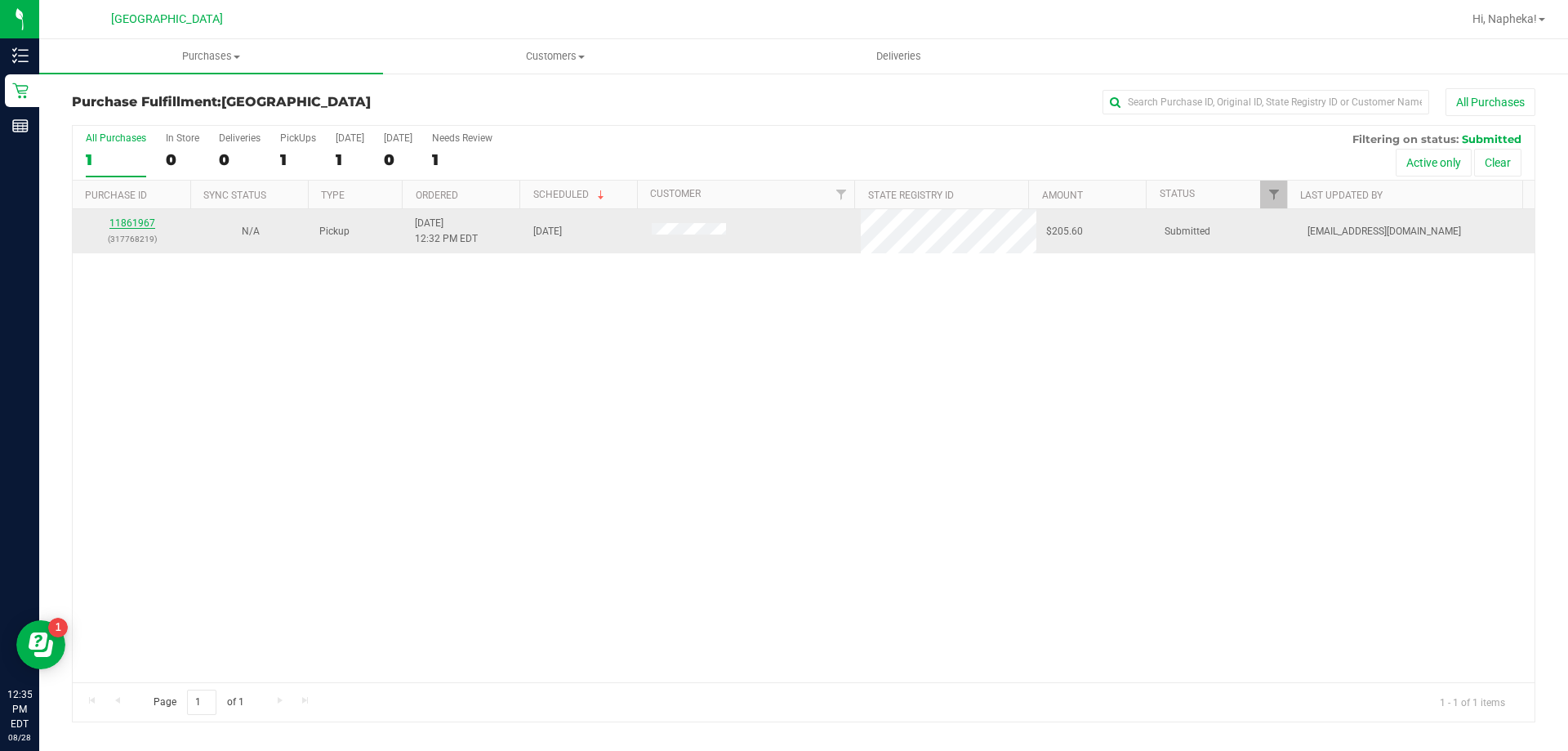
click at [125, 217] on link "11861967" at bounding box center [132, 223] width 45 height 11
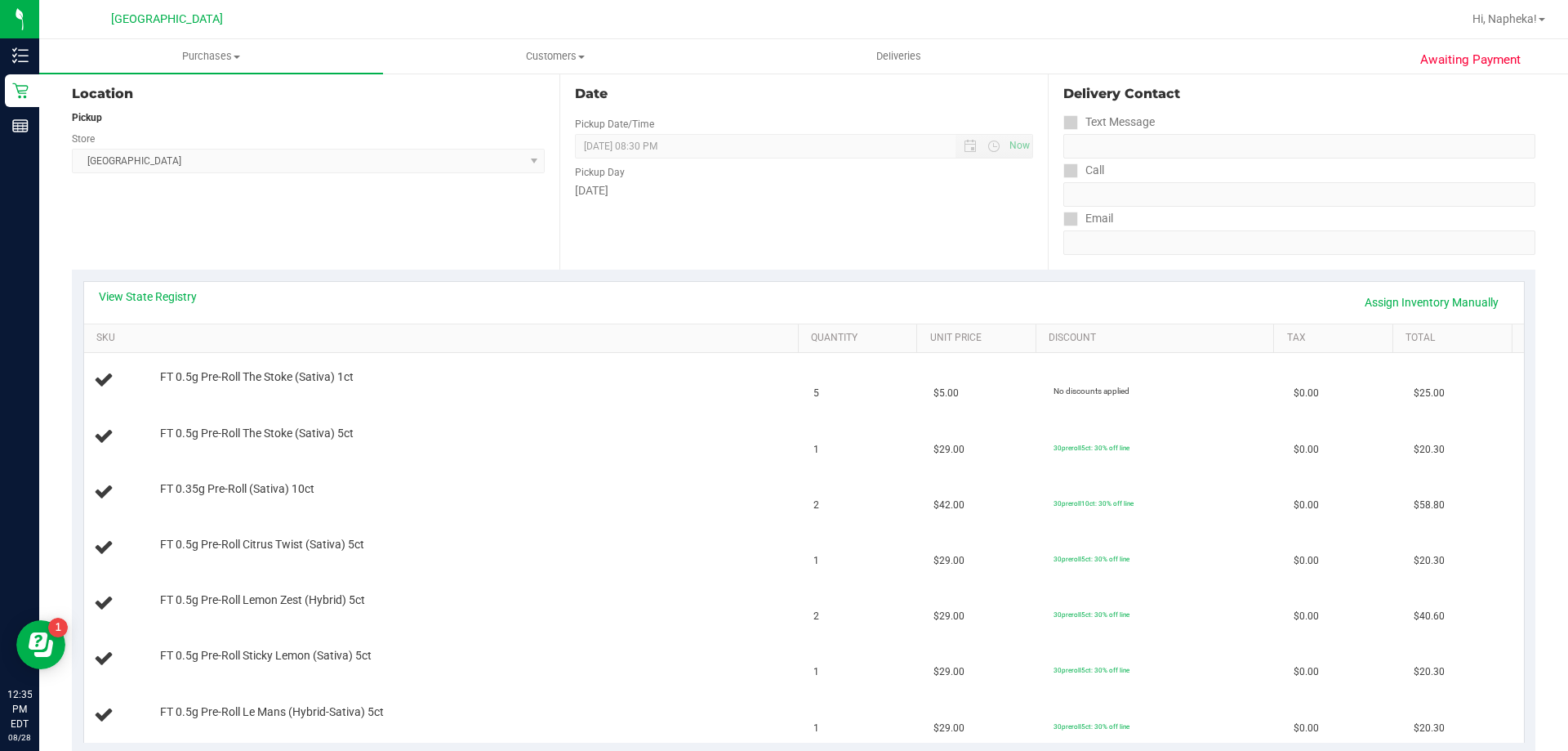
scroll to position [163, 0]
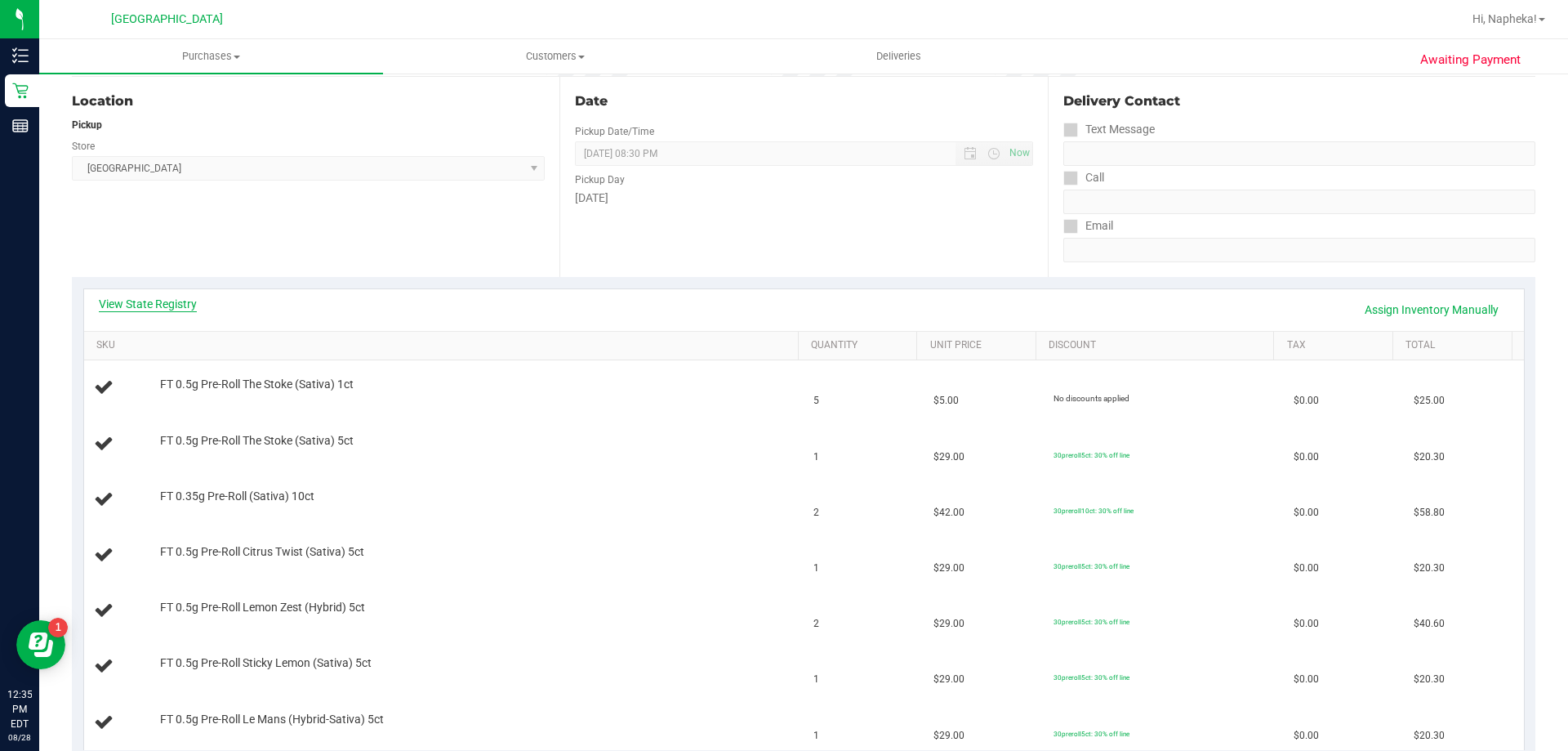
click at [170, 306] on link "View State Registry" at bounding box center [148, 304] width 98 height 17
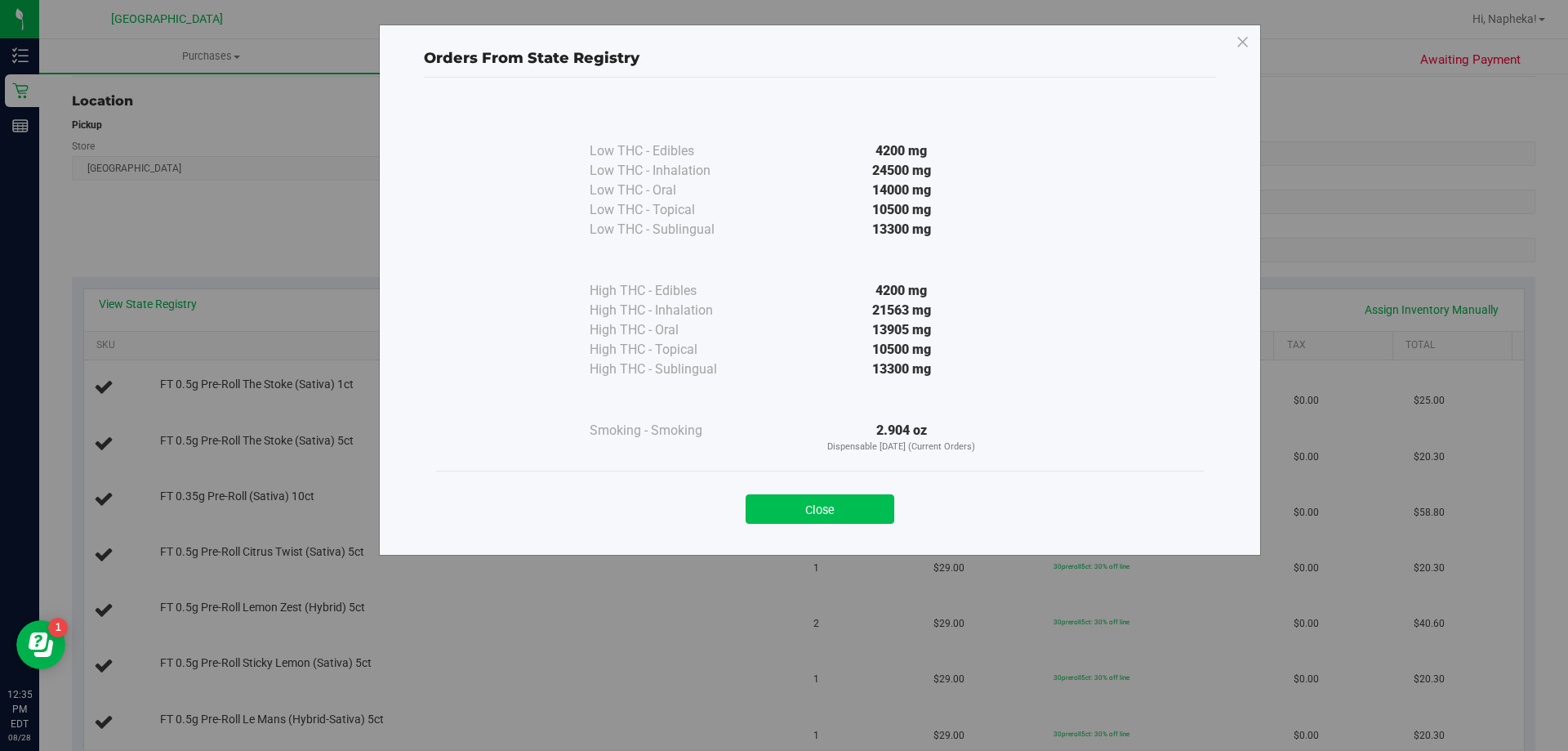
click at [854, 515] on button "Close" at bounding box center [820, 509] width 148 height 30
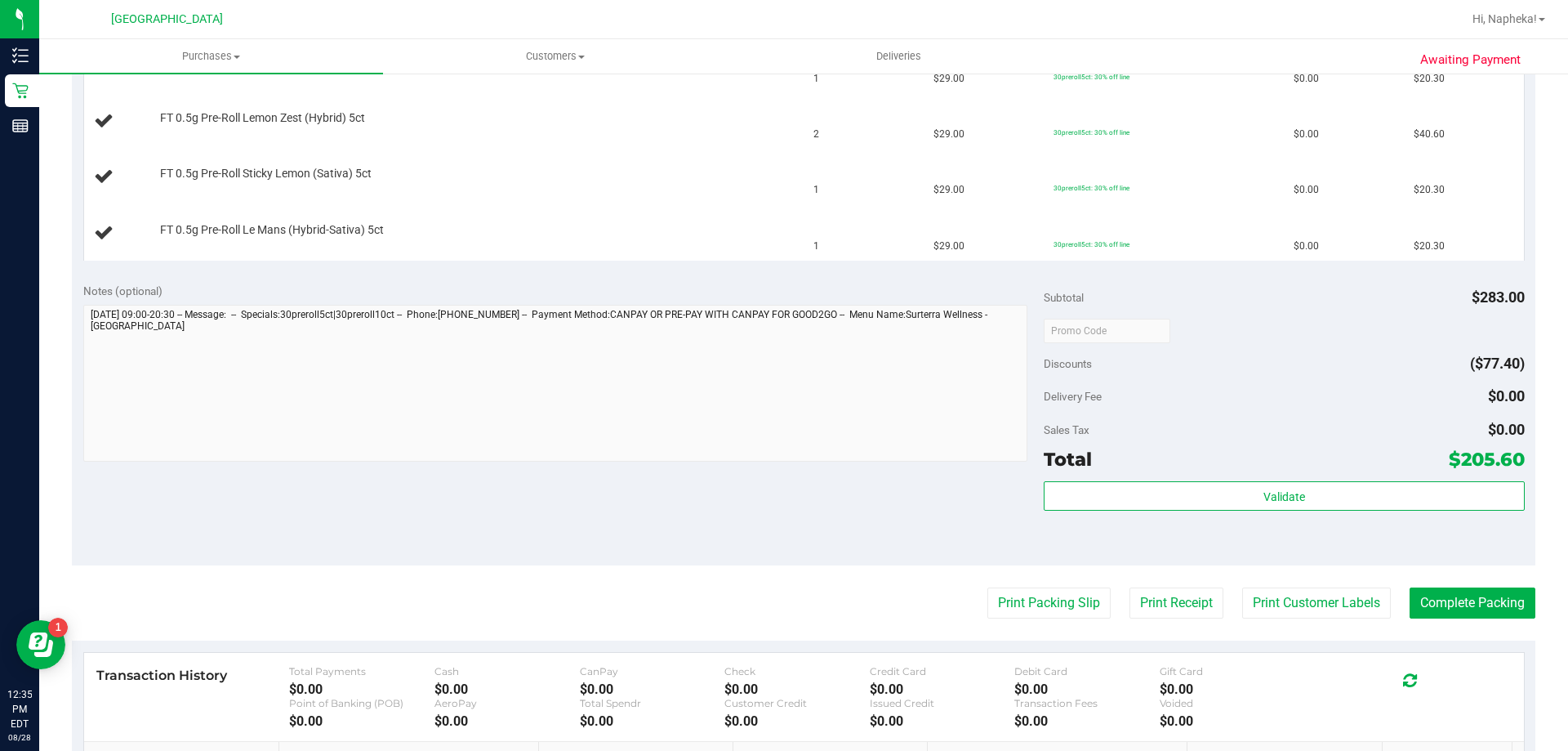
scroll to position [654, 0]
drag, startPoint x: 1082, startPoint y: 630, endPoint x: 1069, endPoint y: 621, distance: 15.8
click at [1081, 630] on purchase-details "Back Edit Purchase Cancel Purchase View Profile # 11861967 BioTrack ID: - Submi…" at bounding box center [803, 189] width 1463 height 1510
click at [1066, 619] on purchase-details "Back Edit Purchase Cancel Purchase View Profile # 11861967 BioTrack ID: - Submi…" at bounding box center [803, 189] width 1463 height 1510
click at [1062, 615] on button "Print Packing Slip" at bounding box center [1048, 602] width 123 height 31
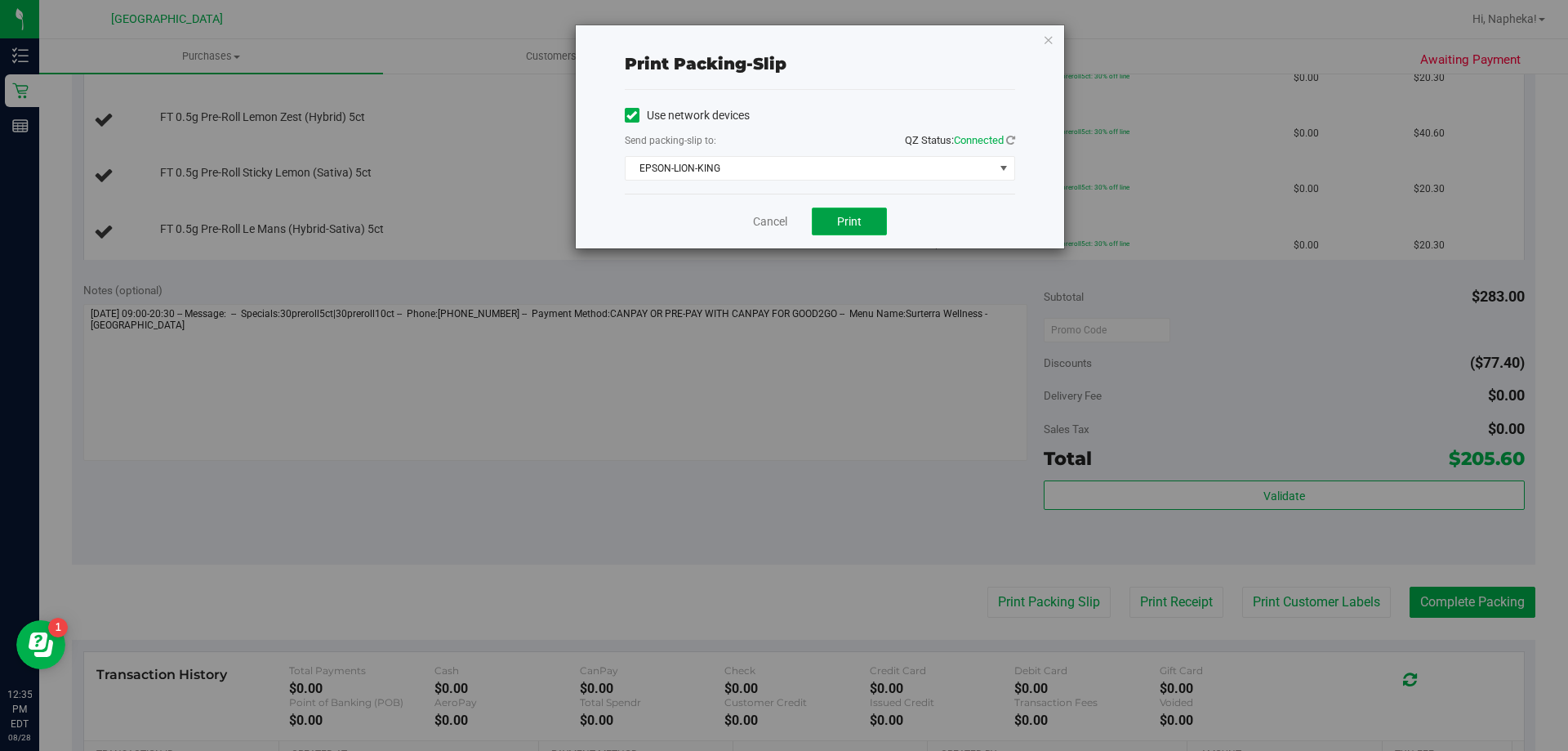
click at [866, 229] on button "Print" at bounding box center [849, 222] width 75 height 28
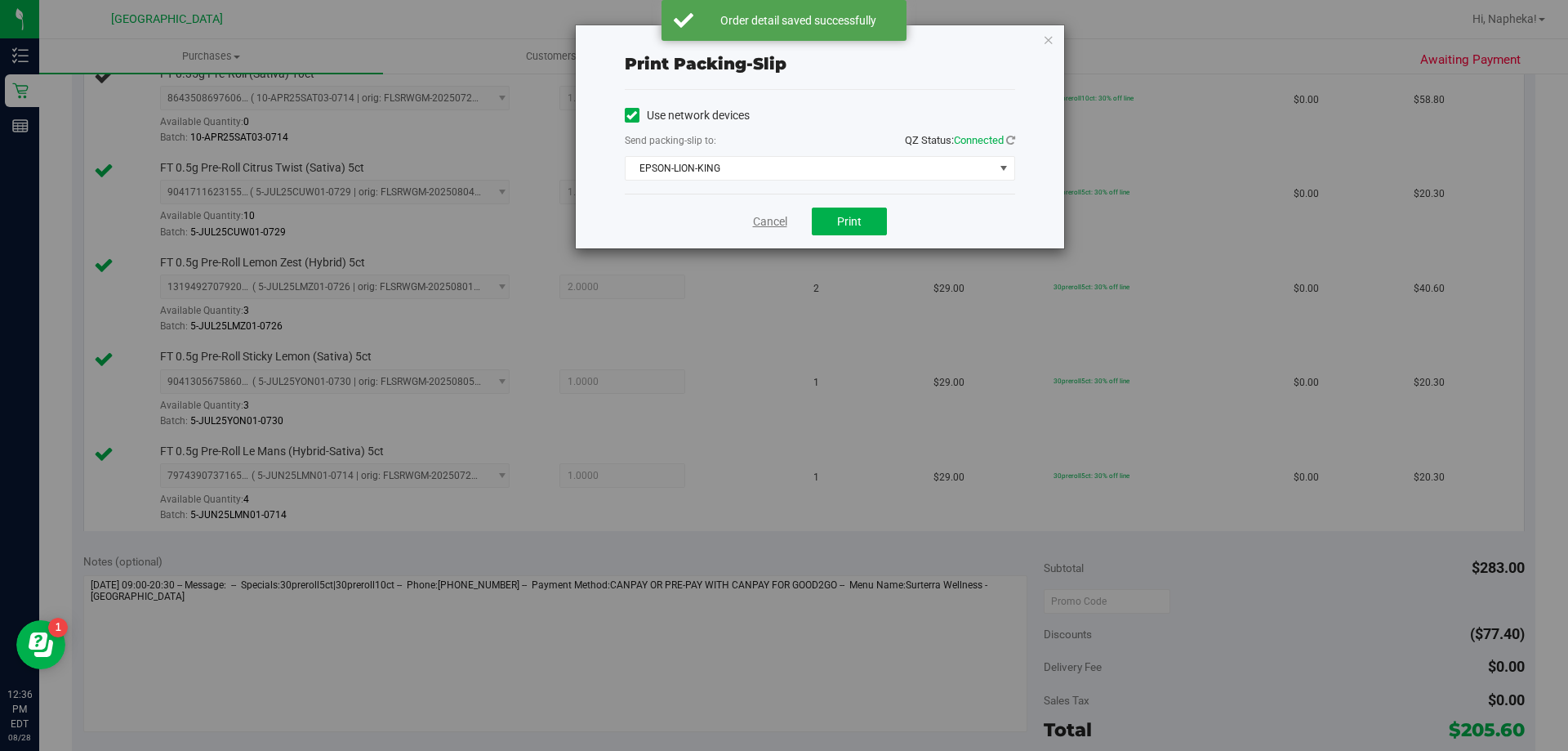
click at [779, 226] on link "Cancel" at bounding box center [769, 222] width 34 height 18
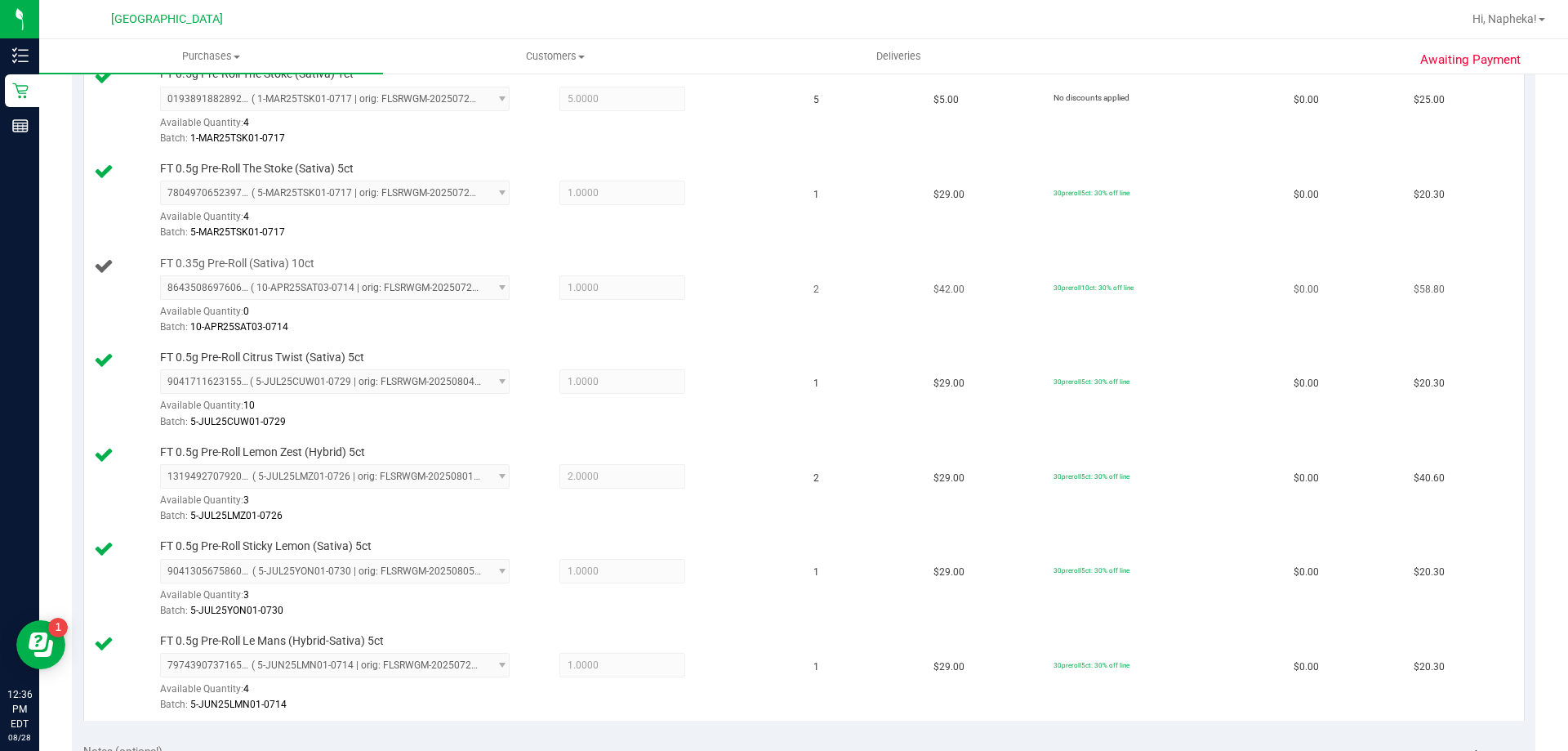
scroll to position [478, 0]
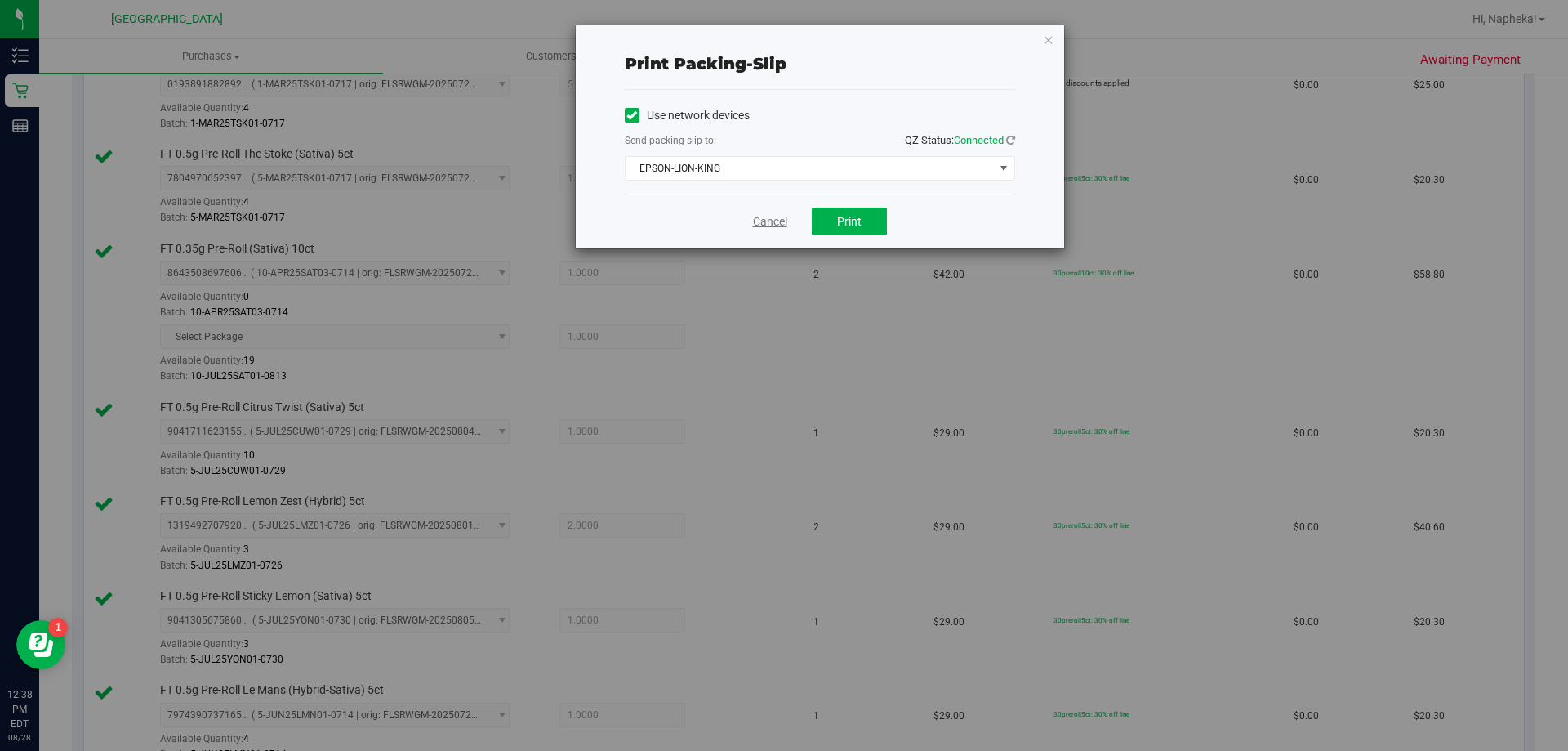
click at [762, 217] on link "Cancel" at bounding box center [769, 222] width 34 height 18
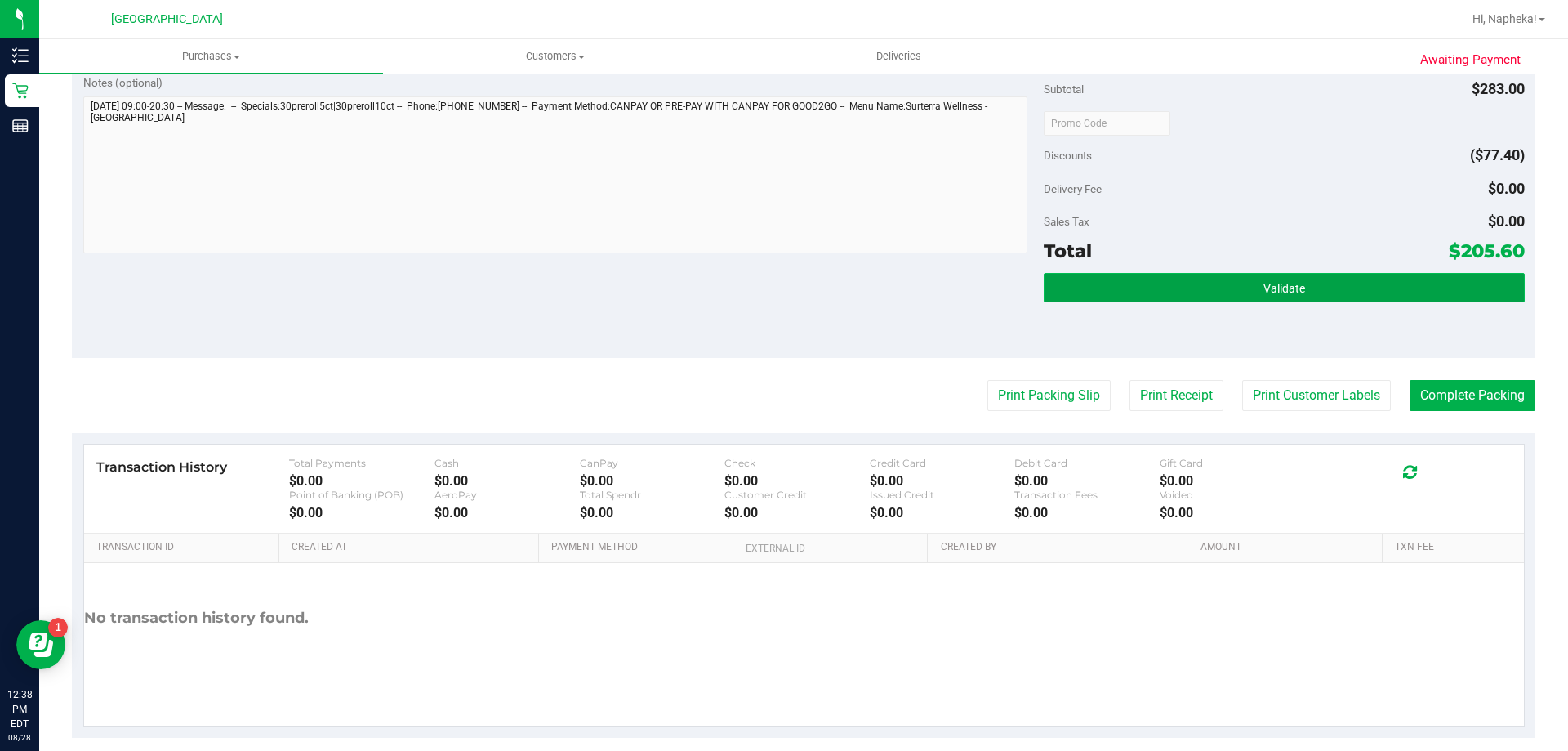
click at [1354, 298] on button "Validate" at bounding box center [1283, 287] width 480 height 30
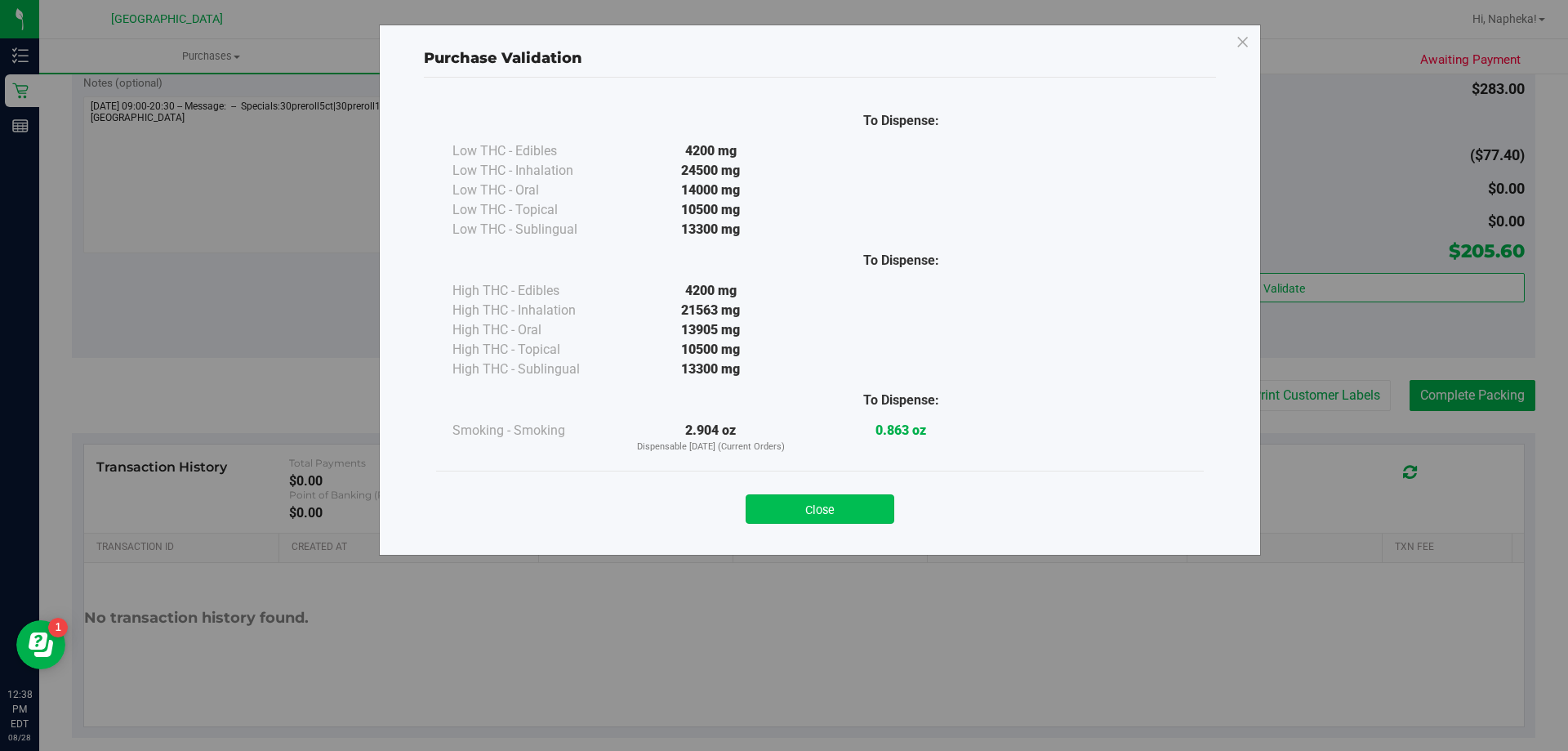
click at [826, 508] on button "Close" at bounding box center [820, 509] width 148 height 30
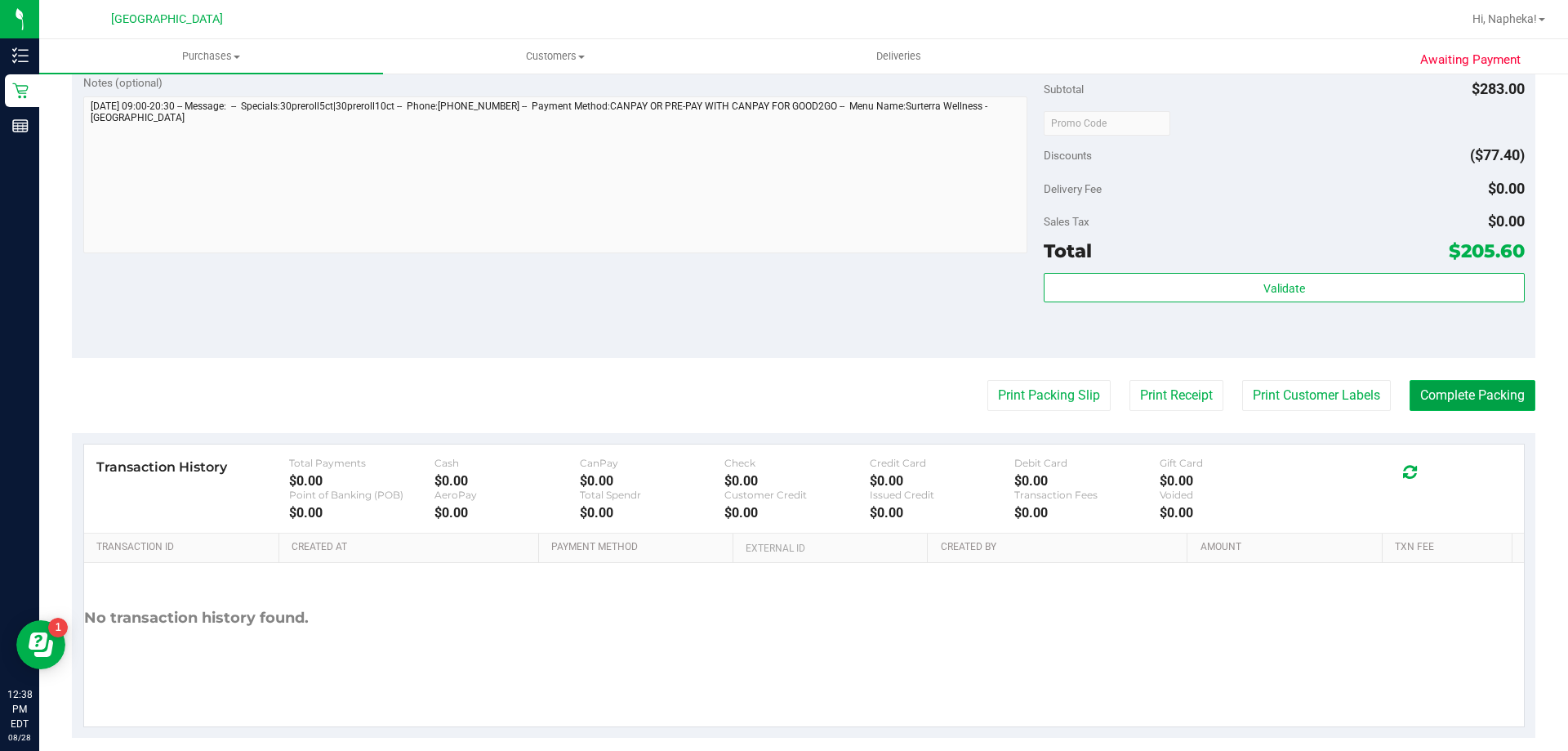
click at [1482, 408] on button "Complete Packing" at bounding box center [1473, 395] width 126 height 31
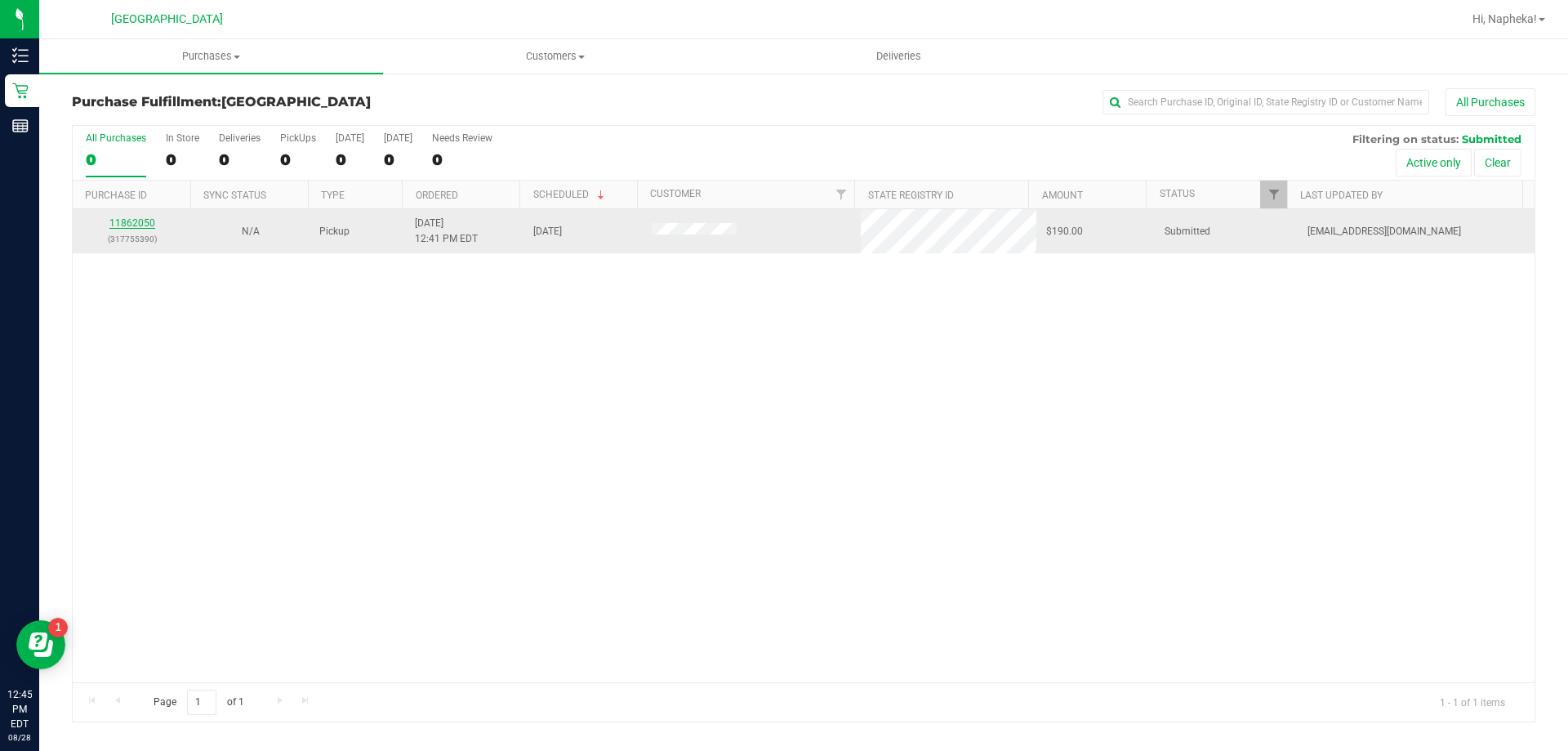
click at [142, 226] on link "11862050" at bounding box center [132, 223] width 45 height 11
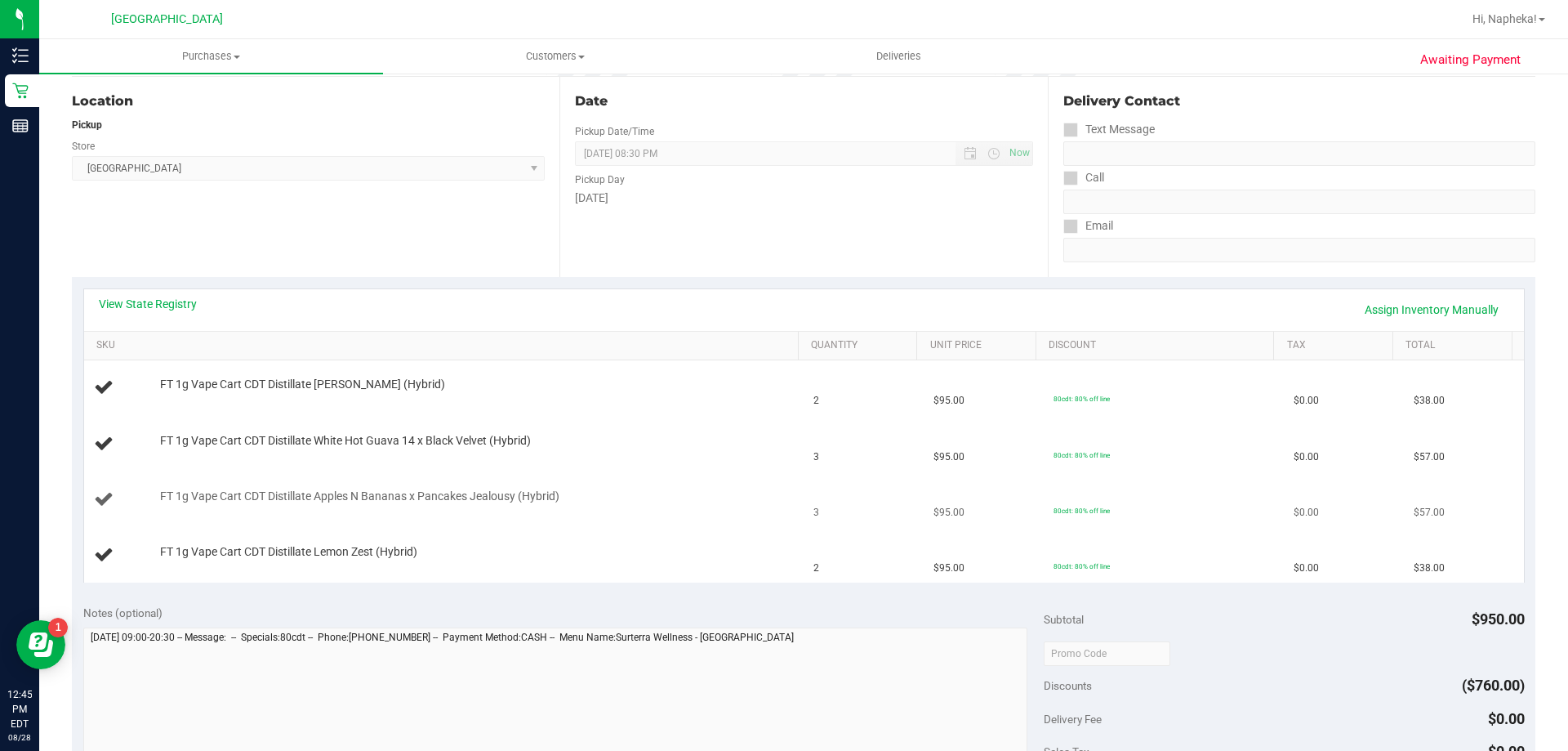
scroll to position [326, 0]
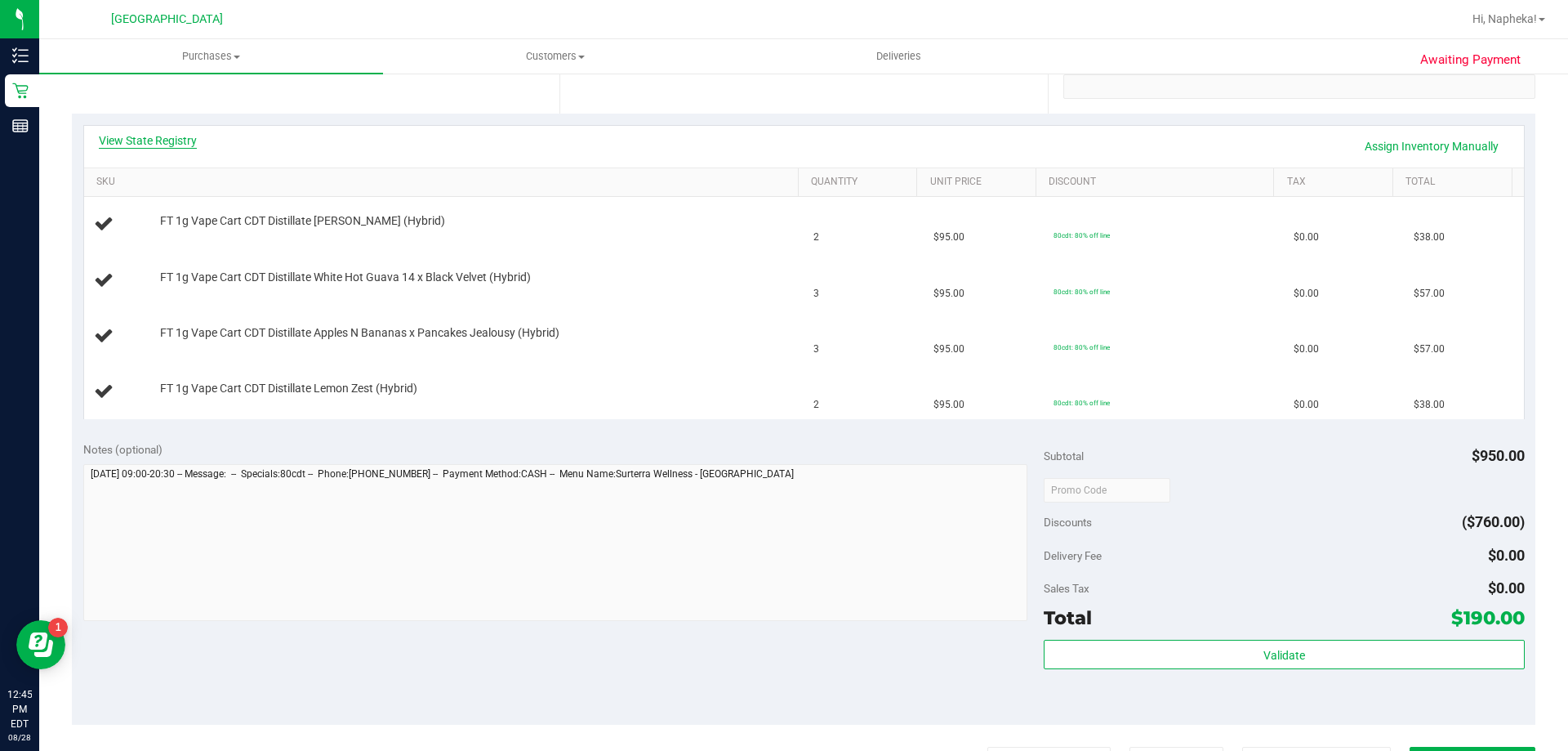
click at [171, 139] on link "View State Registry" at bounding box center [148, 141] width 98 height 17
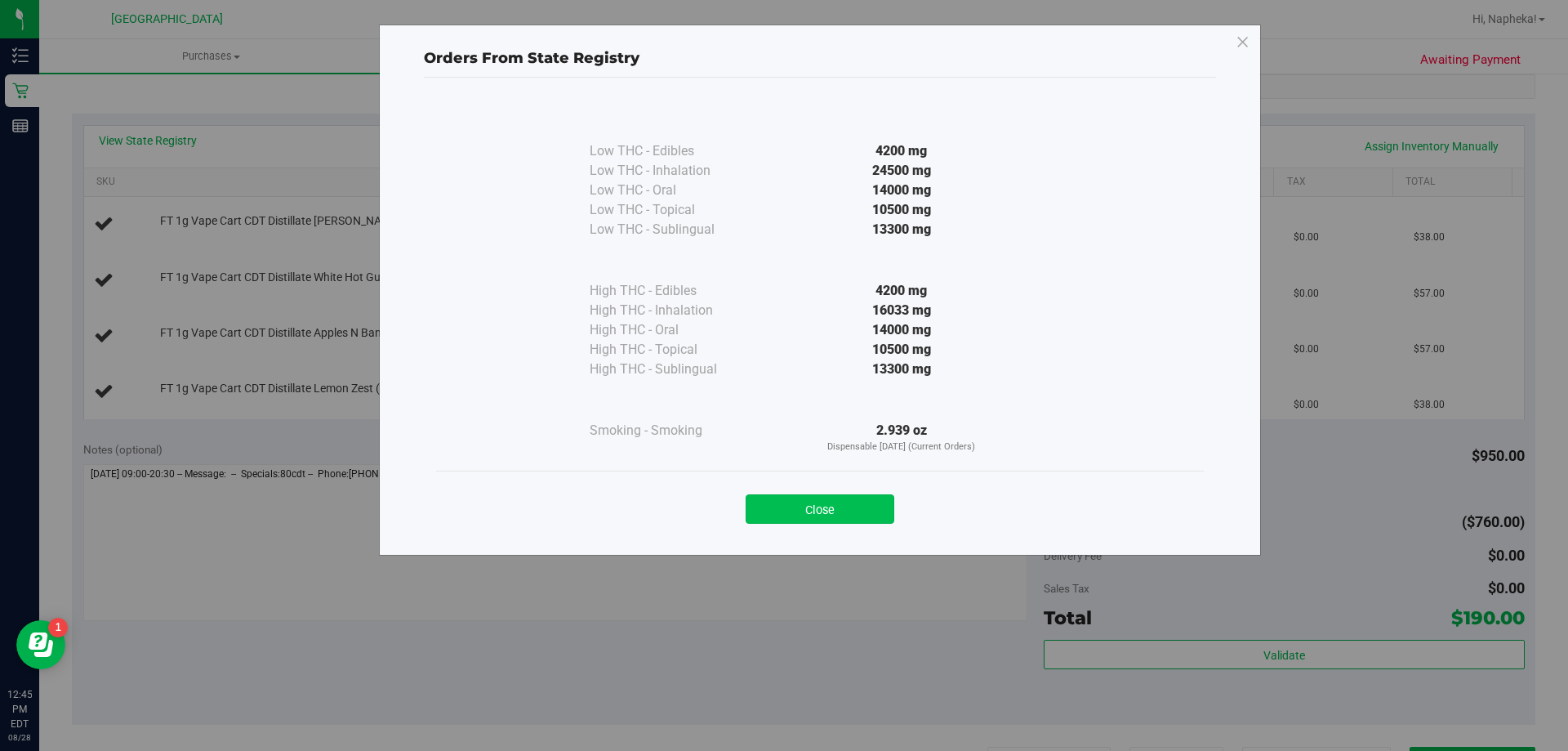
click at [765, 505] on button "Close" at bounding box center [820, 509] width 148 height 30
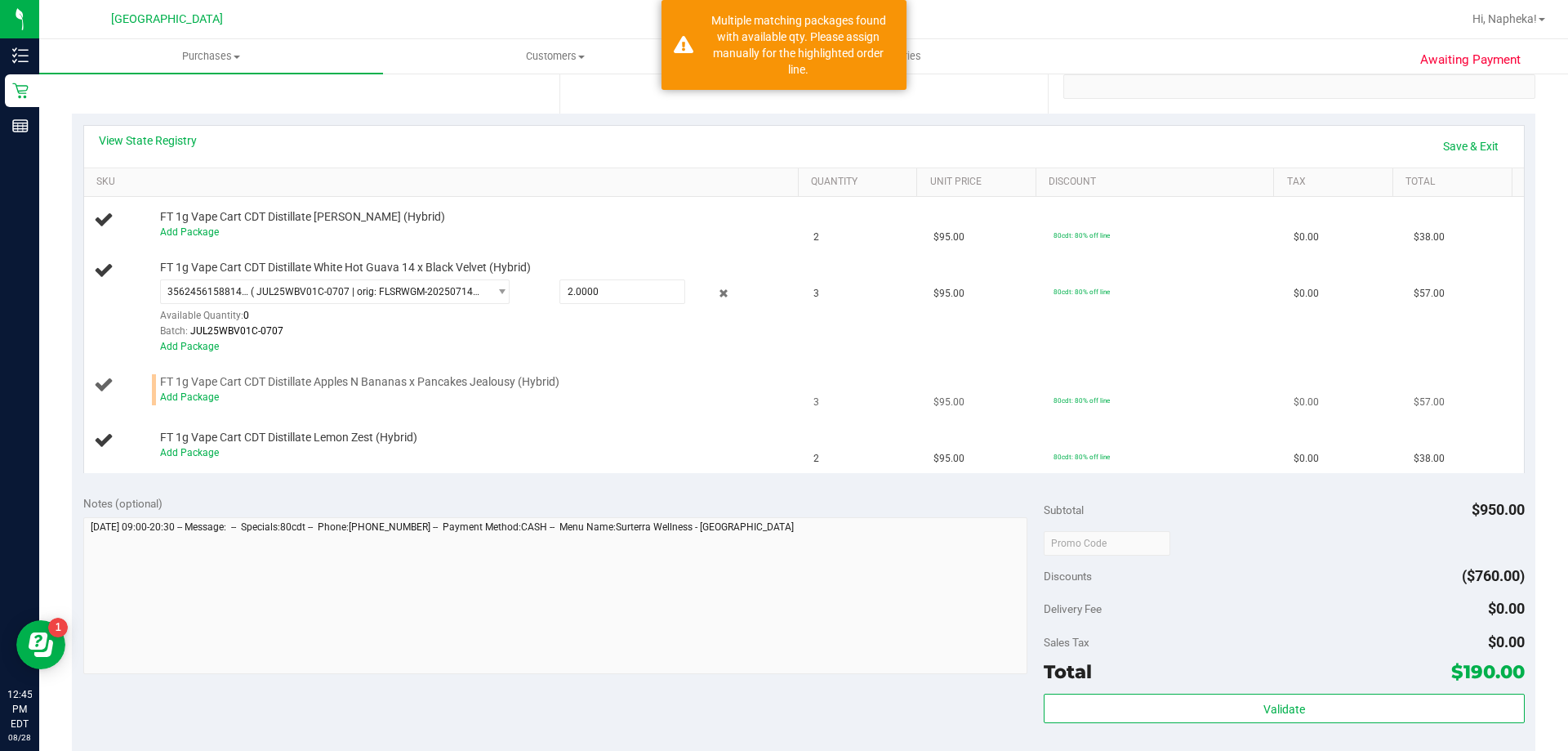
click at [203, 402] on div "Add Package" at bounding box center [475, 397] width 630 height 16
click at [196, 391] on link "Add Package" at bounding box center [189, 397] width 58 height 11
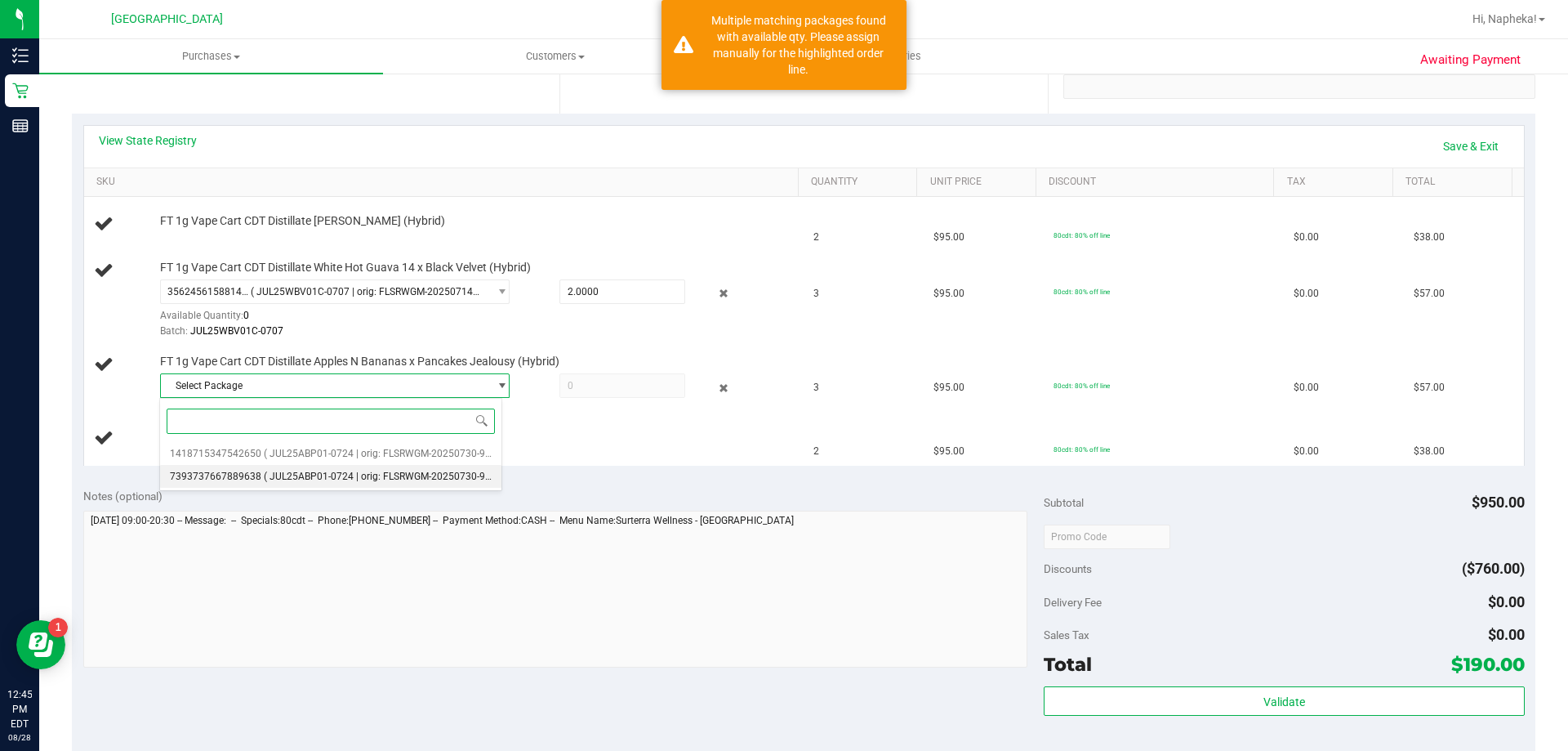
click at [382, 466] on li "7393737667889638 ( JUL25ABP01-0724 | orig: FLSRWGM-20250730-909 )" at bounding box center [331, 476] width 341 height 23
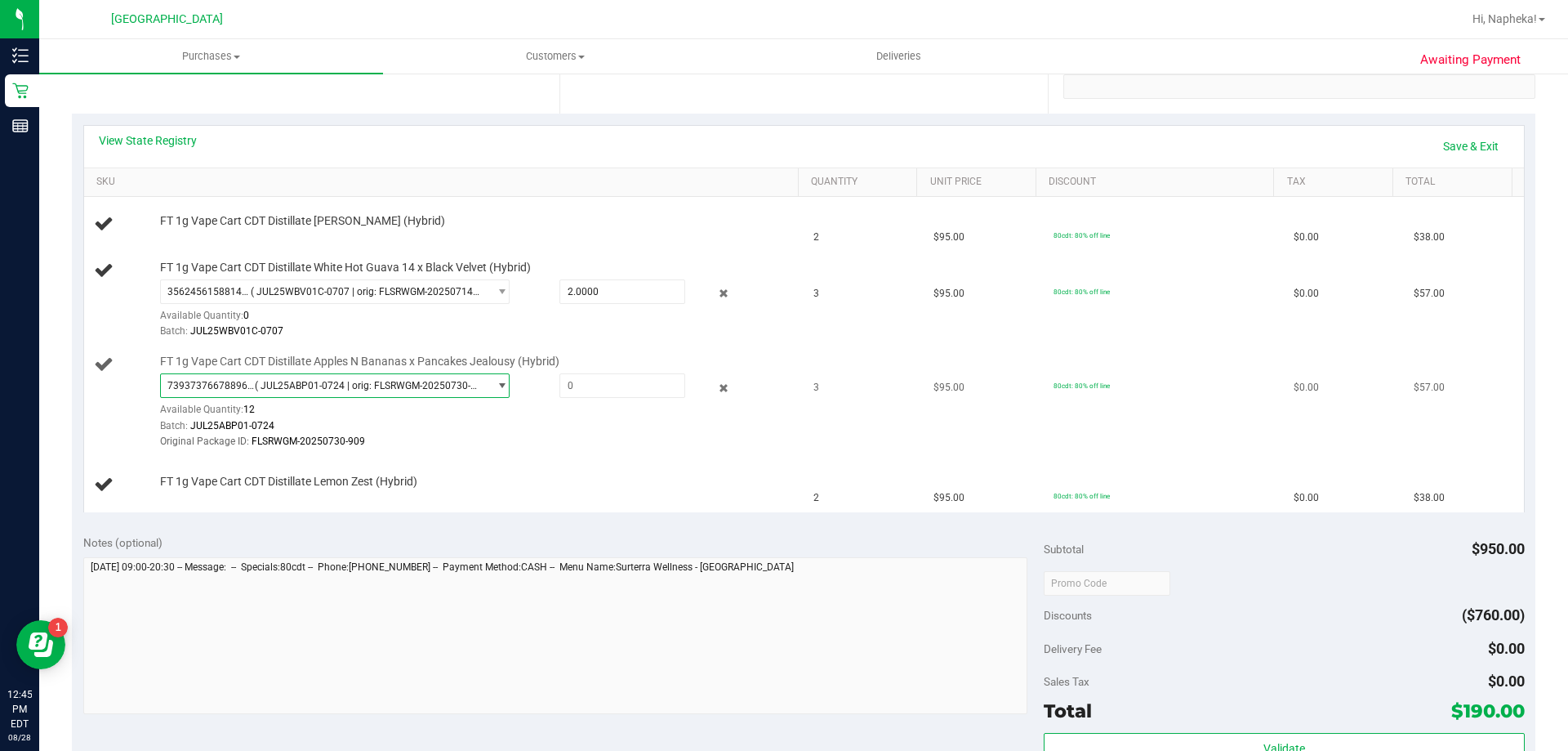
click at [463, 382] on span "( JUL25ABP01-0724 | orig: FLSRWGM-20250730-909 )" at bounding box center [368, 386] width 227 height 11
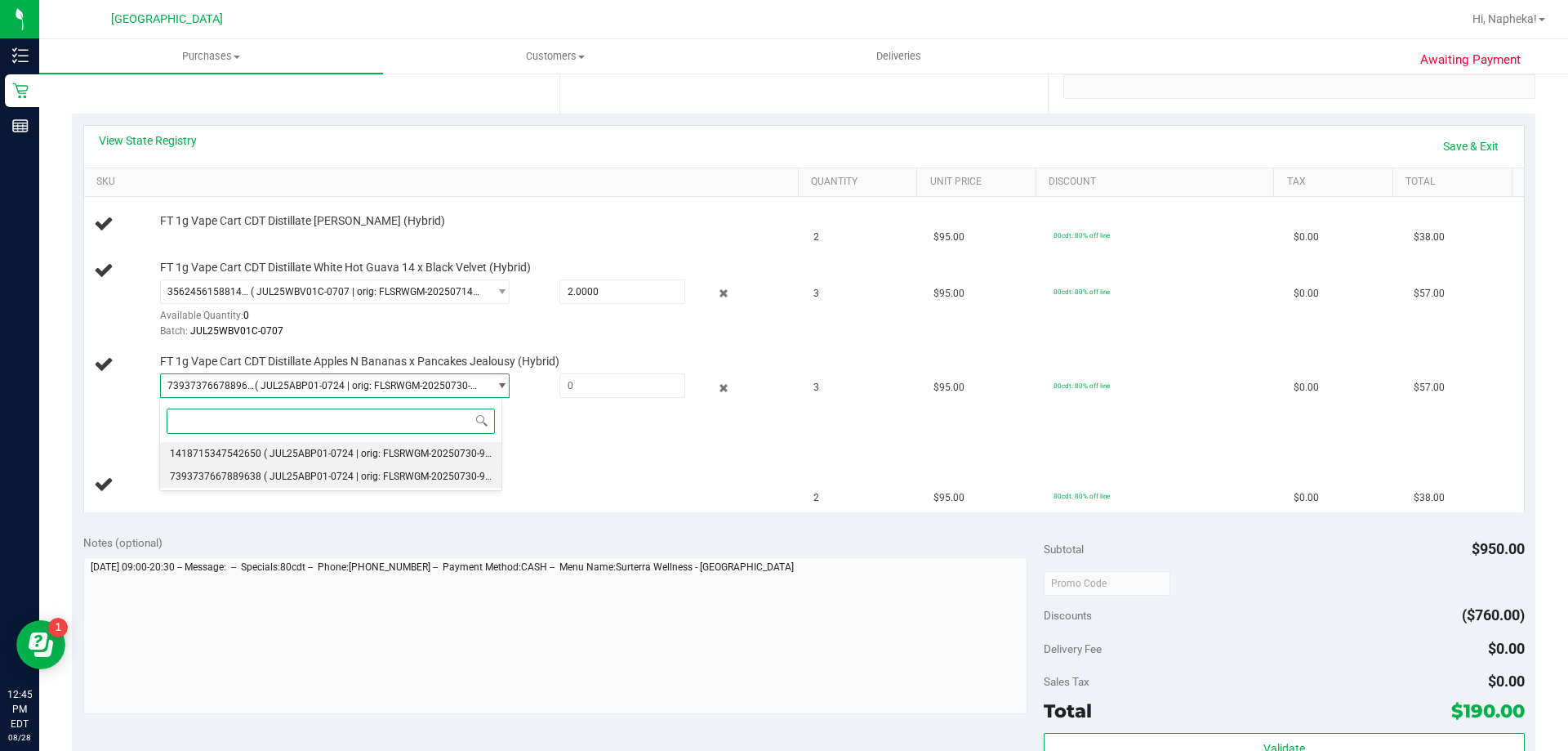
click at [376, 457] on span "( JUL25ABP01-0724 | orig: FLSRWGM-20250730-996 )" at bounding box center [383, 453] width 238 height 11
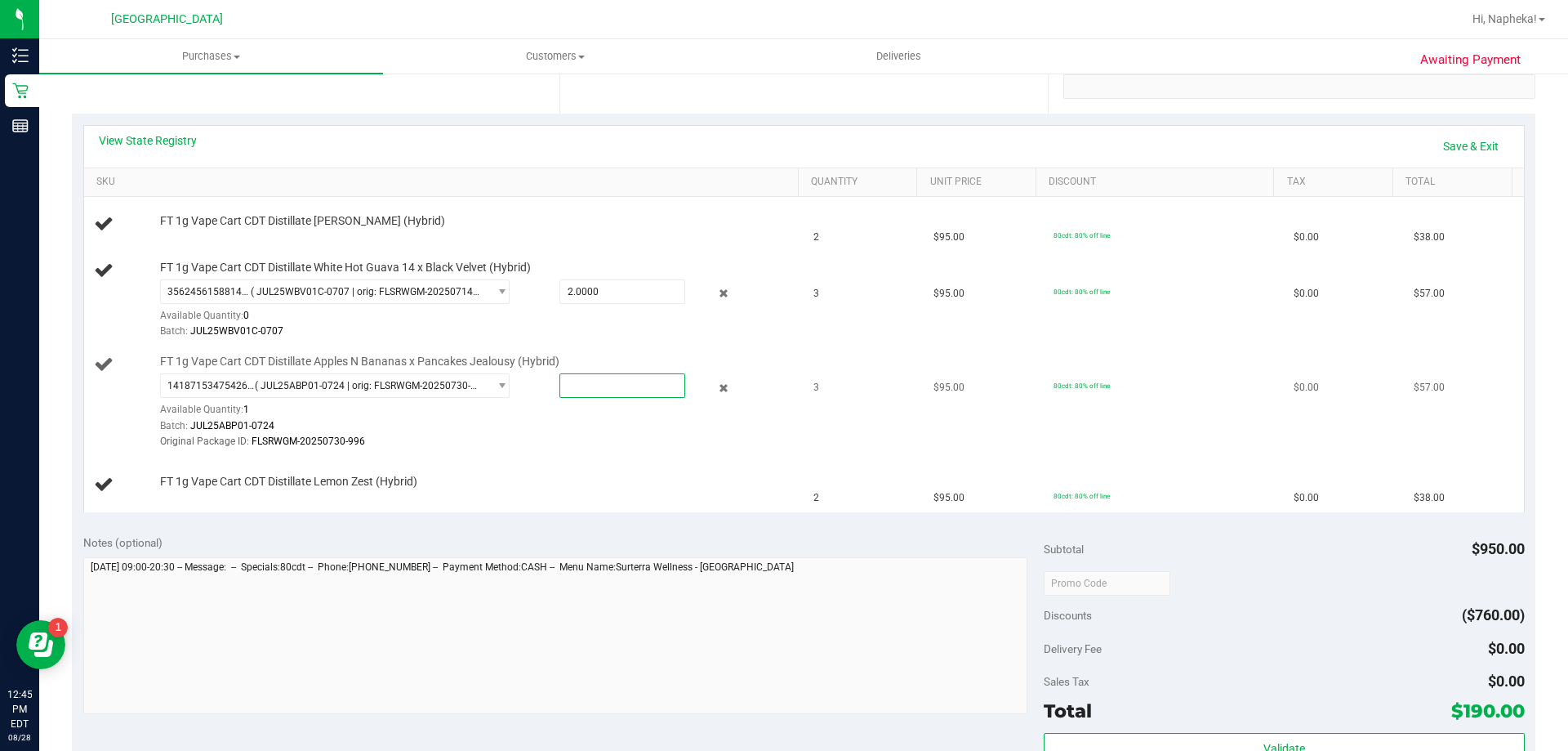
click at [560, 385] on span at bounding box center [623, 386] width 126 height 24
type input "1"
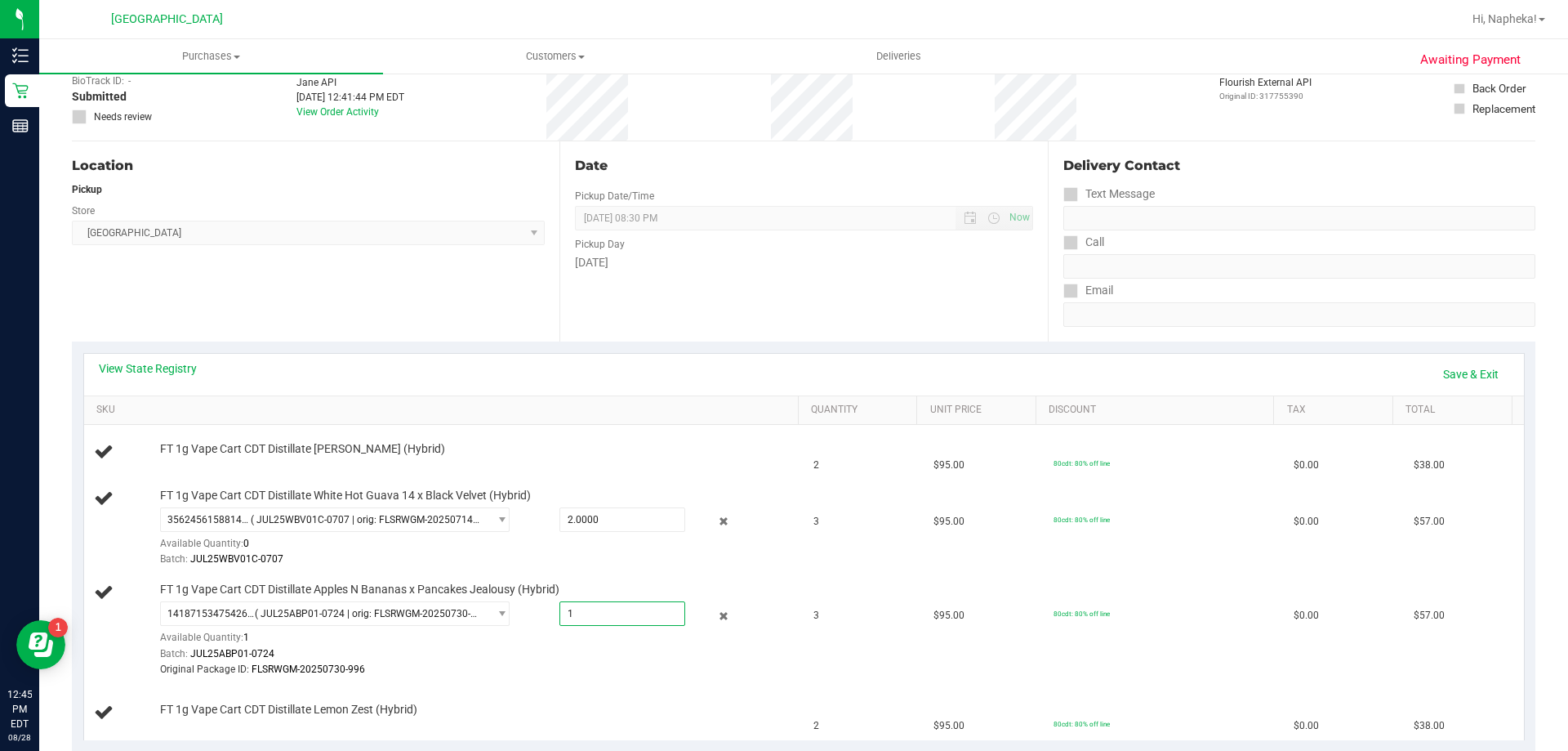
scroll to position [82, 0]
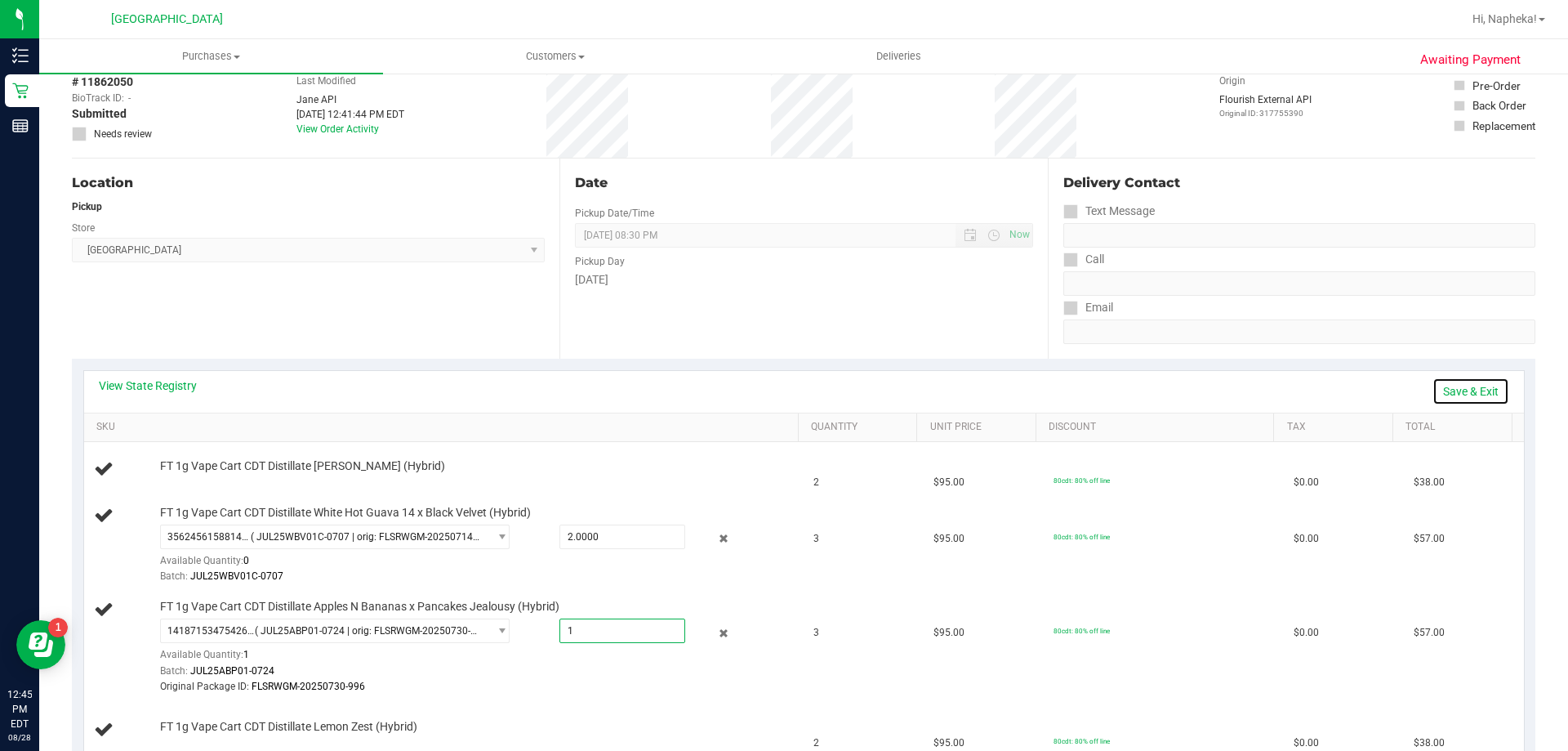
type input "1.0000"
click at [1433, 381] on link "Save & Exit" at bounding box center [1471, 391] width 77 height 28
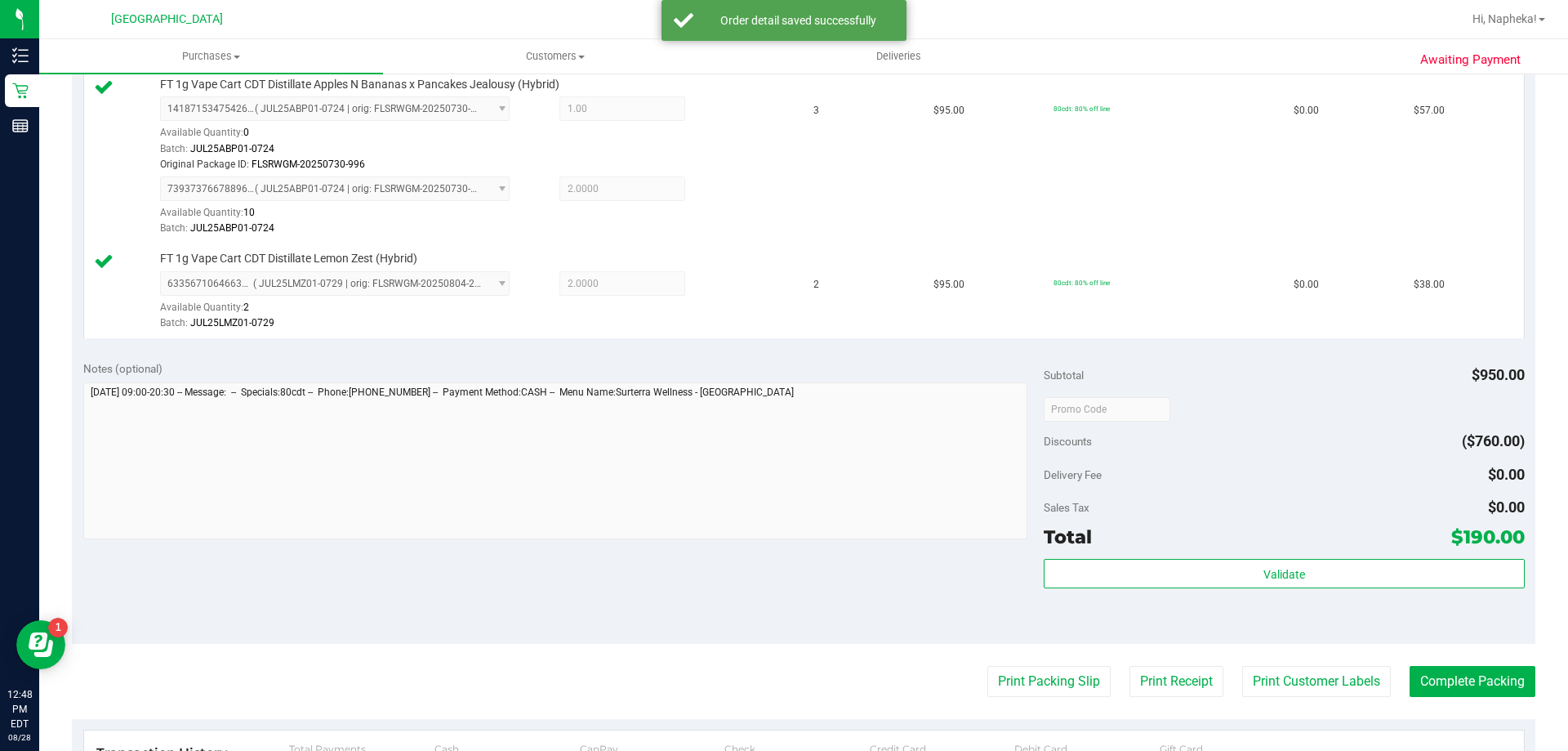
scroll to position [898, 0]
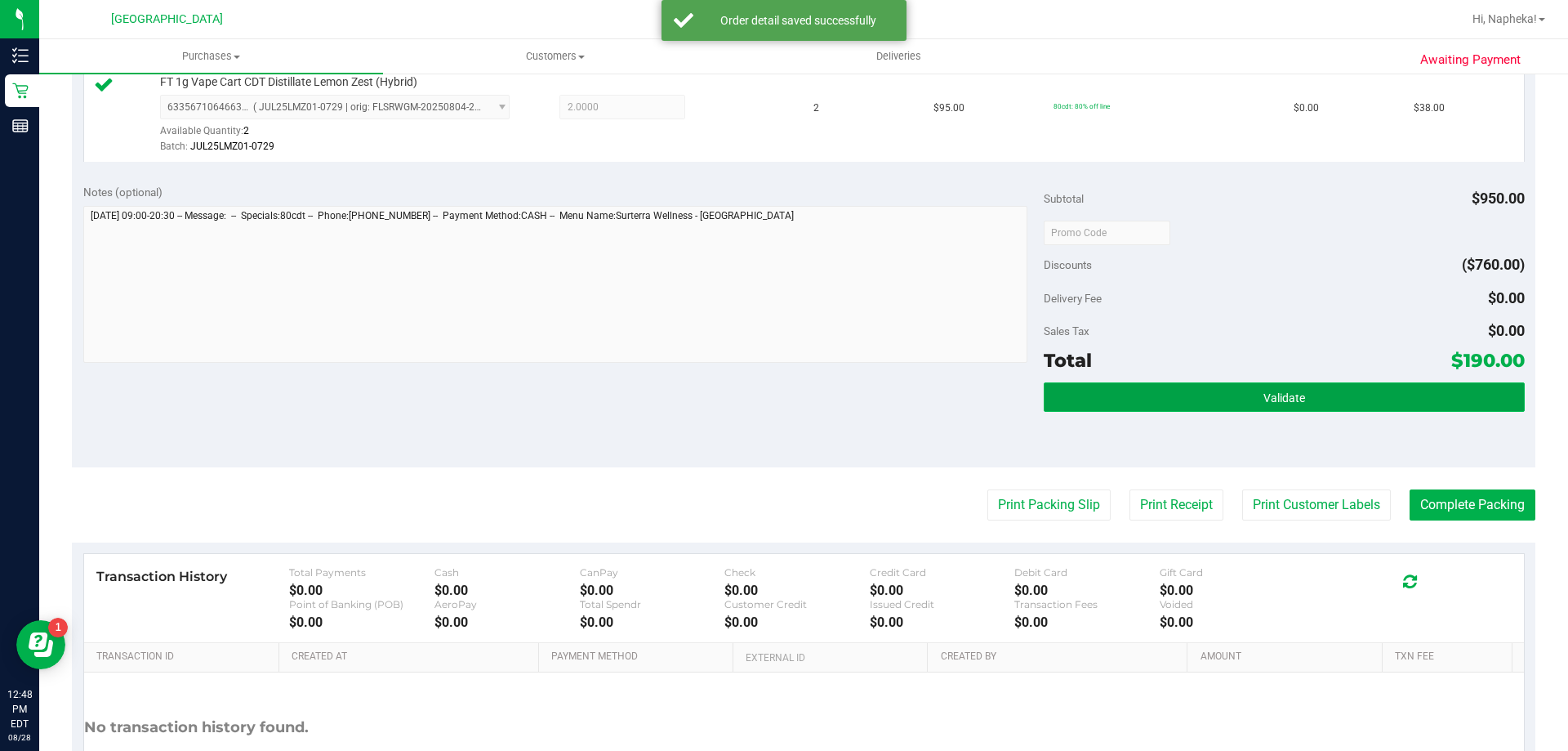
click at [1321, 402] on button "Validate" at bounding box center [1283, 397] width 480 height 30
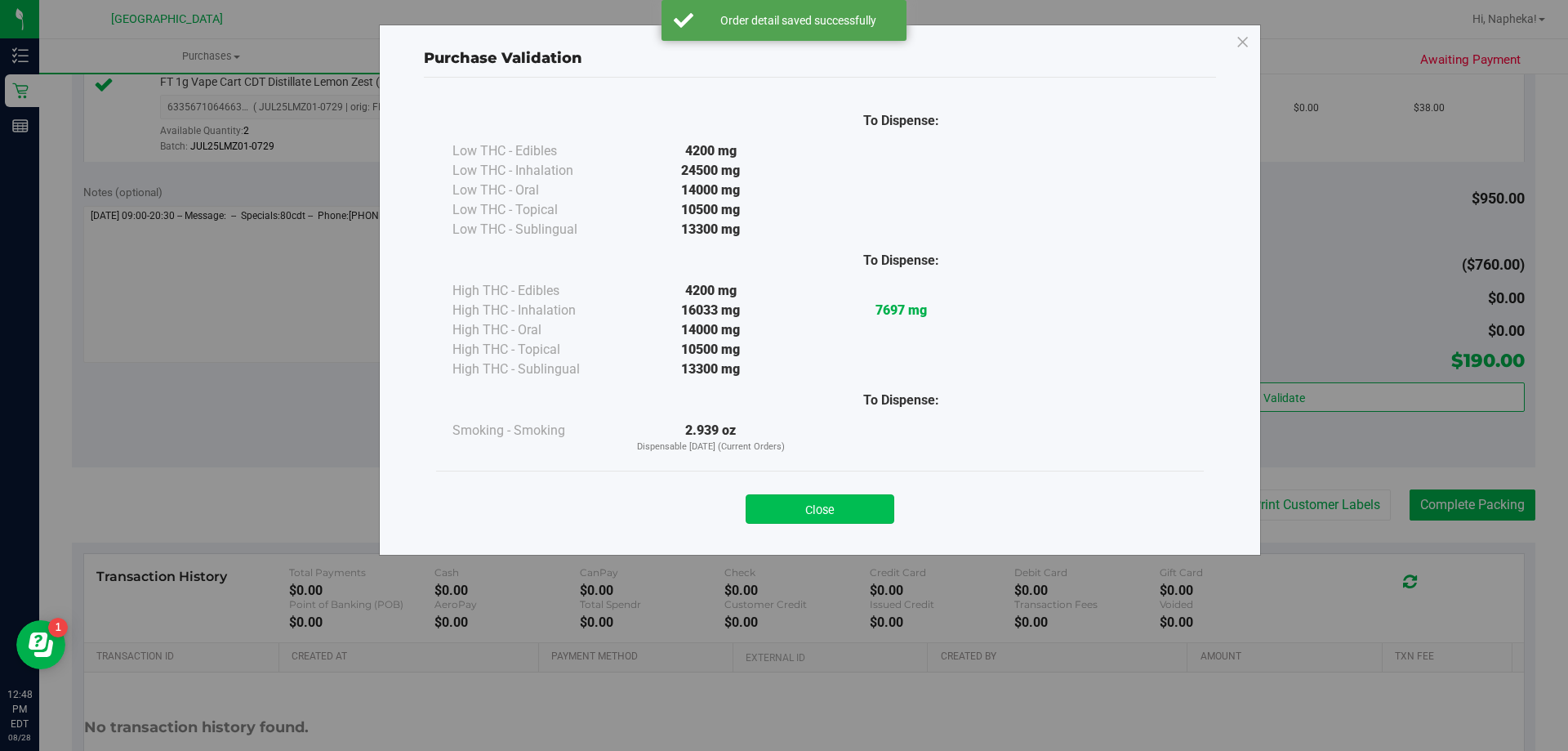
click at [833, 506] on button "Close" at bounding box center [820, 509] width 148 height 30
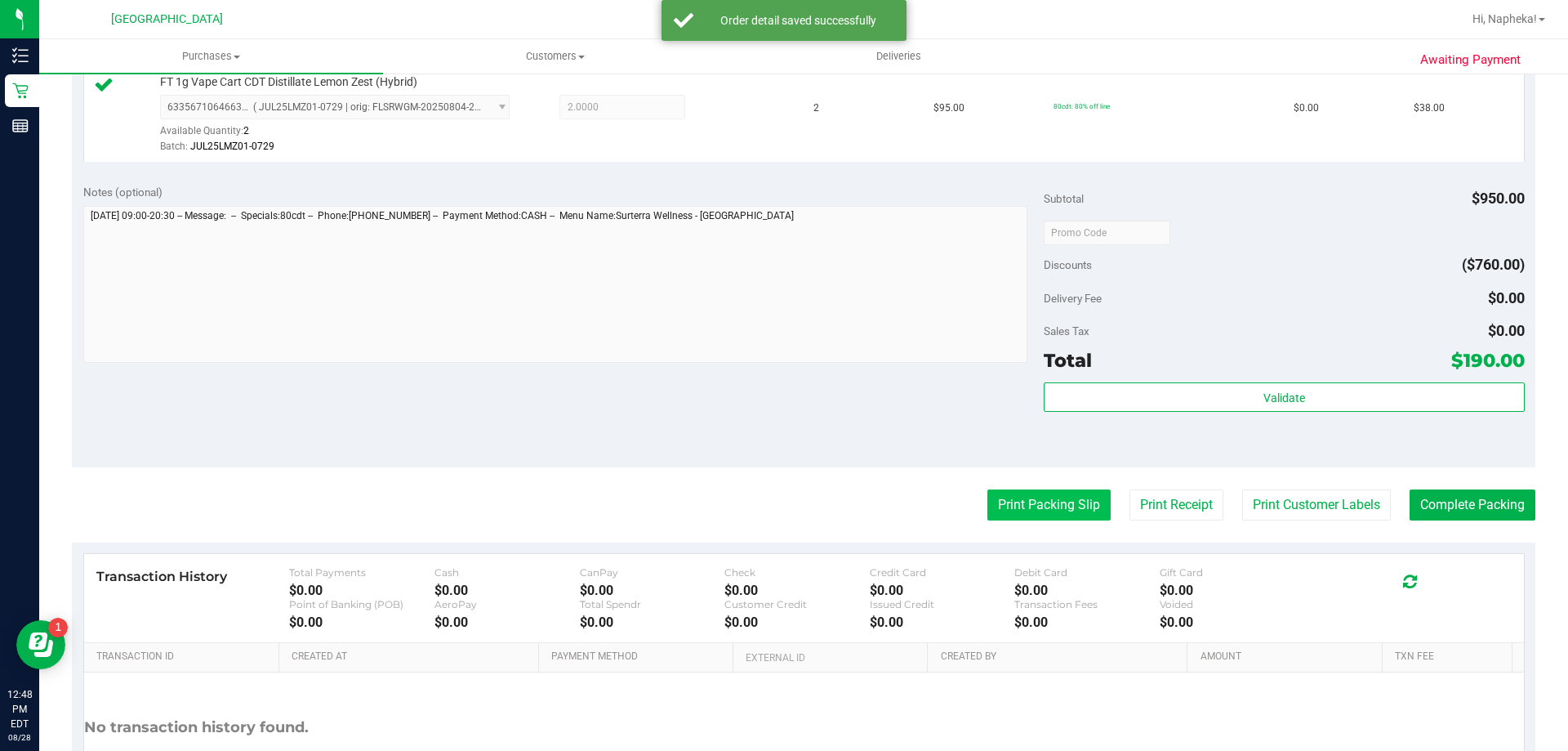
click at [1055, 490] on button "Print Packing Slip" at bounding box center [1048, 504] width 123 height 31
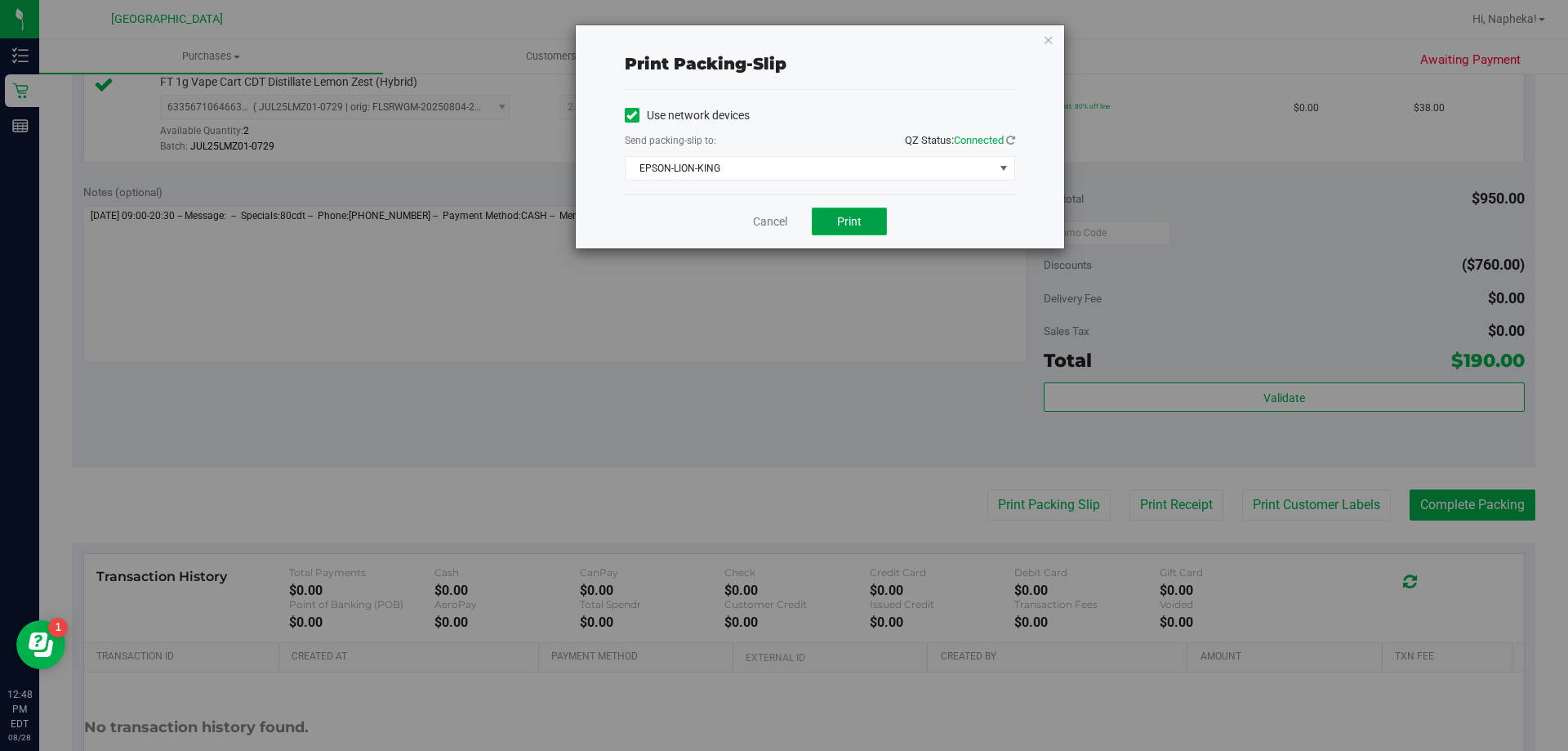
click at [828, 217] on button "Print" at bounding box center [849, 222] width 75 height 28
click at [775, 225] on link "Cancel" at bounding box center [769, 222] width 34 height 18
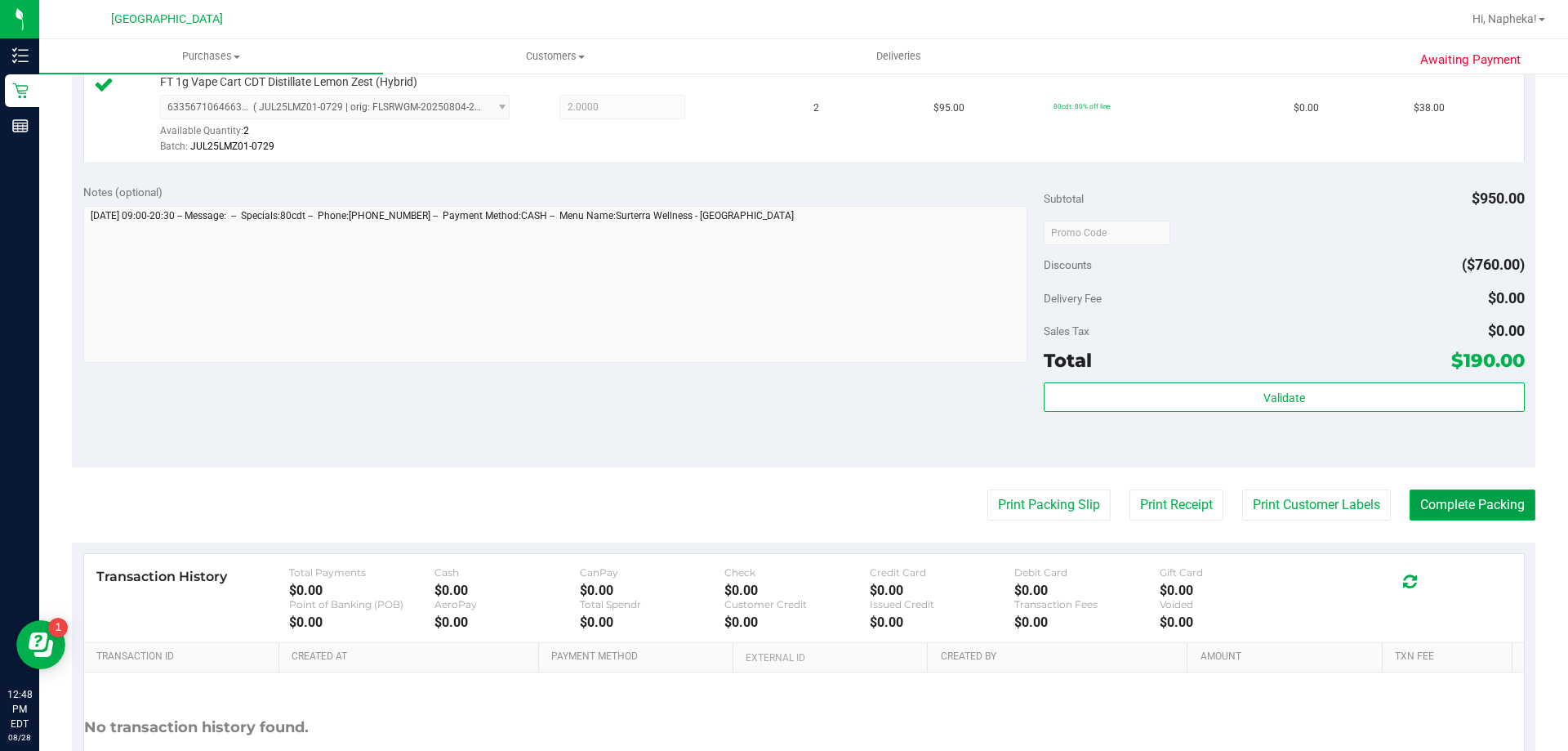
click at [1464, 507] on button "Complete Packing" at bounding box center [1473, 504] width 126 height 31
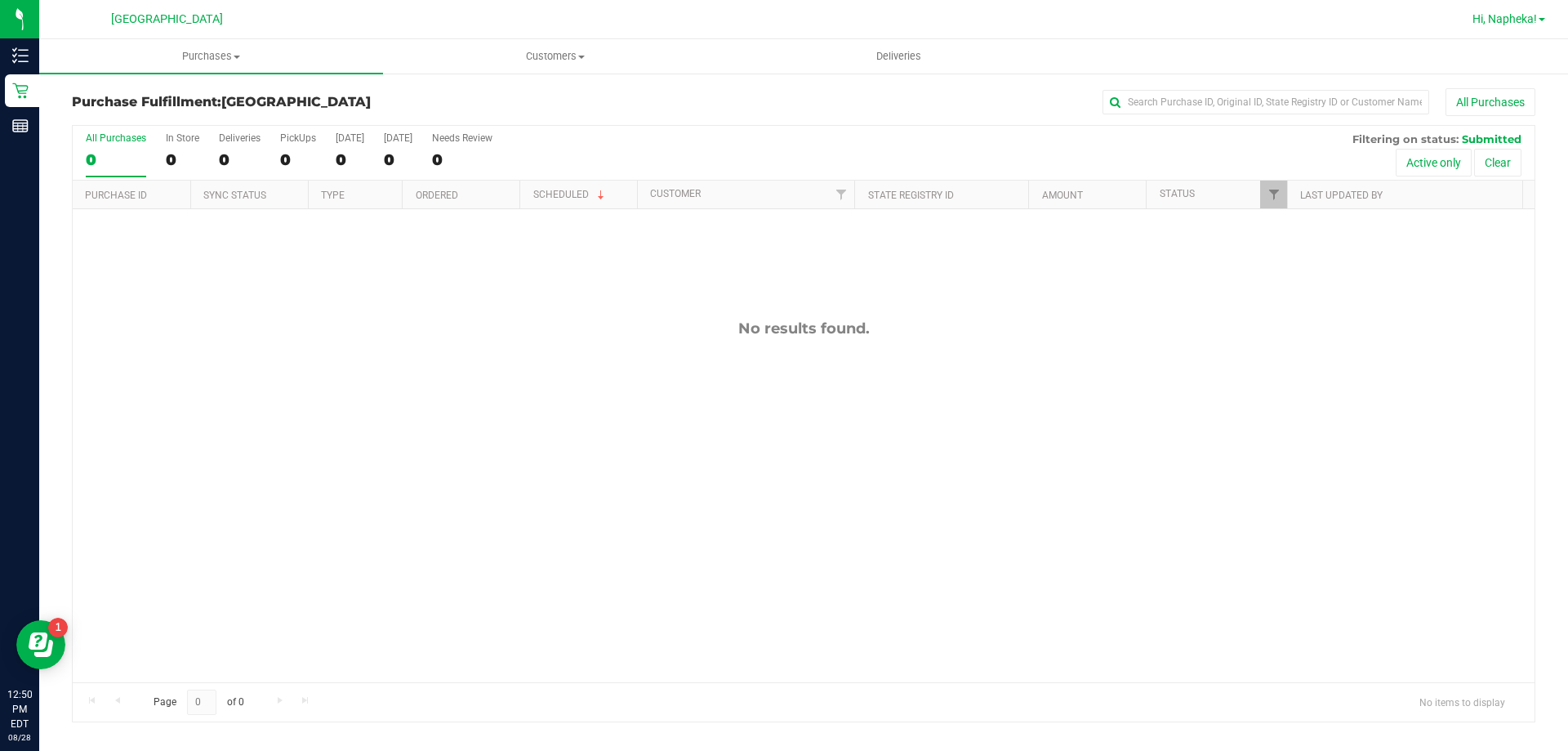
click at [1490, 16] on span "Hi, Napheka!" at bounding box center [1505, 19] width 65 height 13
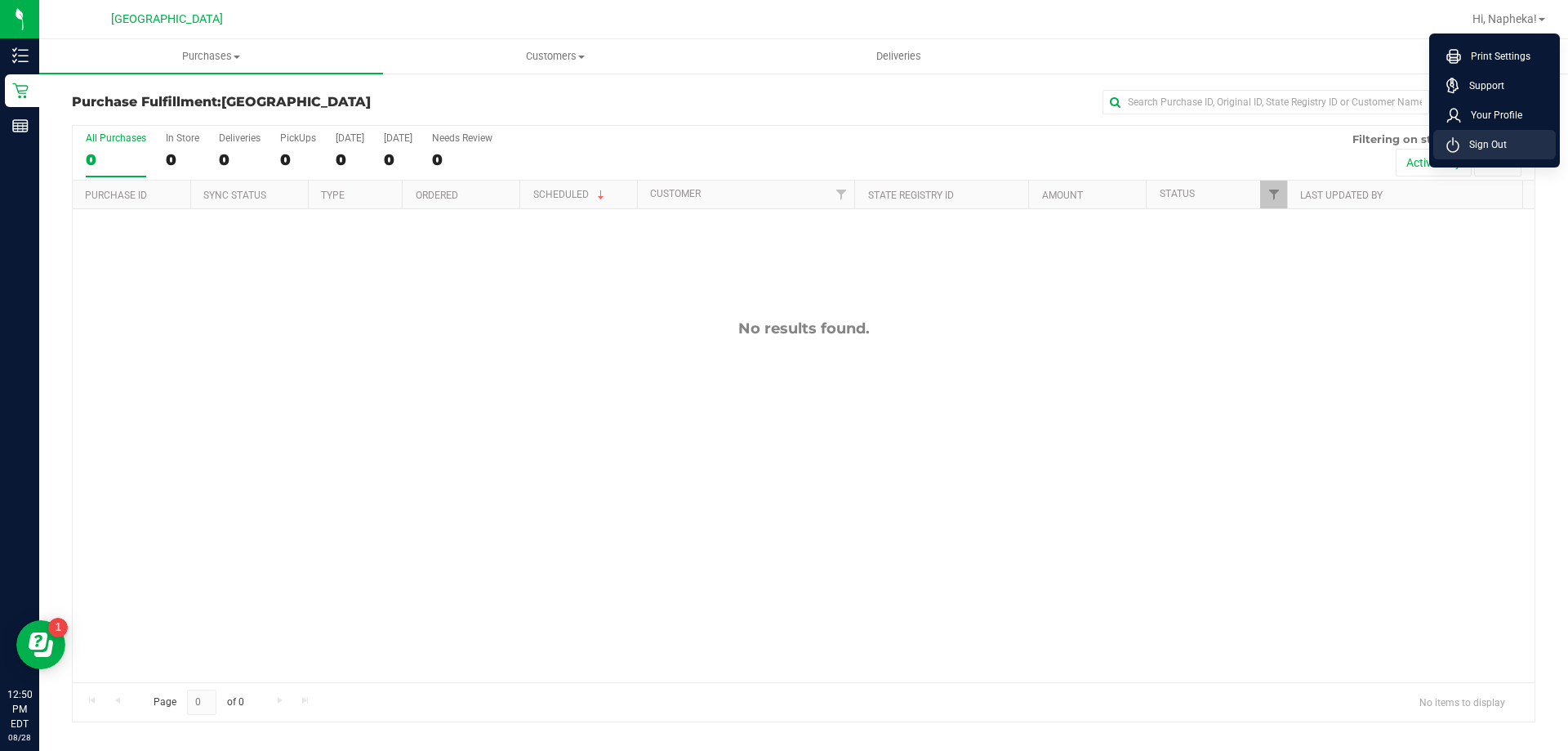
click at [1498, 153] on li "Sign Out" at bounding box center [1494, 145] width 122 height 30
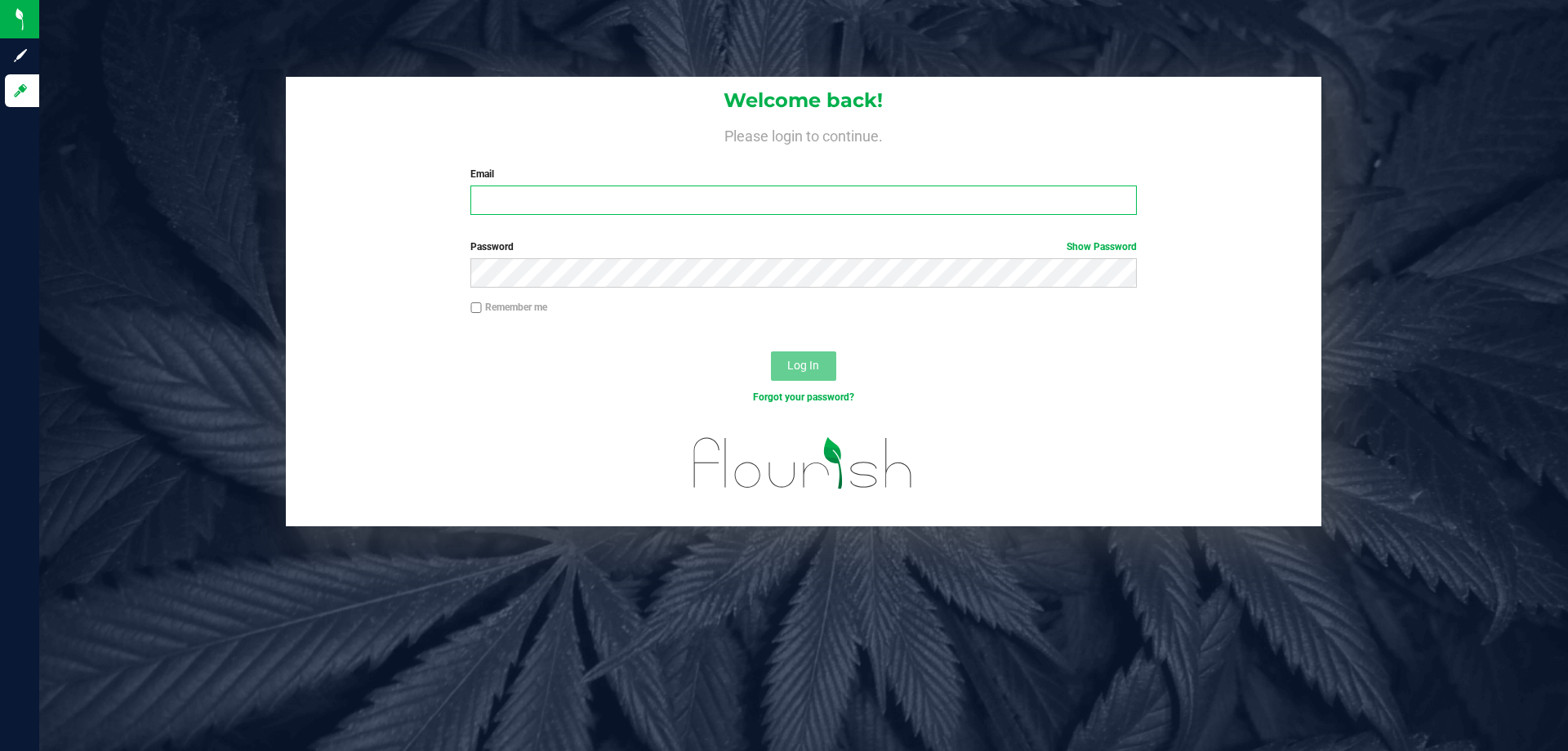
click at [570, 201] on input "Email" at bounding box center [803, 200] width 665 height 30
type input "[EMAIL_ADDRESS][DOMAIN_NAME]"
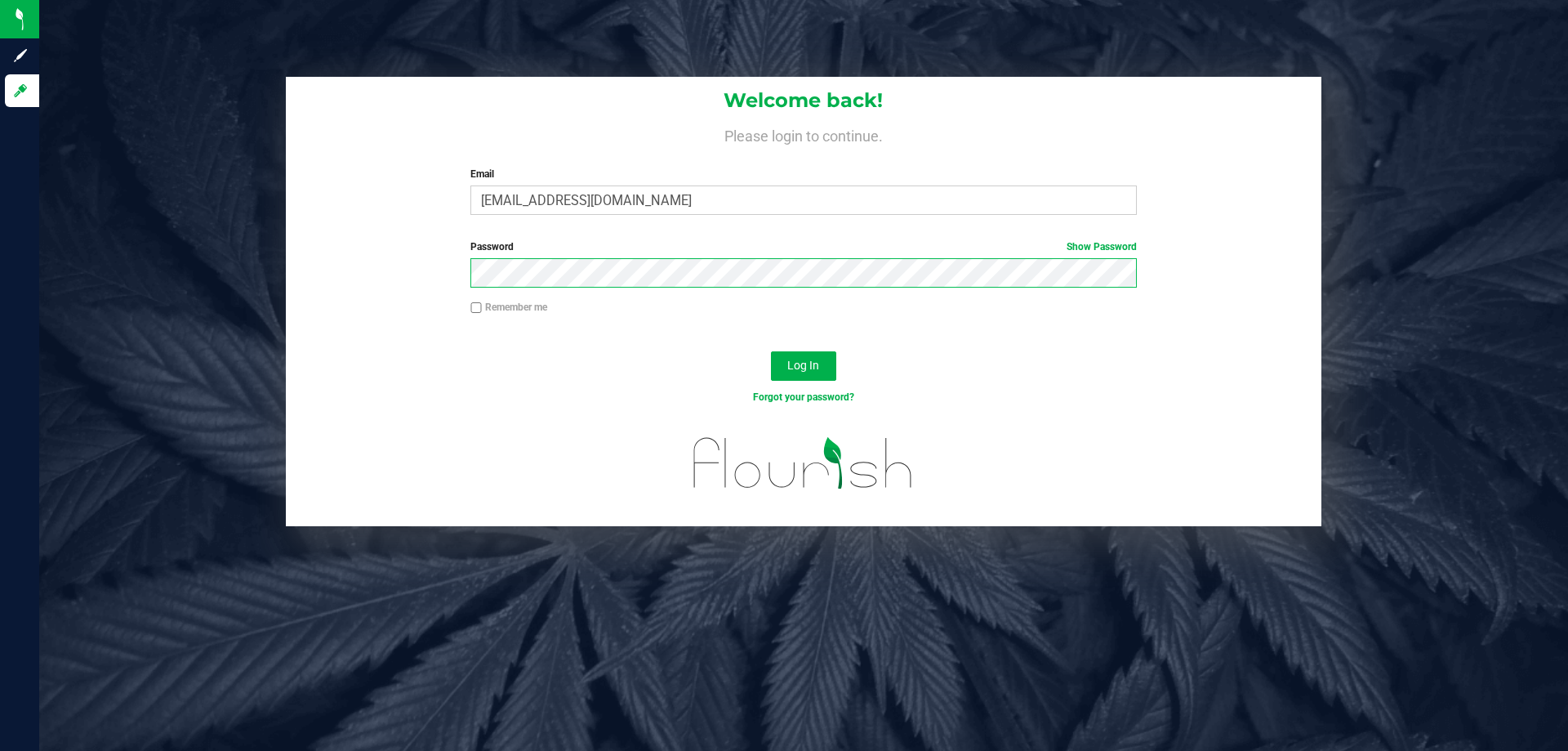
click at [771, 351] on button "Log In" at bounding box center [803, 366] width 65 height 30
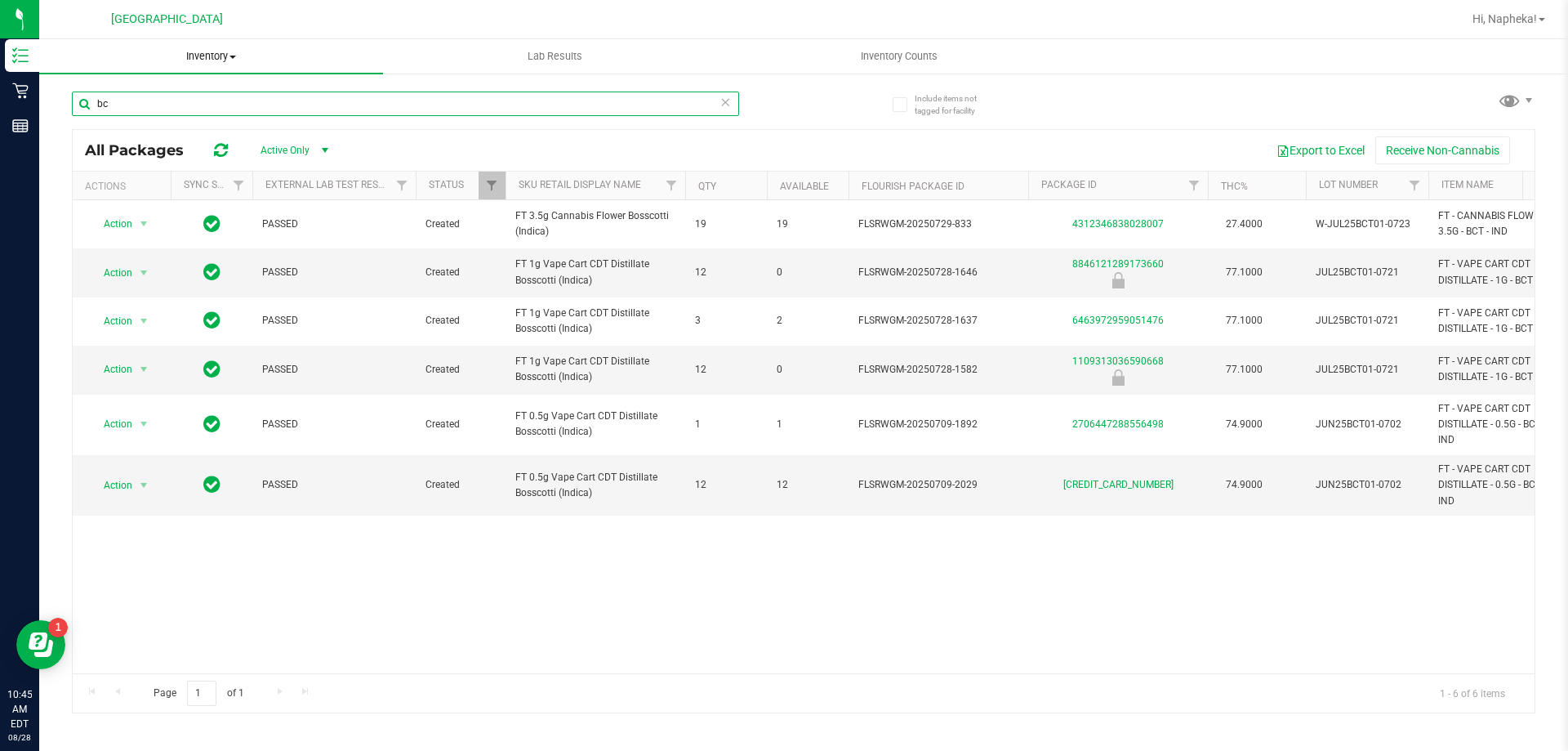
type input "b"
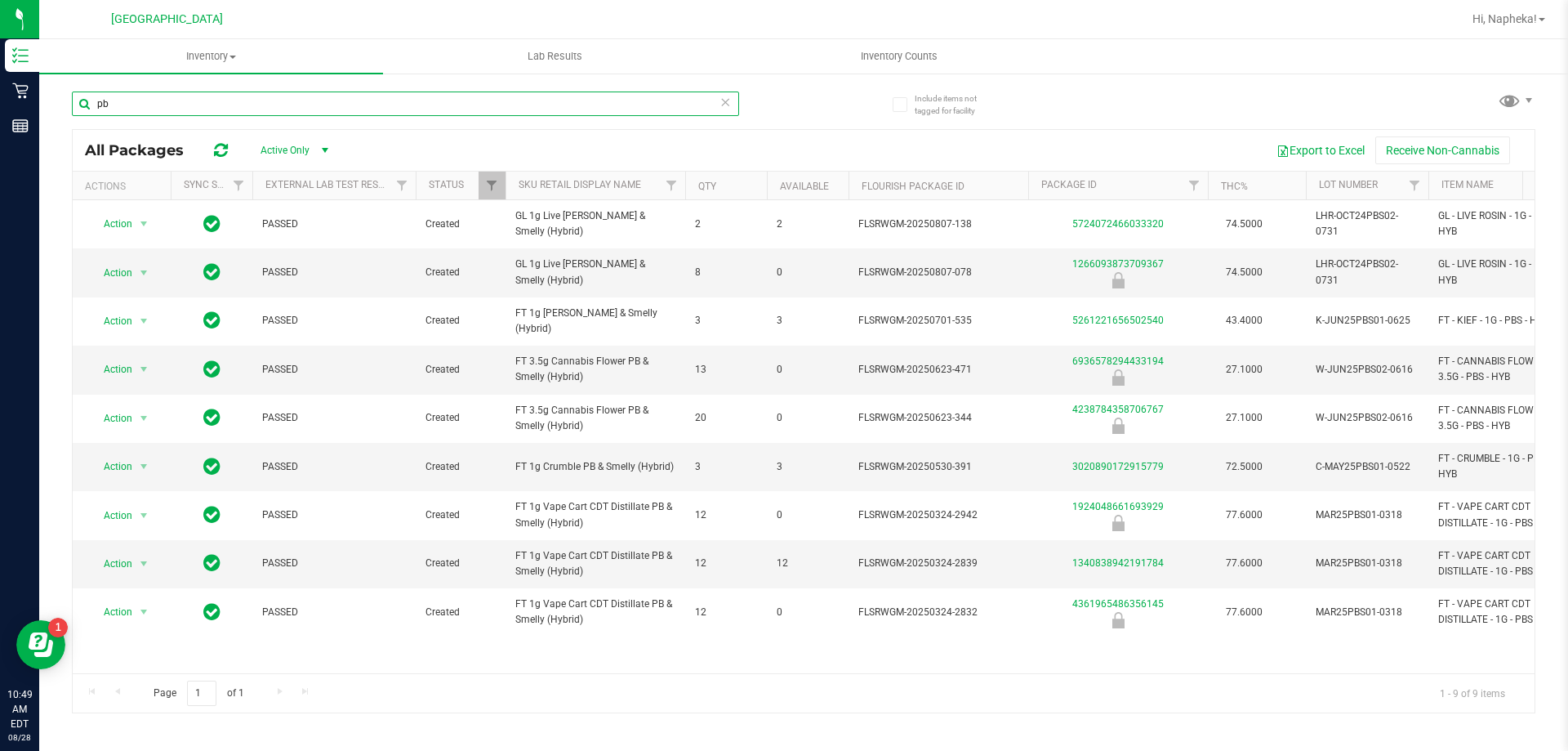
type input "p"
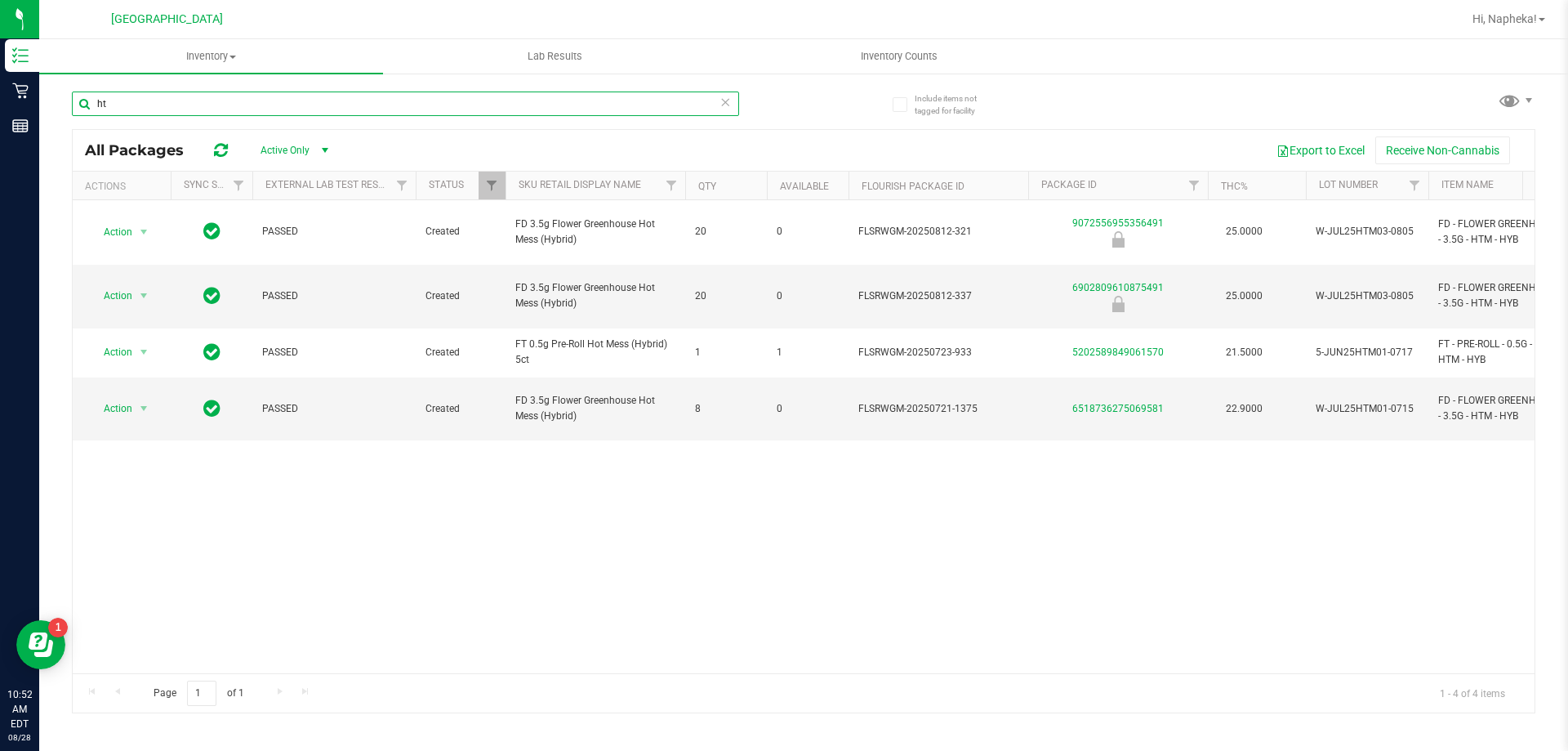
type input "h"
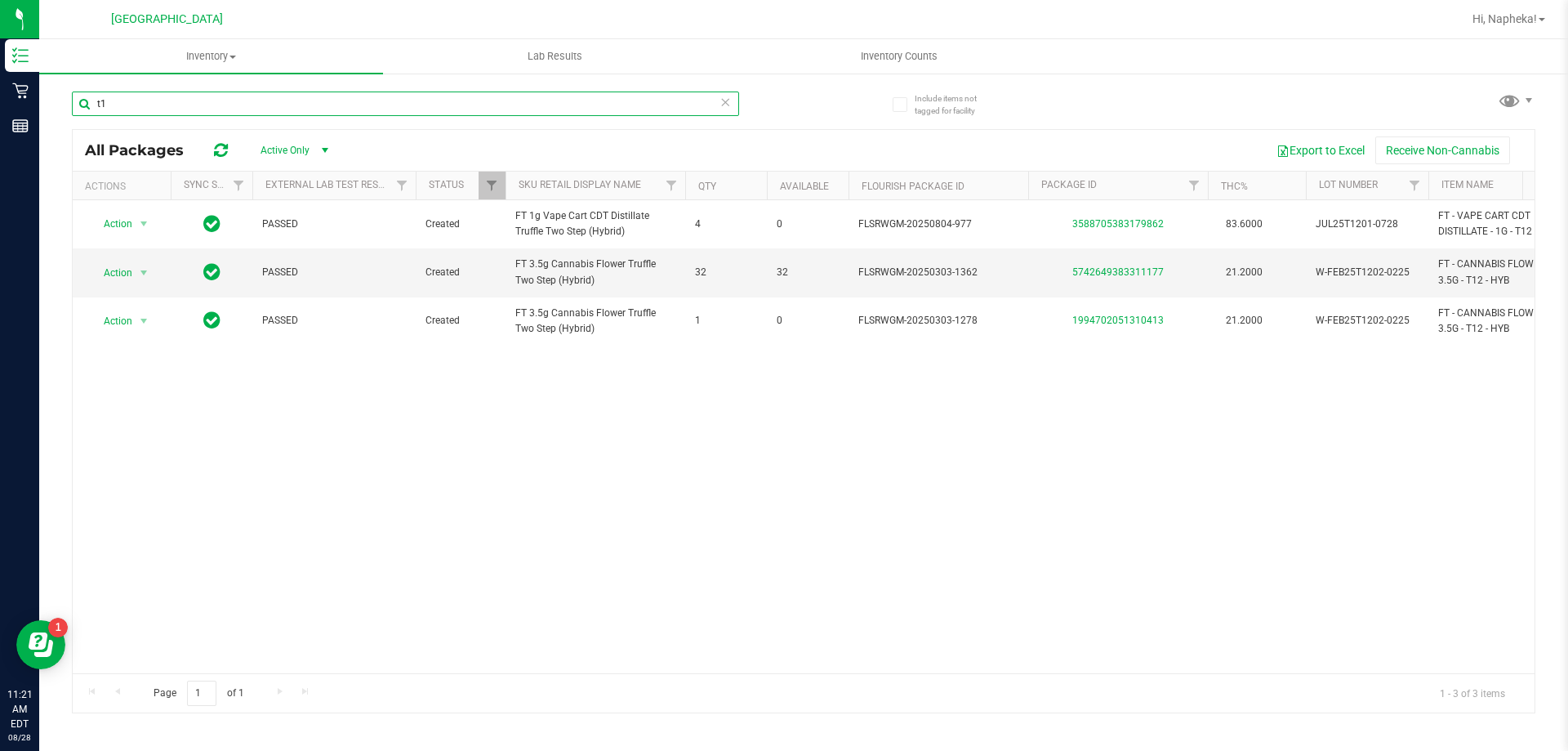
type input "t"
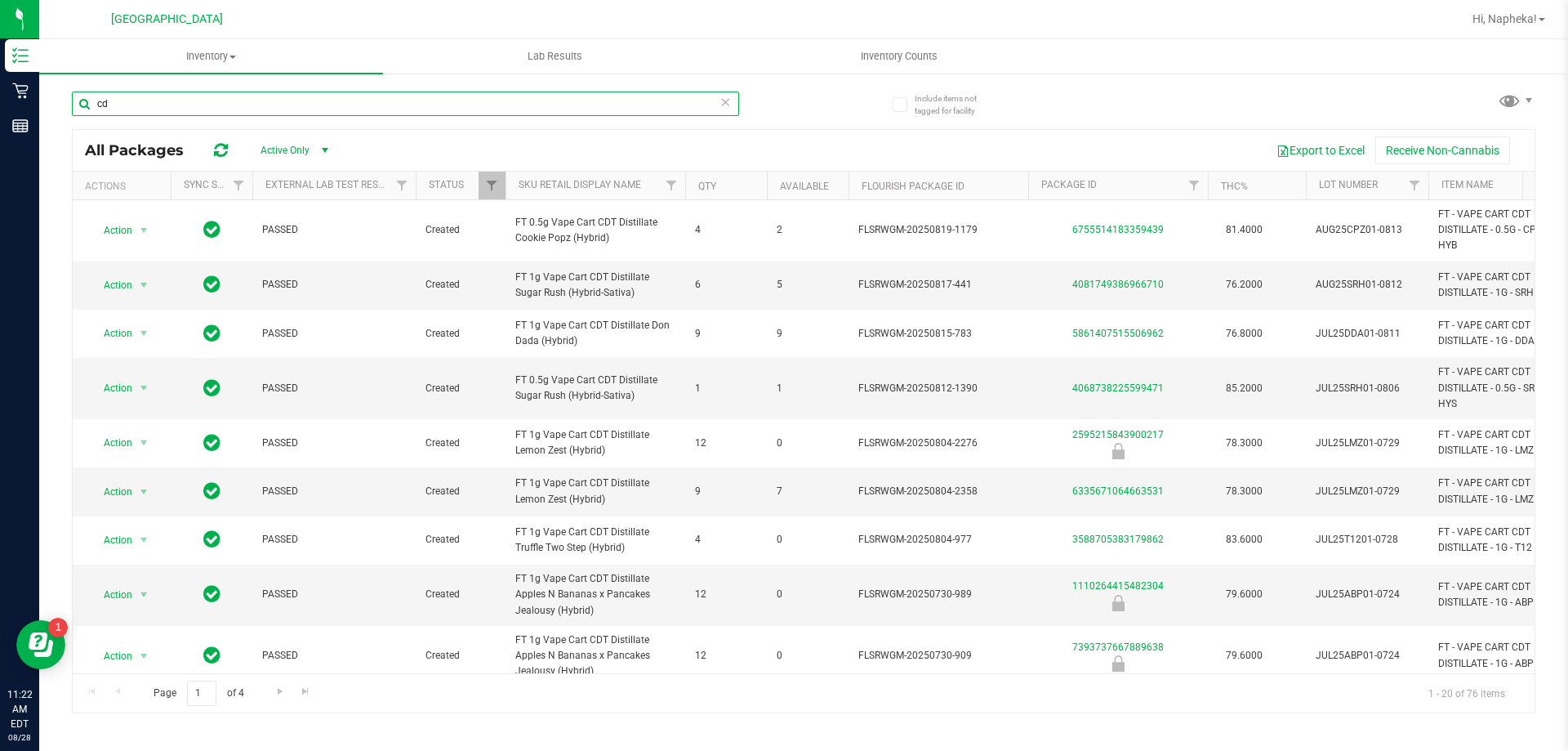
type input "c"
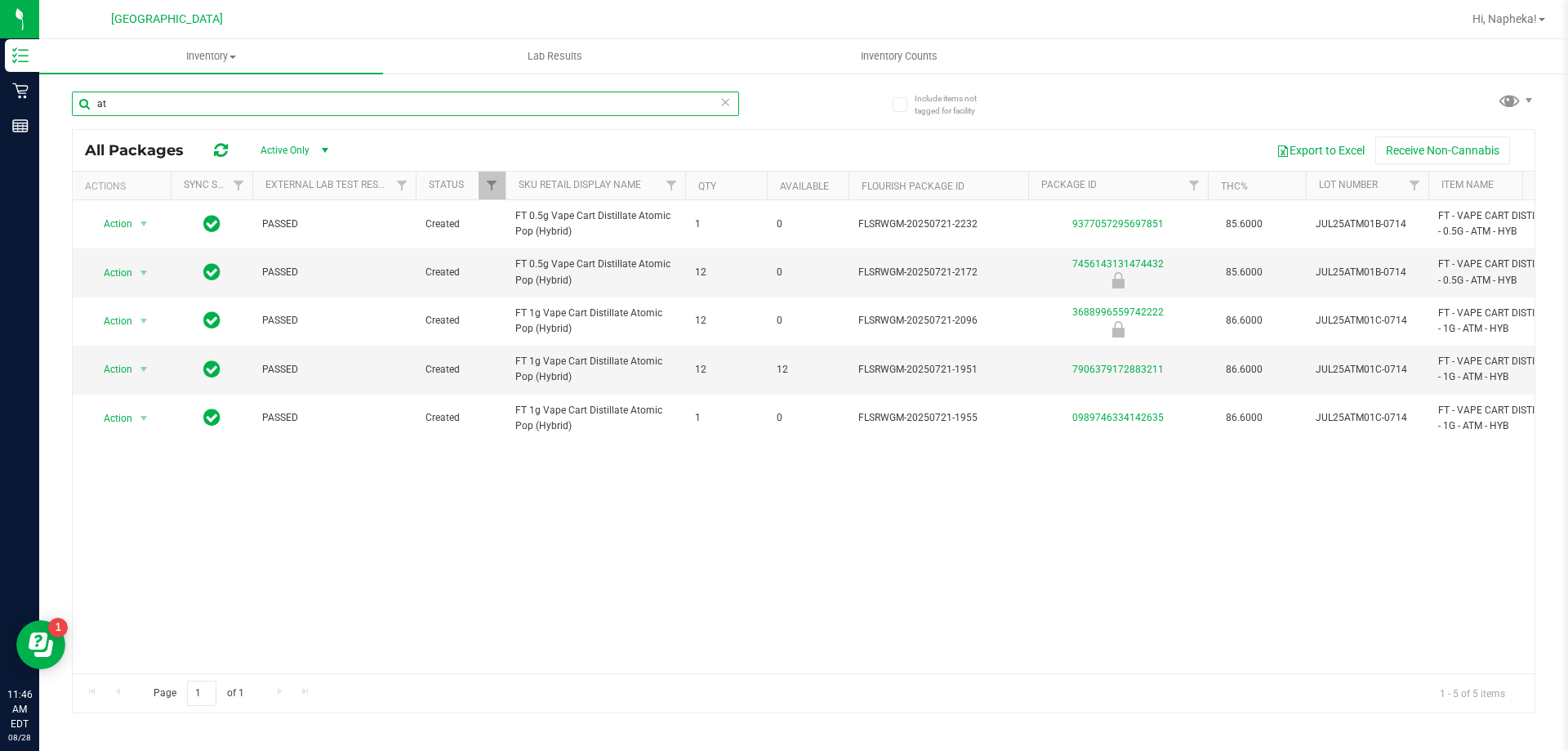
type input "a"
type input "c"
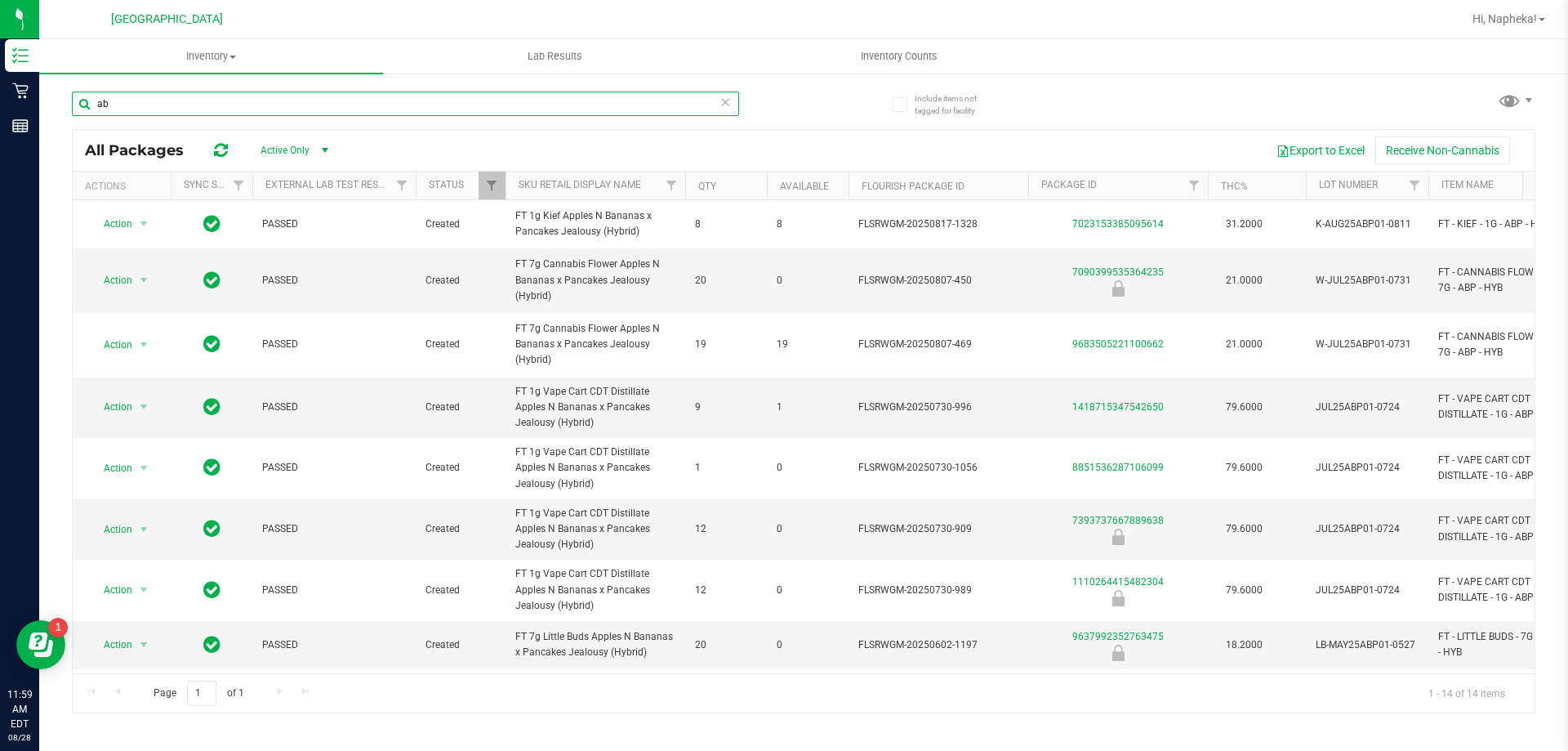
type input "a"
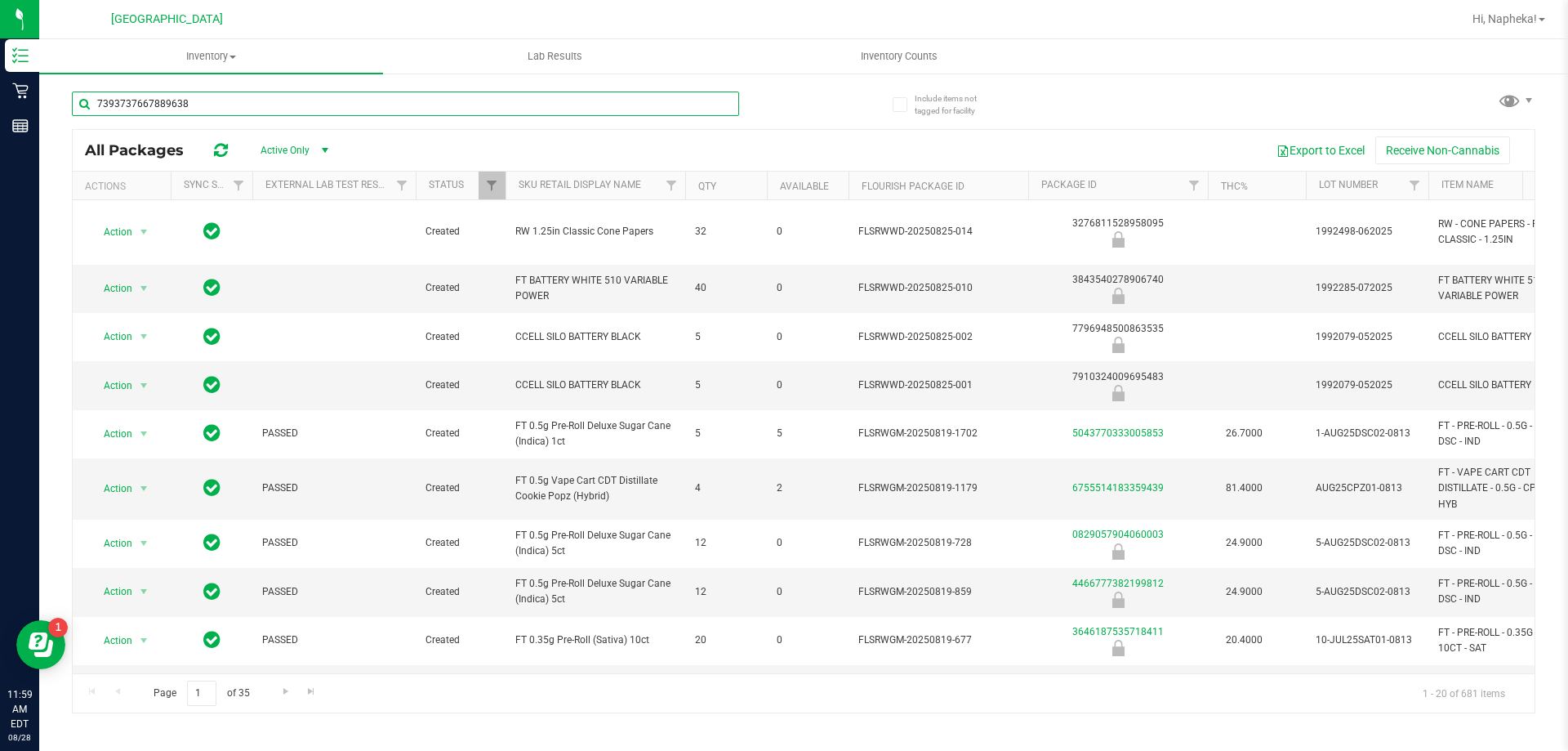
type input "7393737667889638"
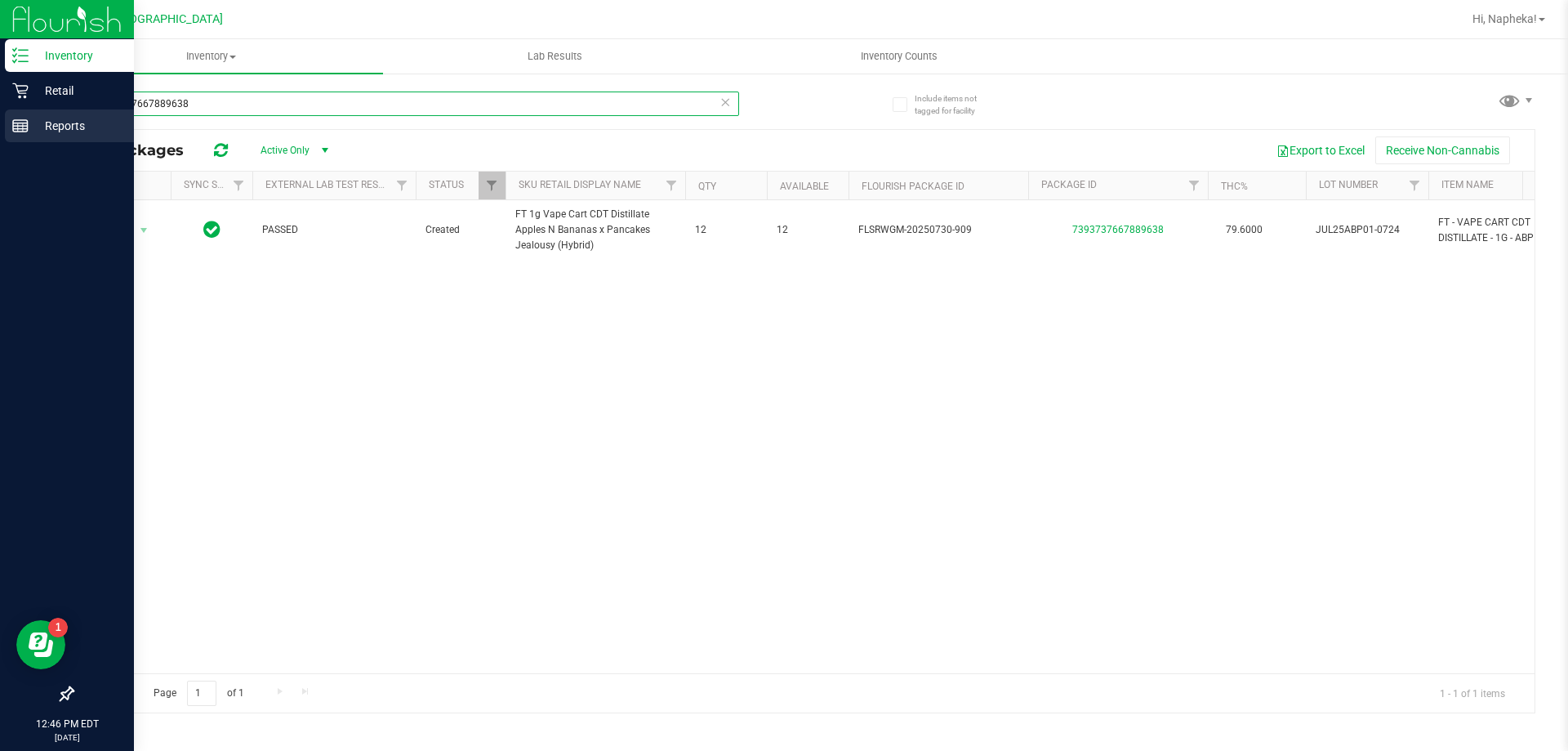
drag, startPoint x: 308, startPoint y: 102, endPoint x: 35, endPoint y: 134, distance: 274.9
click at [35, 134] on div "Inventory Retail Reports 12:46 PM EDT [DATE] 08/28 [GEOGRAPHIC_DATA], [GEOGRAPH…" at bounding box center [784, 376] width 1568 height 751
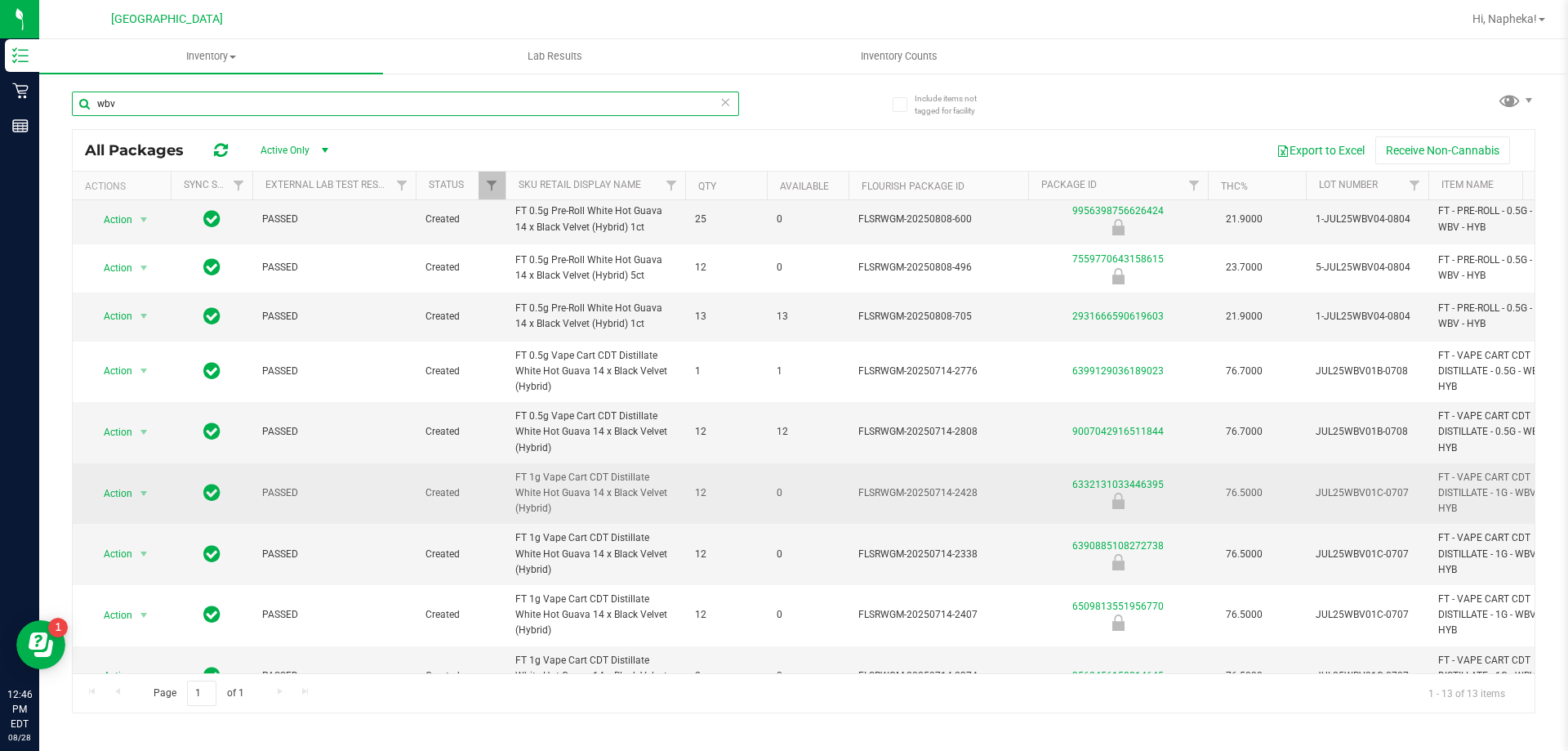
scroll to position [82, 0]
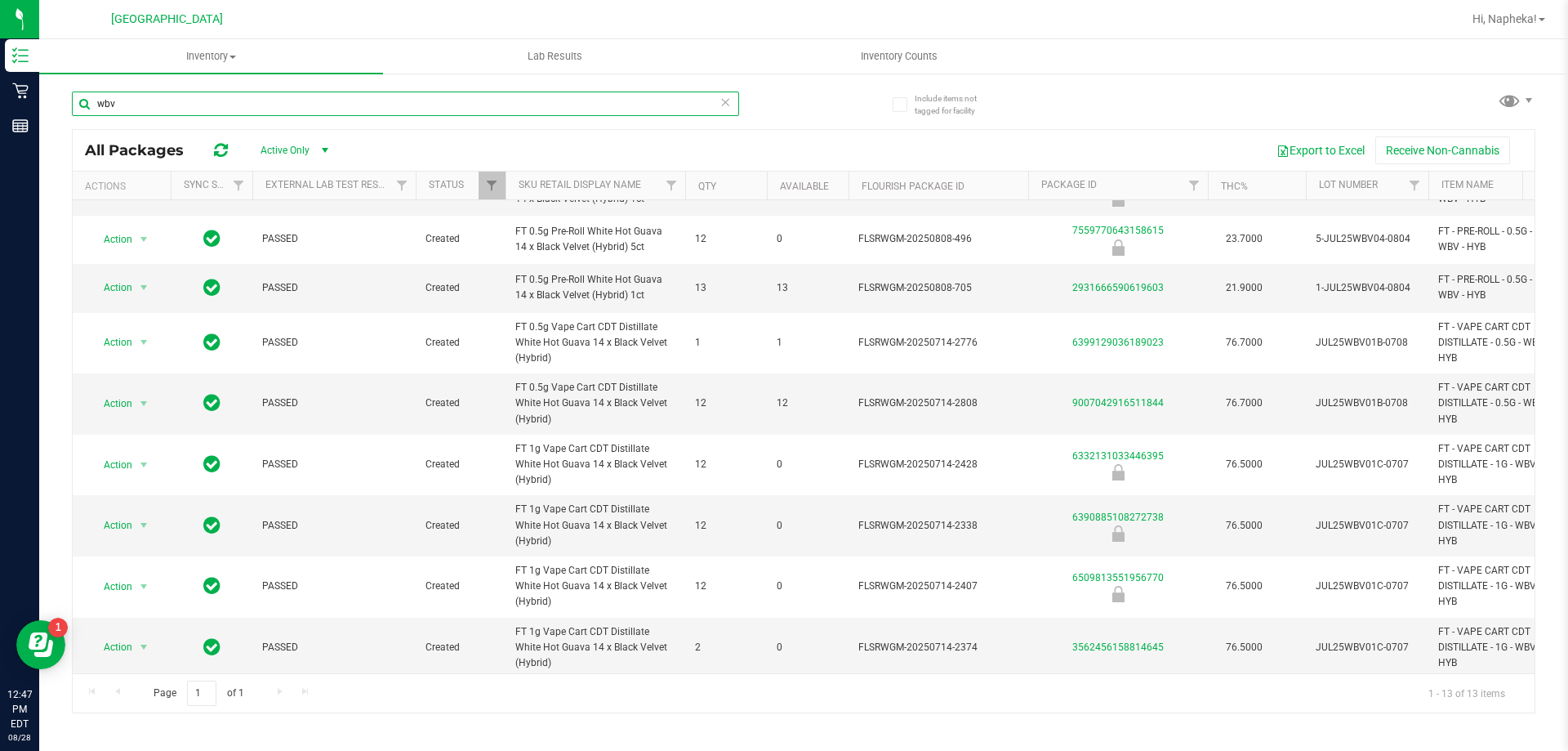
type input "wbv"
